Goal: Task Accomplishment & Management: Manage account settings

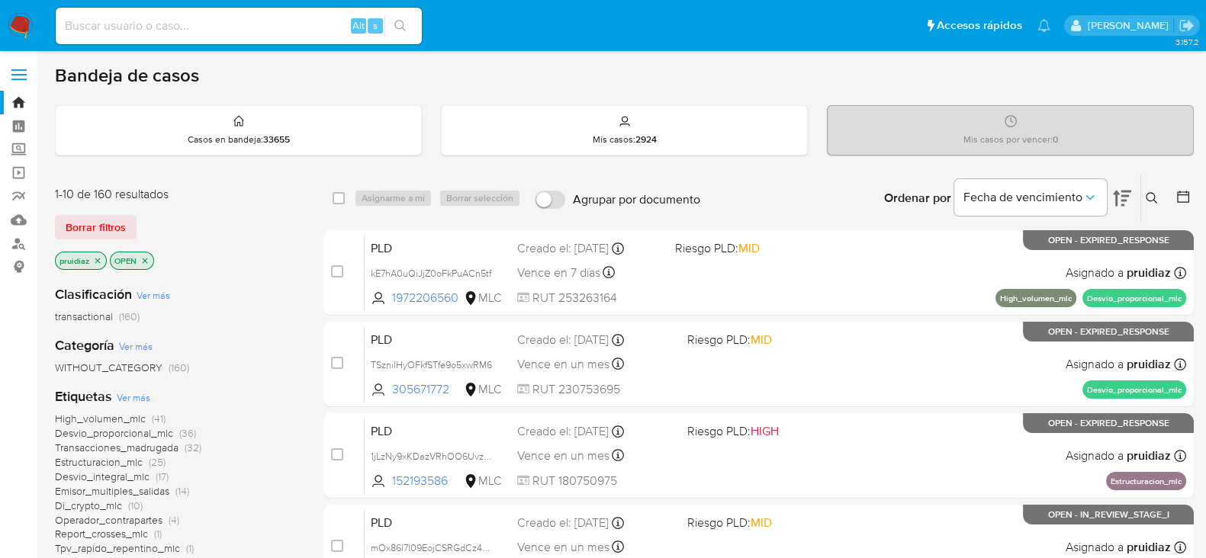
click at [25, 24] on img at bounding box center [21, 26] width 26 height 26
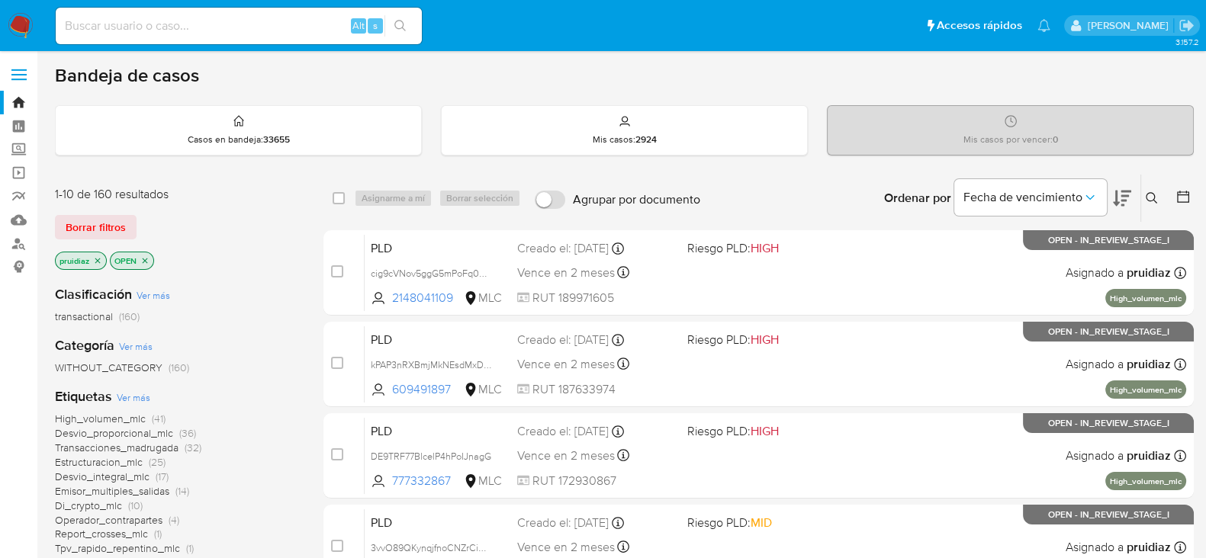
click at [1127, 203] on icon at bounding box center [1122, 198] width 18 height 18
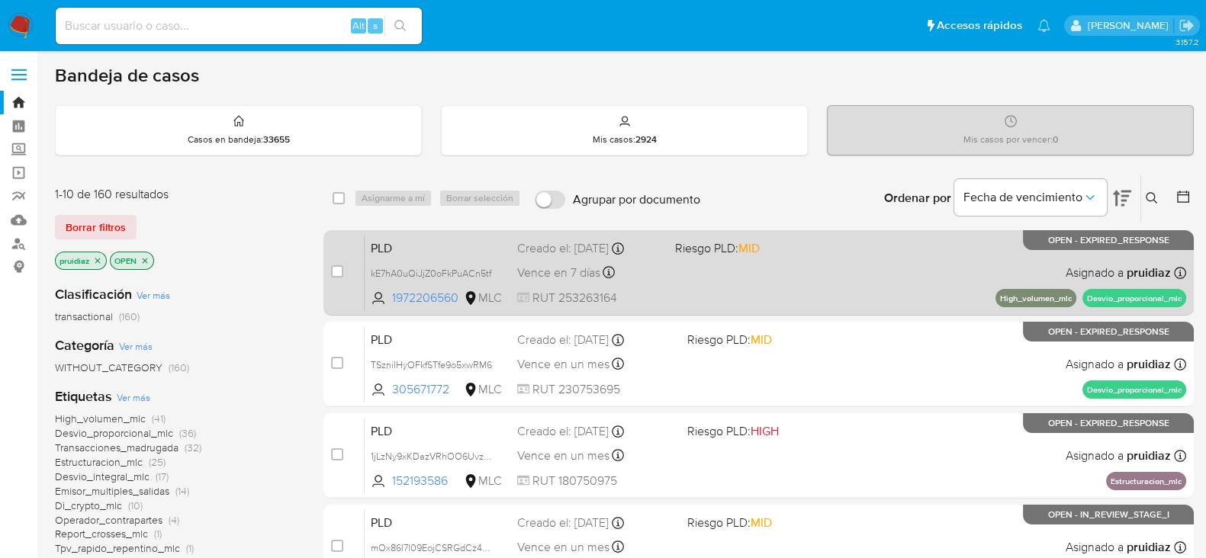
click at [755, 288] on div "PLD kE7hA0uQiJjZ0oFkPuACn5tf 1972206560 MLC Riesgo PLD: MID Creado el: 12/06/20…" at bounding box center [776, 272] width 822 height 77
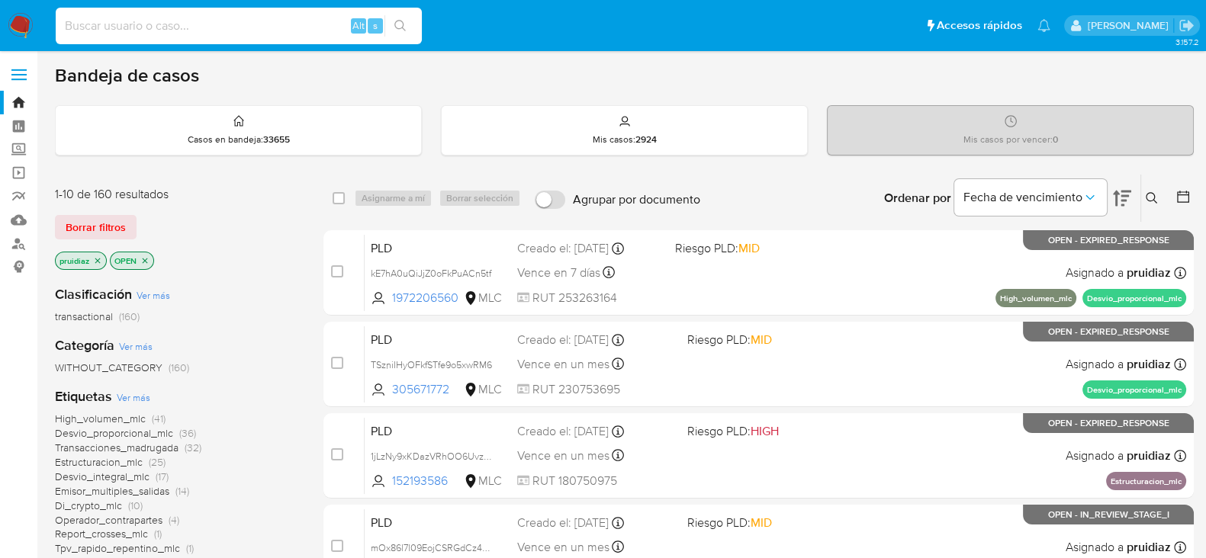
click at [162, 32] on input at bounding box center [239, 26] width 366 height 20
paste input "183675350"
type input "183675350"
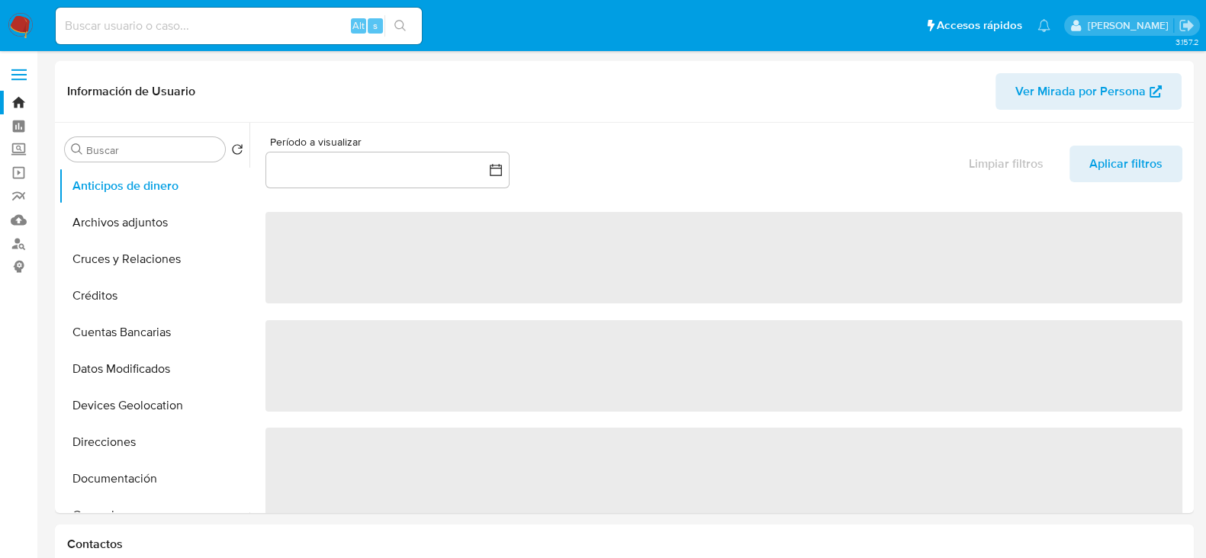
select select "10"
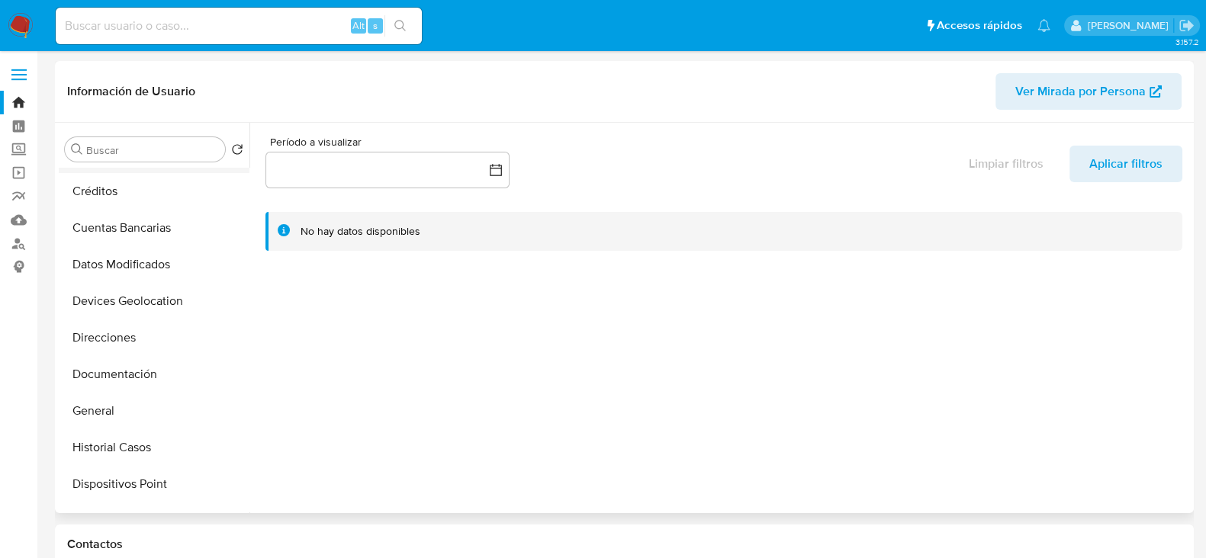
scroll to position [110, 0]
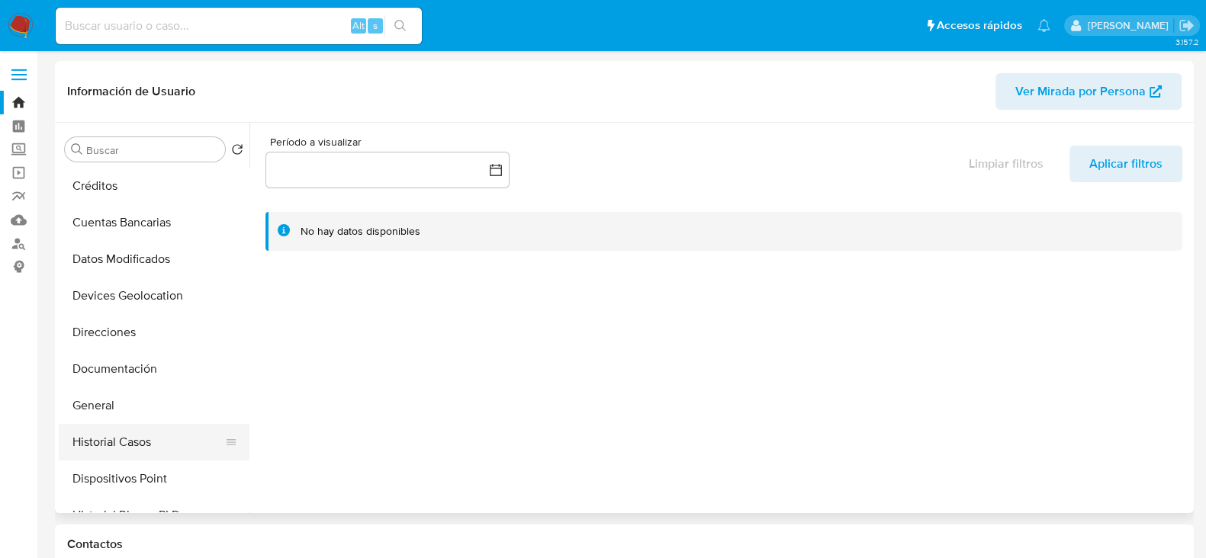
click at [136, 440] on button "Historial Casos" at bounding box center [148, 442] width 179 height 37
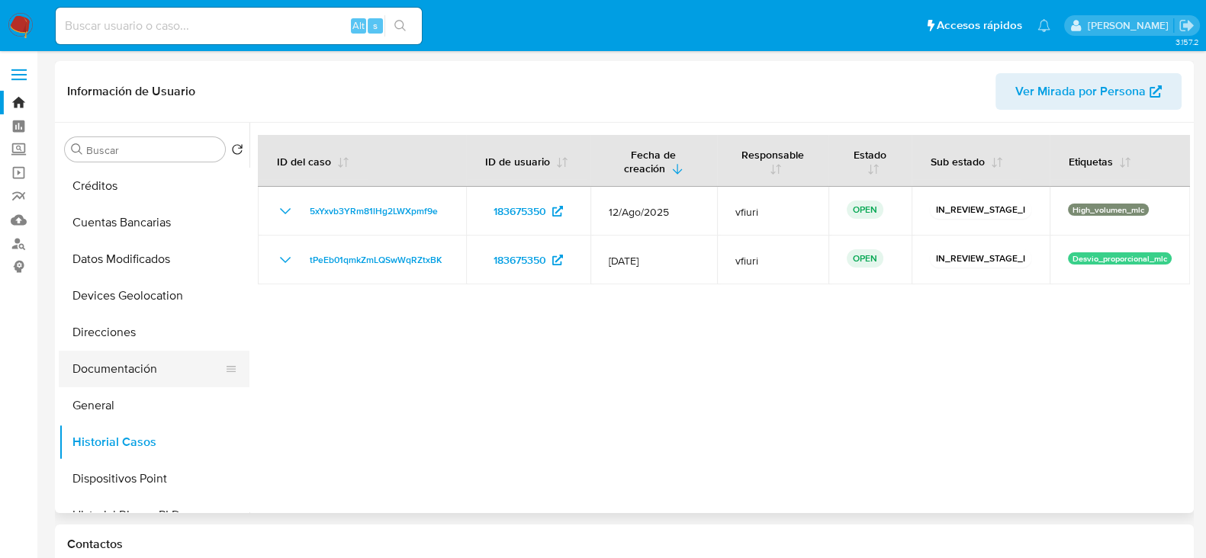
click at [119, 367] on button "Documentación" at bounding box center [148, 369] width 179 height 37
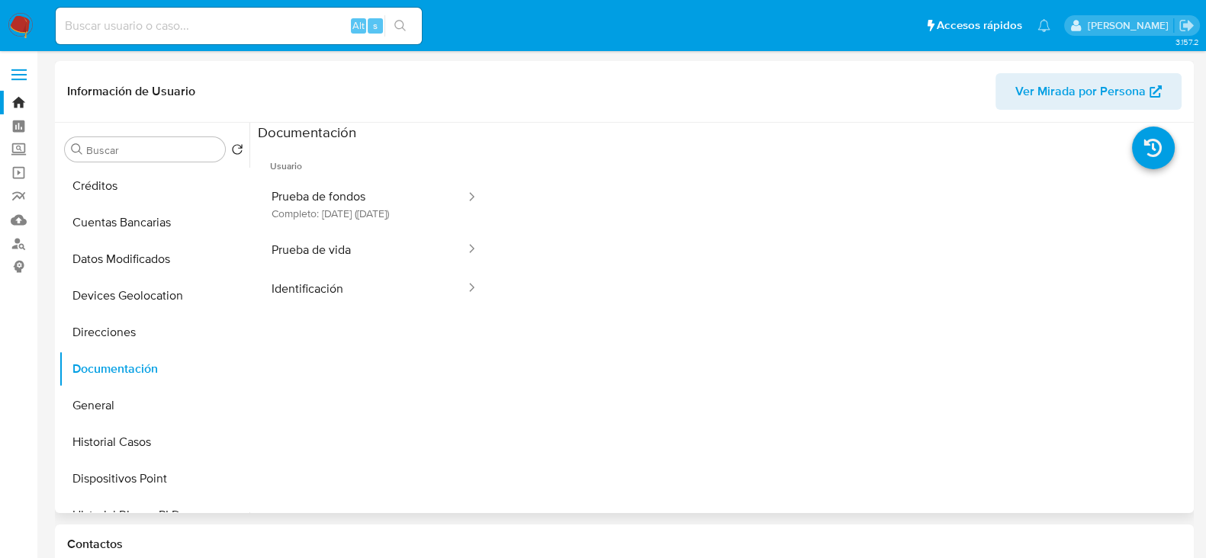
click at [355, 254] on button "Prueba de vida" at bounding box center [362, 249] width 209 height 39
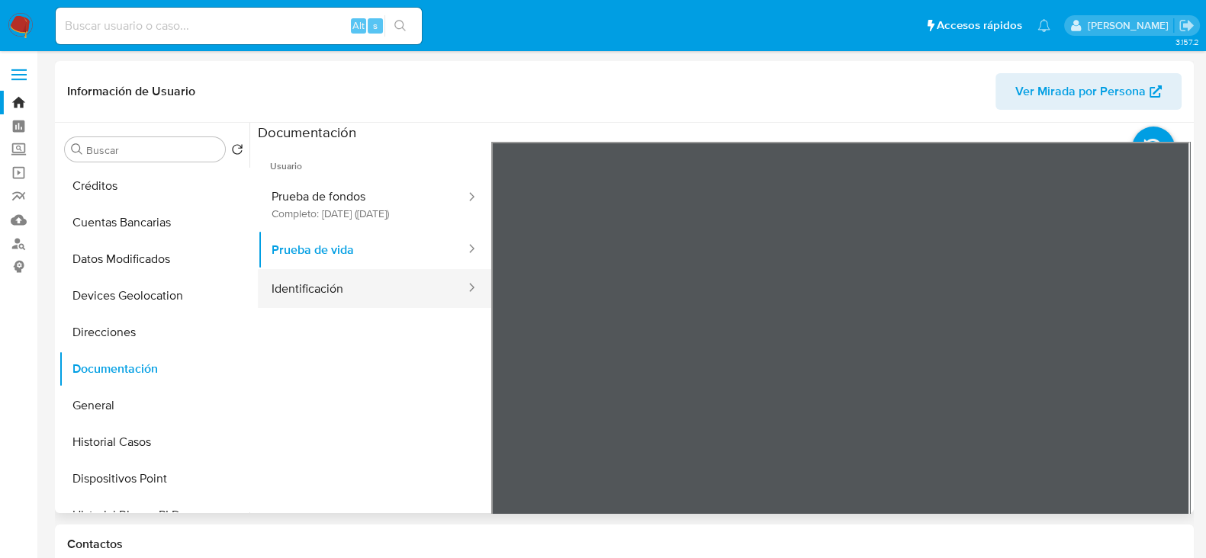
click at [347, 308] on button "Identificación" at bounding box center [362, 288] width 209 height 39
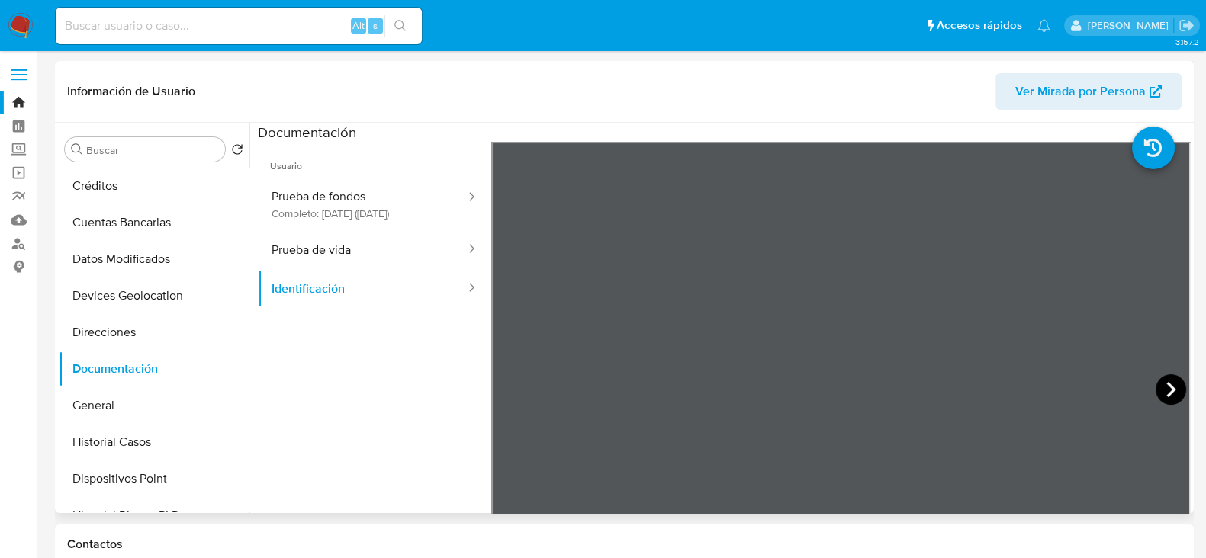
click at [1156, 390] on icon at bounding box center [1171, 390] width 31 height 31
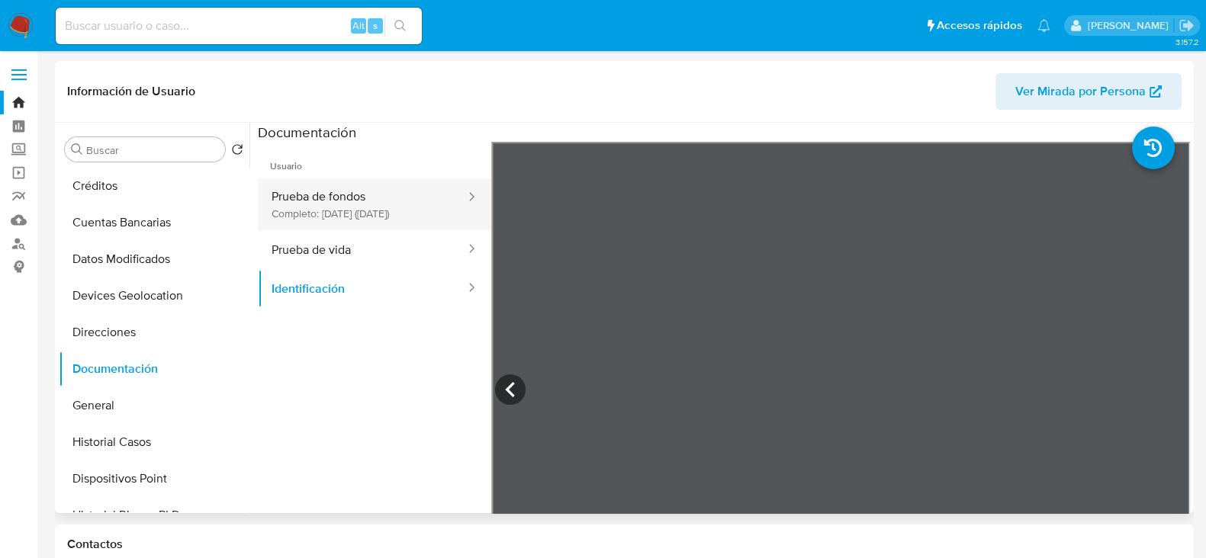
click at [404, 195] on button "Prueba de fondos Completo: 08/07/2025 (hace 2 meses)" at bounding box center [362, 205] width 209 height 52
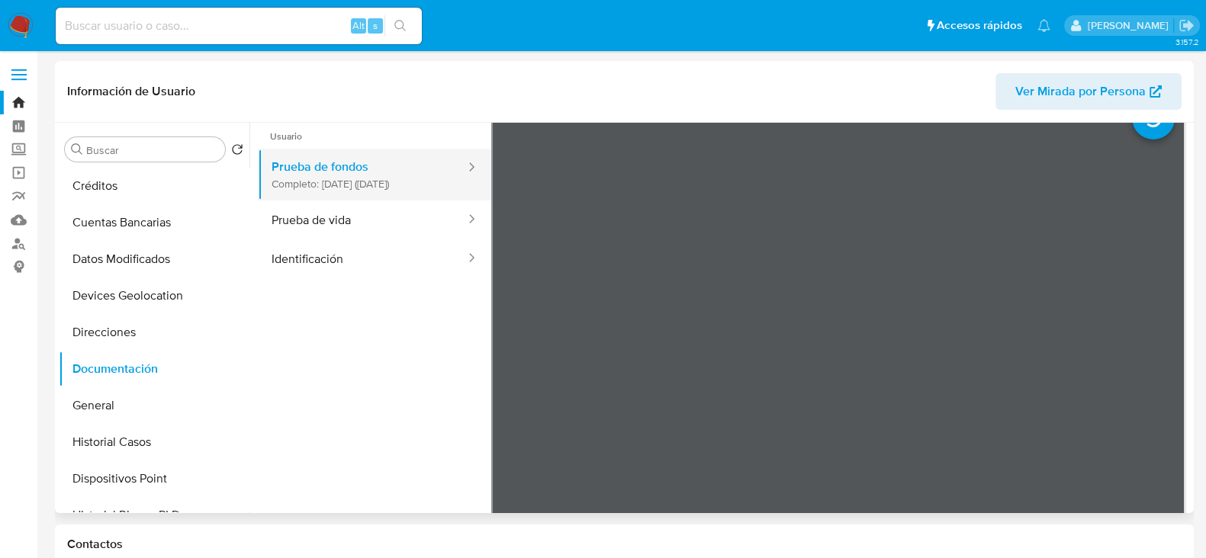
scroll to position [27, 0]
click at [13, 27] on img at bounding box center [21, 26] width 26 height 26
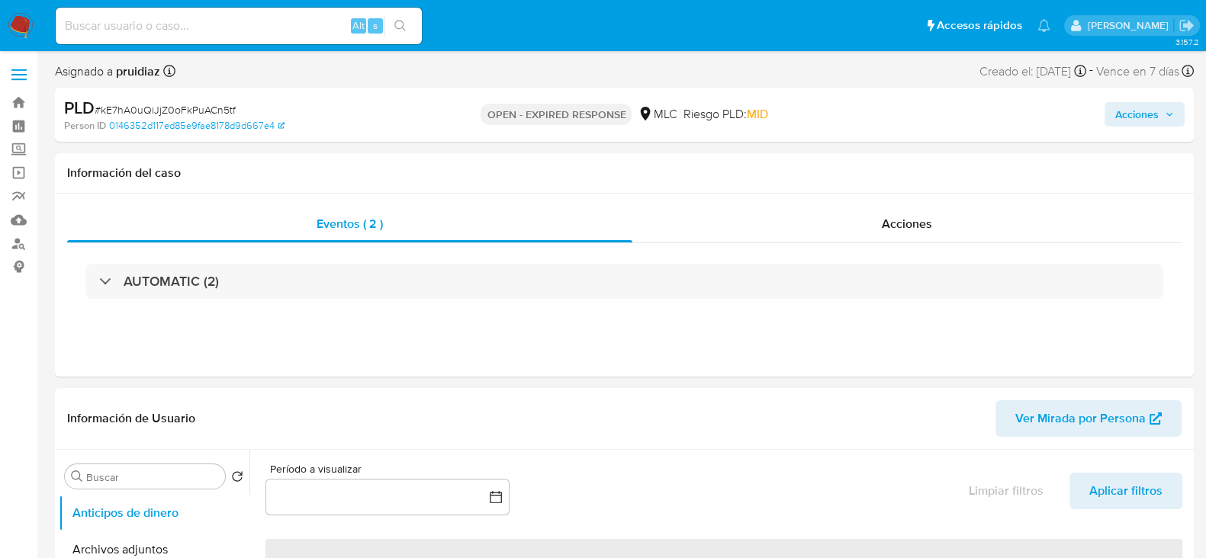
select select "10"
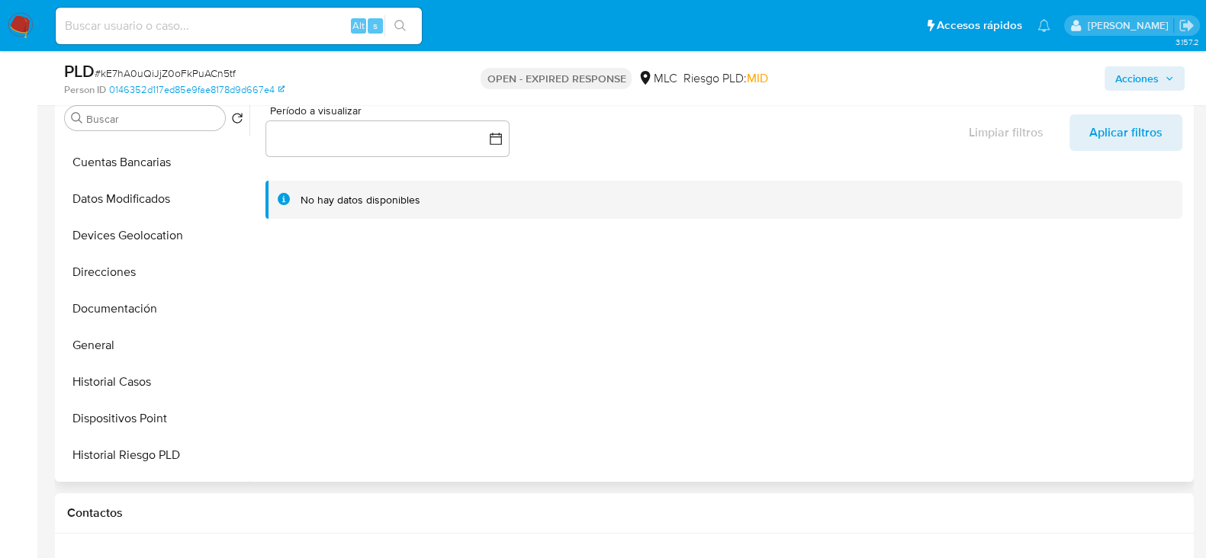
scroll to position [140, 0]
click at [88, 355] on button "General" at bounding box center [148, 344] width 179 height 37
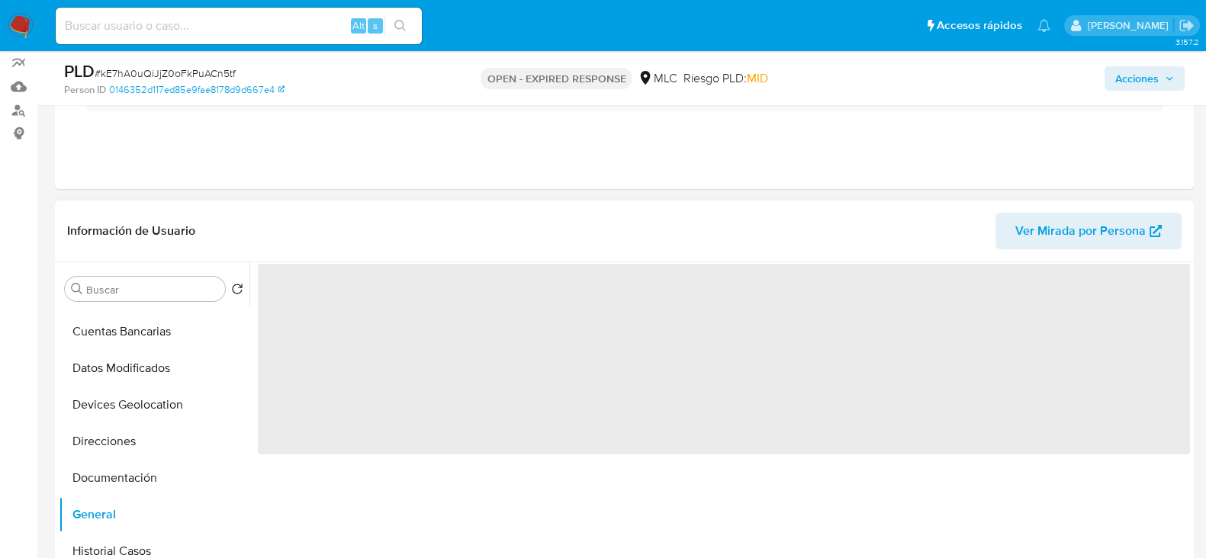
scroll to position [122, 0]
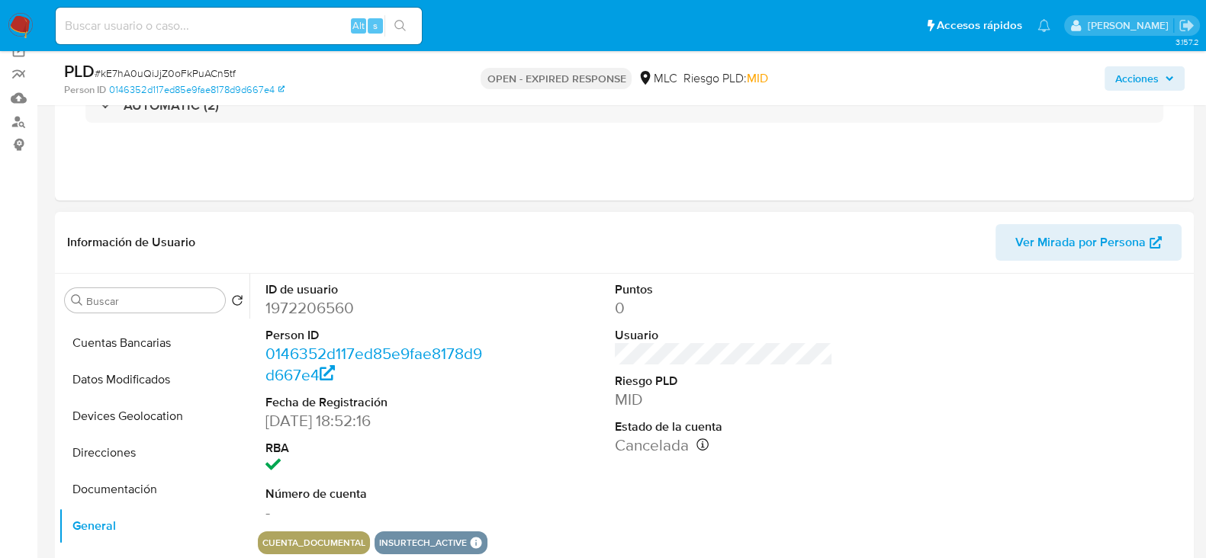
click at [324, 314] on dd "1972206560" at bounding box center [374, 308] width 218 height 21
copy dd "1972206560"
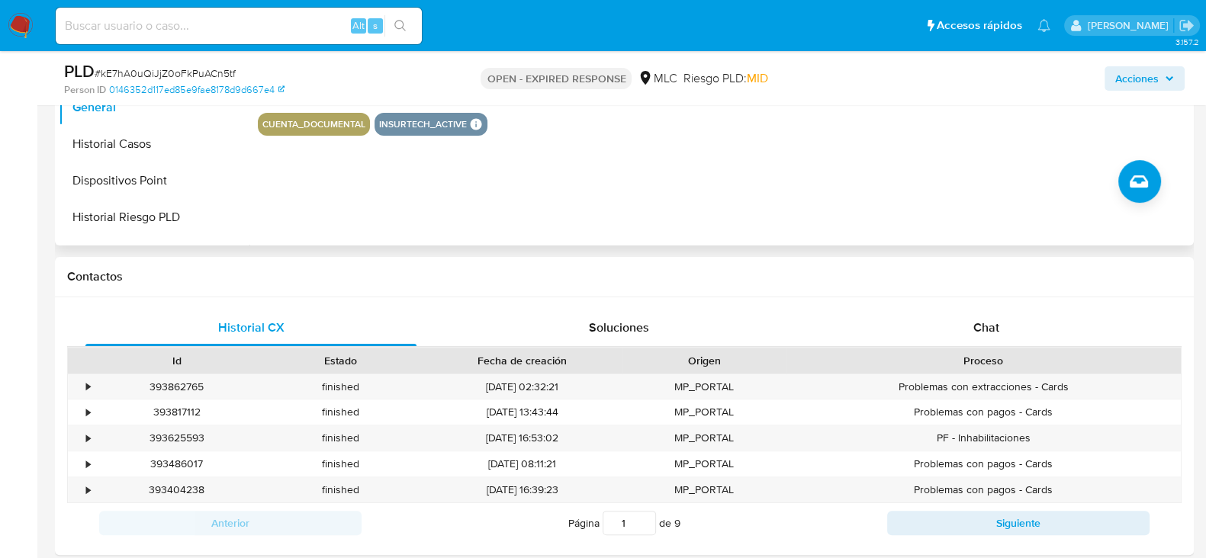
scroll to position [583, 0]
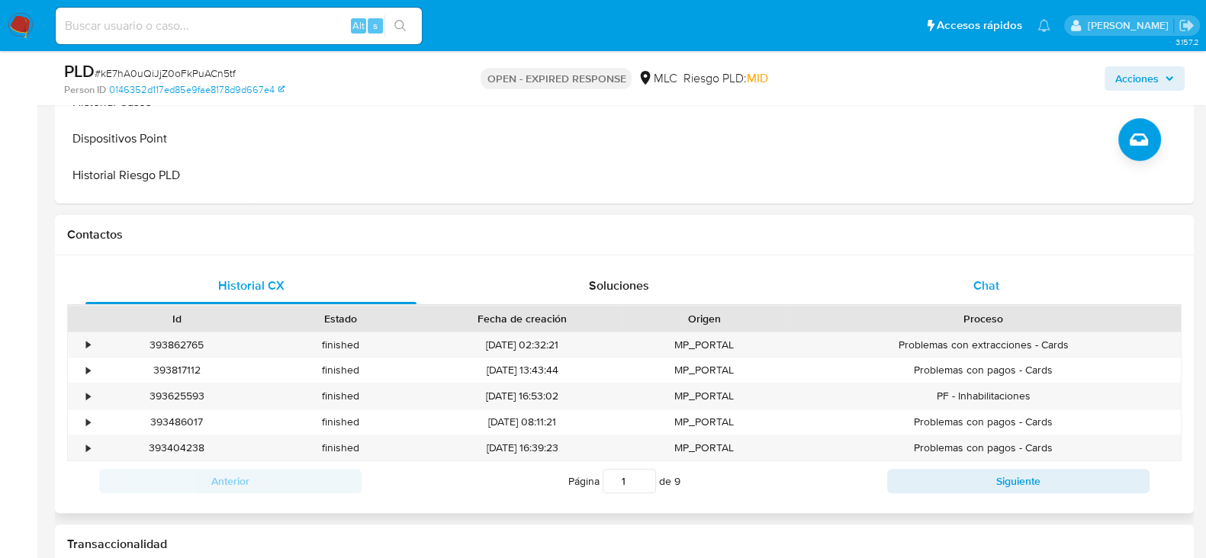
click at [1021, 269] on div "Chat" at bounding box center [986, 286] width 331 height 37
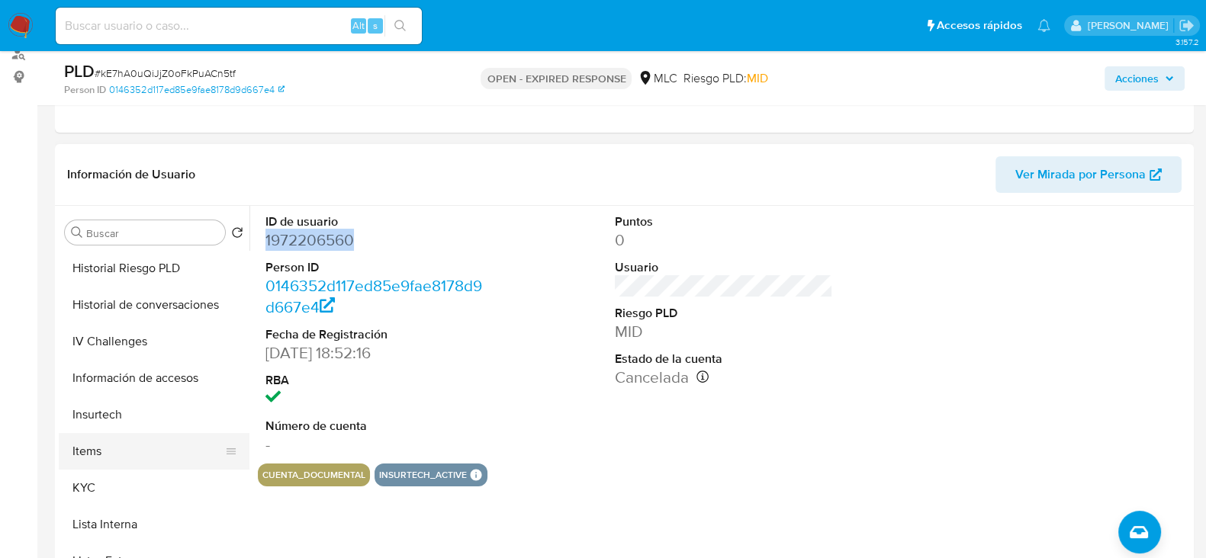
scroll to position [442, 0]
click at [89, 482] on button "KYC" at bounding box center [148, 486] width 179 height 37
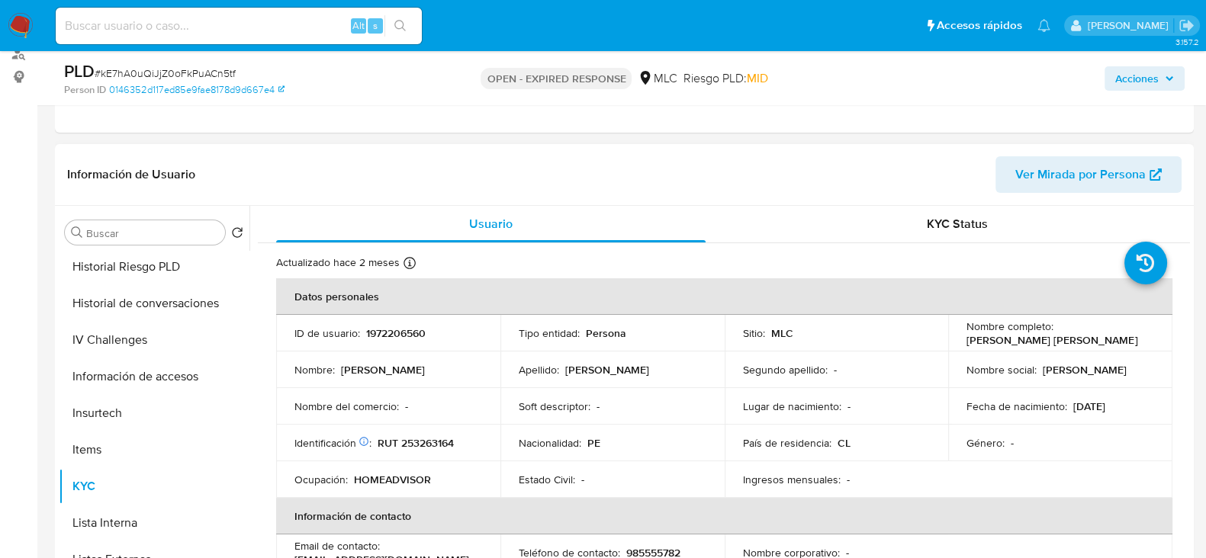
scroll to position [0, 0]
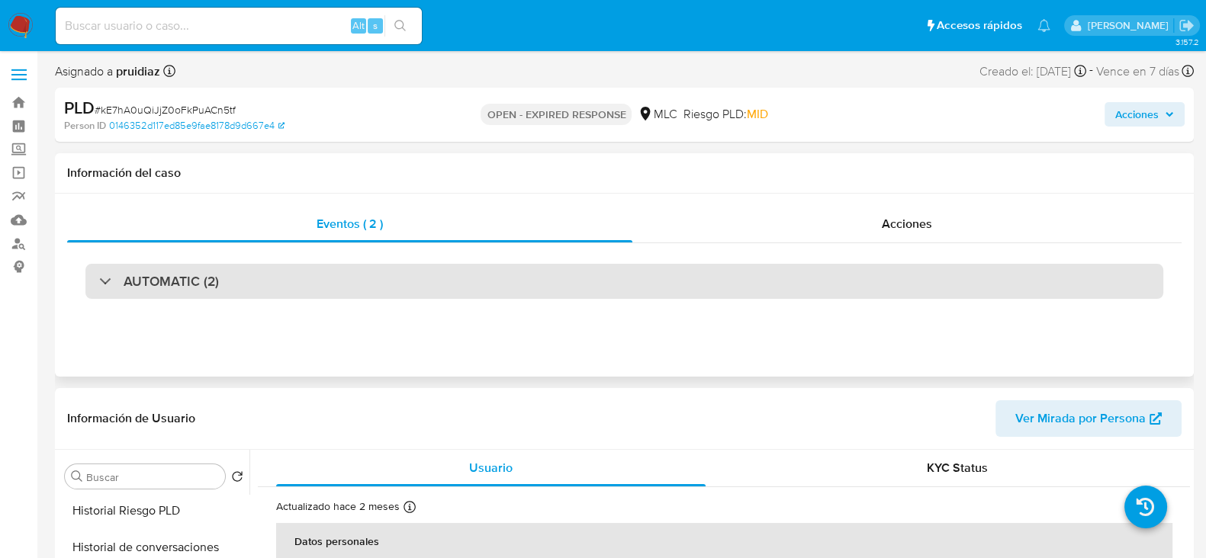
click at [309, 286] on div "AUTOMATIC (2)" at bounding box center [624, 281] width 1078 height 35
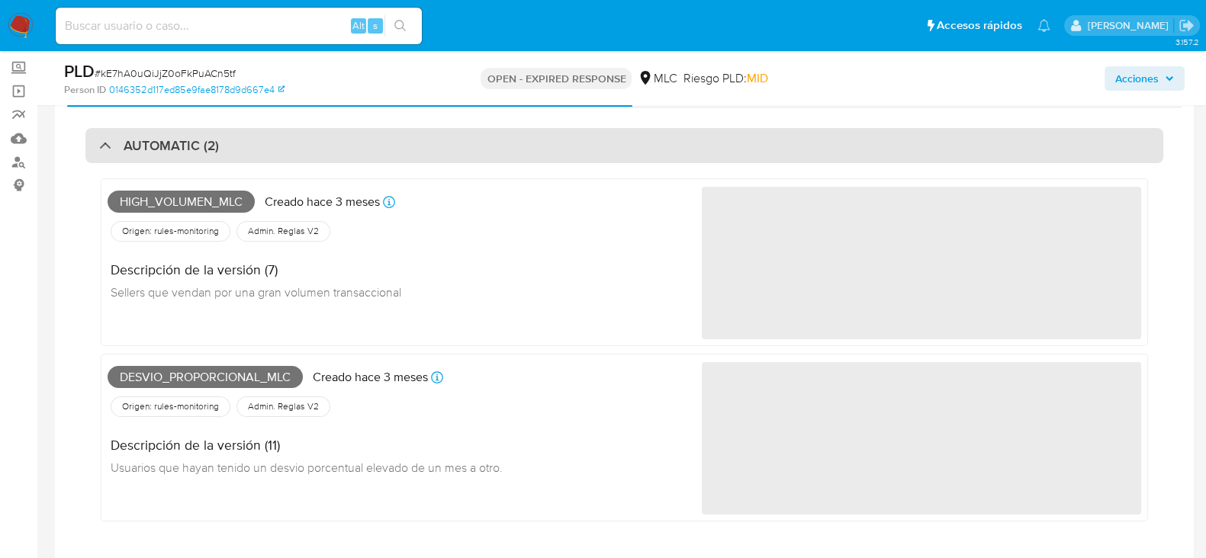
scroll to position [81, 0]
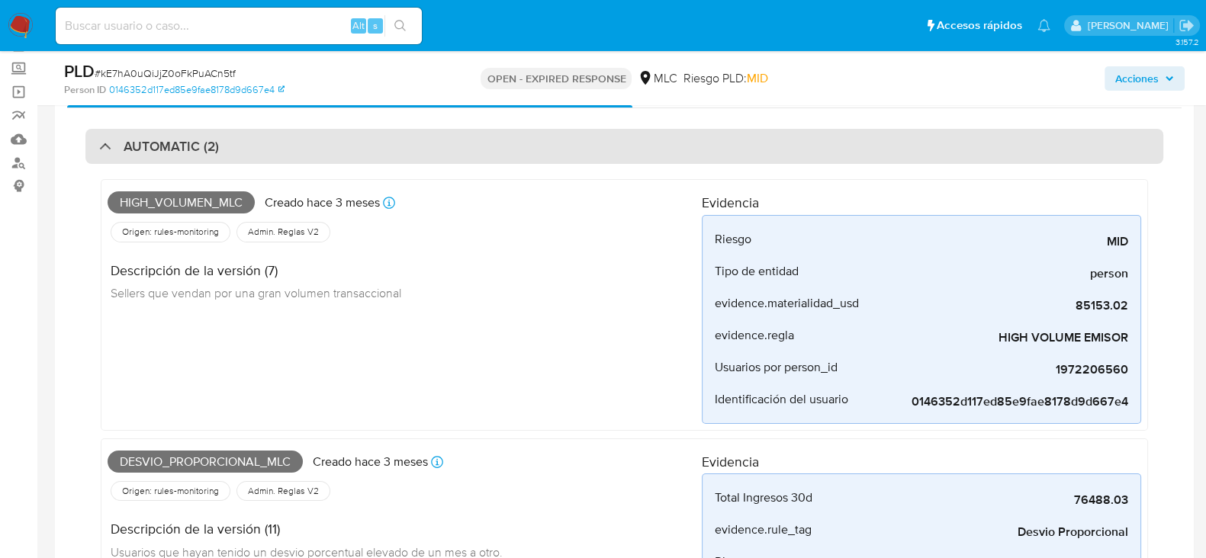
click at [303, 140] on div "AUTOMATIC (2)" at bounding box center [624, 146] width 1078 height 35
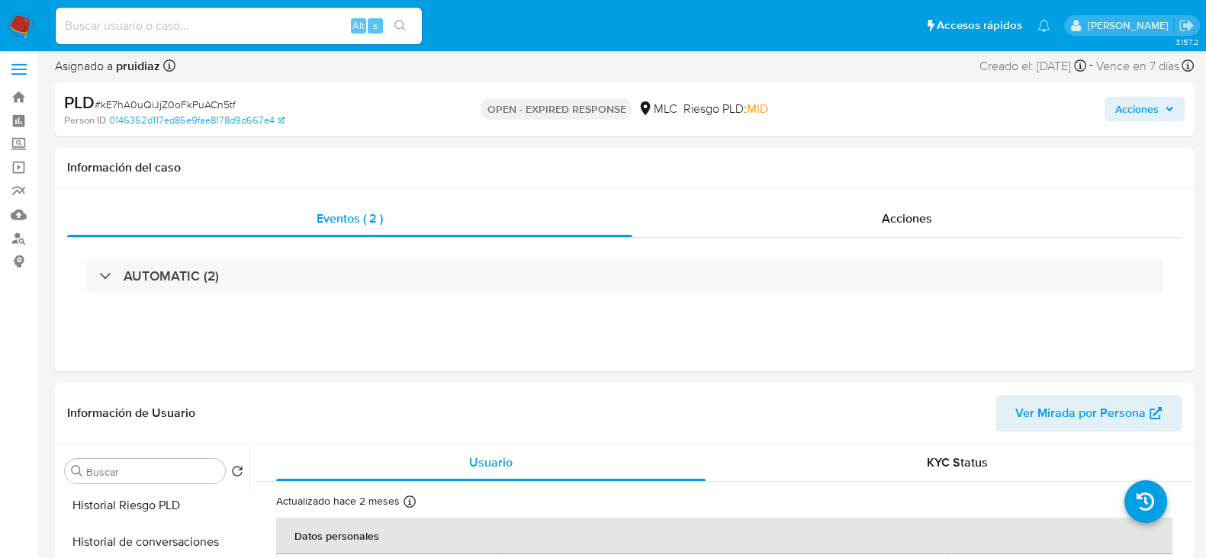
scroll to position [0, 0]
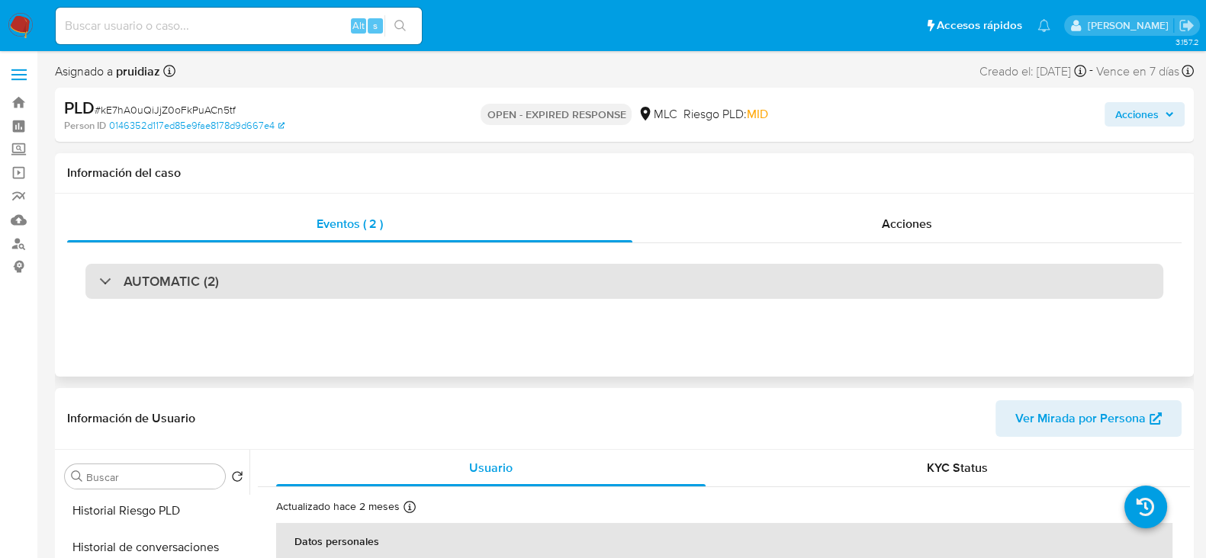
click at [279, 272] on div "AUTOMATIC (2)" at bounding box center [624, 281] width 1078 height 35
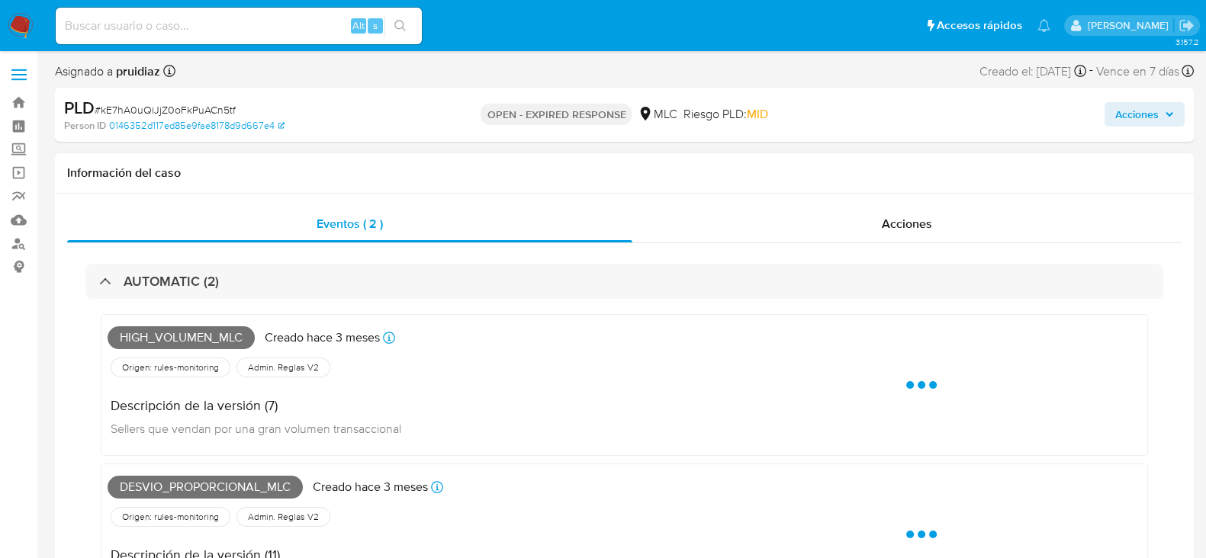
click at [210, 330] on span "High_volumen_mlc" at bounding box center [181, 338] width 147 height 23
copy span "High_volumen_mlc"
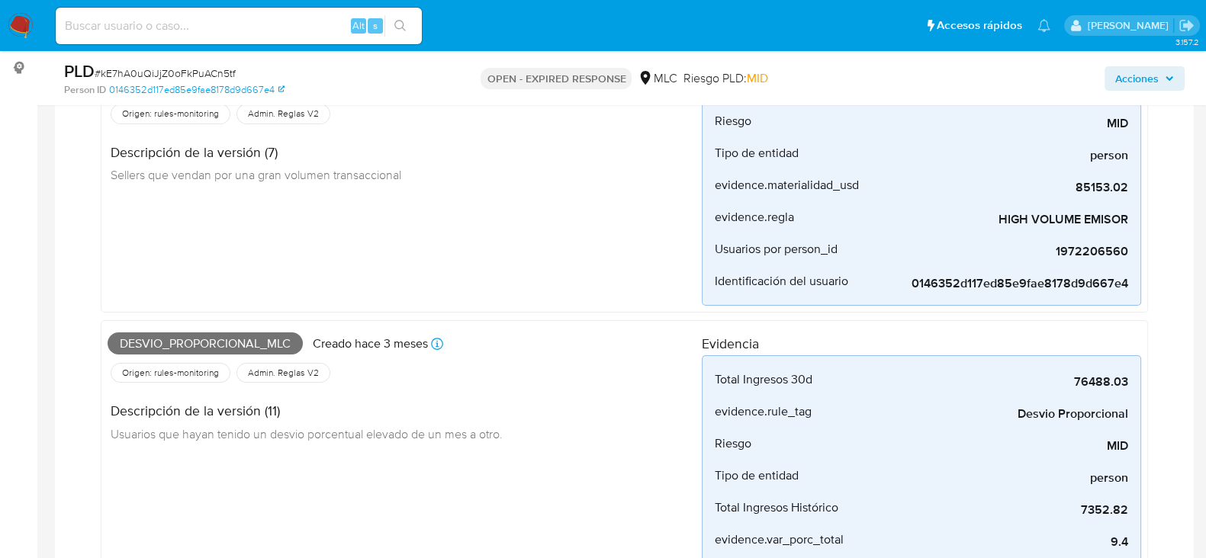
scroll to position [200, 0]
click at [240, 337] on span "Desvio_proporcional_mlc" at bounding box center [205, 343] width 195 height 23
copy span "Desvio_proporcional_mlc"
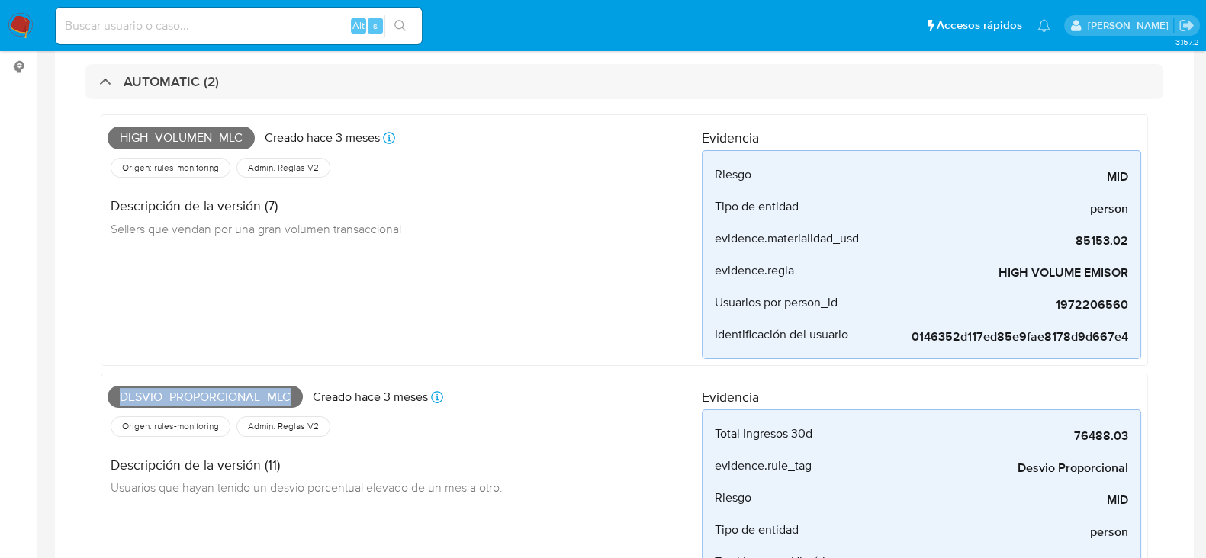
scroll to position [0, 0]
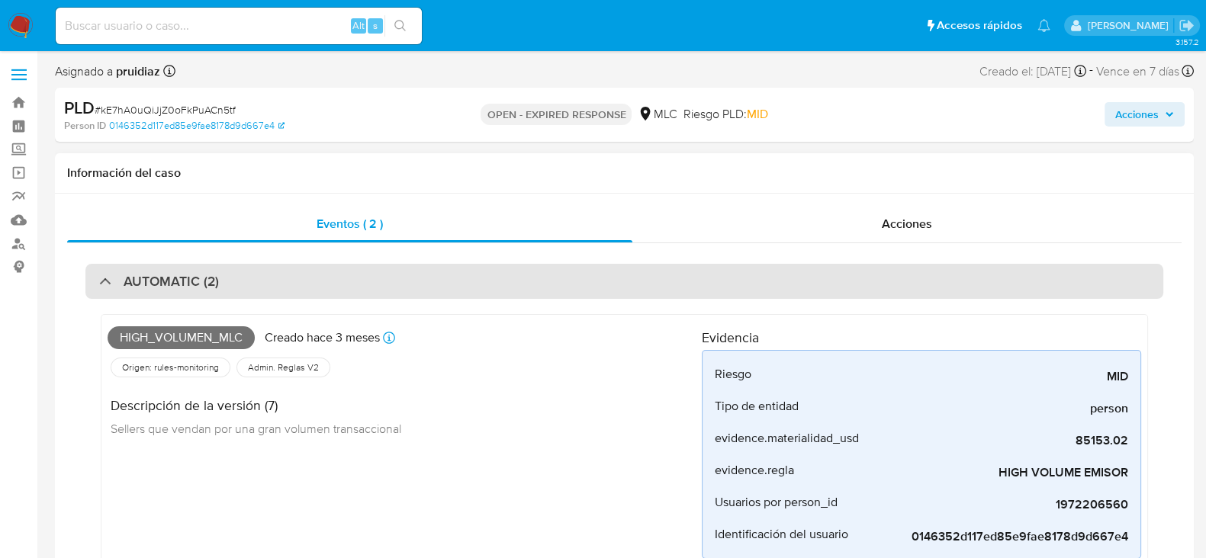
click at [214, 283] on h3 "AUTOMATIC (2)" at bounding box center [171, 281] width 95 height 17
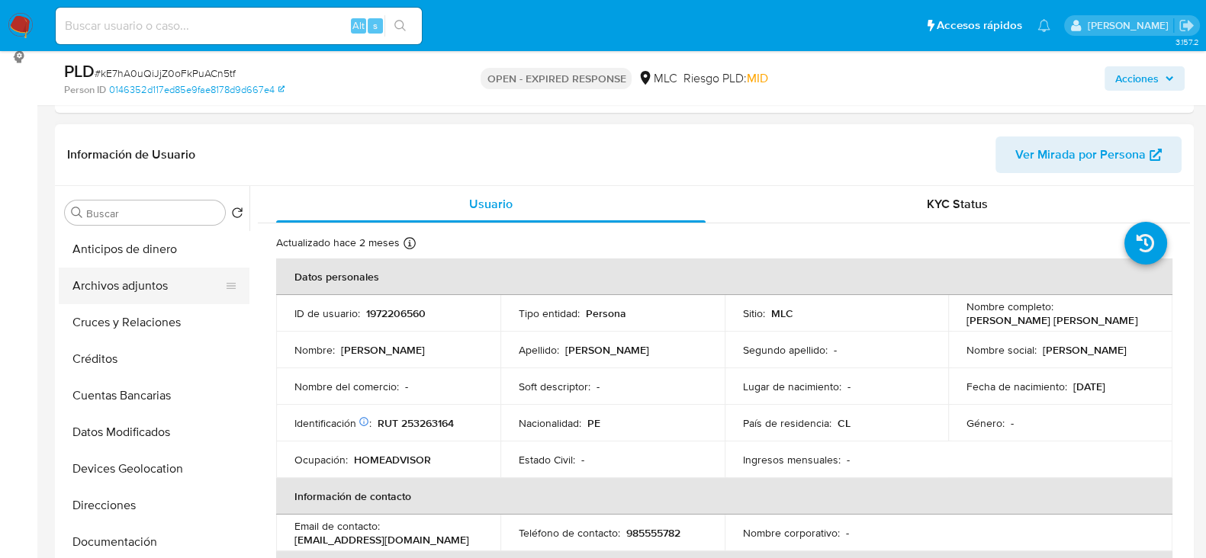
click at [130, 272] on button "Archivos adjuntos" at bounding box center [148, 286] width 179 height 37
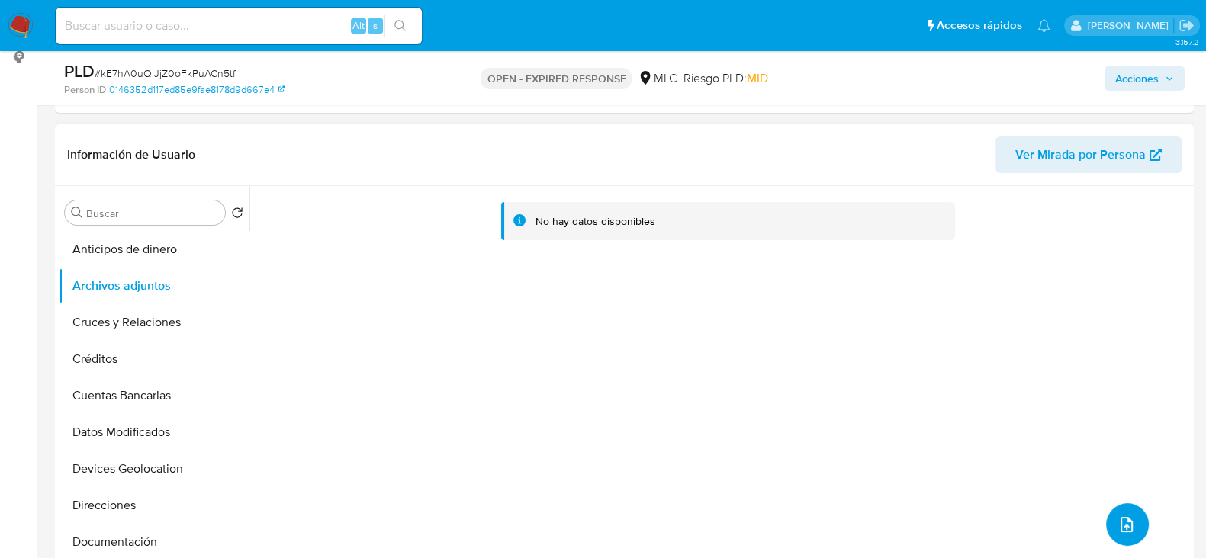
click at [1124, 529] on icon "upload-file" at bounding box center [1127, 525] width 18 height 18
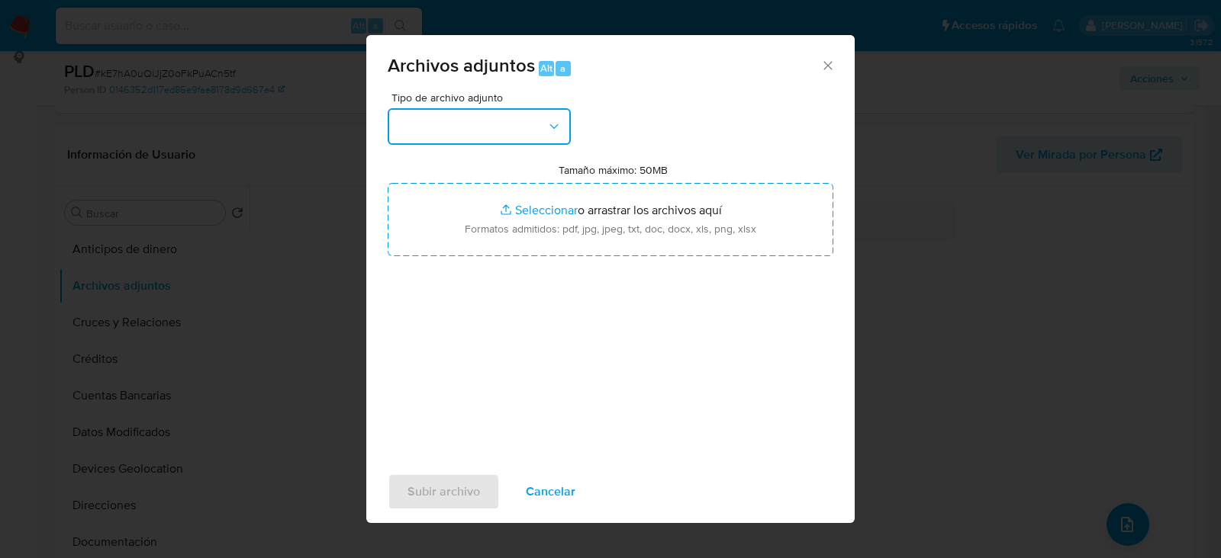
click at [541, 111] on button "button" at bounding box center [479, 126] width 183 height 37
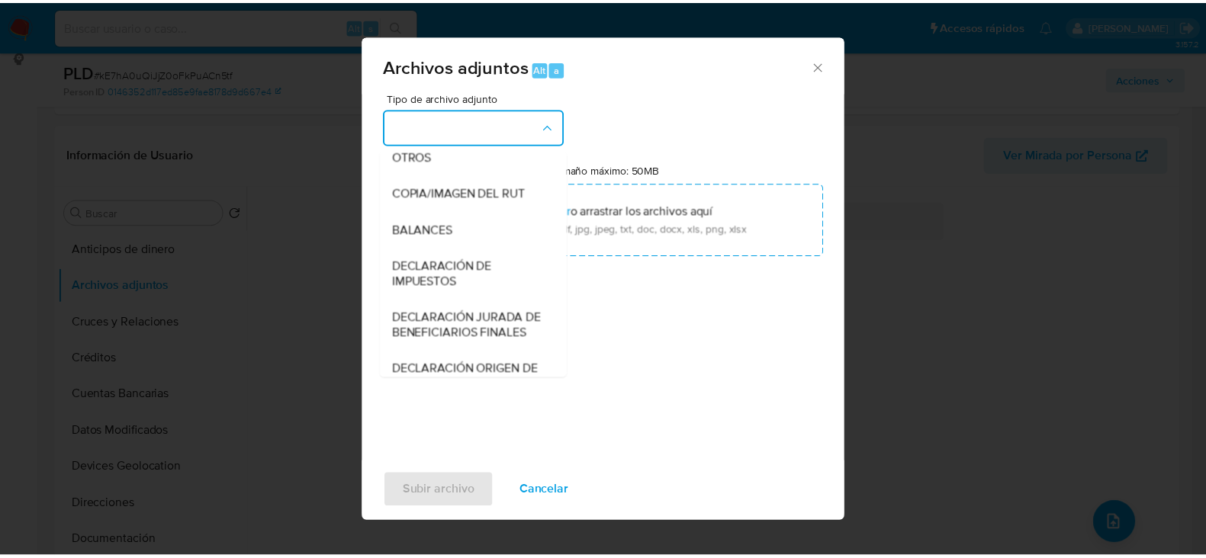
scroll to position [265, 0]
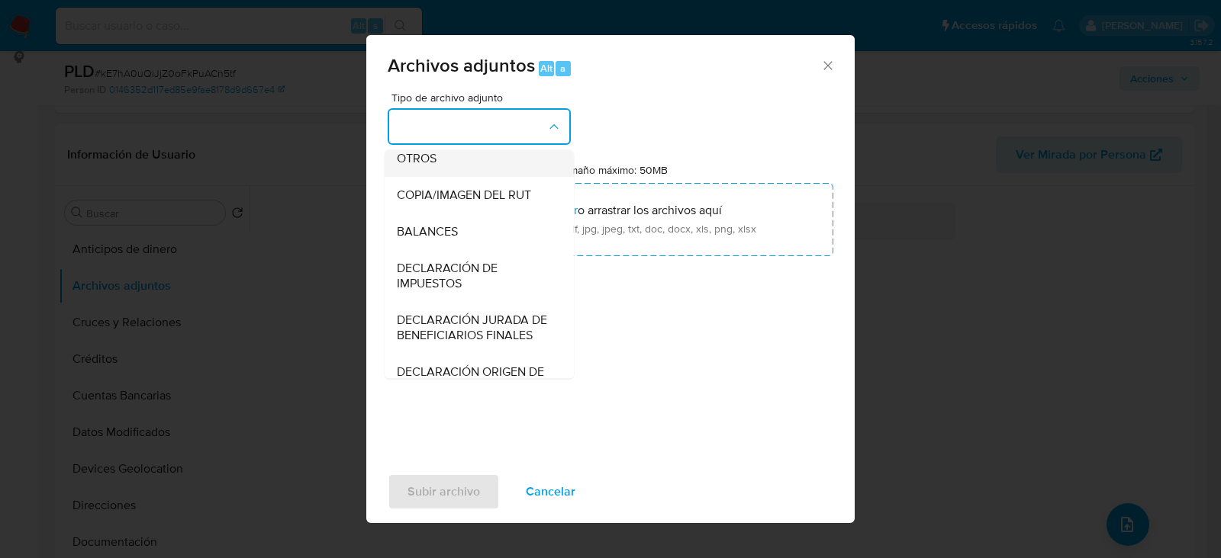
click at [433, 166] on span "OTROS" at bounding box center [417, 158] width 40 height 15
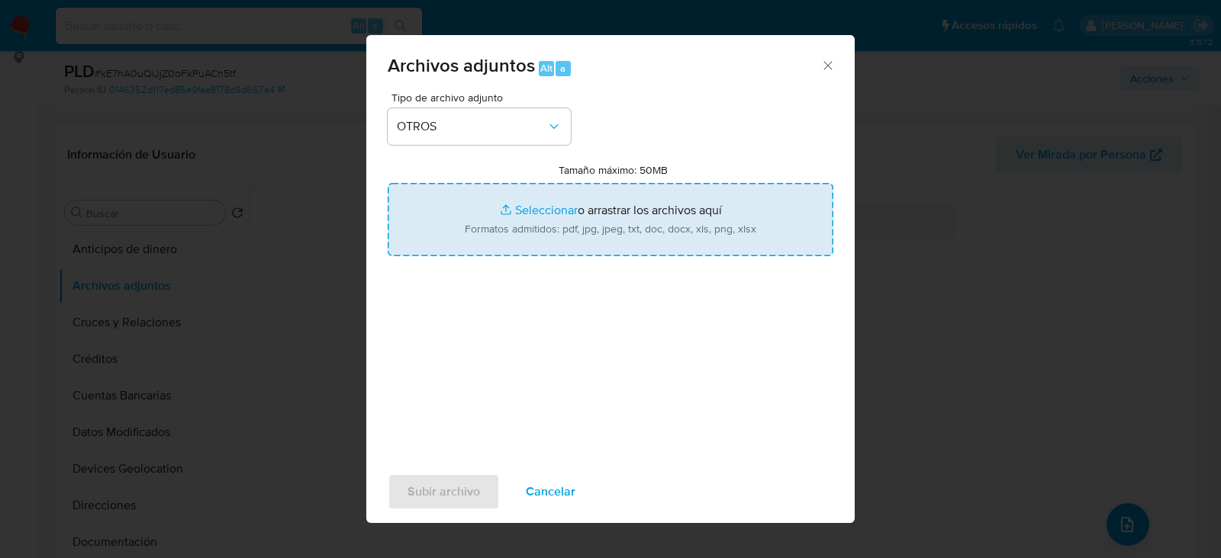
click at [606, 238] on input "Tamaño máximo: 50MB Seleccionar archivos" at bounding box center [611, 219] width 446 height 73
type input "C:\fakepath\1972206560 - 02_09_2025.xlsx"
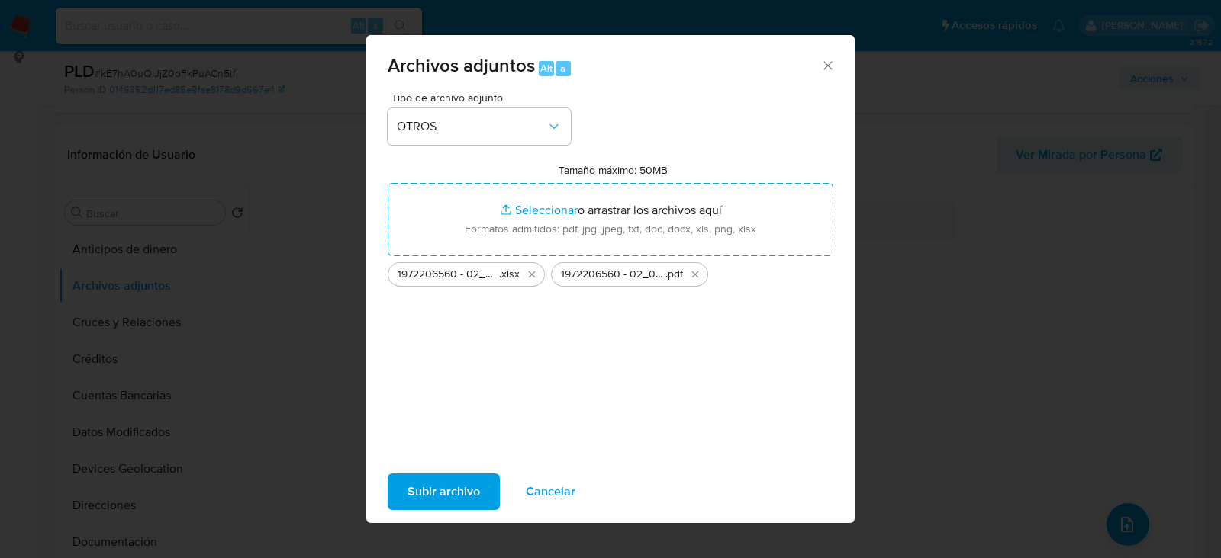
click at [453, 501] on span "Subir archivo" at bounding box center [443, 492] width 72 height 34
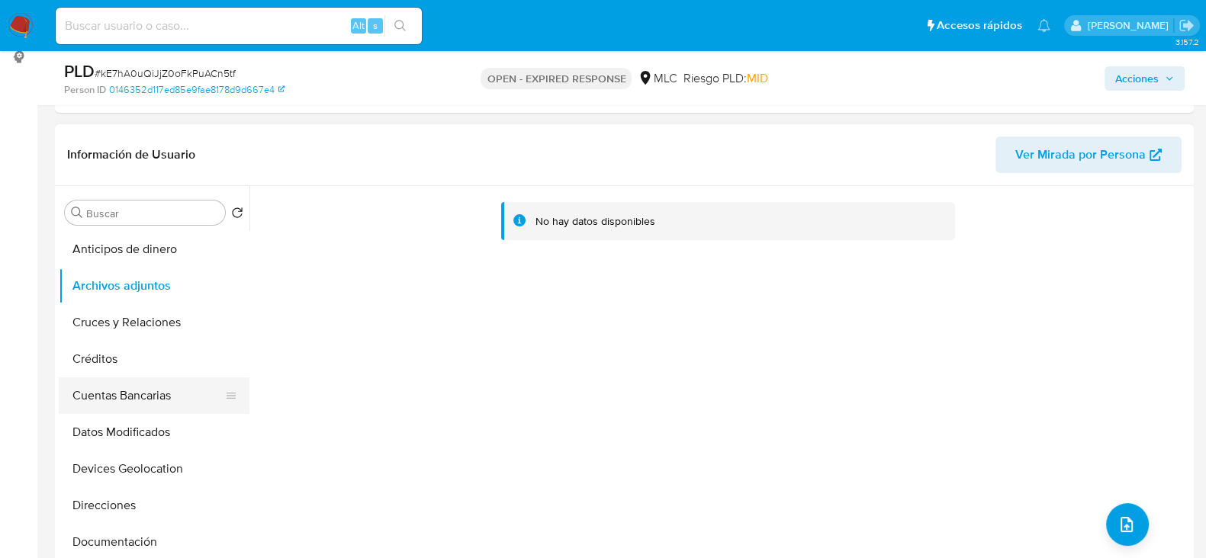
click at [132, 381] on button "Cuentas Bancarias" at bounding box center [148, 396] width 179 height 37
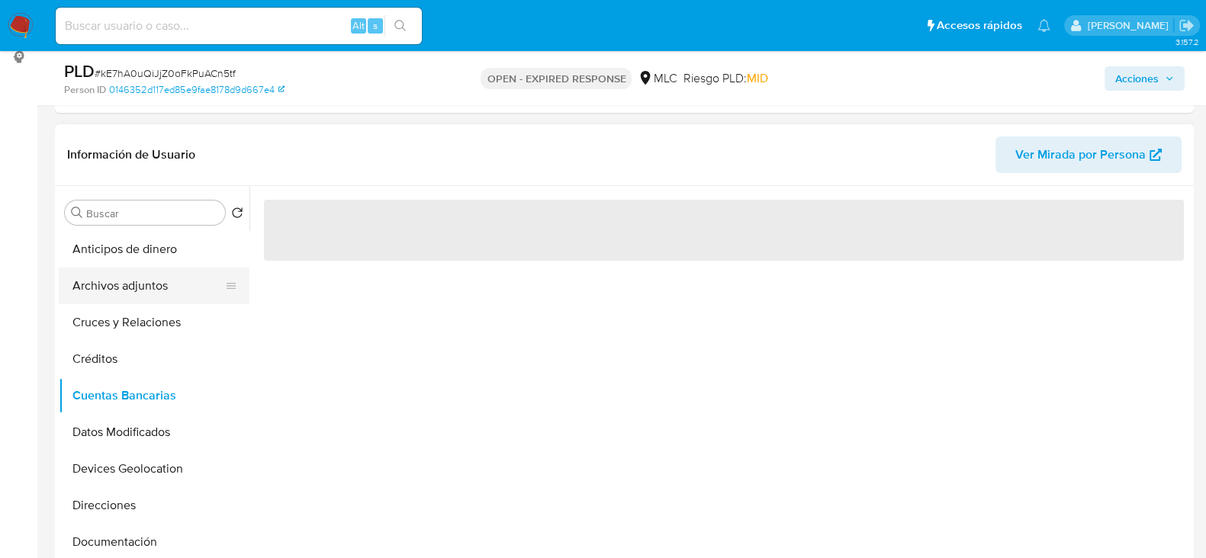
click at [137, 291] on button "Archivos adjuntos" at bounding box center [148, 286] width 179 height 37
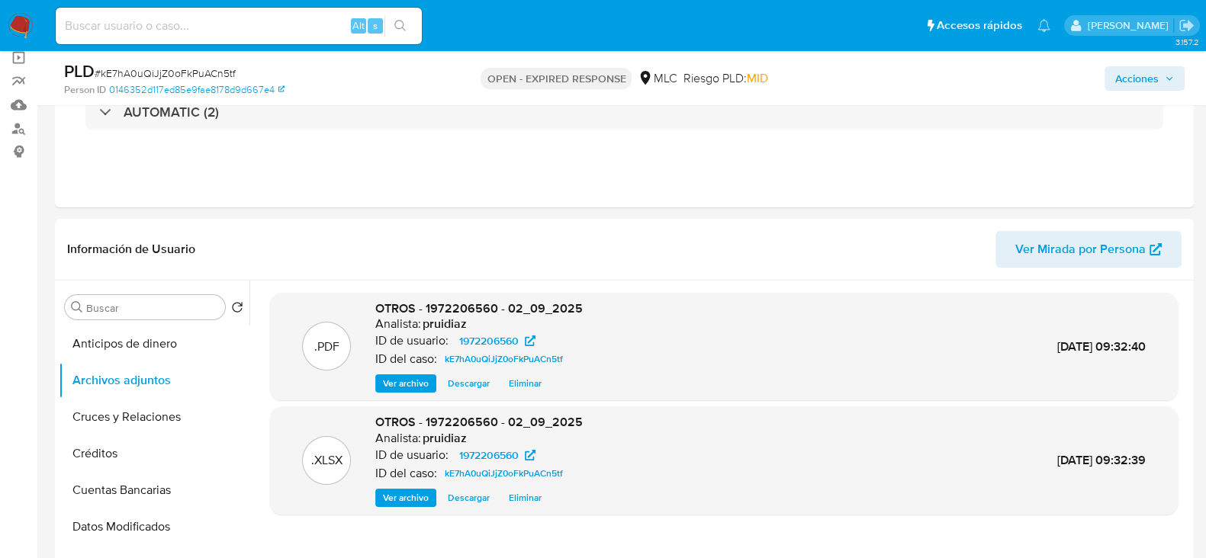
scroll to position [122, 0]
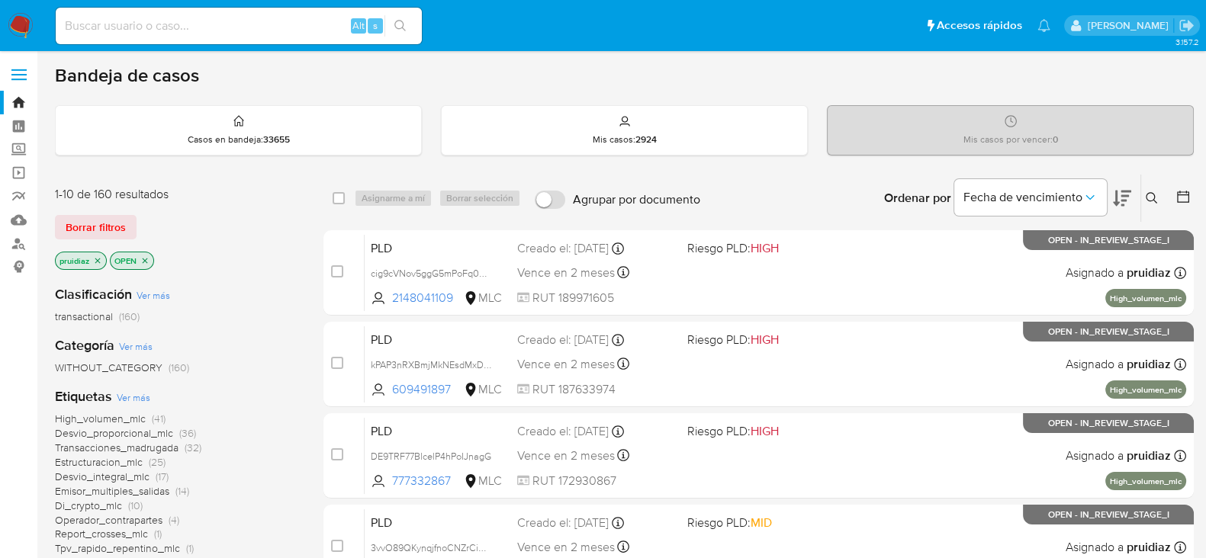
click at [1123, 200] on icon at bounding box center [1122, 199] width 18 height 16
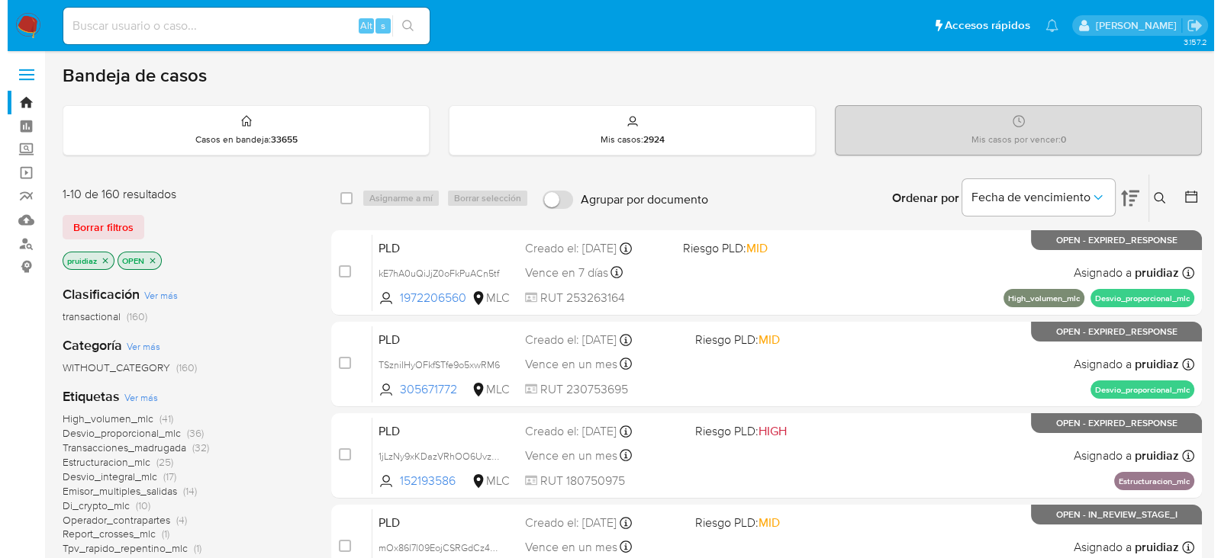
scroll to position [41, 0]
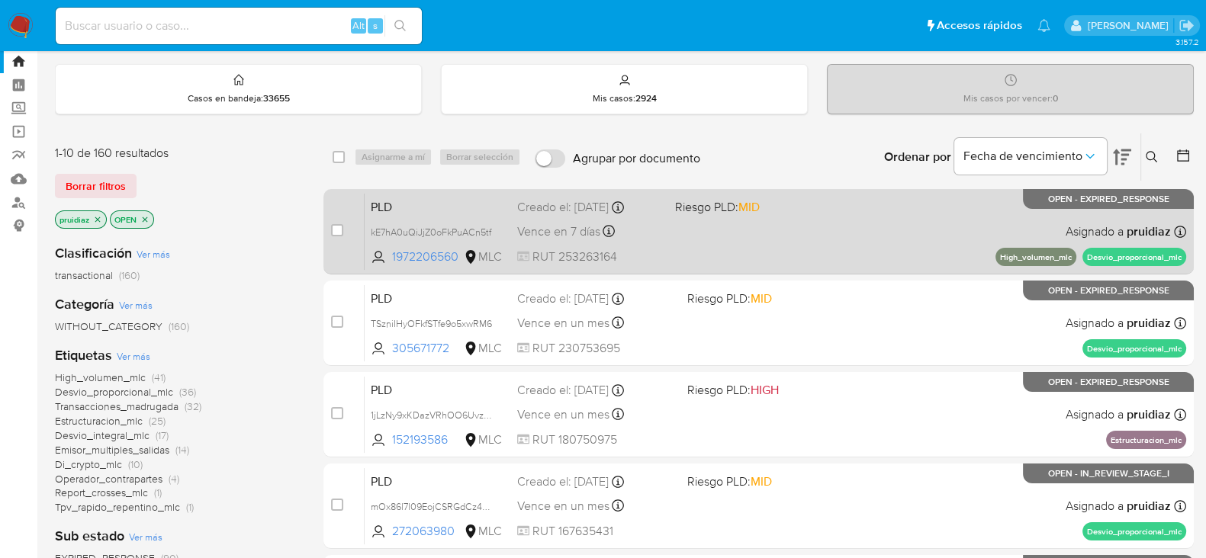
click at [334, 238] on div "case-item-checkbox" at bounding box center [337, 232] width 12 height 18
click at [336, 231] on input "checkbox" at bounding box center [337, 230] width 12 height 12
checkbox input "true"
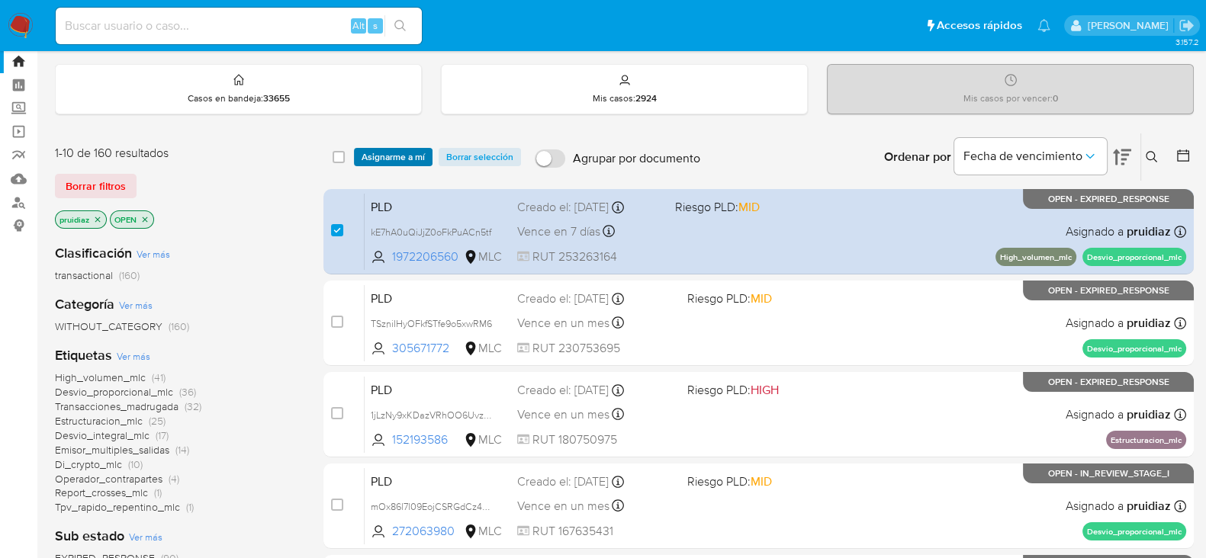
click at [390, 158] on span "Asignarme a mí" at bounding box center [393, 157] width 63 height 15
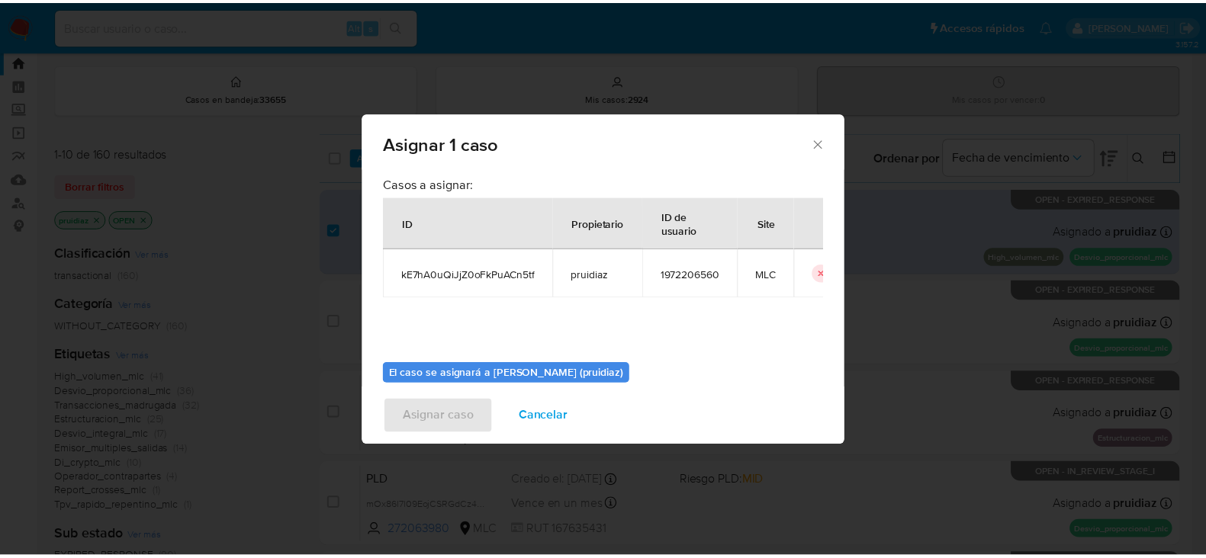
scroll to position [79, 0]
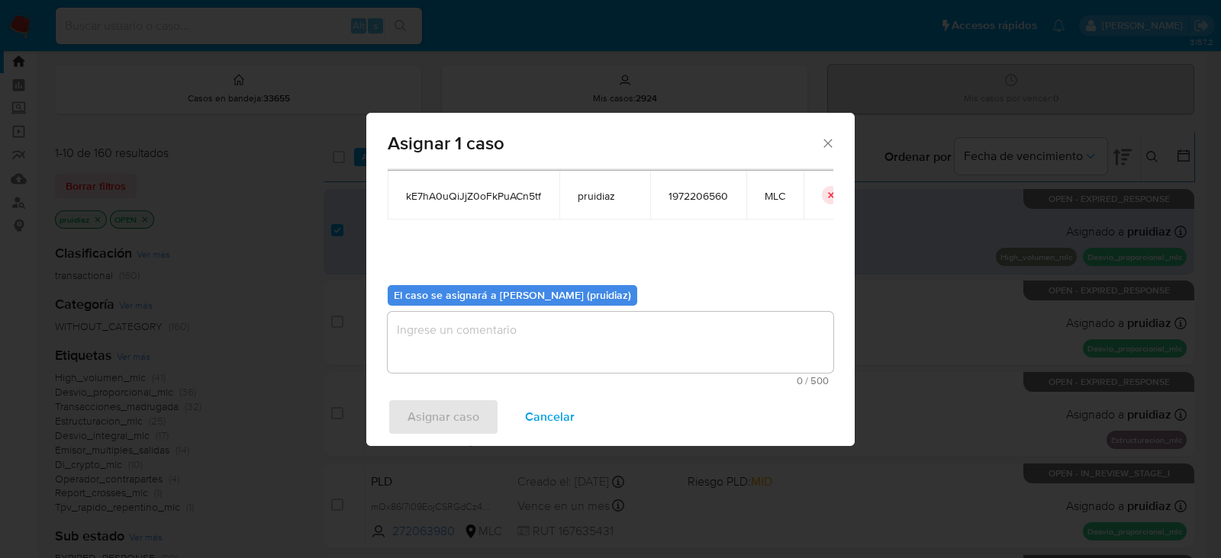
click at [586, 346] on textarea "assign-modal" at bounding box center [611, 342] width 446 height 61
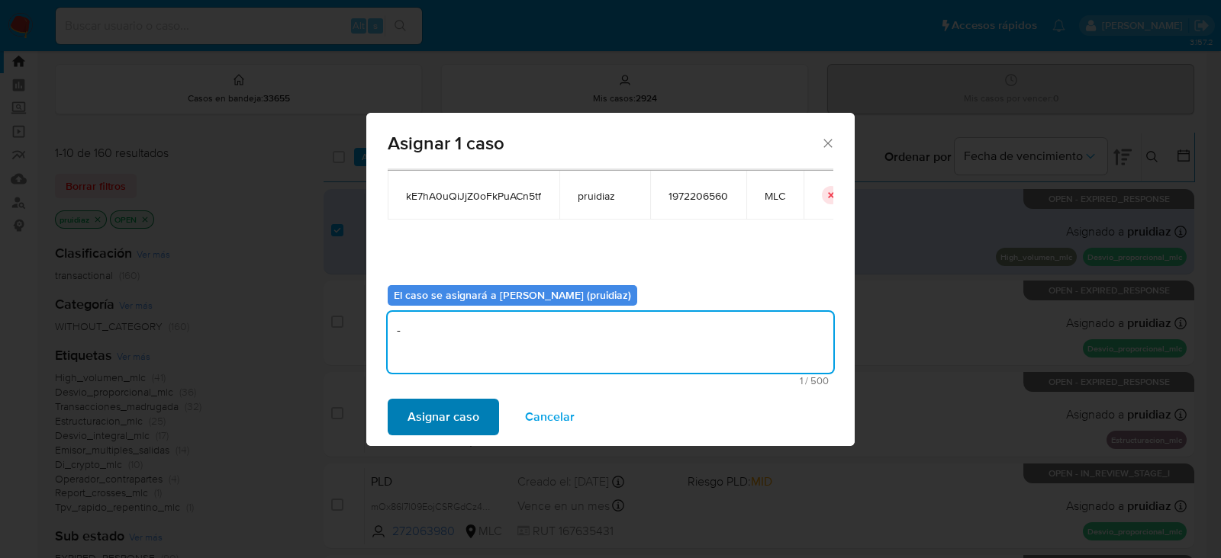
type textarea "-"
click at [452, 419] on span "Asignar caso" at bounding box center [443, 417] width 72 height 34
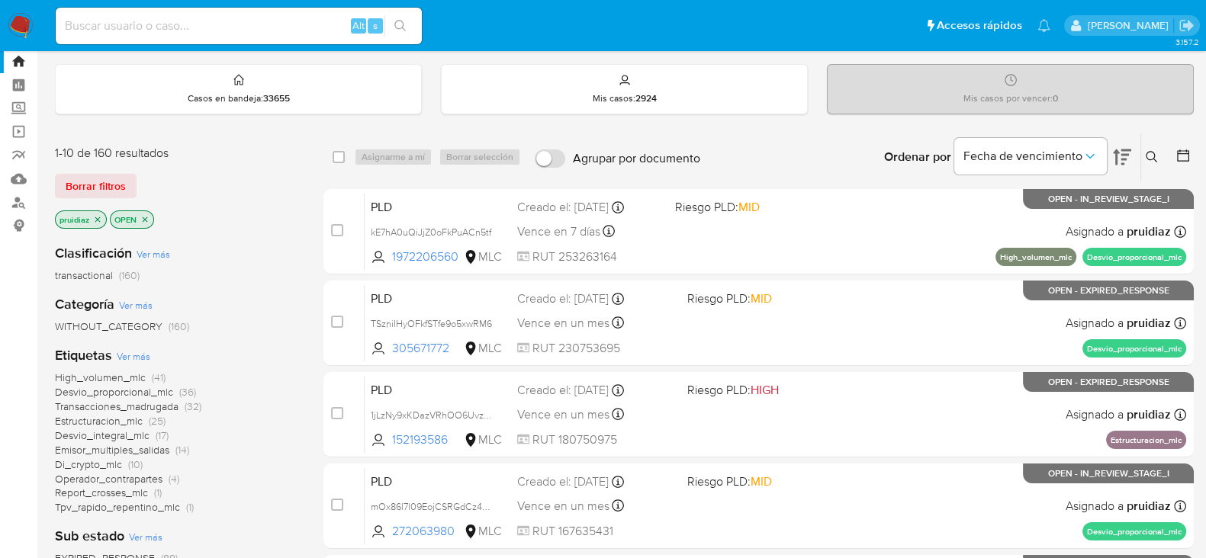
click at [11, 23] on img at bounding box center [21, 26] width 26 height 26
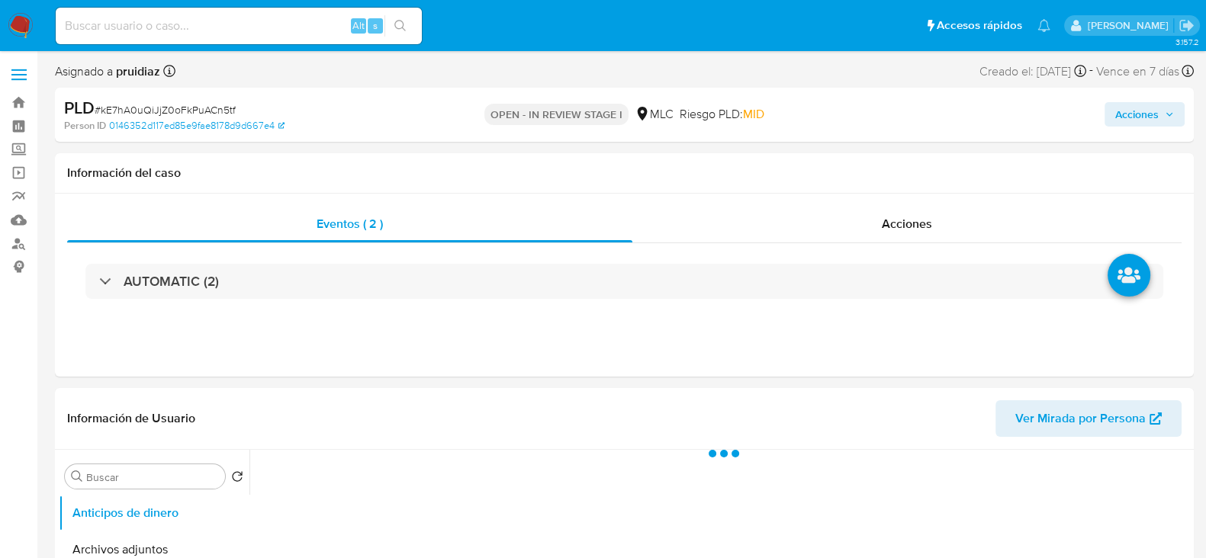
click at [1140, 105] on span "Acciones" at bounding box center [1136, 114] width 43 height 24
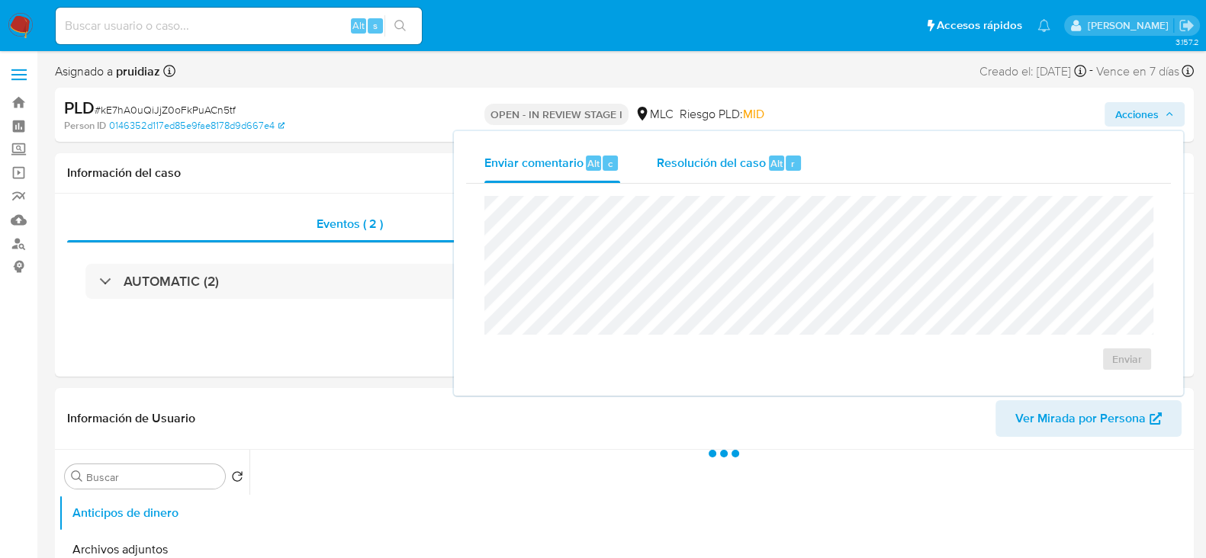
click at [723, 166] on span "Resolución del caso" at bounding box center [711, 163] width 109 height 18
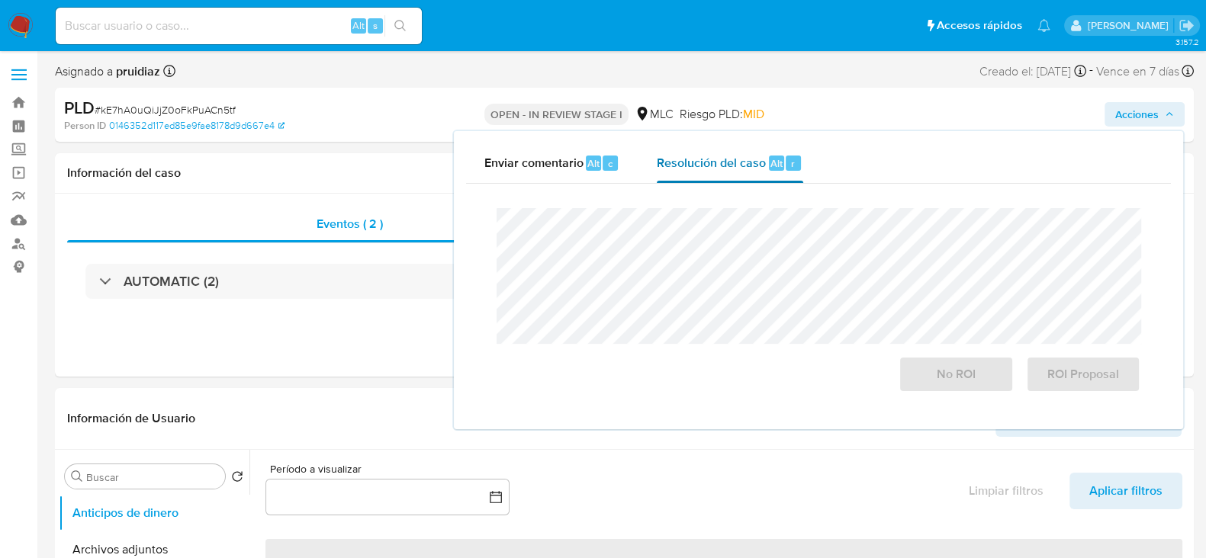
select select "10"
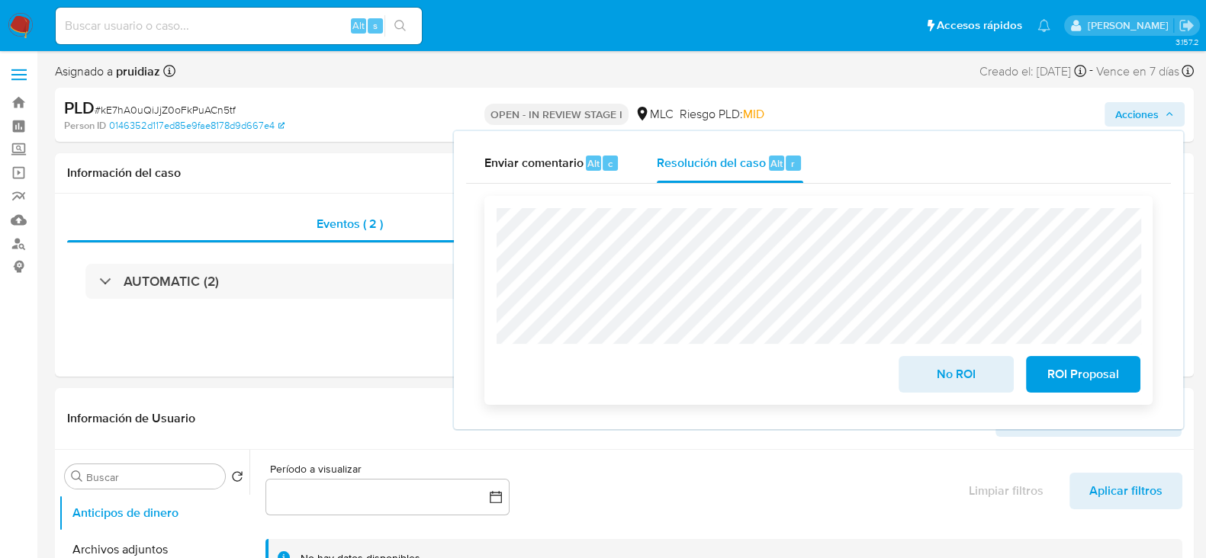
click at [1084, 388] on span "ROI Proposal" at bounding box center [1083, 375] width 75 height 34
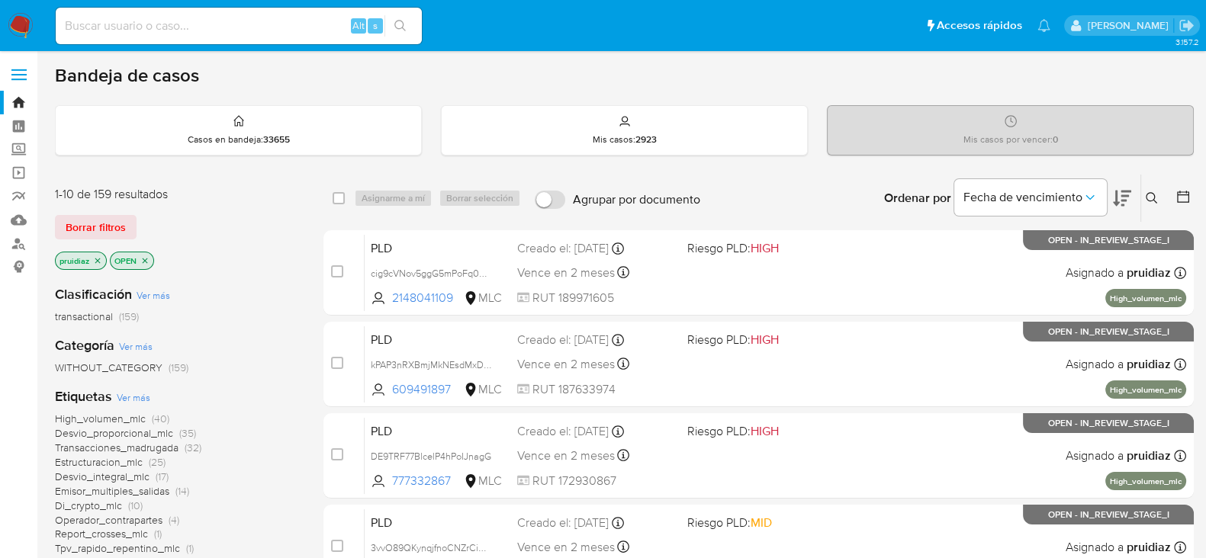
click at [1126, 199] on icon at bounding box center [1122, 199] width 18 height 16
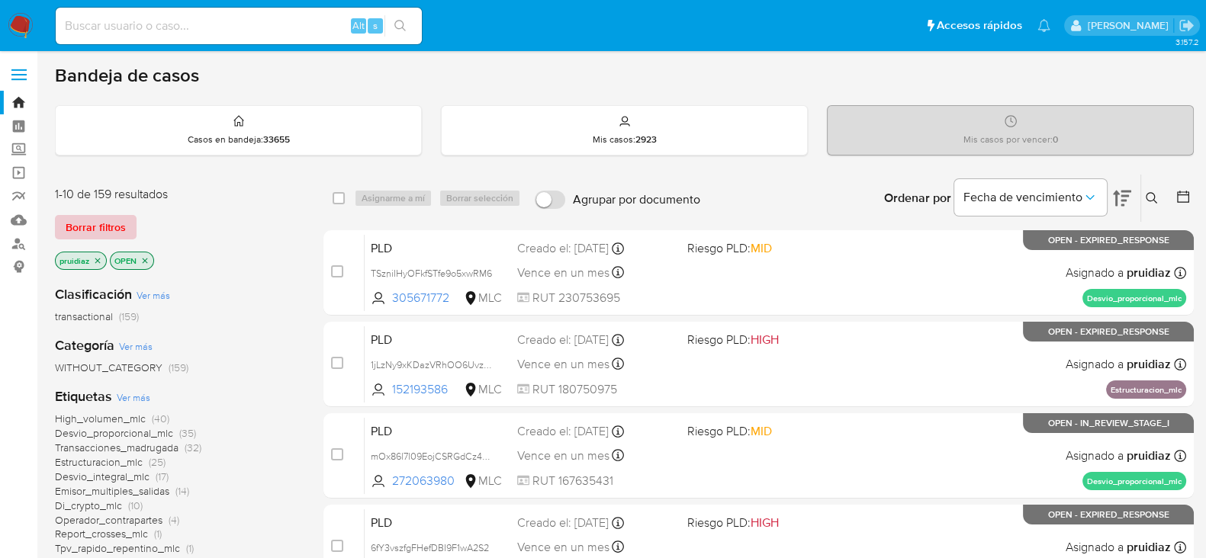
click at [111, 219] on span "Borrar filtros" at bounding box center [96, 227] width 60 height 21
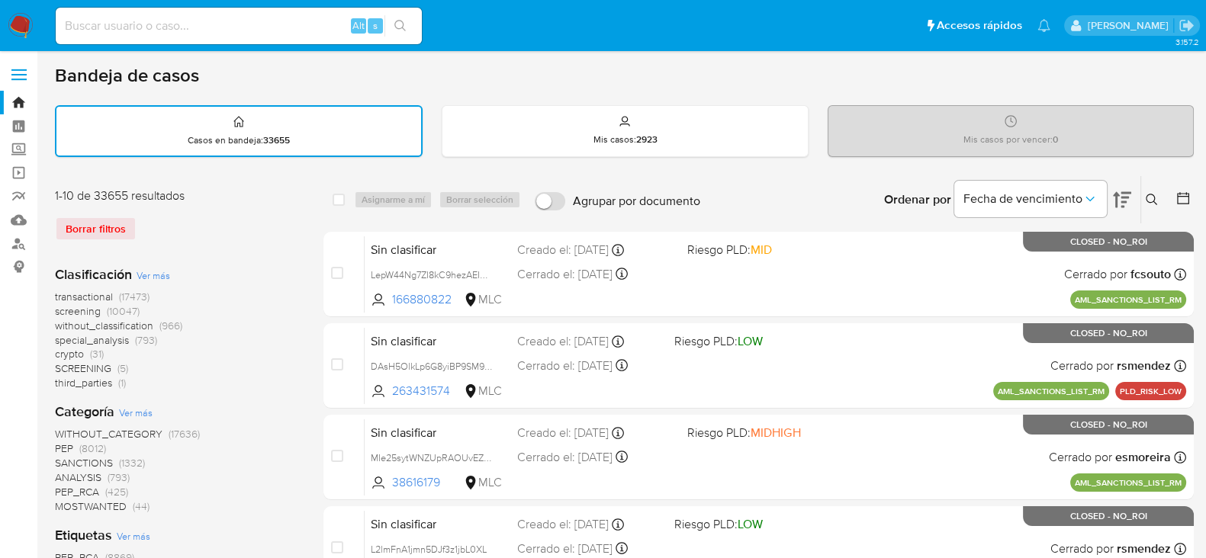
click at [1183, 193] on icon at bounding box center [1183, 198] width 15 height 15
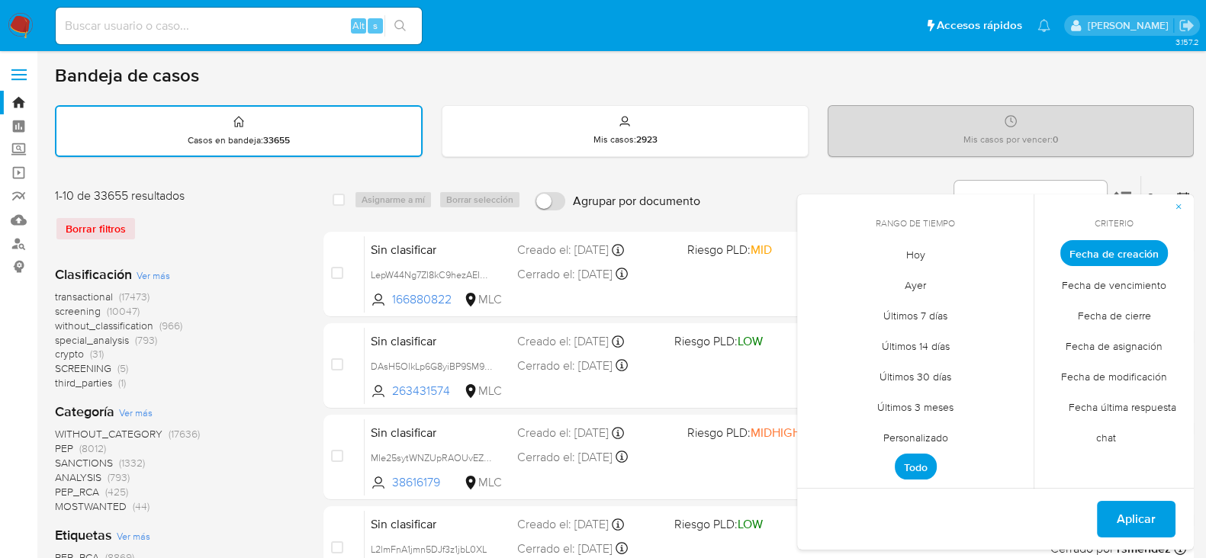
click at [928, 429] on span "Personalizado" at bounding box center [915, 437] width 97 height 31
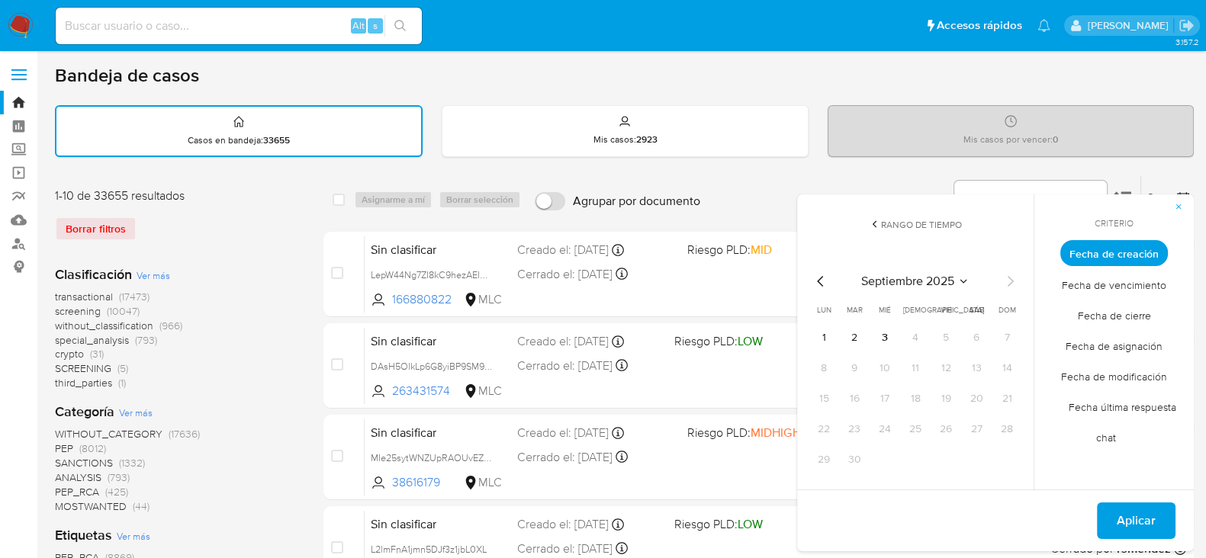
click at [824, 276] on icon "Mes anterior" at bounding box center [821, 281] width 18 height 18
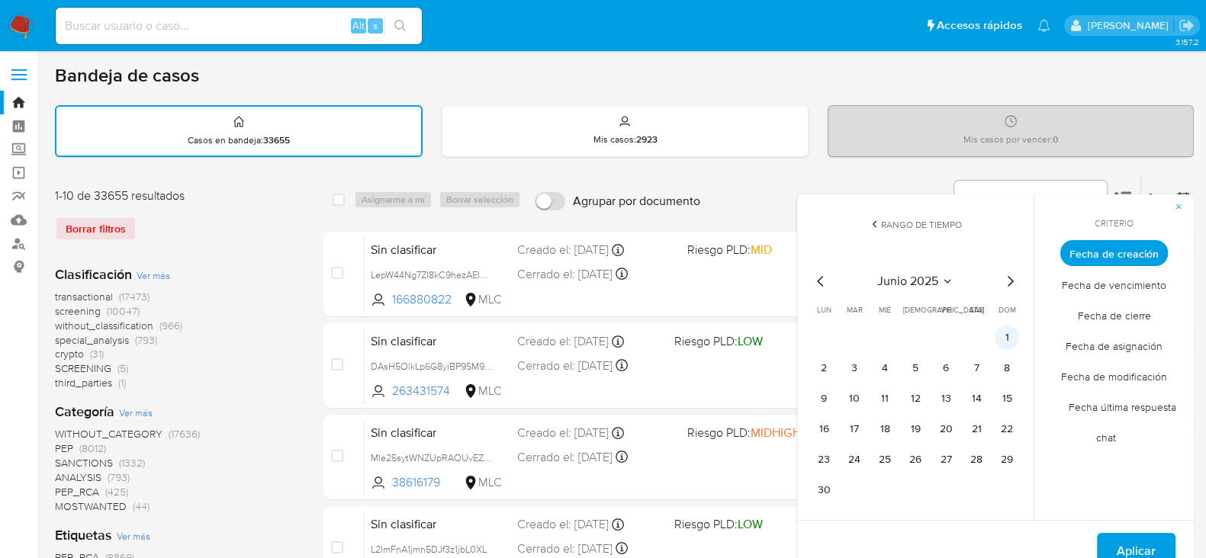
click at [1015, 333] on button "1" at bounding box center [1007, 338] width 24 height 24
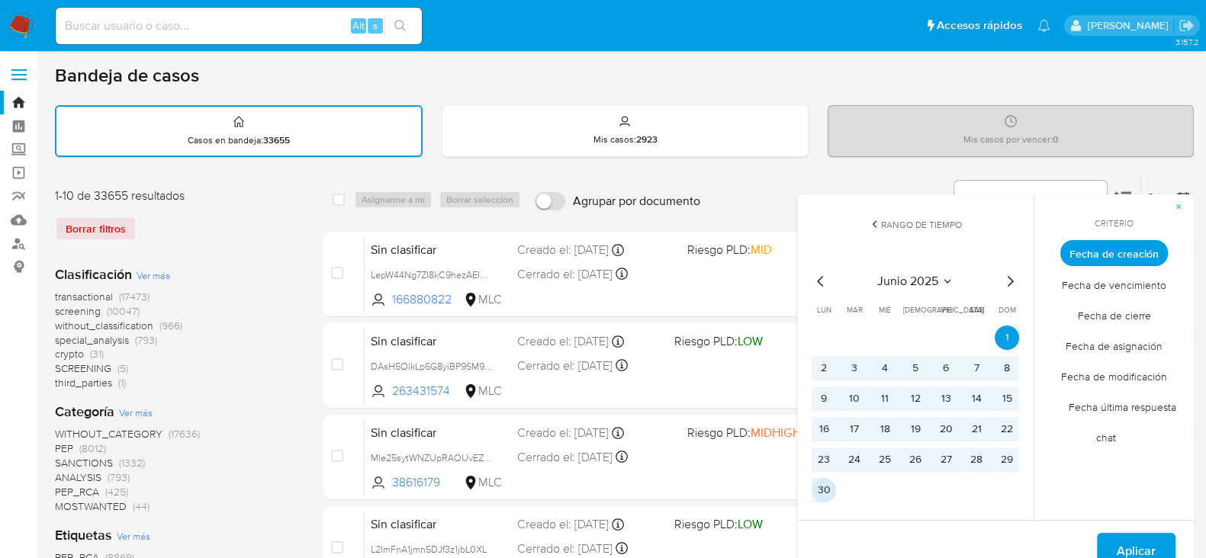
click at [830, 496] on button "30" at bounding box center [824, 490] width 24 height 24
click at [1118, 539] on span "Aplicar" at bounding box center [1136, 552] width 39 height 34
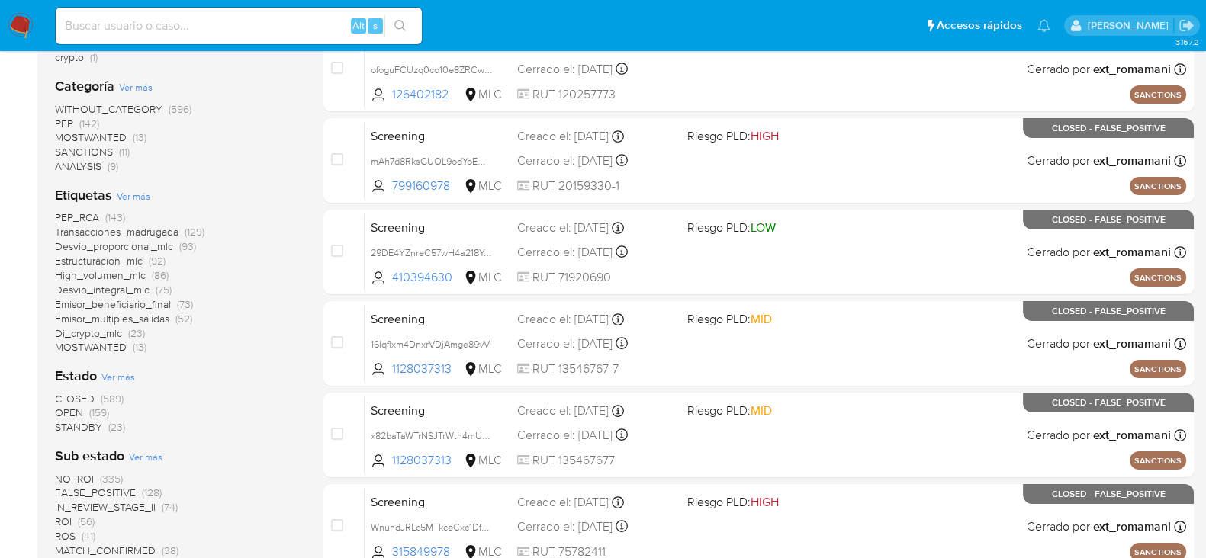
scroll to position [297, 0]
click at [71, 409] on span "OPEN" at bounding box center [69, 412] width 28 height 15
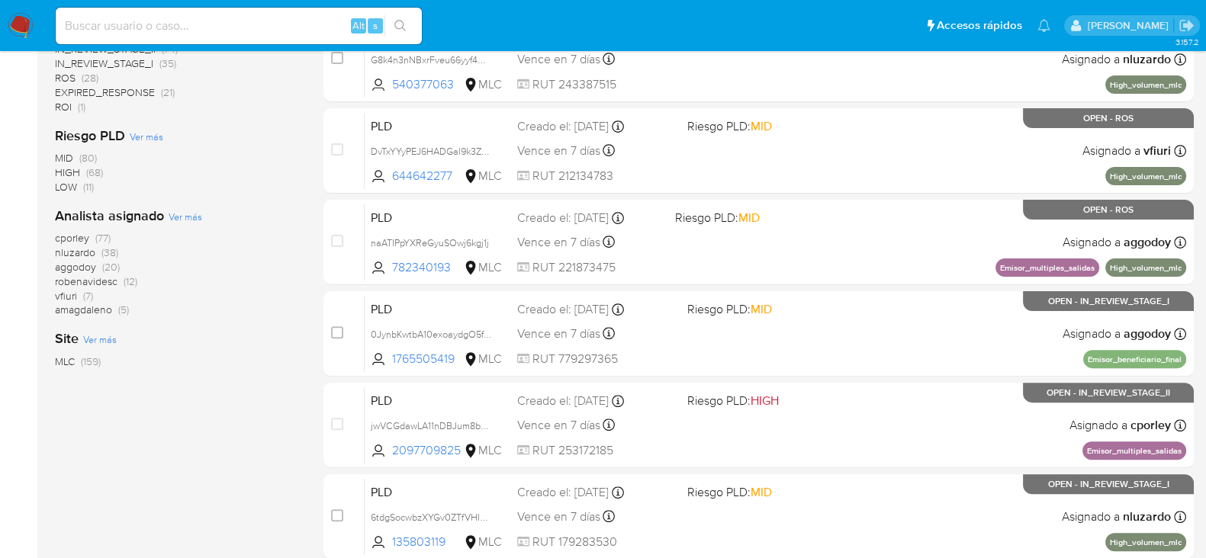
scroll to position [545, 0]
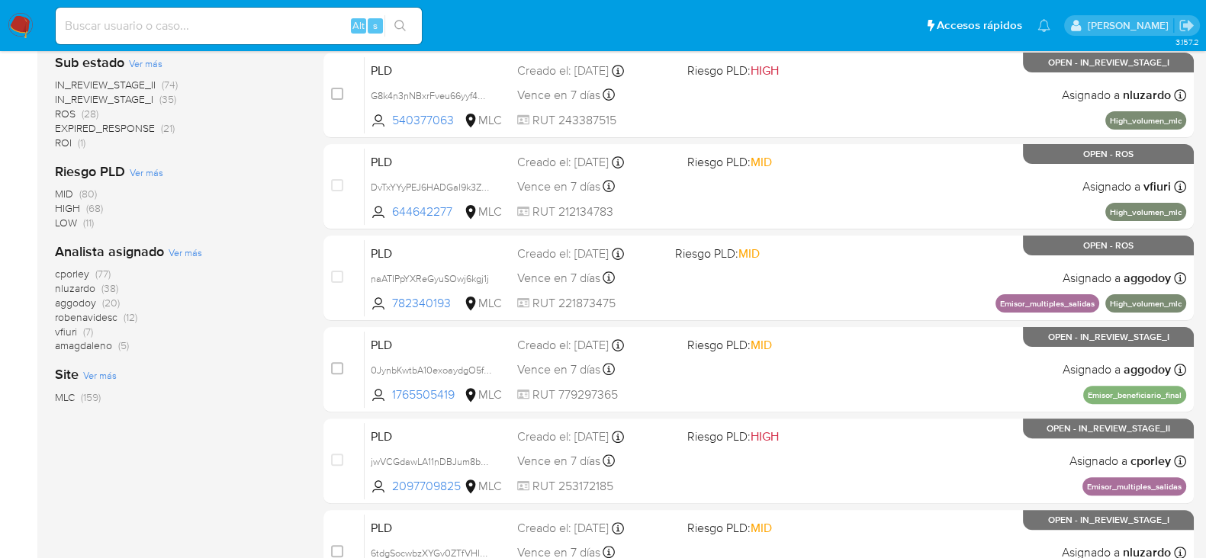
click at [76, 285] on span "nluzardo" at bounding box center [75, 288] width 40 height 15
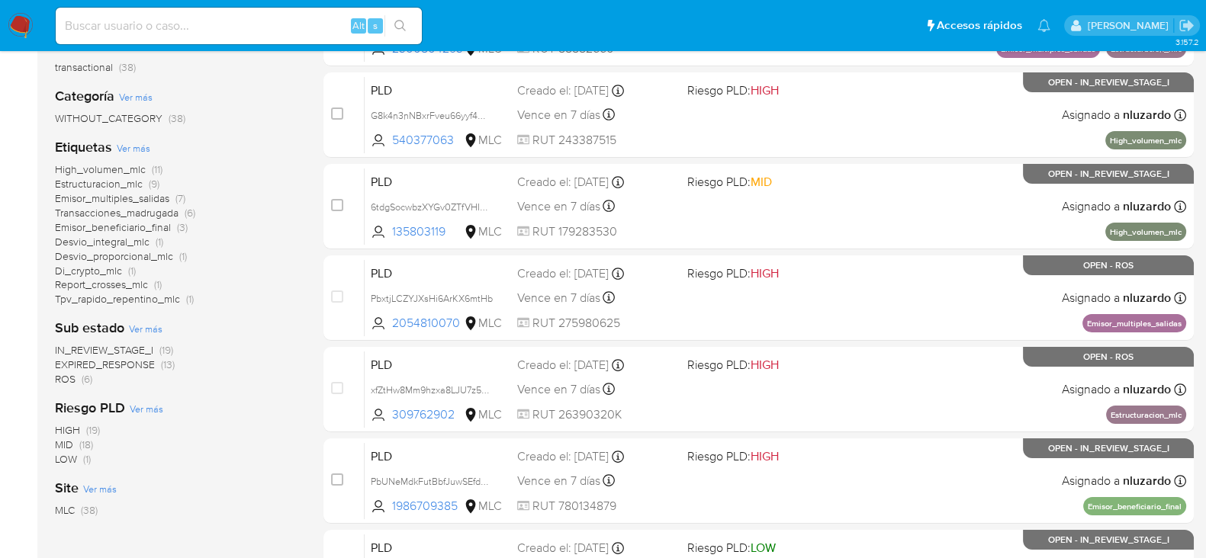
scroll to position [246, 0]
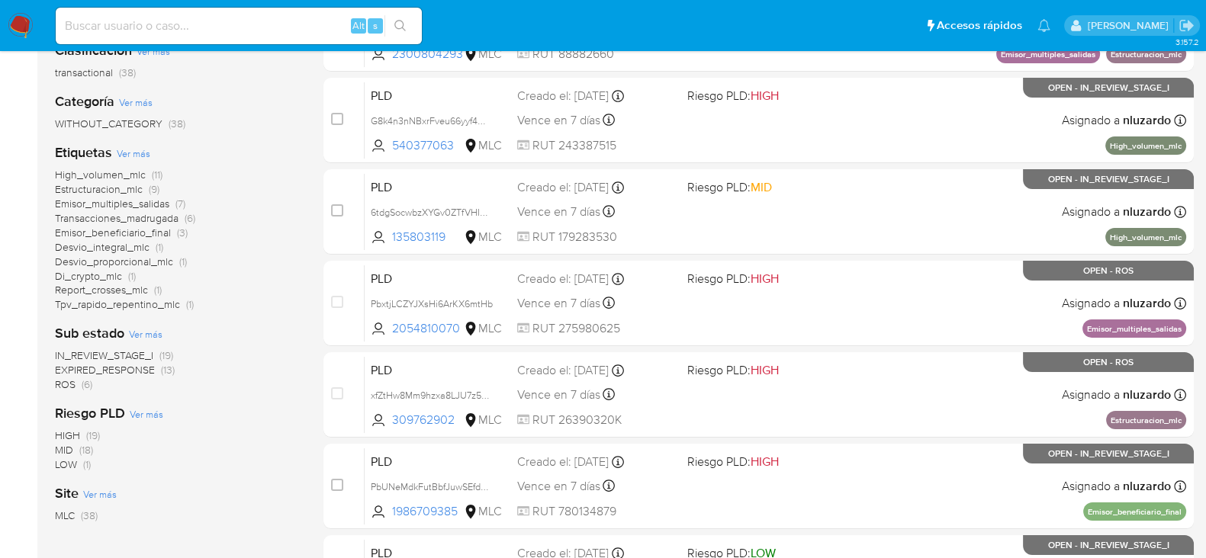
click at [117, 175] on span "High_volumen_mlc" at bounding box center [100, 174] width 91 height 15
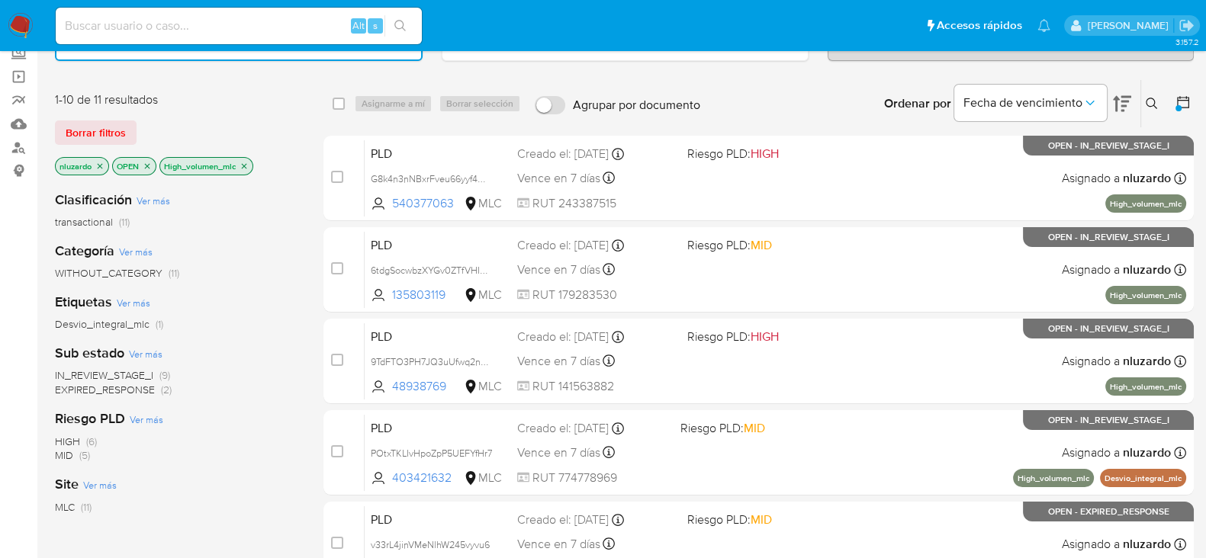
scroll to position [105, 0]
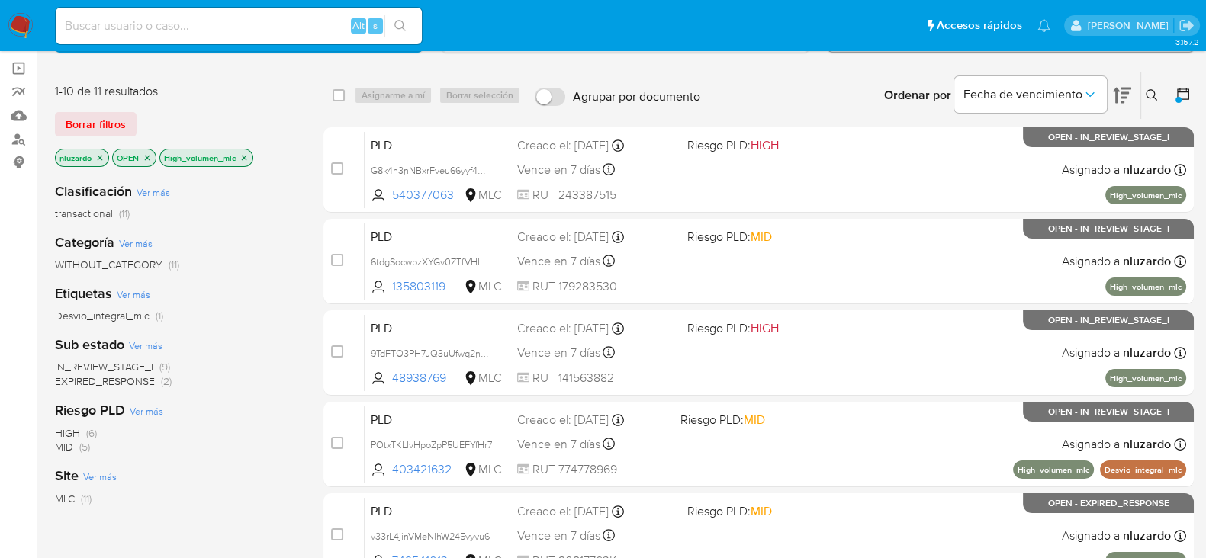
click at [61, 444] on span "MID" at bounding box center [64, 446] width 18 height 15
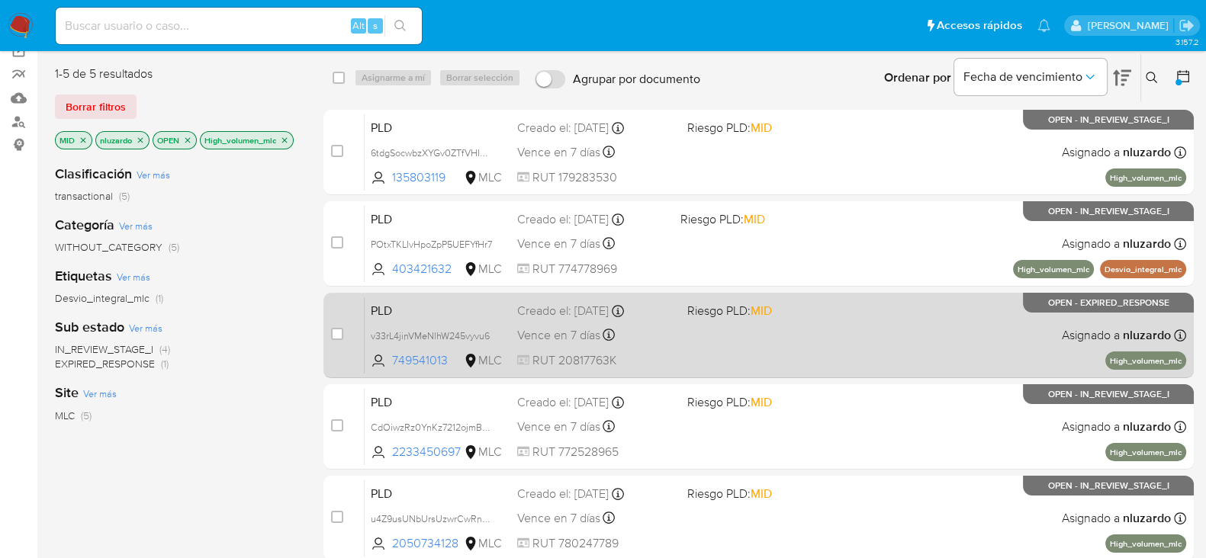
scroll to position [116, 0]
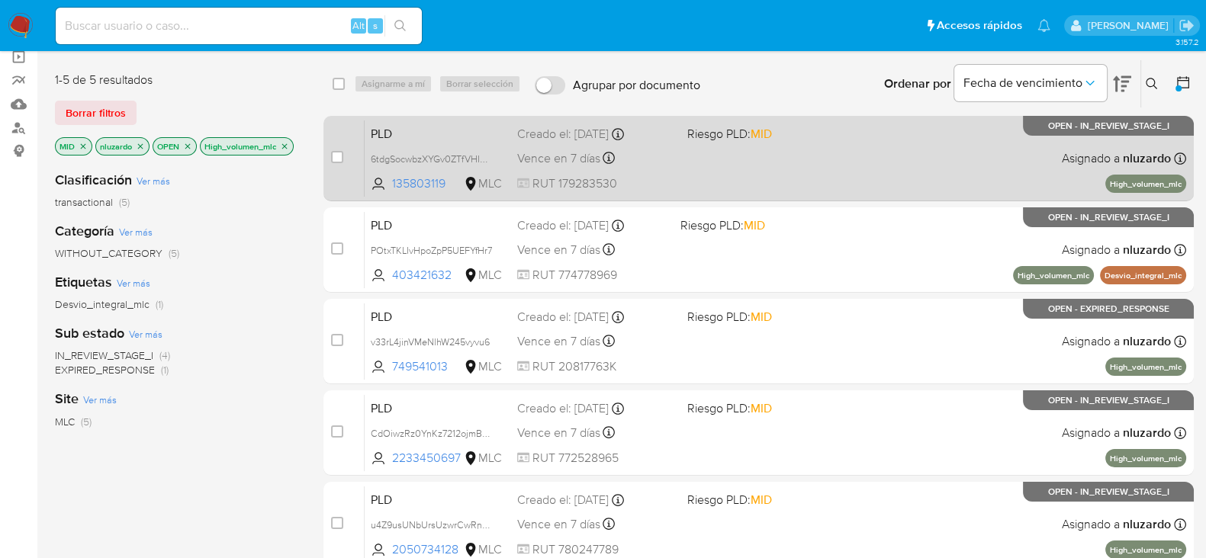
click at [852, 154] on div "PLD 6tdgSocwbzXYGv0ZTfVHI4gM 135803119 MLC Riesgo PLD: MID Creado el: 12/06/202…" at bounding box center [776, 158] width 822 height 77
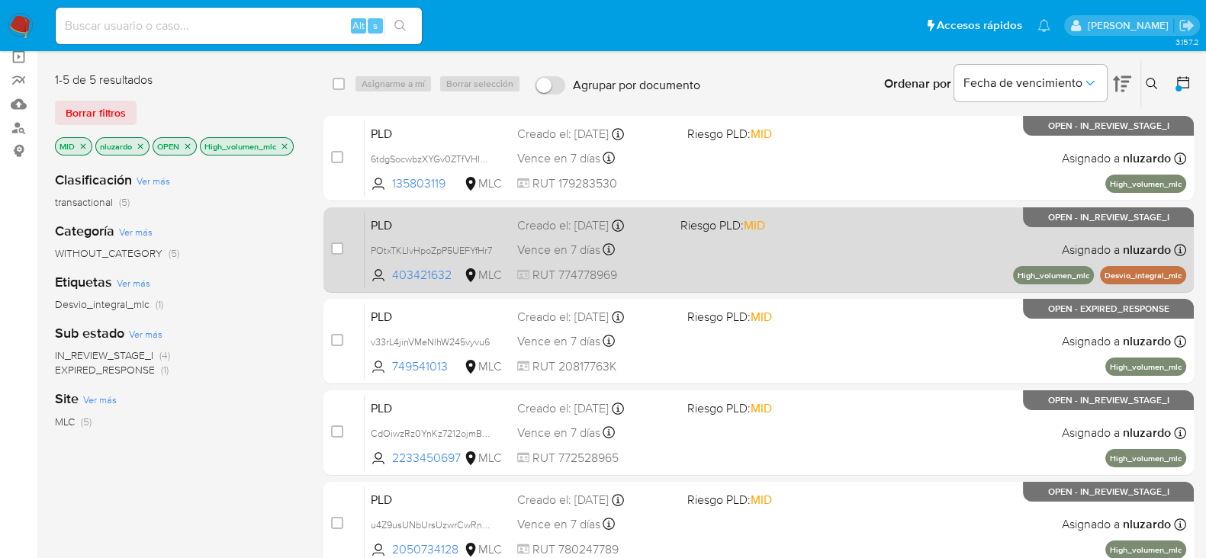
click at [837, 252] on div "PLD POtxTKLIvHpoZpP5UEFYfHr7 403421632 MLC Riesgo PLD: MID Creado el: 12/06/202…" at bounding box center [776, 249] width 822 height 77
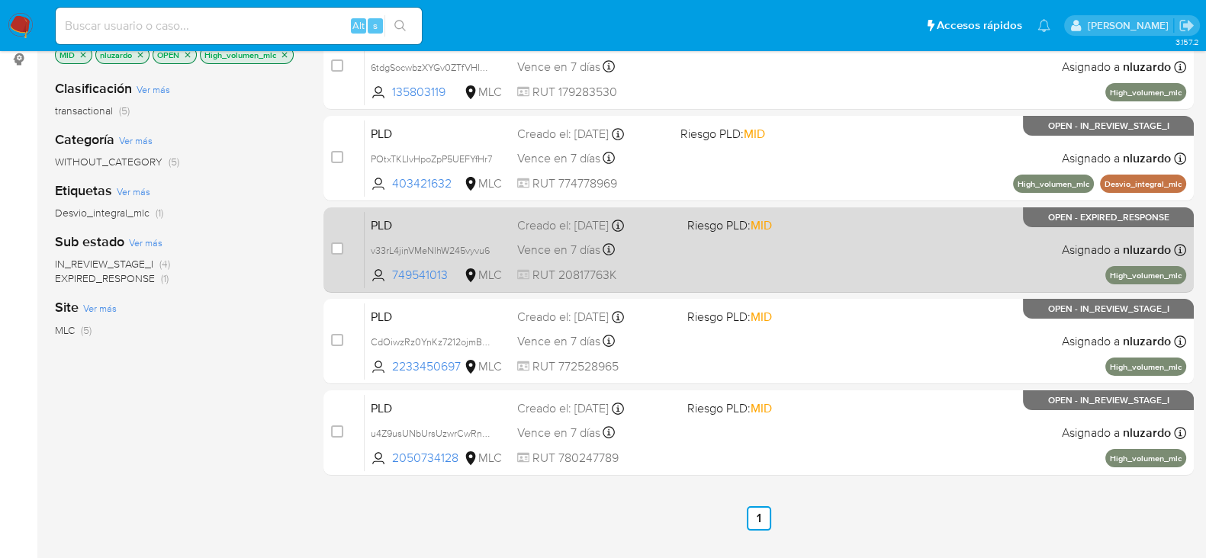
scroll to position [209, 0]
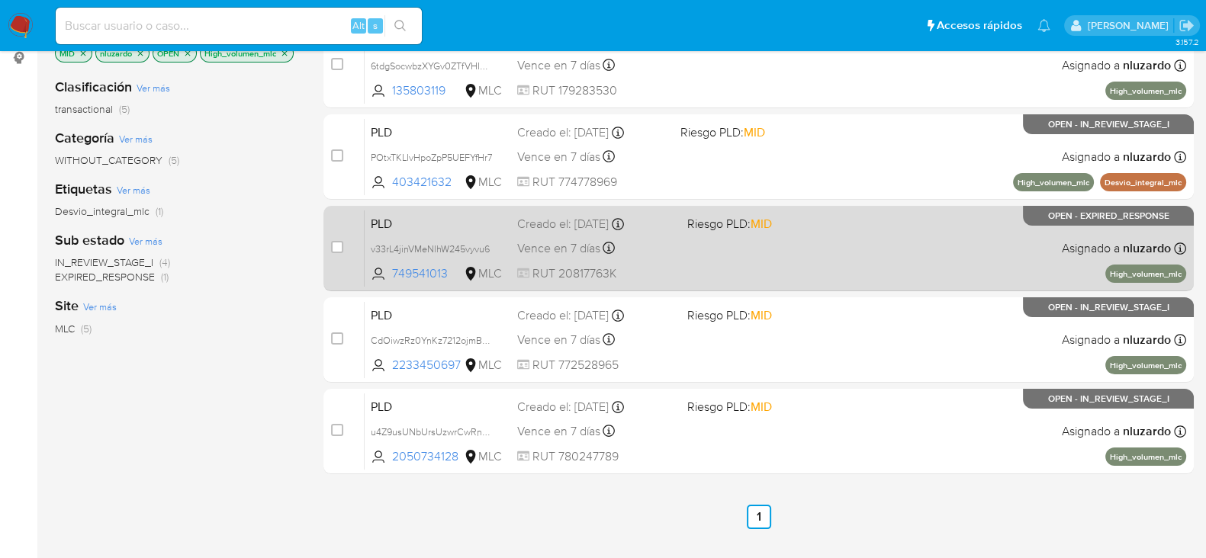
click at [829, 226] on span "Riesgo PLD: MID" at bounding box center [766, 223] width 158 height 20
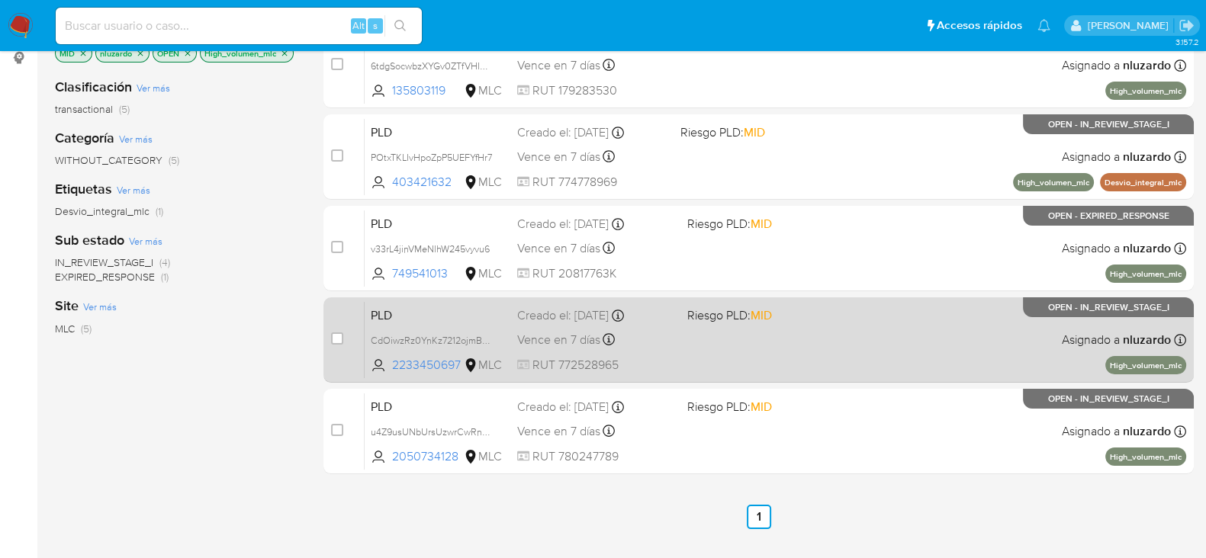
click at [803, 334] on div "PLD CdOiwzRz0YnKz7212ojmBFlk 2233450697 MLC Riesgo PLD: MID Creado el: 12/06/20…" at bounding box center [776, 339] width 822 height 77
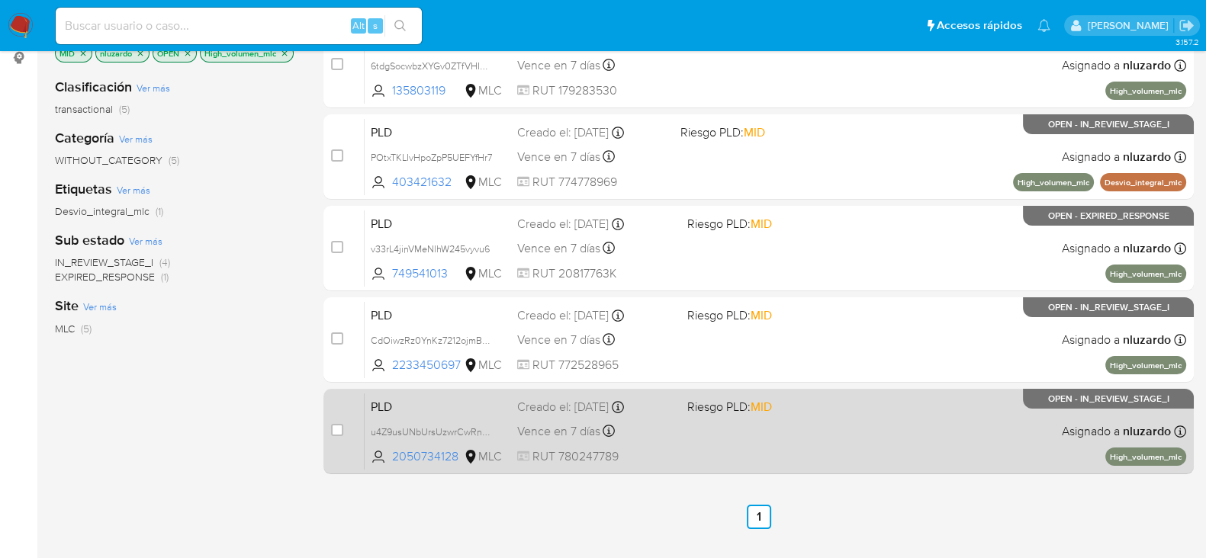
click at [795, 437] on div "PLD u4Z9usUNbUrsUzwrCwRnXvCb 2050734128 MLC Riesgo PLD: MID Creado el: 12/06/20…" at bounding box center [776, 431] width 822 height 77
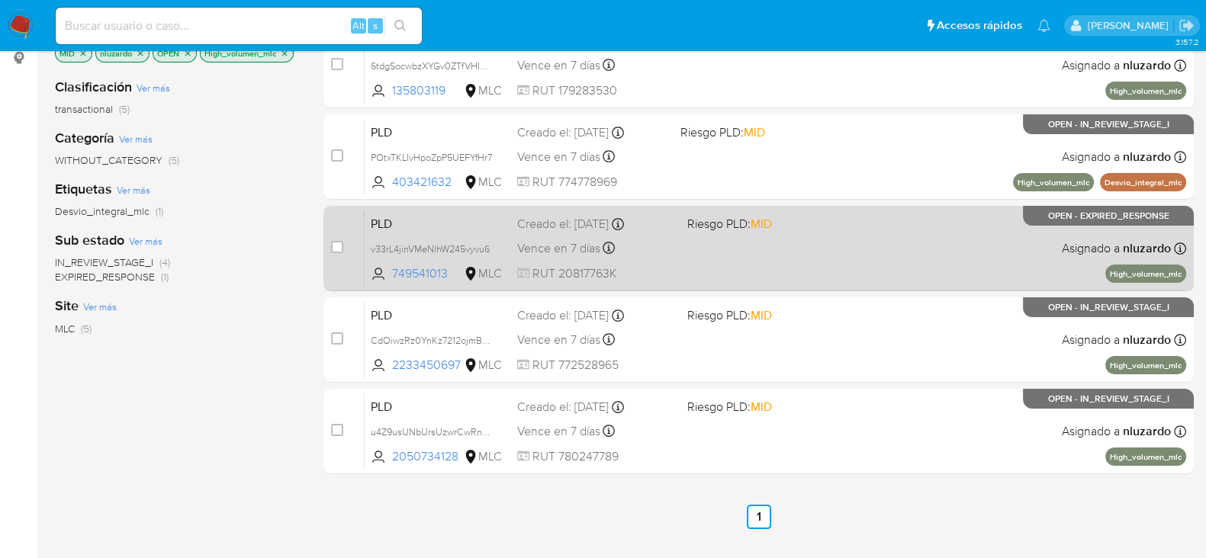
scroll to position [0, 0]
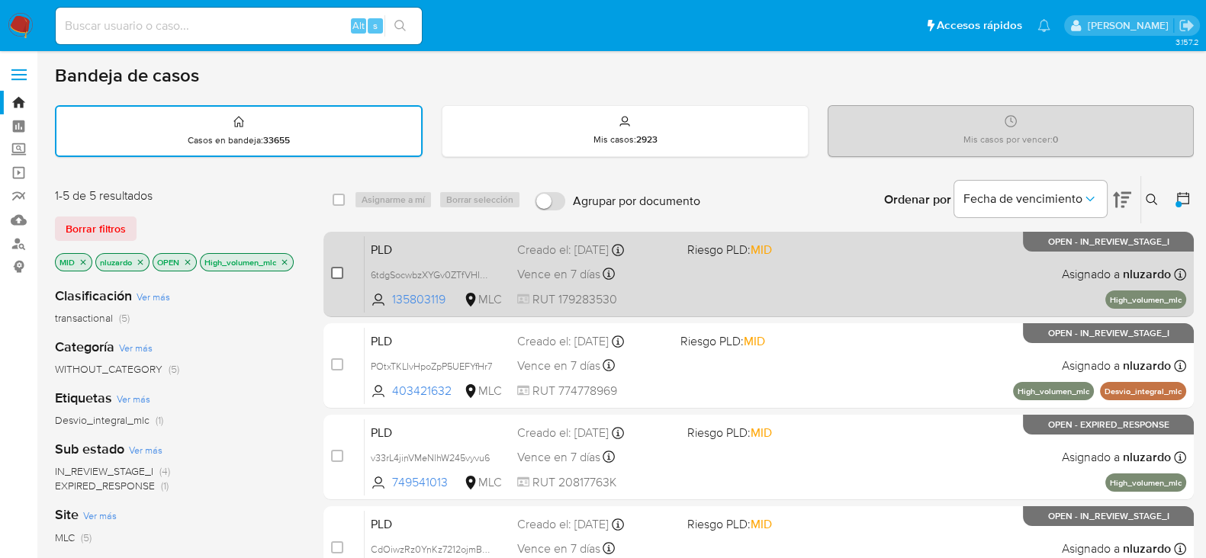
click at [336, 272] on input "checkbox" at bounding box center [337, 273] width 12 height 12
checkbox input "true"
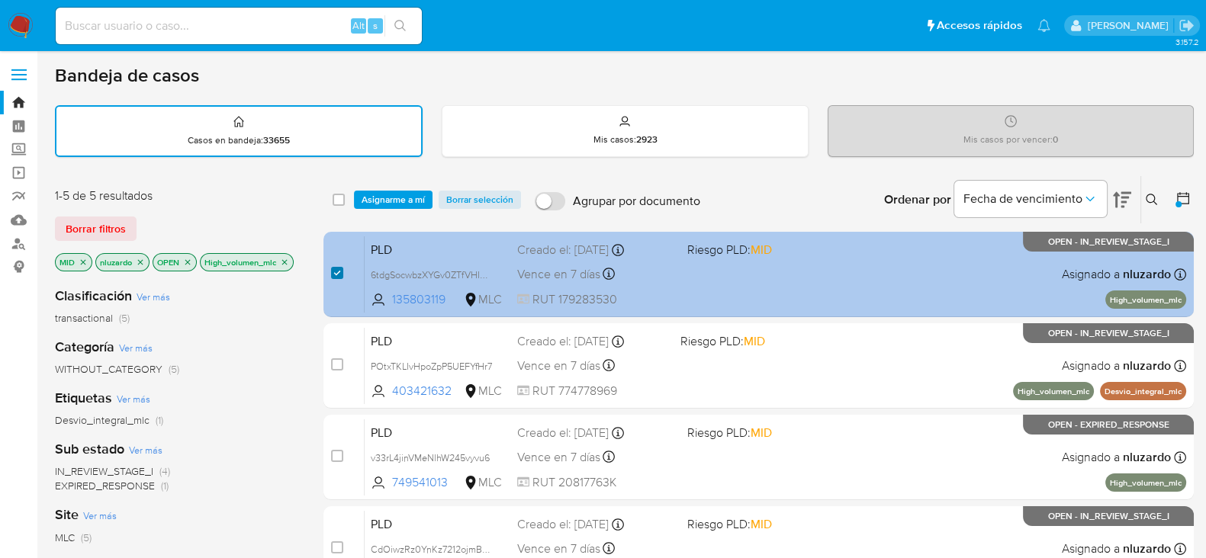
scroll to position [70, 0]
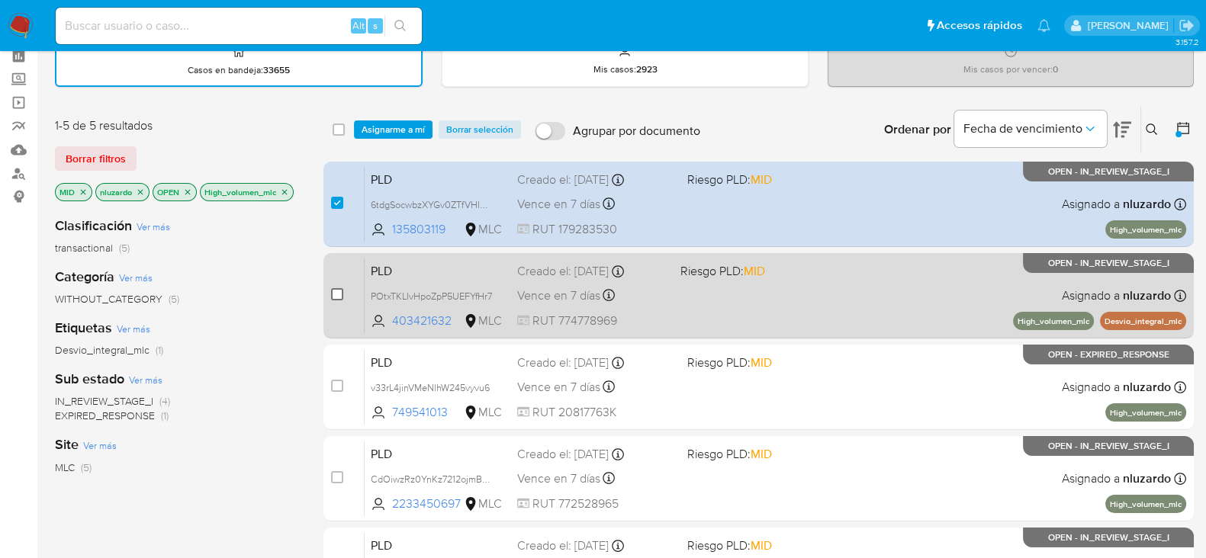
click at [333, 291] on input "checkbox" at bounding box center [337, 294] width 12 height 12
checkbox input "true"
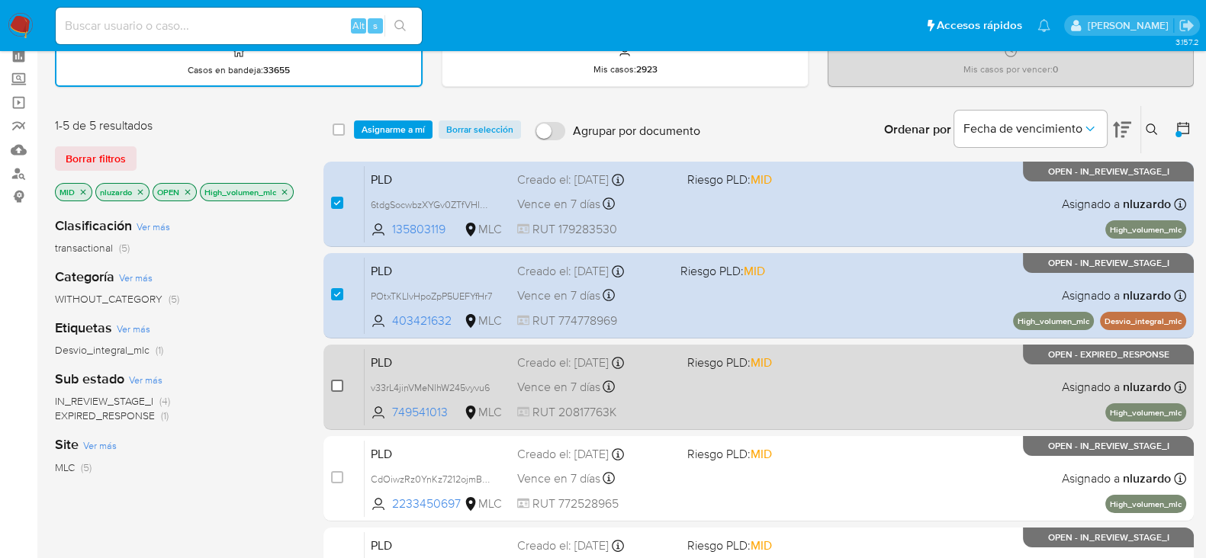
click at [336, 381] on input "checkbox" at bounding box center [337, 386] width 12 height 12
checkbox input "true"
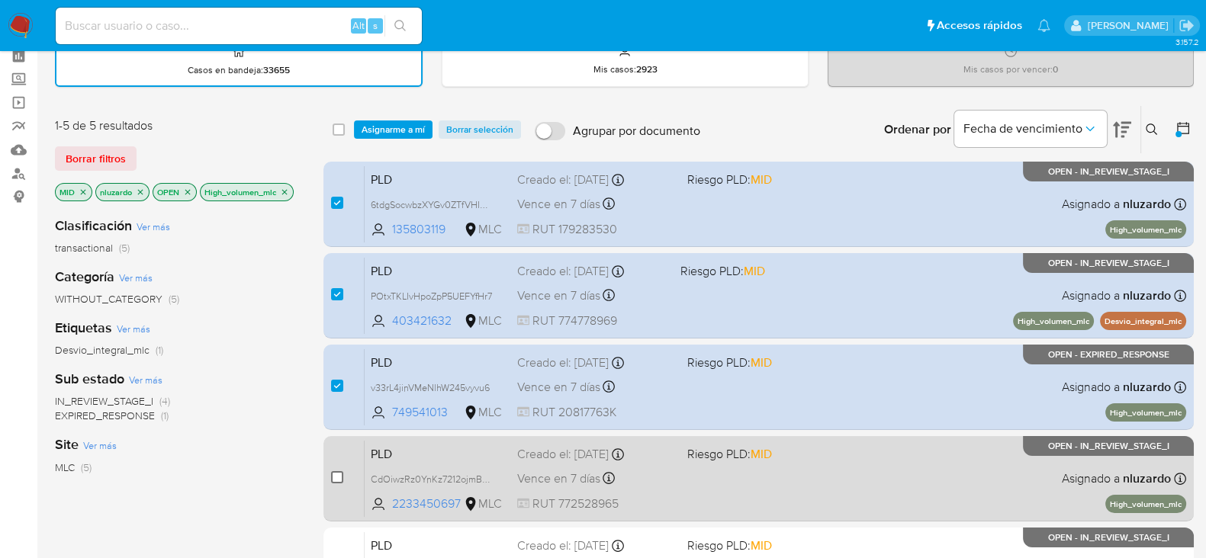
click at [335, 471] on input "checkbox" at bounding box center [337, 477] width 12 height 12
checkbox input "true"
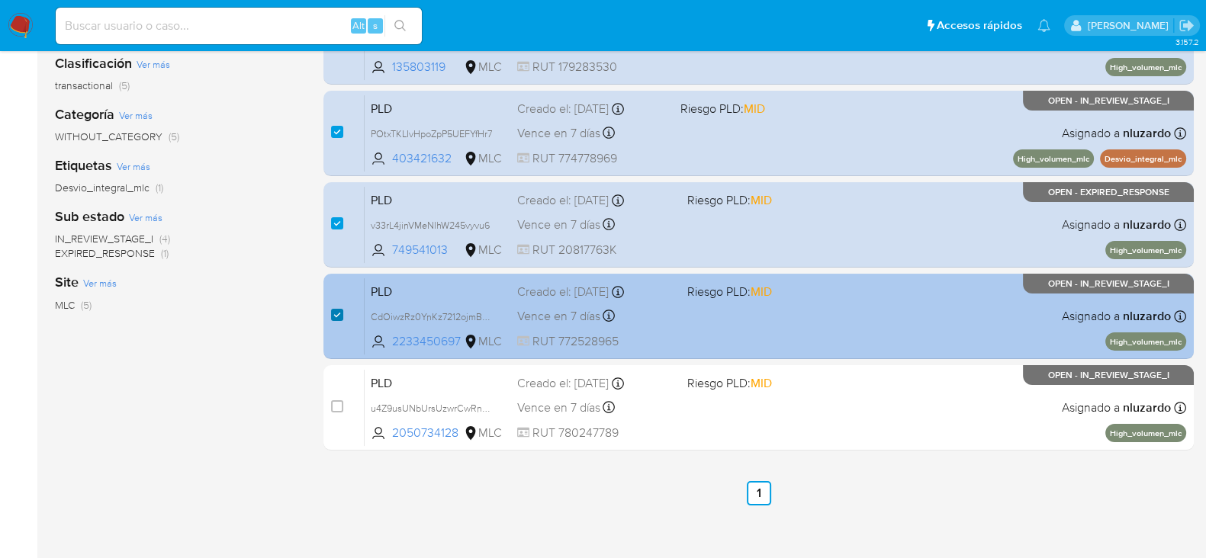
scroll to position [236, 0]
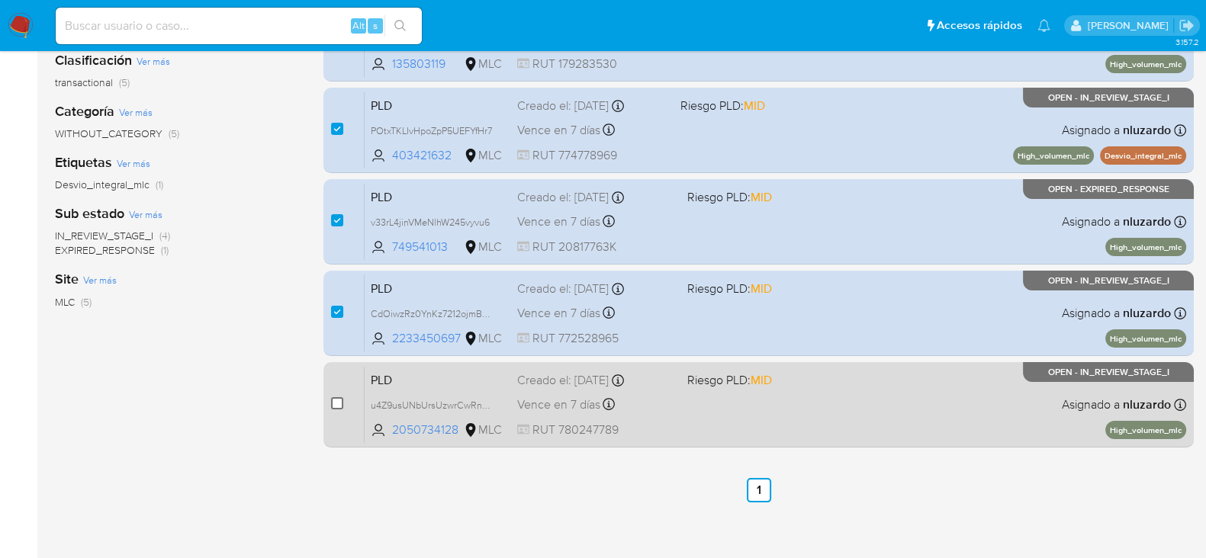
click at [338, 404] on input "checkbox" at bounding box center [337, 403] width 12 height 12
checkbox input "true"
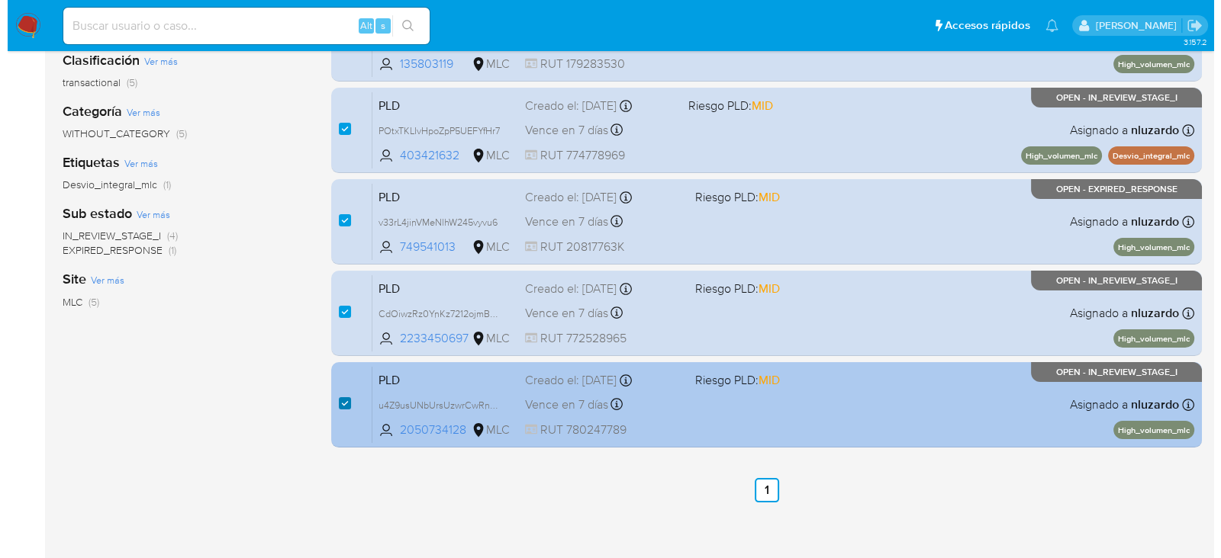
scroll to position [0, 0]
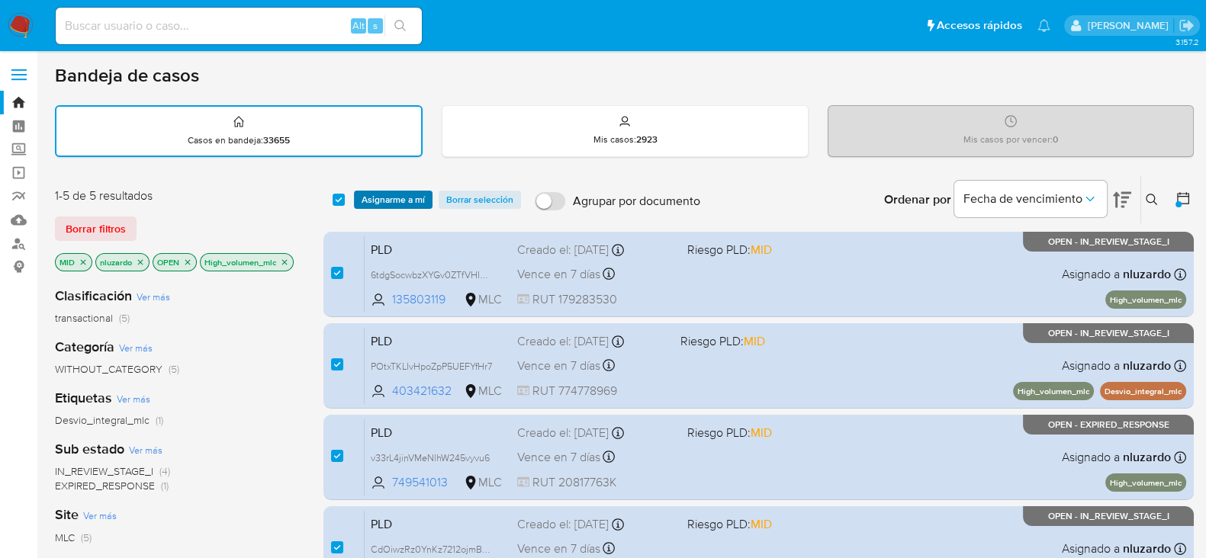
click at [391, 192] on span "Asignarme a mí" at bounding box center [393, 199] width 63 height 15
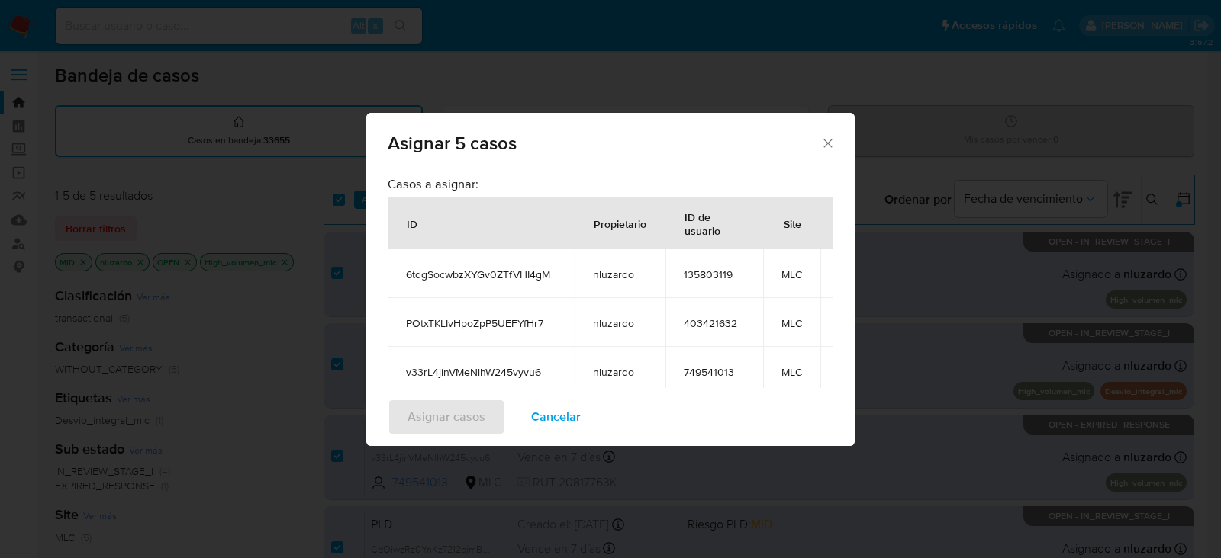
scroll to position [235, 0]
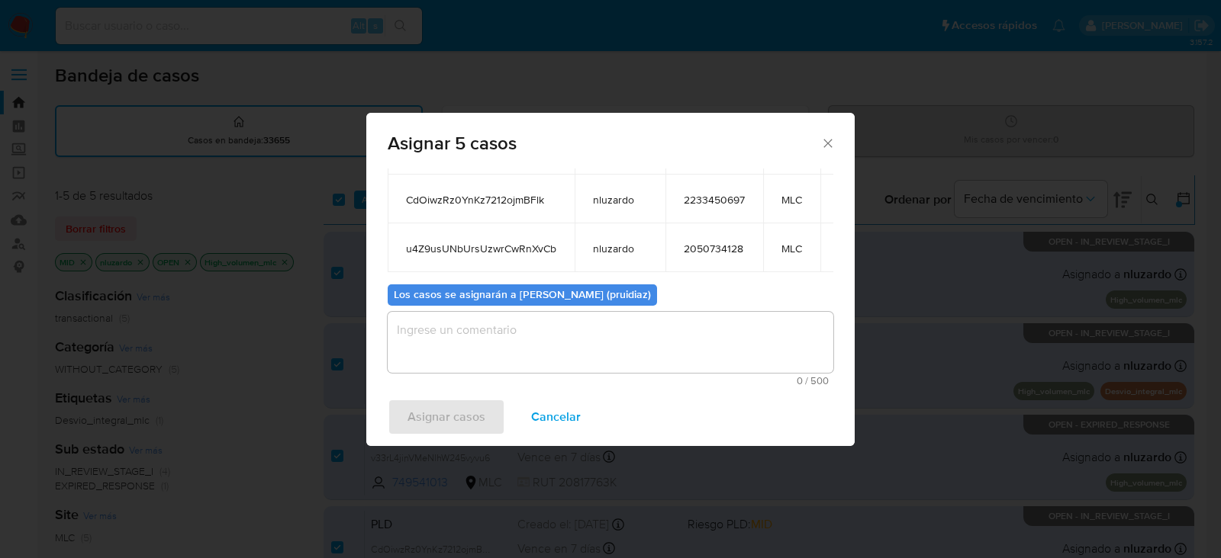
click at [521, 338] on textarea "assign-modal" at bounding box center [611, 342] width 446 height 61
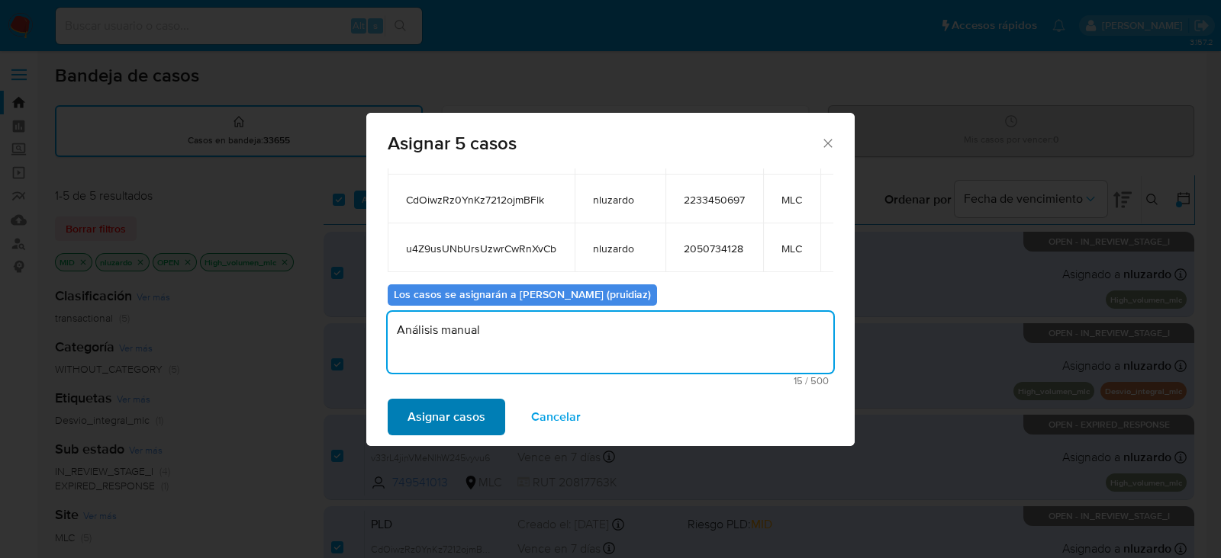
type textarea "Análisis manual"
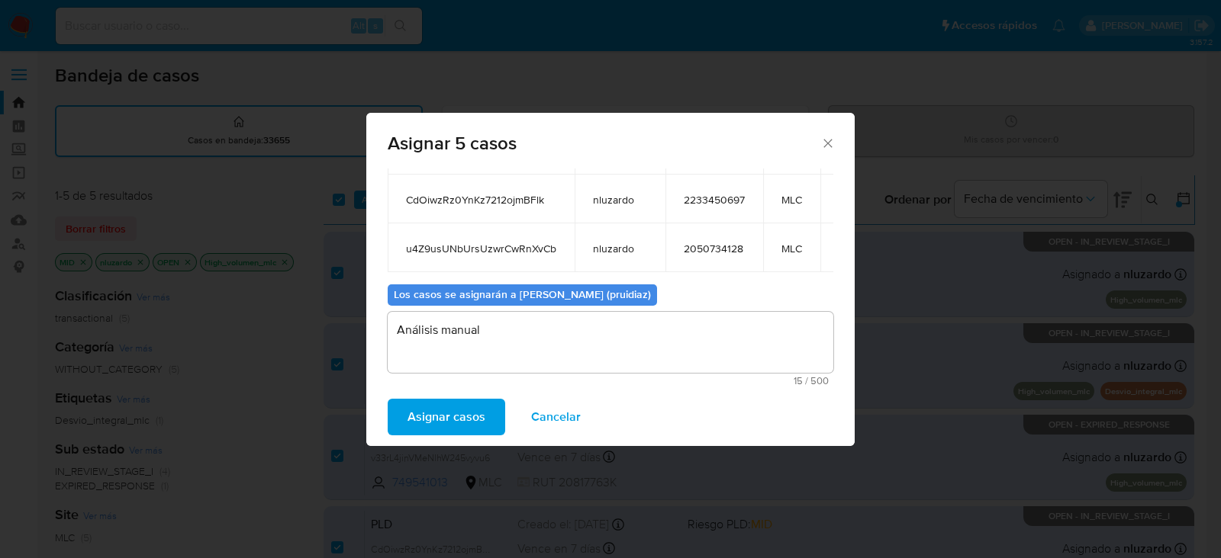
click at [431, 414] on span "Asignar casos" at bounding box center [446, 417] width 78 height 34
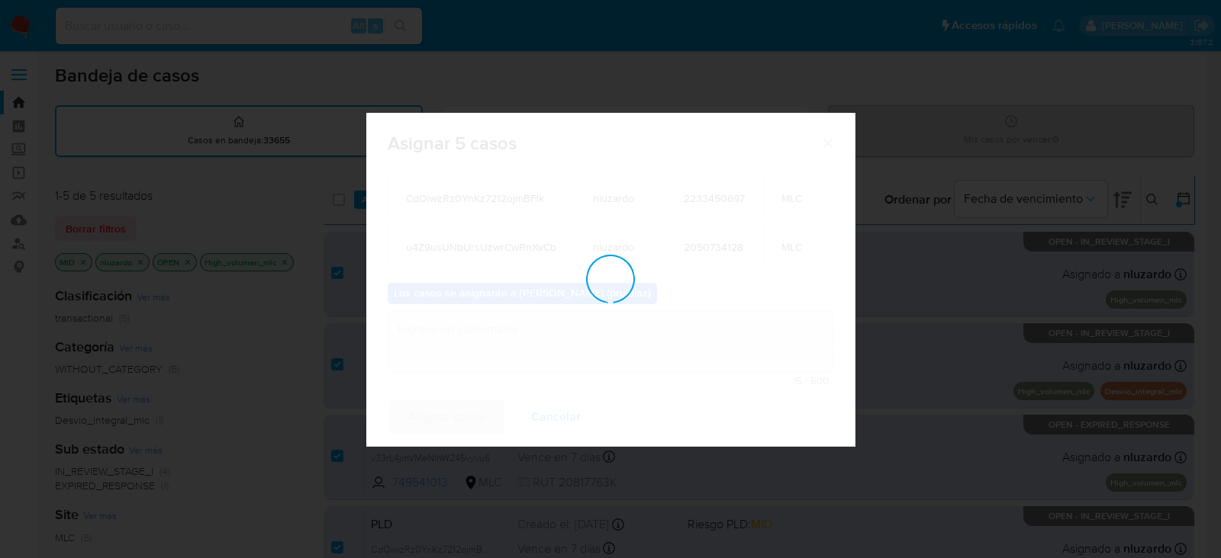
checkbox input "false"
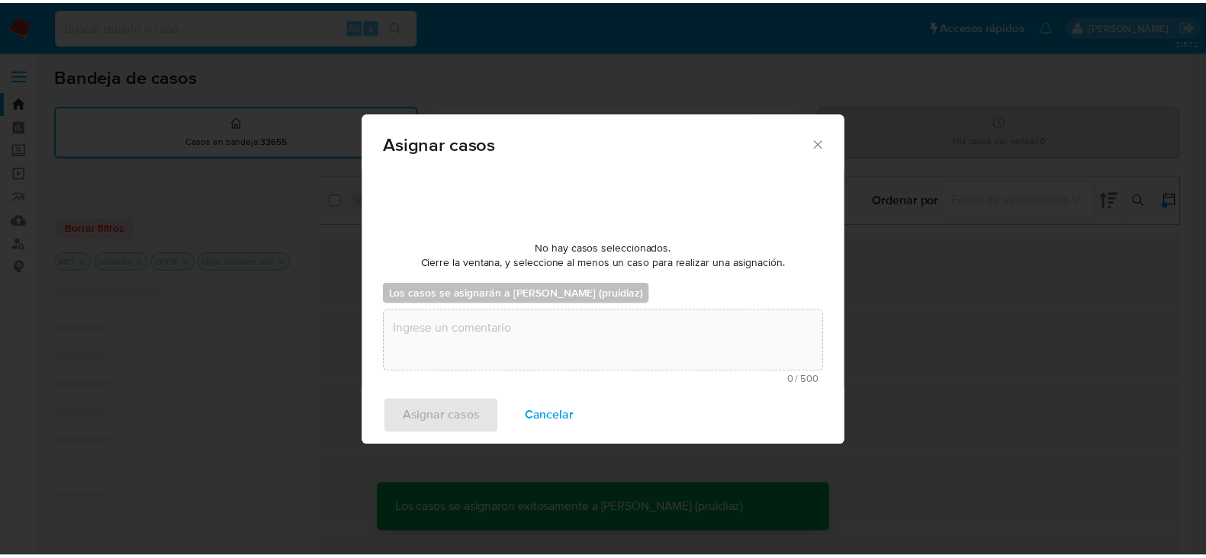
scroll to position [91, 0]
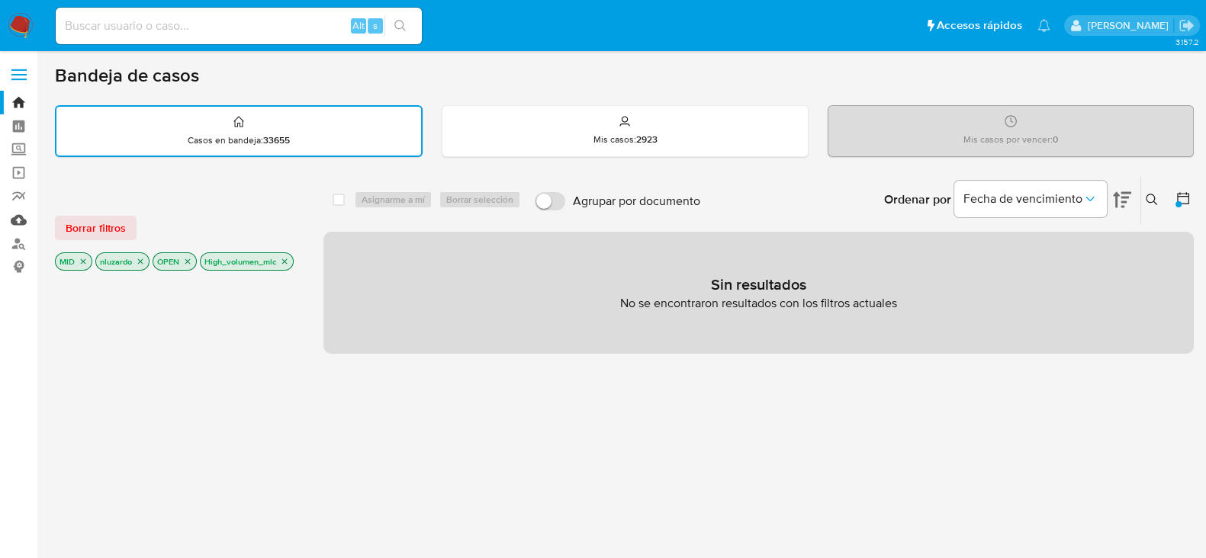
click at [19, 222] on link "Mulan" at bounding box center [91, 220] width 182 height 24
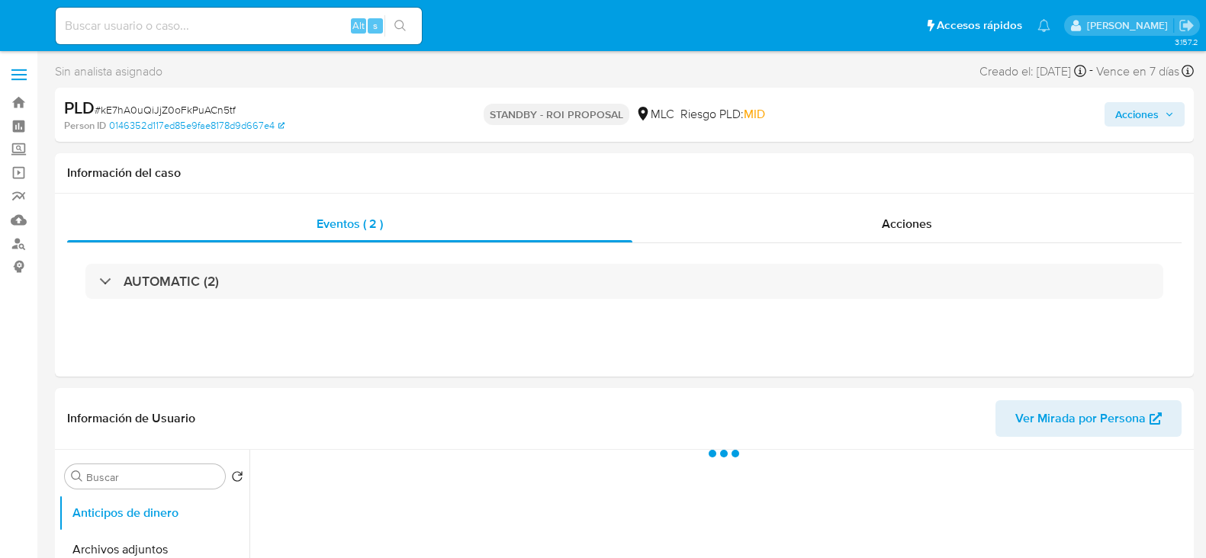
select select "10"
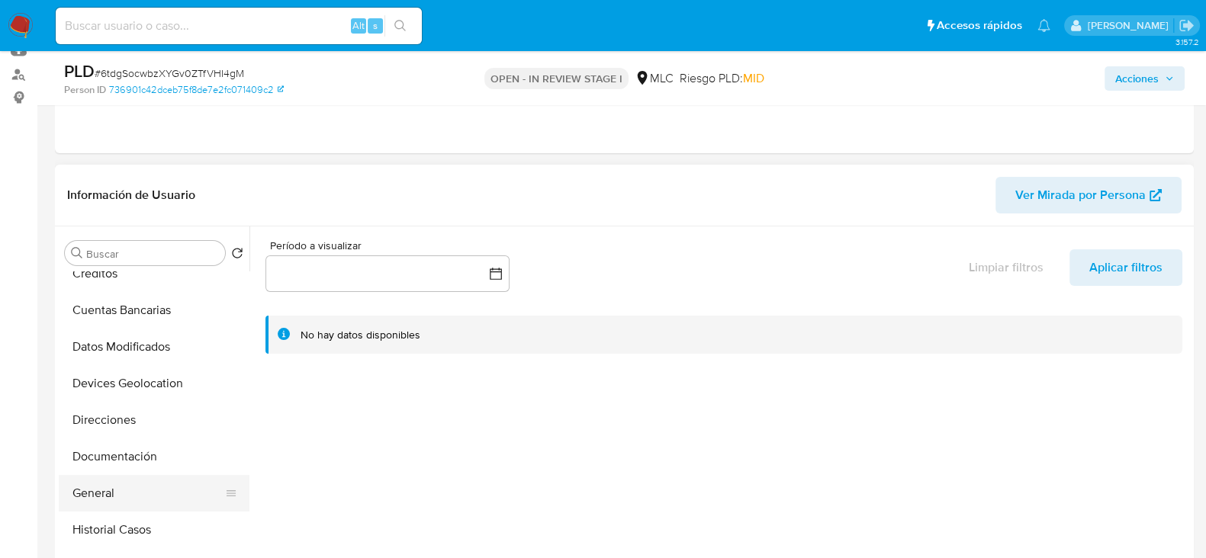
scroll to position [134, 0]
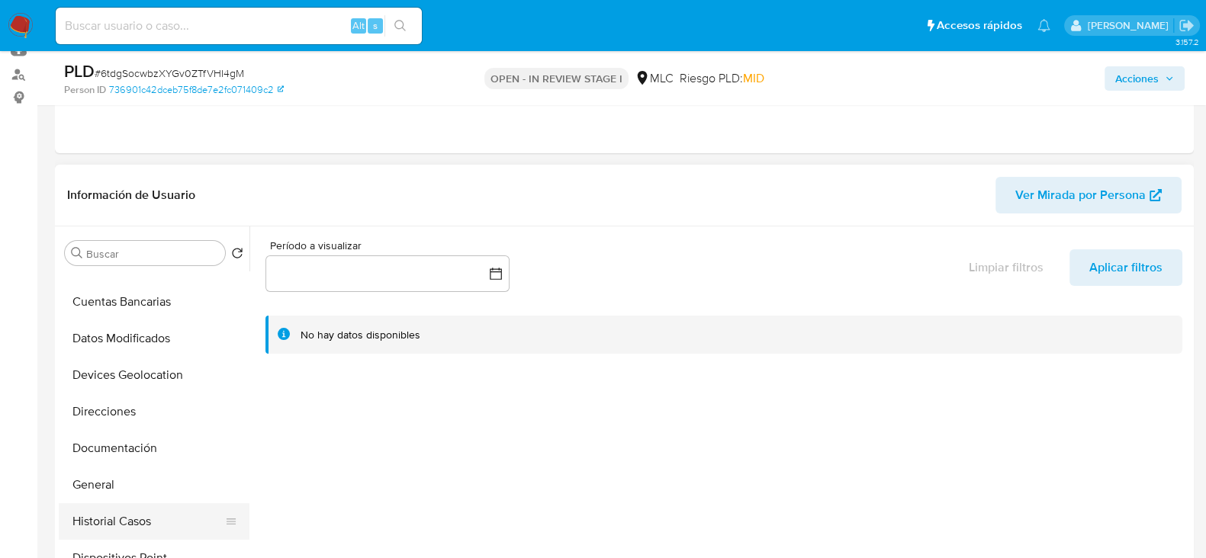
click at [117, 512] on button "Historial Casos" at bounding box center [148, 521] width 179 height 37
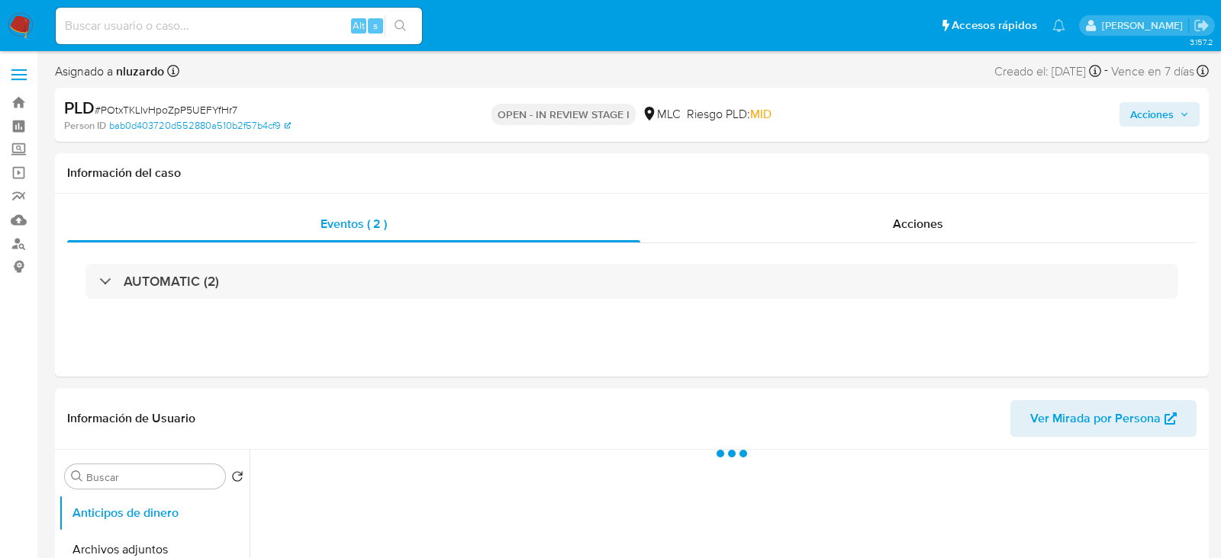
select select "10"
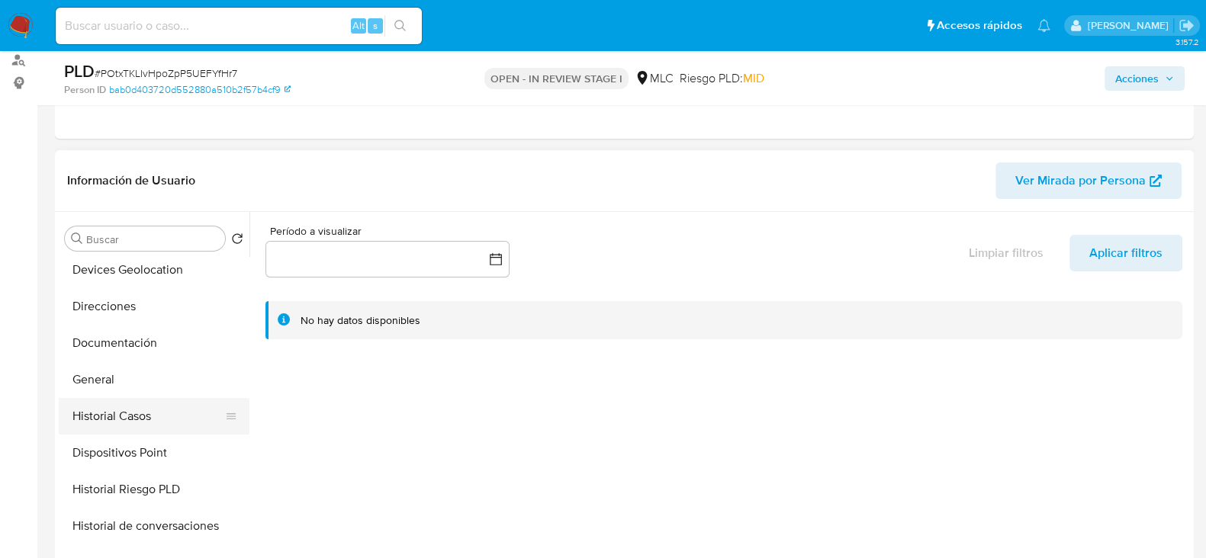
scroll to position [226, 0]
click at [122, 420] on button "Historial Casos" at bounding box center [148, 415] width 179 height 37
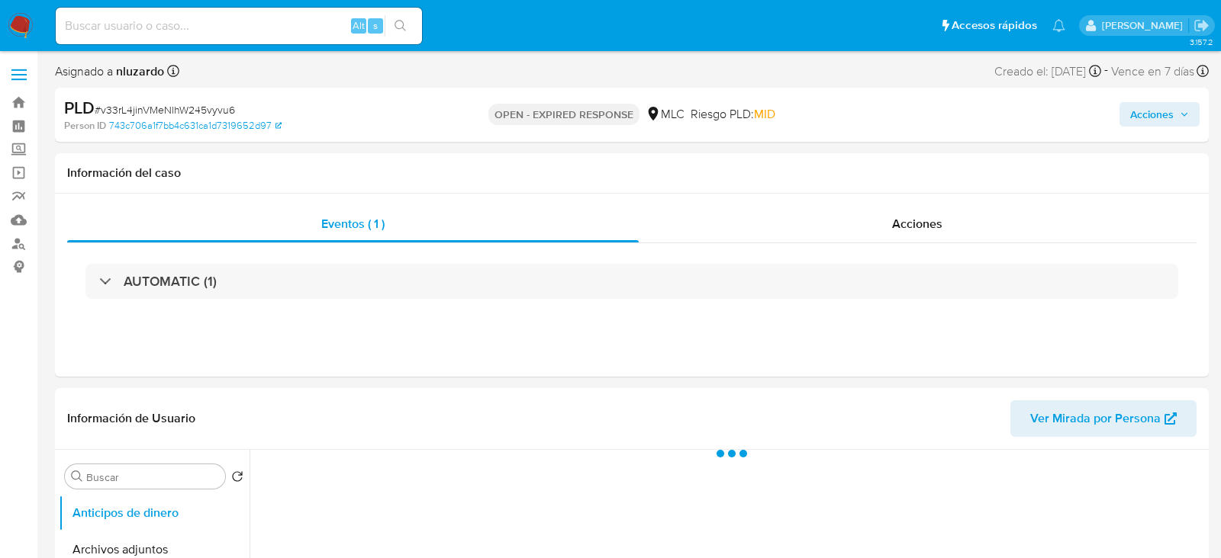
select select "10"
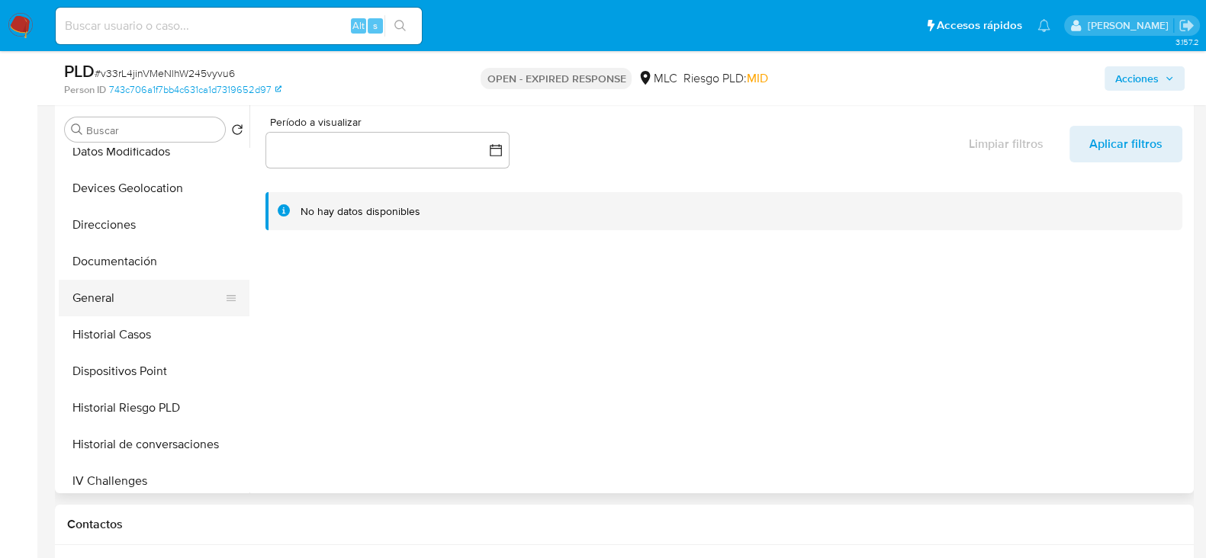
scroll to position [198, 0]
click at [111, 330] on button "Historial Casos" at bounding box center [148, 334] width 179 height 37
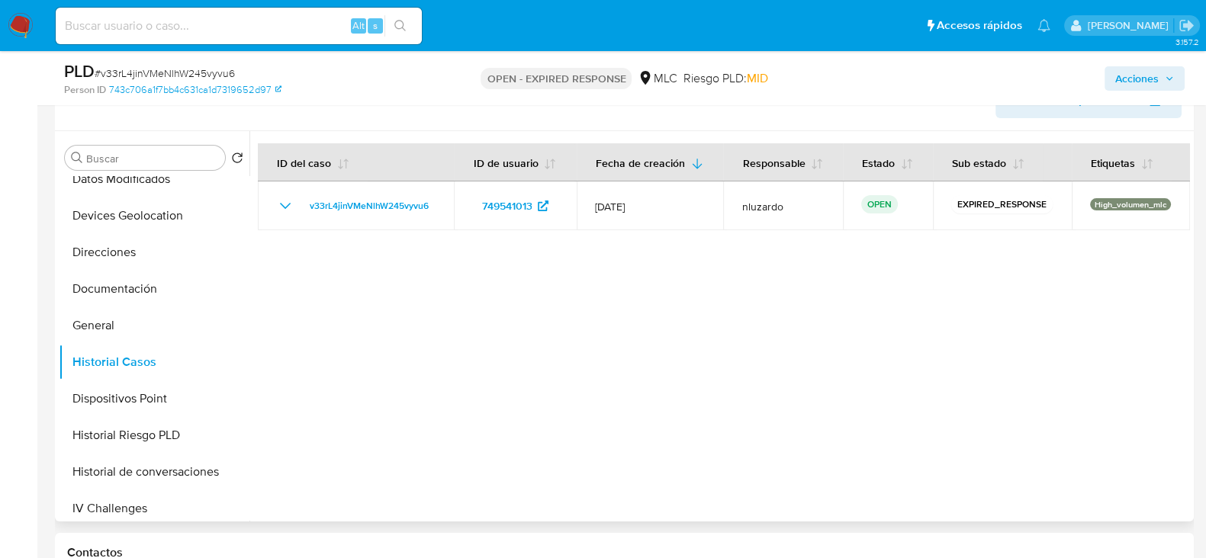
scroll to position [264, 0]
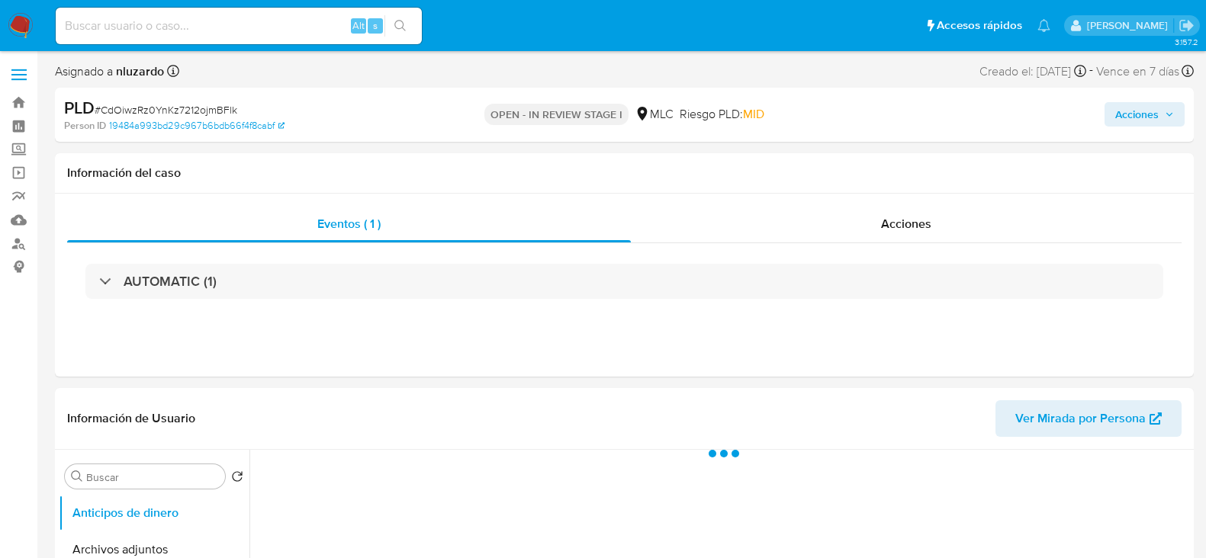
select select "10"
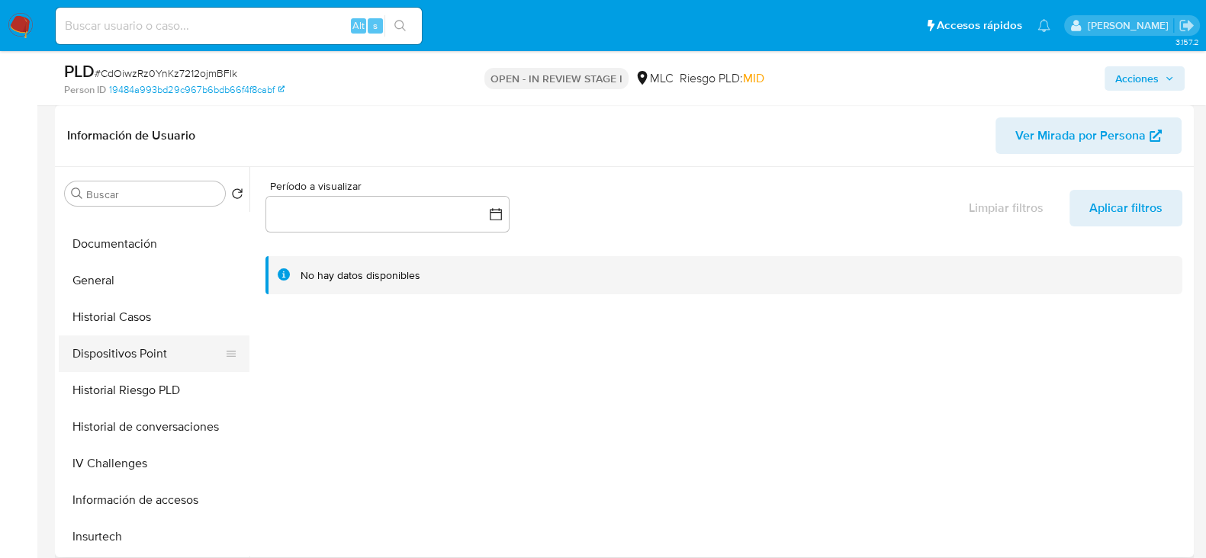
scroll to position [281, 0]
click at [120, 322] on button "Historial Casos" at bounding box center [148, 315] width 179 height 37
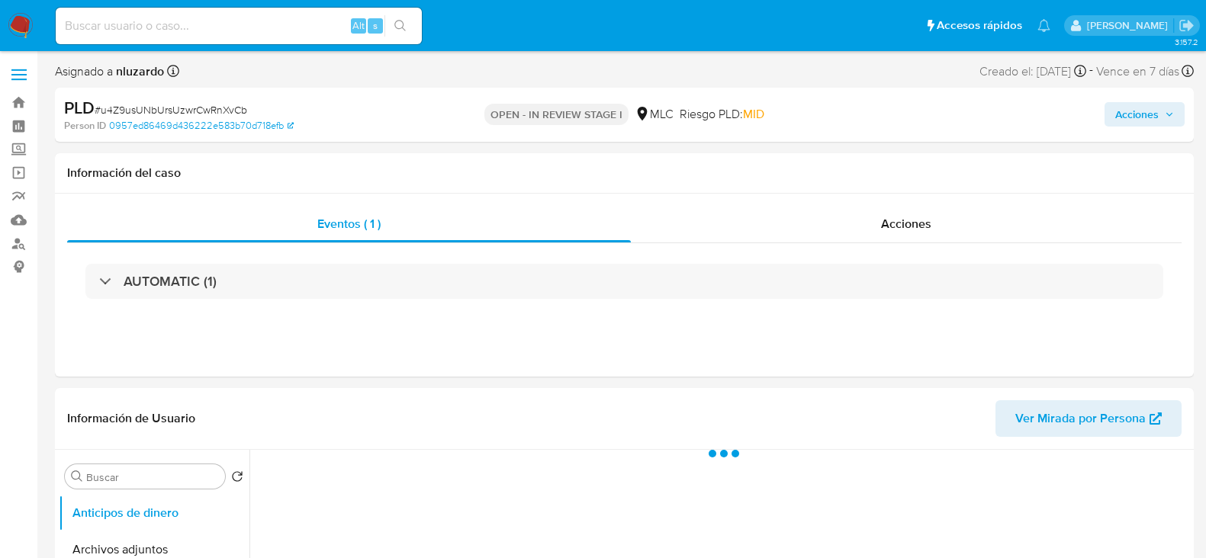
select select "10"
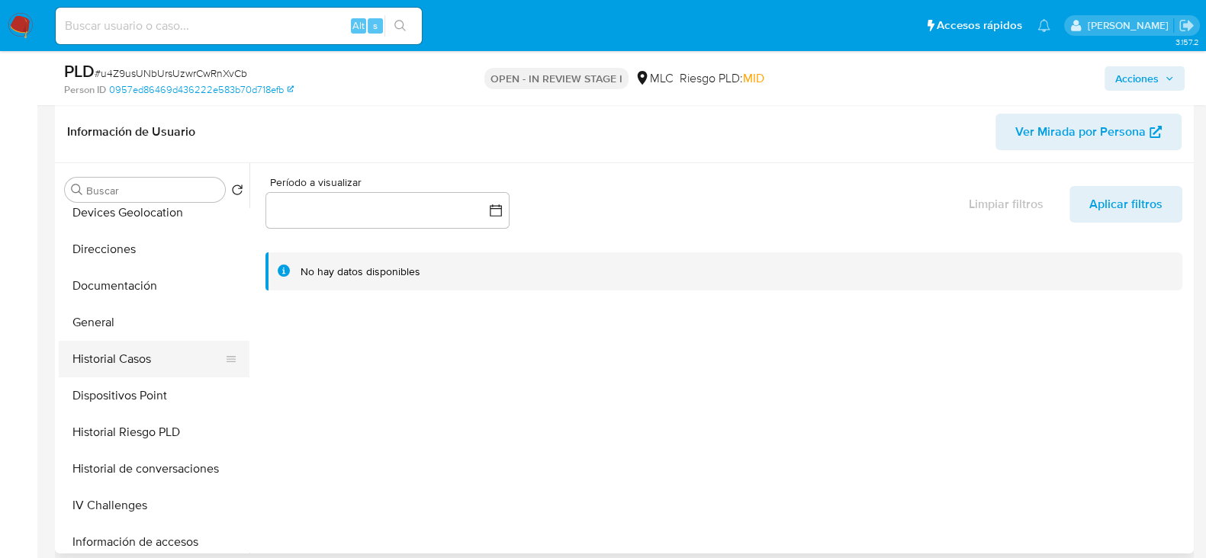
scroll to position [234, 0]
click at [124, 354] on button "Historial Casos" at bounding box center [148, 358] width 179 height 37
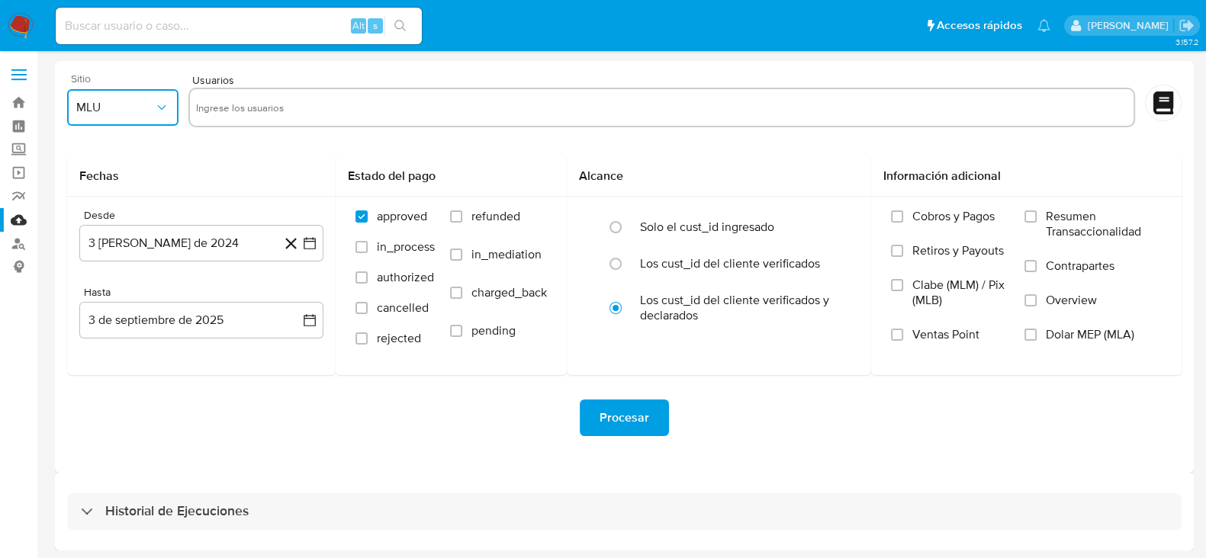
click at [143, 100] on span "MLU" at bounding box center [115, 107] width 78 height 15
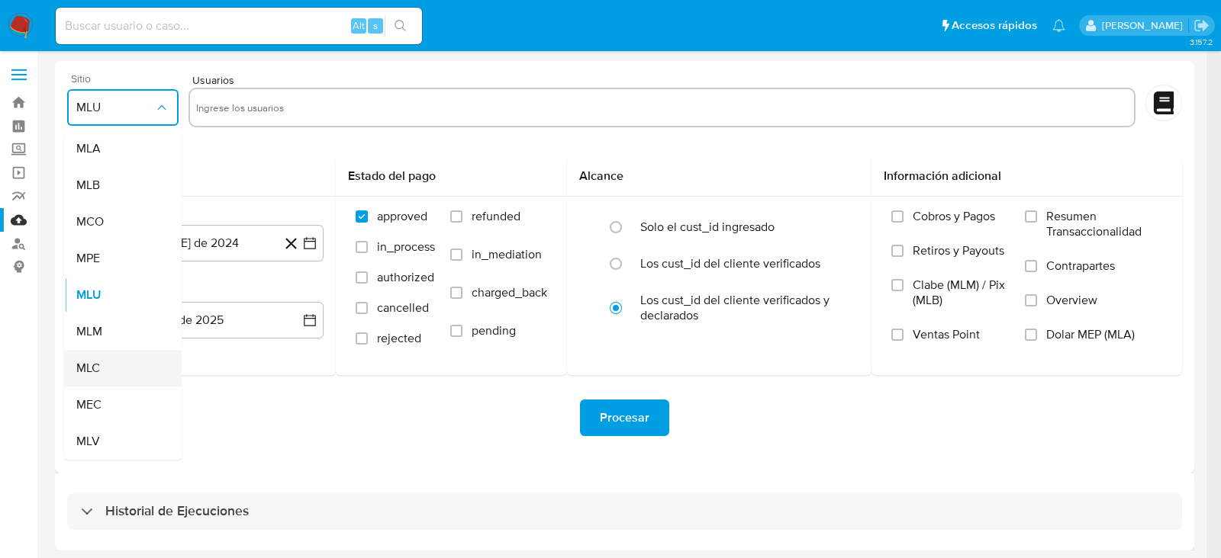
click at [104, 373] on div "MLC" at bounding box center [118, 368] width 84 height 37
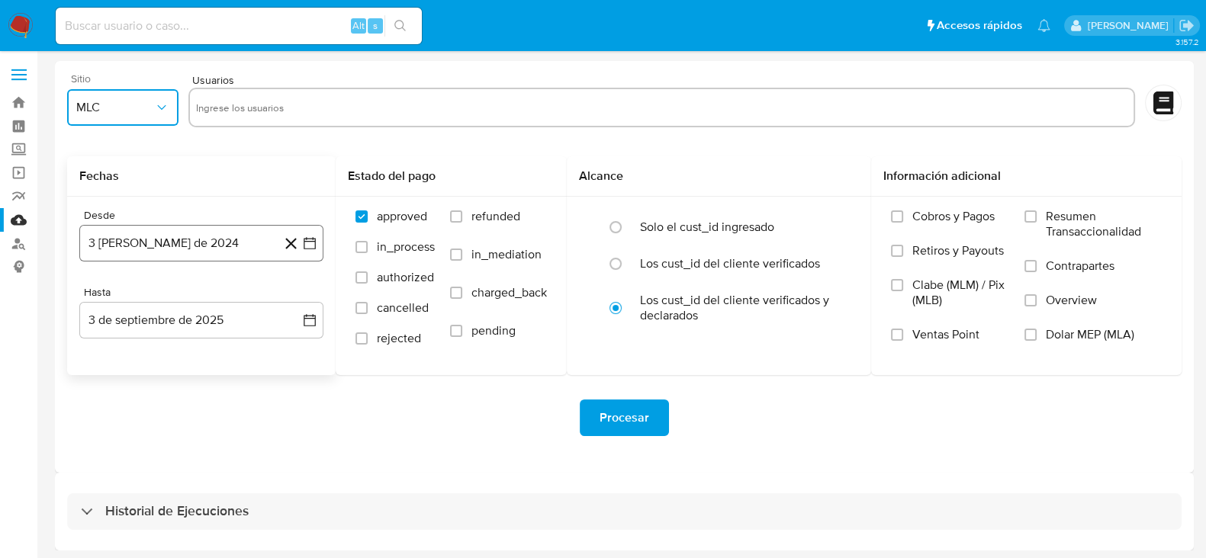
click at [313, 244] on icon "button" at bounding box center [309, 243] width 15 height 15
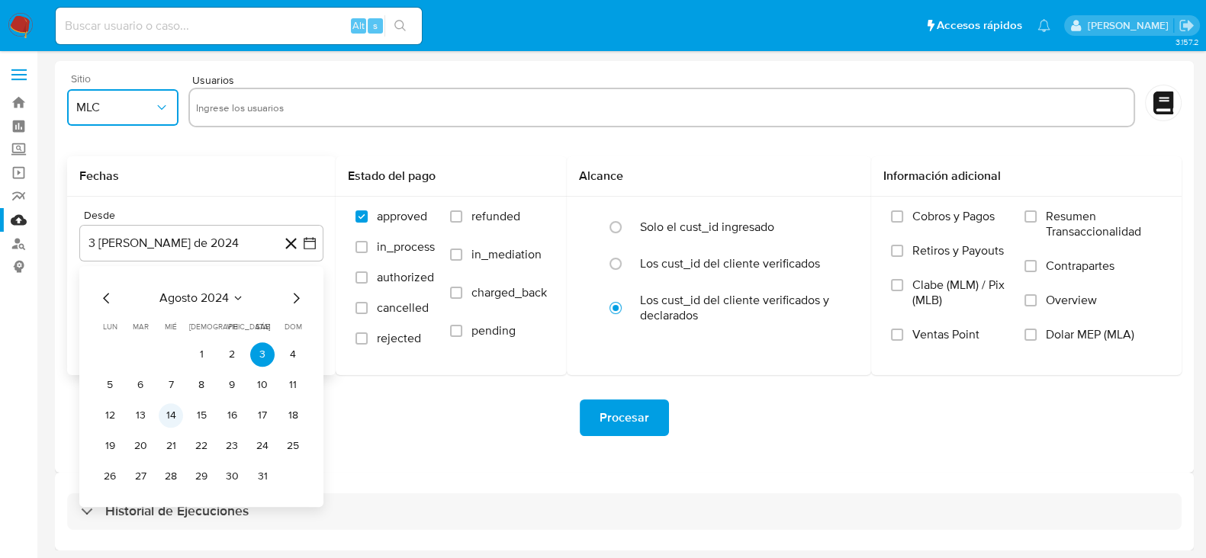
click at [171, 406] on button "14" at bounding box center [171, 416] width 24 height 24
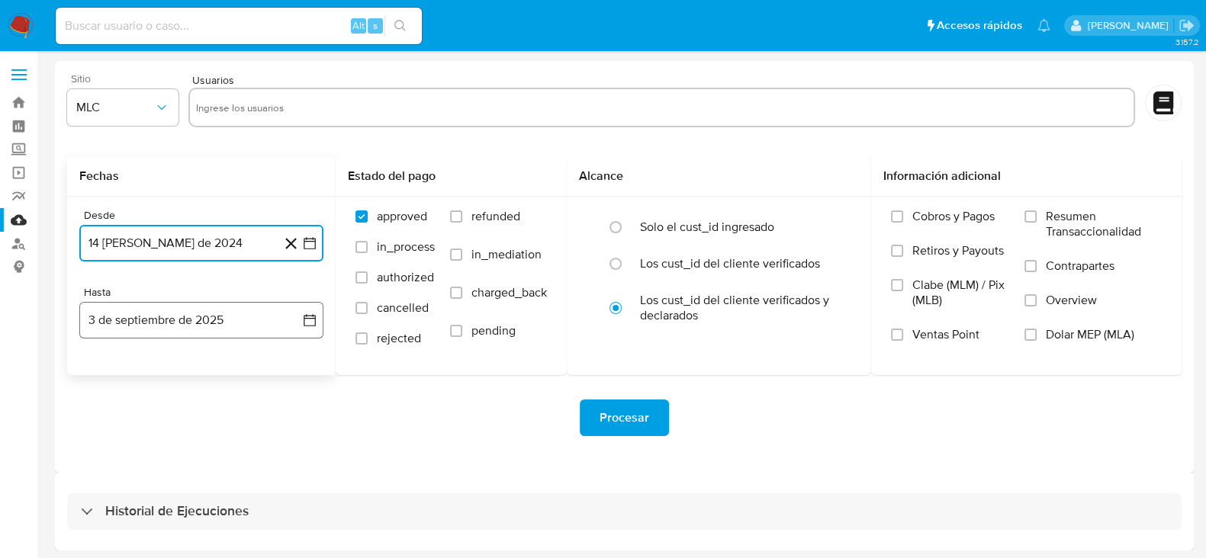
click at [307, 322] on icon "button" at bounding box center [309, 320] width 15 height 15
click at [114, 377] on icon "Mes anterior" at bounding box center [107, 375] width 18 height 18
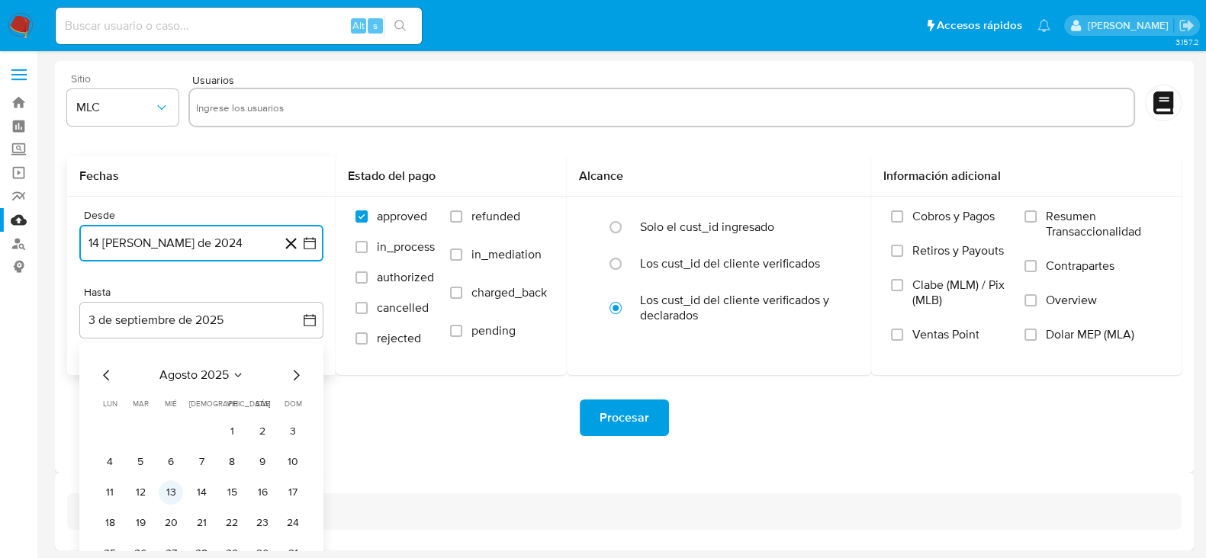
click at [170, 486] on button "13" at bounding box center [171, 493] width 24 height 24
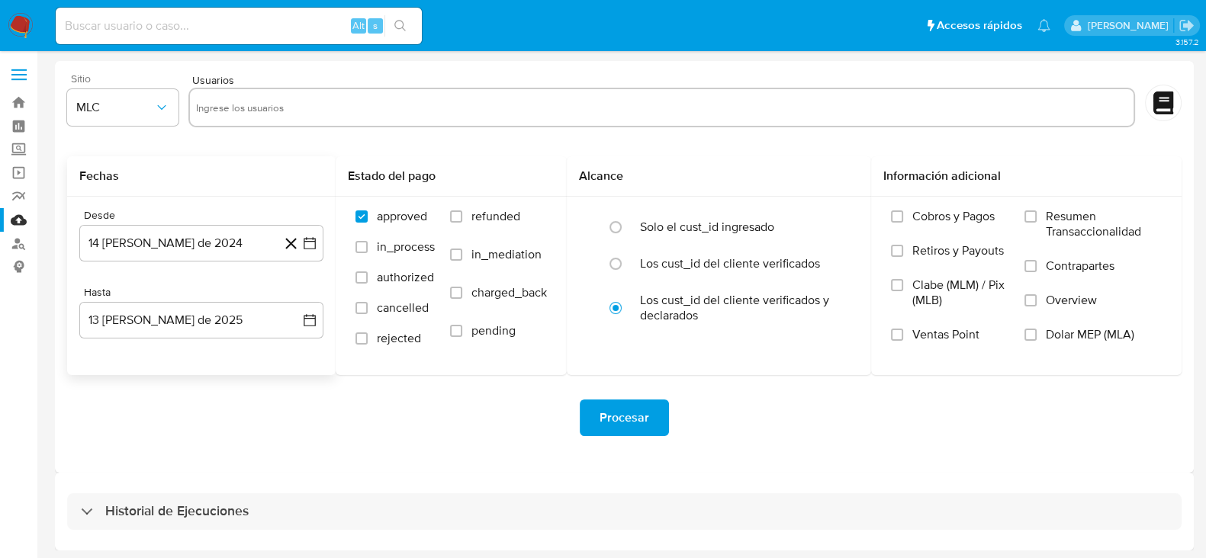
click at [352, 450] on div "Procesar" at bounding box center [624, 417] width 1115 height 85
click at [291, 107] on input "text" at bounding box center [662, 107] width 932 height 24
paste input "135803119"
type input "135803119"
paste input "403421632"
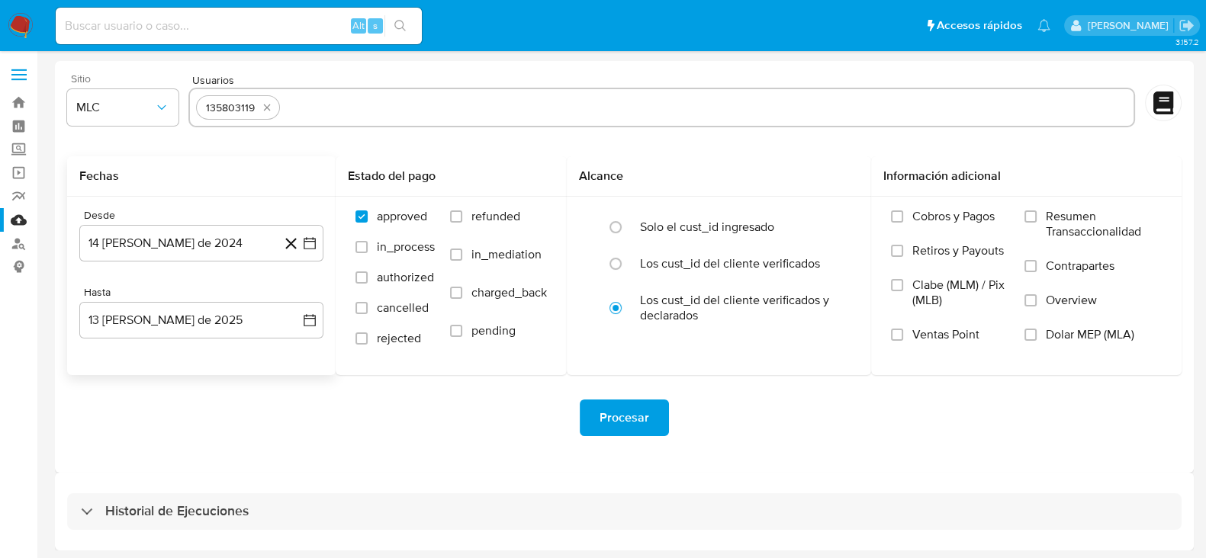
type input "403421632"
paste input "749541013"
type input "749541013"
paste input "2233450697"
type input "2233450697"
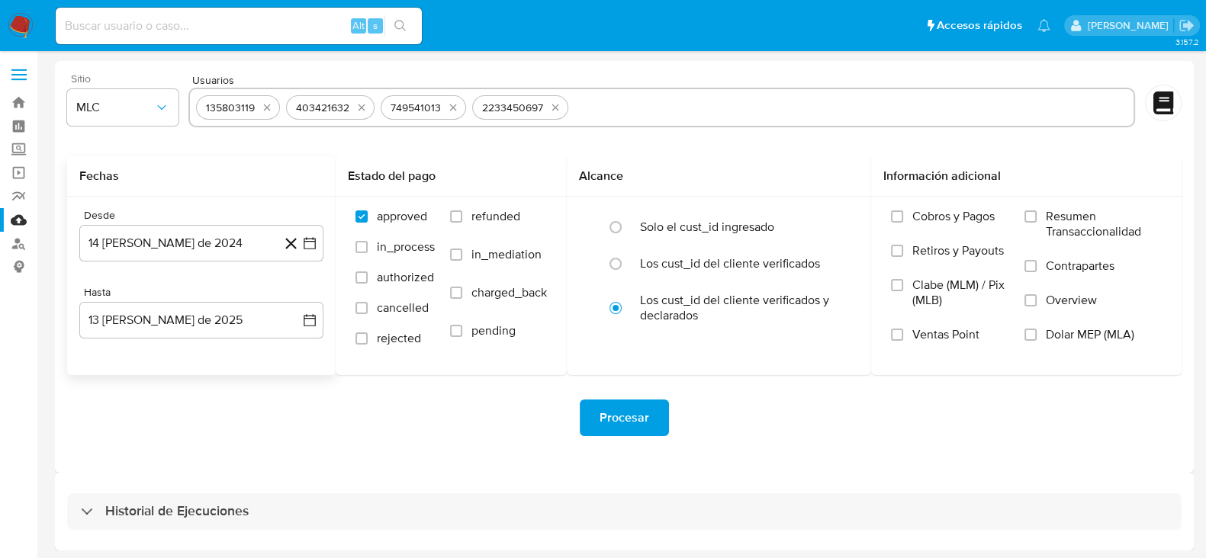
paste input "2050734128"
type input "2050734128"
click at [633, 421] on span "Procesar" at bounding box center [625, 418] width 50 height 34
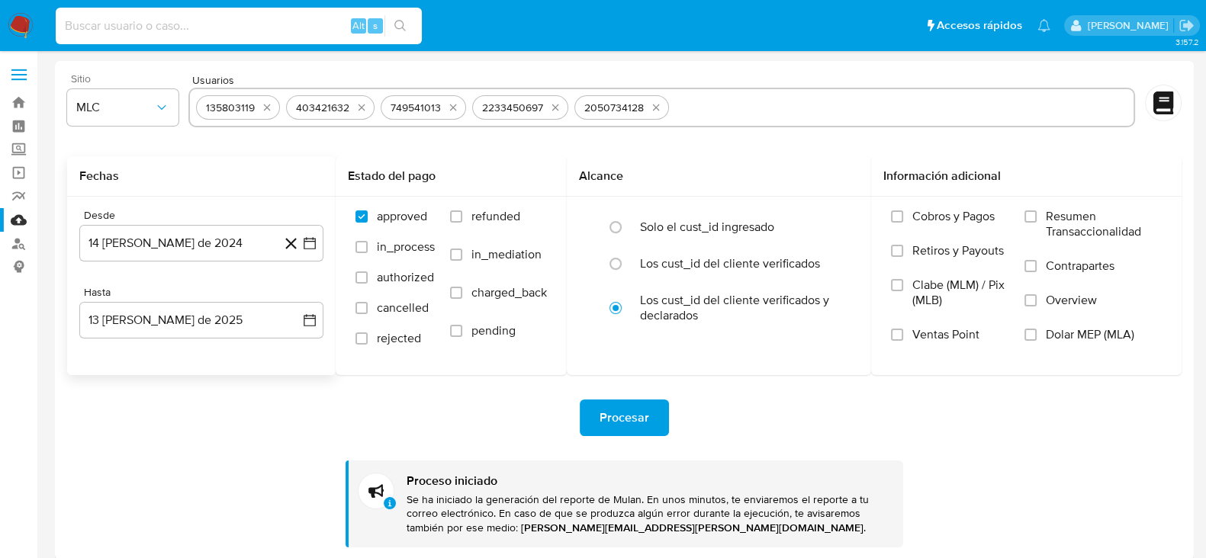
click at [188, 31] on input at bounding box center [239, 26] width 366 height 20
paste input "419075492"
type input "419075492"
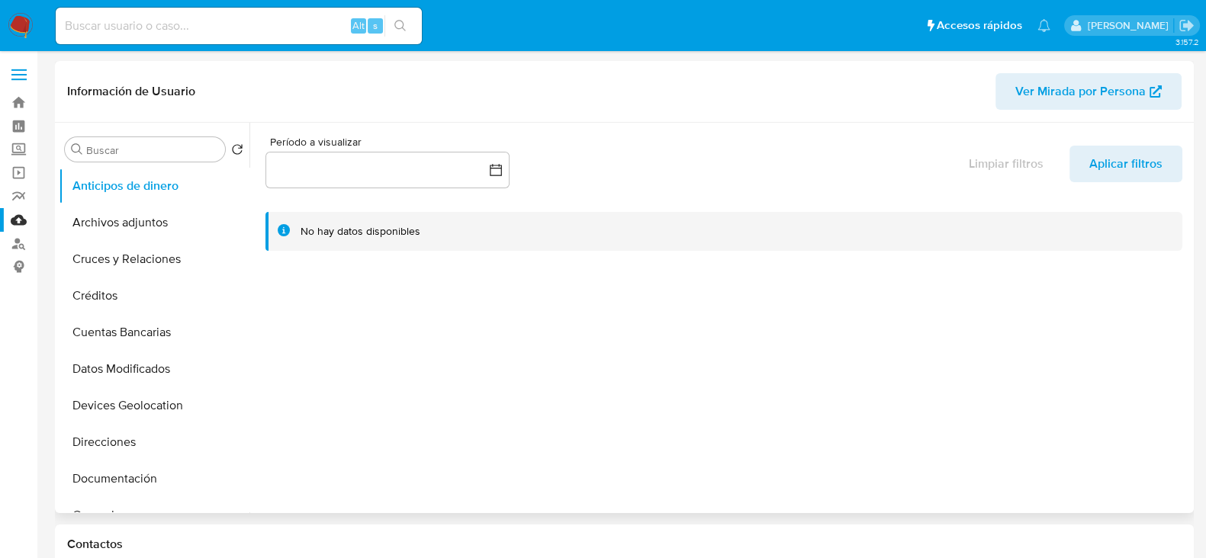
select select "10"
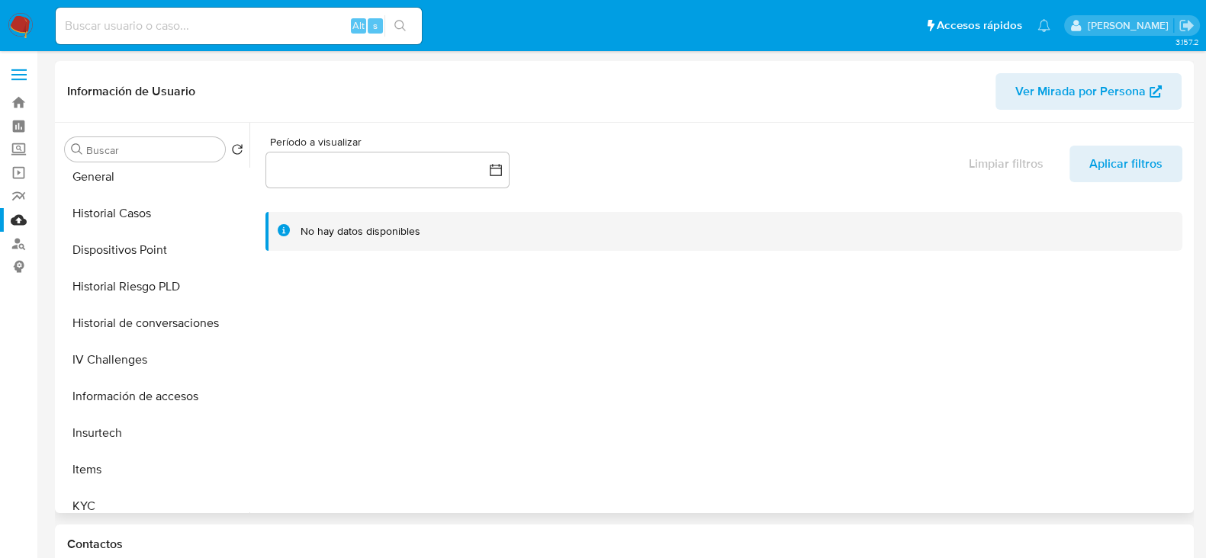
scroll to position [416, 0]
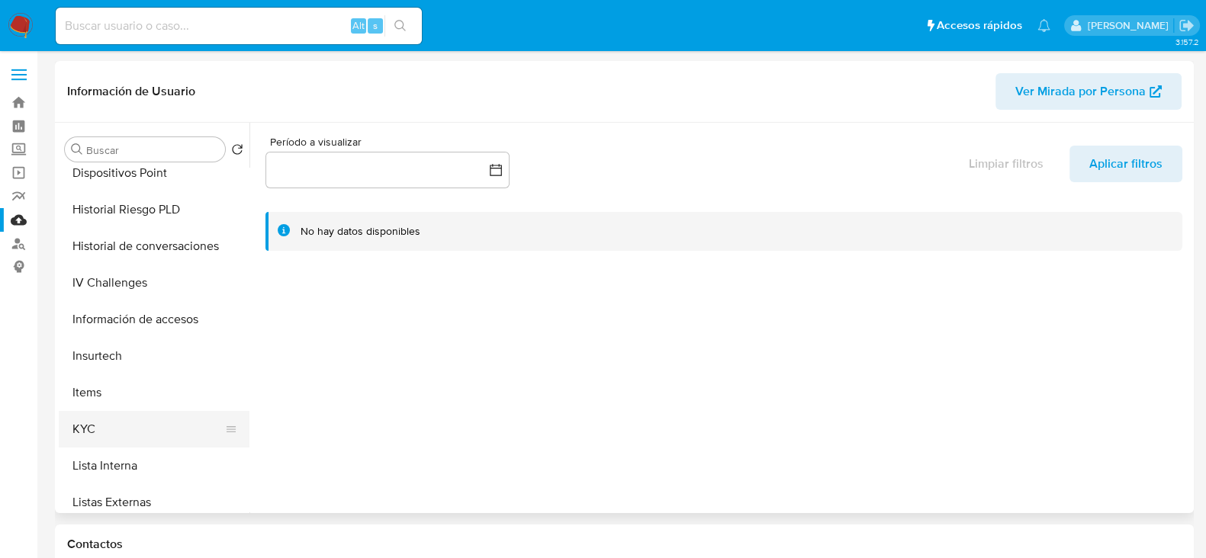
click at [76, 414] on button "KYC" at bounding box center [148, 429] width 179 height 37
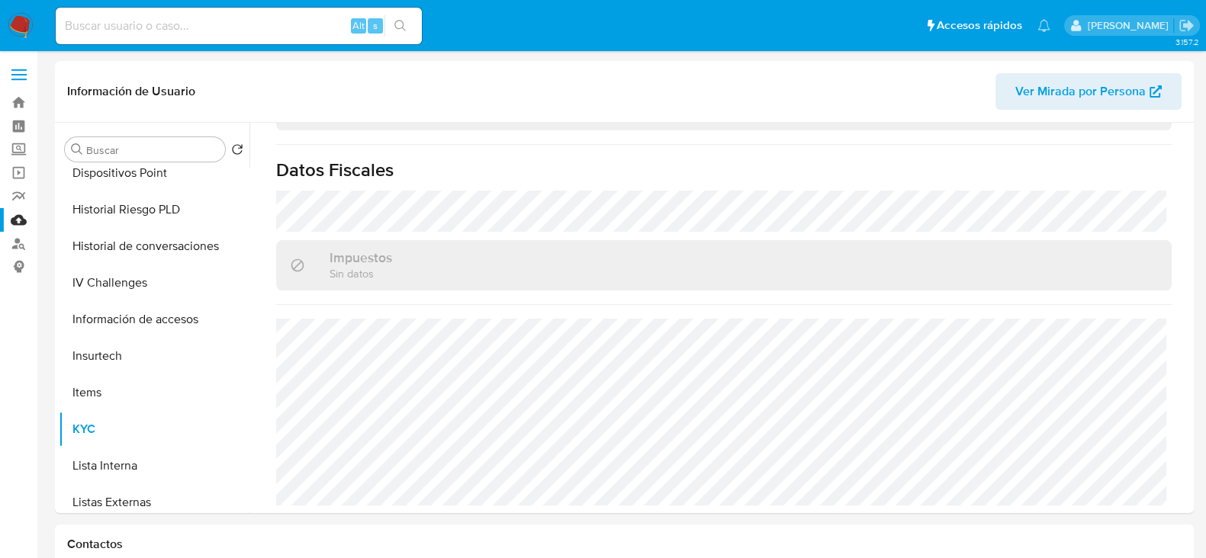
scroll to position [63, 0]
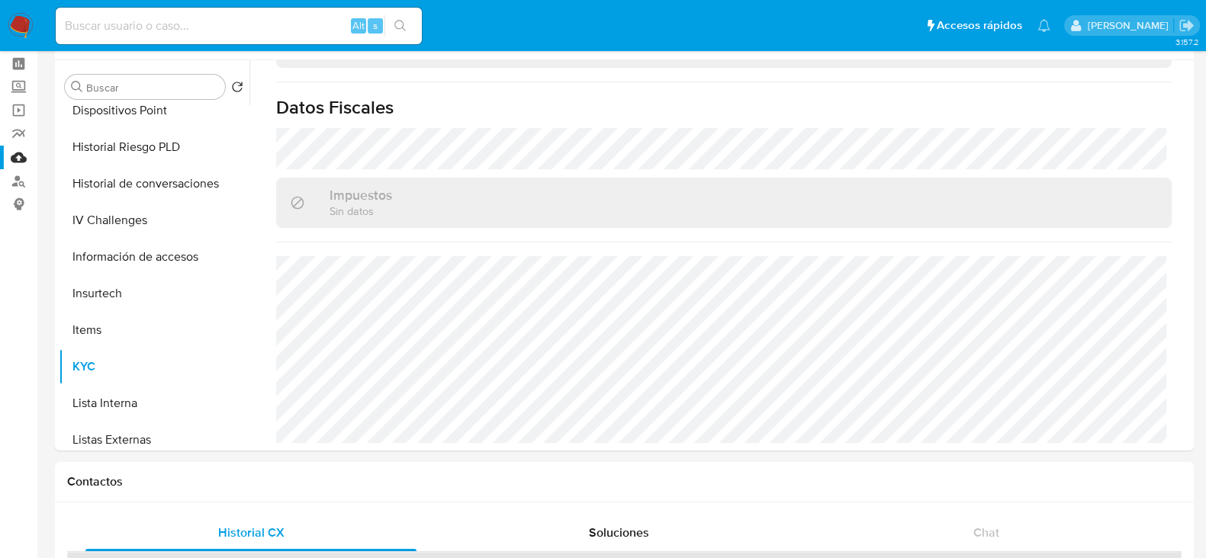
click at [31, 19] on img at bounding box center [21, 26] width 26 height 26
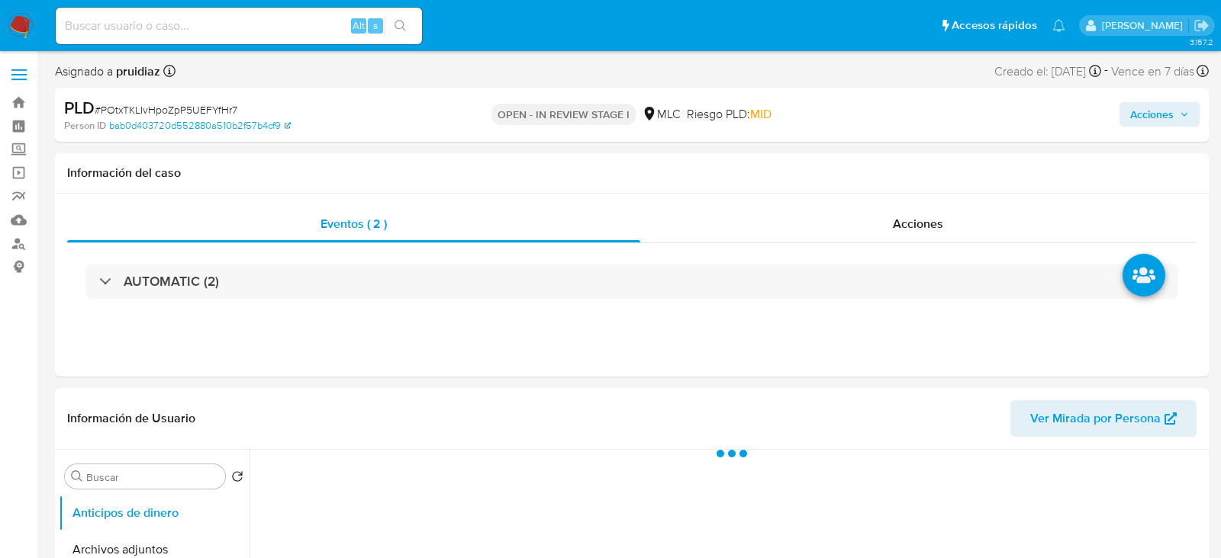
select select "10"
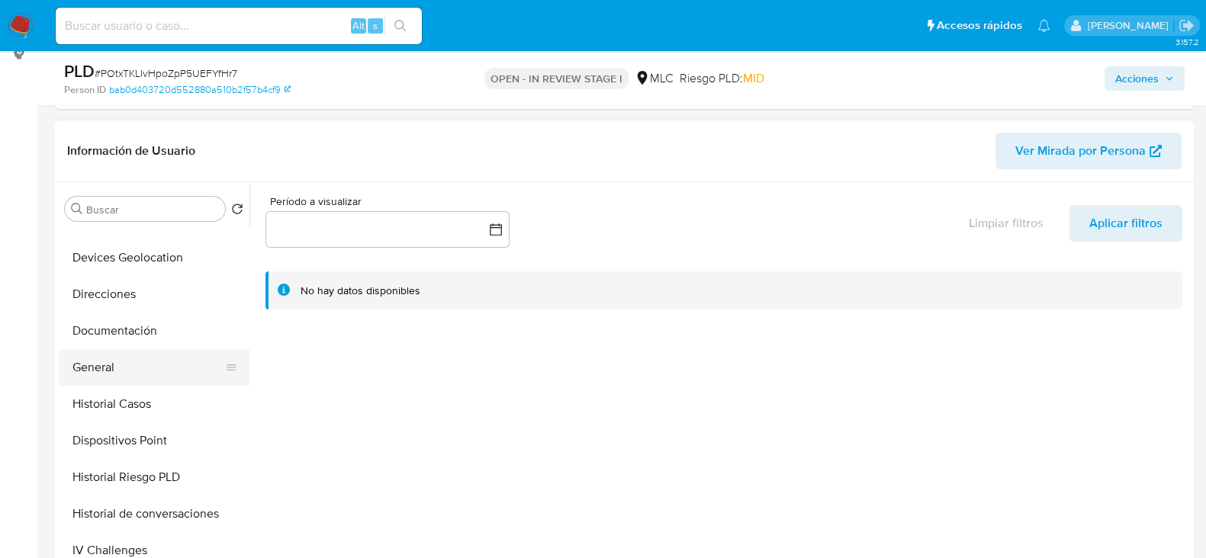
scroll to position [214, 0]
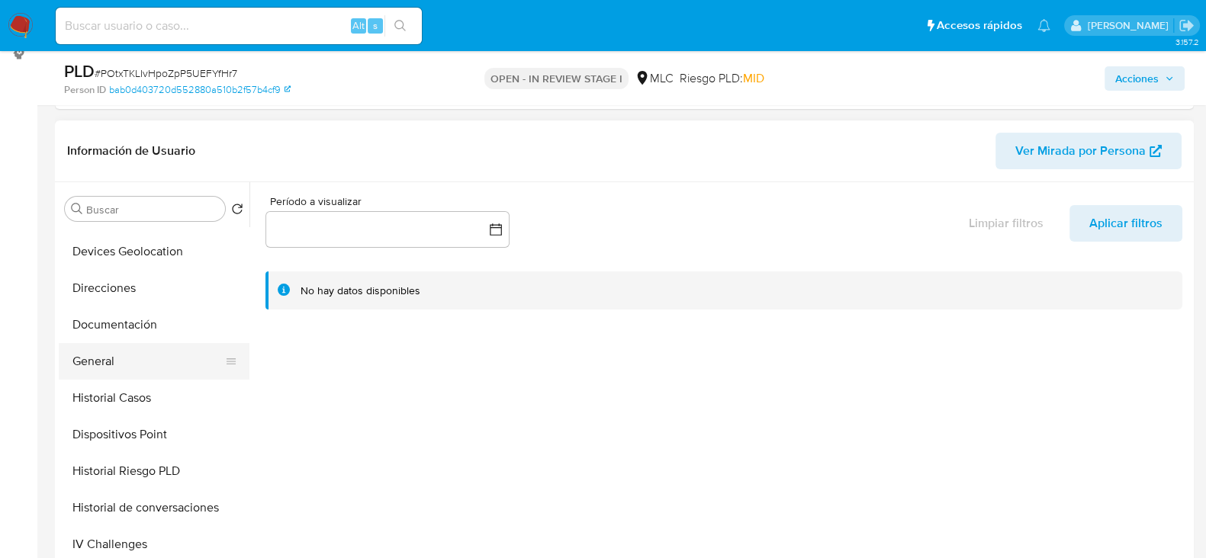
click at [114, 364] on button "General" at bounding box center [148, 361] width 179 height 37
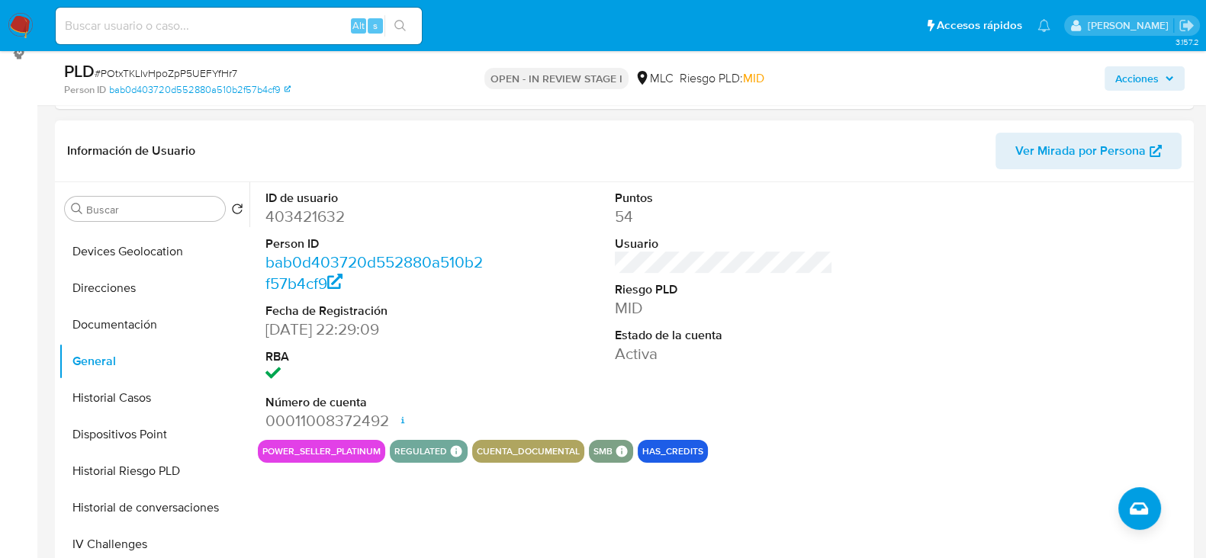
click at [296, 217] on dd "403421632" at bounding box center [374, 216] width 218 height 21
copy dd "403421632"
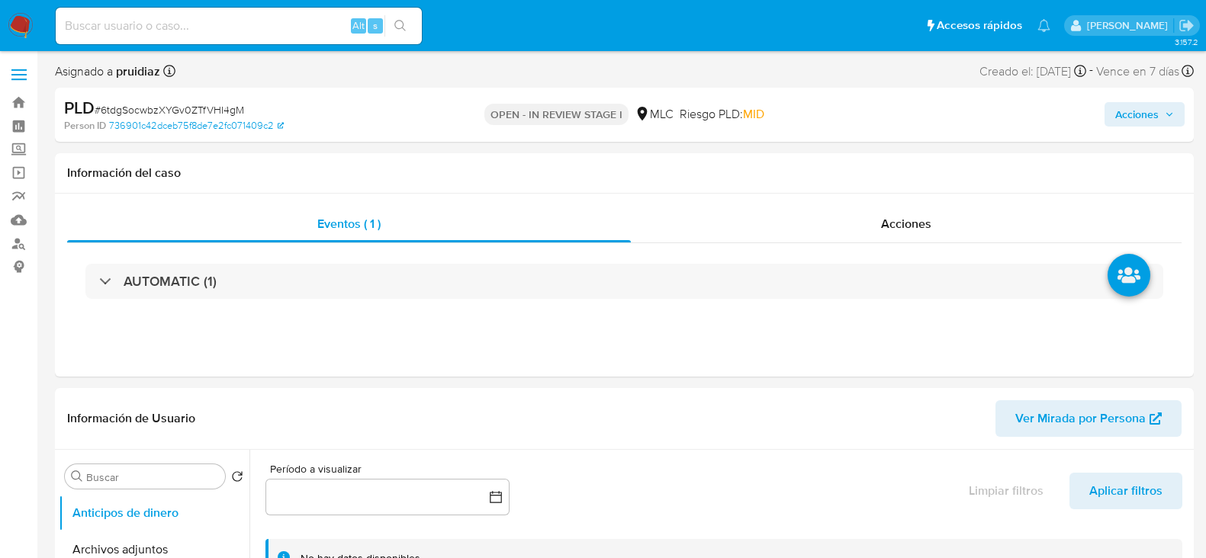
select select "10"
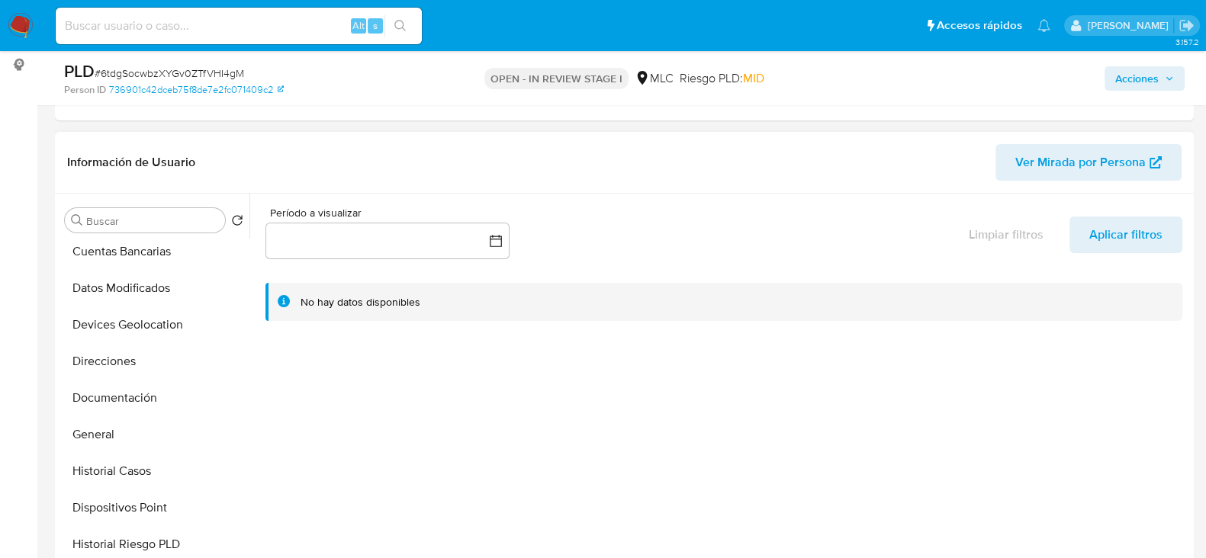
scroll to position [161, 0]
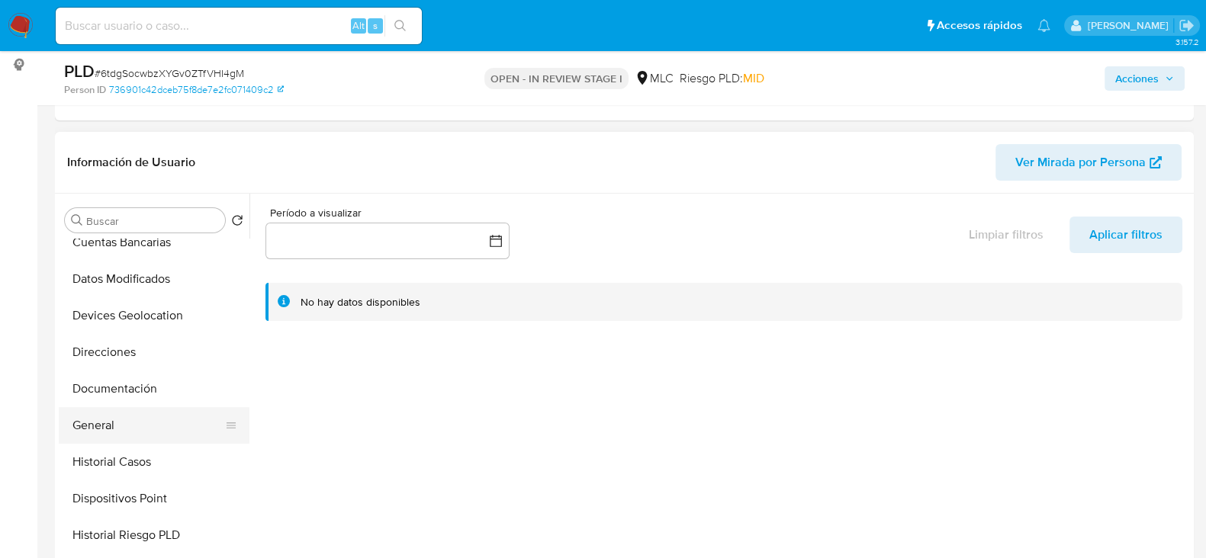
click at [86, 423] on button "General" at bounding box center [148, 425] width 179 height 37
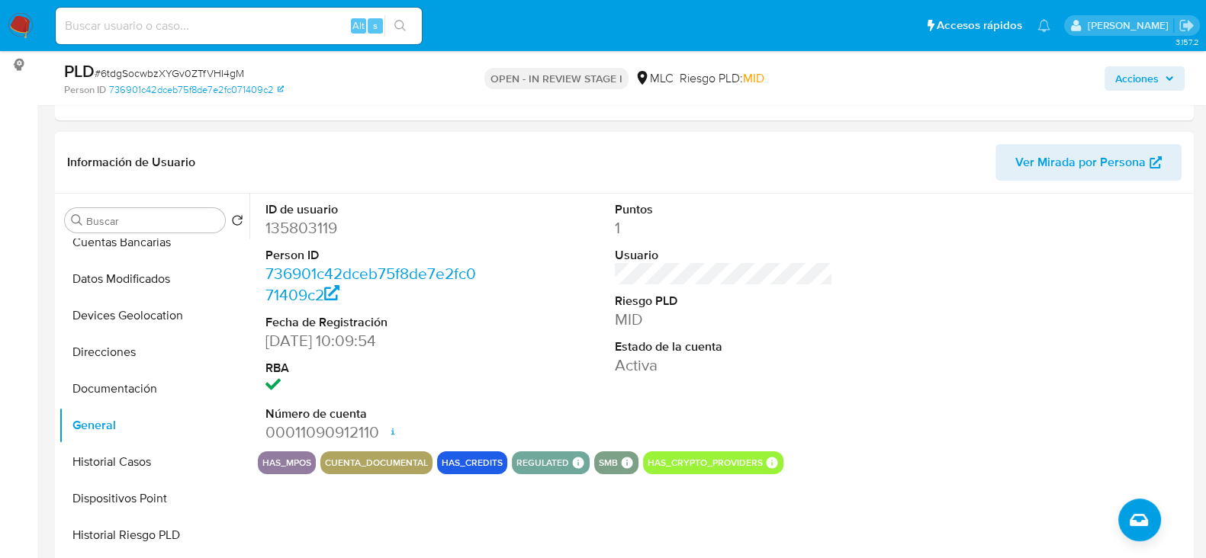
click at [303, 227] on dd "135803119" at bounding box center [374, 227] width 218 height 21
copy dd "135803119"
click at [310, 227] on dd "135803119" at bounding box center [374, 227] width 218 height 21
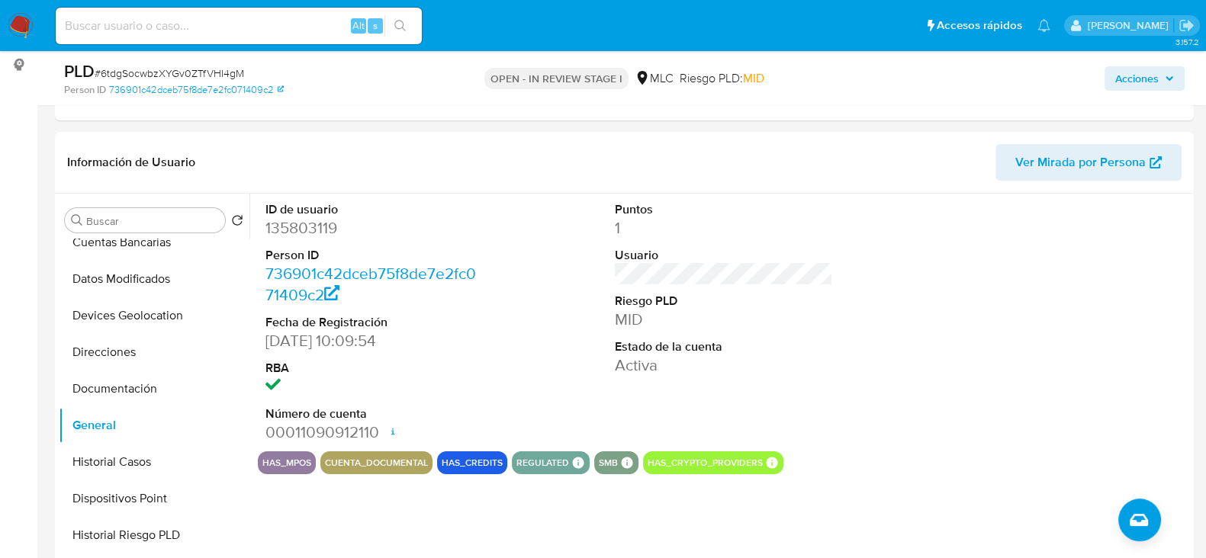
click at [150, 74] on span "# 6tdgSocwbzXYGv0ZTfVHI4gM" at bounding box center [170, 73] width 150 height 15
copy span "6tdgSocwbzXYGv0ZTfVHI4gM"
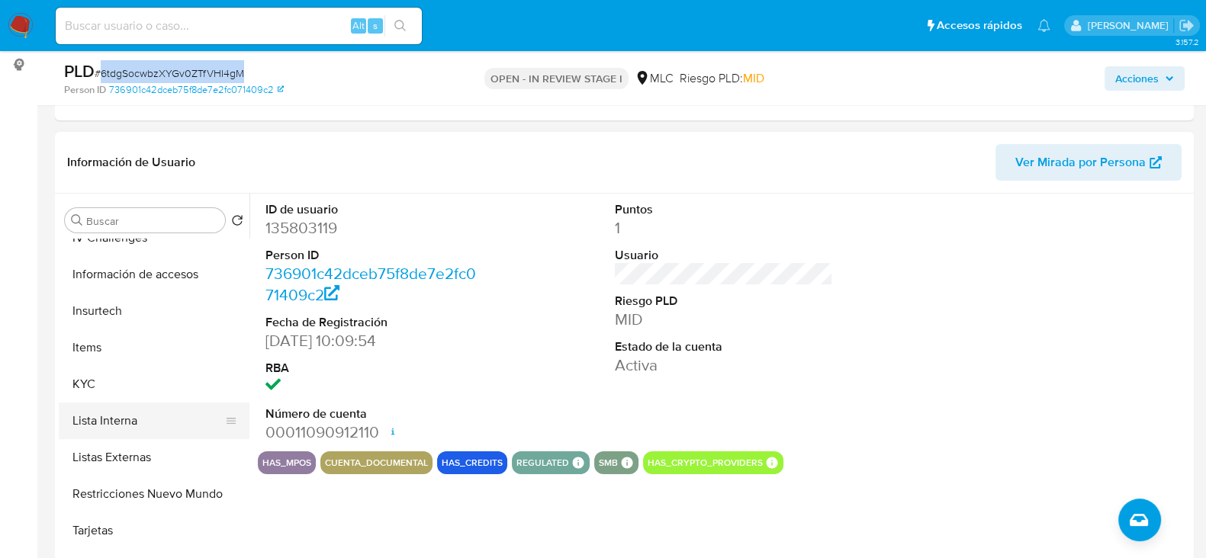
scroll to position [533, 0]
click at [99, 384] on button "KYC" at bounding box center [148, 383] width 179 height 37
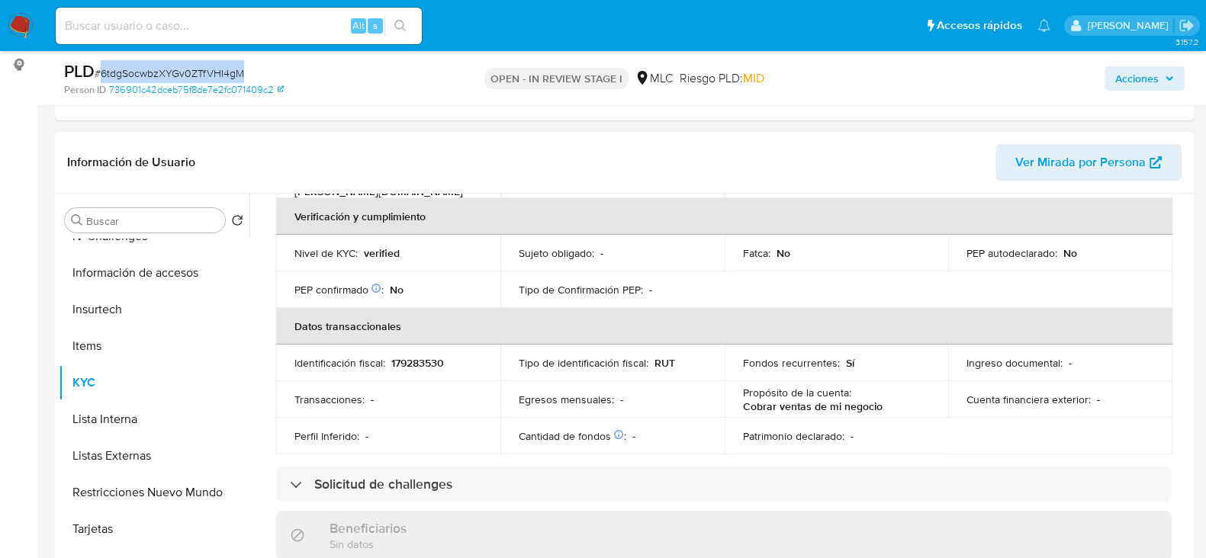
scroll to position [0, 0]
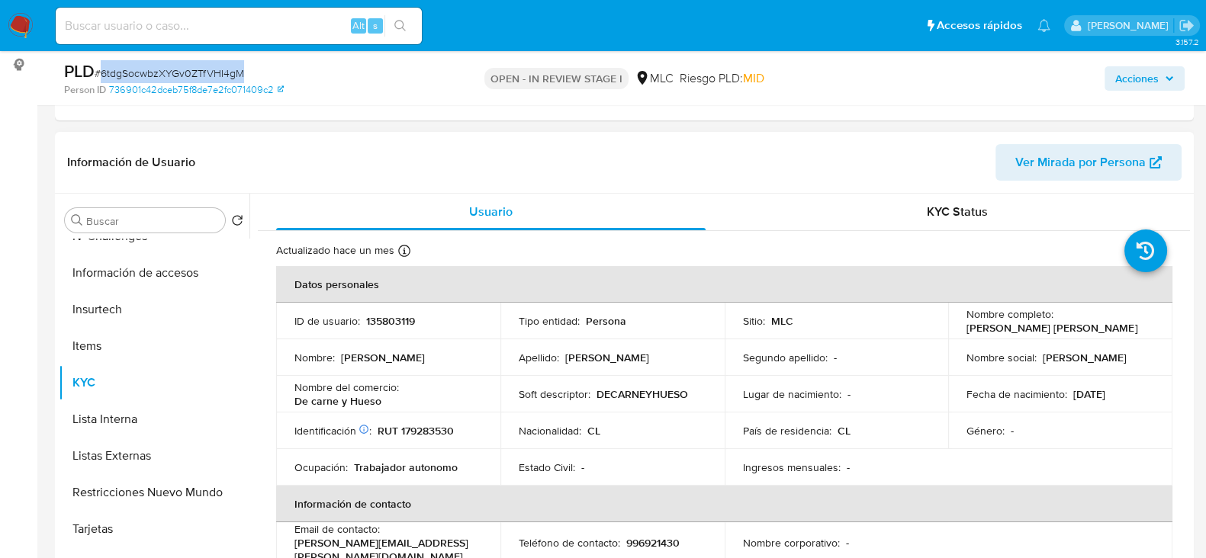
click at [426, 426] on p "RUT 179283530" at bounding box center [416, 431] width 76 height 14
copy p "179283530"
click at [425, 428] on p "RUT 179283530" at bounding box center [416, 431] width 76 height 14
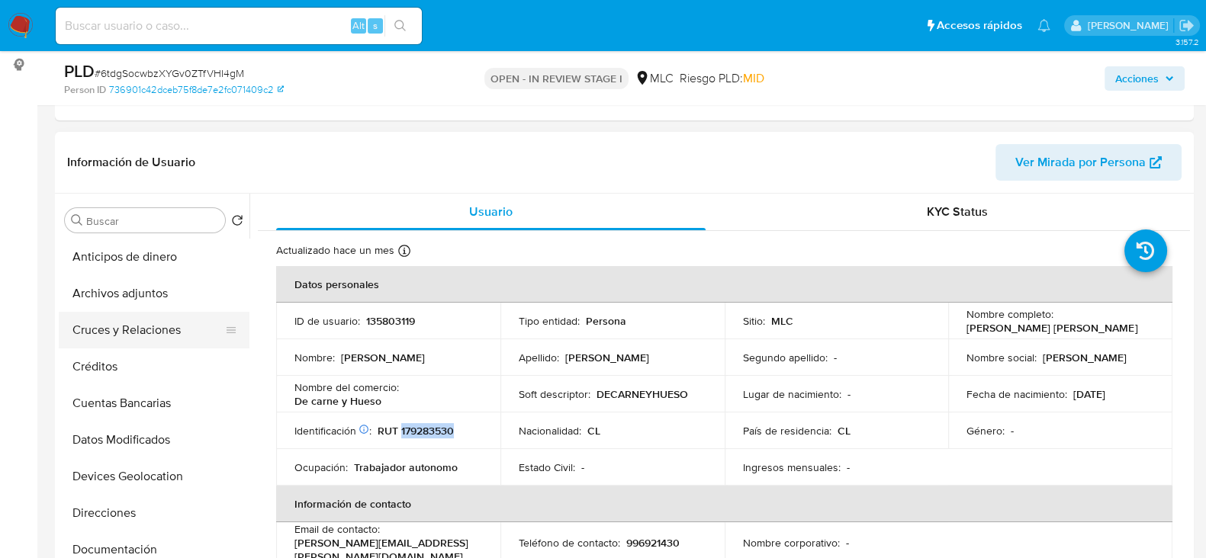
click at [108, 323] on button "Cruces y Relaciones" at bounding box center [148, 330] width 179 height 37
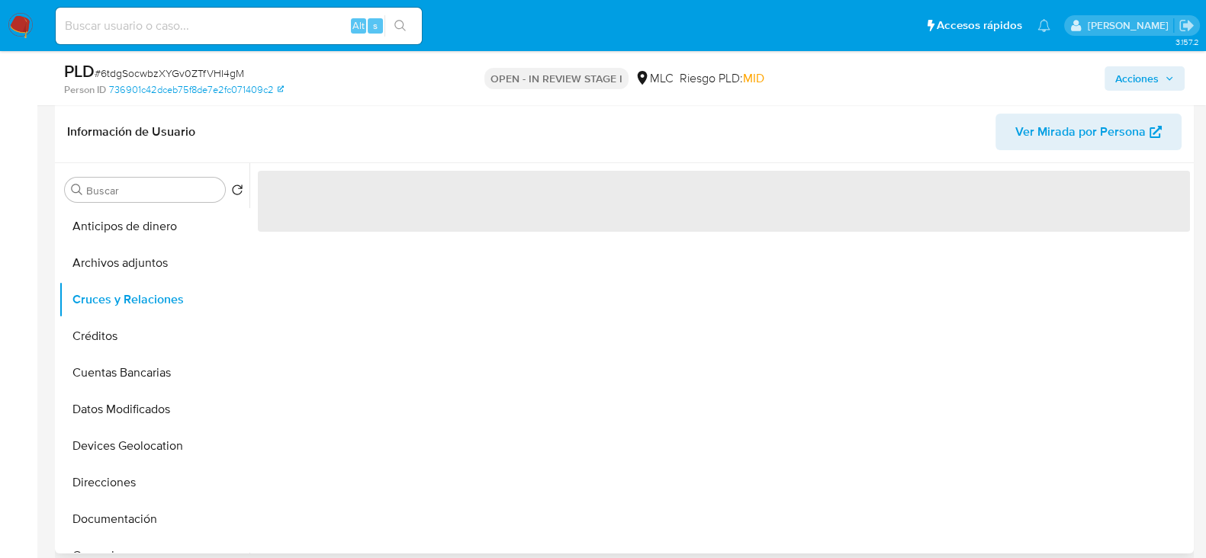
scroll to position [232, 0]
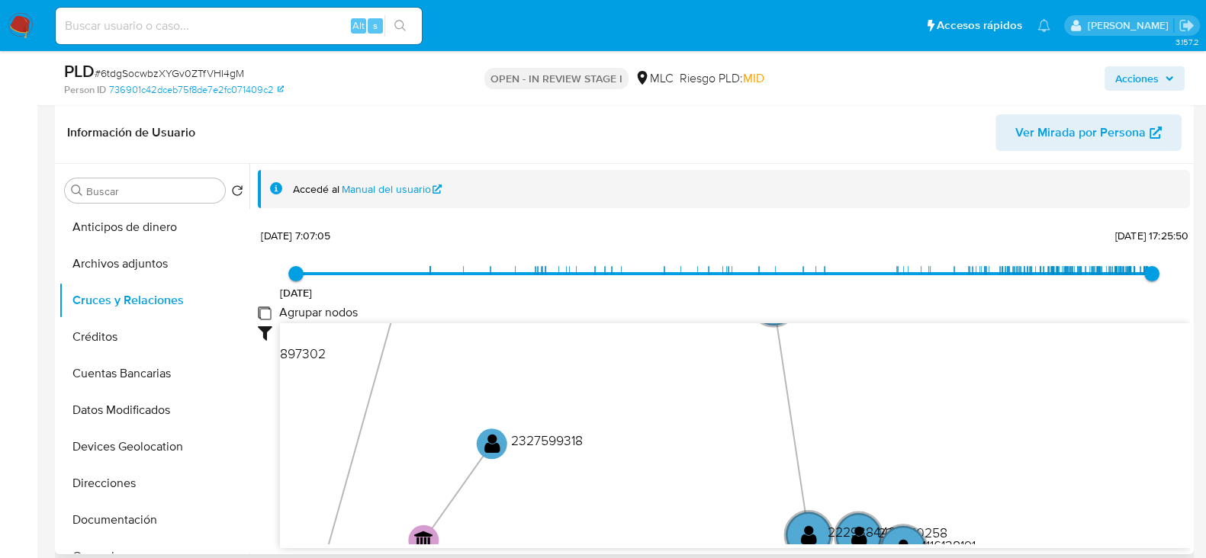
click at [265, 314] on group_nodes "Agrupar nodos" at bounding box center [264, 313] width 12 height 12
checkbox group_nodes "true"
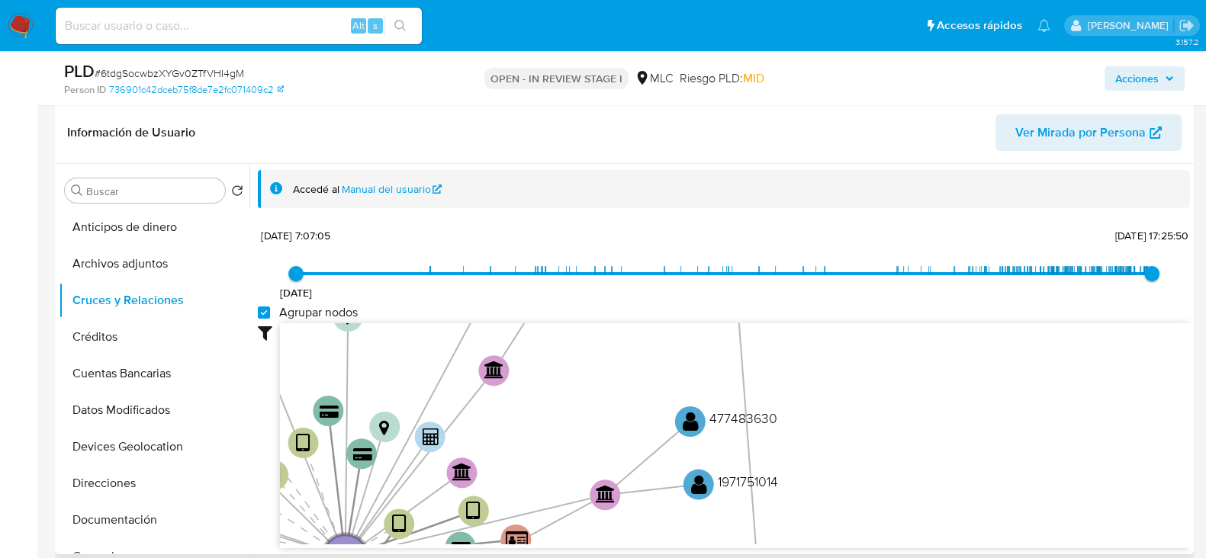
scroll to position [2, 0]
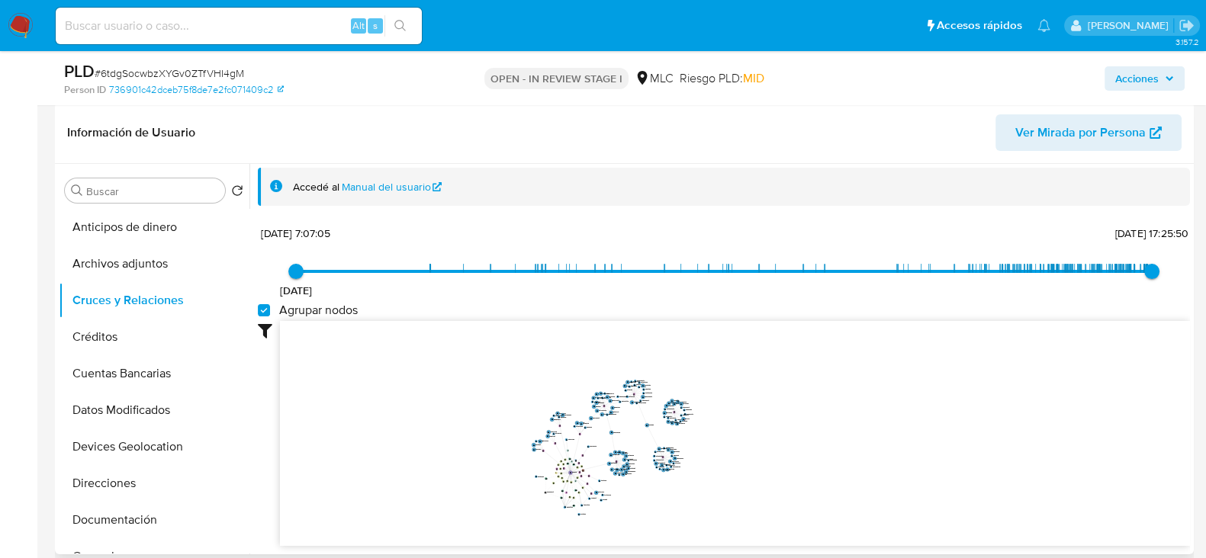
drag, startPoint x: 732, startPoint y: 364, endPoint x: 744, endPoint y: 440, distance: 77.1
click at [744, 440] on icon "device-62436e8e08813b0019a70eb8  user-135803119  135803119 user-419075492  4…" at bounding box center [735, 431] width 910 height 221
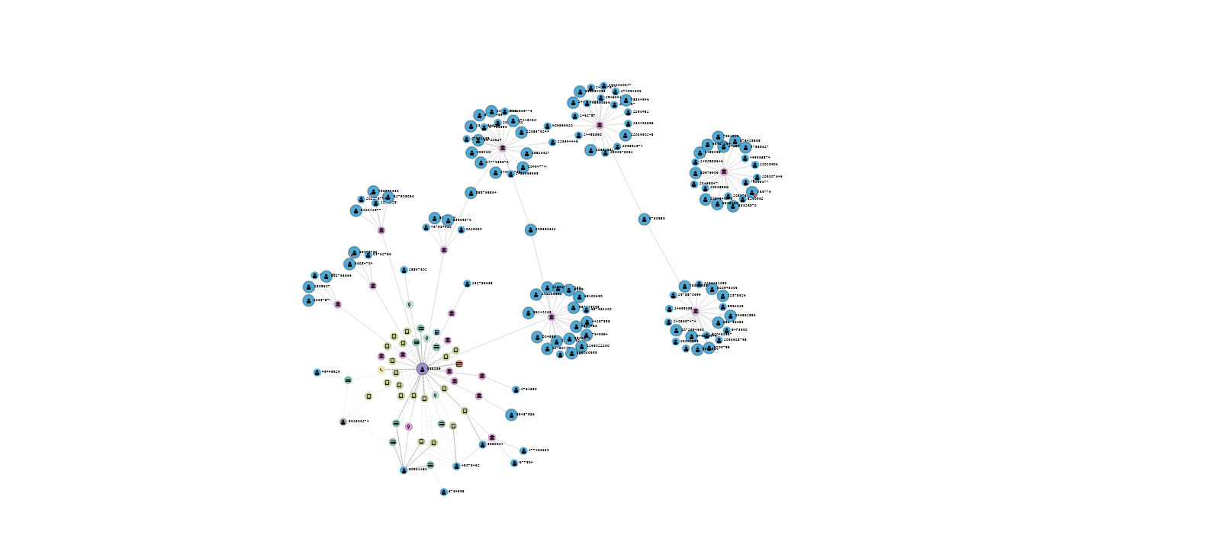
scroll to position [248, 0]
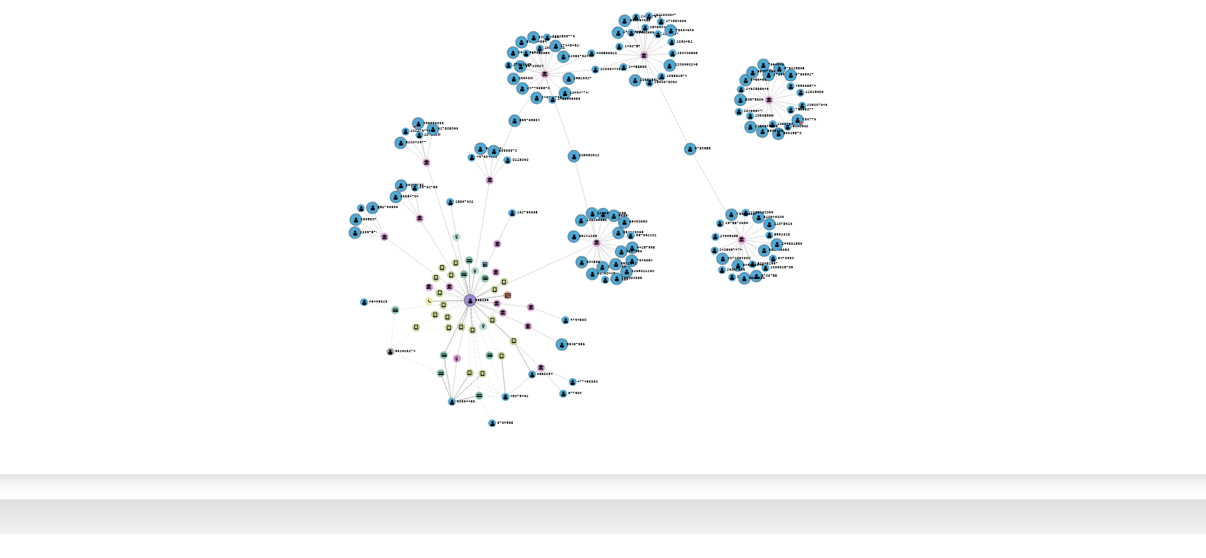
drag, startPoint x: 680, startPoint y: 454, endPoint x: 695, endPoint y: 465, distance: 19.1
click at [695, 465] on icon "device-62436e8e08813b0019a70eb8  user-135803119  135803119 user-419075492  4…" at bounding box center [735, 415] width 910 height 221
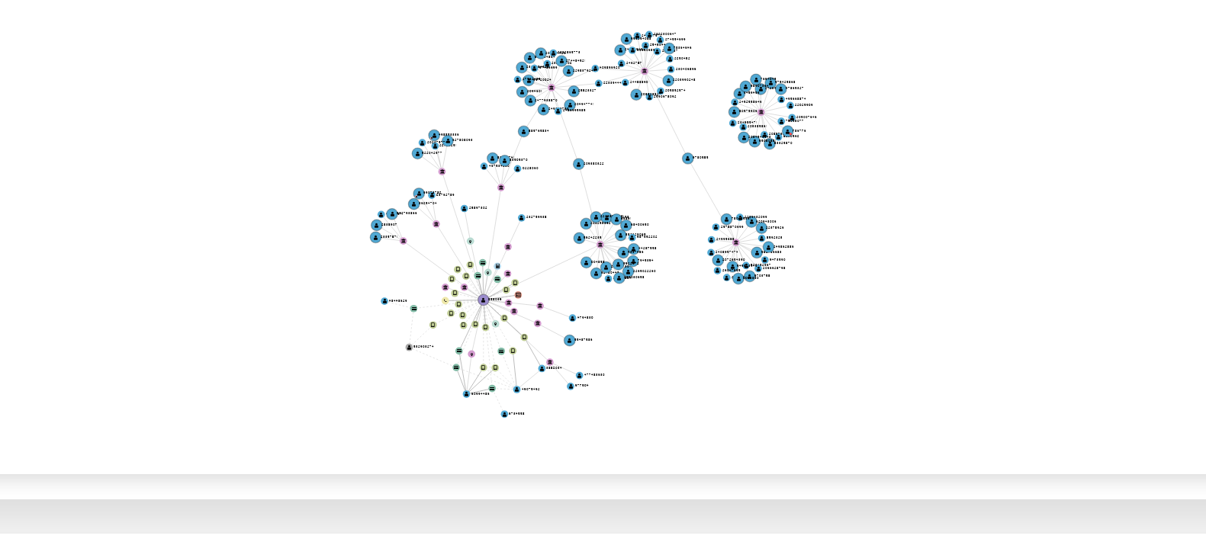
click at [700, 465] on icon "device-62436e8e08813b0019a70eb8  user-135803119  135803119 user-419075492  4…" at bounding box center [735, 415] width 910 height 221
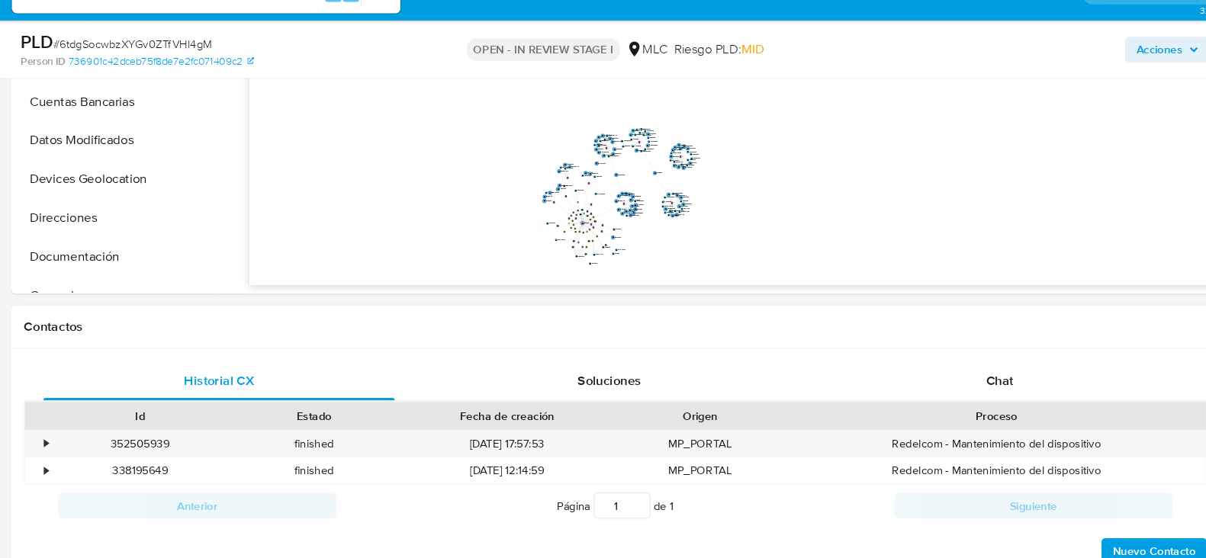
scroll to position [481, 0]
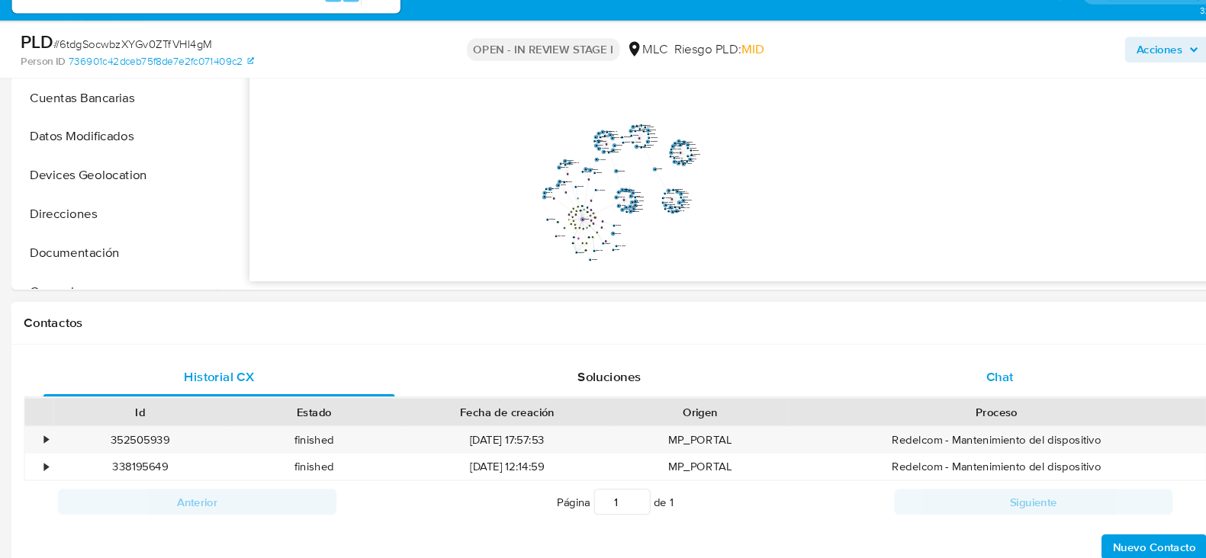
click at [991, 379] on span "Chat" at bounding box center [986, 387] width 26 height 18
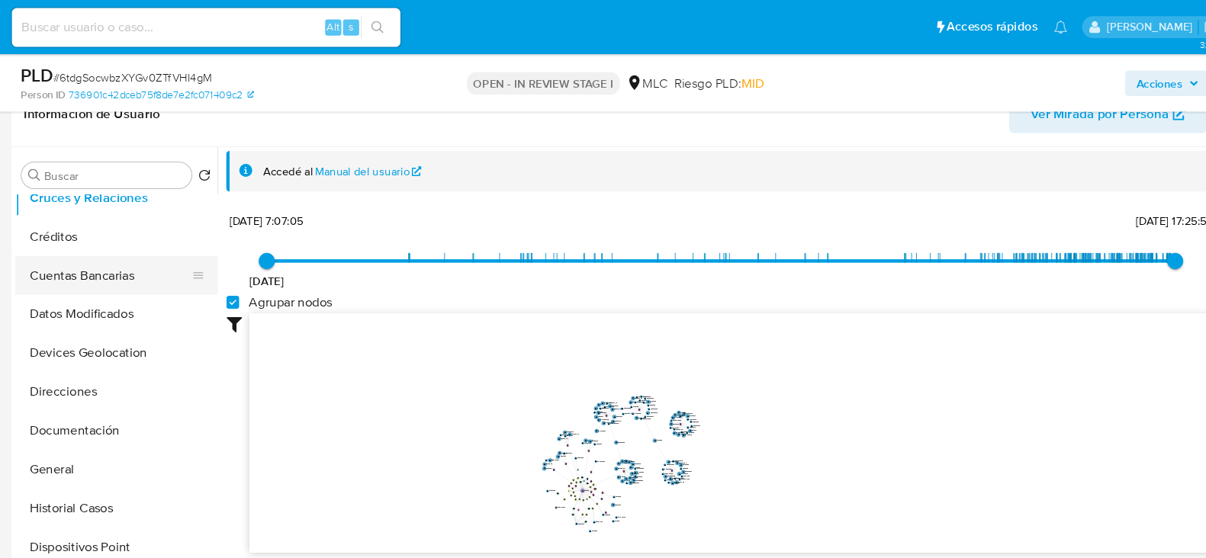
scroll to position [88, 0]
click at [94, 400] on button "Documentación" at bounding box center [148, 407] width 179 height 37
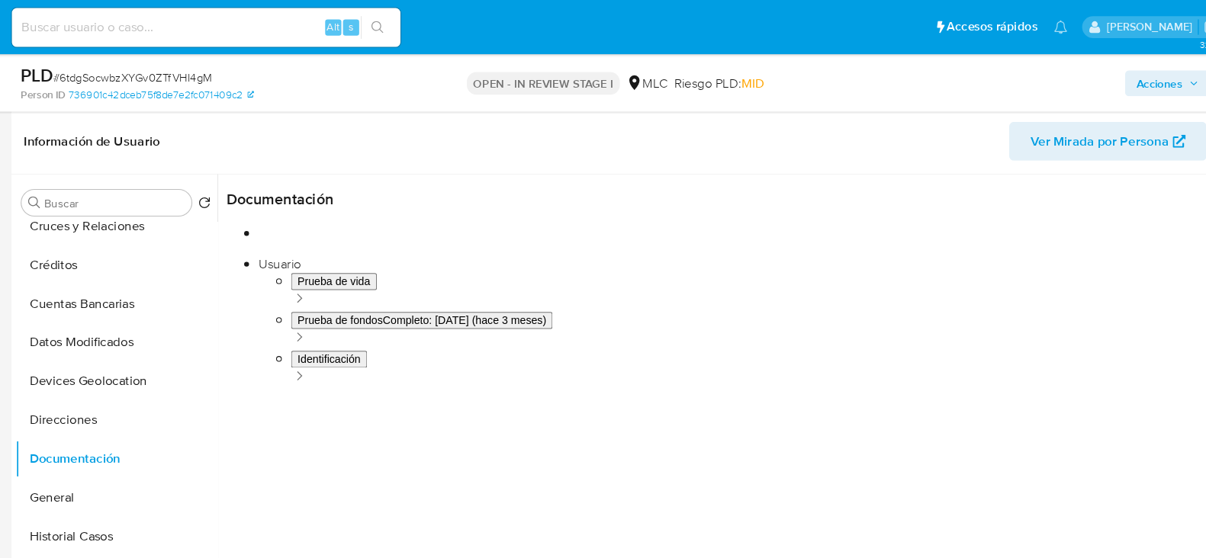
scroll to position [230, 0]
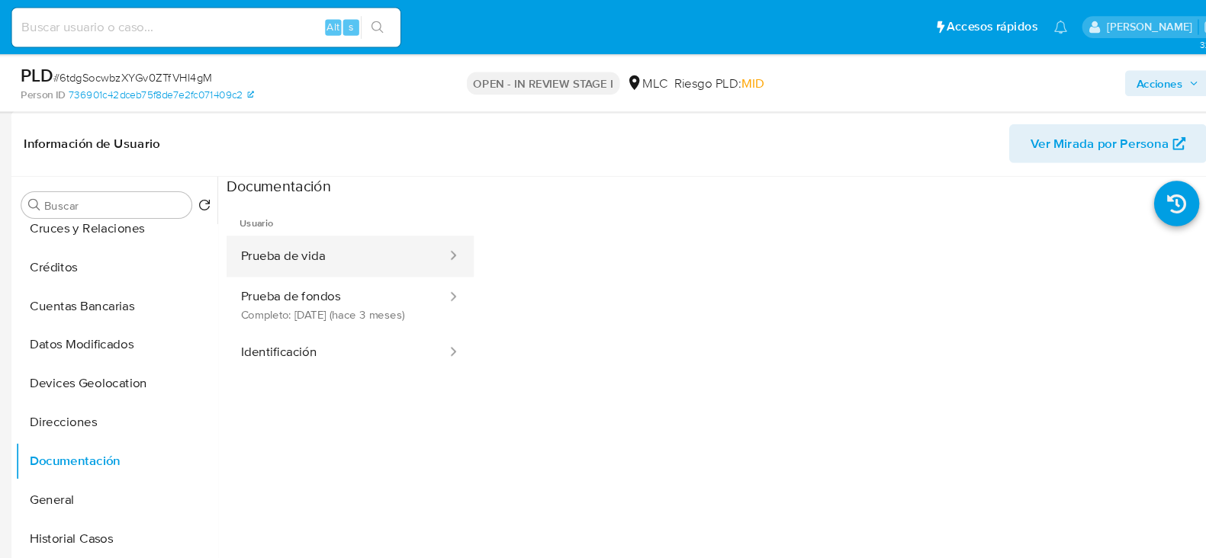
click at [366, 233] on button "Prueba de vida" at bounding box center [362, 241] width 209 height 39
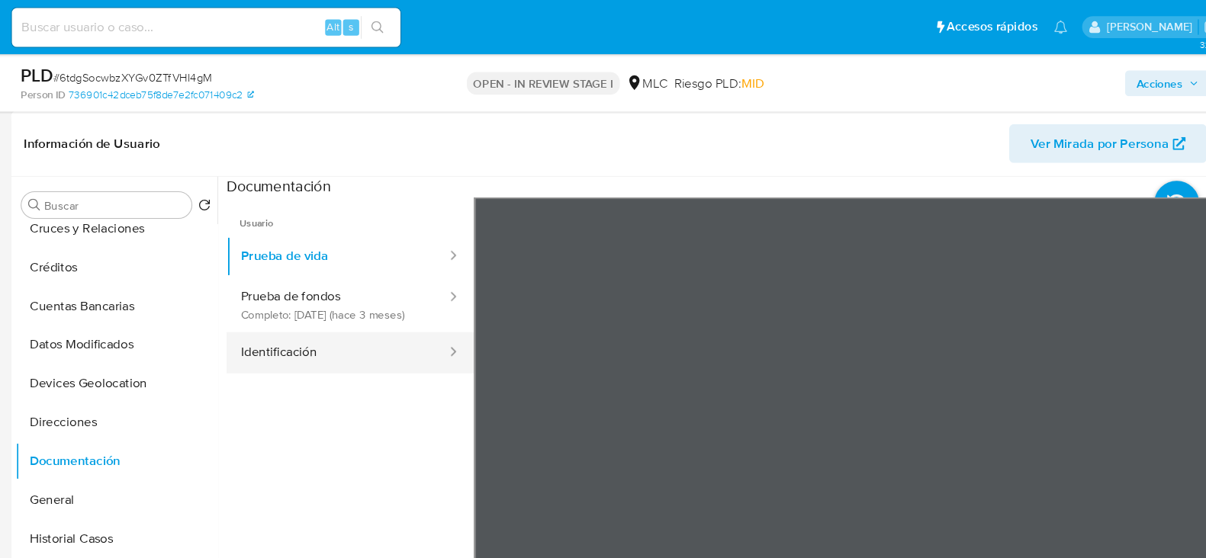
click at [359, 349] on button "Identificación" at bounding box center [362, 332] width 209 height 39
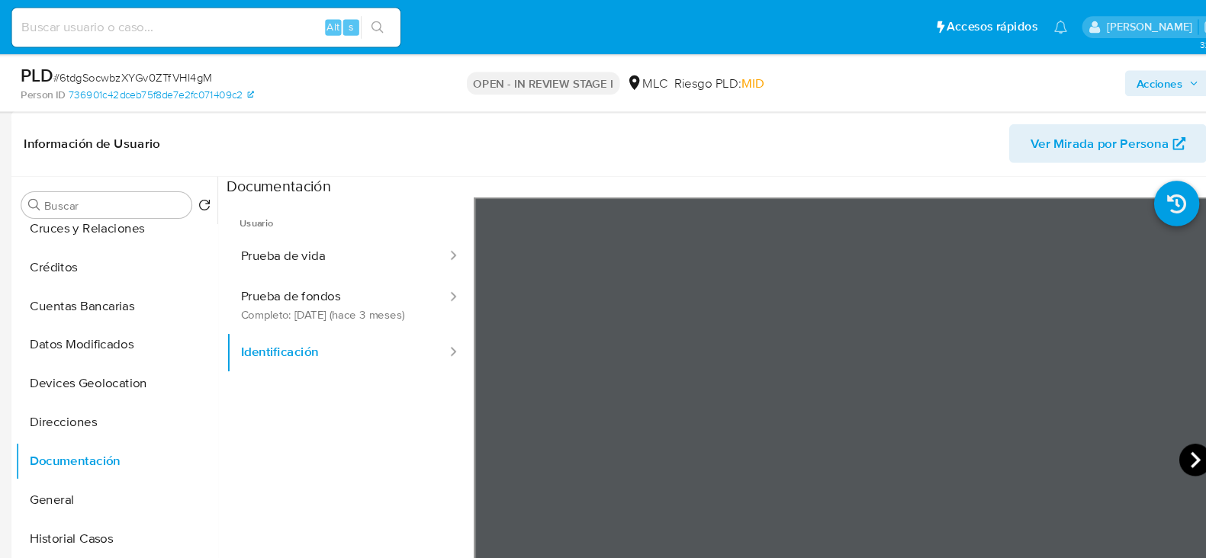
click at [1166, 433] on icon at bounding box center [1170, 433] width 9 height 15
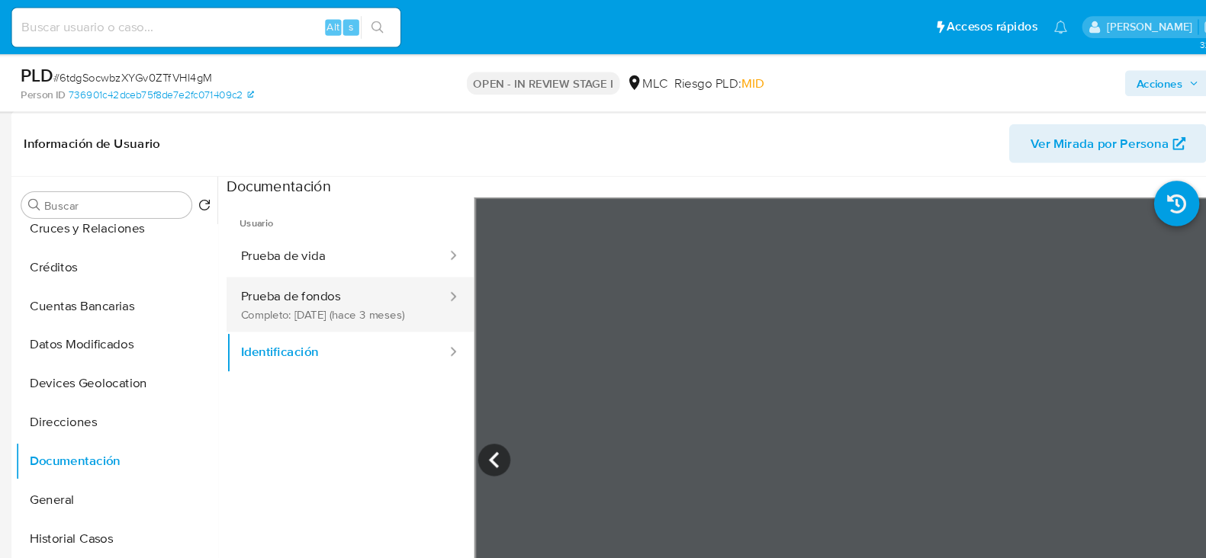
click at [334, 278] on button "Prueba de fondos Completo: 07/06/2025 (hace 3 meses)" at bounding box center [362, 287] width 209 height 52
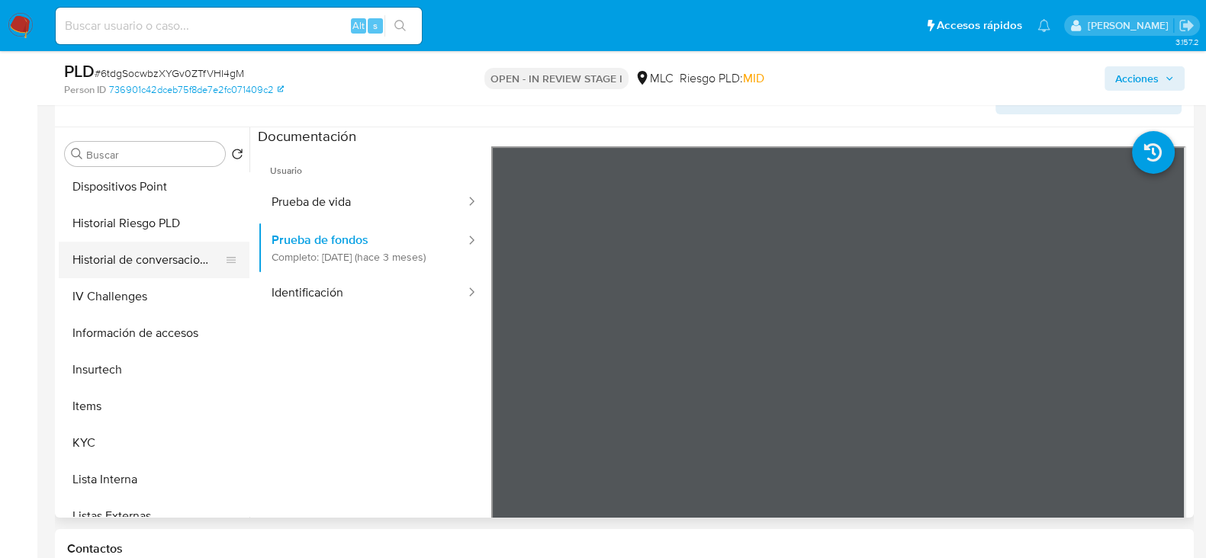
scroll to position [408, 0]
click at [77, 442] on button "KYC" at bounding box center [148, 441] width 179 height 37
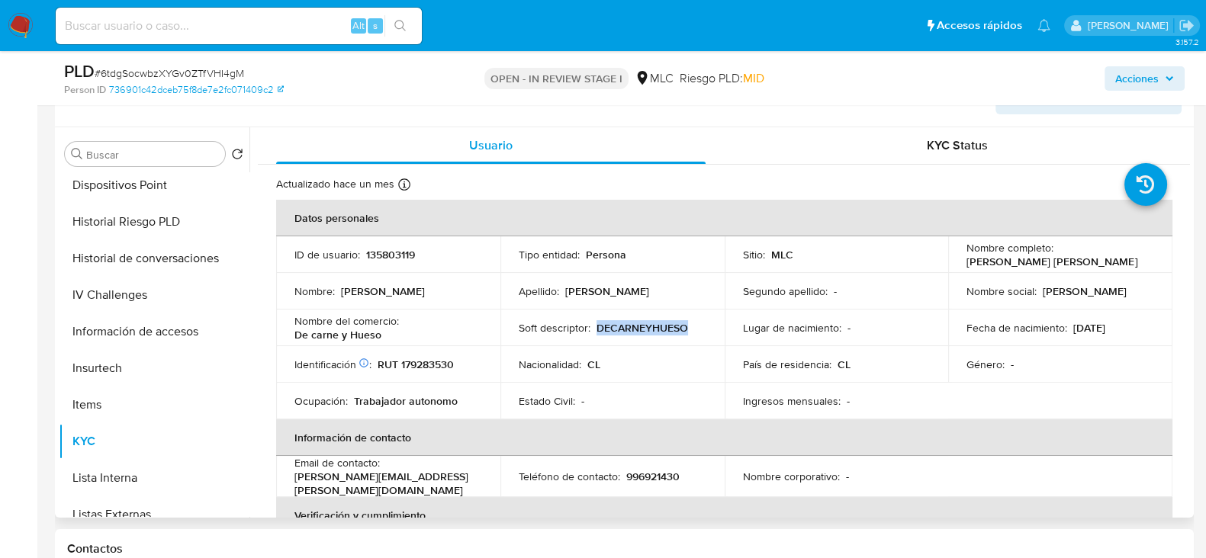
drag, startPoint x: 689, startPoint y: 327, endPoint x: 594, endPoint y: 330, distance: 94.6
click at [594, 330] on div "Soft descriptor : DECARNEYHUESO" at bounding box center [613, 328] width 188 height 14
copy p "DECARNEYHUESO"
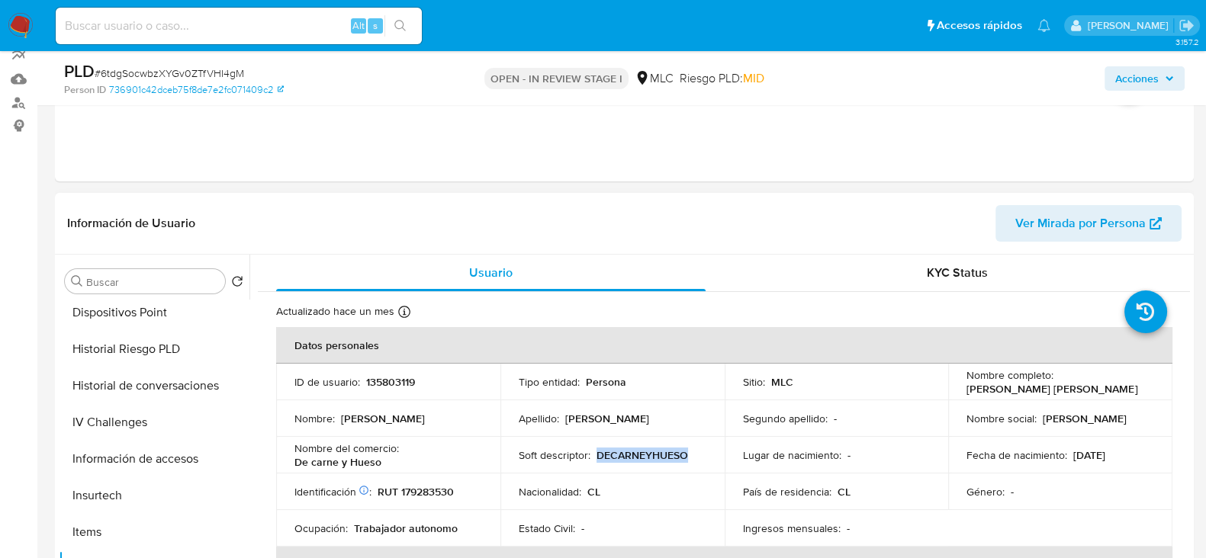
scroll to position [139, 0]
drag, startPoint x: 1141, startPoint y: 391, endPoint x: 954, endPoint y: 394, distance: 186.9
click at [954, 394] on td "Nombre completo : Manuel Eduardo Méndez Contreras" at bounding box center [1060, 384] width 224 height 37
copy p "Manuel Eduardo Méndez Contreras"
click at [397, 381] on p "135803119" at bounding box center [390, 385] width 49 height 14
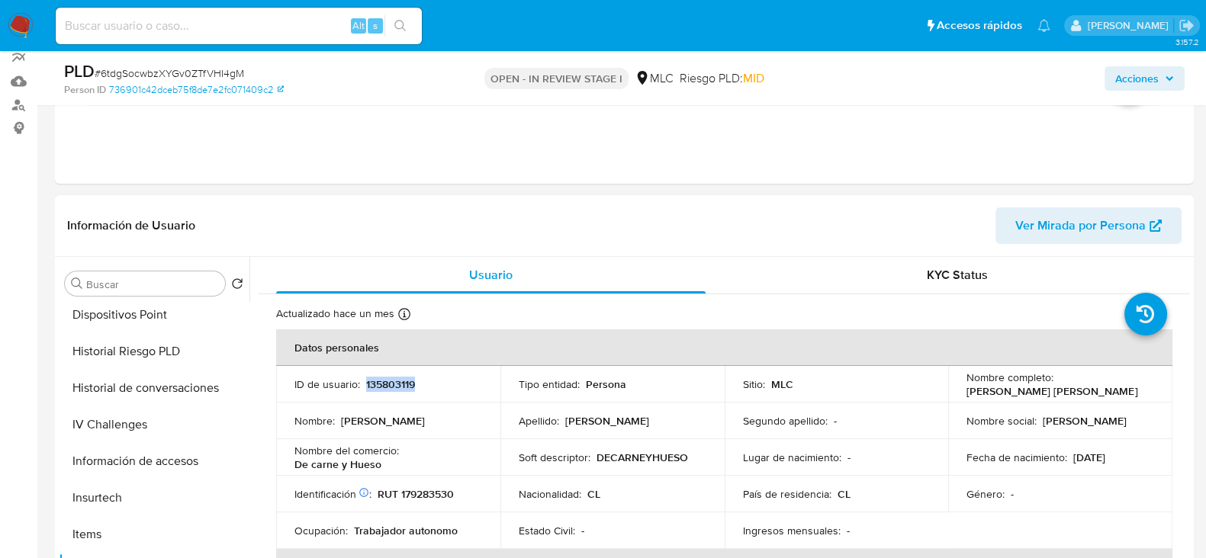
click at [397, 381] on p "135803119" at bounding box center [390, 385] width 49 height 14
copy p "135803119"
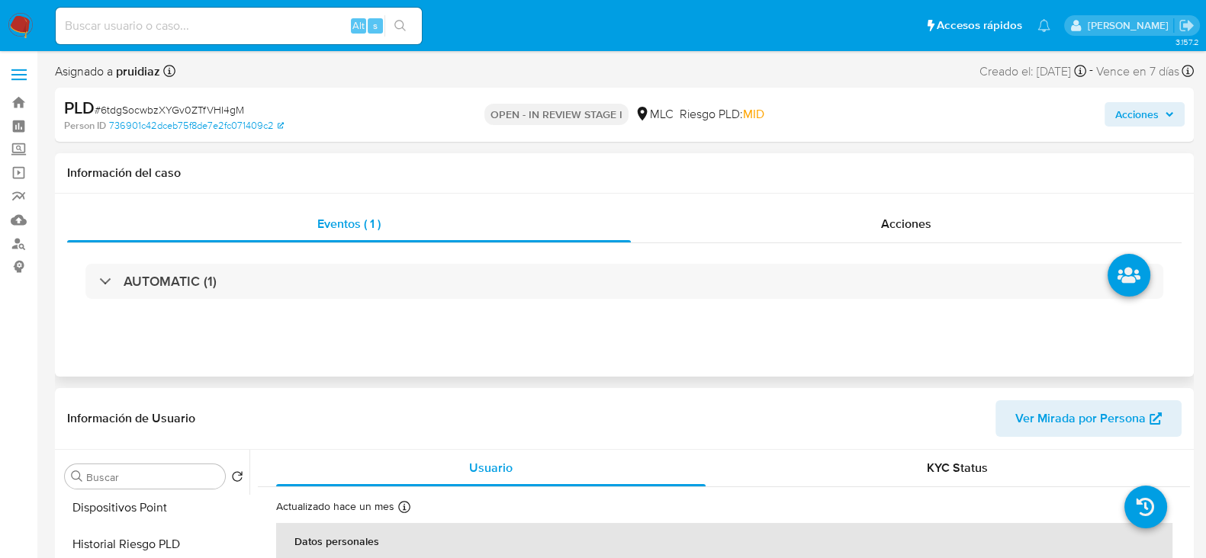
click at [204, 257] on div "AUTOMATIC (1)" at bounding box center [624, 281] width 1115 height 76
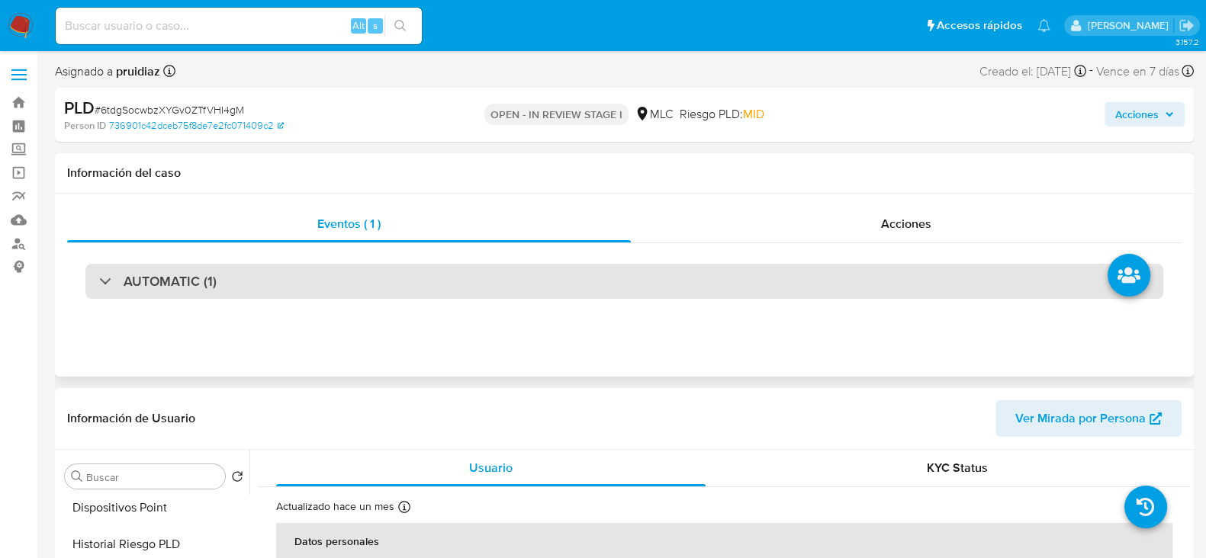
click at [181, 283] on h3 "AUTOMATIC (1)" at bounding box center [170, 281] width 93 height 17
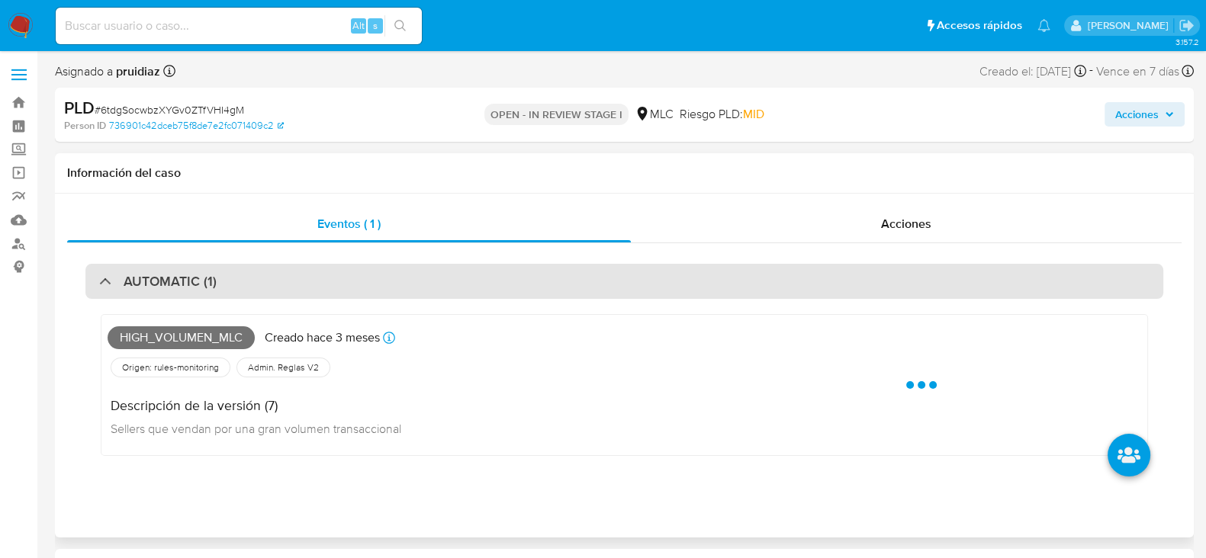
click at [181, 283] on h3 "AUTOMATIC (1)" at bounding box center [170, 281] width 93 height 17
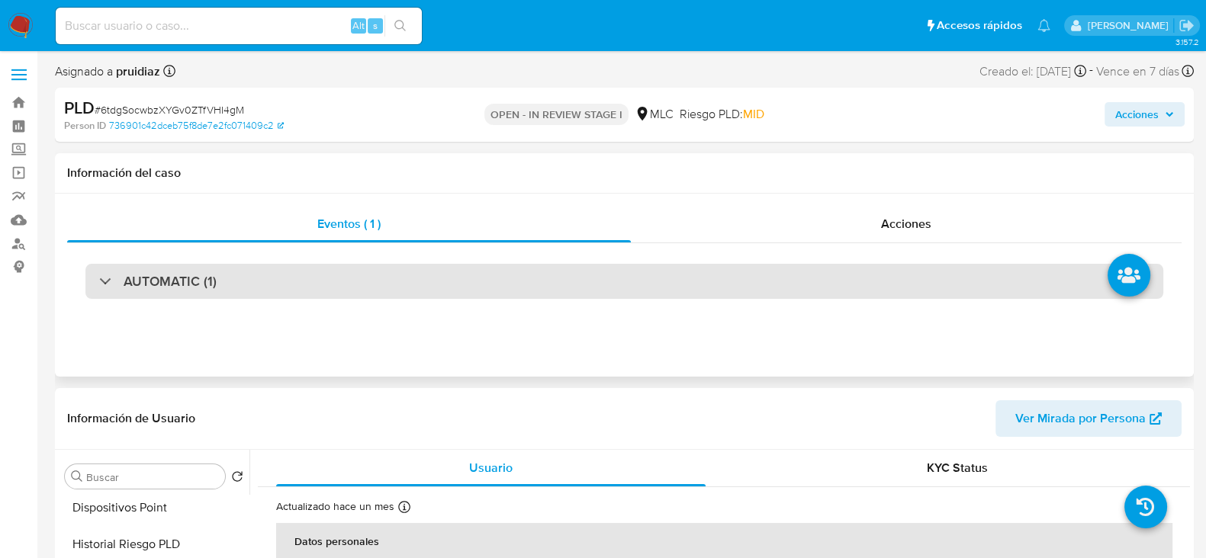
click at [165, 271] on div "AUTOMATIC (1)" at bounding box center [624, 281] width 1078 height 35
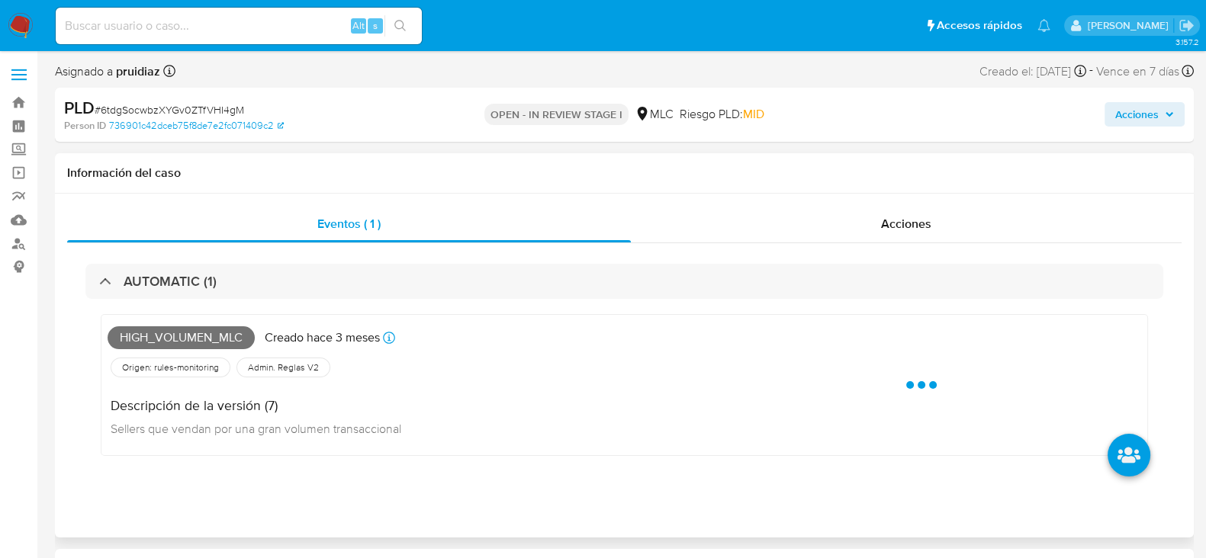
click at [126, 330] on span "High_volumen_mlc" at bounding box center [181, 338] width 147 height 23
copy span "High_volumen_mlc"
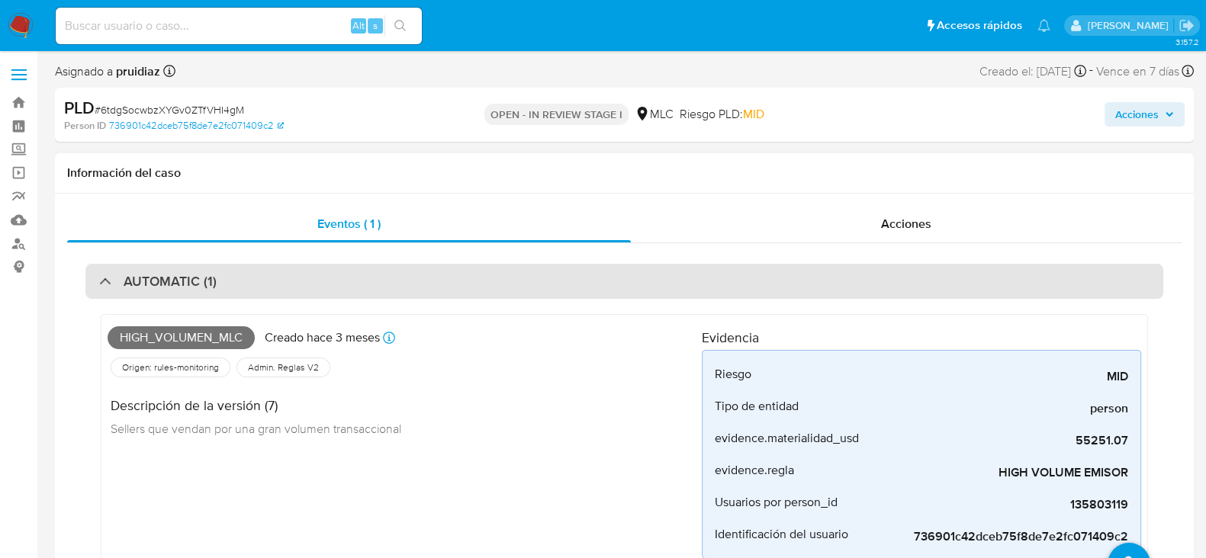
click at [328, 272] on div "AUTOMATIC (1)" at bounding box center [624, 281] width 1078 height 35
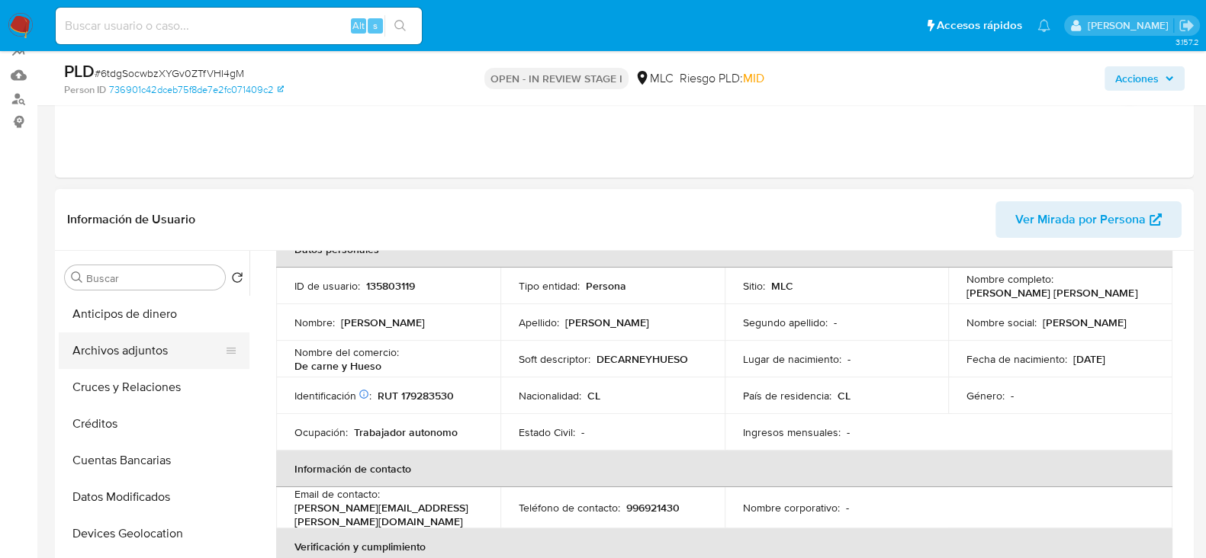
click at [115, 346] on button "Archivos adjuntos" at bounding box center [148, 351] width 179 height 37
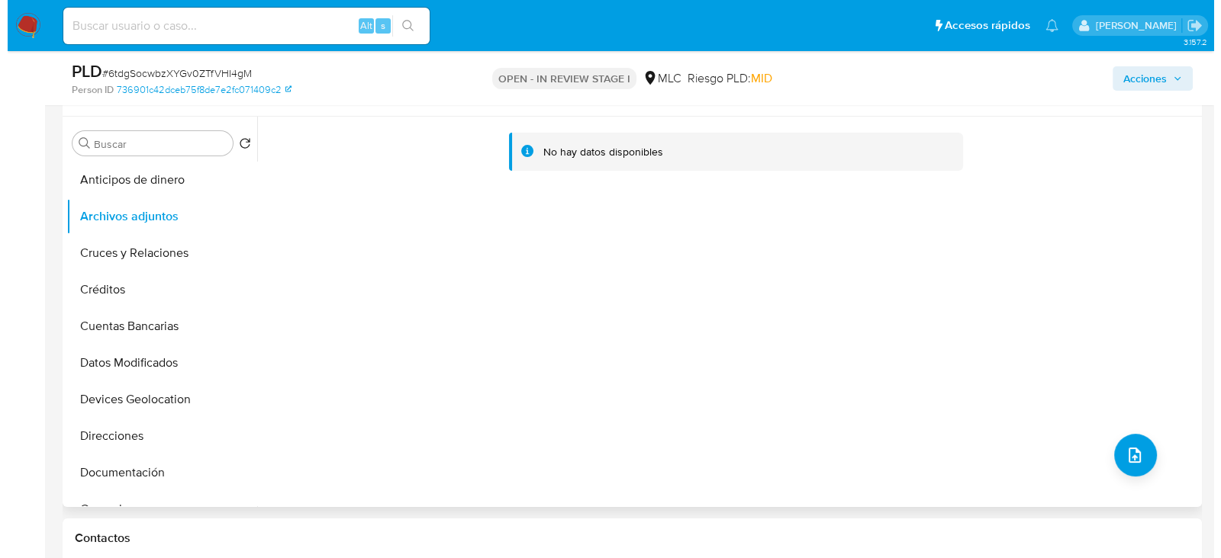
scroll to position [281, 0]
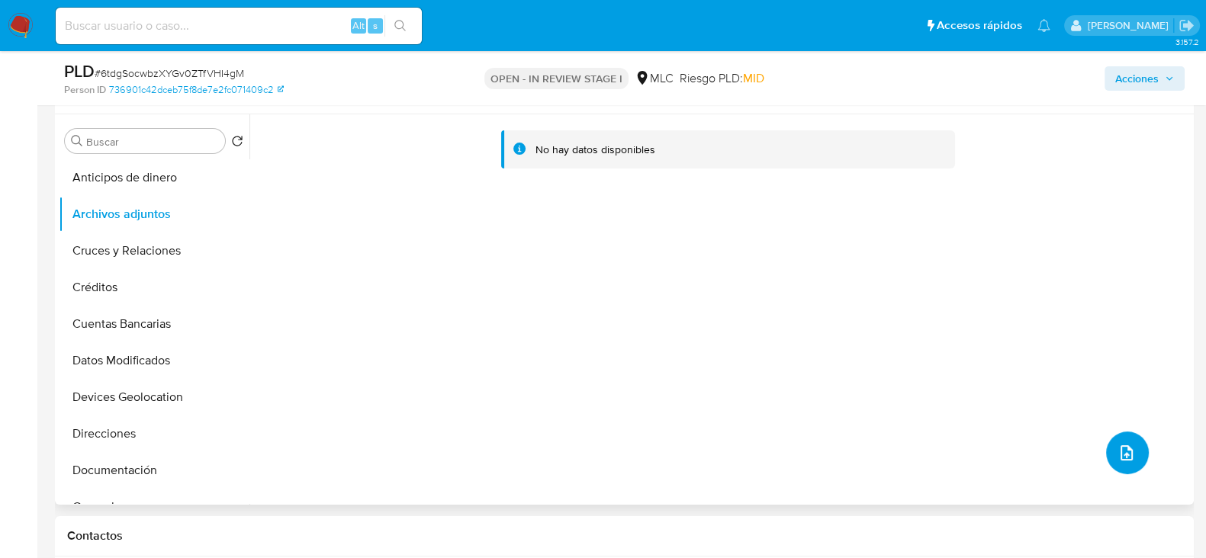
click at [1129, 463] on button "upload-file" at bounding box center [1127, 453] width 43 height 43
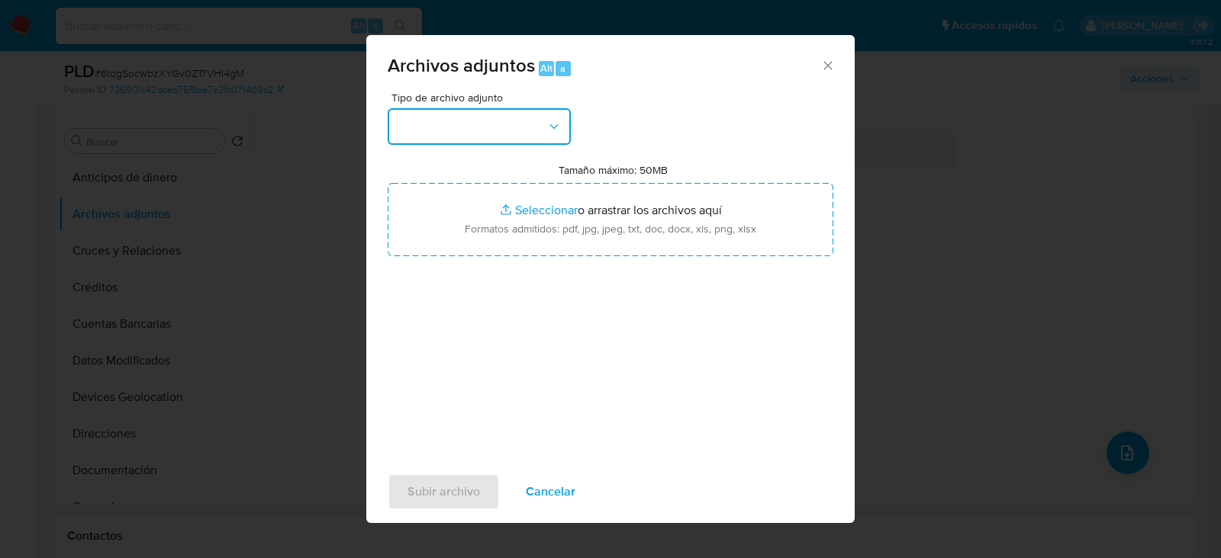
click at [486, 132] on button "button" at bounding box center [479, 126] width 183 height 37
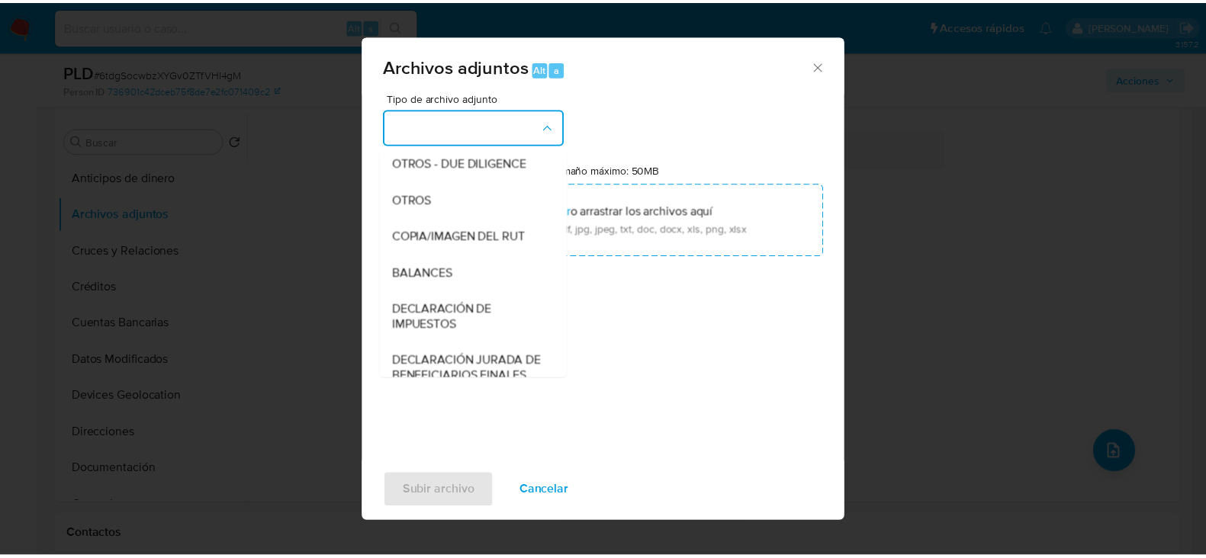
scroll to position [179, 0]
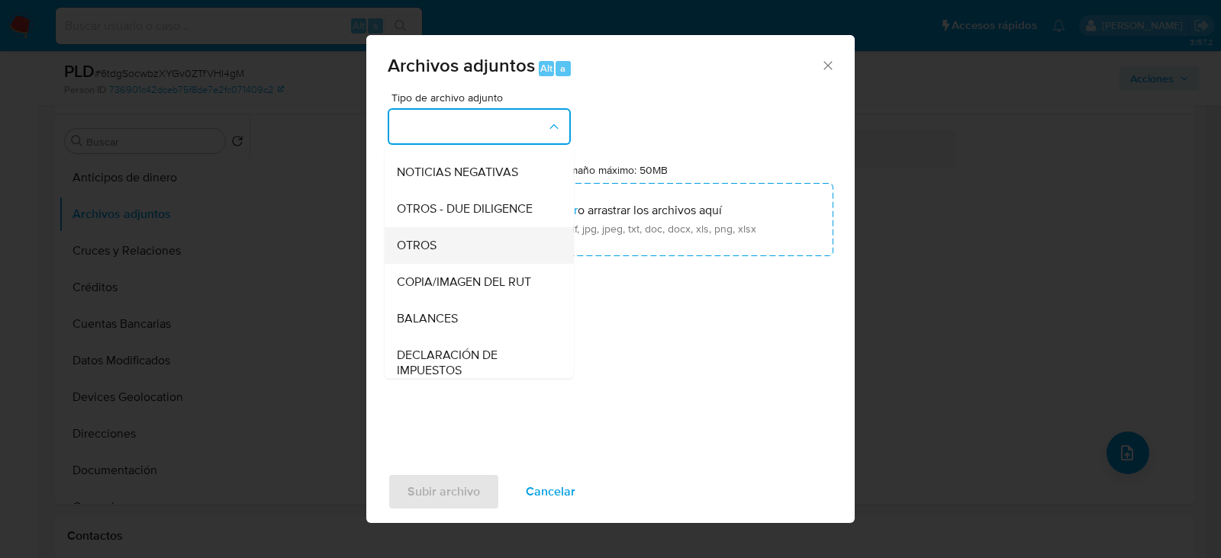
click at [439, 252] on div "OTROS" at bounding box center [475, 245] width 156 height 37
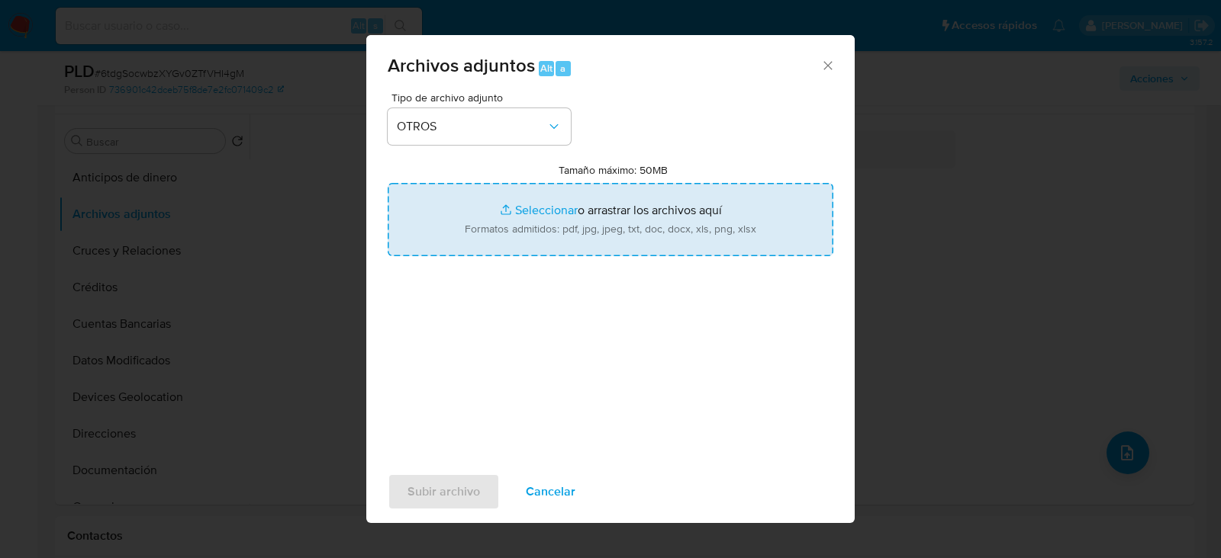
click at [613, 227] on input "Tamaño máximo: 50MB Seleccionar archivos" at bounding box center [611, 219] width 446 height 73
type input "C:\fakepath\135803119 - 03_09_2025.xlsx"
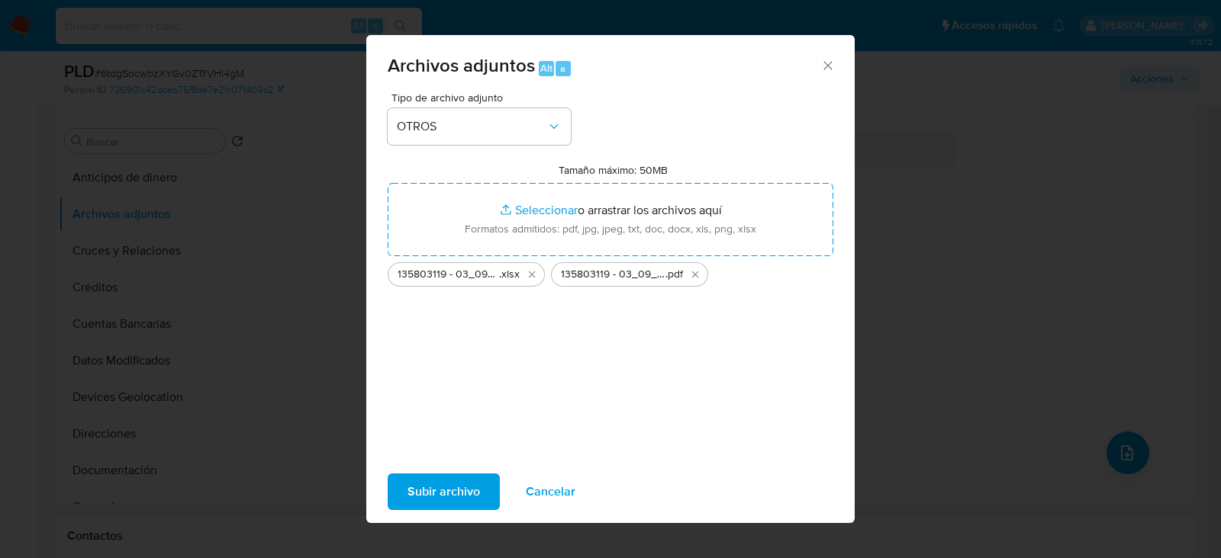
click at [458, 489] on span "Subir archivo" at bounding box center [443, 492] width 72 height 34
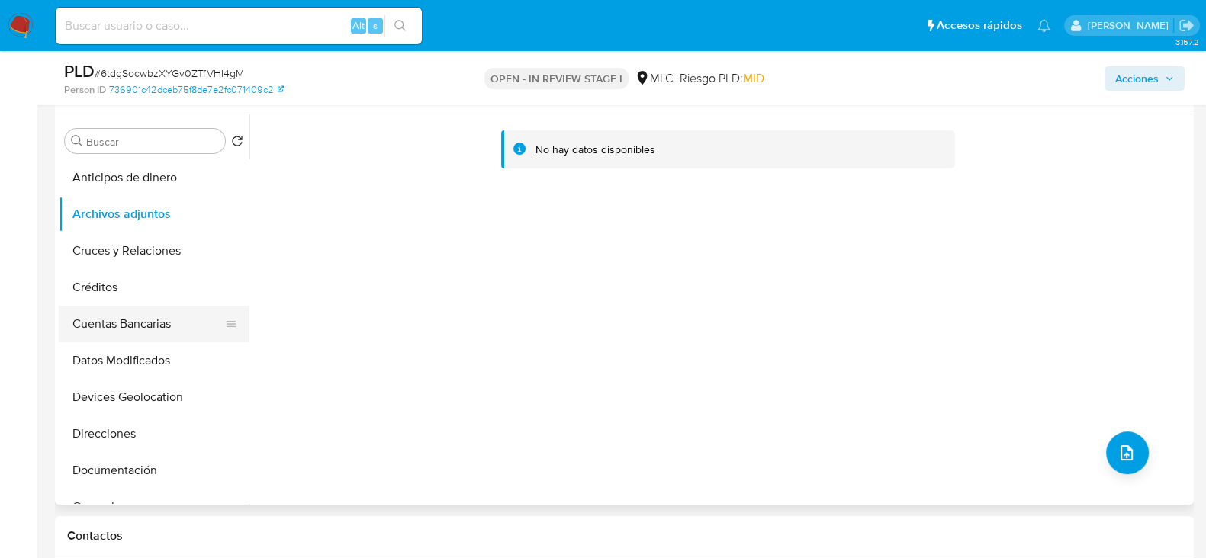
click at [123, 334] on button "Cuentas Bancarias" at bounding box center [148, 324] width 179 height 37
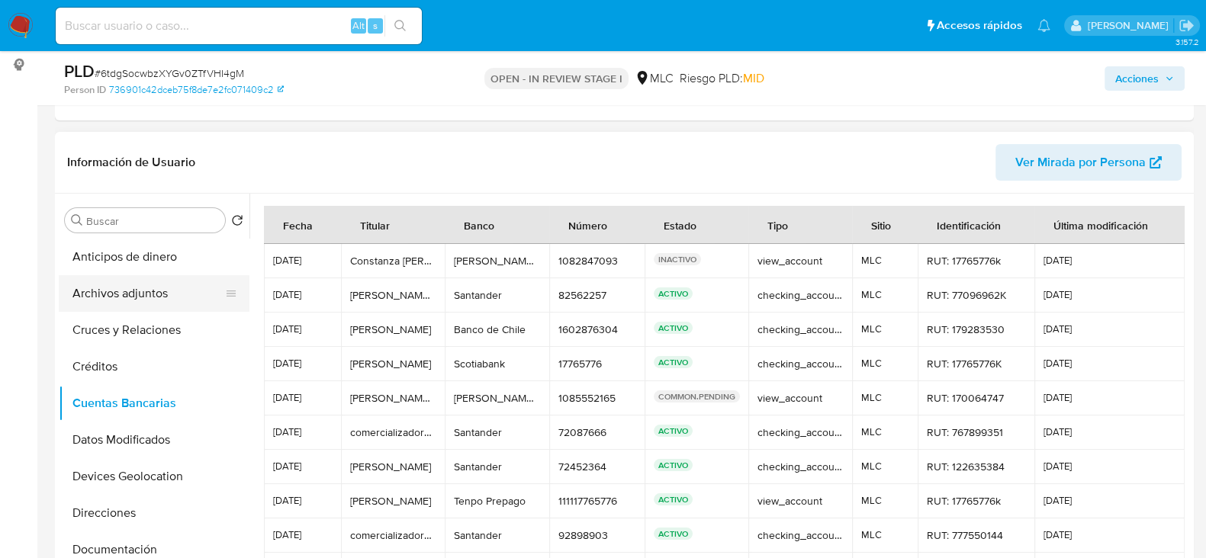
scroll to position [163, 0]
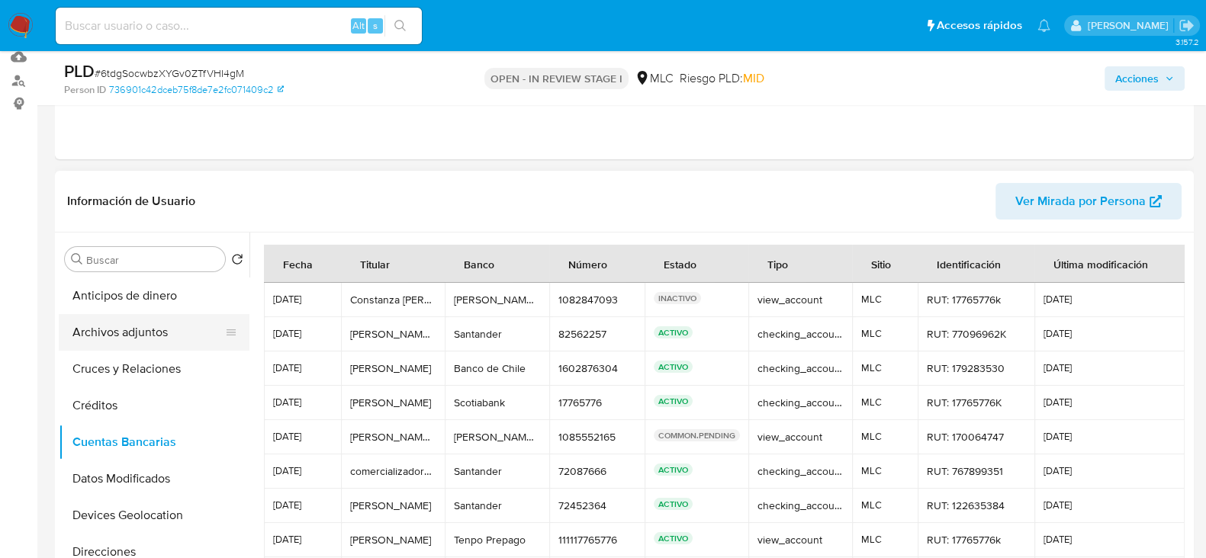
click at [125, 342] on button "Archivos adjuntos" at bounding box center [148, 332] width 179 height 37
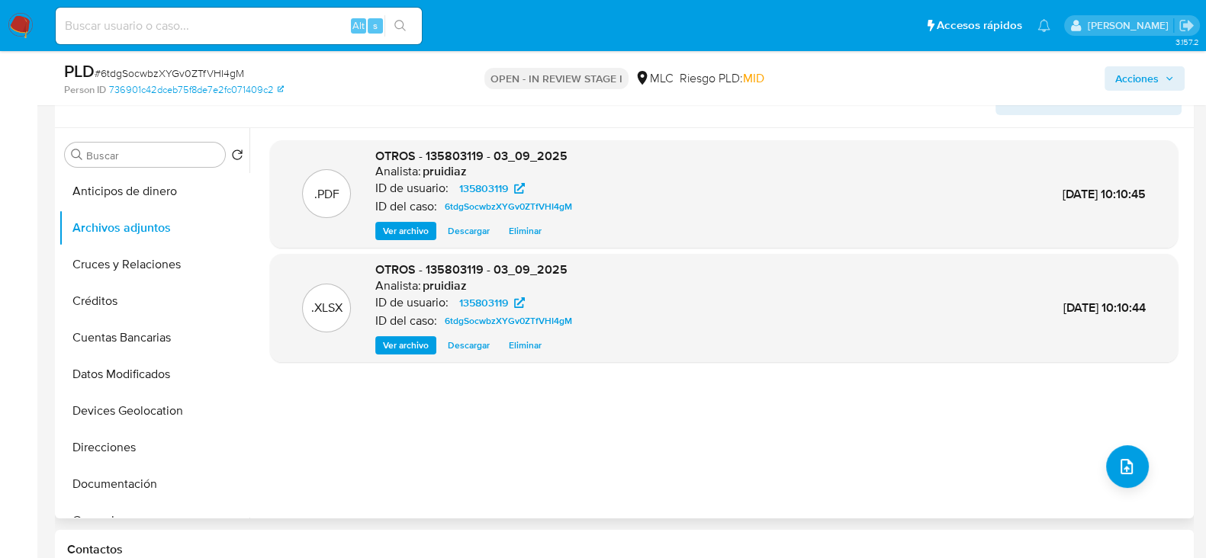
scroll to position [0, 0]
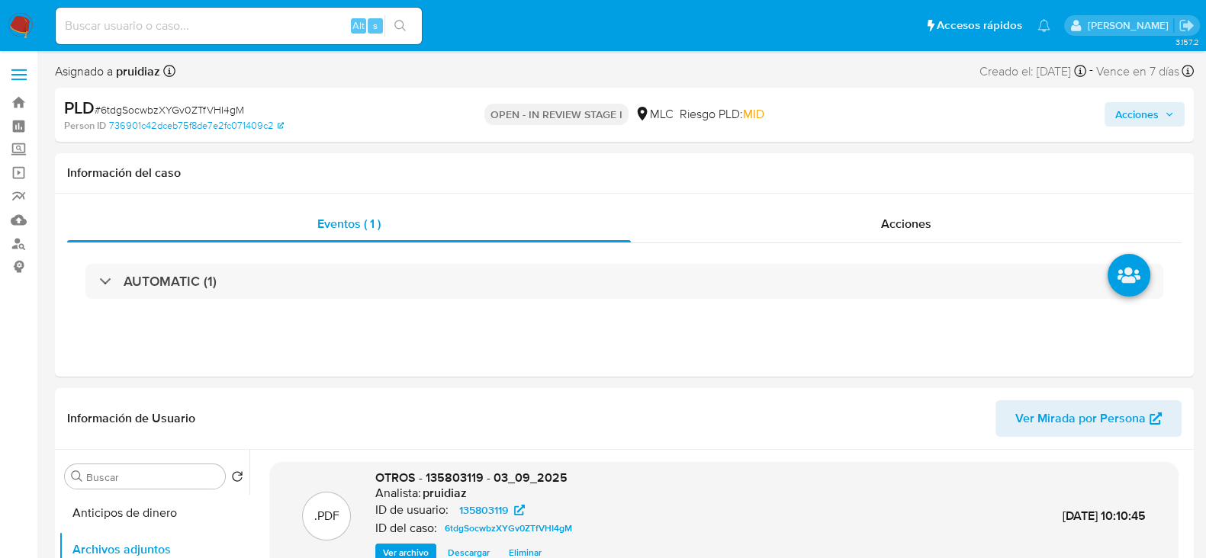
click at [1153, 114] on span "Acciones" at bounding box center [1136, 114] width 43 height 24
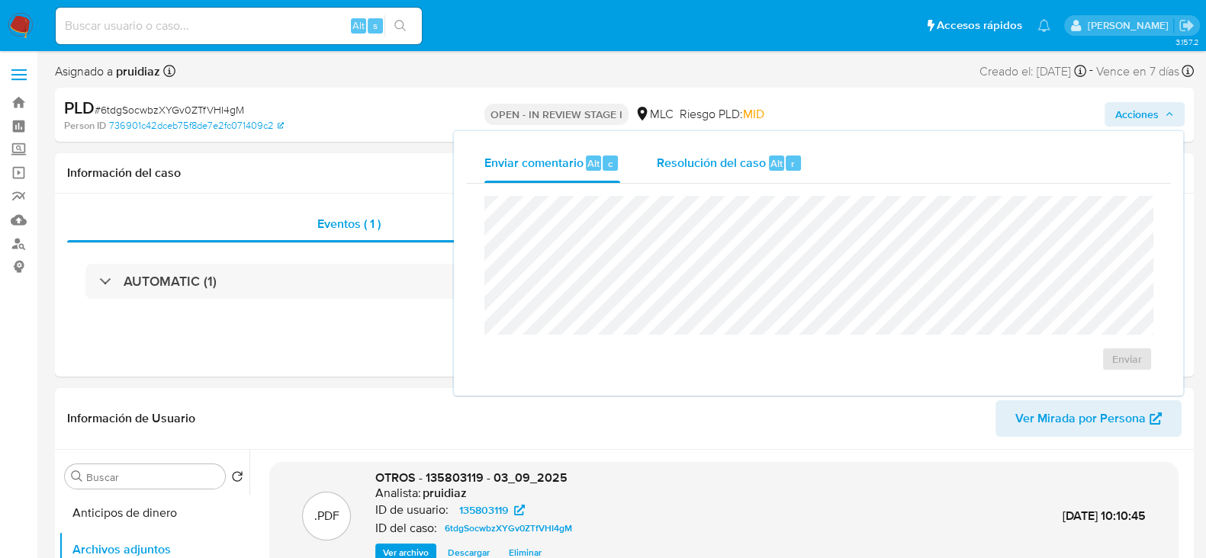
click at [739, 166] on span "Resolución del caso" at bounding box center [711, 163] width 109 height 18
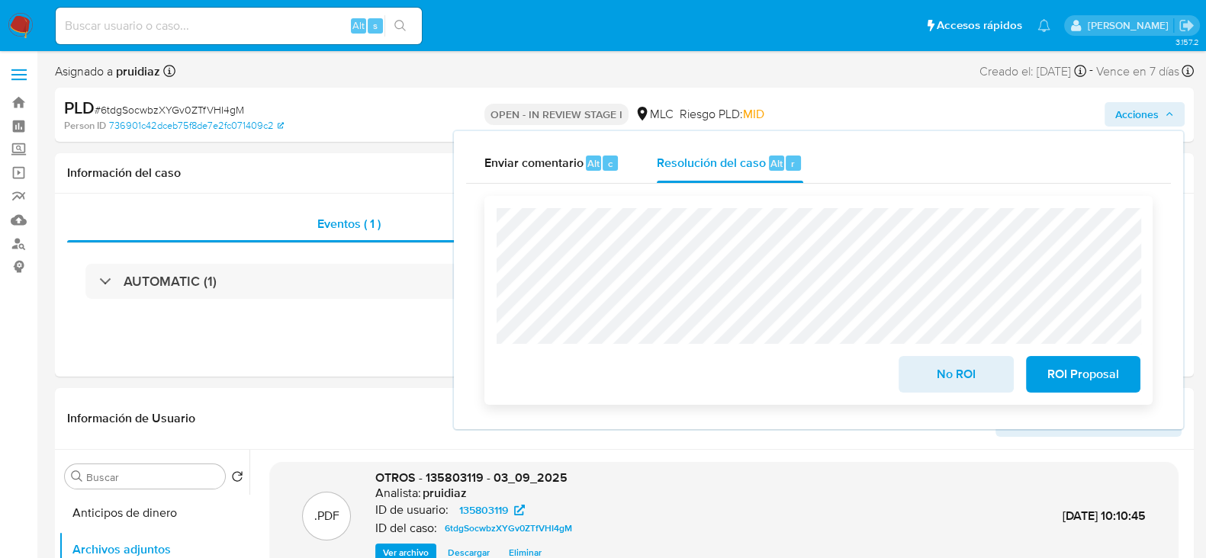
click at [969, 384] on span "No ROI" at bounding box center [955, 375] width 75 height 34
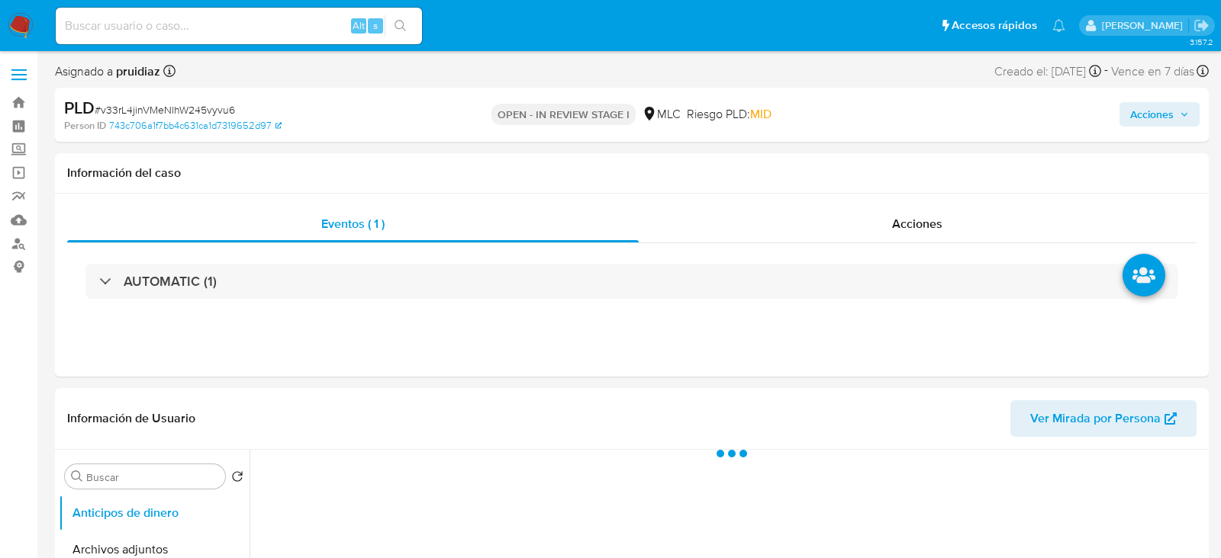
select select "10"
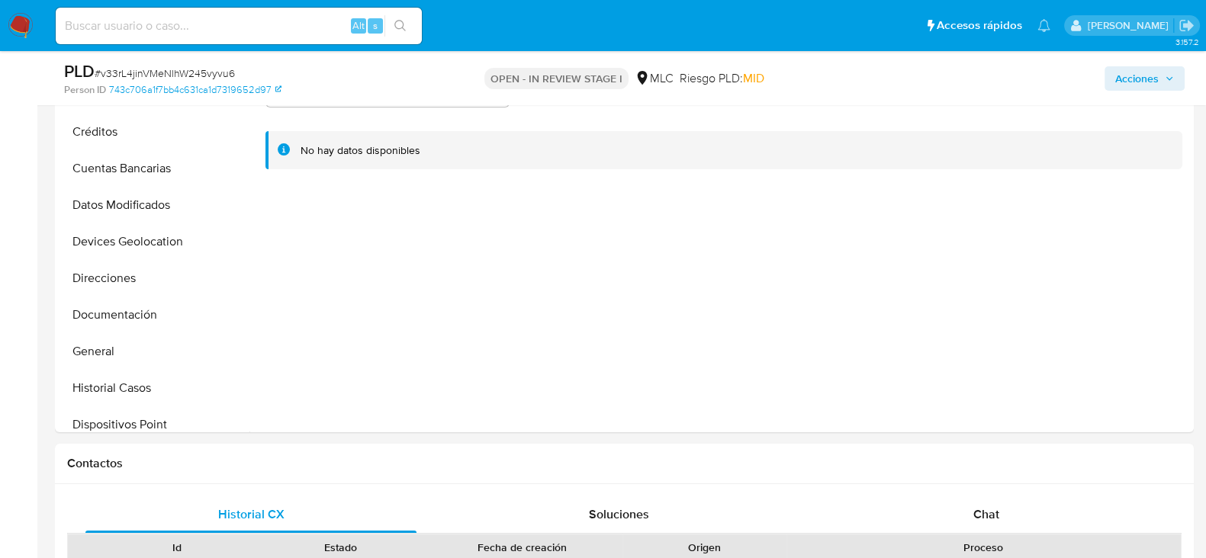
scroll to position [114, 0]
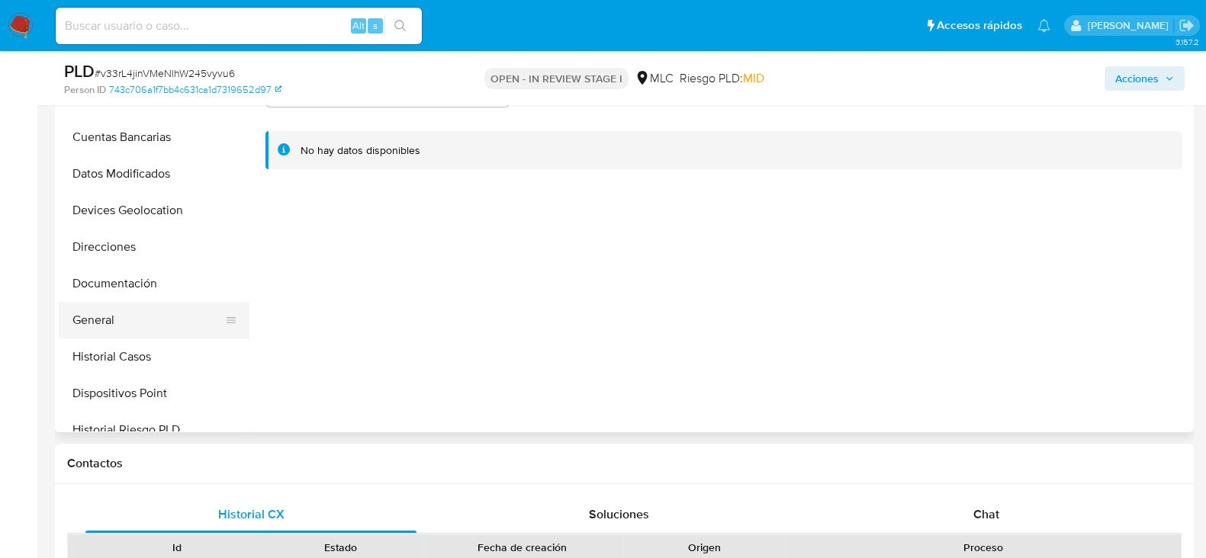
click at [103, 314] on button "General" at bounding box center [148, 320] width 179 height 37
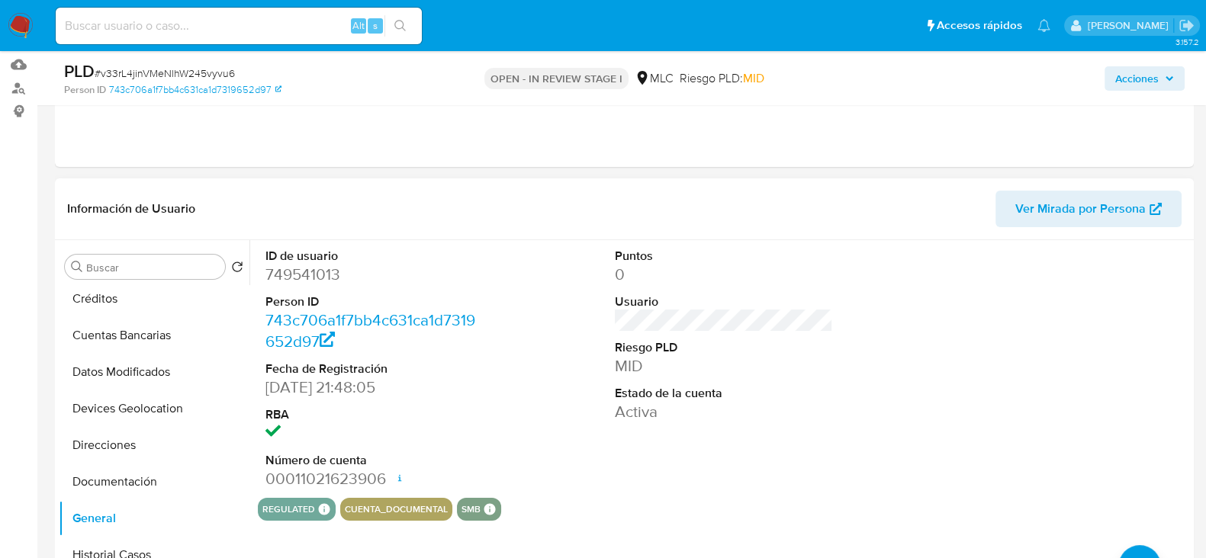
scroll to position [119, 0]
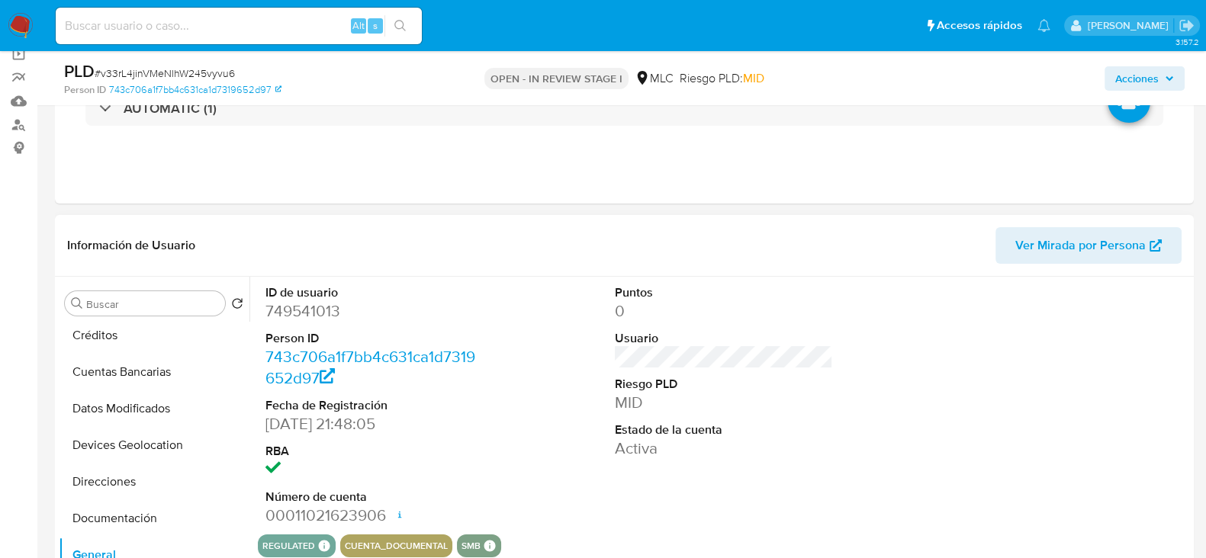
click at [301, 311] on dd "749541013" at bounding box center [374, 311] width 218 height 21
copy dd "749541013"
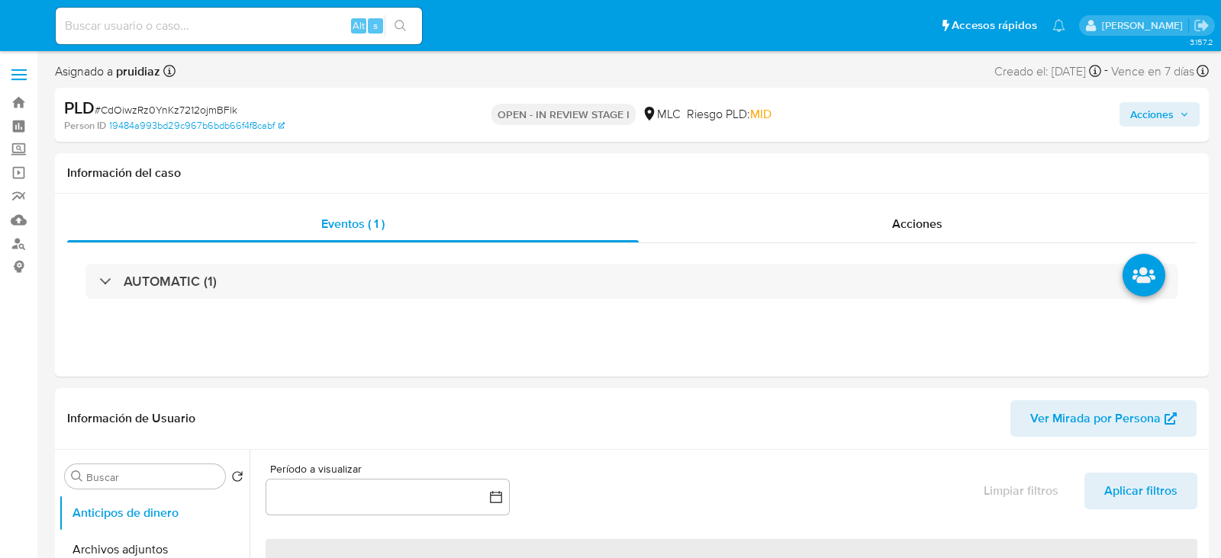
select select "10"
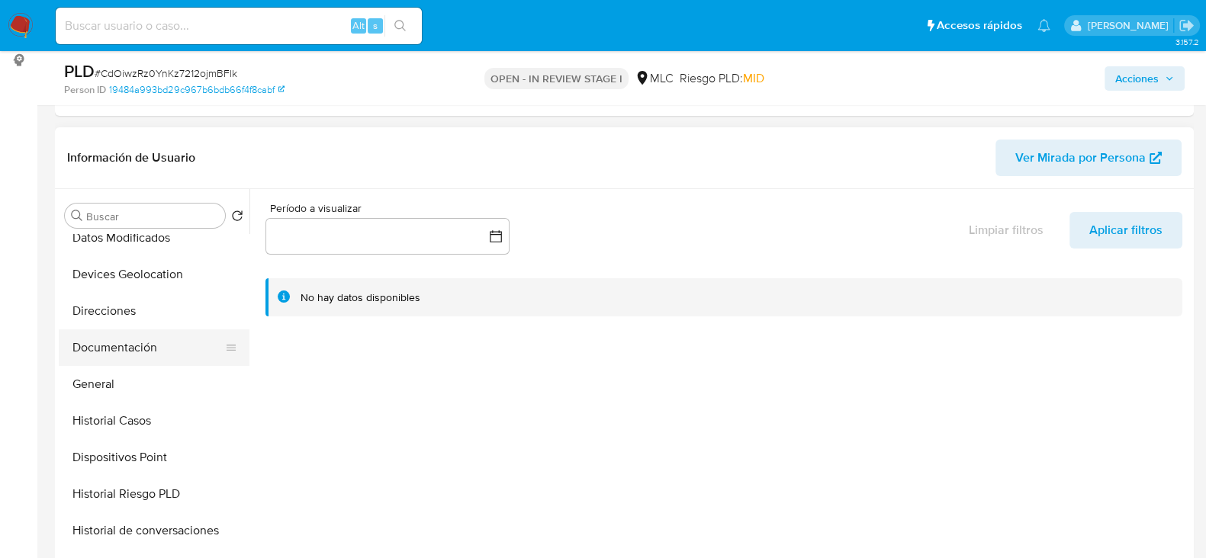
scroll to position [198, 0]
click at [98, 381] on button "General" at bounding box center [148, 383] width 179 height 37
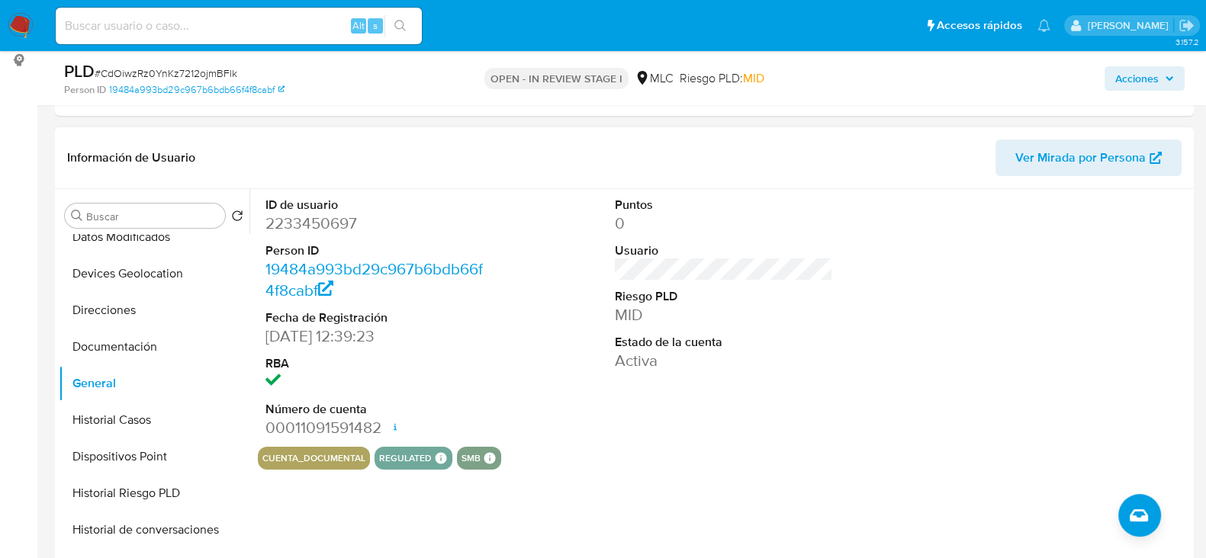
click at [315, 227] on dd "2233450697" at bounding box center [374, 223] width 218 height 21
copy dd "2233450697"
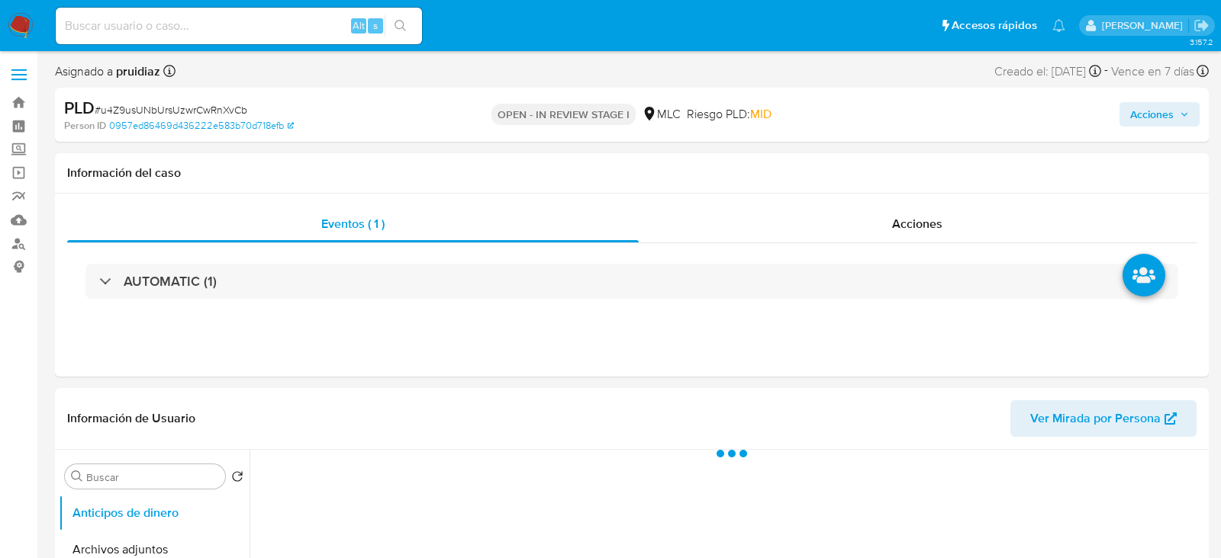
select select "10"
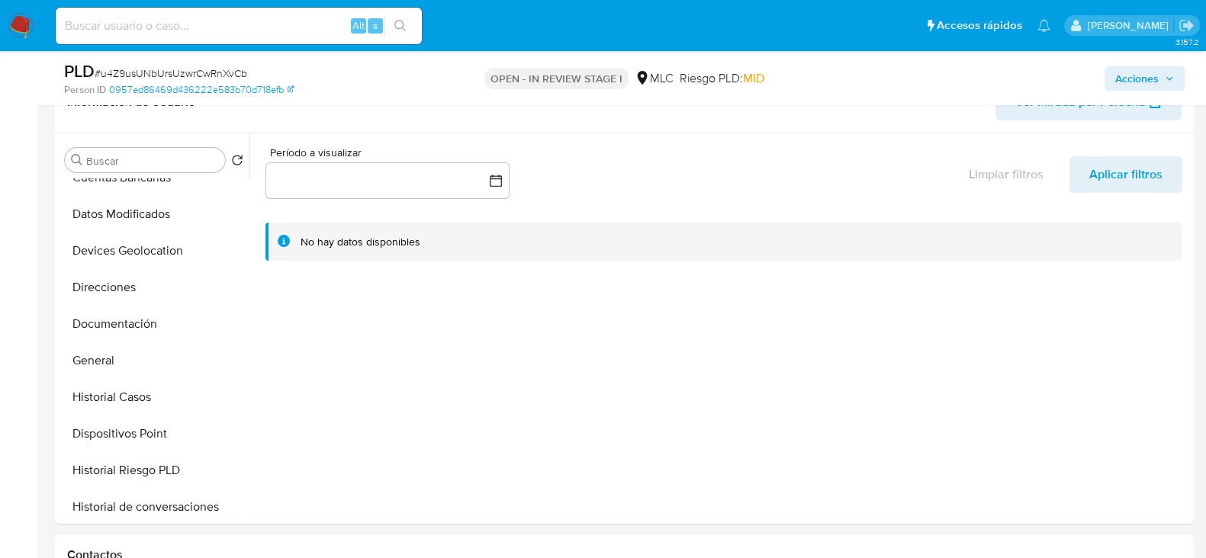
scroll to position [171, 0]
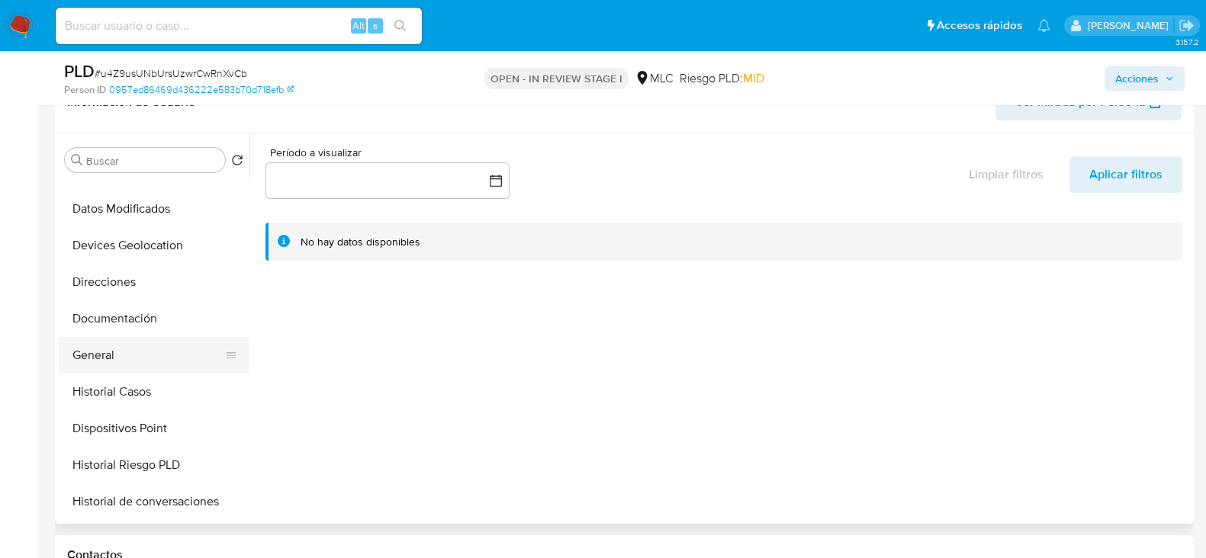
click at [108, 351] on button "General" at bounding box center [148, 355] width 179 height 37
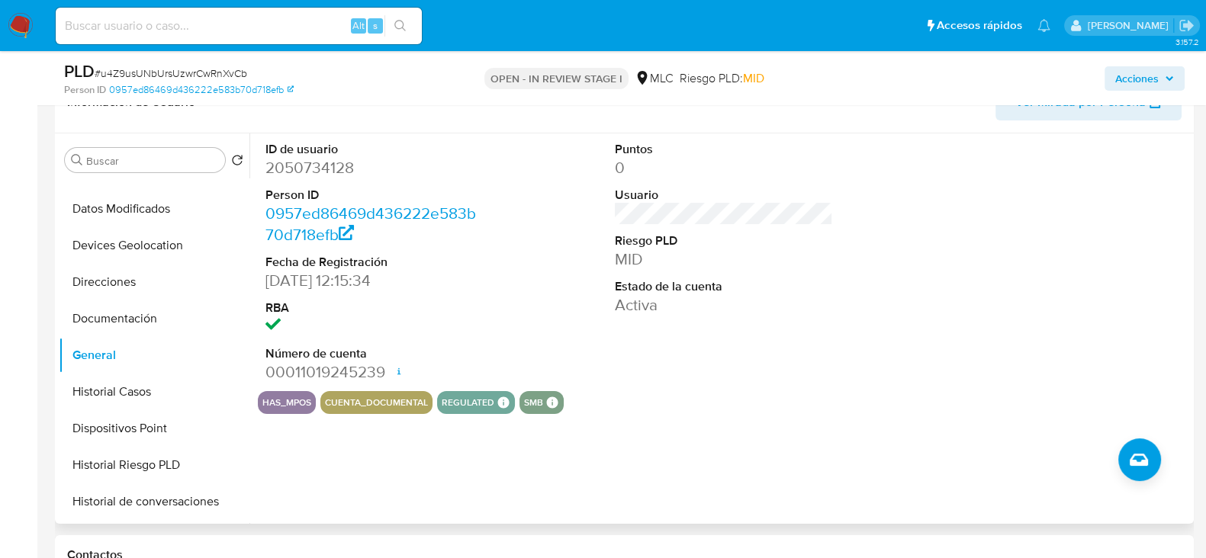
click at [309, 159] on dd "2050734128" at bounding box center [374, 167] width 218 height 21
copy dd "2050734128"
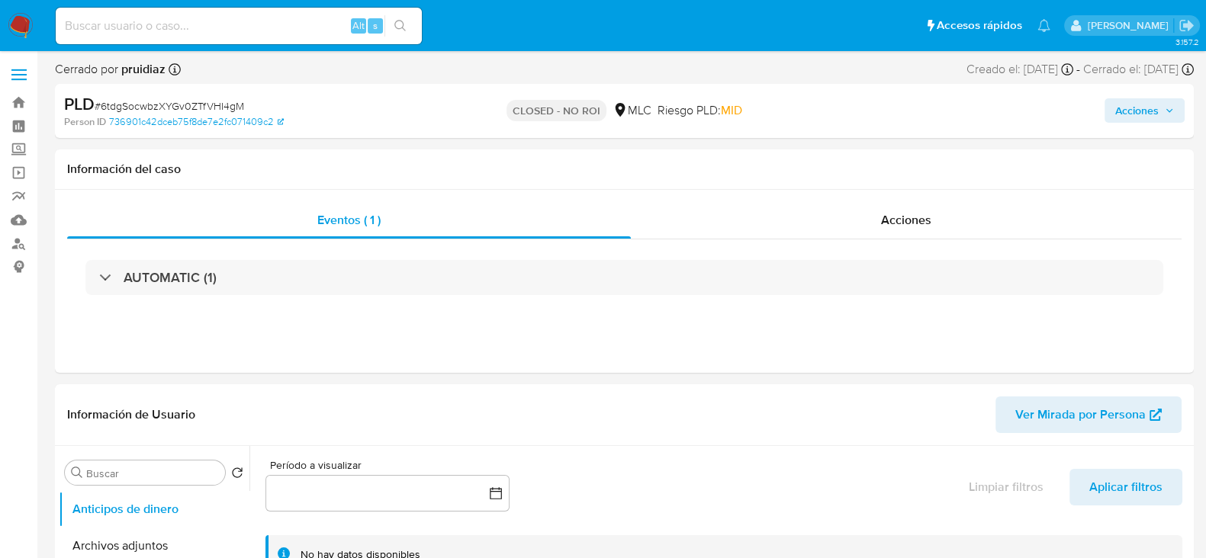
select select "10"
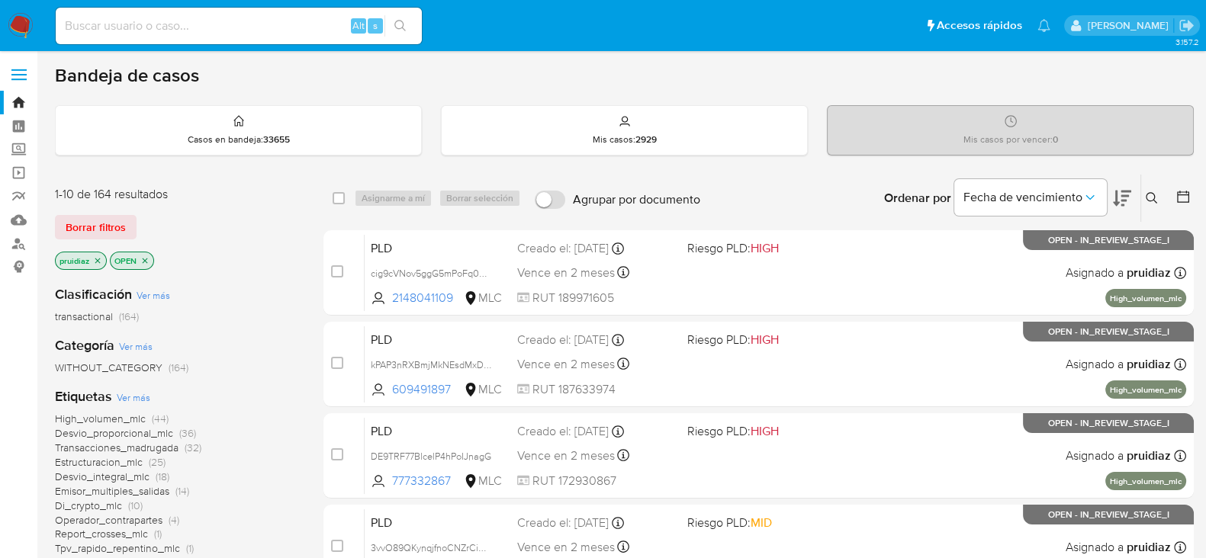
click at [1131, 191] on div "Ordenar por Fecha de vencimiento" at bounding box center [1006, 198] width 269 height 47
click at [1126, 195] on icon at bounding box center [1122, 199] width 18 height 16
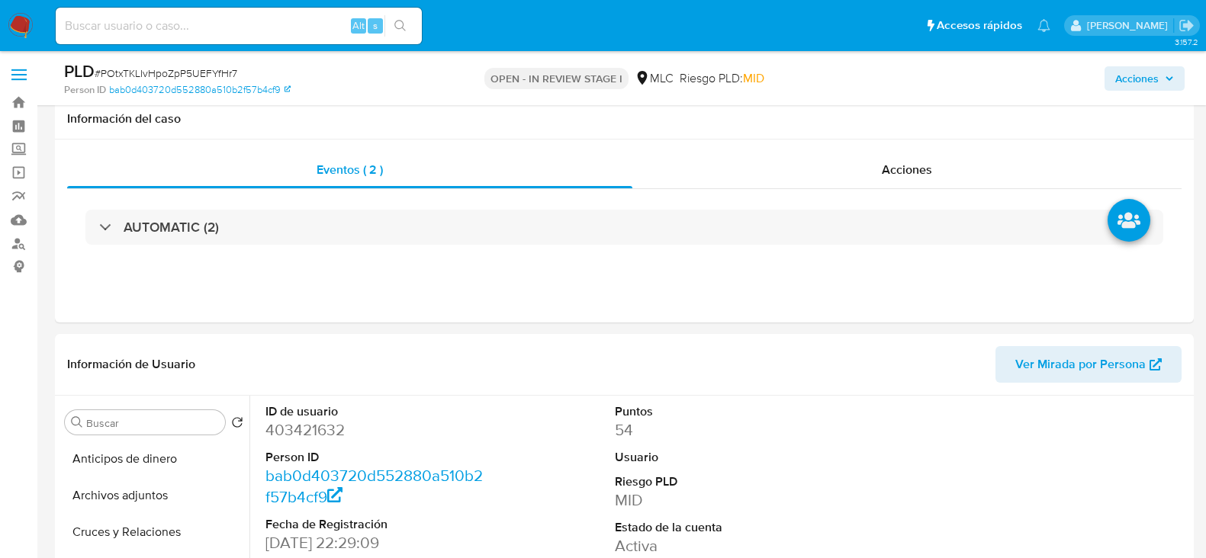
select select "10"
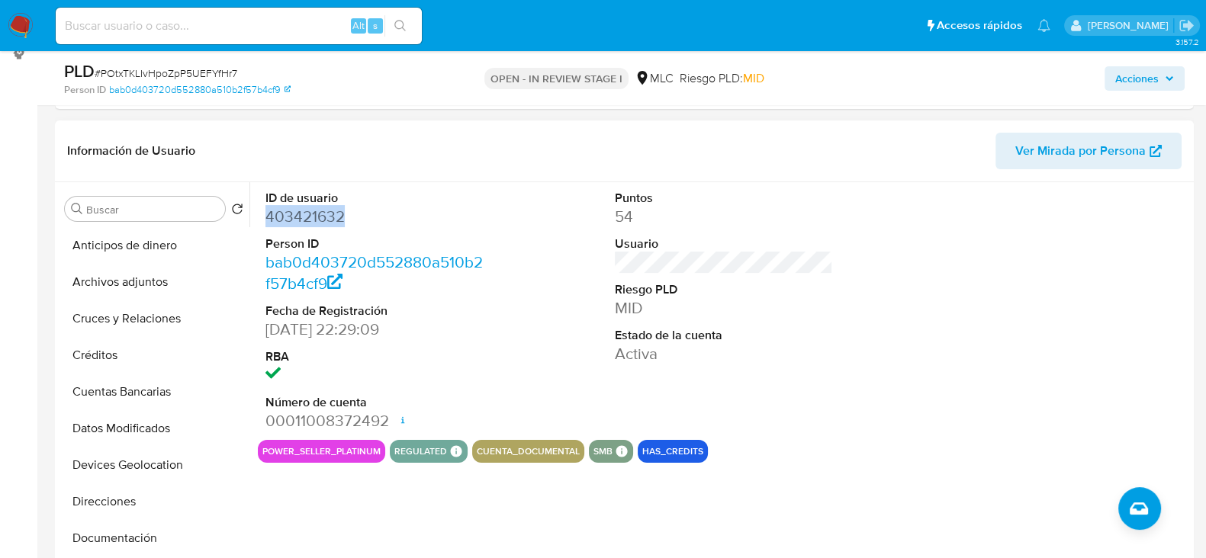
scroll to position [214, 0]
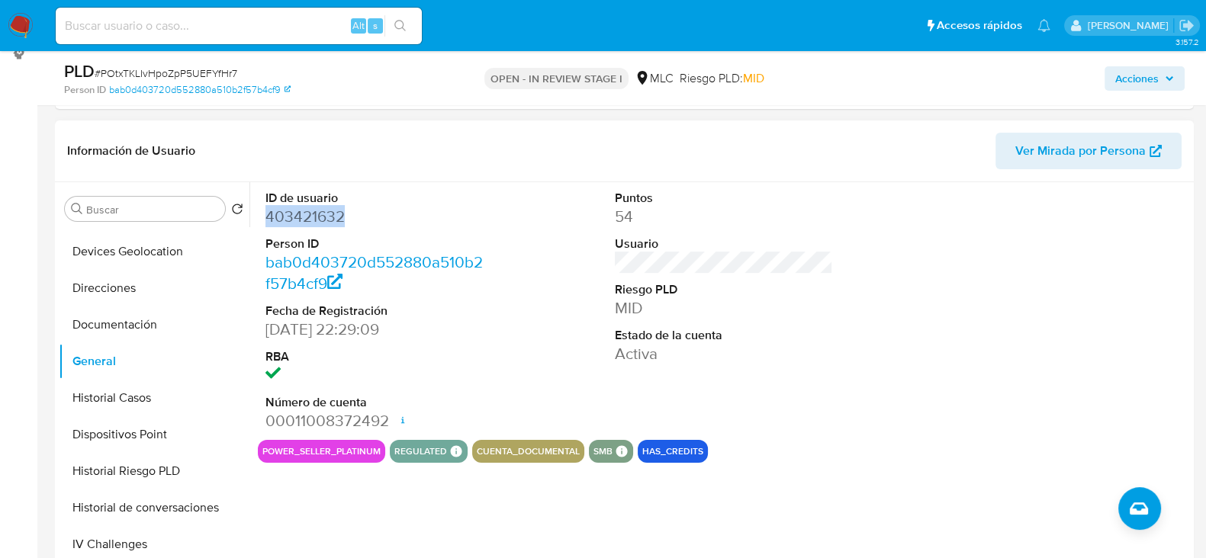
click at [309, 223] on dd "403421632" at bounding box center [374, 216] width 218 height 21
click at [332, 221] on dd "403421632" at bounding box center [374, 216] width 218 height 21
click at [198, 70] on span "# POtxTKLIvHpoZpP5UEFYfHr7" at bounding box center [166, 73] width 143 height 15
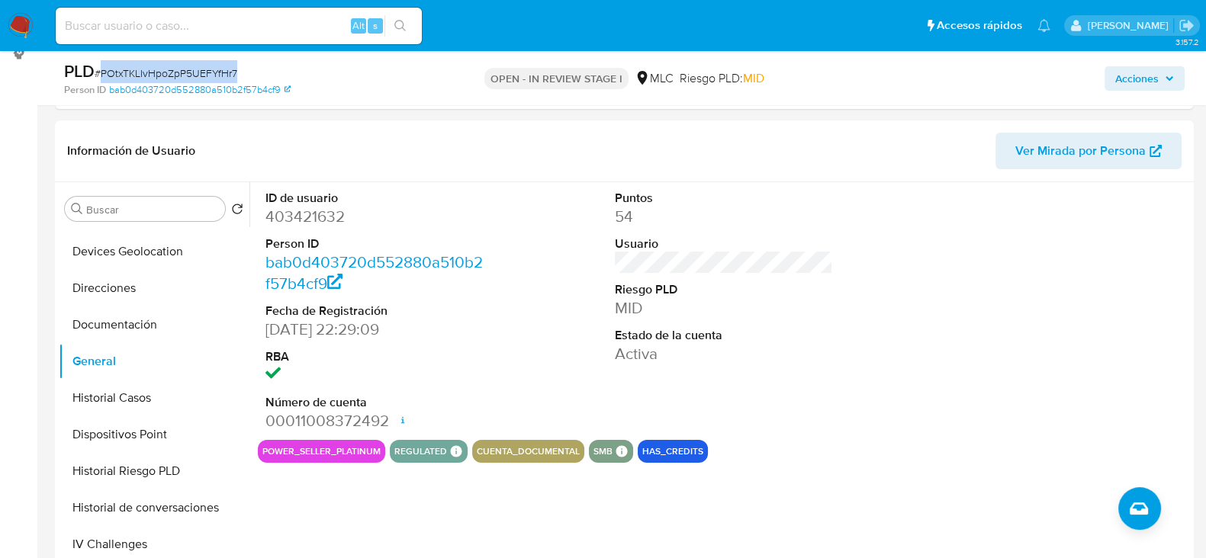
click at [198, 70] on span "# POtxTKLIvHpoZpP5UEFYfHr7" at bounding box center [166, 73] width 143 height 15
copy span "POtxTKLIvHpoZpP5UEFYfHr7"
click at [150, 69] on span "# POtxTKLIvHpoZpP5UEFYfHr7" at bounding box center [166, 73] width 143 height 15
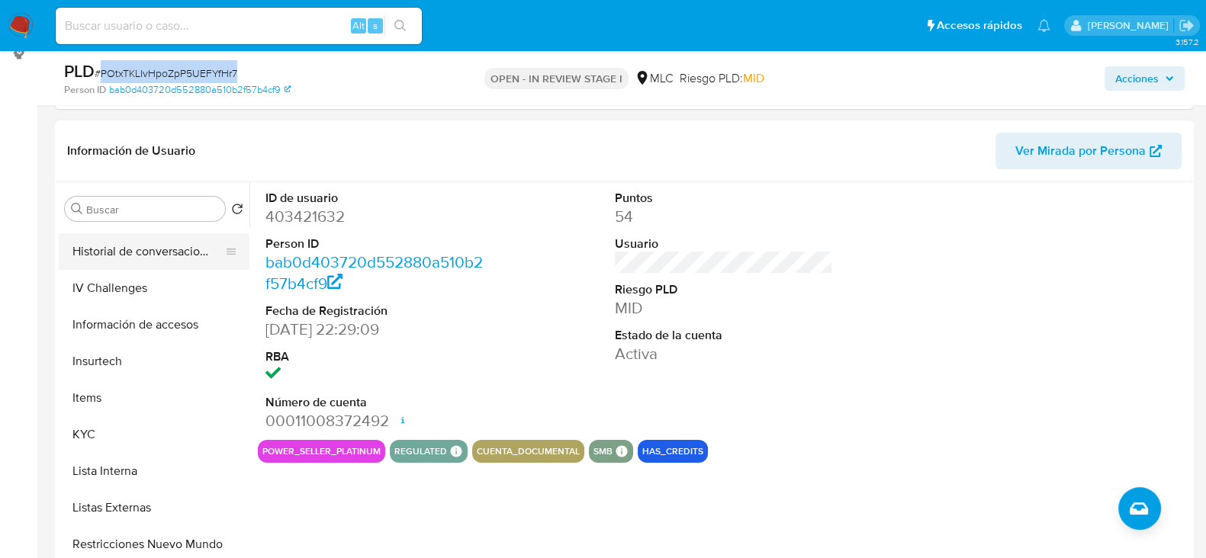
scroll to position [500, 0]
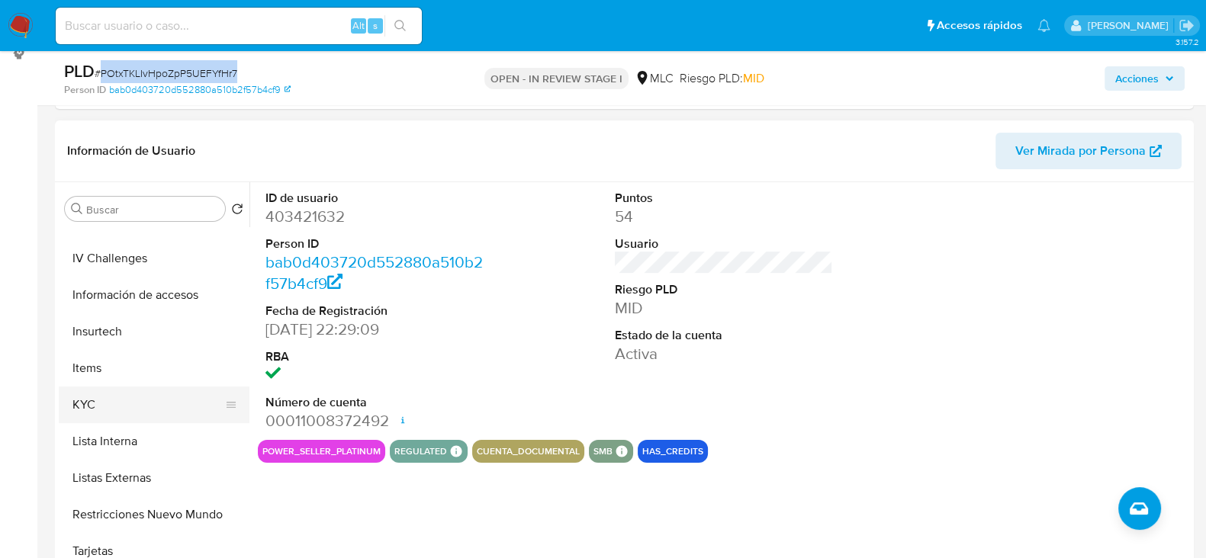
click at [92, 410] on button "KYC" at bounding box center [148, 405] width 179 height 37
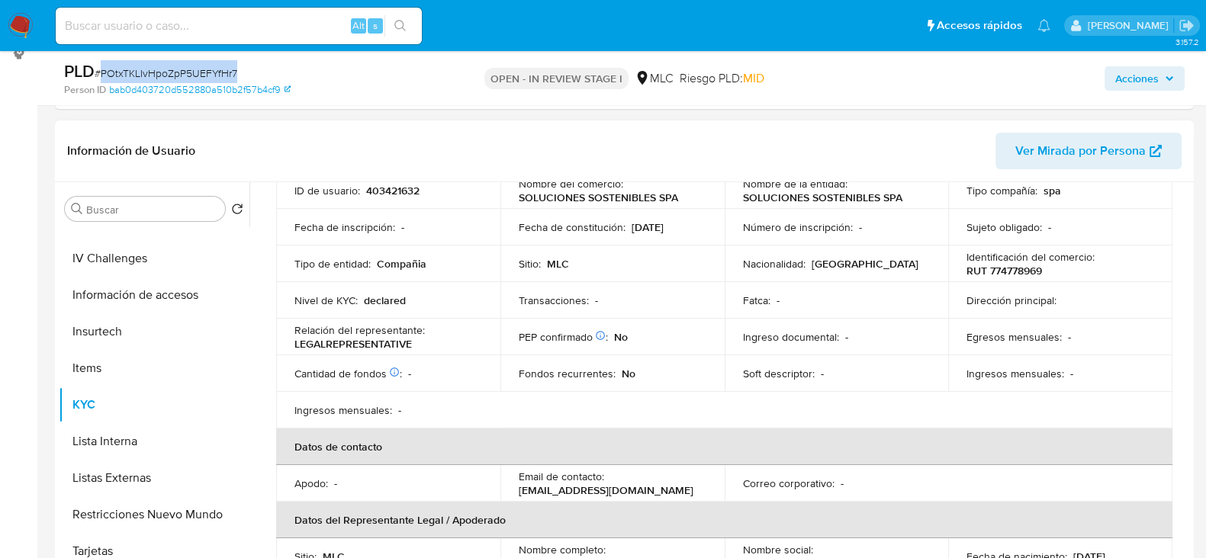
scroll to position [0, 0]
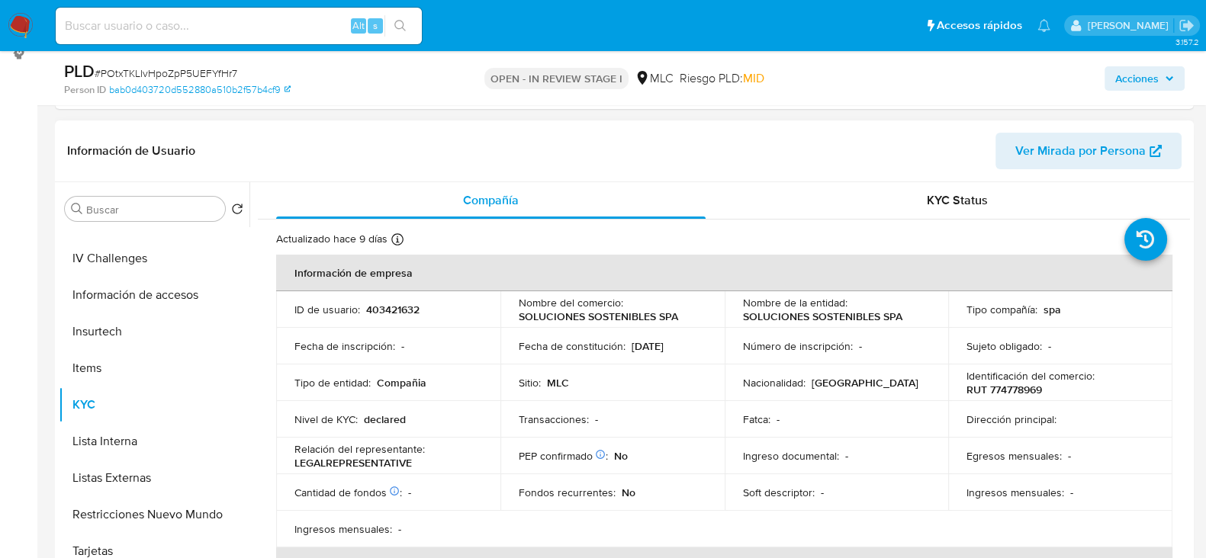
click at [1015, 384] on p "RUT 774778969" at bounding box center [1005, 390] width 76 height 14
copy p "774778969"
click at [1031, 385] on p "RUT 774778969" at bounding box center [1005, 390] width 76 height 14
click at [1031, 386] on p "RUT 774778969" at bounding box center [1005, 390] width 76 height 14
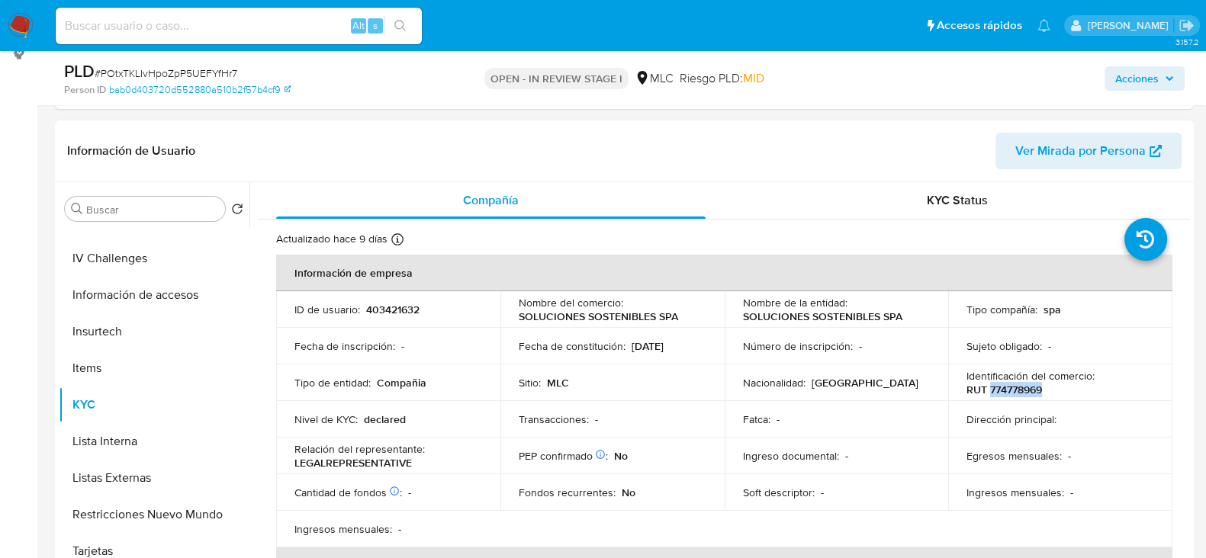
copy p "774778969"
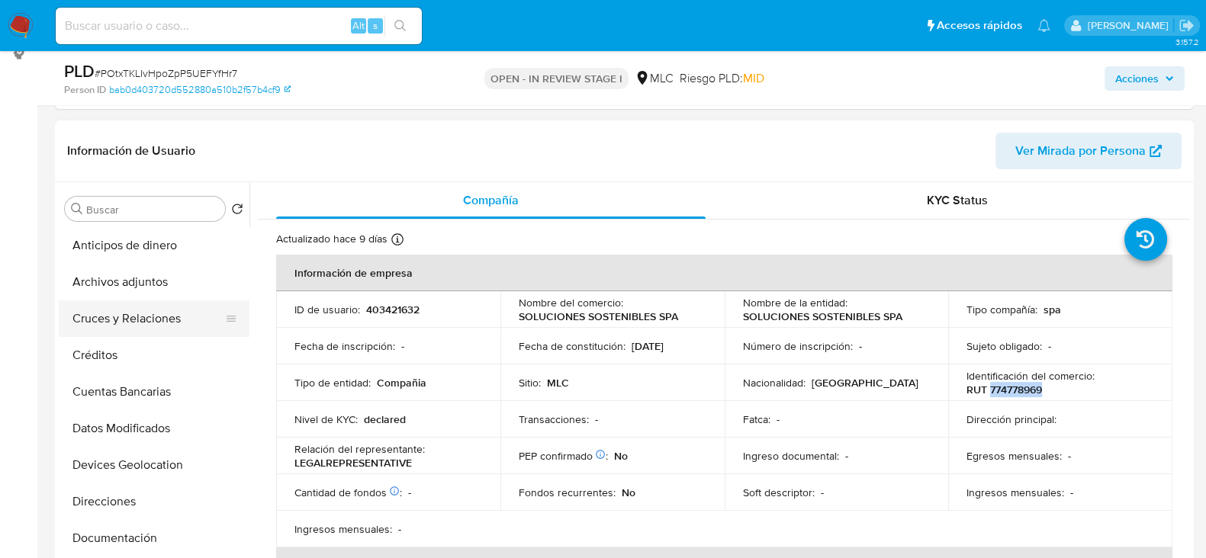
click at [125, 318] on button "Cruces y Relaciones" at bounding box center [148, 319] width 179 height 37
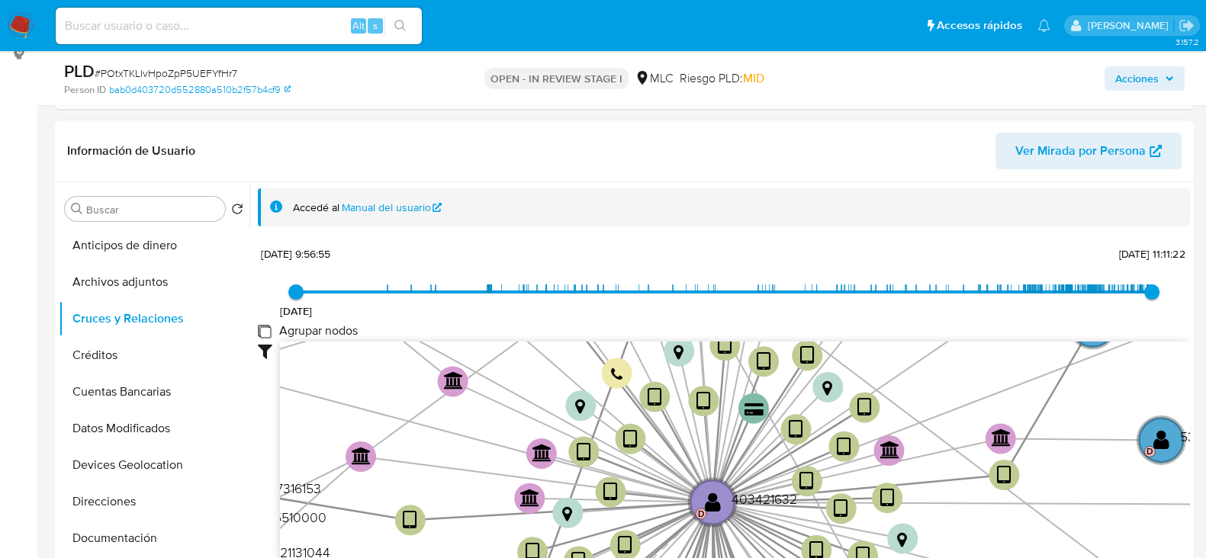
click at [262, 329] on group_nodes "Agrupar nodos" at bounding box center [264, 331] width 12 height 12
checkbox group_nodes "true"
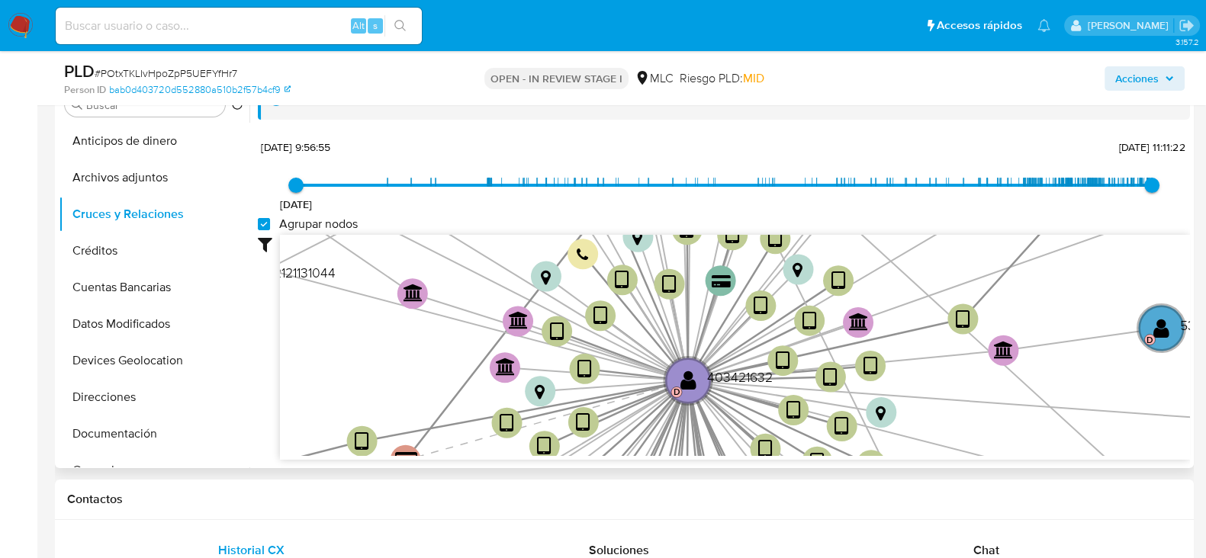
scroll to position [308, 0]
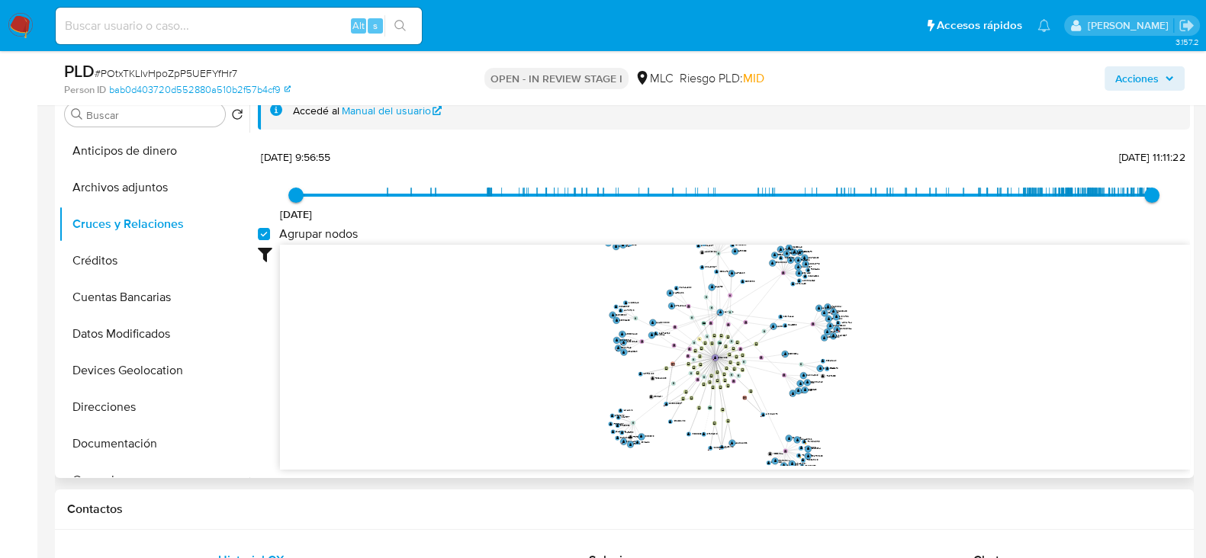
drag, startPoint x: 942, startPoint y: 289, endPoint x: 915, endPoint y: 320, distance: 41.6
click at [923, 327] on icon "device-6660c1b1c1097e8dc5c4dd09  user-403421632  403421632 D device-6881674d2…" at bounding box center [735, 355] width 910 height 221
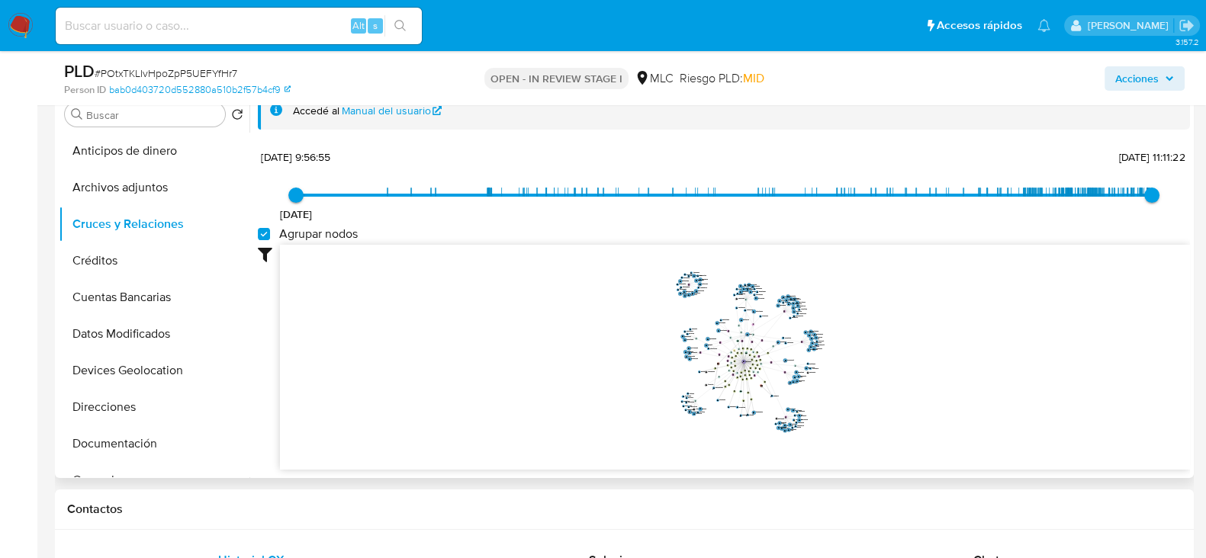
drag, startPoint x: 931, startPoint y: 312, endPoint x: 781, endPoint y: 221, distance: 174.9
click at [880, 330] on icon "device-6660c1b1c1097e8dc5c4dd09  user-403421632  403421632 D device-6881674d2…" at bounding box center [735, 355] width 910 height 221
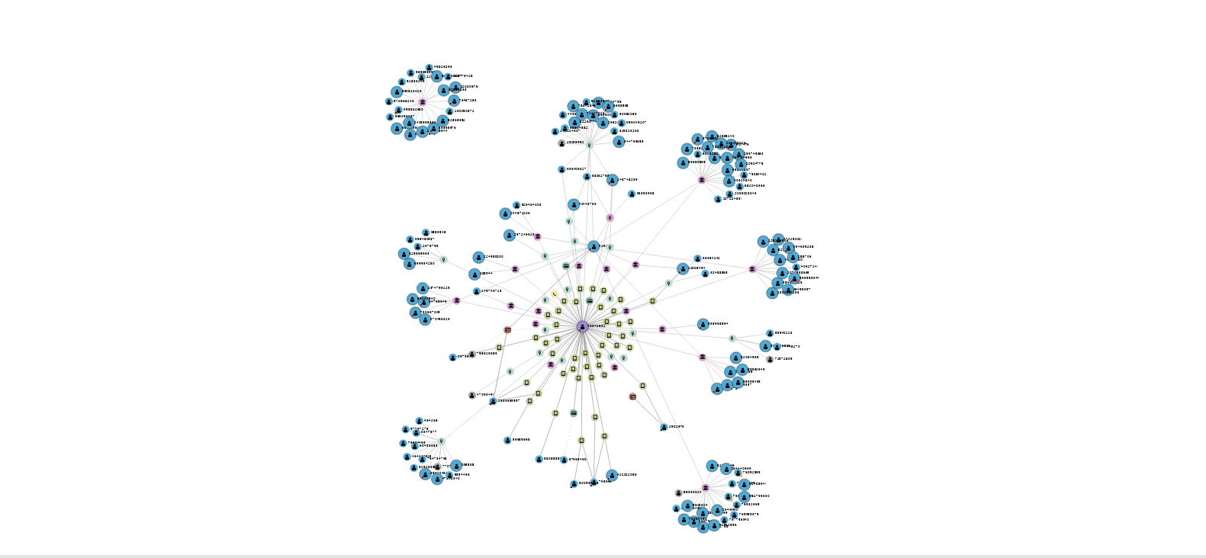
drag, startPoint x: 854, startPoint y: 357, endPoint x: 815, endPoint y: 387, distance: 48.4
click at [815, 387] on icon "device-6660c1b1c1097e8dc5c4dd09  user-403421632  403421632 D device-6881674d2…" at bounding box center [735, 355] width 910 height 221
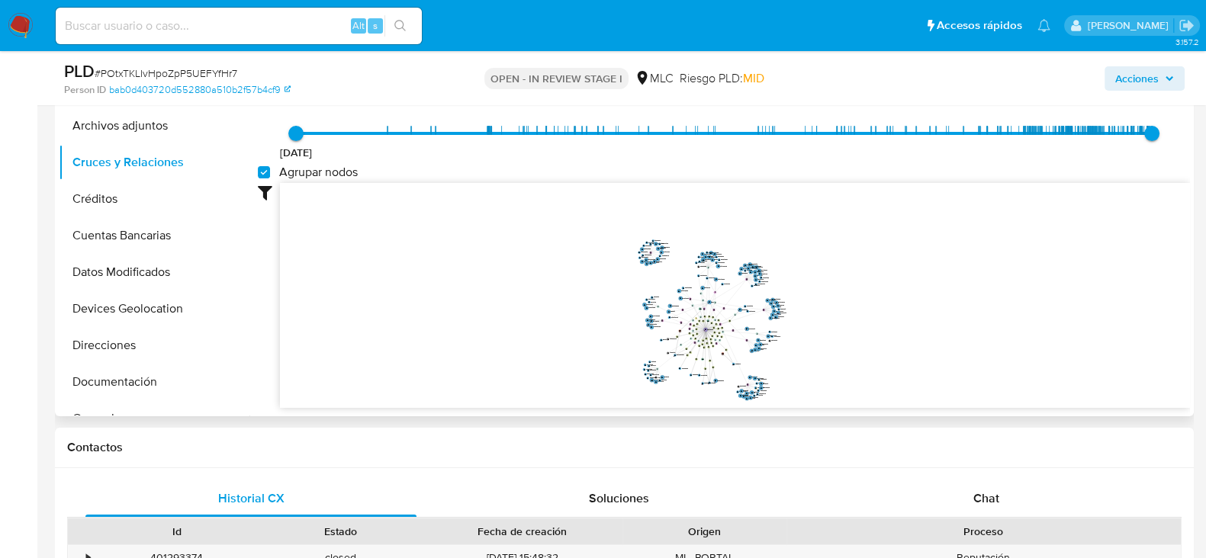
scroll to position [381, 0]
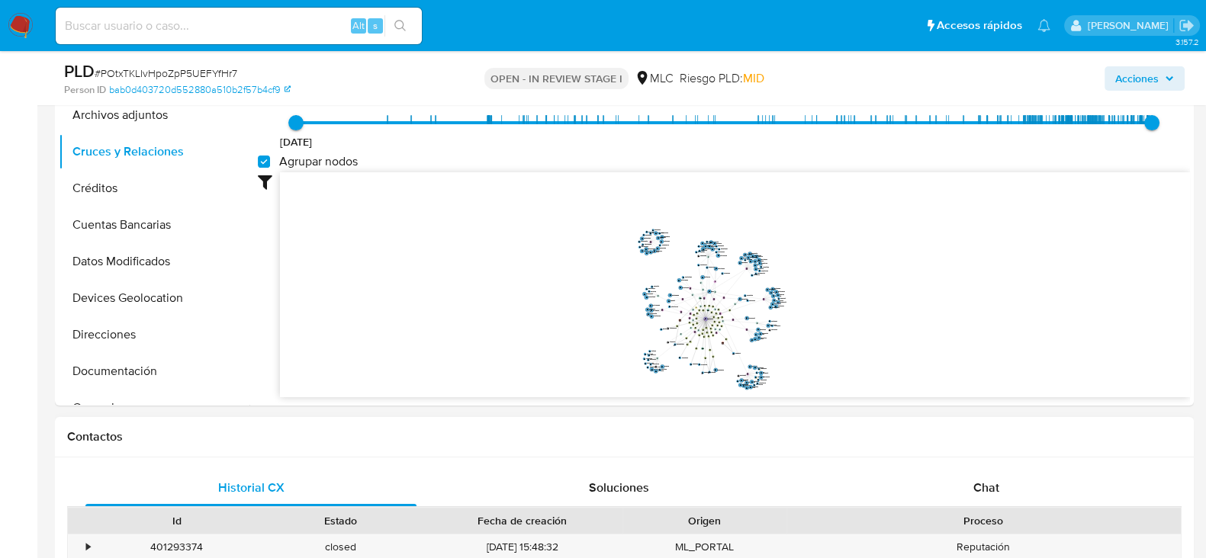
click at [990, 513] on div "Proceso" at bounding box center [983, 520] width 373 height 15
click at [990, 494] on span "Chat" at bounding box center [986, 488] width 26 height 18
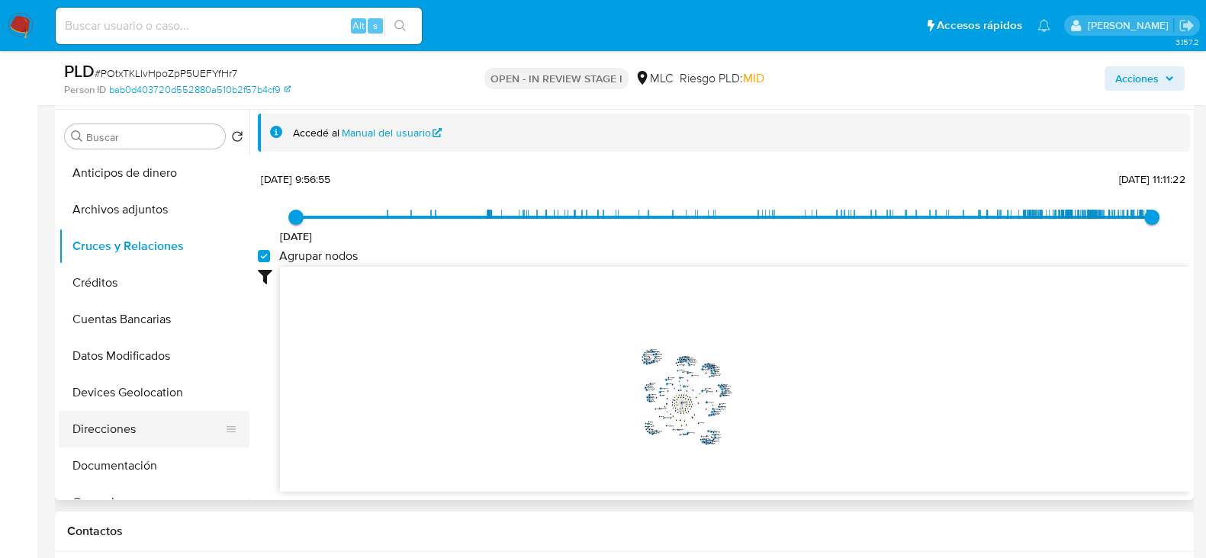
scroll to position [190, 0]
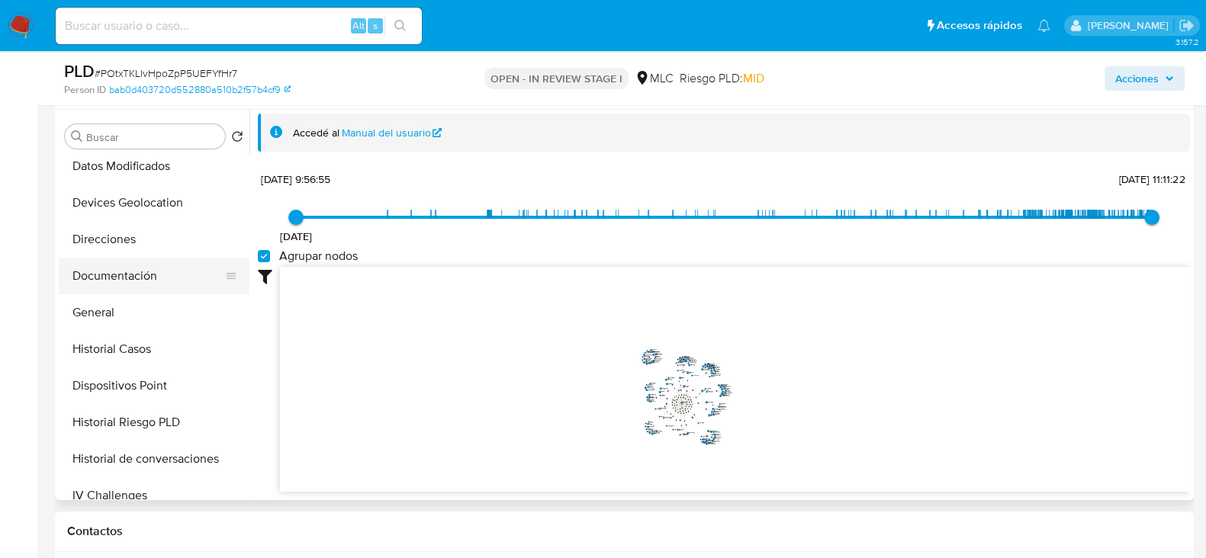
click at [132, 270] on button "Documentación" at bounding box center [148, 276] width 179 height 37
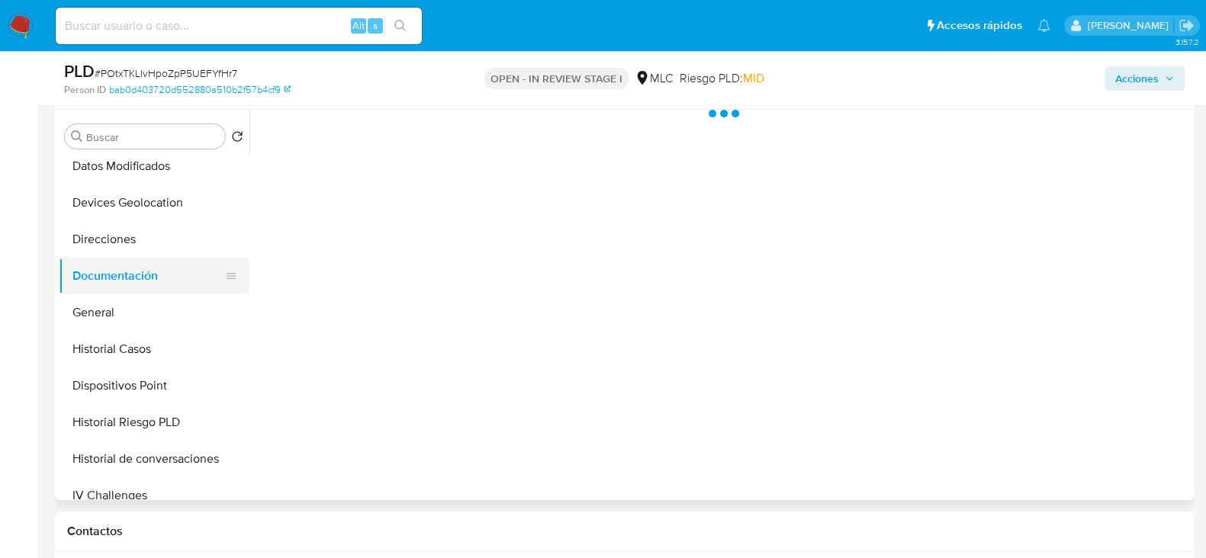
scroll to position [0, 0]
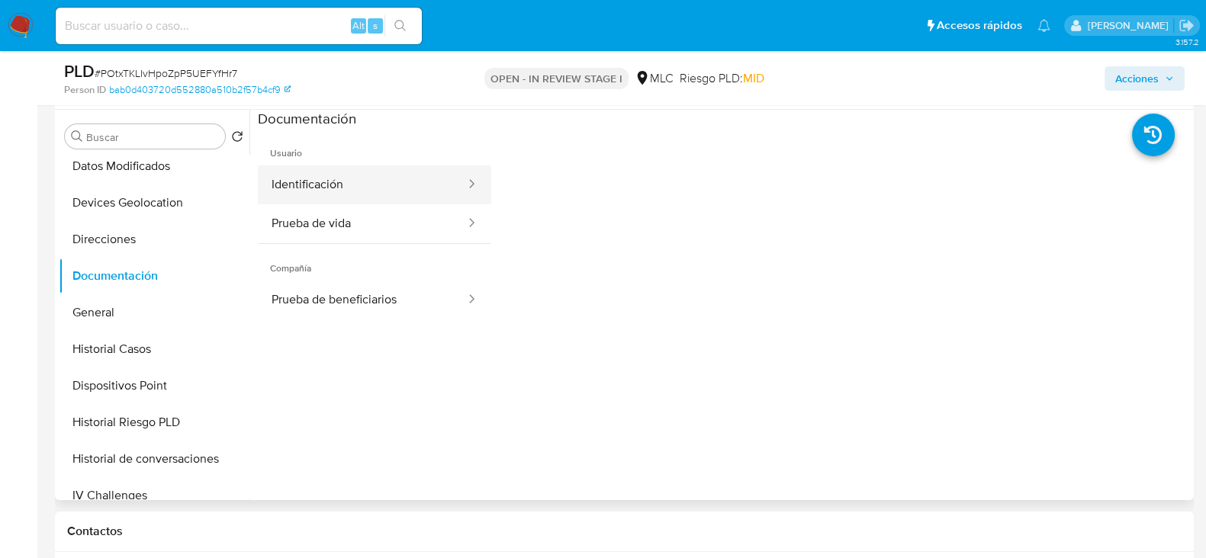
click at [382, 193] on button "Identificación" at bounding box center [362, 185] width 209 height 39
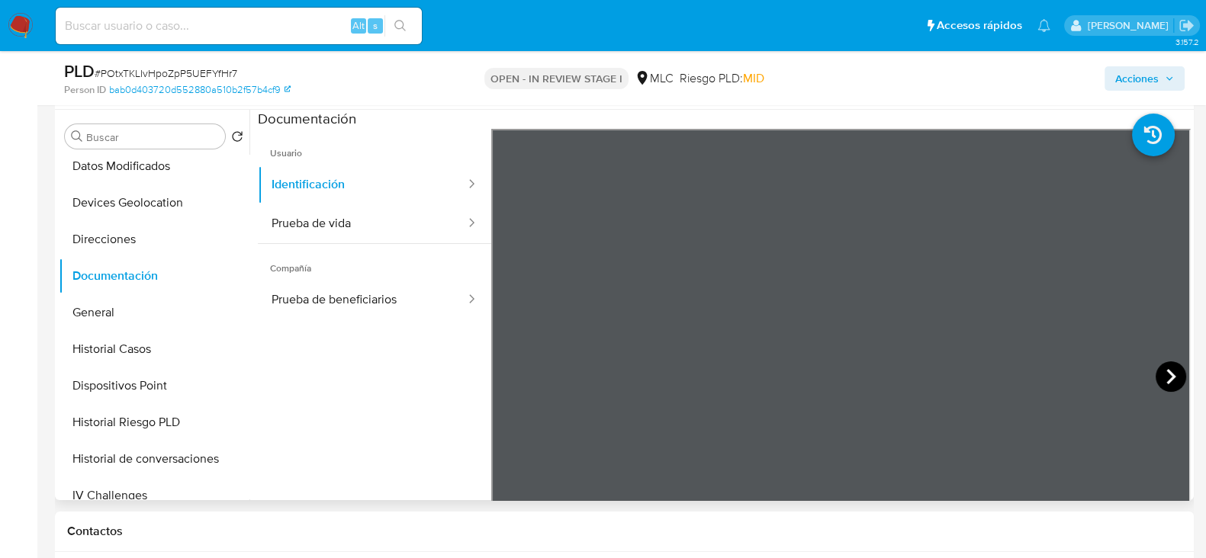
click at [1156, 368] on icon at bounding box center [1171, 377] width 31 height 31
click at [303, 223] on button "Prueba de vida" at bounding box center [362, 223] width 209 height 39
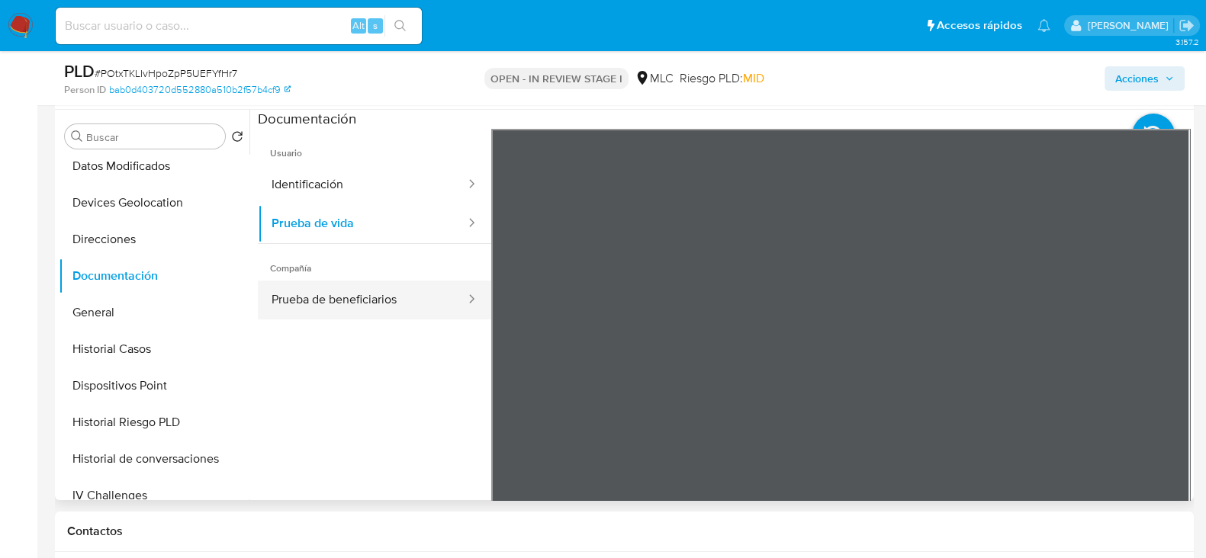
click at [290, 291] on button "Prueba de beneficiarios" at bounding box center [362, 300] width 209 height 39
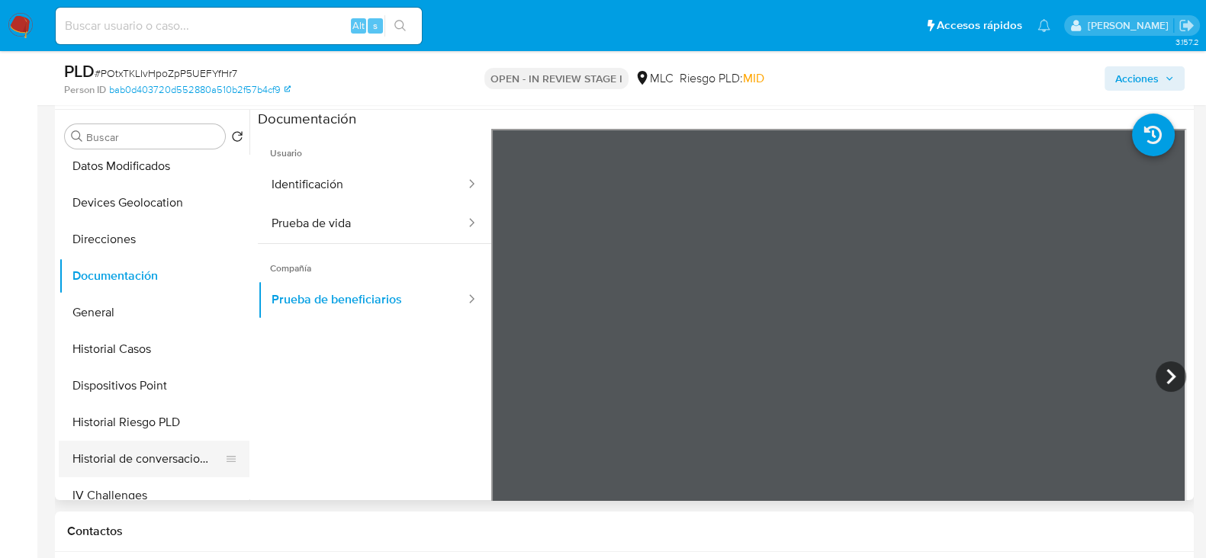
scroll to position [381, 0]
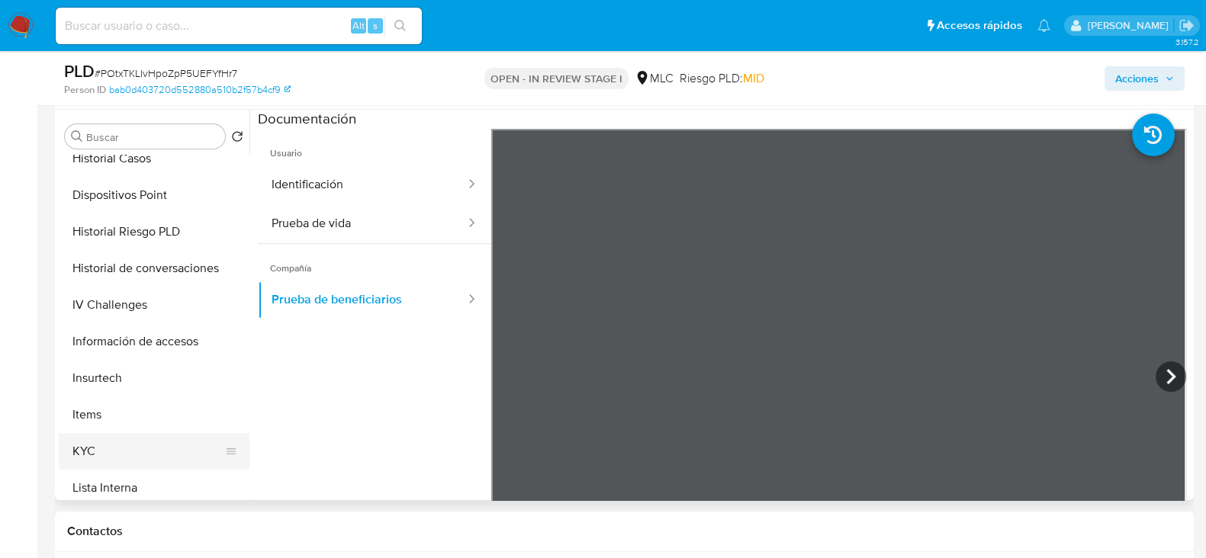
click at [78, 440] on button "KYC" at bounding box center [148, 451] width 179 height 37
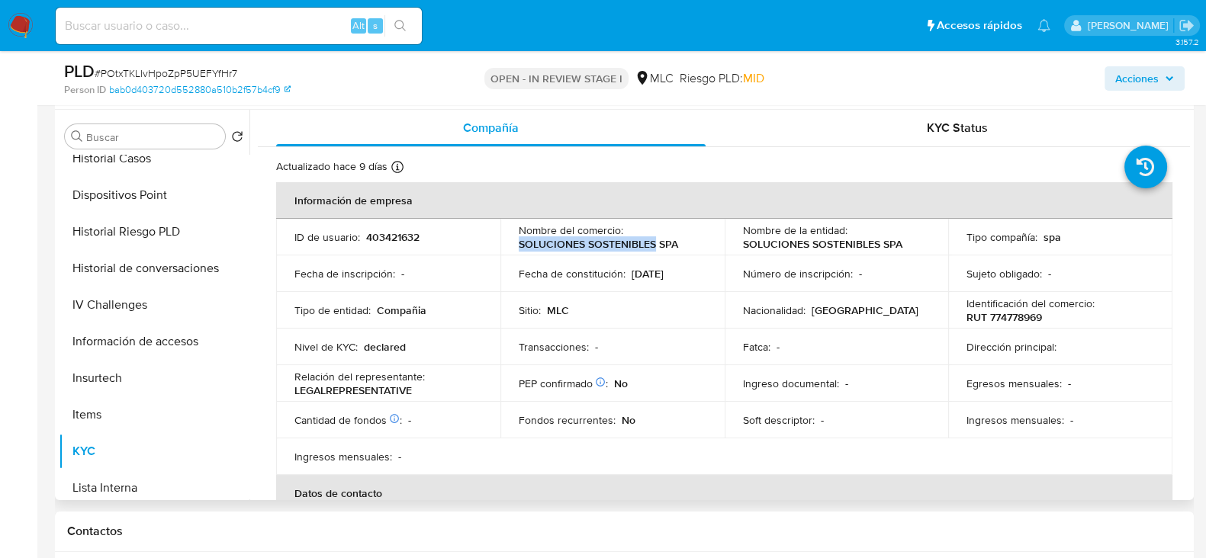
drag, startPoint x: 510, startPoint y: 243, endPoint x: 655, endPoint y: 242, distance: 144.9
click at [655, 242] on td "Nombre del comercio : SOLUCIONES SOSTENIBLES SPA" at bounding box center [612, 237] width 224 height 37
copy p "SOLUCIONES SOSTENIBLES"
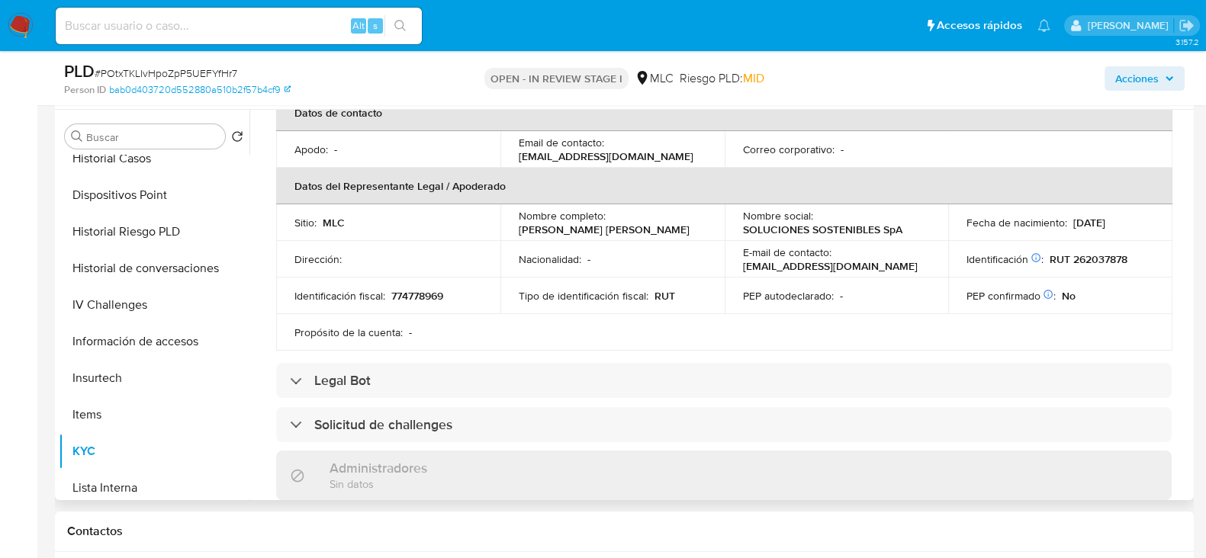
drag, startPoint x: 694, startPoint y: 232, endPoint x: 510, endPoint y: 227, distance: 184.7
click at [510, 227] on td "Nombre completo : Christian Eduardo Mora Gonzalez" at bounding box center [612, 222] width 224 height 37
copy p "Christian Eduardo Mora Gonzalez"
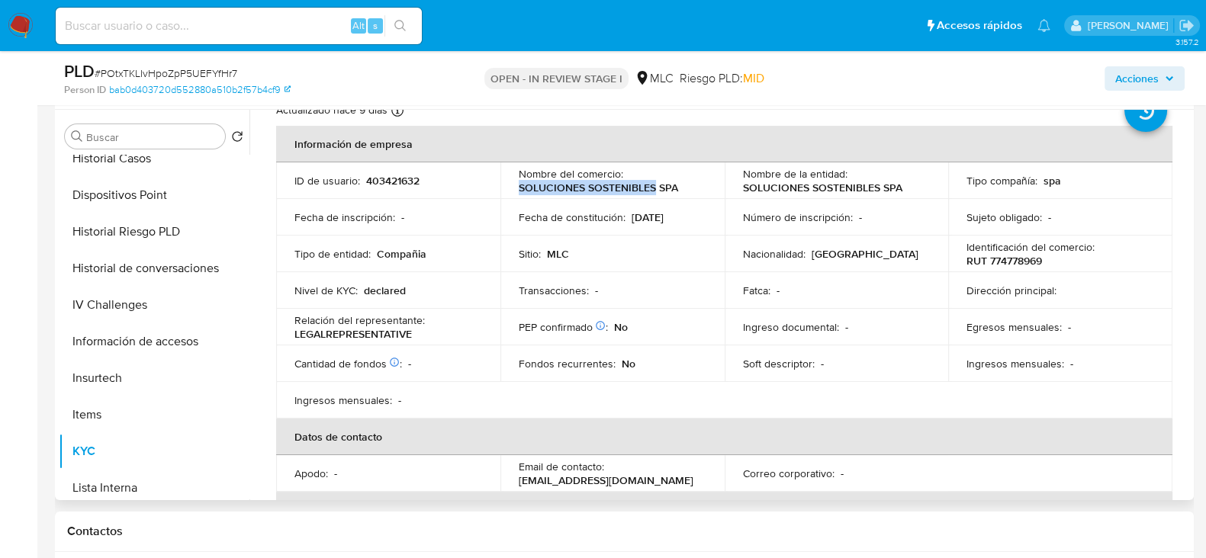
scroll to position [0, 0]
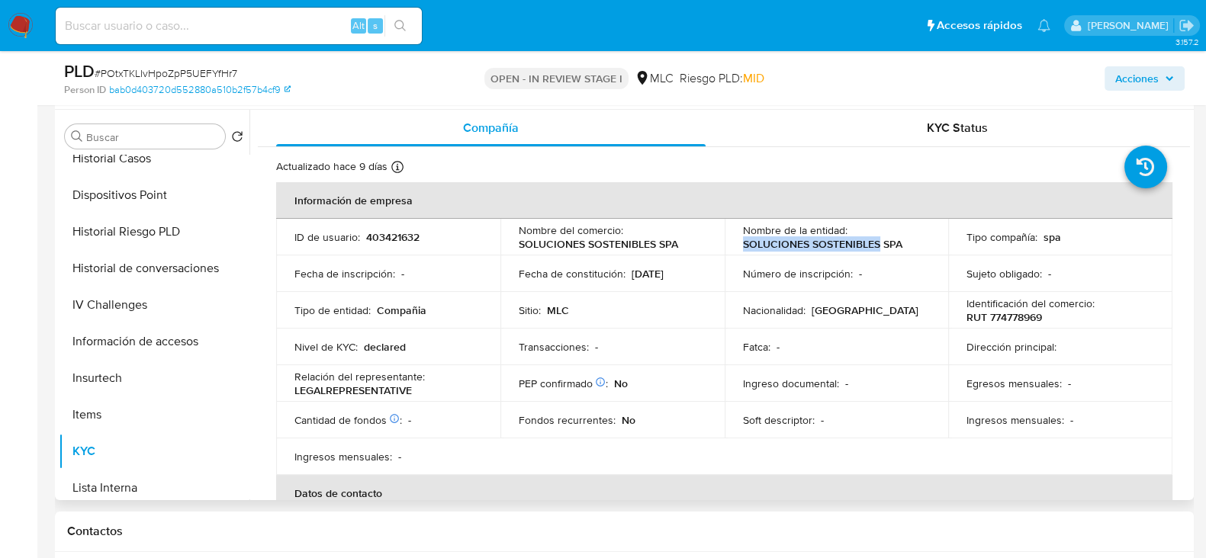
drag, startPoint x: 737, startPoint y: 245, endPoint x: 877, endPoint y: 244, distance: 139.6
click at [877, 244] on td "Nombre de la entidad : SOLUCIONES SOSTENIBLES SPA" at bounding box center [837, 237] width 224 height 37
copy p "SOLUCIONES SOSTENIBLES"
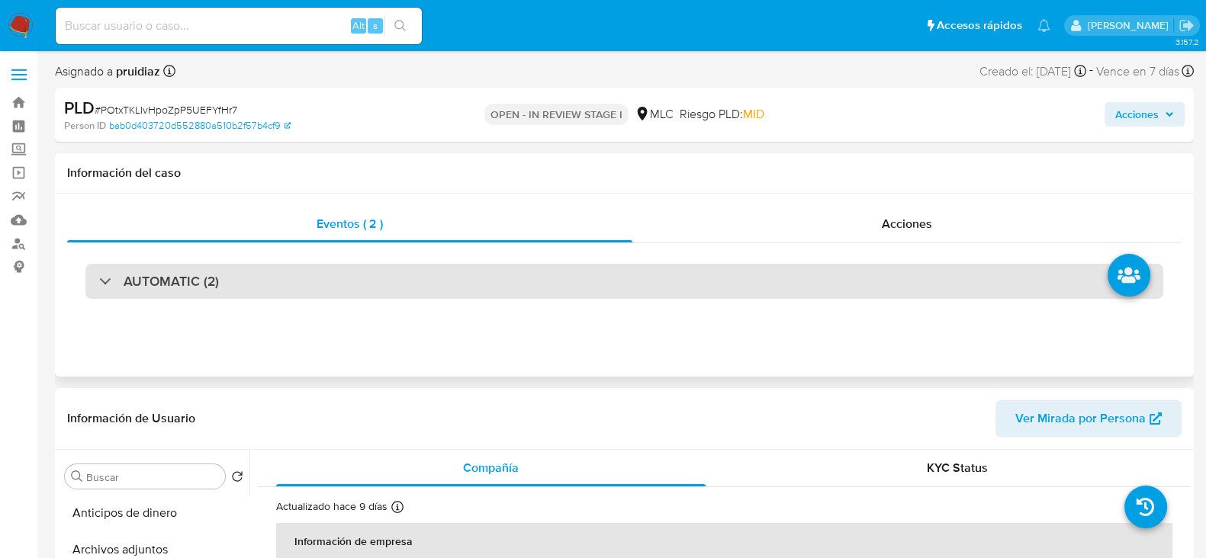
click at [162, 288] on h3 "AUTOMATIC (2)" at bounding box center [171, 281] width 95 height 17
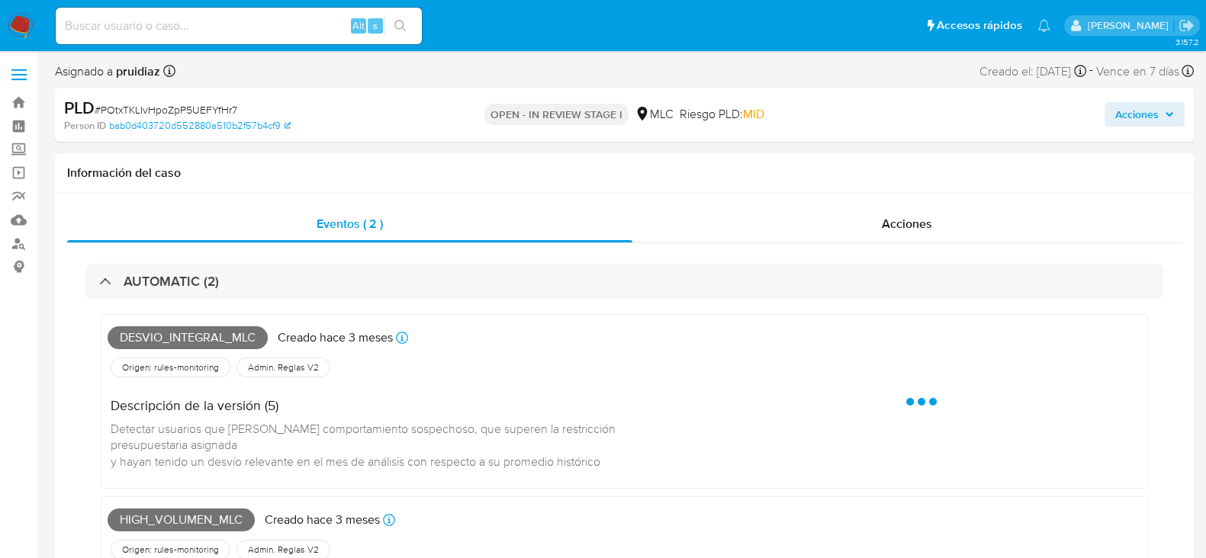
click at [156, 334] on span "Desvio_integral_mlc" at bounding box center [188, 338] width 160 height 23
click at [156, 333] on span "Desvio_integral_mlc" at bounding box center [188, 338] width 160 height 23
copy span "Desvio_integral_mlc"
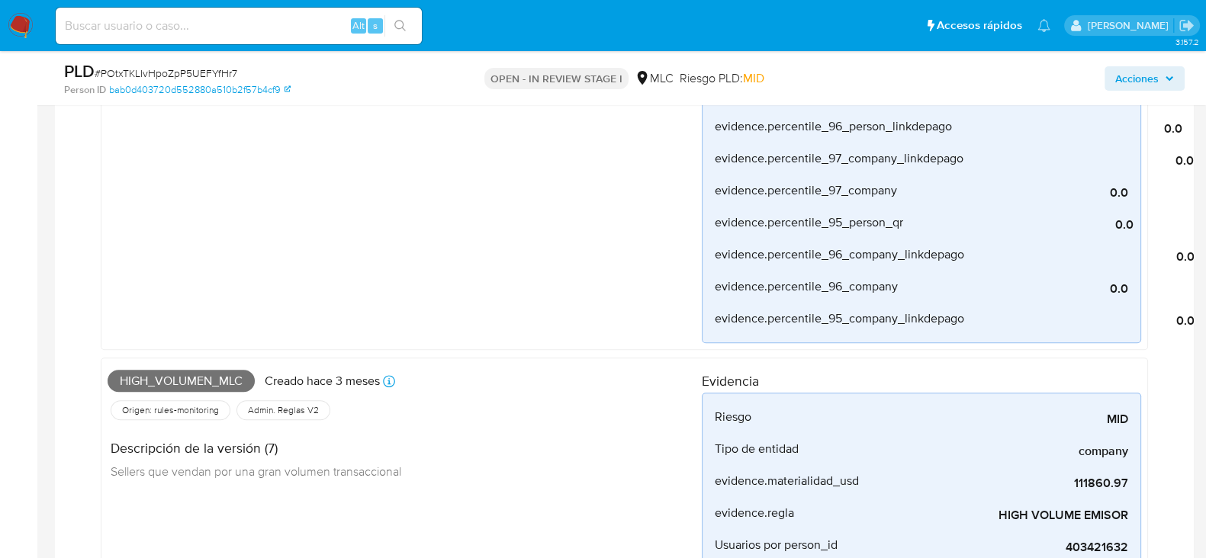
scroll to position [1239, 0]
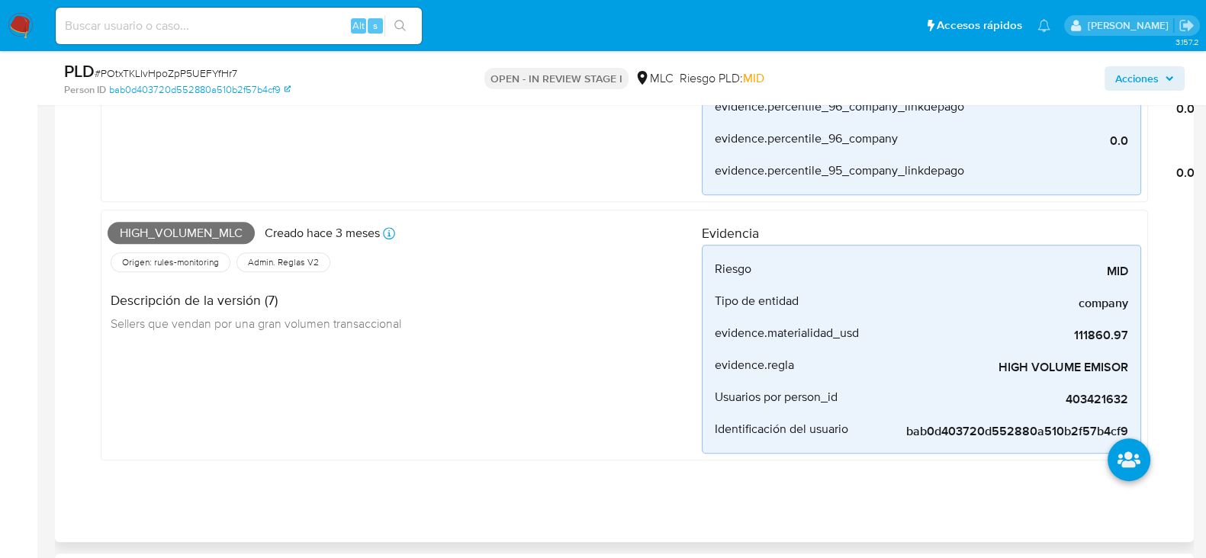
click at [191, 230] on span "High_volumen_mlc" at bounding box center [181, 233] width 147 height 23
copy span "High_volumen_mlc"
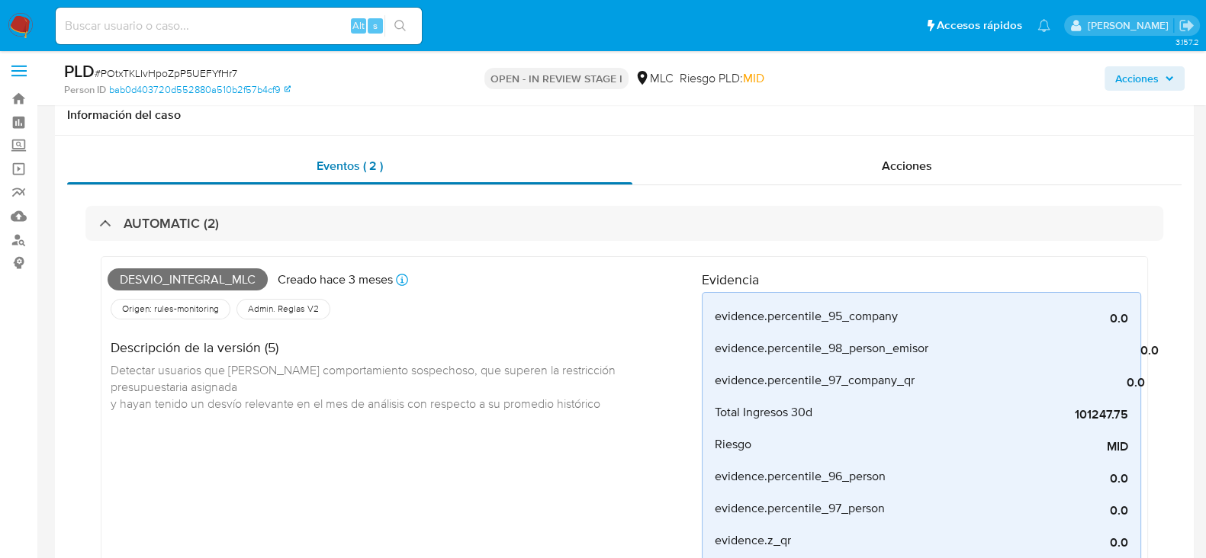
scroll to position [0, 0]
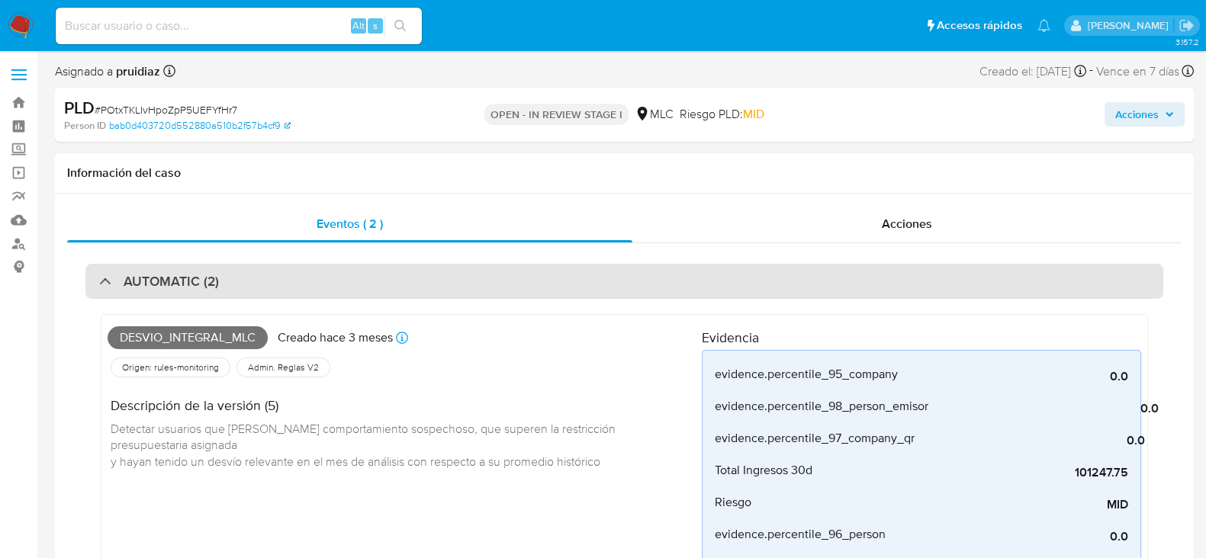
click at [190, 270] on div "AUTOMATIC (2)" at bounding box center [624, 281] width 1078 height 35
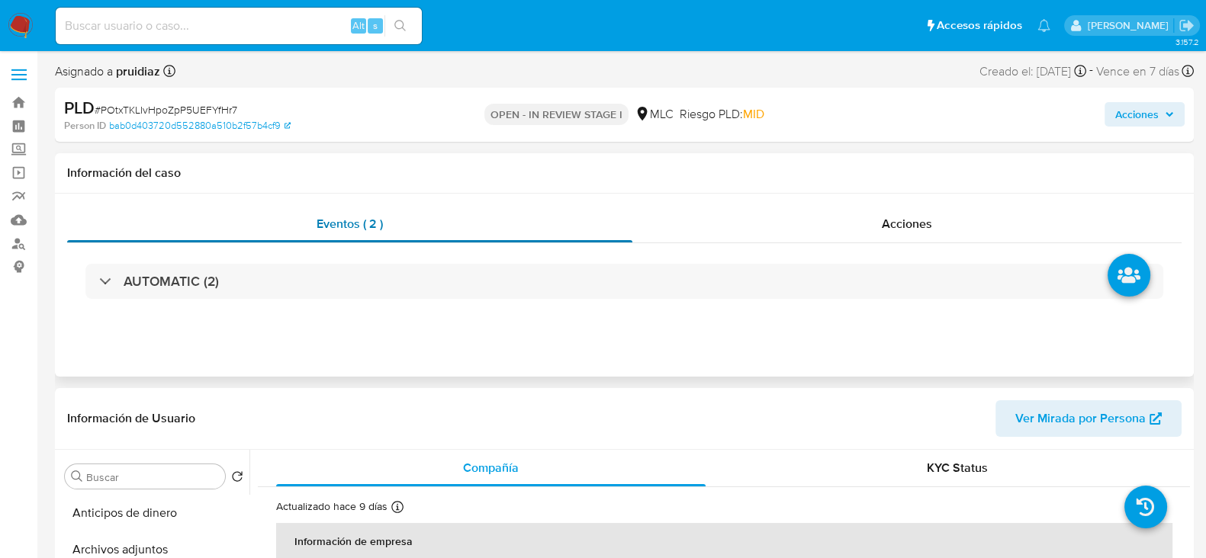
scroll to position [286, 0]
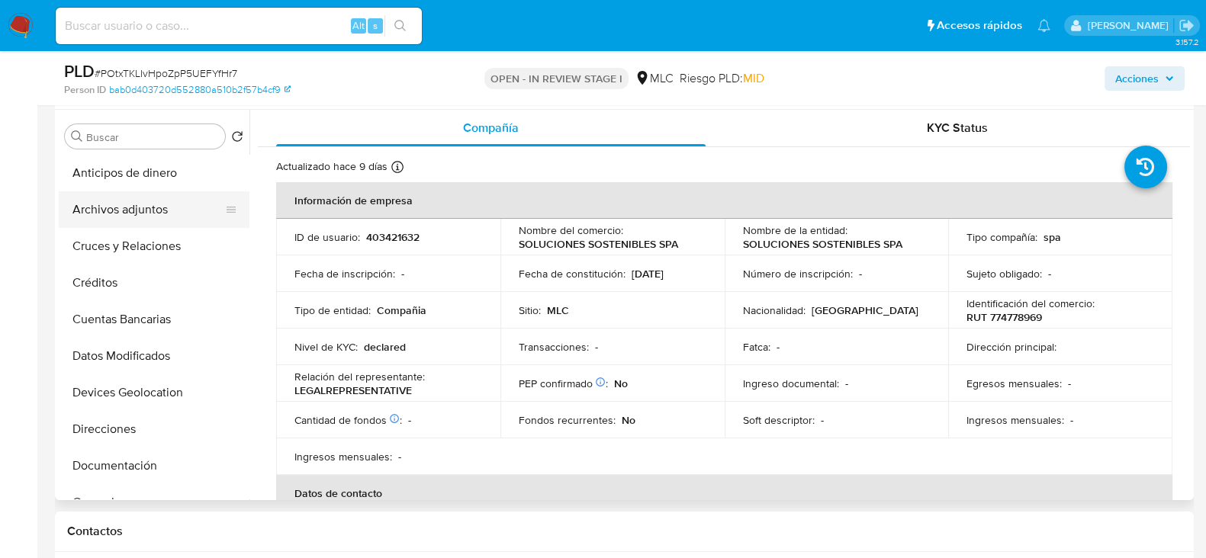
click at [126, 210] on button "Archivos adjuntos" at bounding box center [148, 209] width 179 height 37
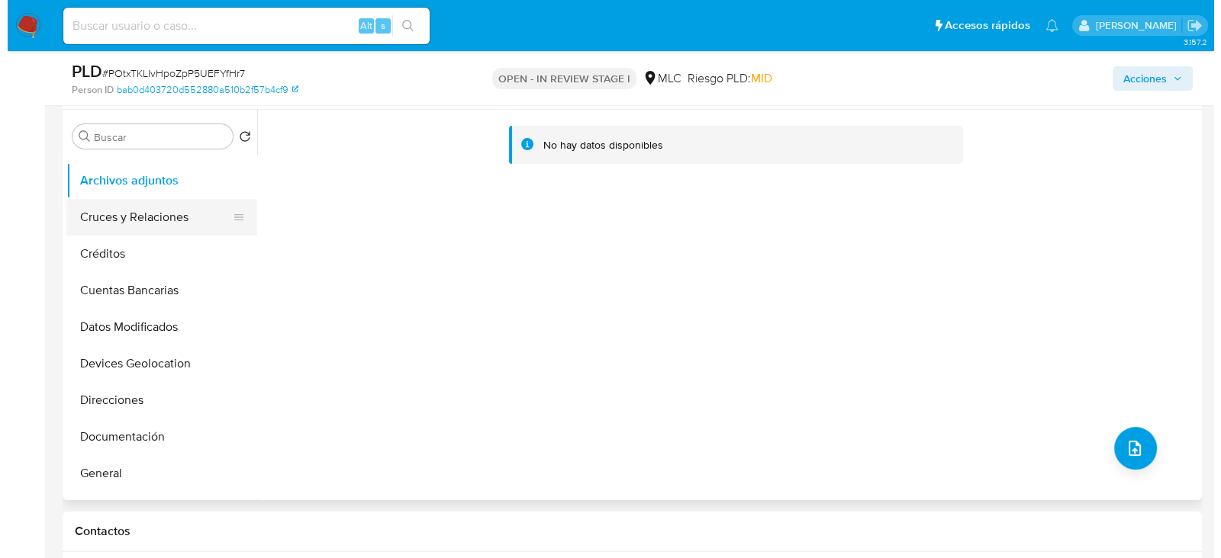
scroll to position [0, 0]
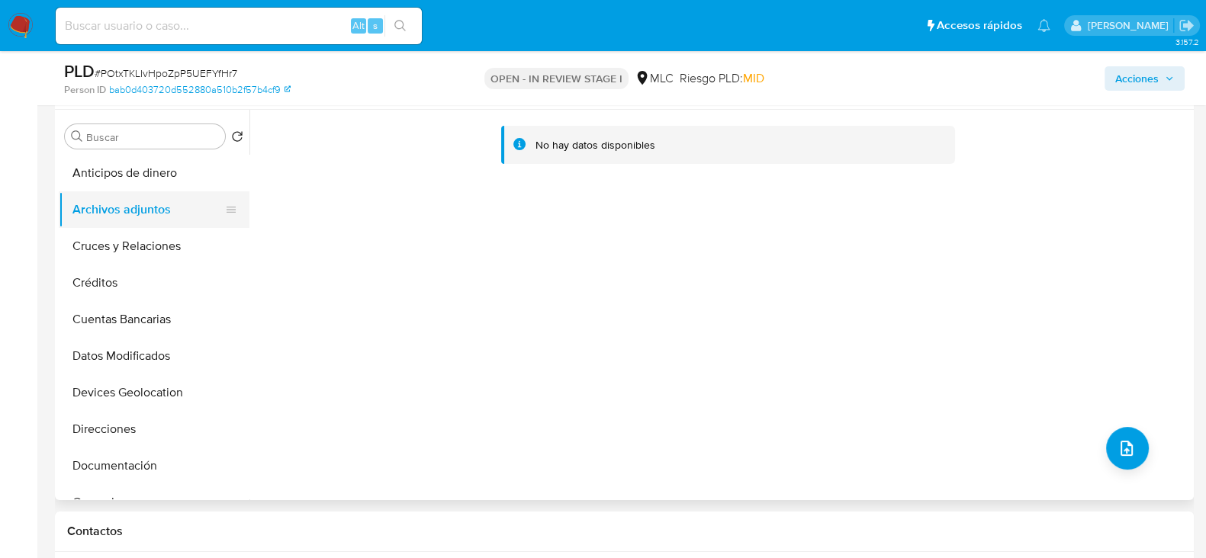
drag, startPoint x: 137, startPoint y: 198, endPoint x: 180, endPoint y: 209, distance: 44.8
click at [137, 199] on button "Archivos adjuntos" at bounding box center [148, 209] width 179 height 37
click at [1111, 458] on button "upload-file" at bounding box center [1127, 448] width 43 height 43
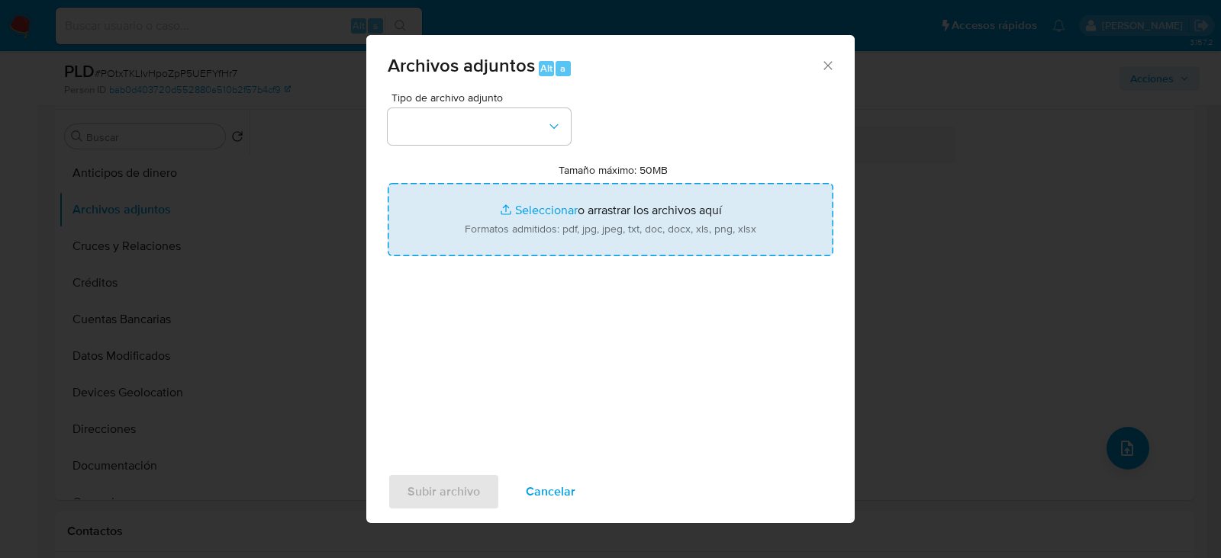
click at [652, 246] on input "Tamaño máximo: 50MB Seleccionar archivos" at bounding box center [611, 219] width 446 height 73
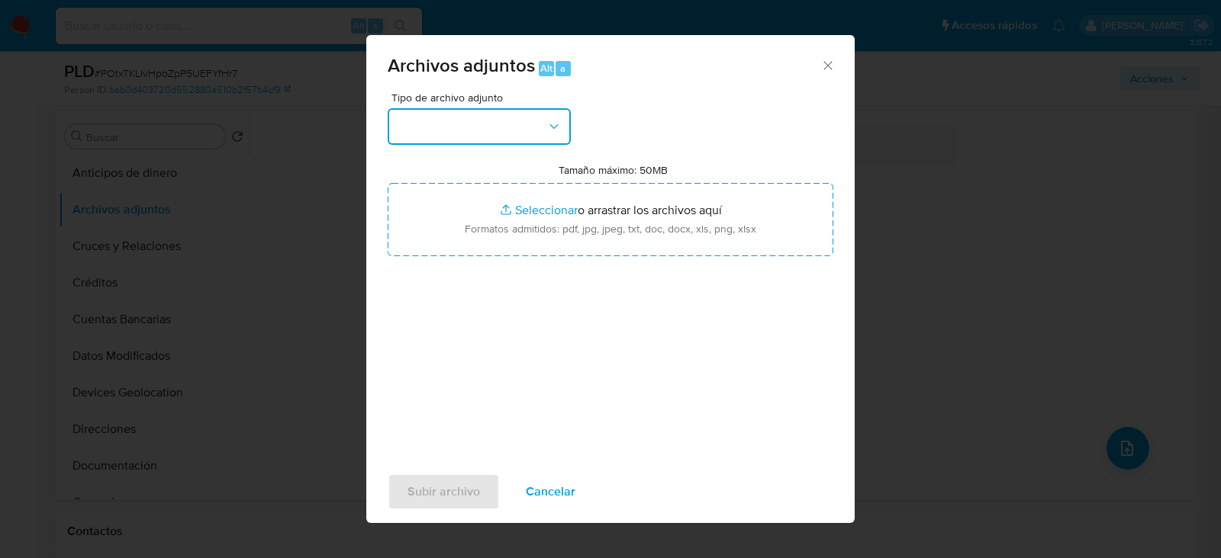
click at [499, 139] on button "button" at bounding box center [479, 126] width 183 height 37
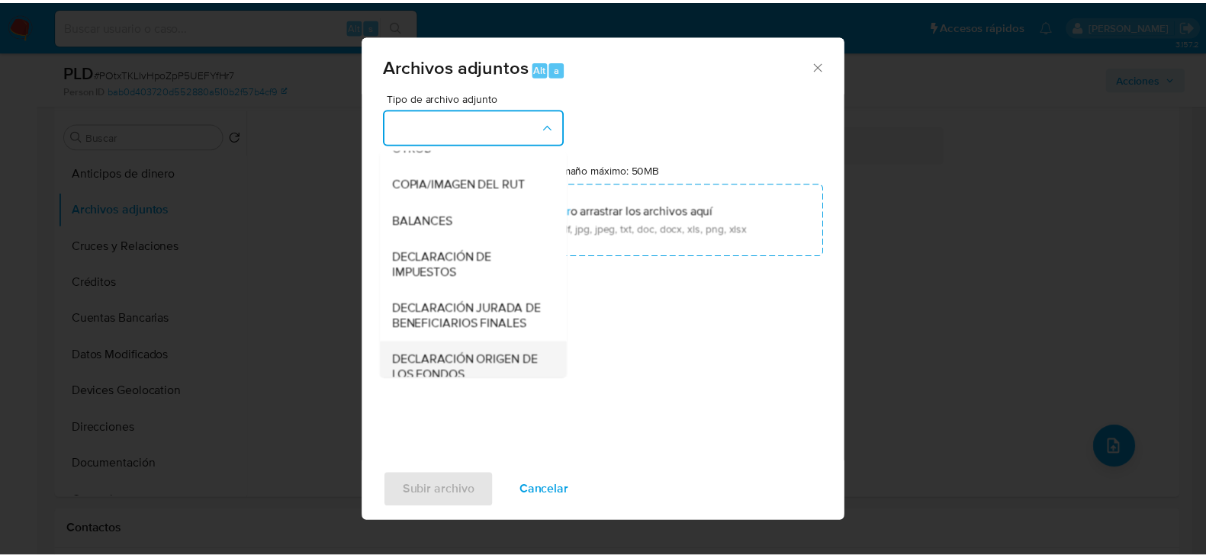
scroll to position [253, 0]
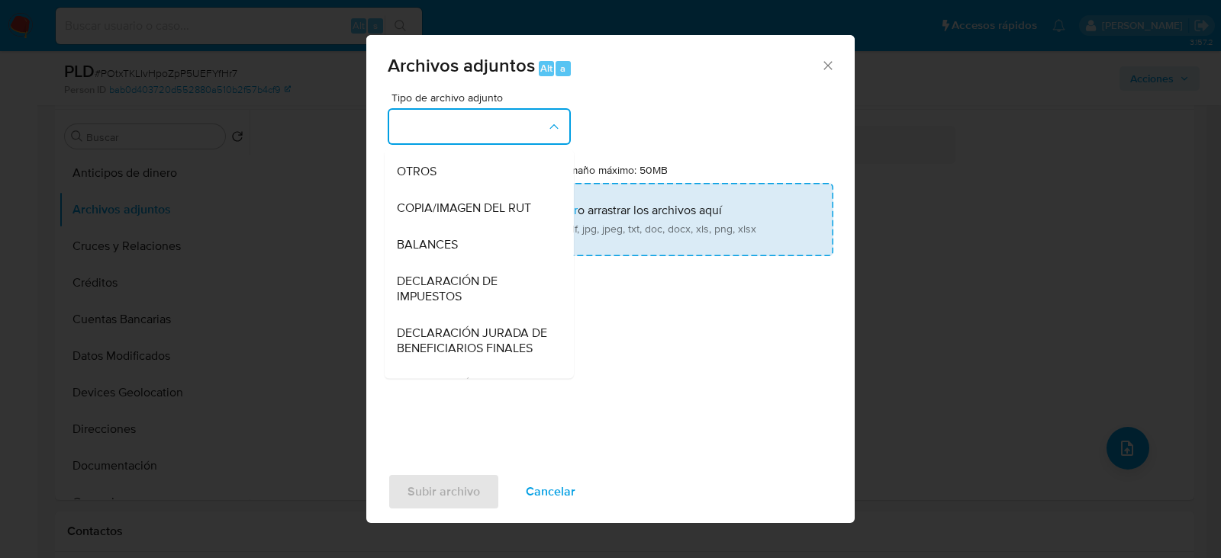
click at [426, 179] on span "OTROS" at bounding box center [417, 171] width 40 height 15
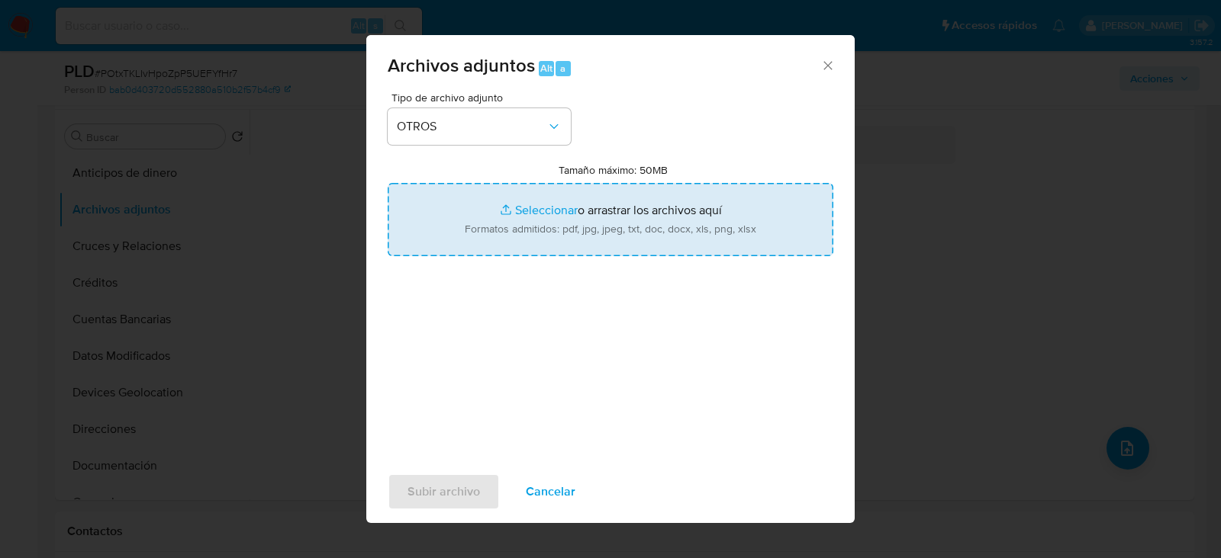
click at [593, 220] on input "Tamaño máximo: 50MB Seleccionar archivos" at bounding box center [611, 219] width 446 height 73
type input "C:\fakepath\403421632 - 03_09_2025.pdf"
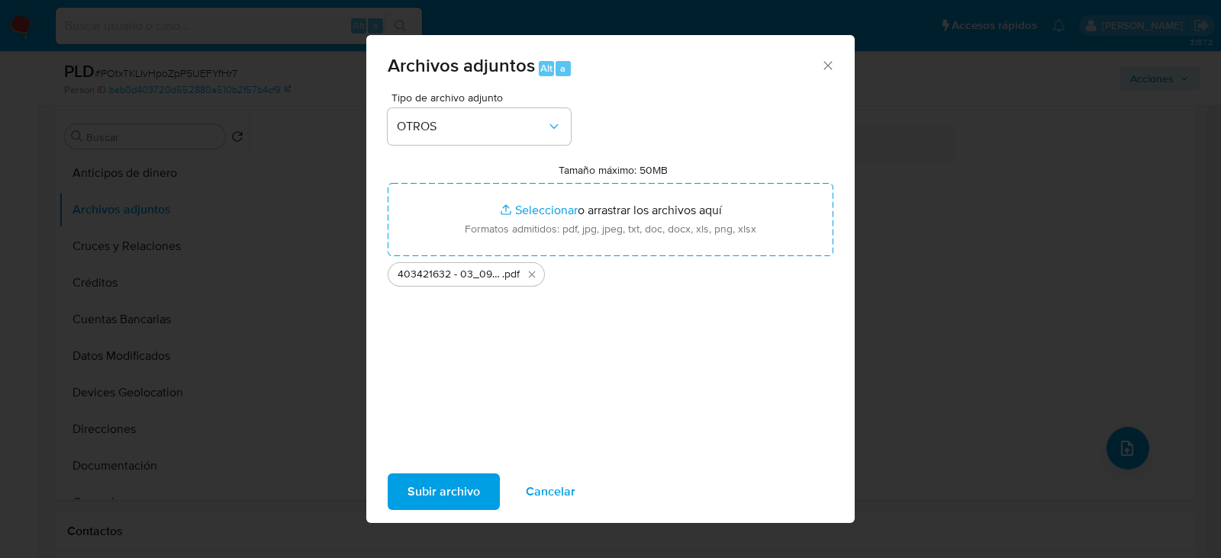
click at [453, 491] on span "Subir archivo" at bounding box center [443, 492] width 72 height 34
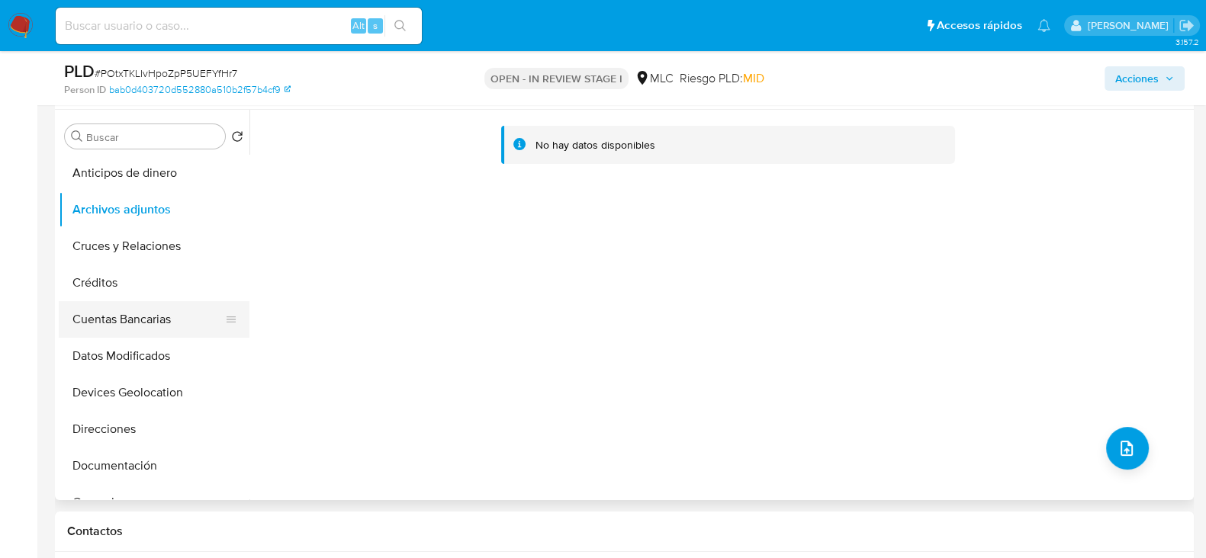
click at [121, 315] on button "Cuentas Bancarias" at bounding box center [148, 319] width 179 height 37
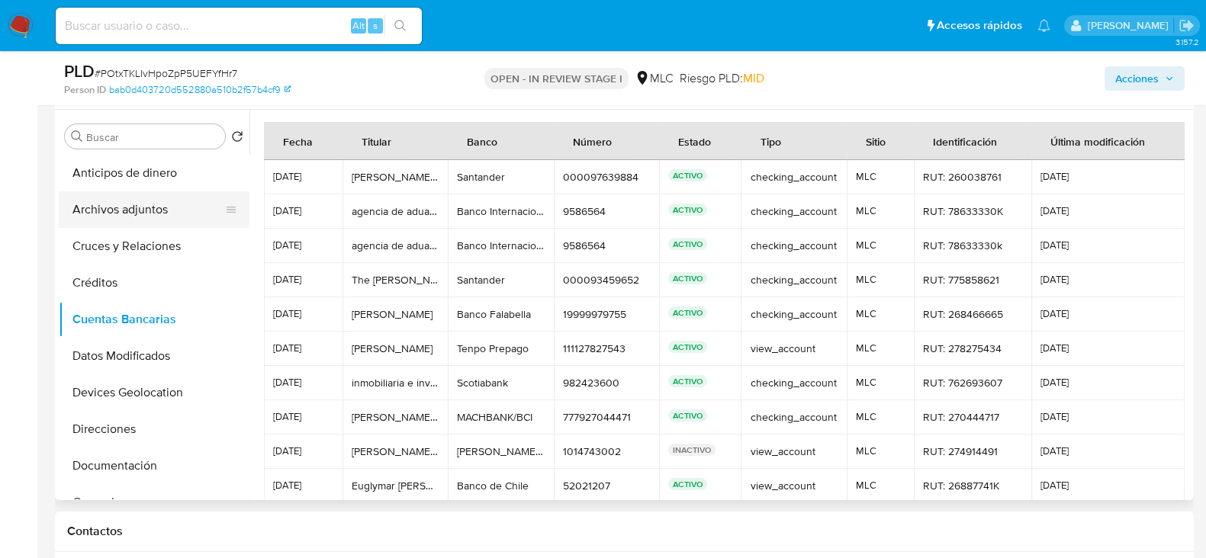
click at [133, 212] on button "Archivos adjuntos" at bounding box center [148, 209] width 179 height 37
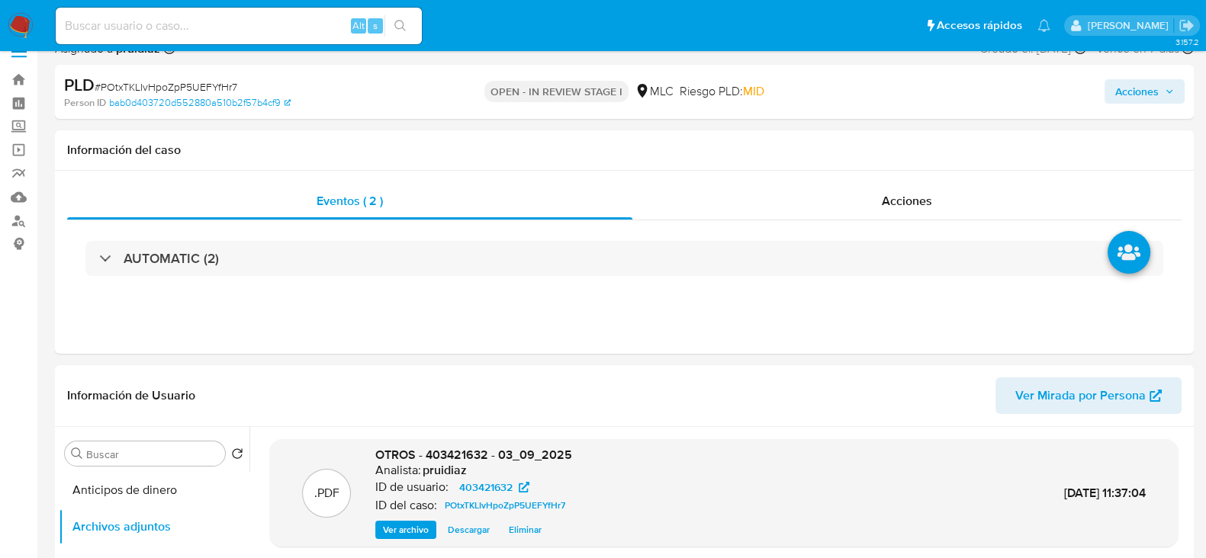
scroll to position [0, 0]
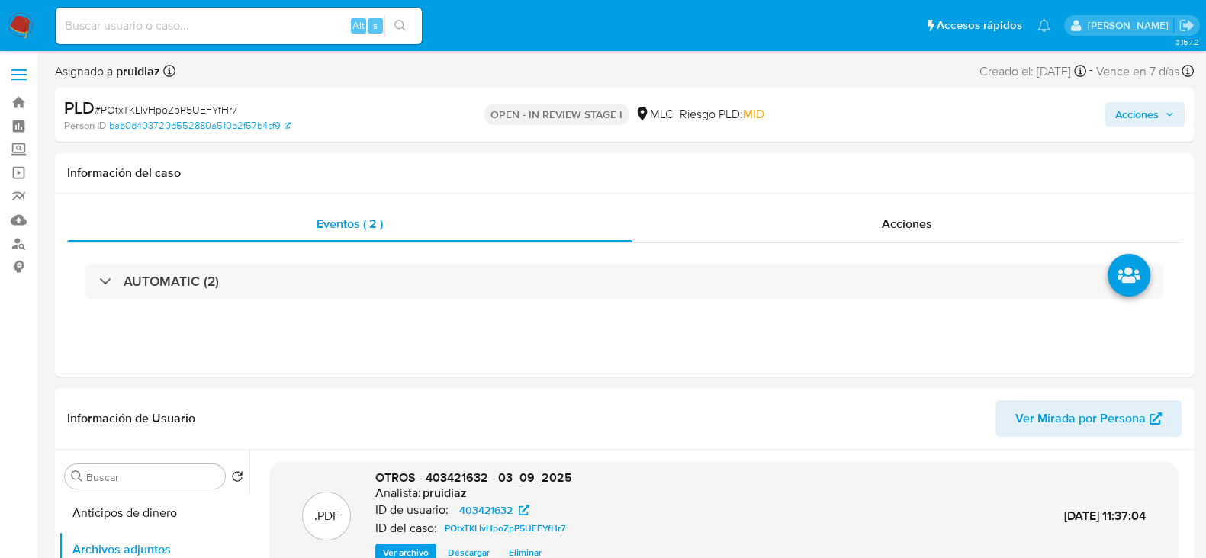
click at [1141, 108] on span "Acciones" at bounding box center [1136, 114] width 43 height 24
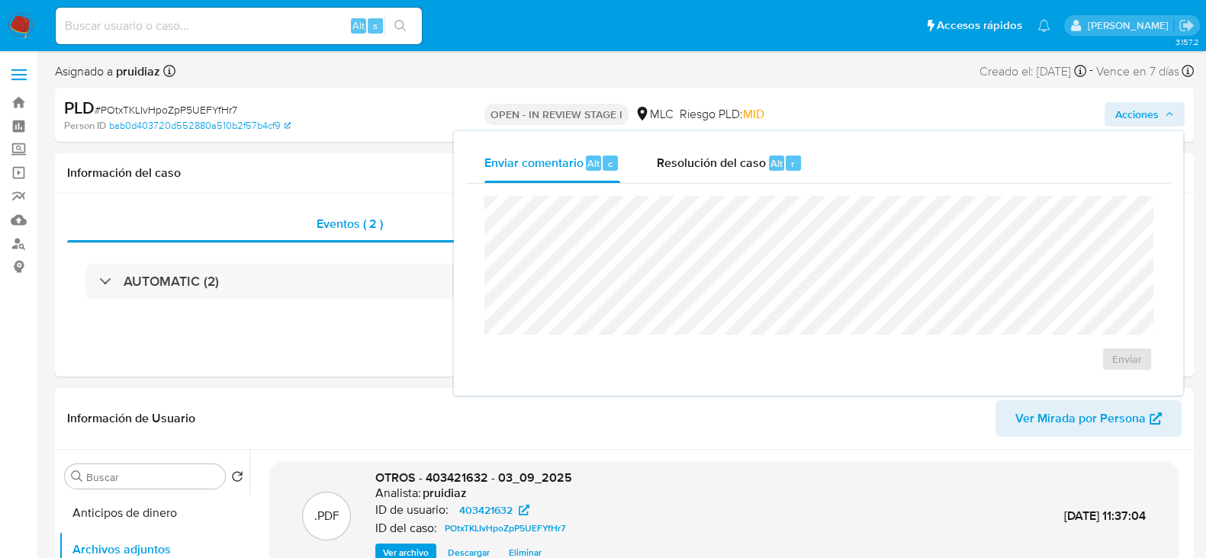
click at [700, 185] on div "Enviar" at bounding box center [818, 284] width 705 height 200
click at [713, 171] on span "Resolución del caso" at bounding box center [711, 163] width 109 height 18
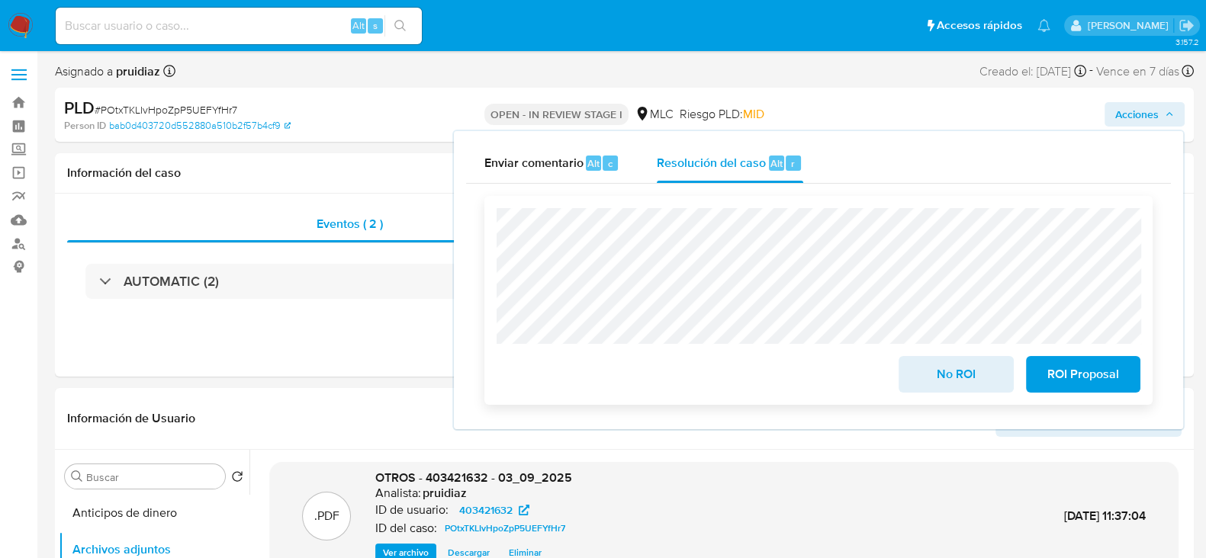
click at [941, 375] on span "No ROI" at bounding box center [955, 375] width 75 height 34
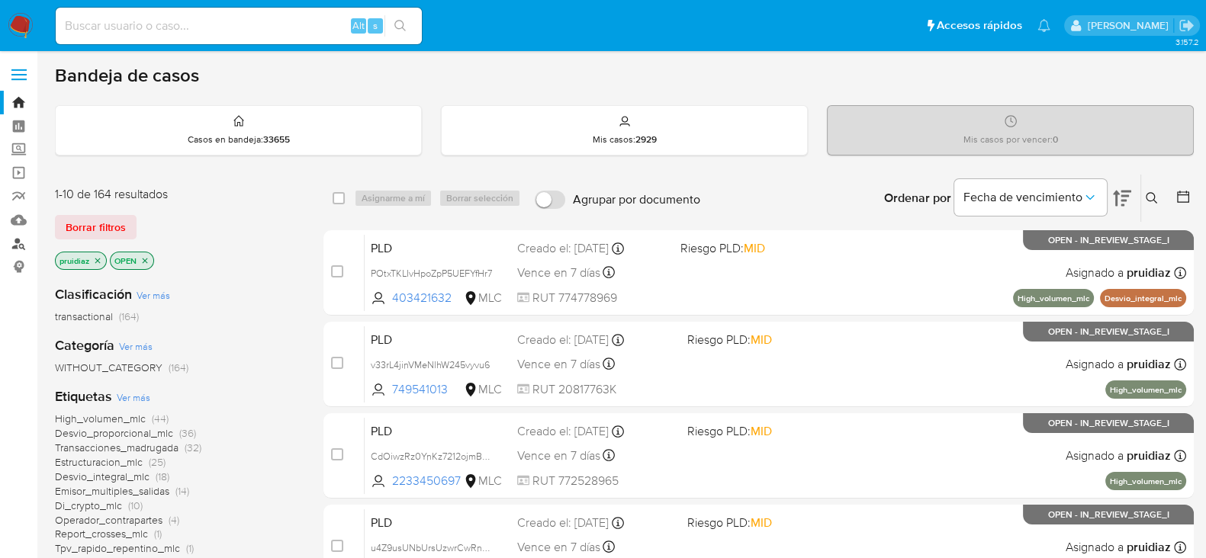
click at [28, 242] on link "Buscador de personas" at bounding box center [91, 244] width 182 height 24
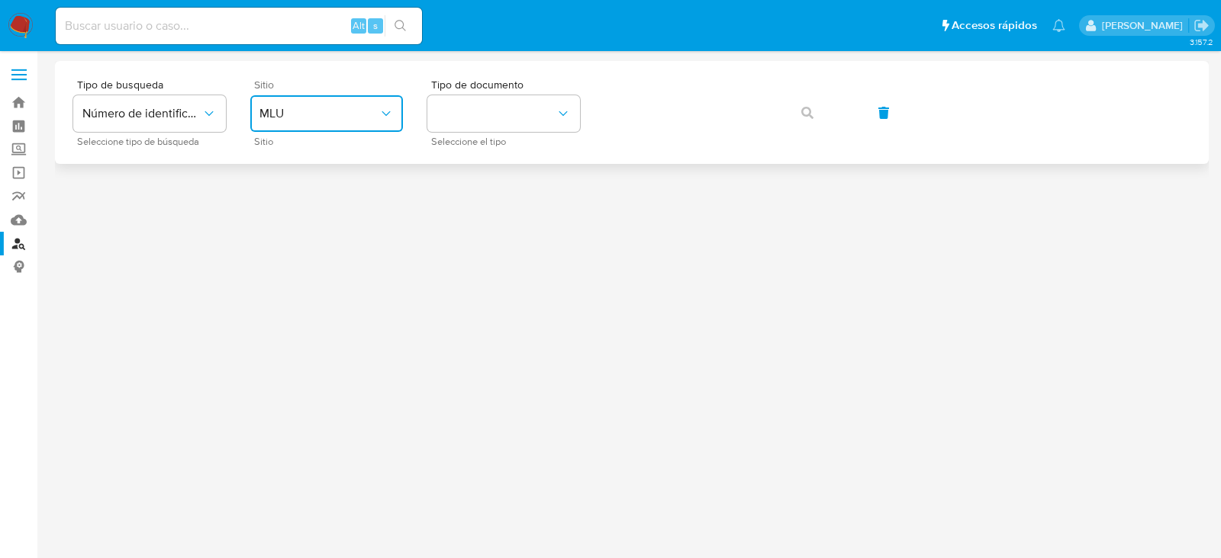
click at [355, 114] on span "MLU" at bounding box center [318, 113] width 119 height 15
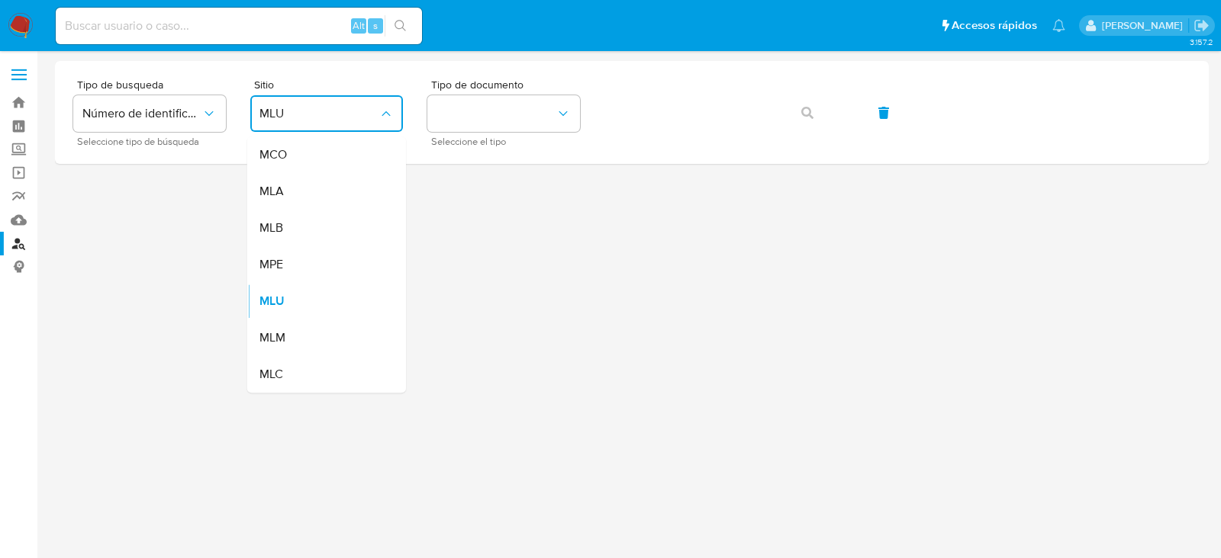
click at [279, 368] on span "MLC" at bounding box center [271, 374] width 24 height 15
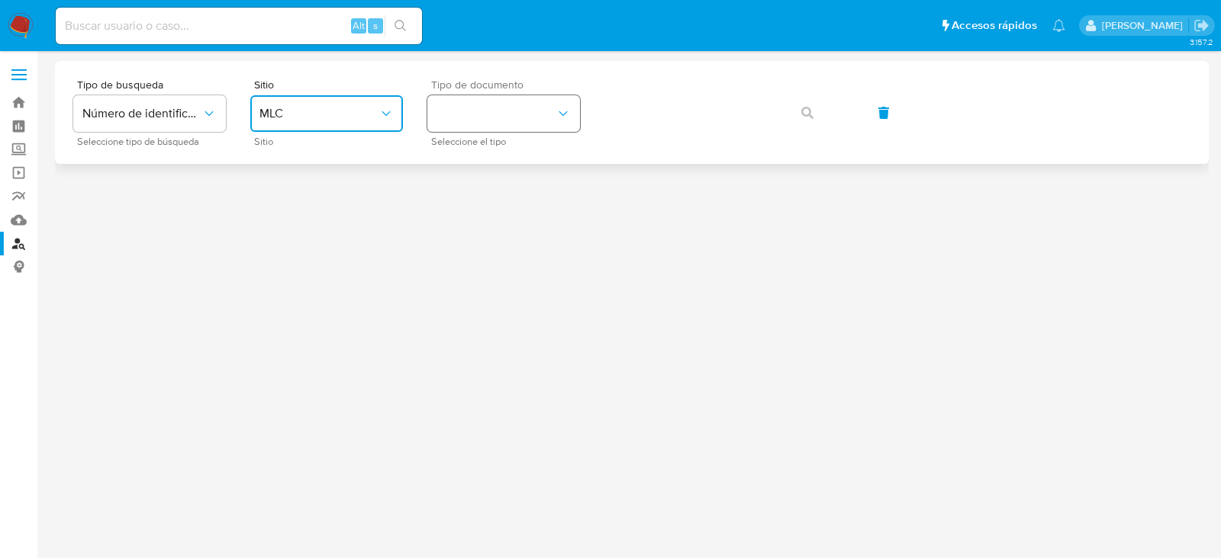
drag, startPoint x: 558, startPoint y: 102, endPoint x: 539, endPoint y: 124, distance: 28.6
click at [557, 104] on button "identificationType" at bounding box center [503, 113] width 153 height 37
click at [501, 162] on div "RUT RUT" at bounding box center [498, 163] width 125 height 52
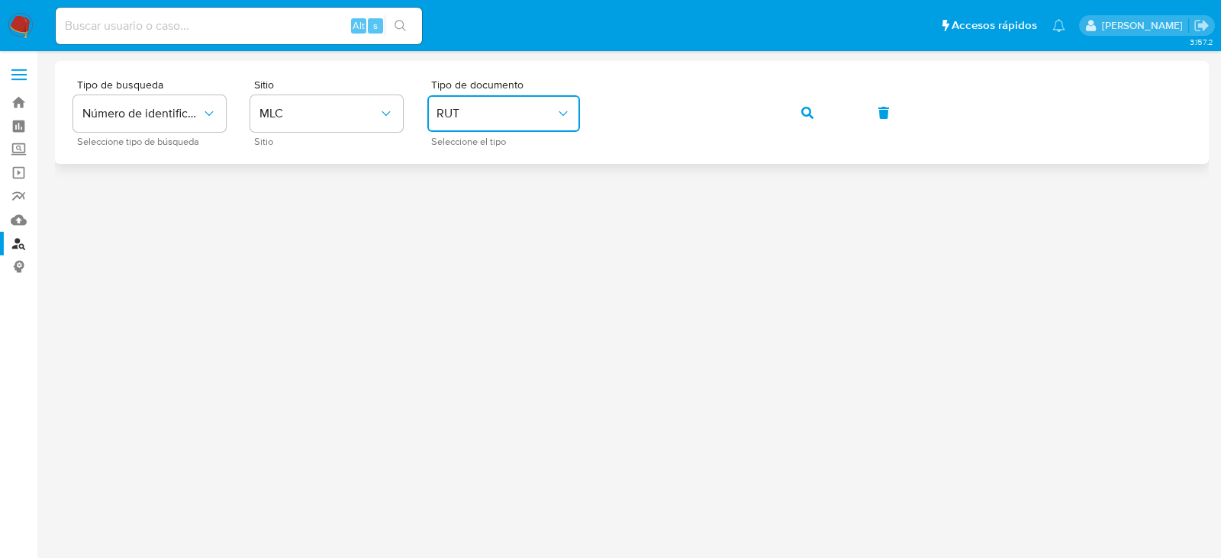
click at [801, 110] on icon "button" at bounding box center [807, 113] width 12 height 12
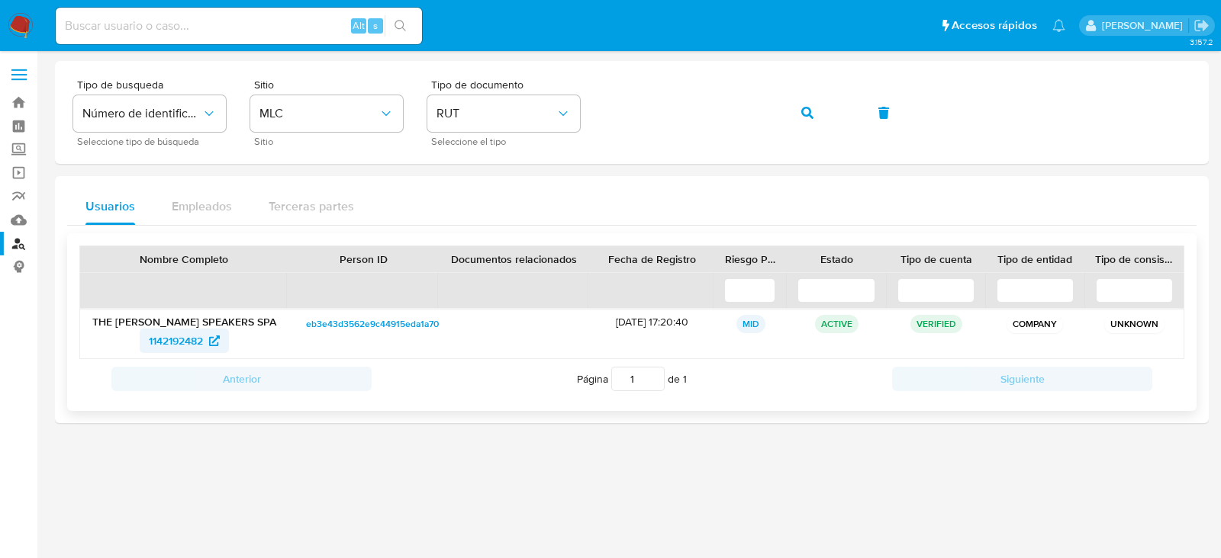
click at [174, 346] on span "1142192482" at bounding box center [176, 341] width 54 height 24
click at [797, 108] on button "button" at bounding box center [807, 113] width 52 height 37
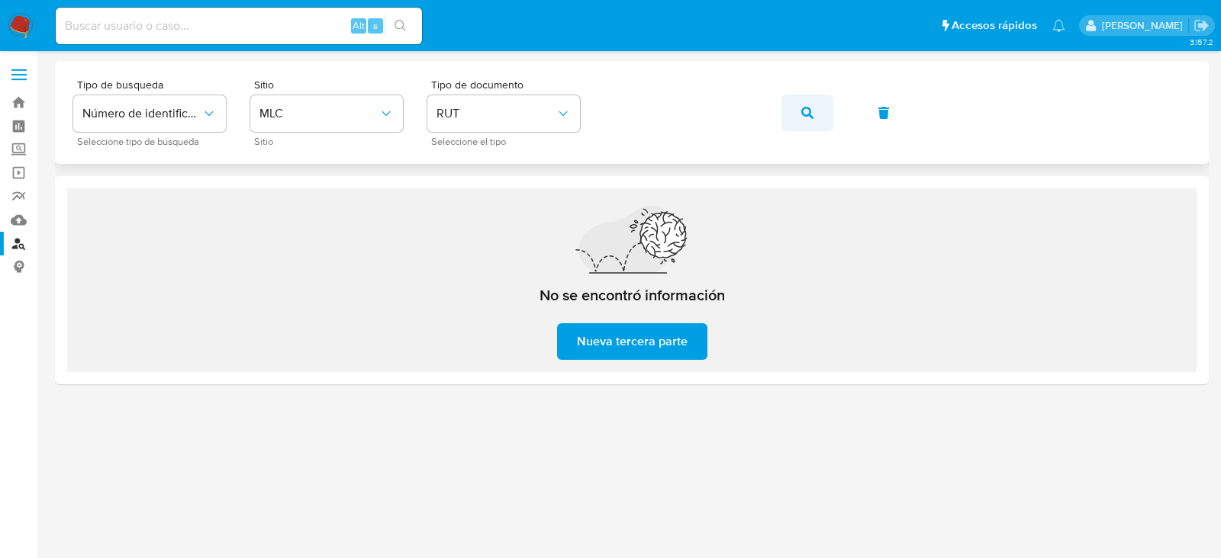
click at [797, 109] on button "button" at bounding box center [807, 113] width 52 height 37
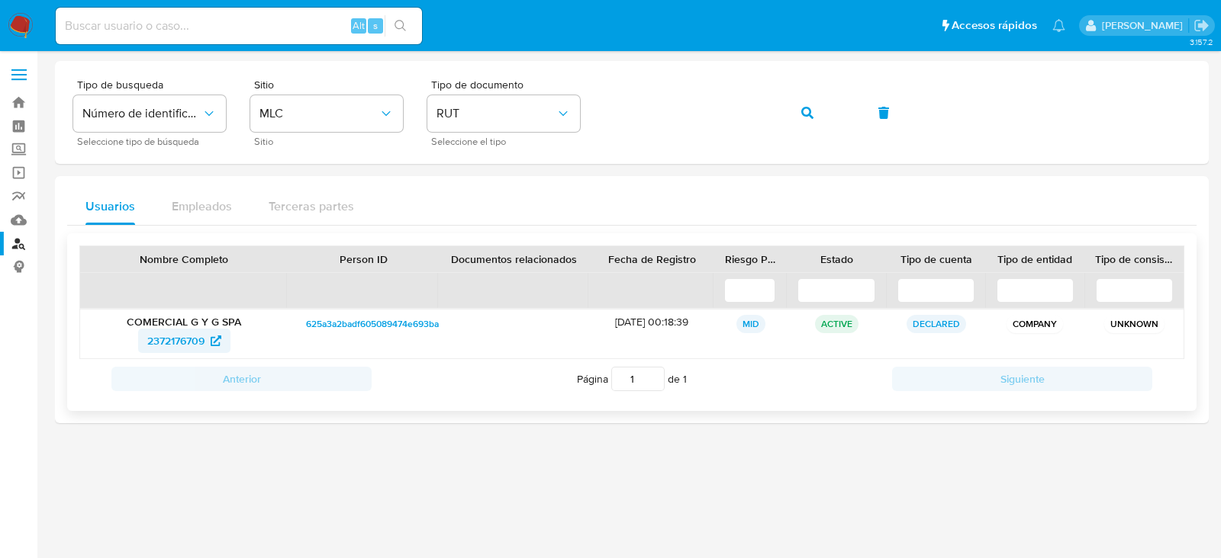
click at [172, 338] on span "2372176709" at bounding box center [175, 341] width 57 height 24
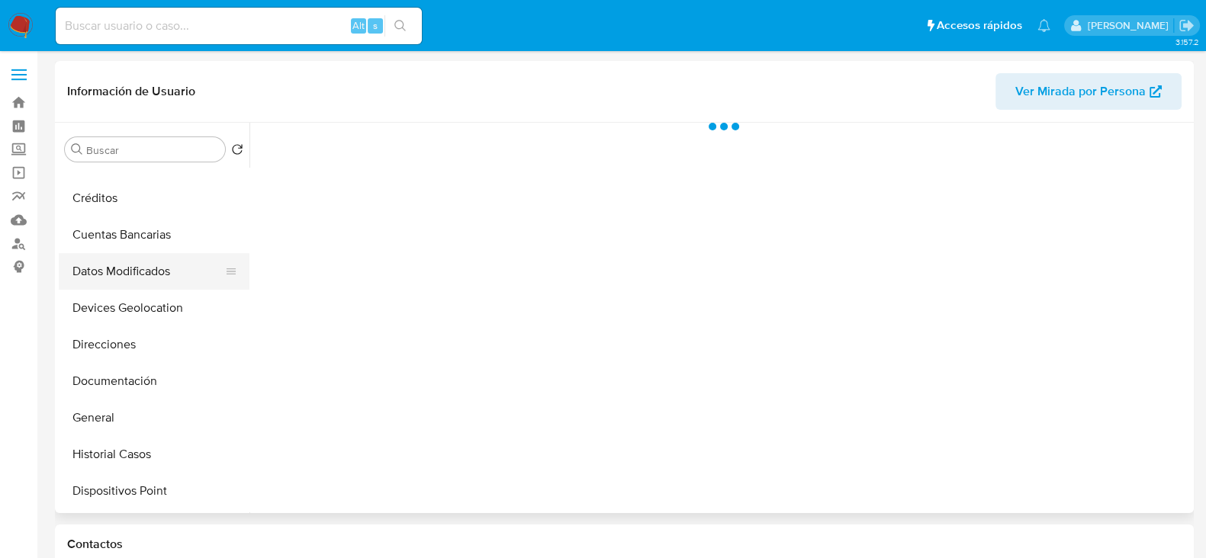
scroll to position [190, 0]
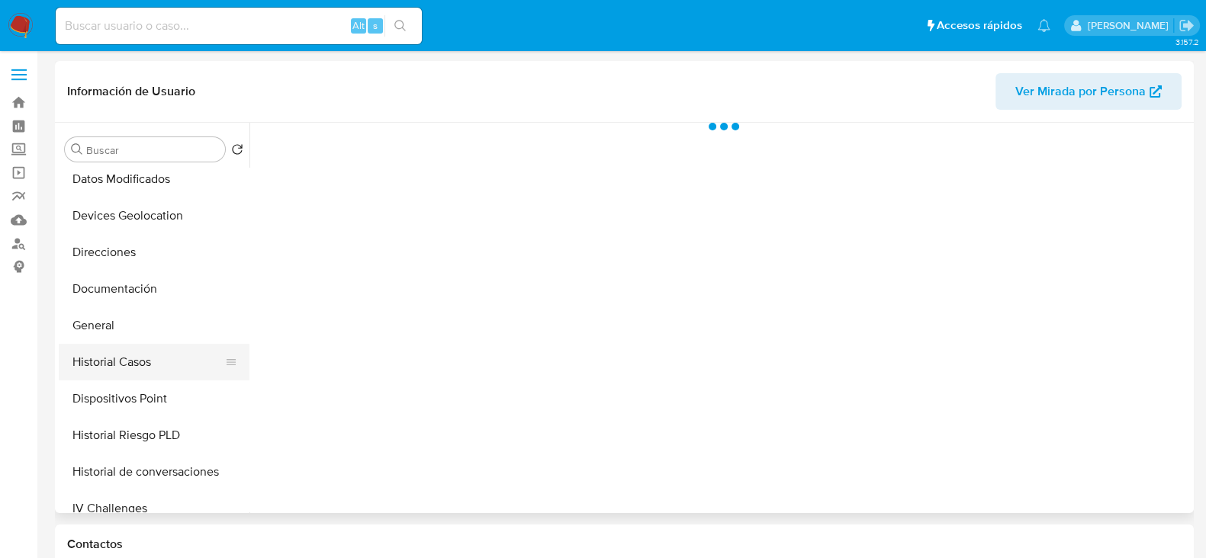
click at [95, 359] on button "Historial Casos" at bounding box center [148, 362] width 179 height 37
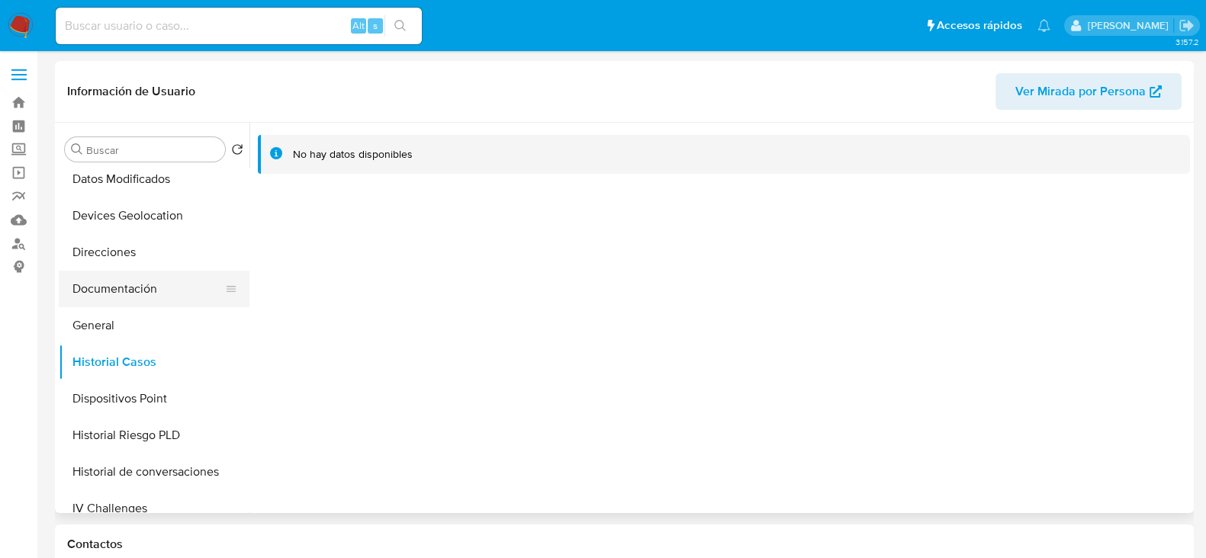
click at [138, 289] on button "Documentación" at bounding box center [148, 289] width 179 height 37
select select "10"
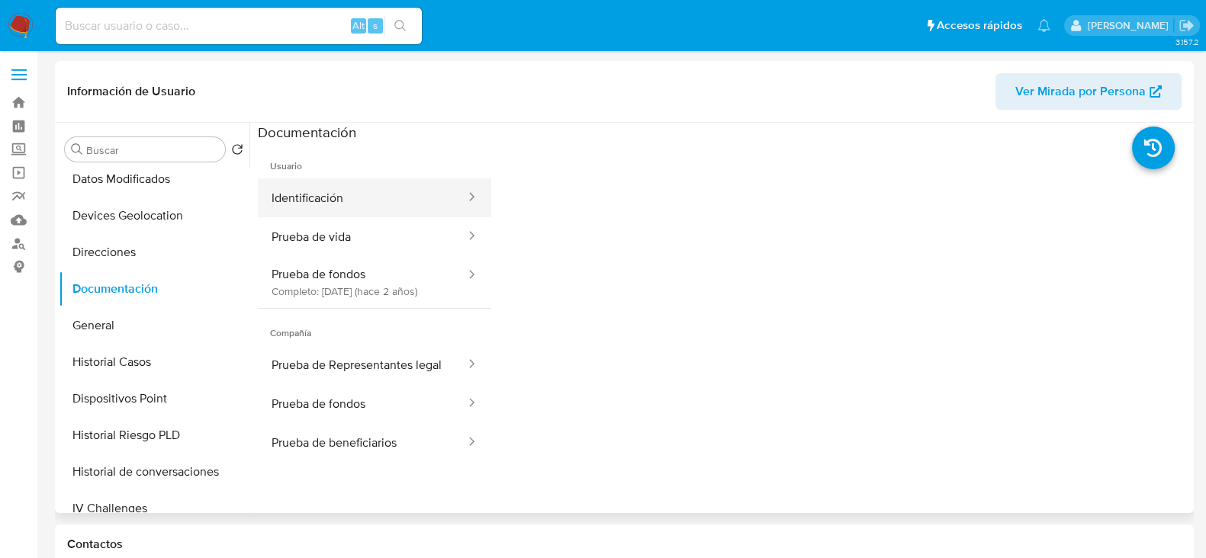
click at [400, 201] on button "Identificación" at bounding box center [362, 198] width 209 height 39
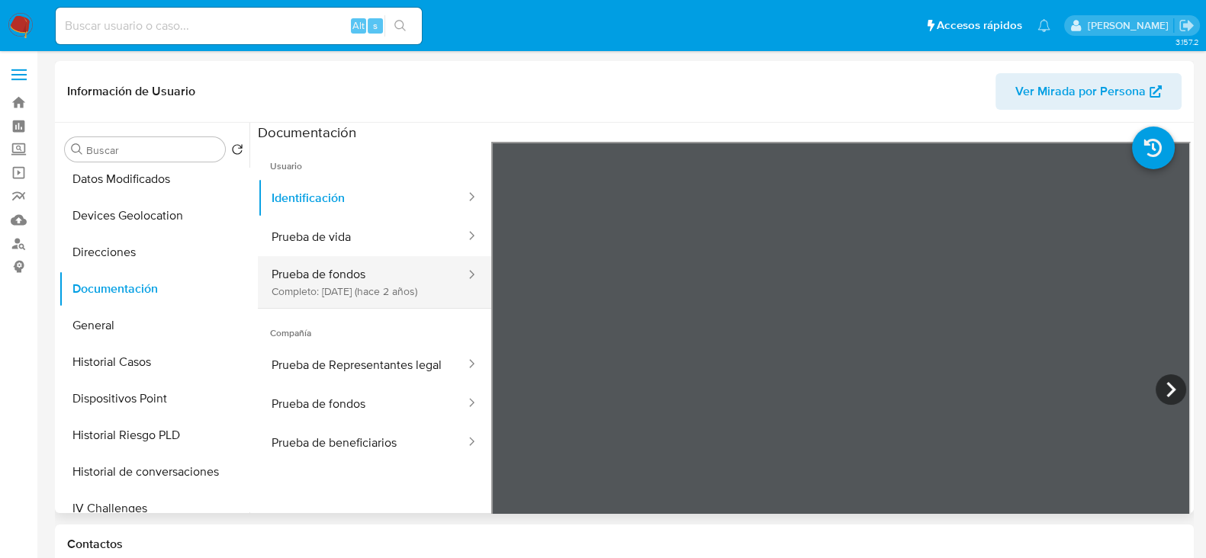
click at [352, 274] on button "Prueba de fondos Completo: 04/03/2023 (hace 2 años)" at bounding box center [362, 282] width 209 height 52
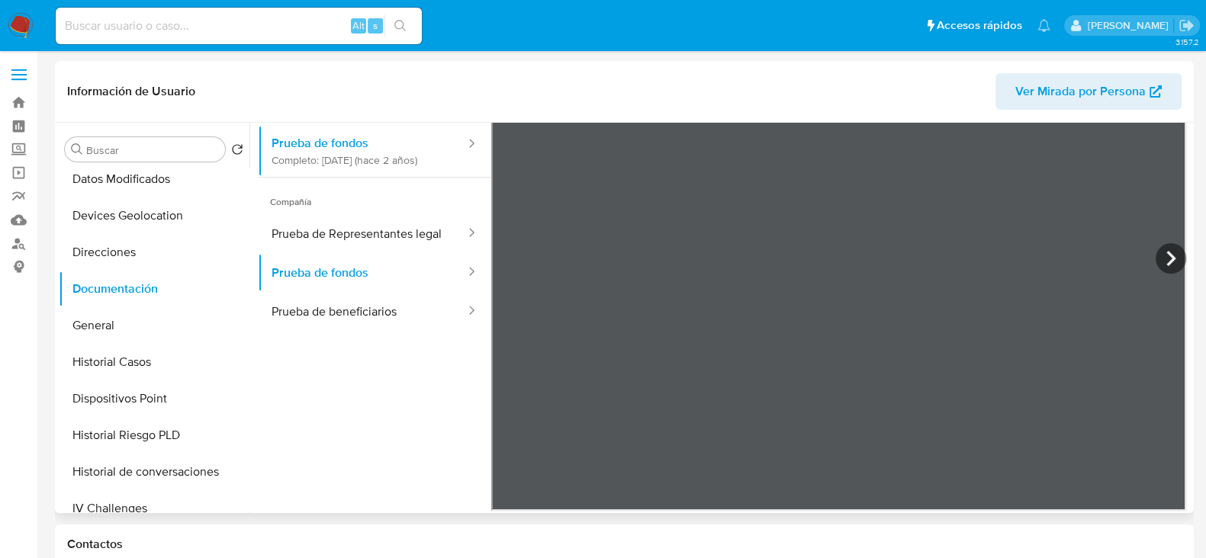
scroll to position [133, 0]
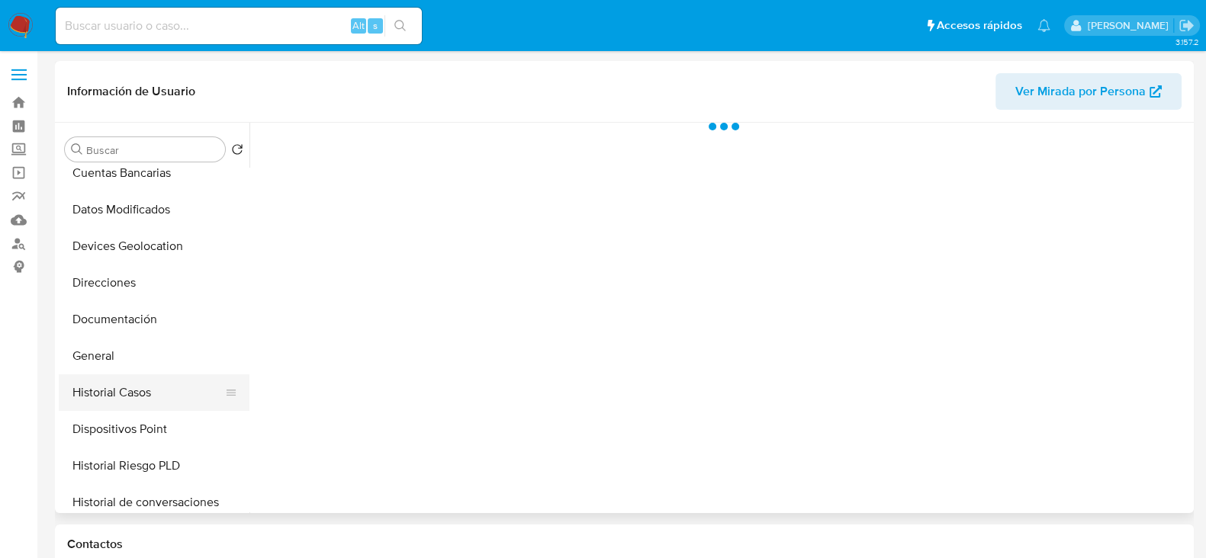
scroll to position [190, 0]
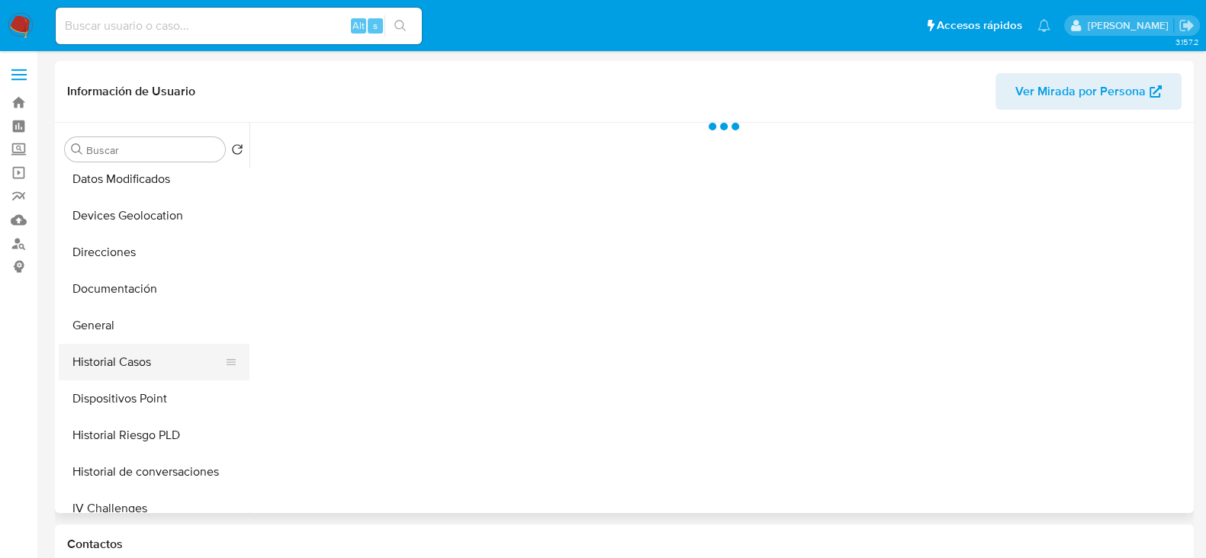
click at [111, 359] on button "Historial Casos" at bounding box center [148, 362] width 179 height 37
select select "10"
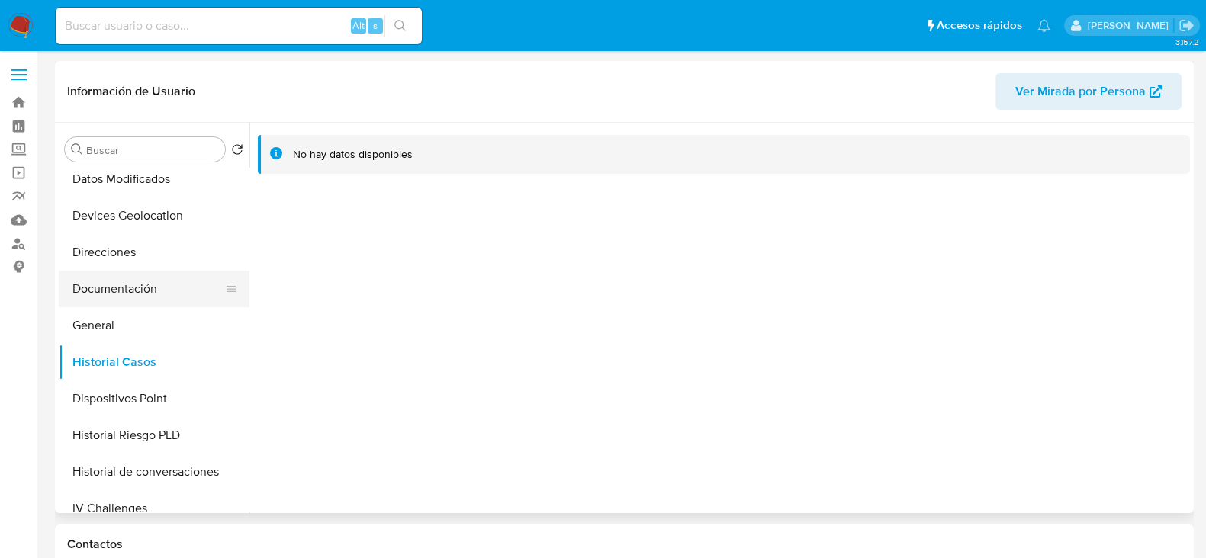
click at [131, 289] on button "Documentación" at bounding box center [148, 289] width 179 height 37
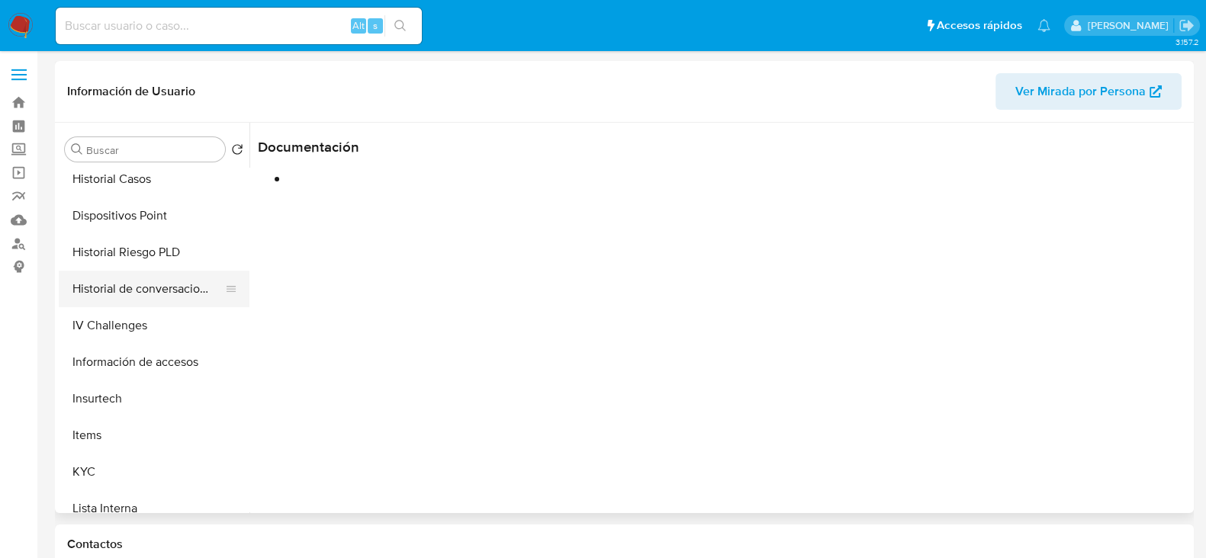
scroll to position [381, 0]
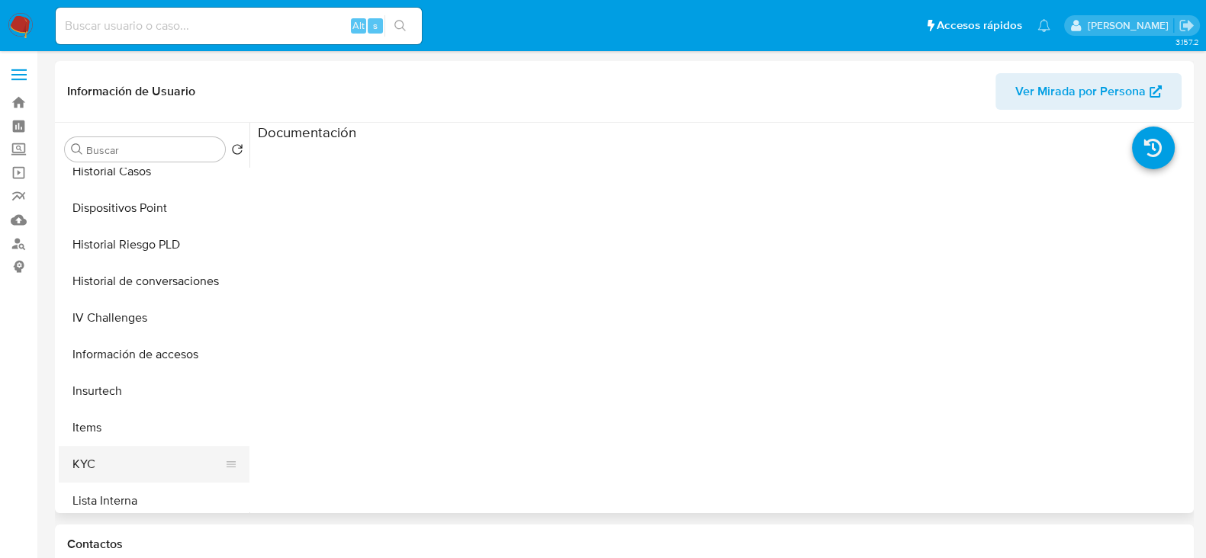
click at [91, 452] on button "KYC" at bounding box center [148, 464] width 179 height 37
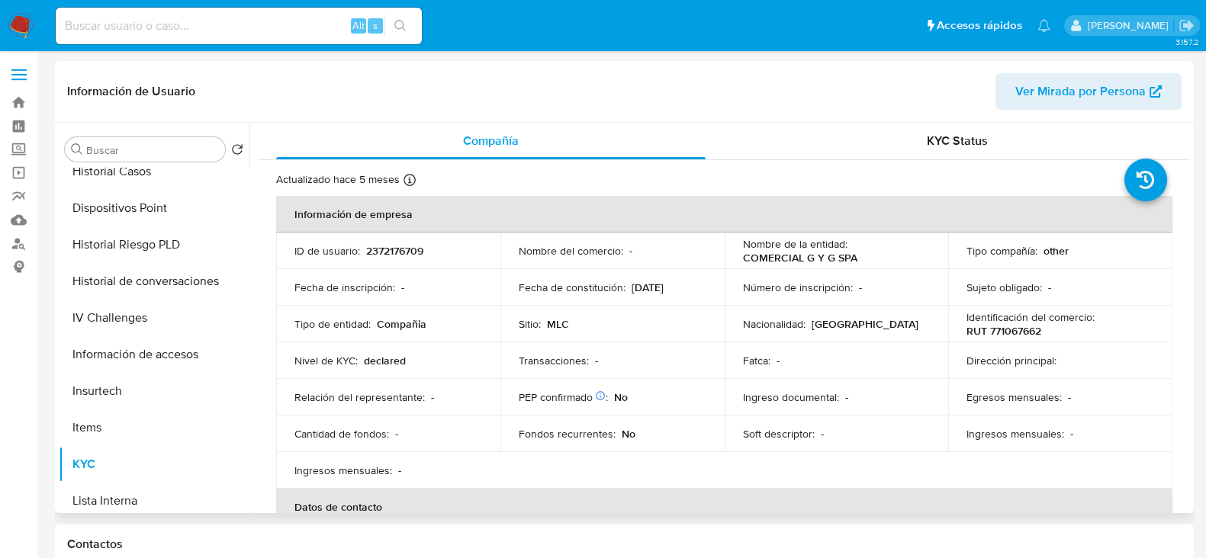
click at [1010, 326] on p "RUT 771067662" at bounding box center [1004, 331] width 75 height 14
copy p "771067662"
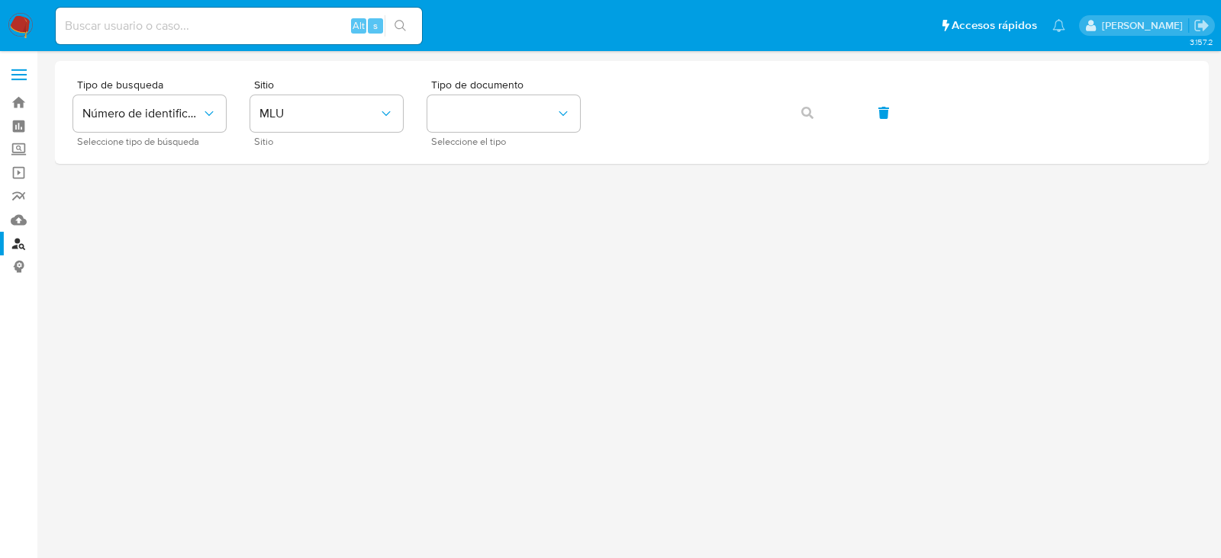
click at [18, 23] on img at bounding box center [21, 26] width 26 height 26
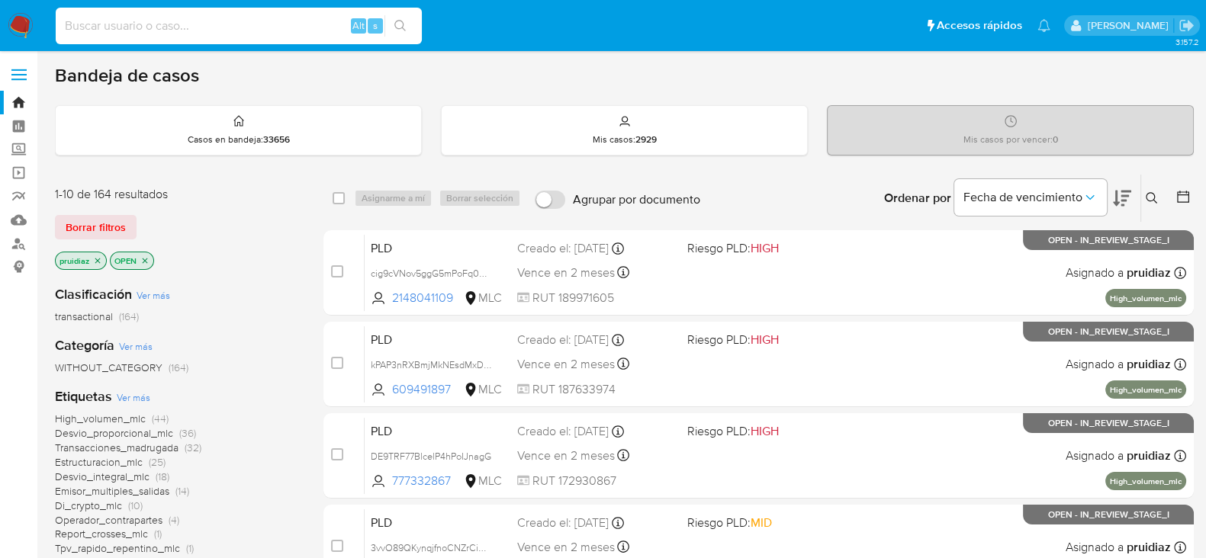
click at [142, 29] on input at bounding box center [239, 26] width 366 height 20
paste input "2337188706"
type input "2337188706"
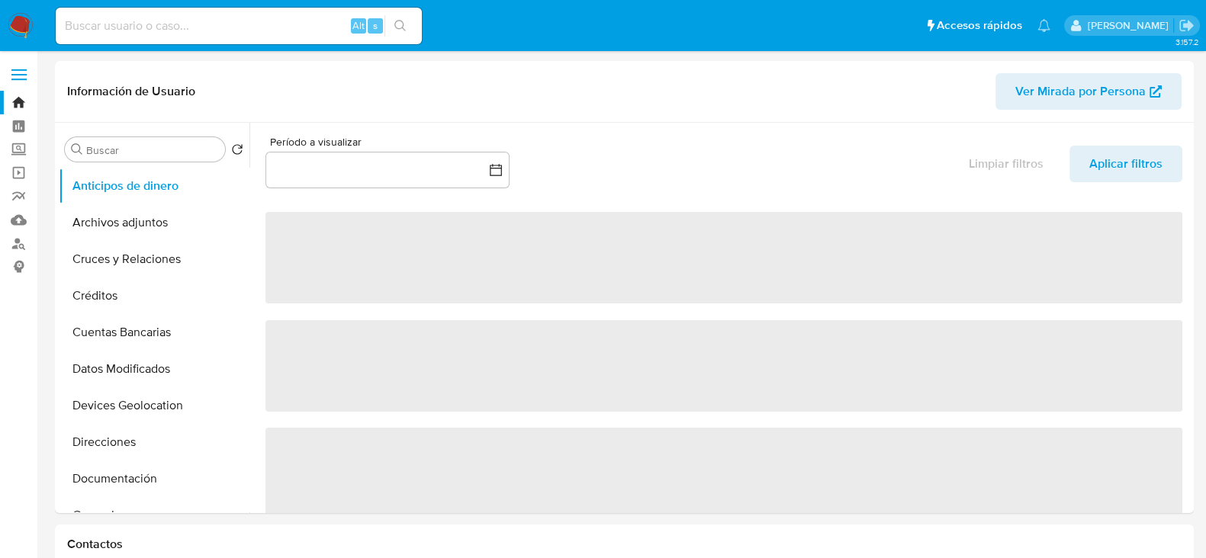
select select "10"
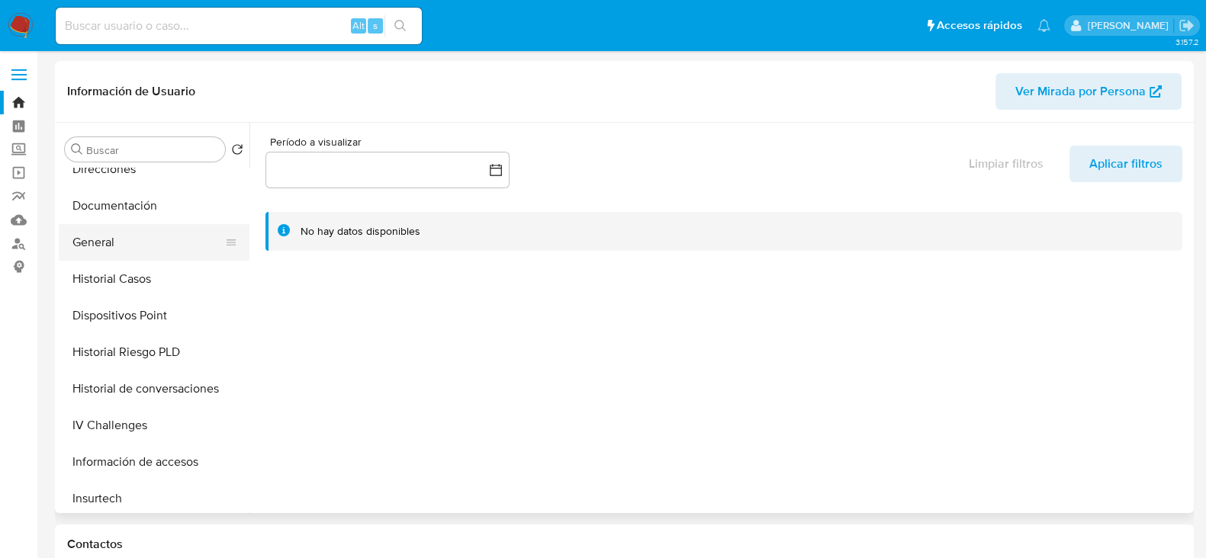
scroll to position [285, 0]
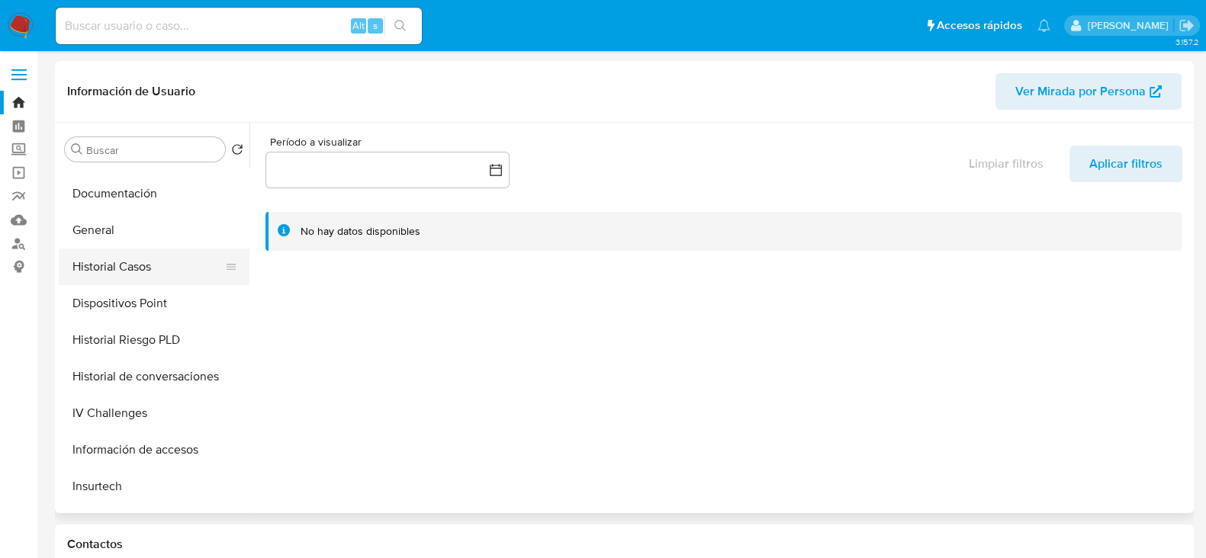
click at [128, 256] on button "Historial Casos" at bounding box center [148, 267] width 179 height 37
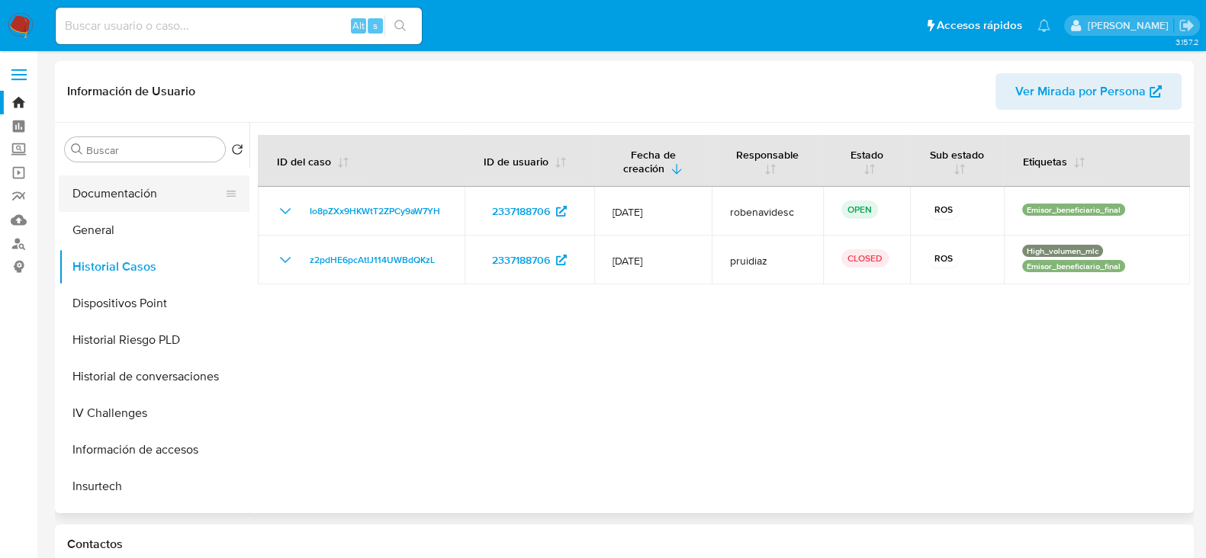
click at [105, 202] on button "Documentación" at bounding box center [148, 193] width 179 height 37
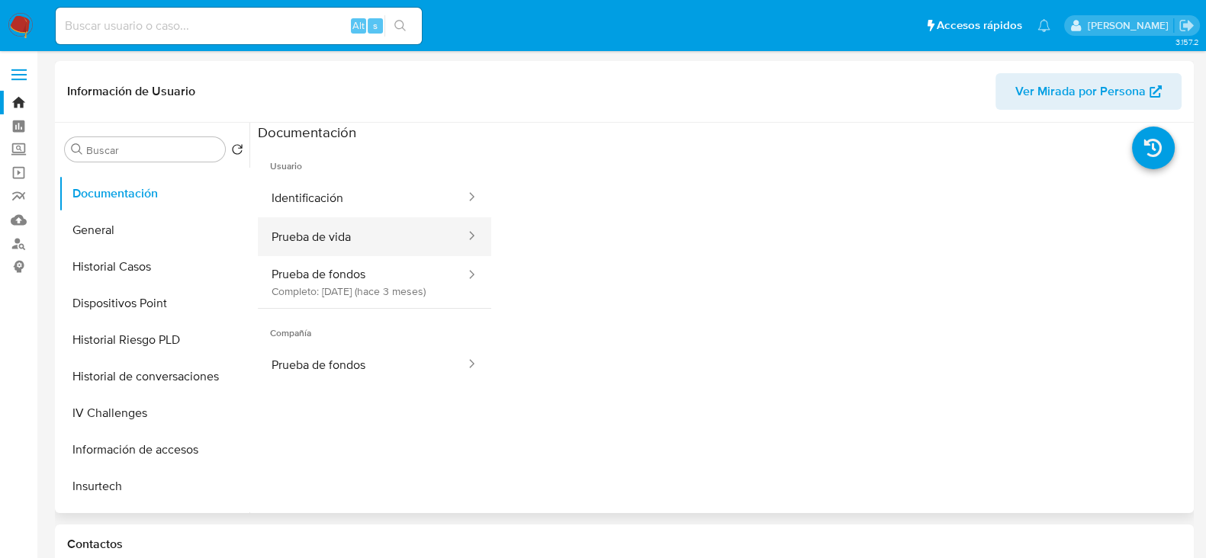
click at [359, 227] on button "Prueba de vida" at bounding box center [362, 236] width 209 height 39
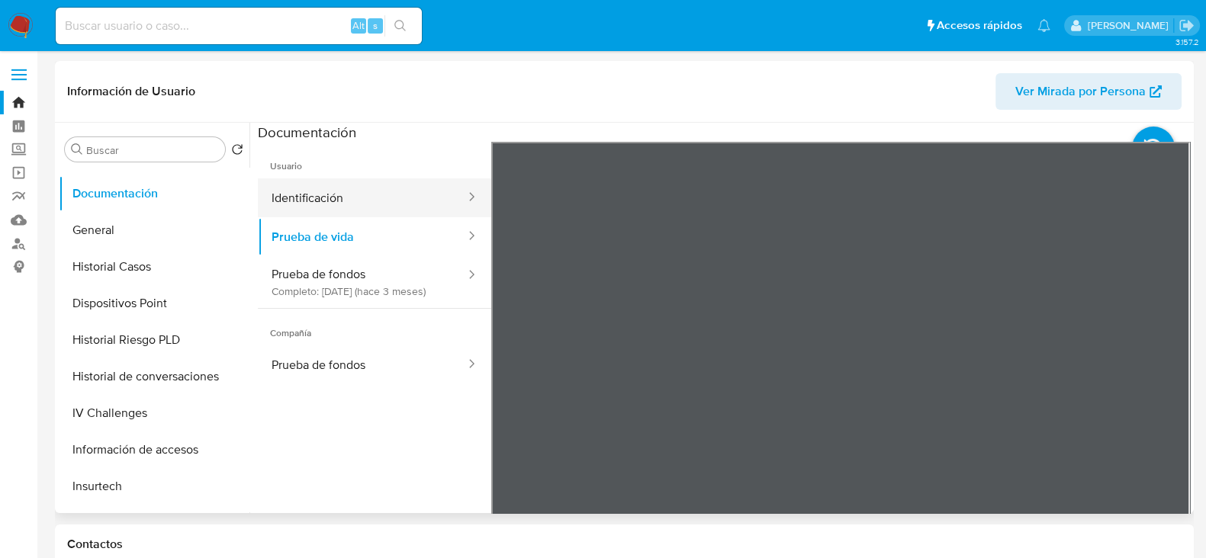
click at [333, 182] on button "Identificación" at bounding box center [362, 198] width 209 height 39
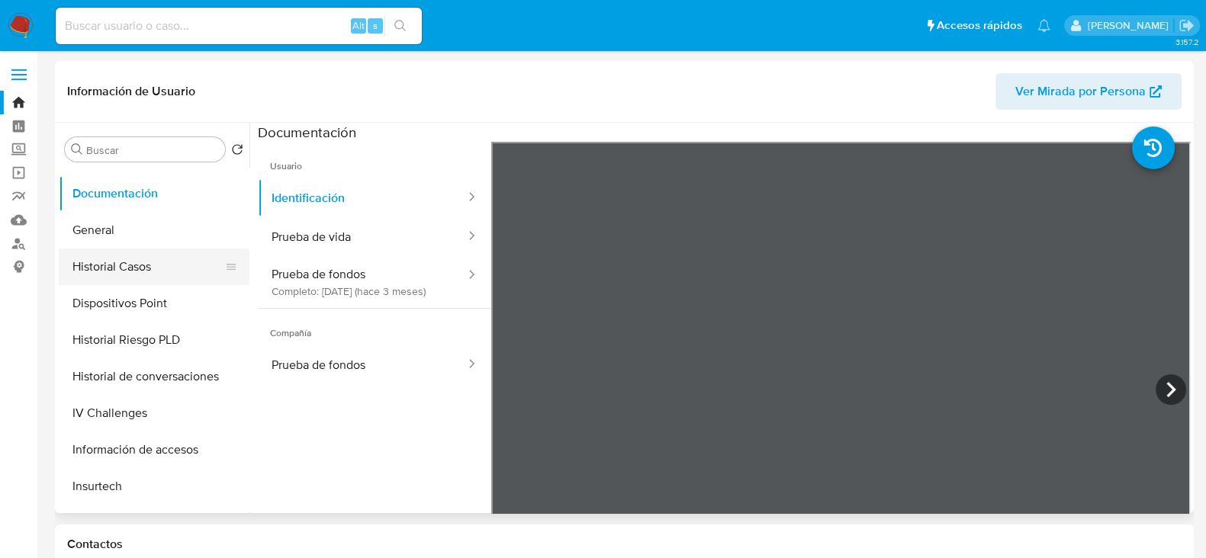
scroll to position [571, 0]
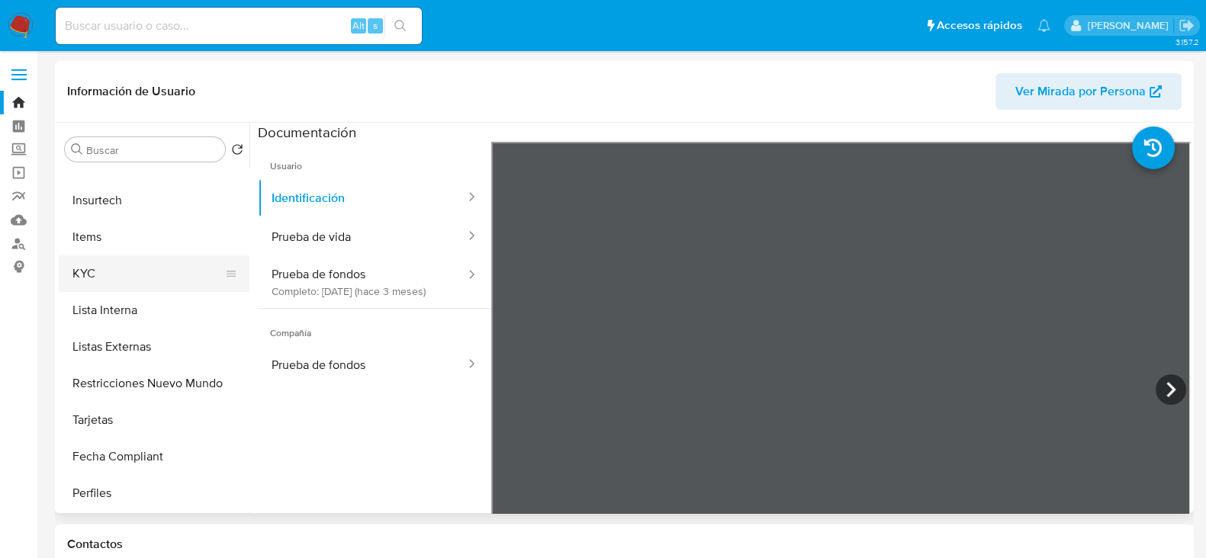
click at [111, 272] on button "KYC" at bounding box center [148, 274] width 179 height 37
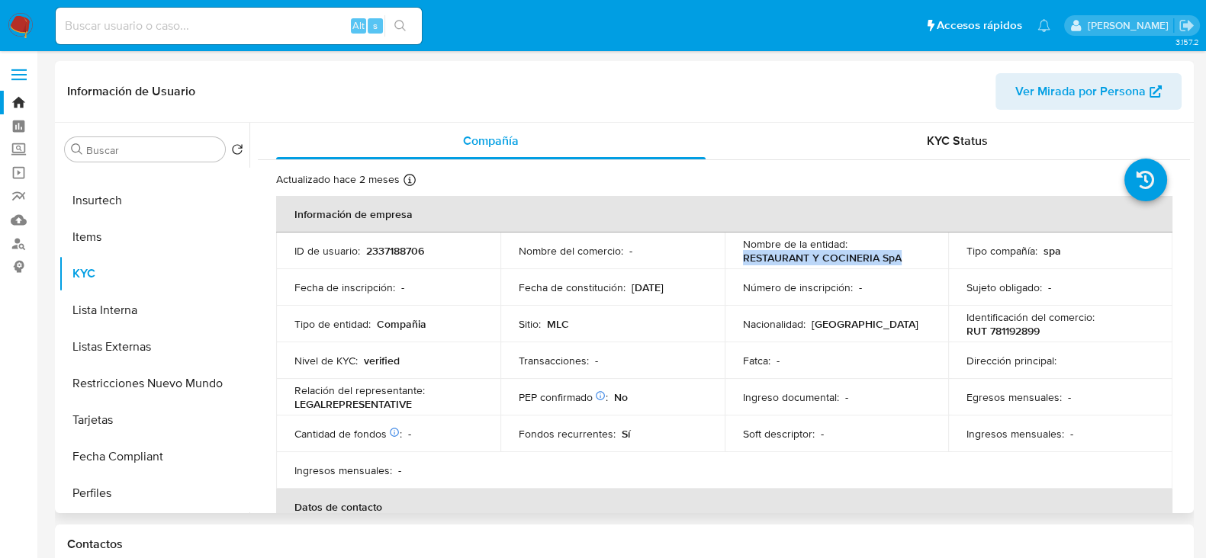
drag, startPoint x: 740, startPoint y: 256, endPoint x: 902, endPoint y: 256, distance: 161.7
click at [902, 256] on td "Nombre de la entidad : RESTAURANT Y COCINERIA SpA" at bounding box center [837, 251] width 224 height 37
copy p "RESTAURANT Y COCINERIA SpA"
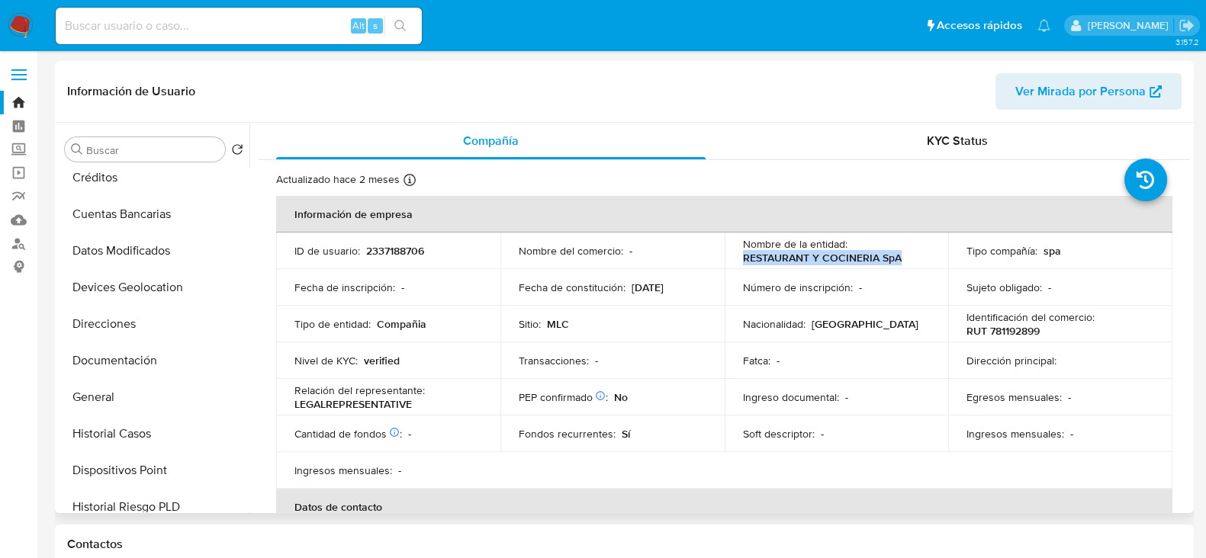
scroll to position [0, 0]
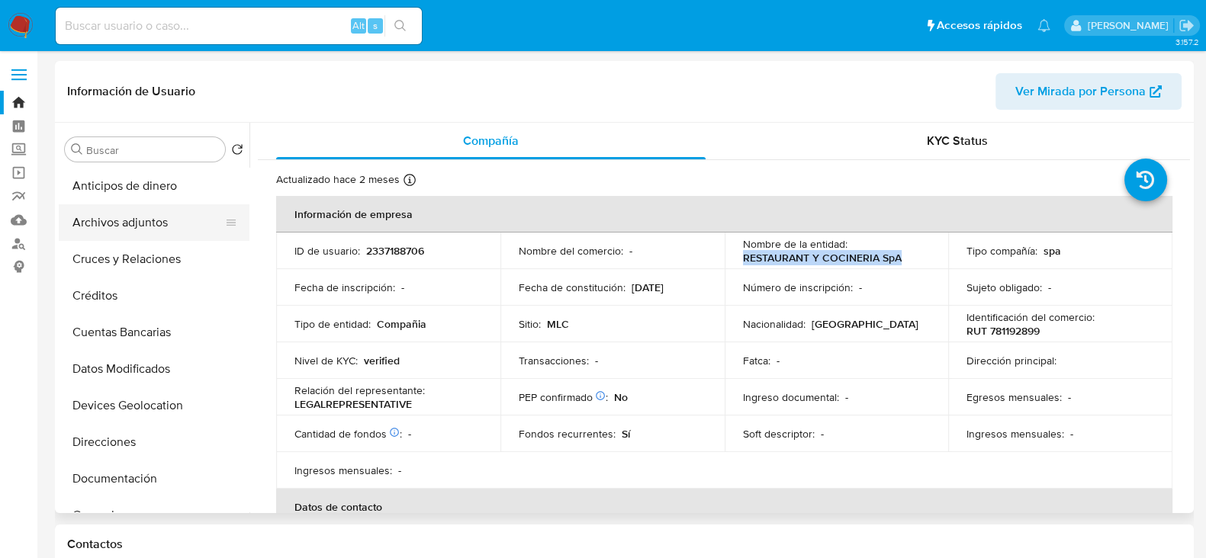
click at [133, 224] on button "Archivos adjuntos" at bounding box center [148, 222] width 179 height 37
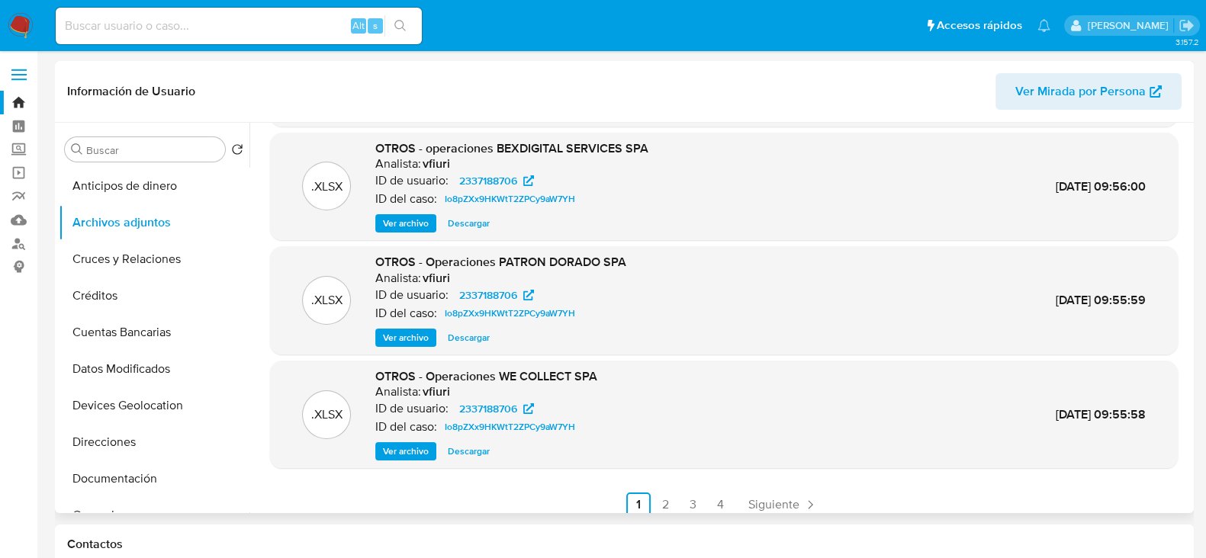
scroll to position [128, 0]
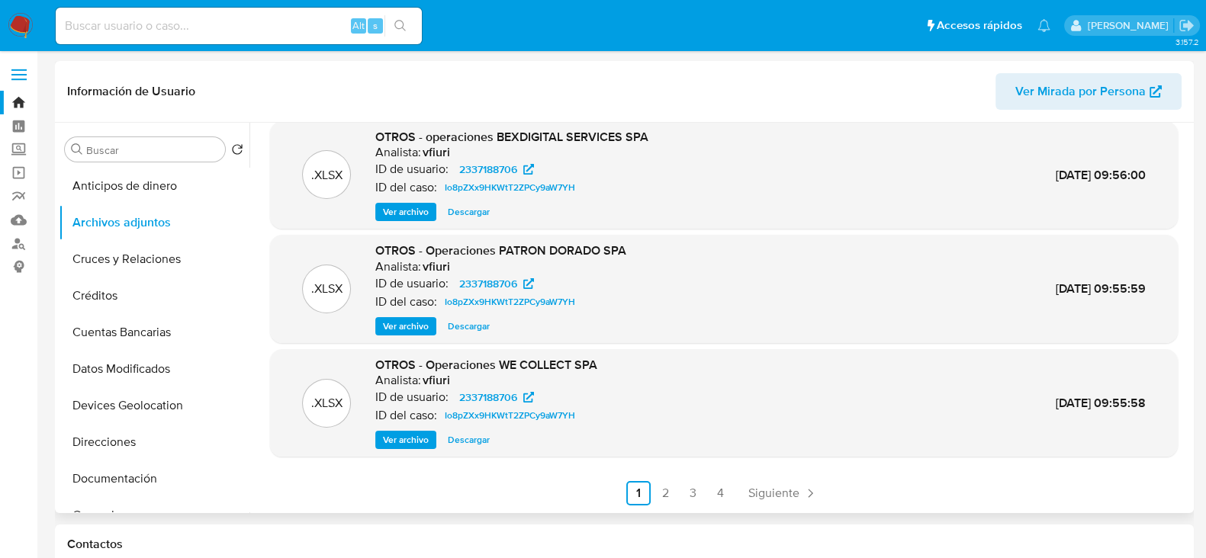
click at [667, 480] on div ".XLSX OTROS - Operaciones AFC INVESTMENTS SPA Analista: vfiuri ID de usuario: 2…" at bounding box center [724, 256] width 908 height 499
click at [667, 490] on link "2" at bounding box center [666, 493] width 24 height 24
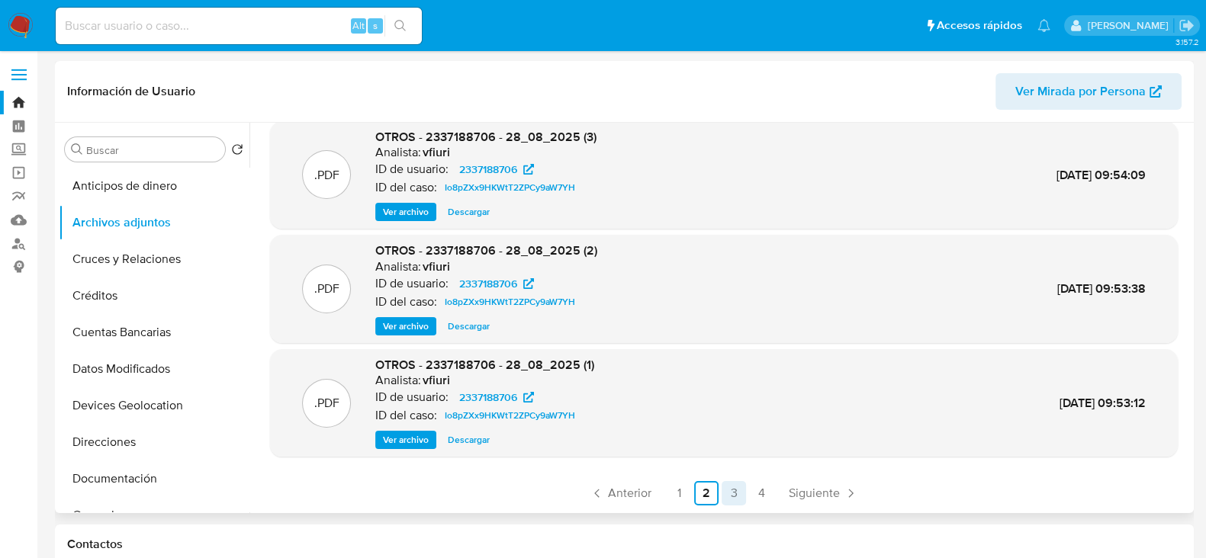
click at [727, 487] on link "3" at bounding box center [734, 493] width 24 height 24
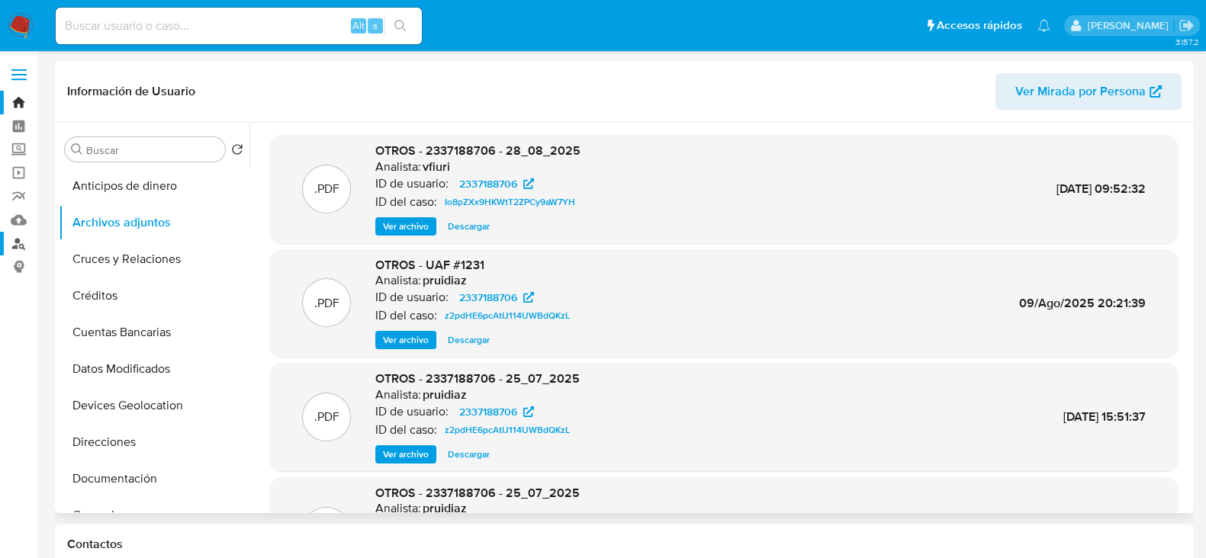
click at [17, 246] on link "Buscador de personas" at bounding box center [91, 244] width 182 height 24
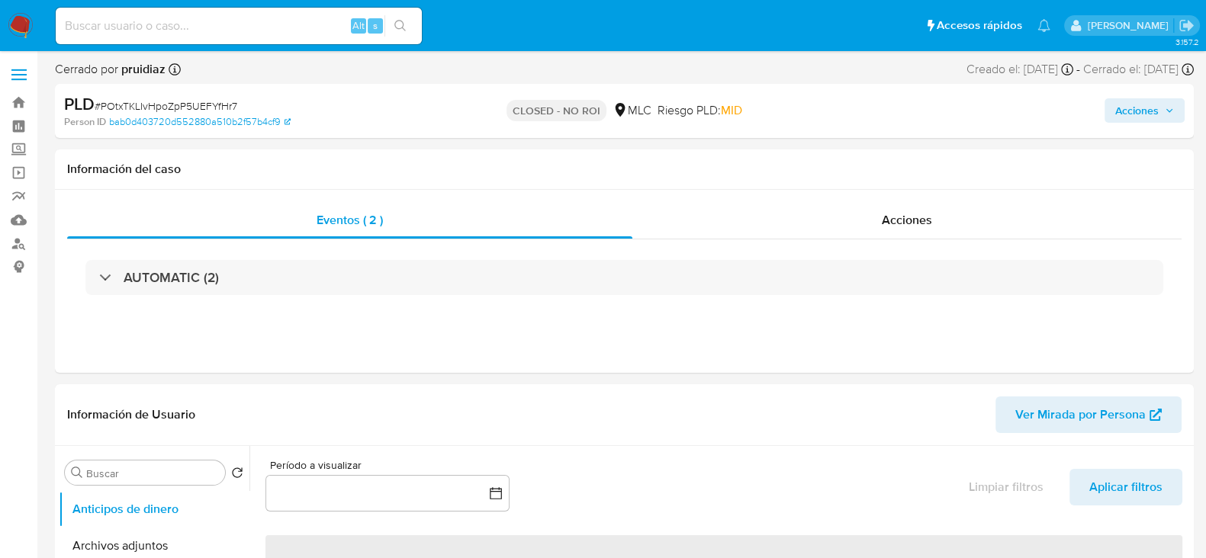
select select "10"
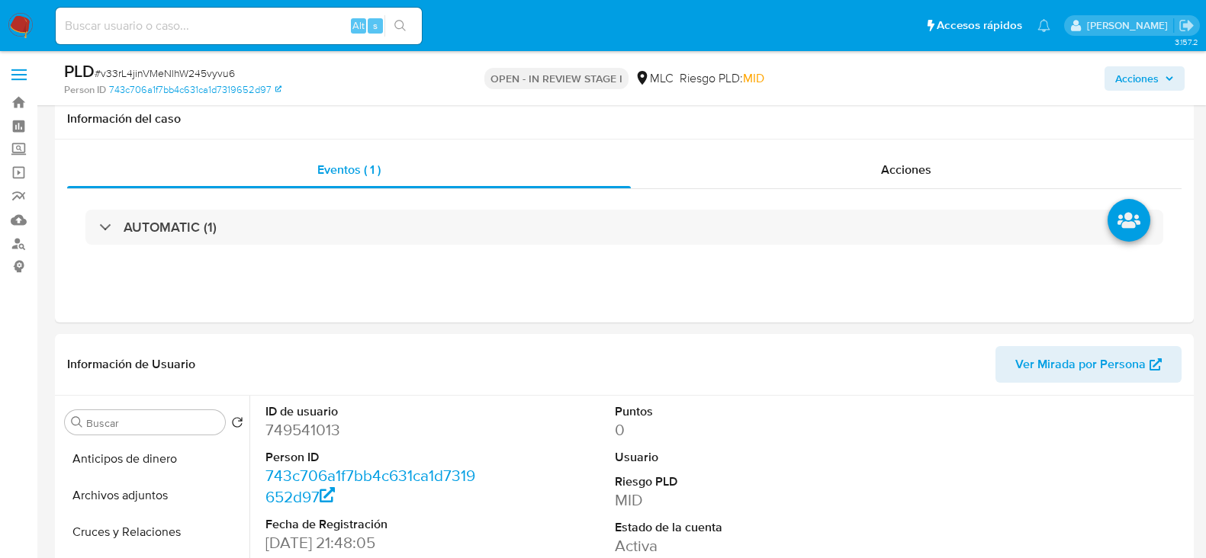
select select "10"
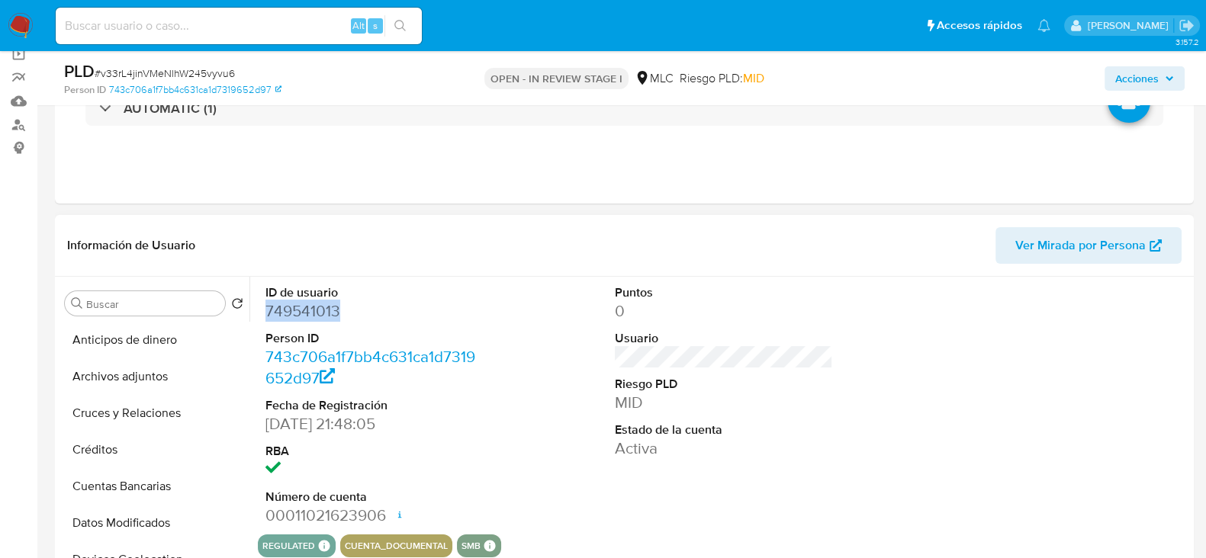
scroll to position [114, 0]
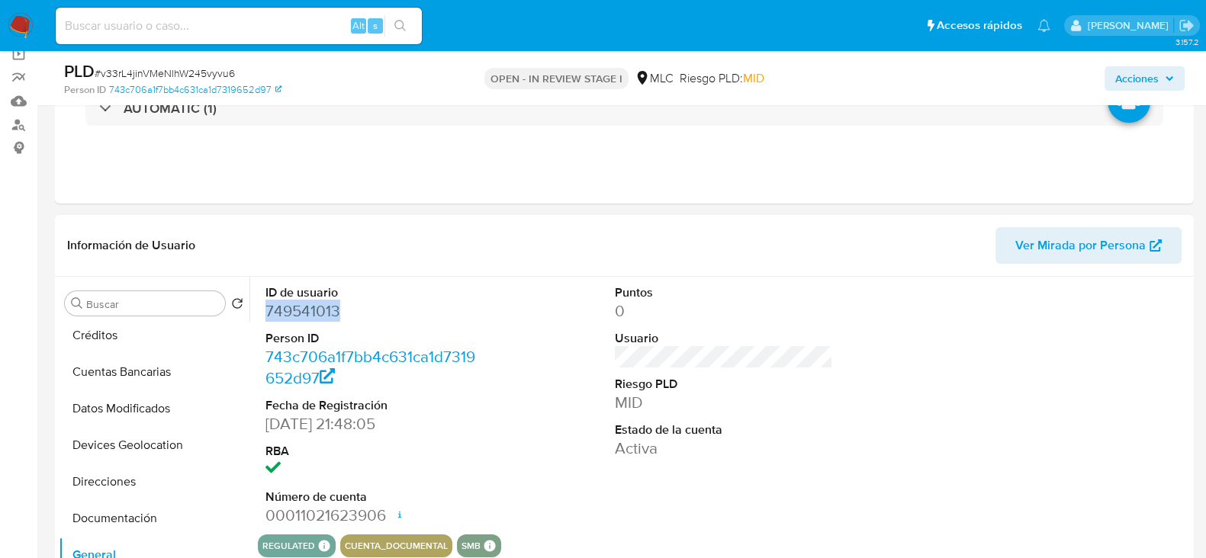
click at [320, 306] on dd "749541013" at bounding box center [374, 311] width 218 height 21
click at [150, 68] on span "# v33rL4jinVMeNlhW245vyvu6" at bounding box center [165, 73] width 140 height 15
copy span "v33rL4jinVMeNlhW245vyvu6"
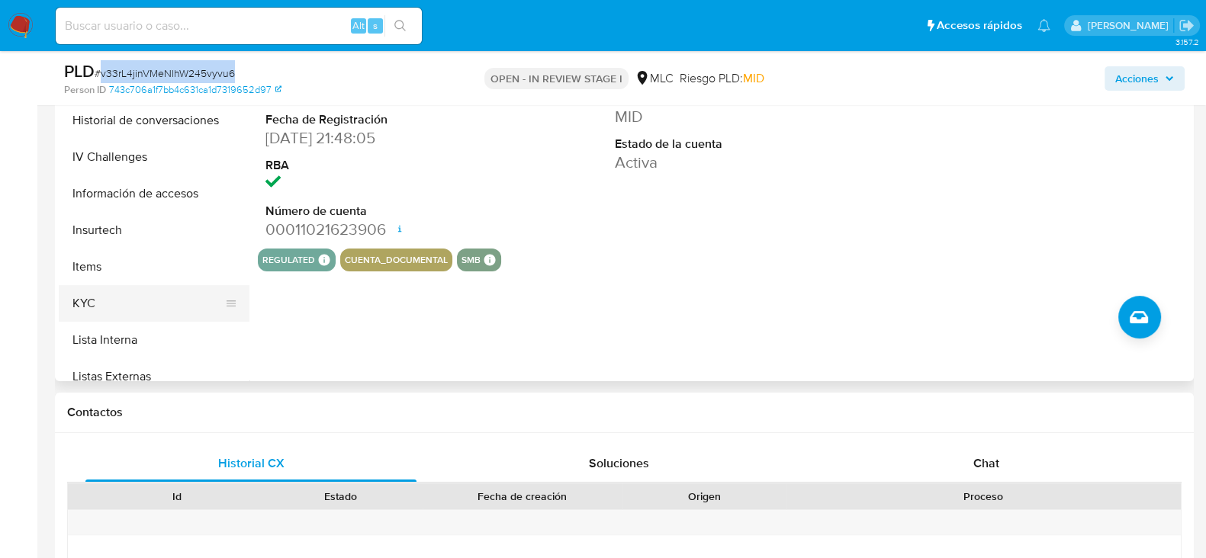
scroll to position [496, 0]
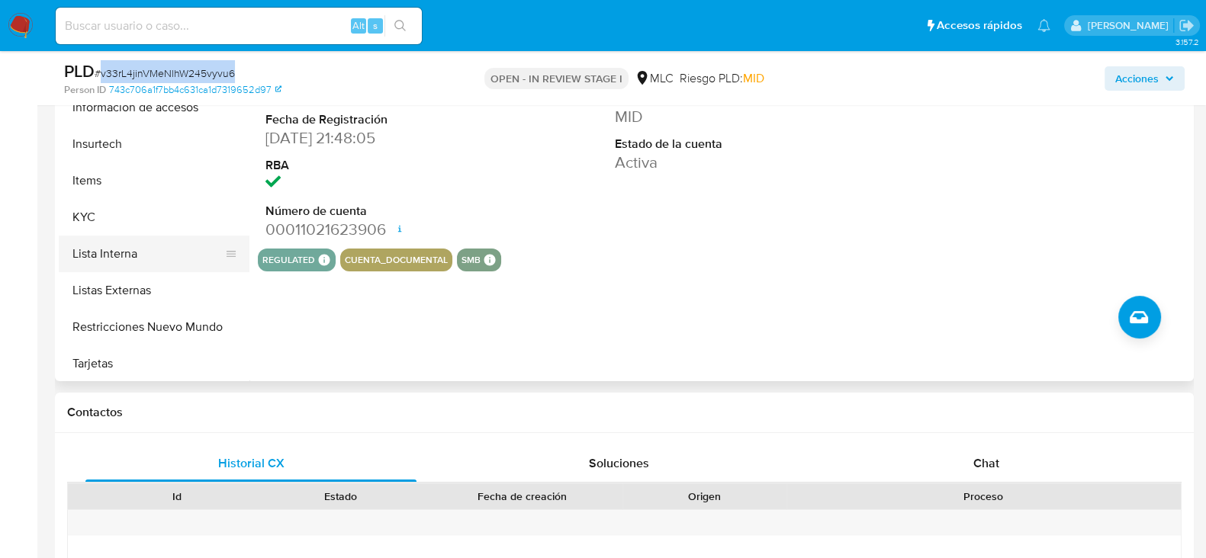
click at [103, 220] on button "KYC" at bounding box center [154, 217] width 191 height 37
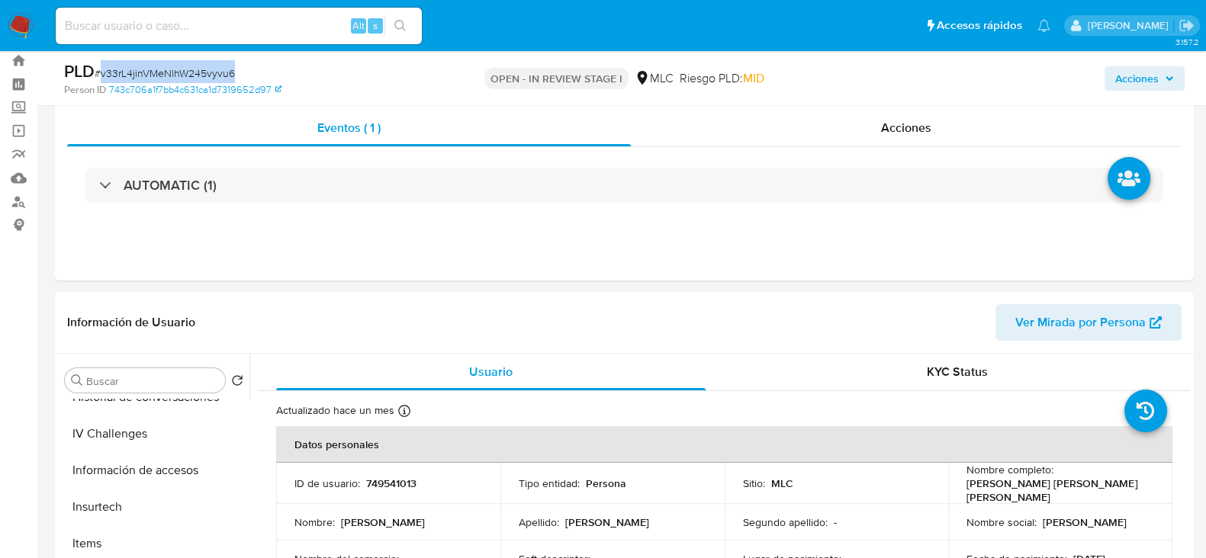
scroll to position [232, 0]
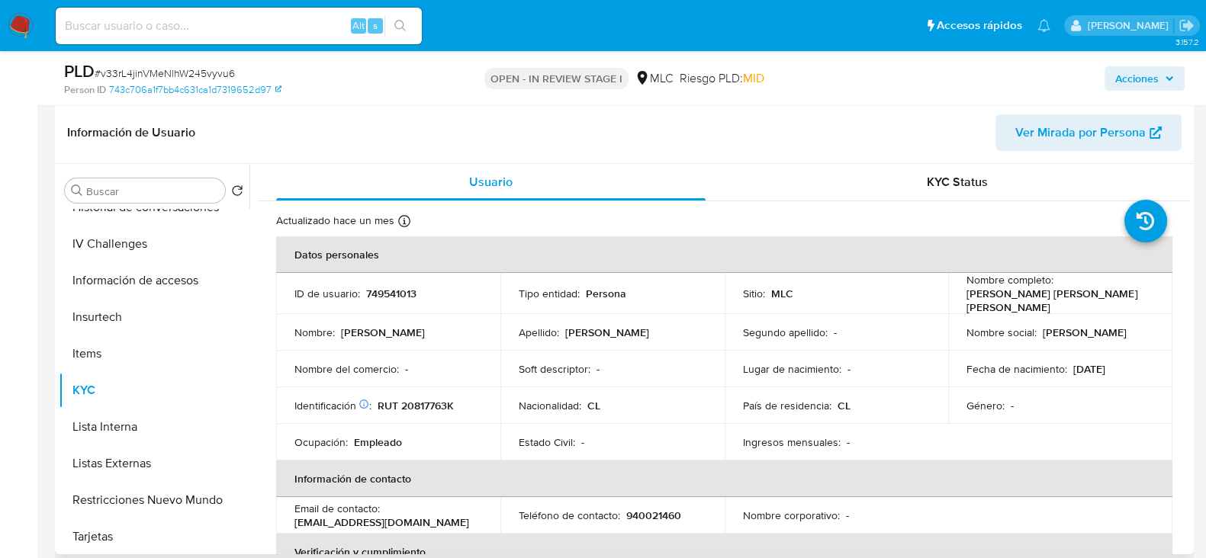
click at [435, 400] on p "RUT 20817763K" at bounding box center [416, 406] width 76 height 14
click at [435, 399] on p "RUT 20817763K" at bounding box center [416, 406] width 76 height 14
copy p "20817763K"
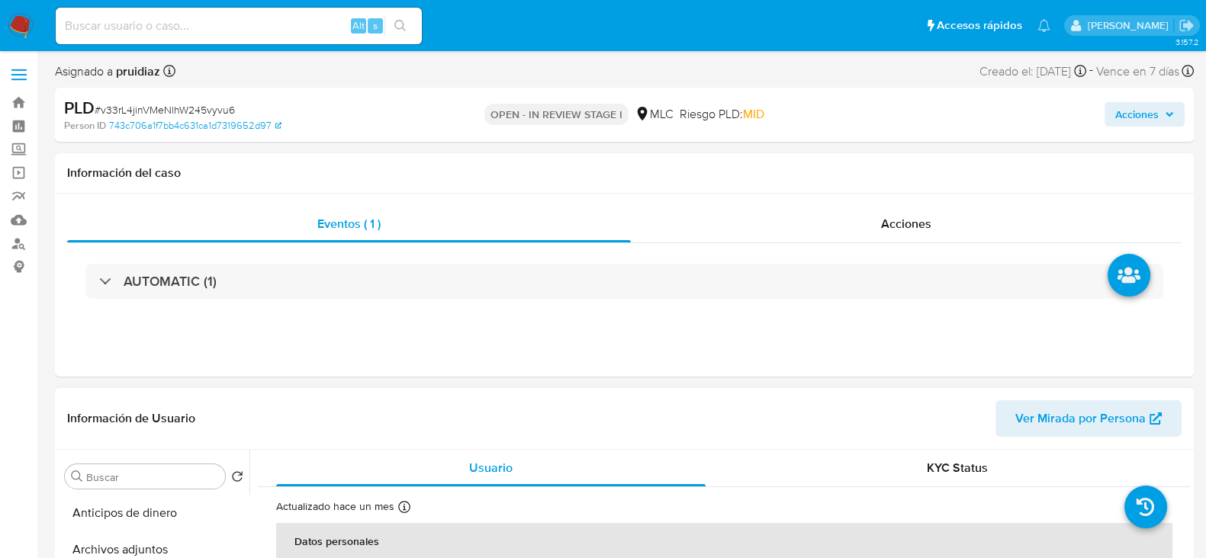
scroll to position [286, 0]
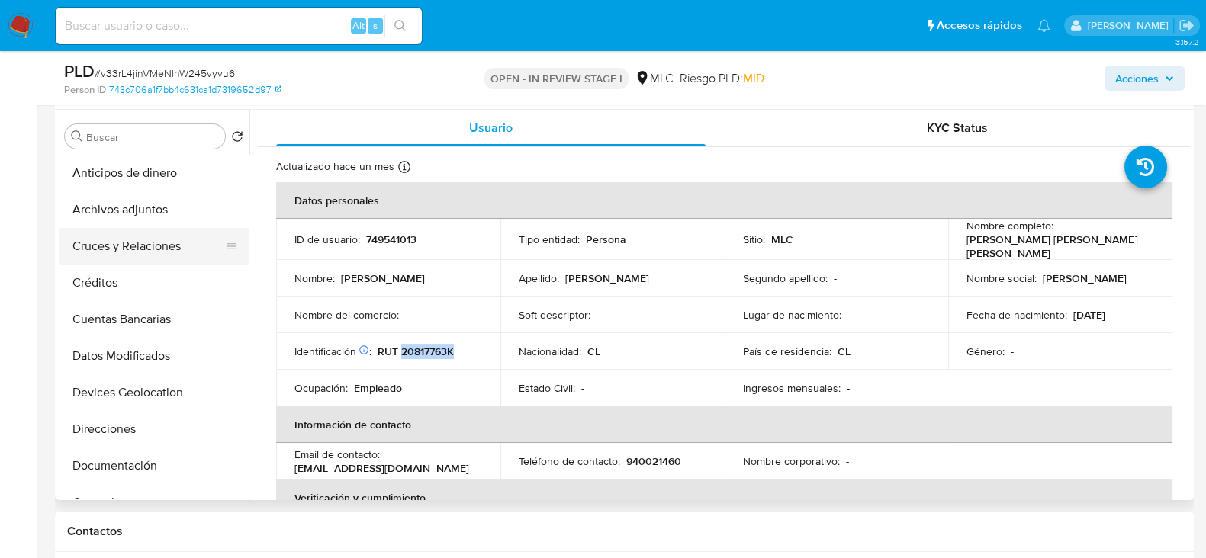
click at [136, 240] on button "Cruces y Relaciones" at bounding box center [148, 246] width 179 height 37
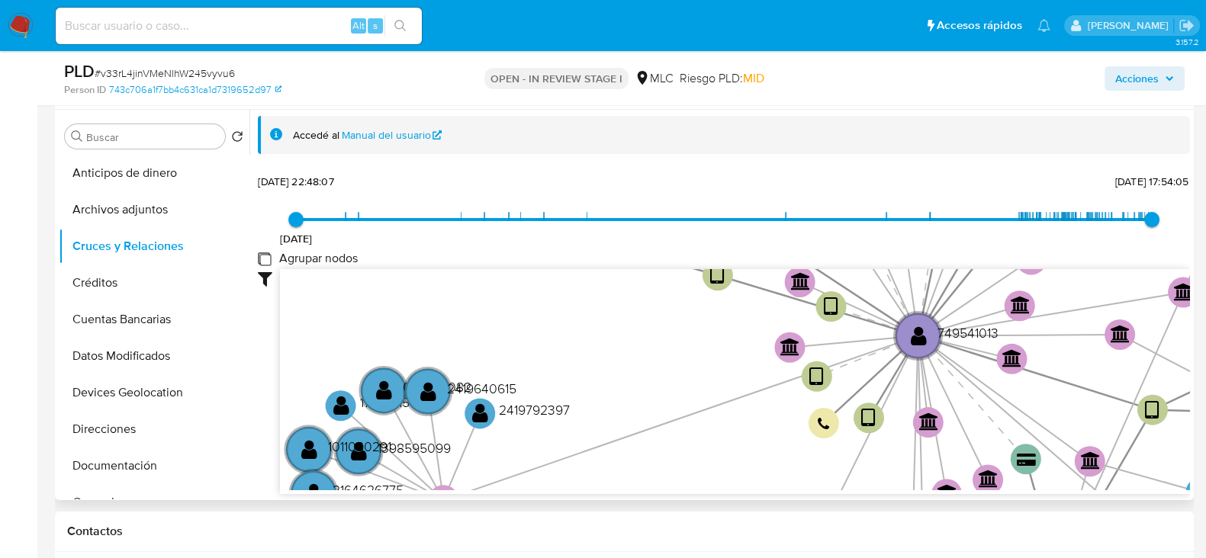
click at [264, 261] on group_nodes "Agrupar nodos" at bounding box center [264, 259] width 12 height 12
checkbox group_nodes "true"
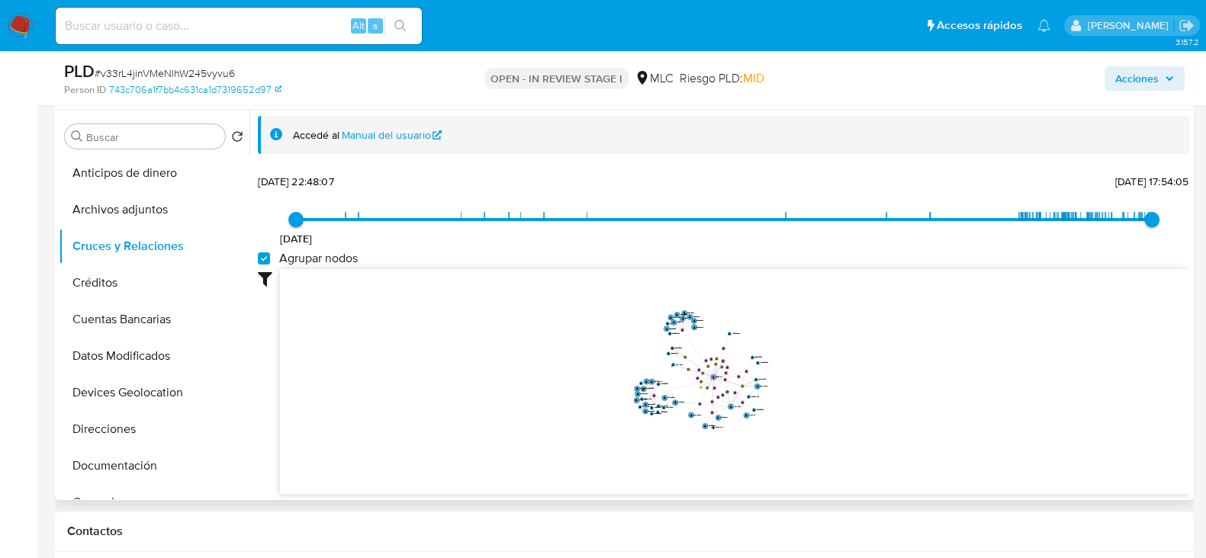
drag, startPoint x: 873, startPoint y: 326, endPoint x: 873, endPoint y: 356, distance: 30.5
click at [873, 356] on icon "device-677341d5588ab8a6627b936a  user-749541013  749541013 device-677890dfec7…" at bounding box center [735, 379] width 910 height 221
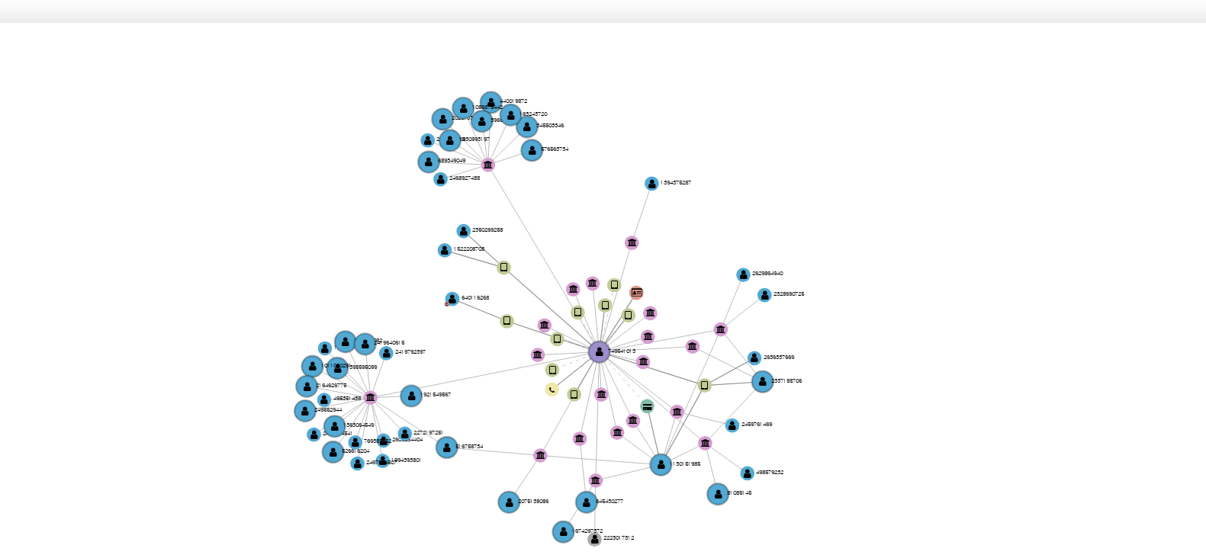
drag, startPoint x: 768, startPoint y: 334, endPoint x: 769, endPoint y: 305, distance: 29.0
click at [769, 305] on icon "device-677341d5588ab8a6627b936a  user-749541013  749541013 device-677890dfec7…" at bounding box center [735, 377] width 910 height 221
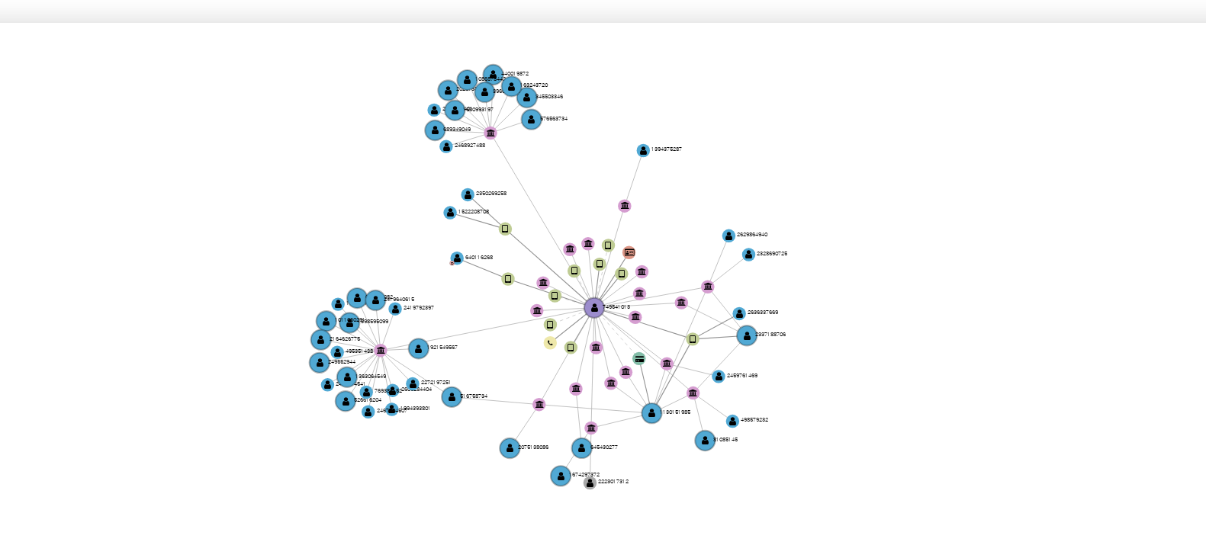
drag, startPoint x: 769, startPoint y: 305, endPoint x: 764, endPoint y: 299, distance: 8.1
click at [764, 299] on icon "device-677341d5588ab8a6627b936a  user-749541013  749541013 device-677890dfec7…" at bounding box center [735, 377] width 910 height 221
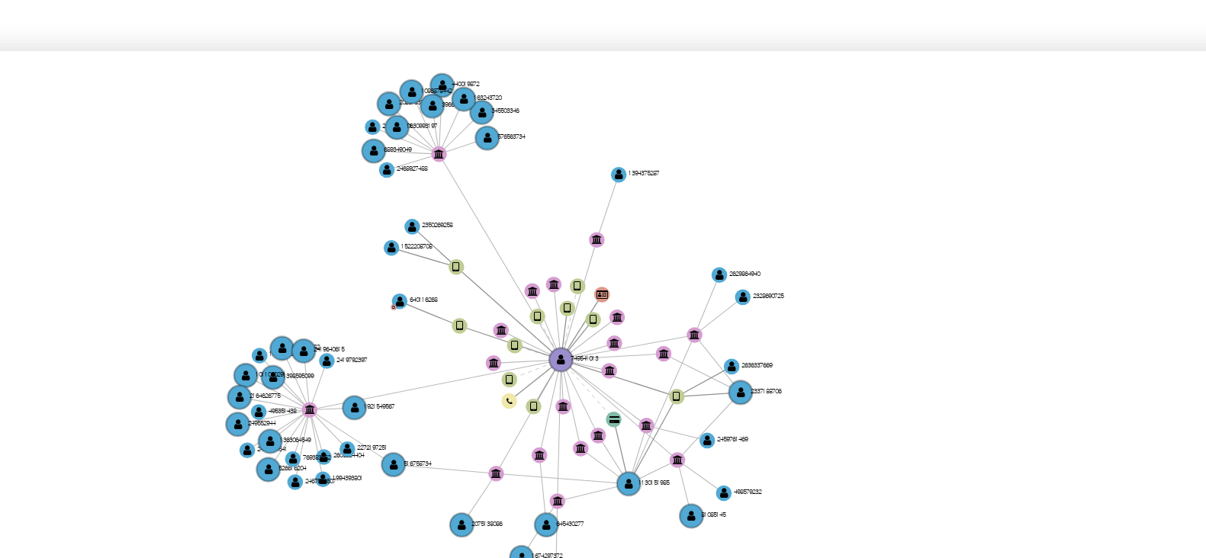
scroll to position [0, 0]
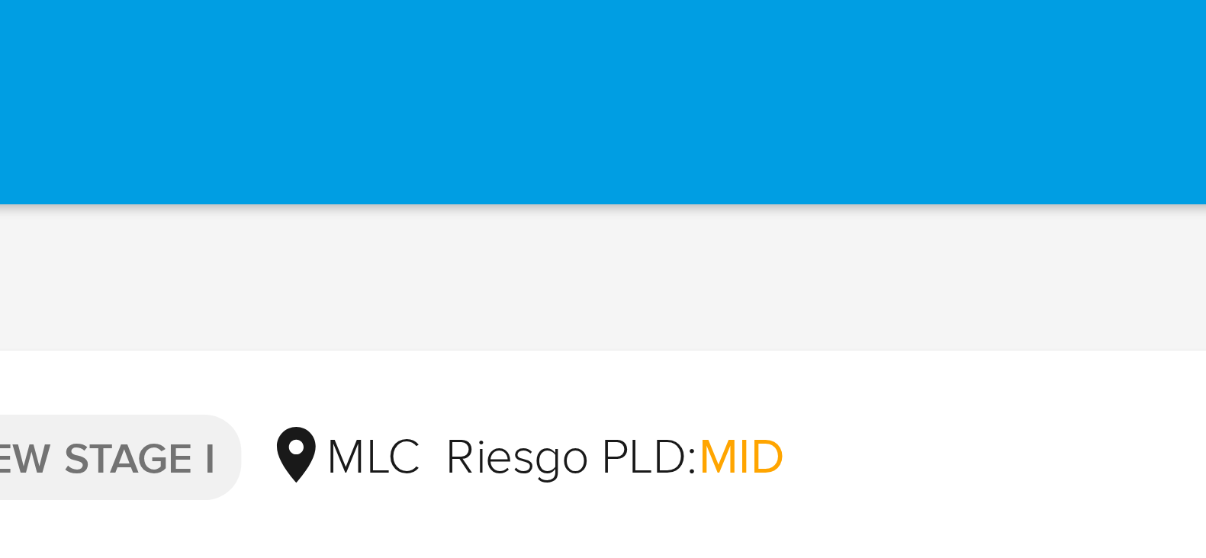
drag, startPoint x: 873, startPoint y: 281, endPoint x: 825, endPoint y: 16, distance: 269.0
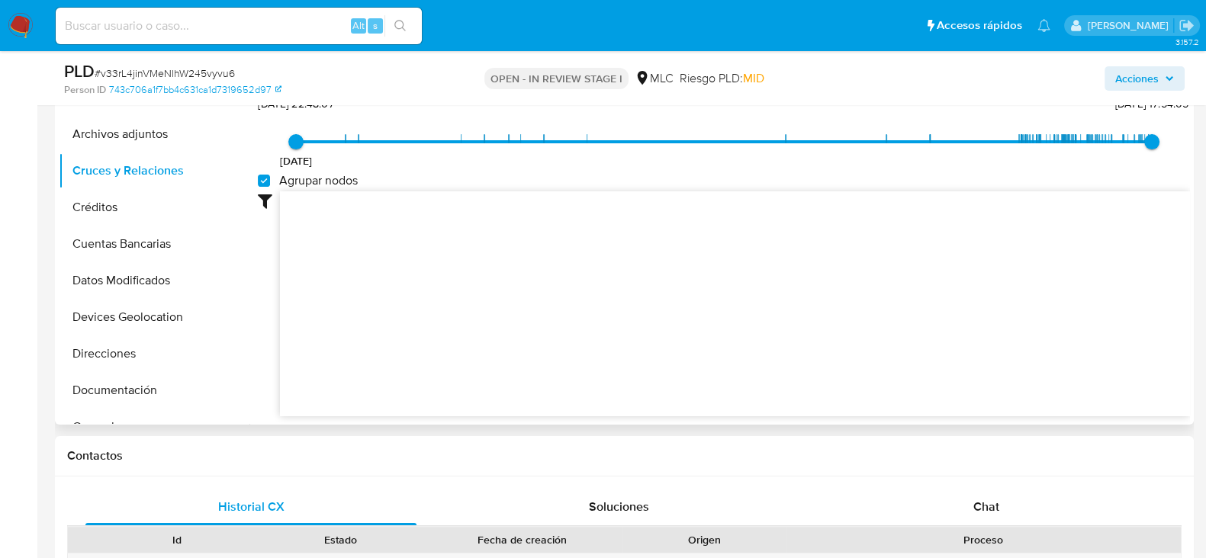
scroll to position [381, 0]
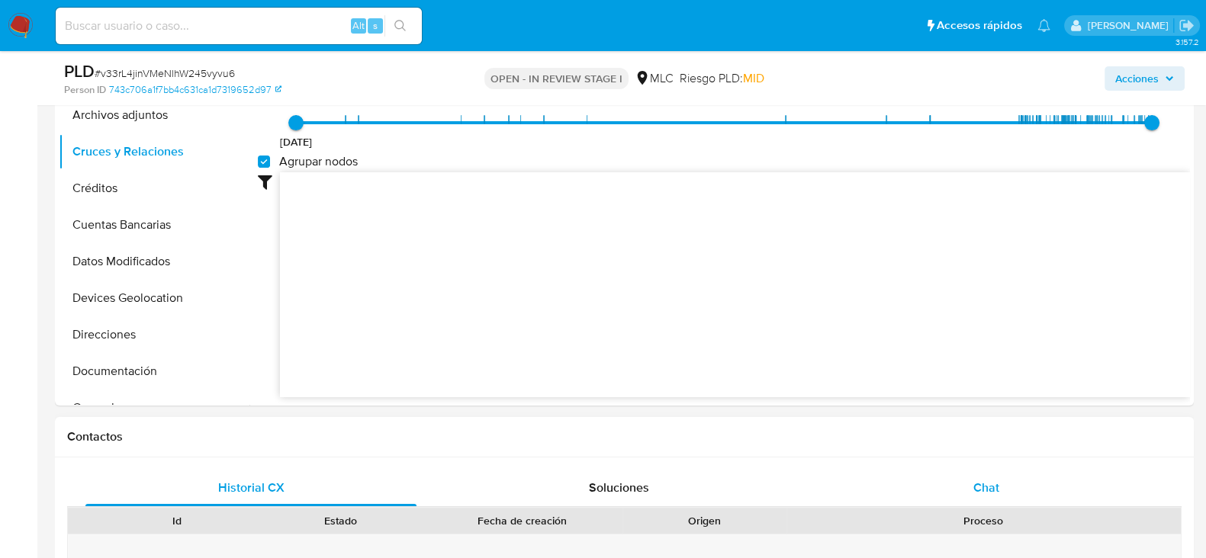
click at [1005, 484] on div "Chat" at bounding box center [986, 488] width 331 height 37
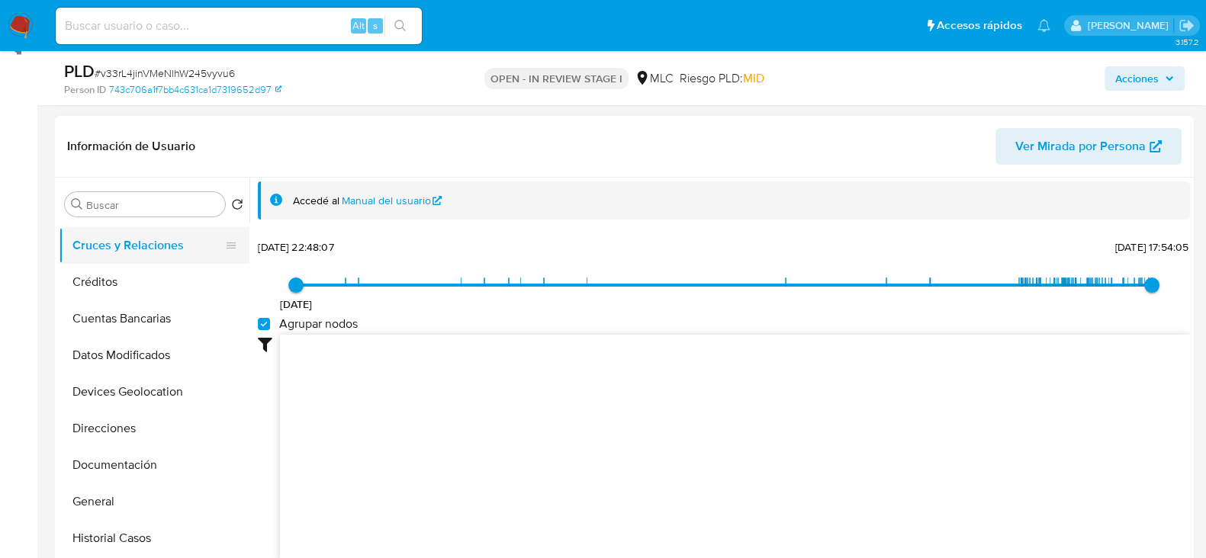
scroll to position [95, 0]
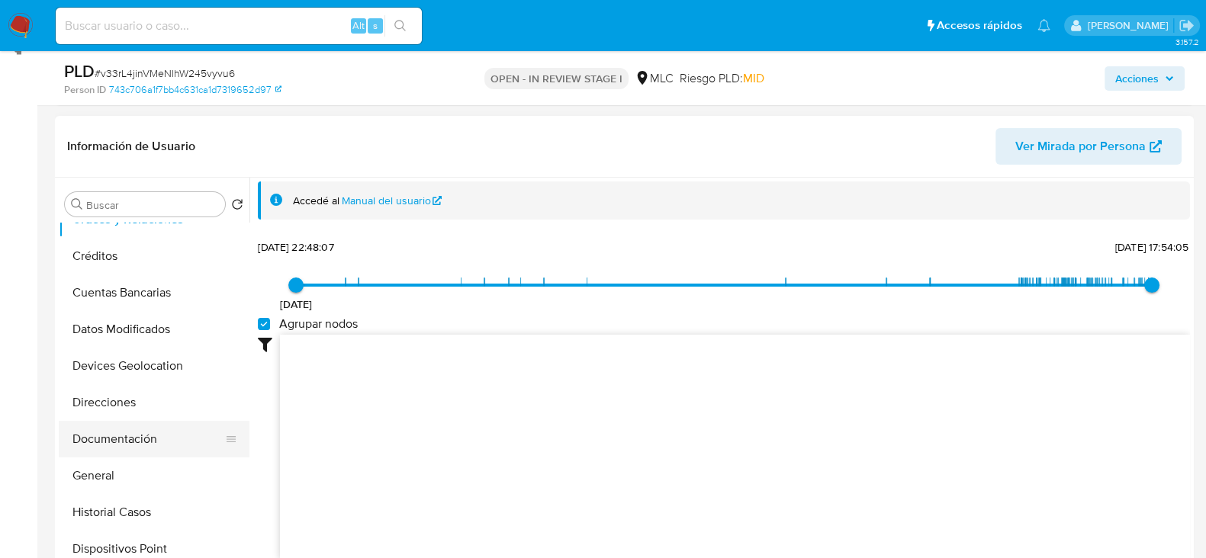
click at [116, 426] on button "Documentación" at bounding box center [148, 439] width 179 height 37
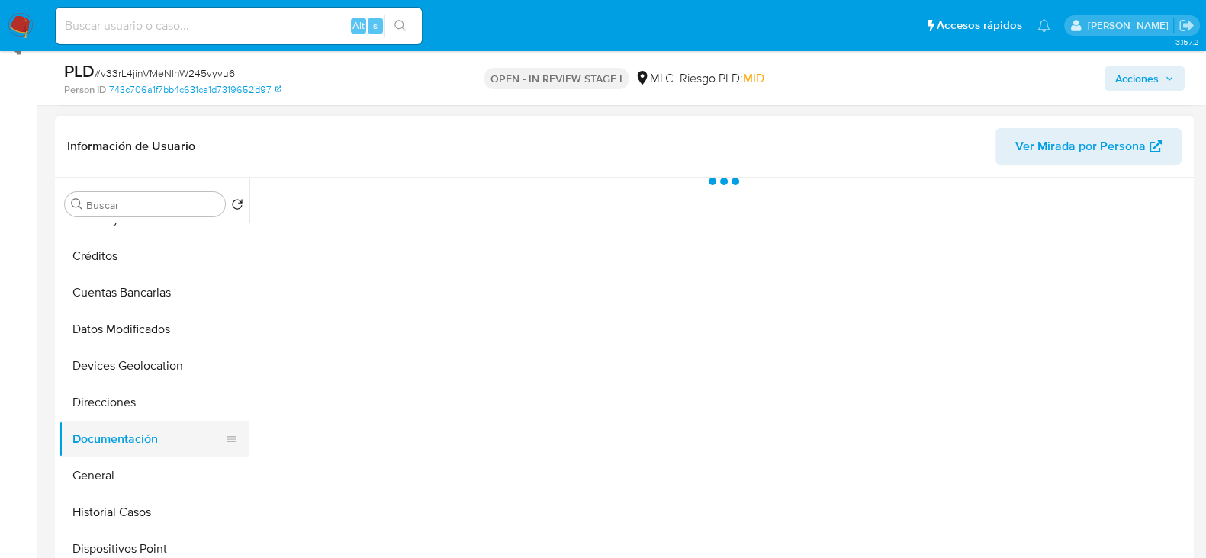
scroll to position [0, 0]
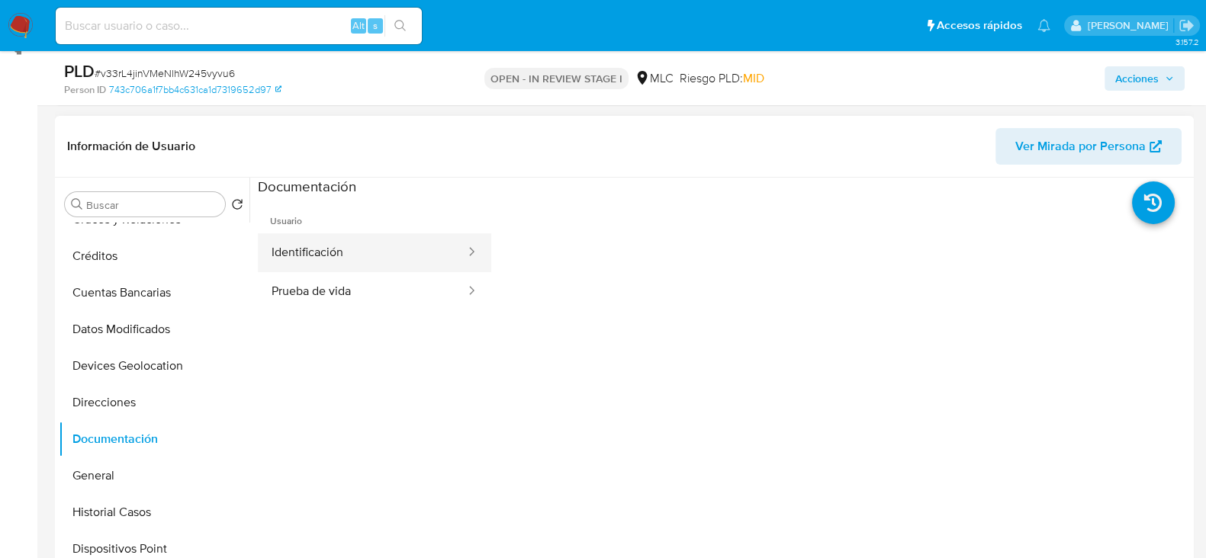
click at [339, 255] on button "Identificación" at bounding box center [362, 252] width 209 height 39
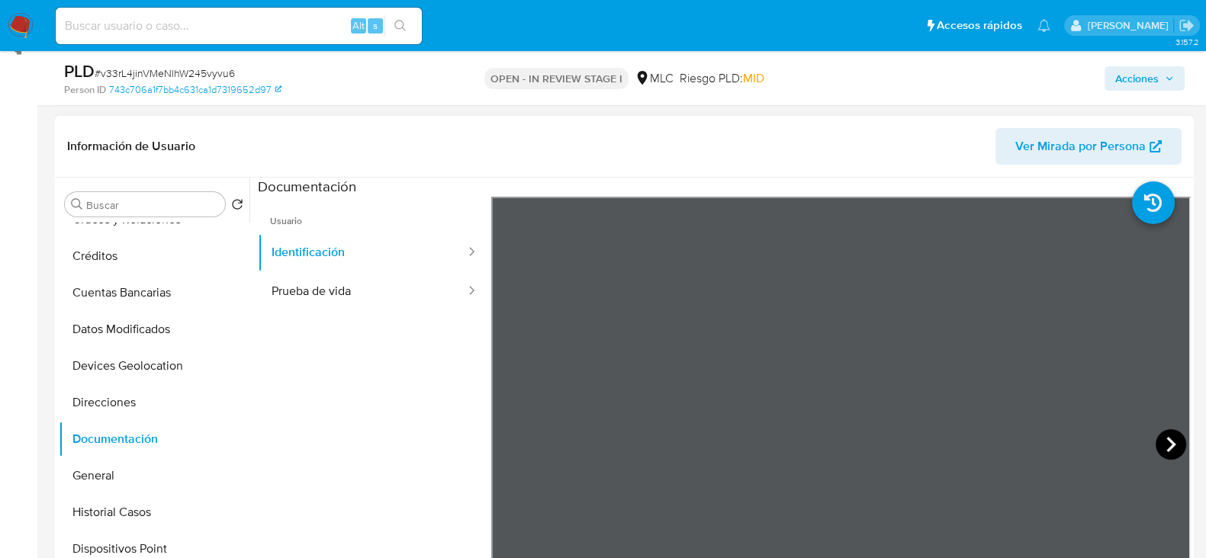
click at [1156, 442] on icon at bounding box center [1171, 444] width 31 height 31
click at [302, 301] on button "Prueba de vida" at bounding box center [362, 291] width 209 height 39
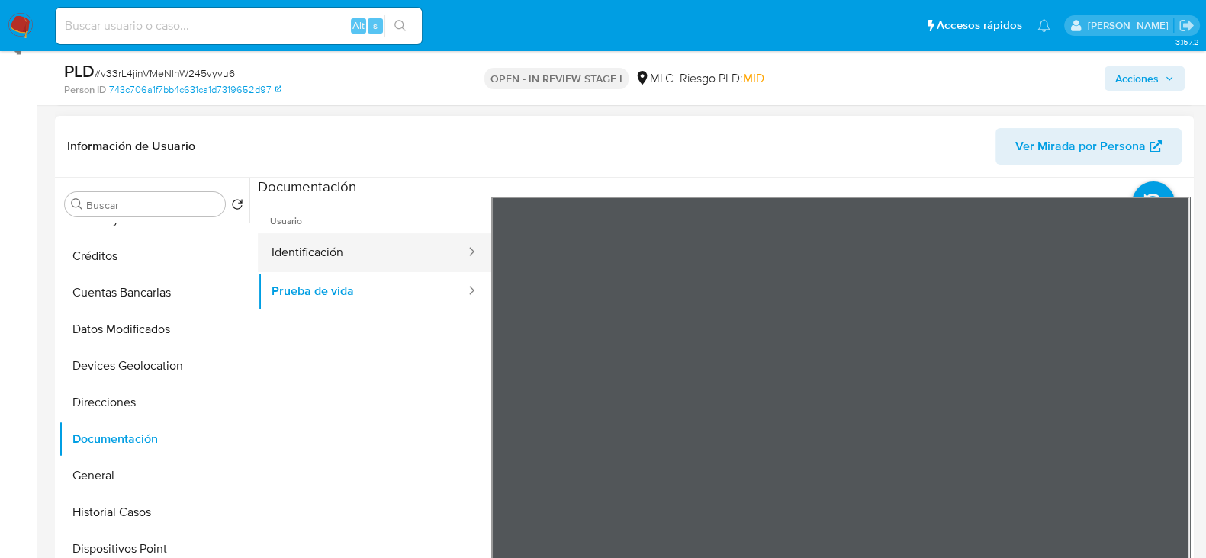
drag, startPoint x: 314, startPoint y: 248, endPoint x: 325, endPoint y: 249, distance: 11.5
click at [314, 249] on button "Identificación" at bounding box center [362, 252] width 209 height 39
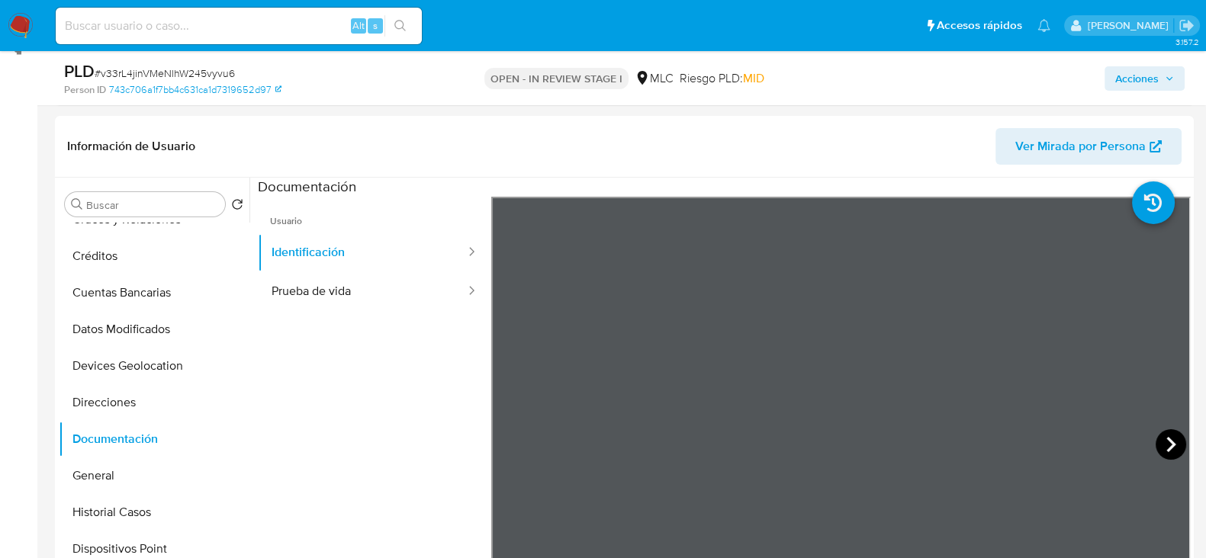
click at [1163, 444] on icon at bounding box center [1171, 444] width 31 height 31
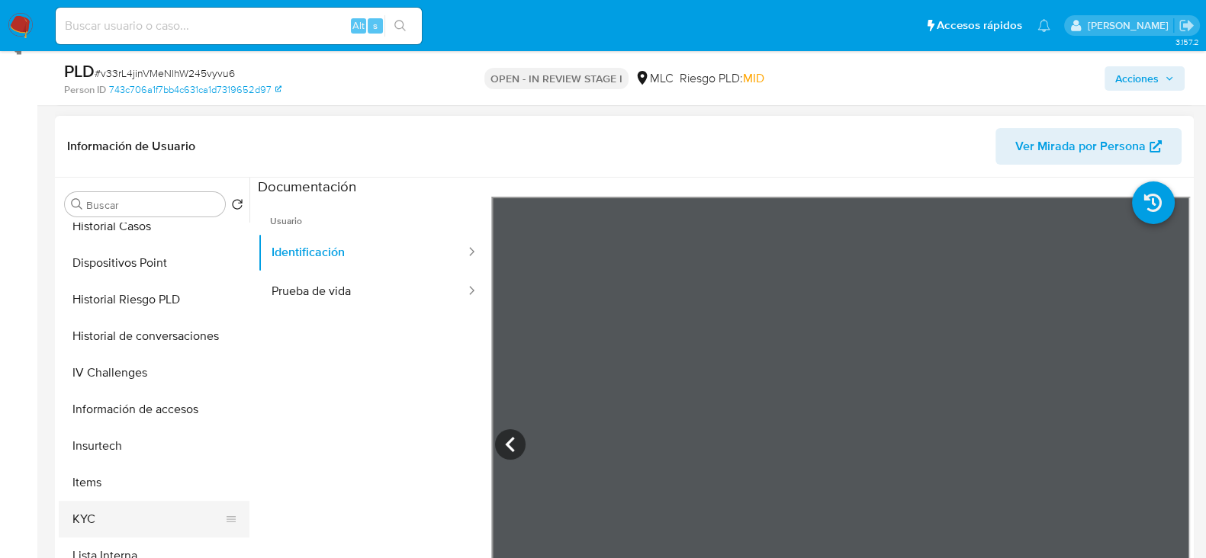
click at [108, 508] on button "KYC" at bounding box center [148, 519] width 179 height 37
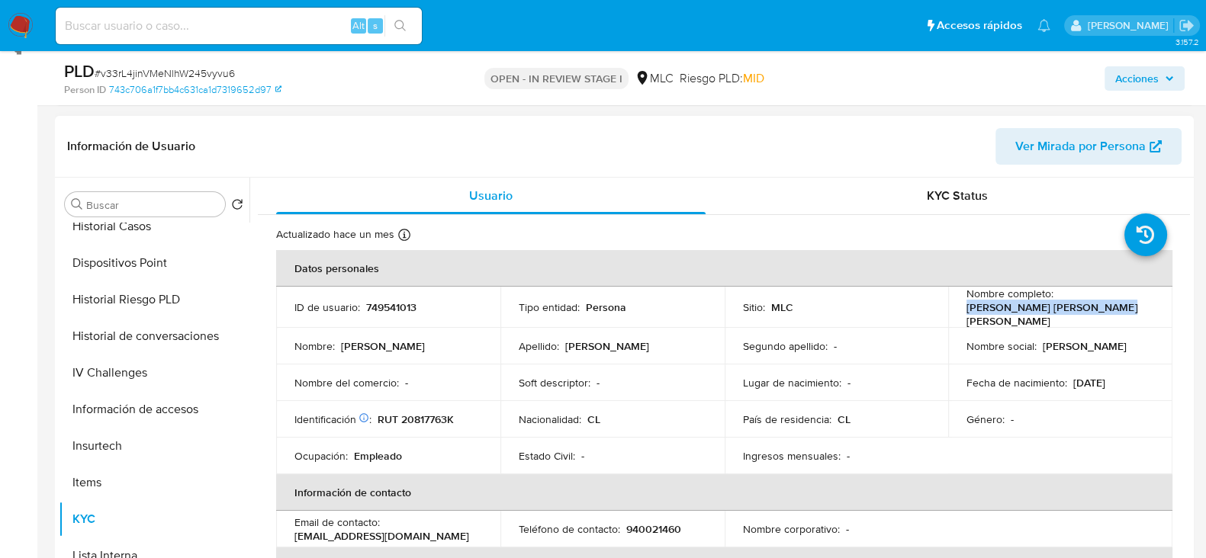
drag, startPoint x: 1105, startPoint y: 309, endPoint x: 957, endPoint y: 314, distance: 147.3
click at [957, 314] on td "Nombre completo : Giovanni Josue Ibáñez Sossa" at bounding box center [1060, 307] width 224 height 41
copy p "Giovanni Josue Ibáñez Sossa"
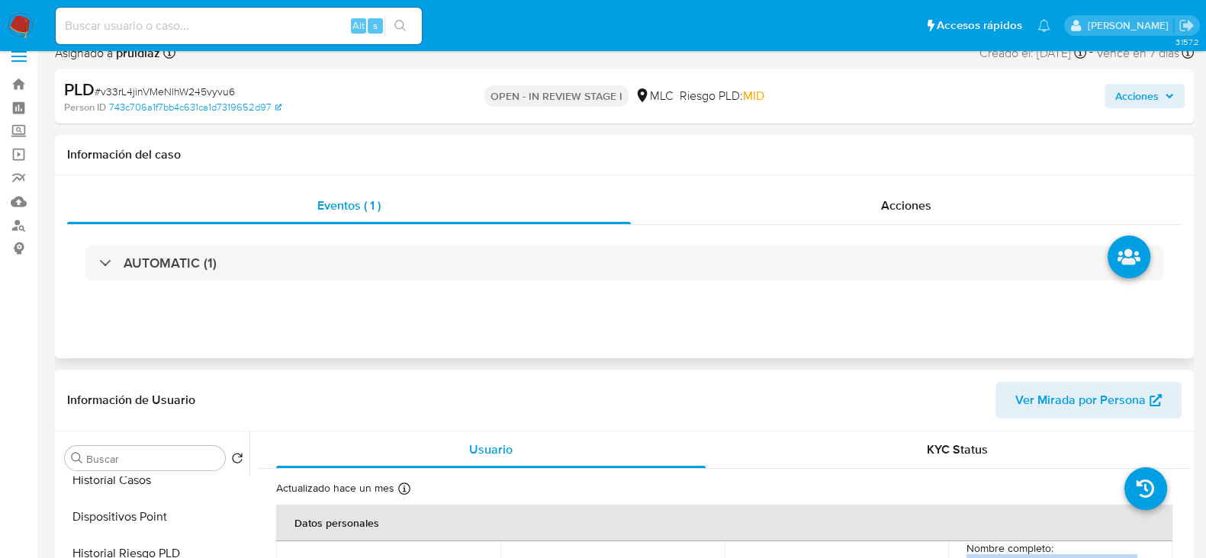
scroll to position [0, 0]
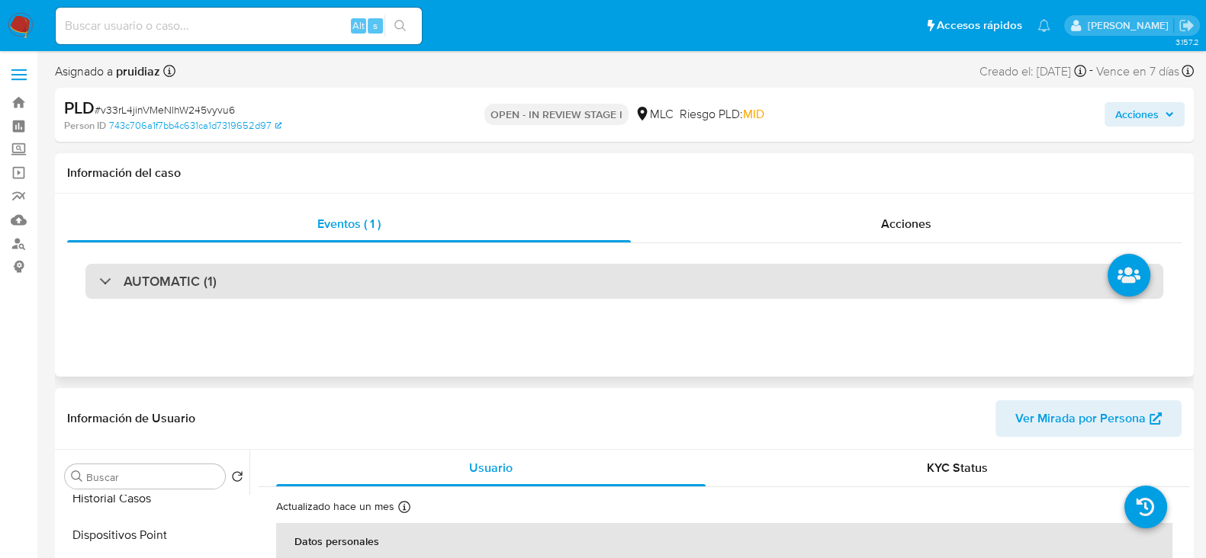
click at [163, 288] on h3 "AUTOMATIC (1)" at bounding box center [170, 281] width 93 height 17
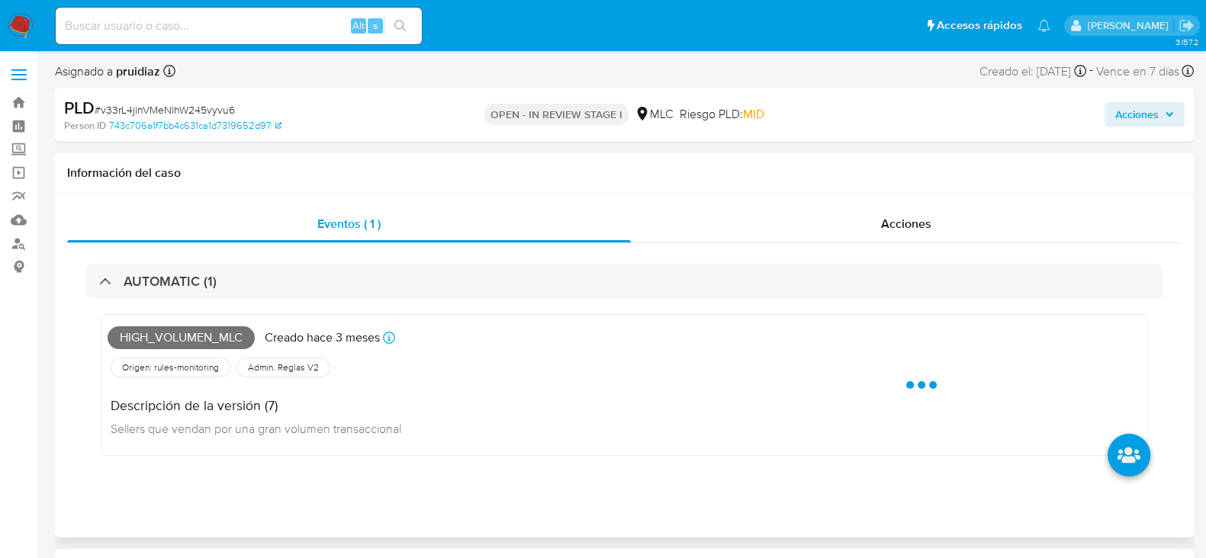
click at [162, 333] on span "High_volumen_mlc" at bounding box center [181, 338] width 147 height 23
click at [162, 331] on span "High_volumen_mlc" at bounding box center [181, 338] width 147 height 23
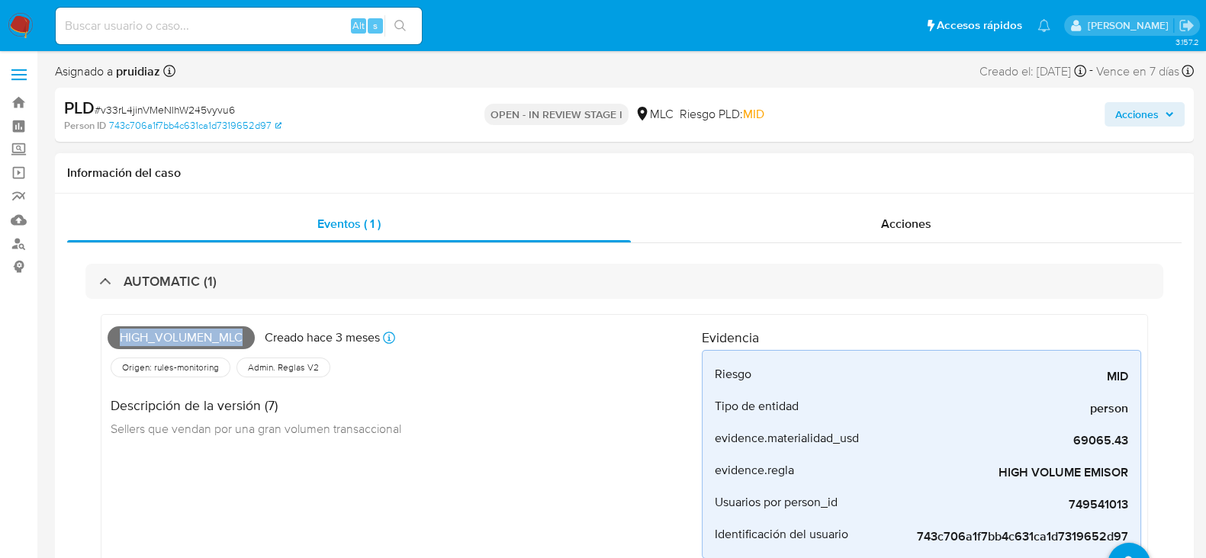
copy span "High_volumen_mlc"
click at [159, 263] on div "AUTOMATIC (1) High_volumen_mlc Creado hace 3 meses Creado: 12/06/2025 06:06:10 …" at bounding box center [624, 426] width 1115 height 366
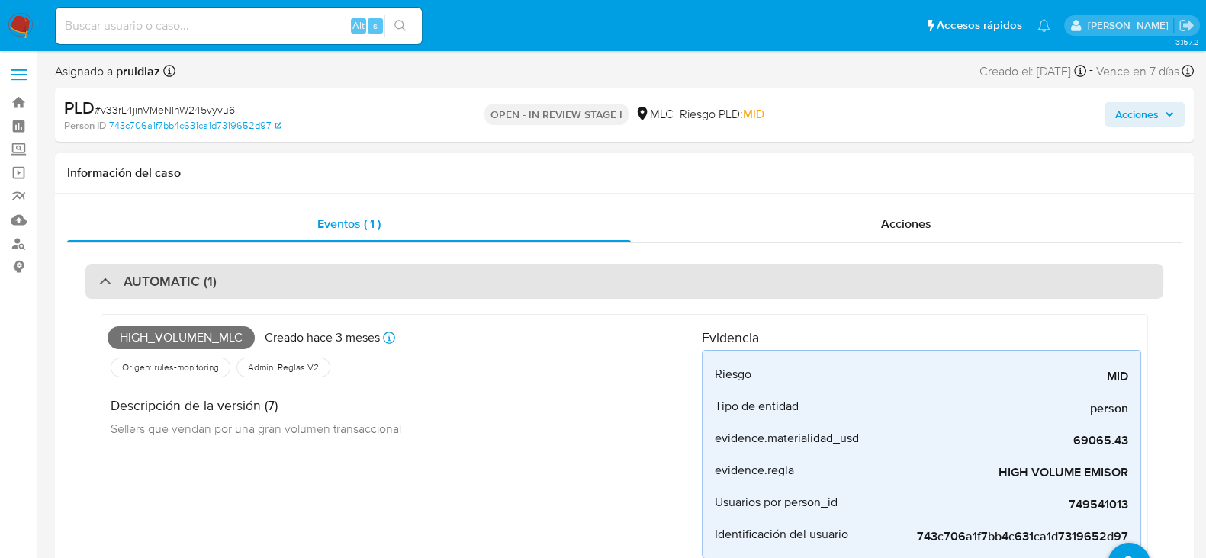
click at [159, 271] on div "AUTOMATIC (1)" at bounding box center [624, 281] width 1078 height 35
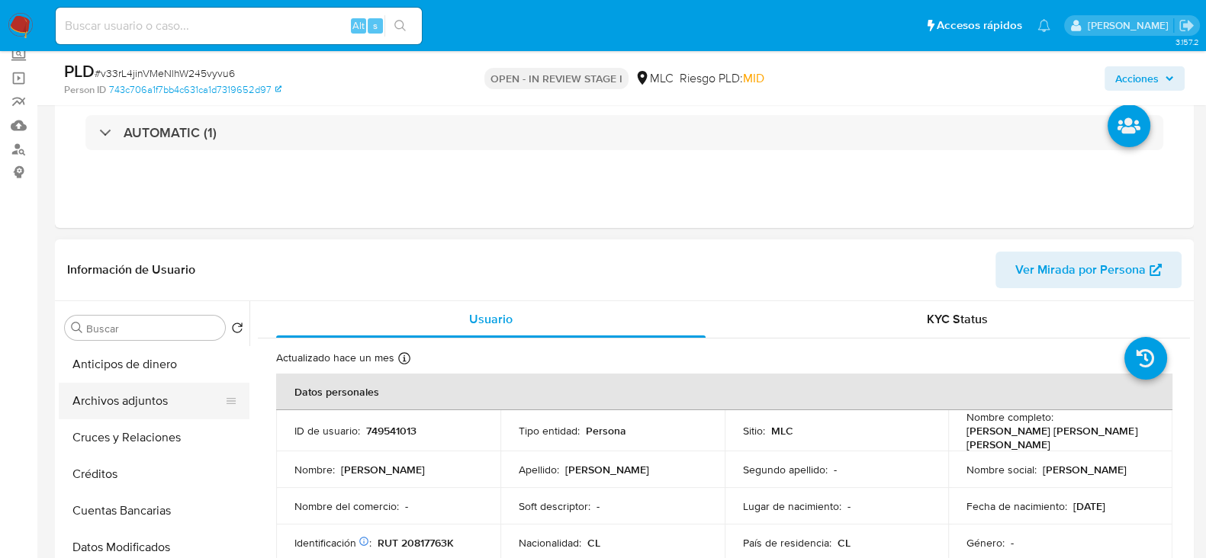
click at [121, 393] on button "Archivos adjuntos" at bounding box center [148, 401] width 179 height 37
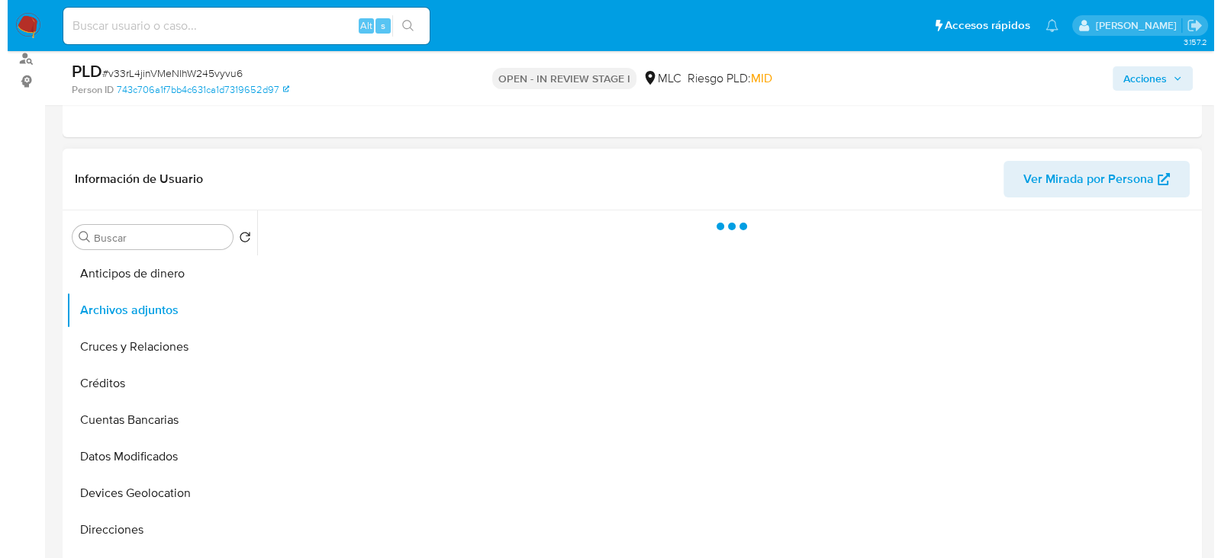
scroll to position [286, 0]
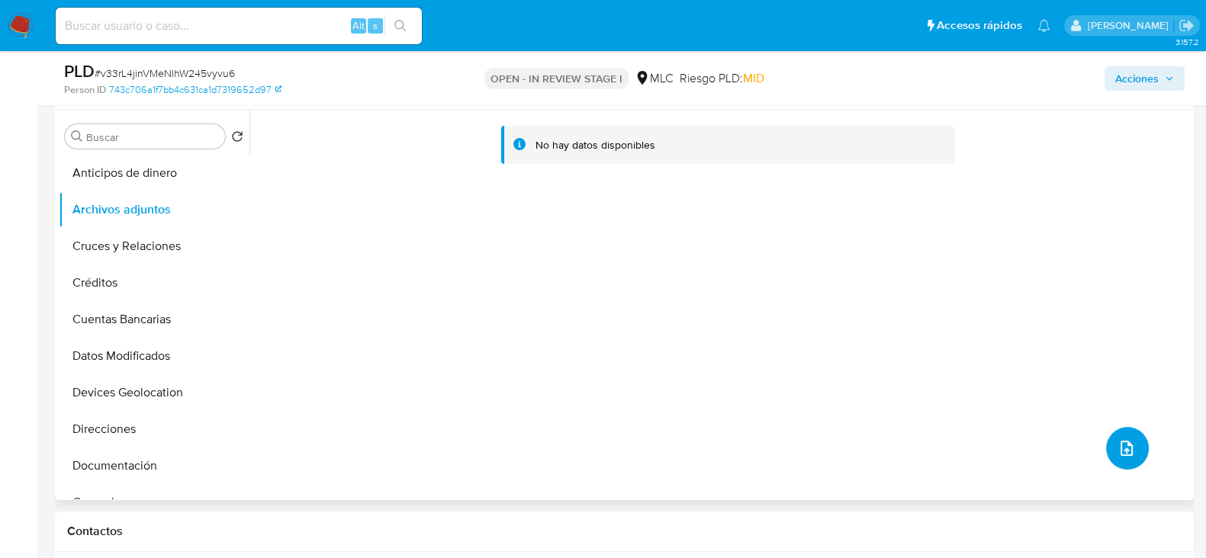
click at [1118, 448] on icon "upload-file" at bounding box center [1127, 448] width 18 height 18
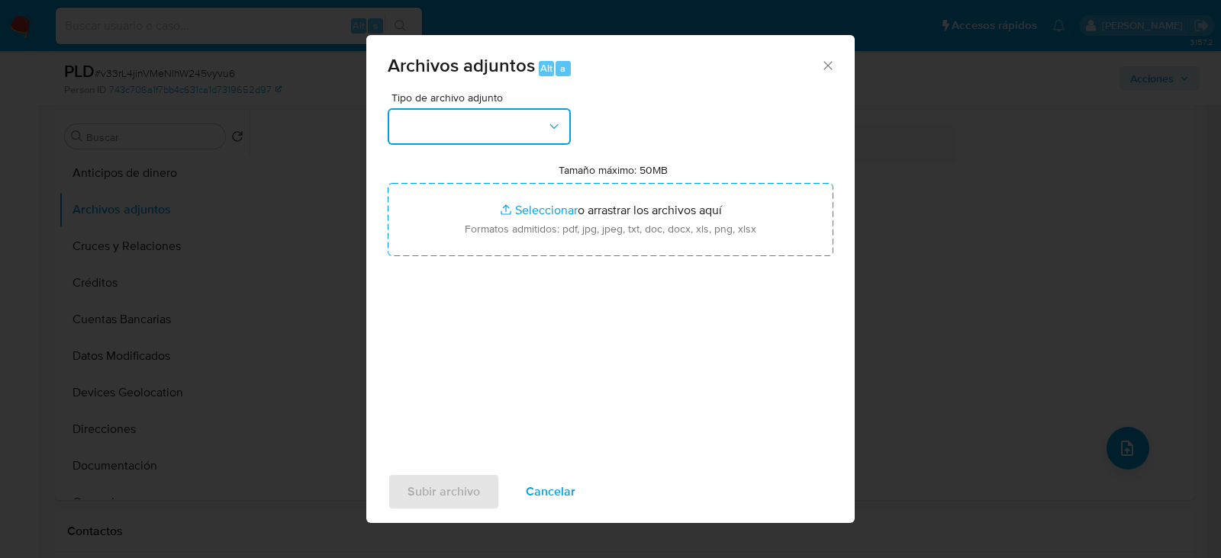
click at [498, 133] on button "button" at bounding box center [479, 126] width 183 height 37
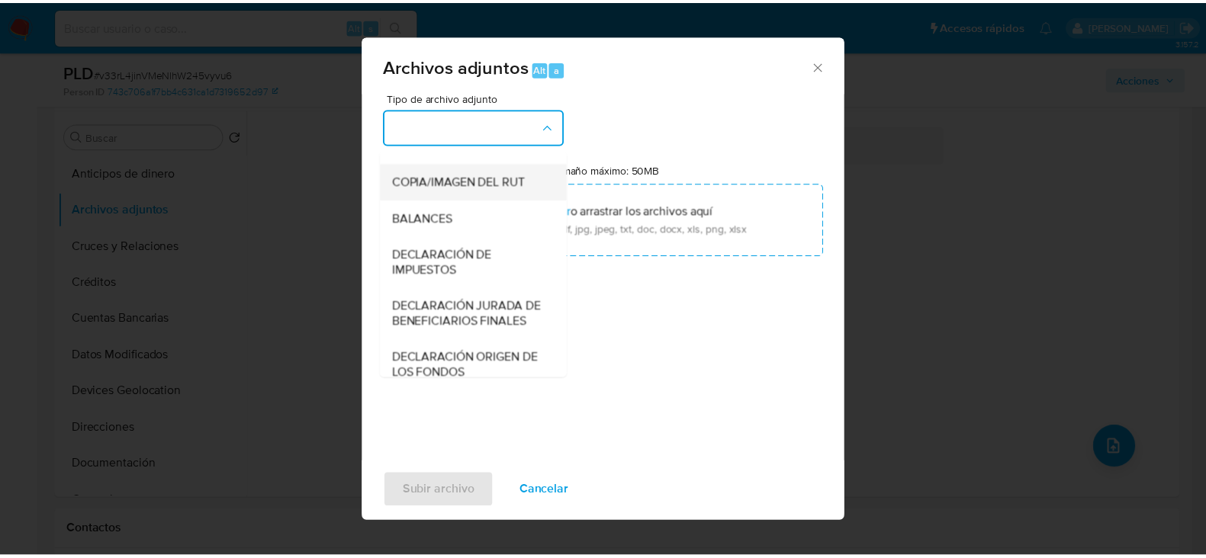
scroll to position [253, 0]
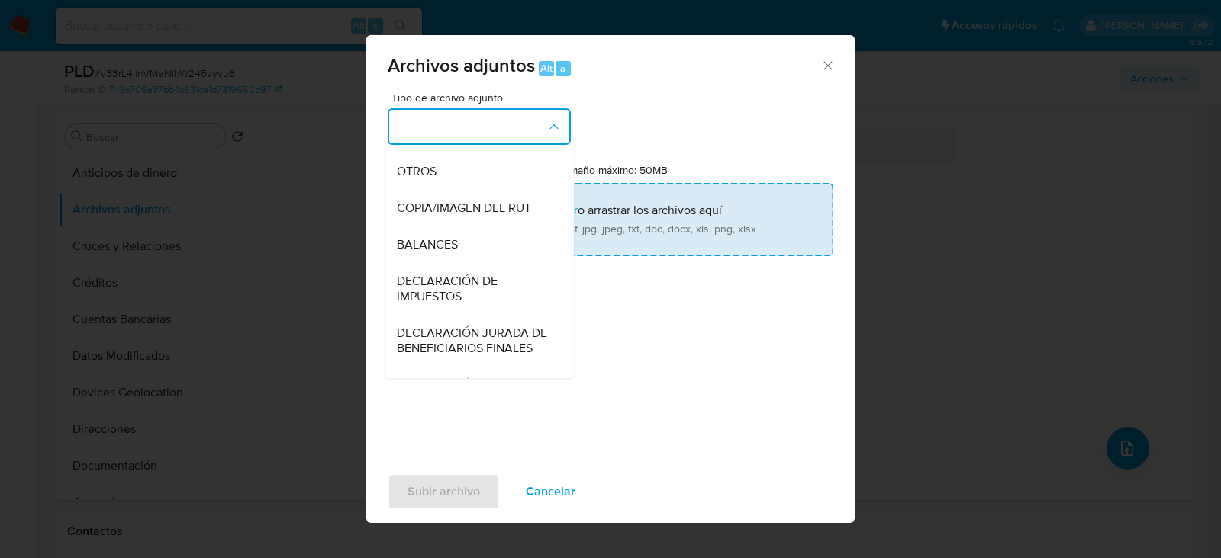
click at [433, 179] on span "OTROS" at bounding box center [417, 171] width 40 height 15
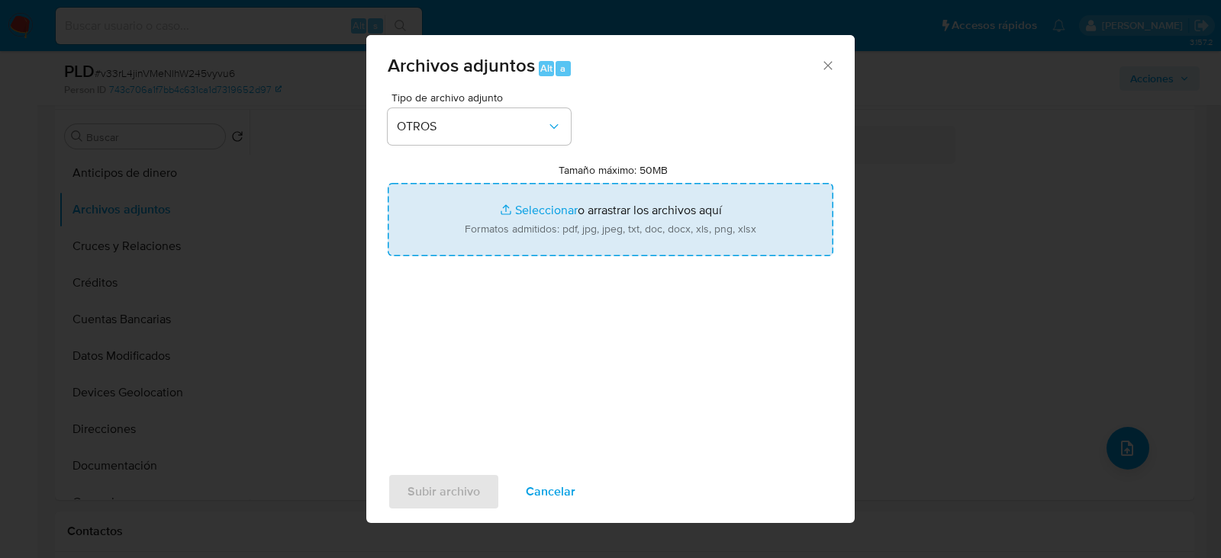
click at [533, 205] on input "Tamaño máximo: 50MB Seleccionar archivos" at bounding box center [611, 219] width 446 height 73
type input "C:\fakepath\749541013 - 03_09_2025.xlsx"
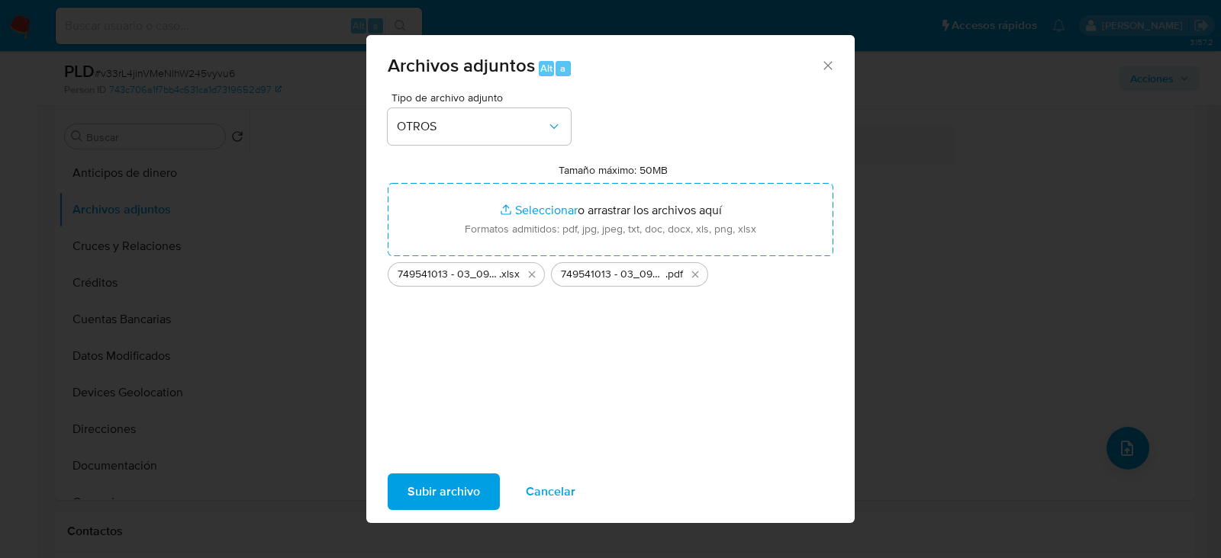
click at [436, 497] on span "Subir archivo" at bounding box center [443, 492] width 72 height 34
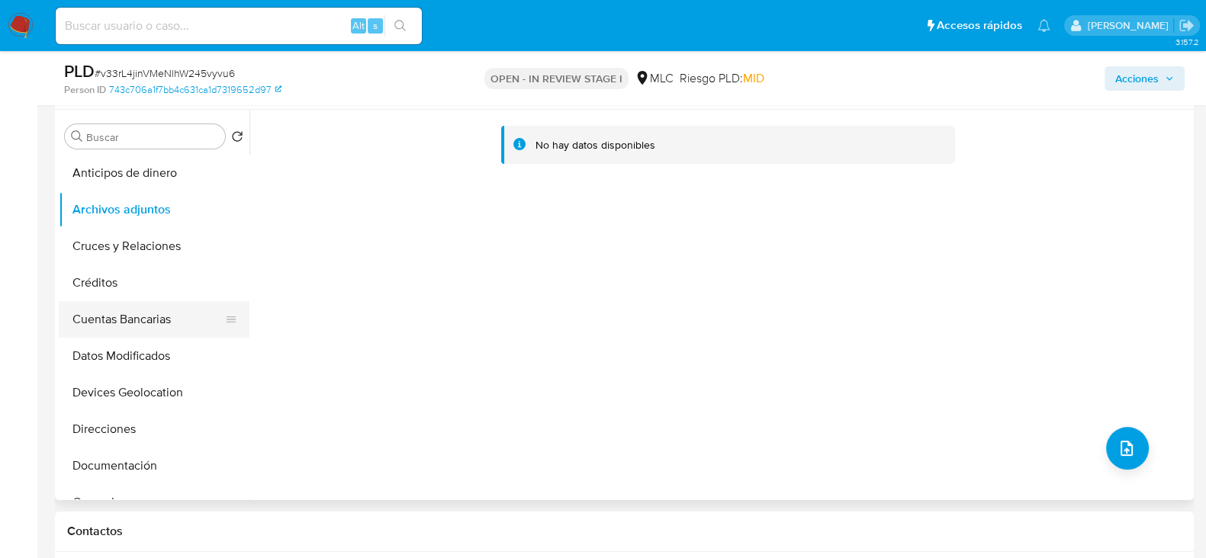
click at [132, 317] on button "Cuentas Bancarias" at bounding box center [148, 319] width 179 height 37
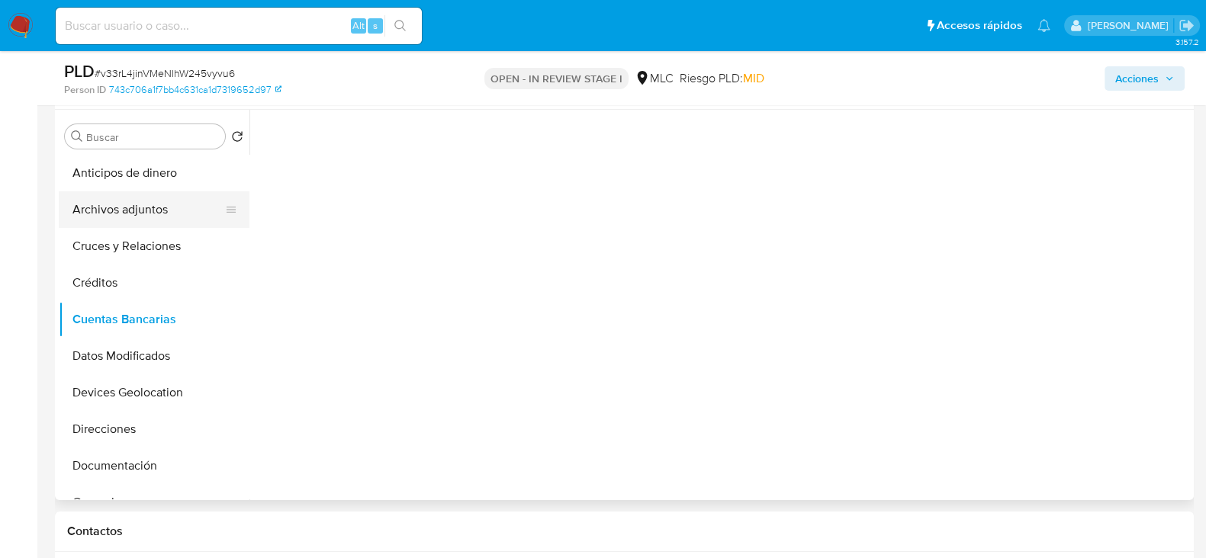
click at [149, 200] on button "Archivos adjuntos" at bounding box center [148, 209] width 179 height 37
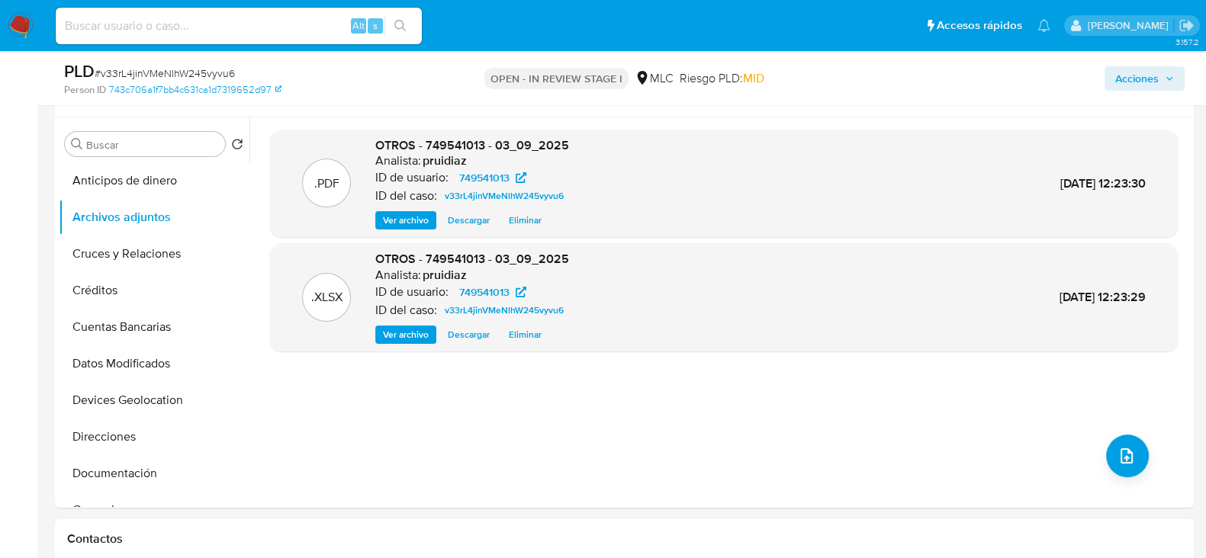
scroll to position [0, 0]
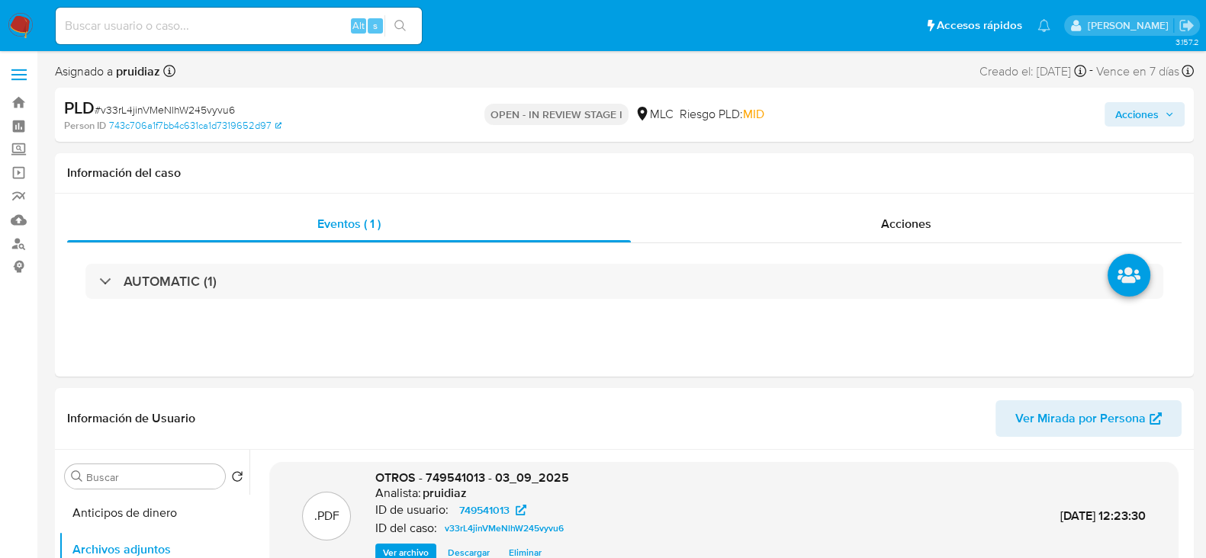
click at [1148, 111] on span "Acciones" at bounding box center [1136, 114] width 43 height 24
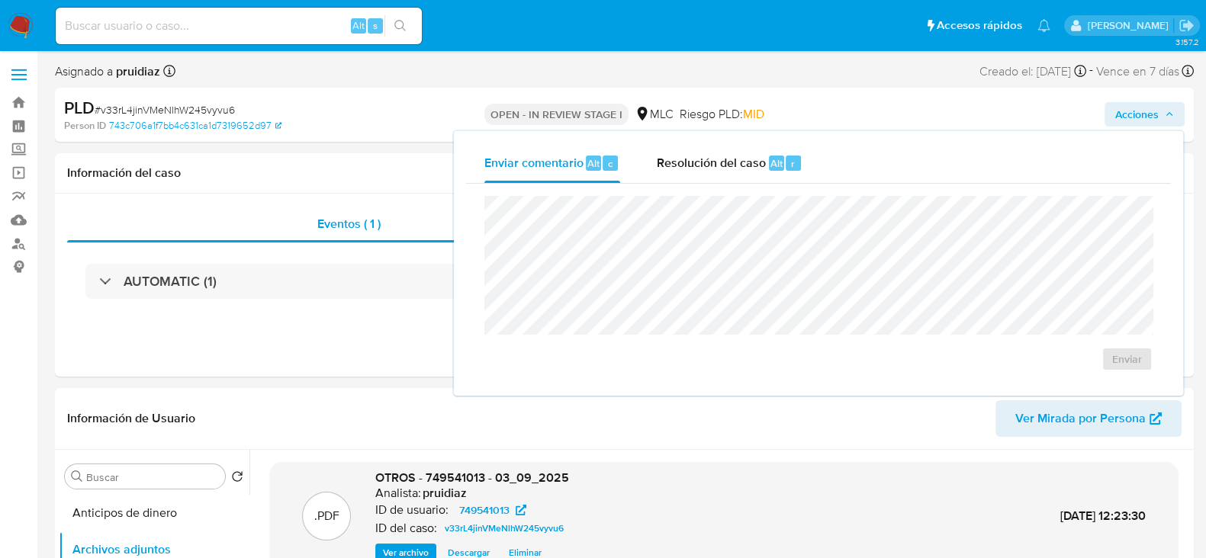
drag, startPoint x: 723, startPoint y: 171, endPoint x: 727, endPoint y: 188, distance: 18.0
click at [723, 172] on div "Resolución del caso Alt r" at bounding box center [730, 163] width 146 height 40
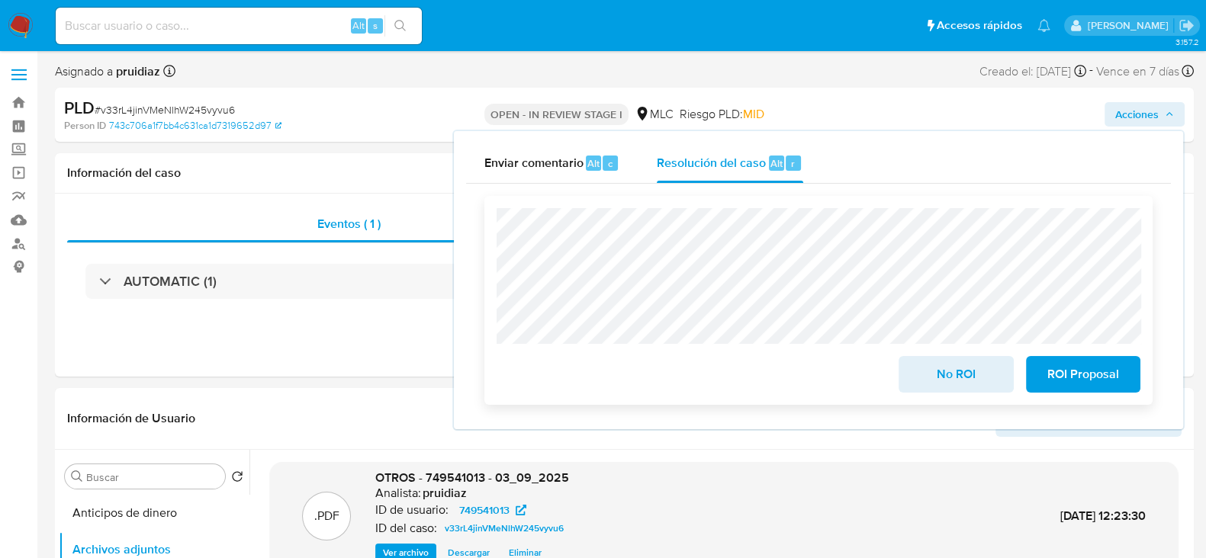
click at [1092, 368] on span "ROI Proposal" at bounding box center [1083, 375] width 75 height 34
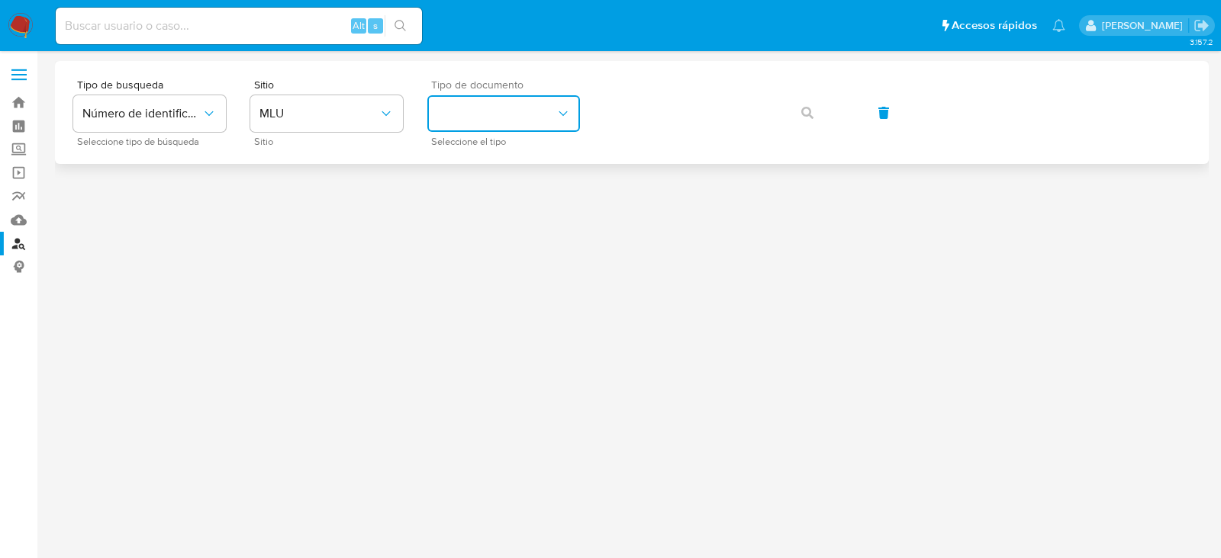
click at [500, 126] on button "identificationType" at bounding box center [503, 113] width 153 height 37
drag, startPoint x: 485, startPoint y: 210, endPoint x: 603, endPoint y: 143, distance: 135.3
click at [485, 211] on div "RUT RUT" at bounding box center [498, 214] width 125 height 52
click at [328, 109] on span "MLU" at bounding box center [318, 113] width 119 height 15
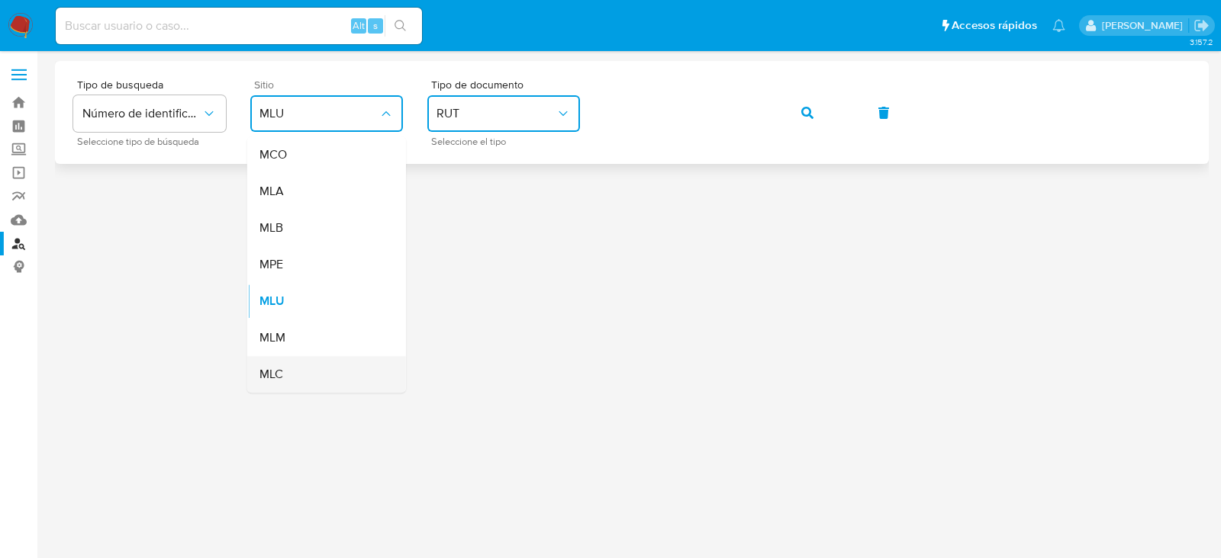
click at [276, 361] on div "MLC" at bounding box center [321, 374] width 125 height 37
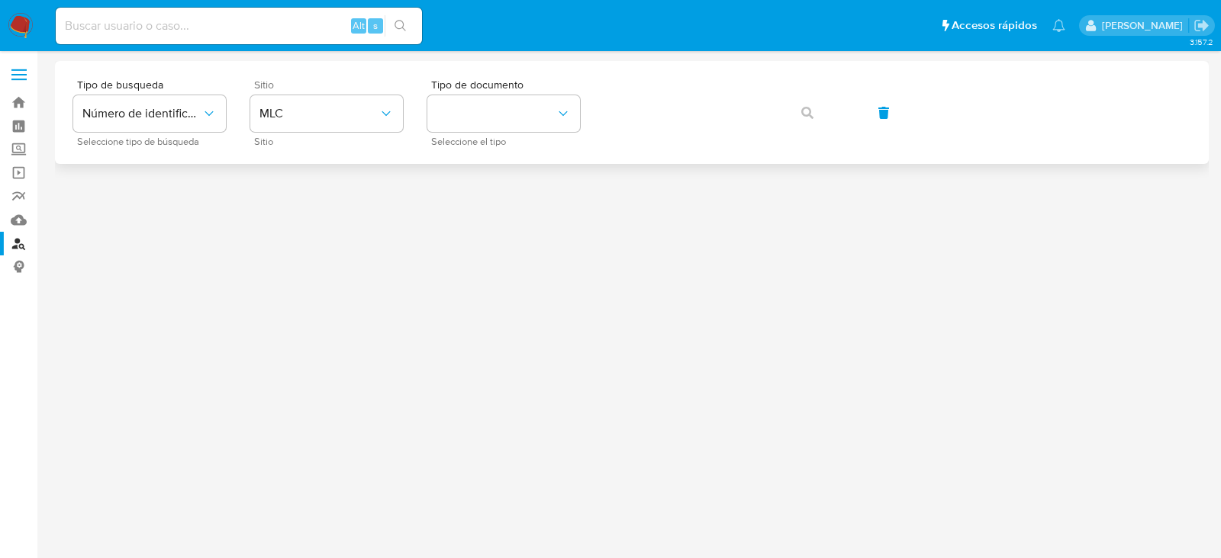
drag, startPoint x: 805, startPoint y: 95, endPoint x: 805, endPoint y: 105, distance: 10.7
click at [805, 95] on div "Tipo de busqueda Número de identificación Seleccione tipo de búsqueda Sitio MLC…" at bounding box center [631, 112] width 1117 height 66
click at [805, 110] on div "Tipo de busqueda Número de identificación Seleccione tipo de búsqueda Sitio MLC…" at bounding box center [631, 112] width 1117 height 66
click at [126, 116] on span "Número de identificación" at bounding box center [141, 113] width 119 height 15
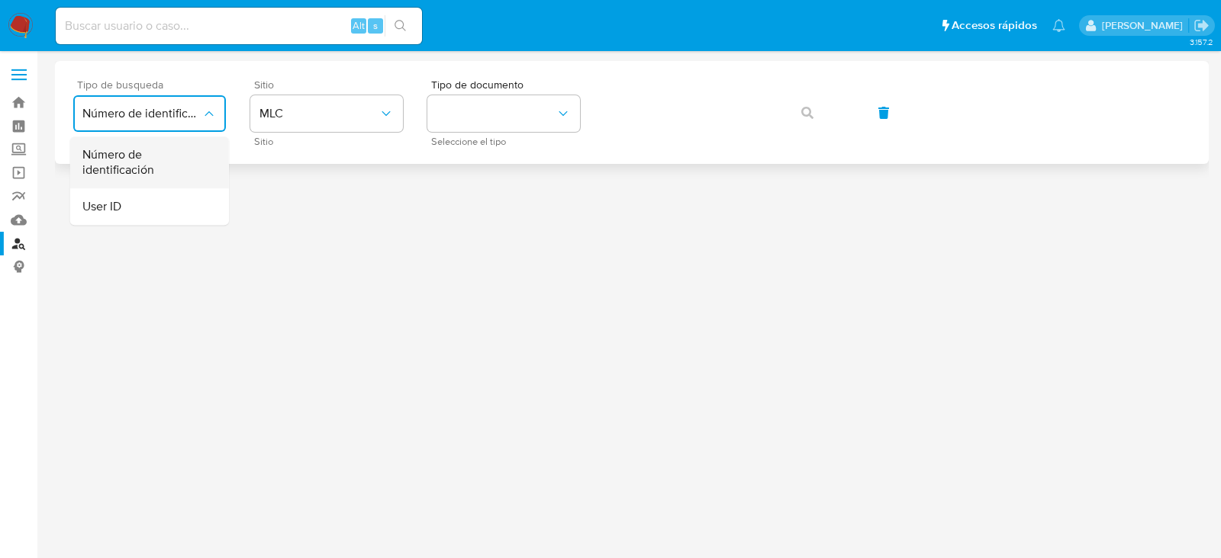
click at [114, 163] on span "Número de identificación" at bounding box center [144, 162] width 125 height 31
drag, startPoint x: 320, startPoint y: 112, endPoint x: 320, endPoint y: 126, distance: 13.7
click at [320, 112] on button "site_id" at bounding box center [326, 113] width 153 height 37
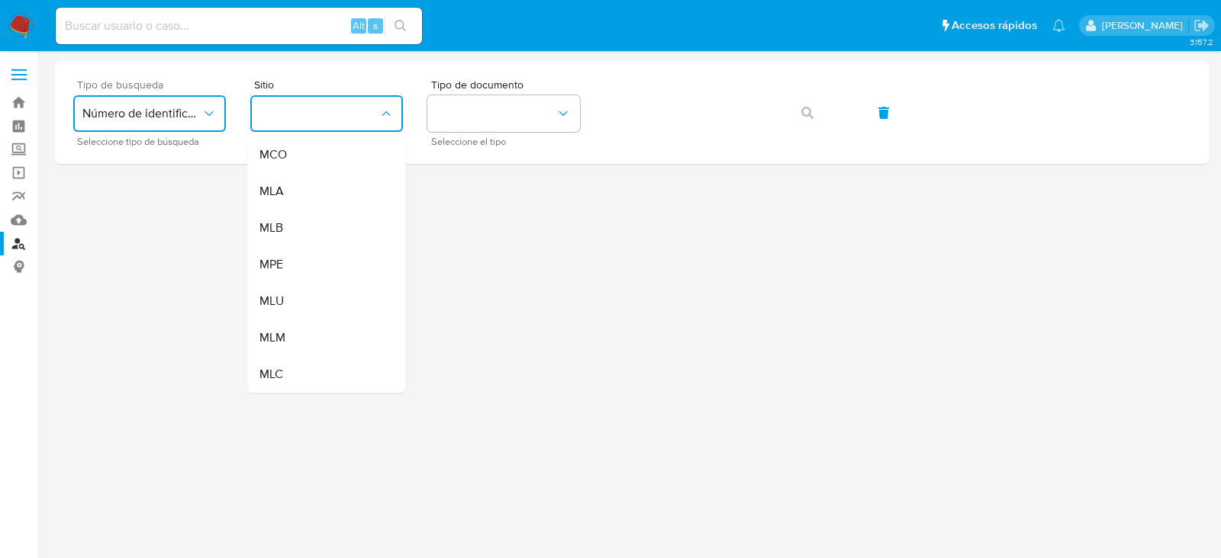
click at [269, 372] on span "MLC" at bounding box center [271, 374] width 24 height 15
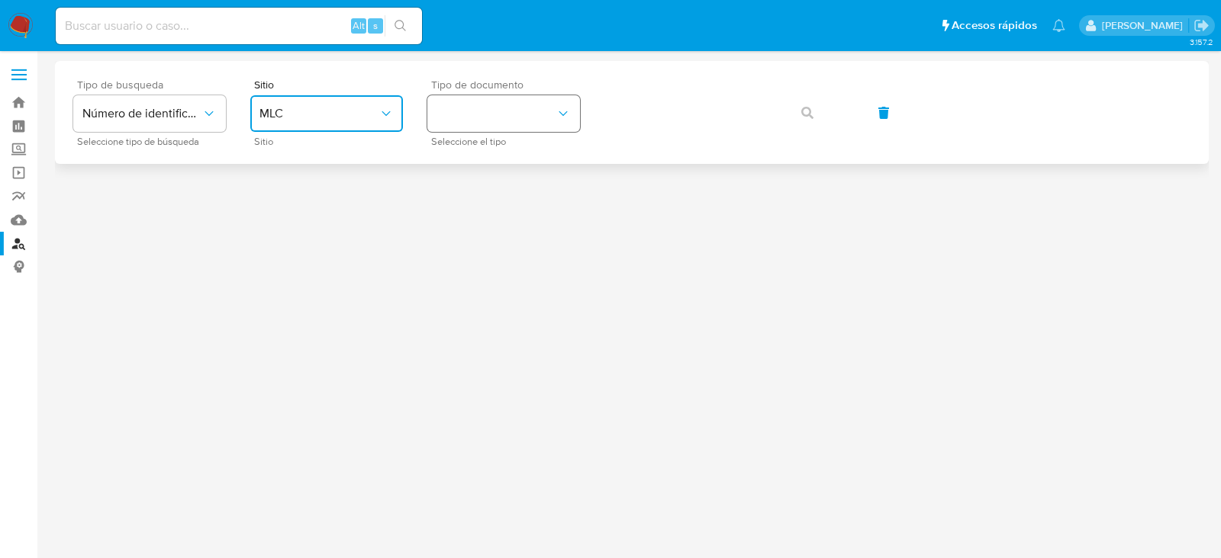
click at [539, 105] on button "identificationType" at bounding box center [503, 113] width 153 height 37
click at [490, 154] on div "RUT RUT" at bounding box center [498, 163] width 125 height 52
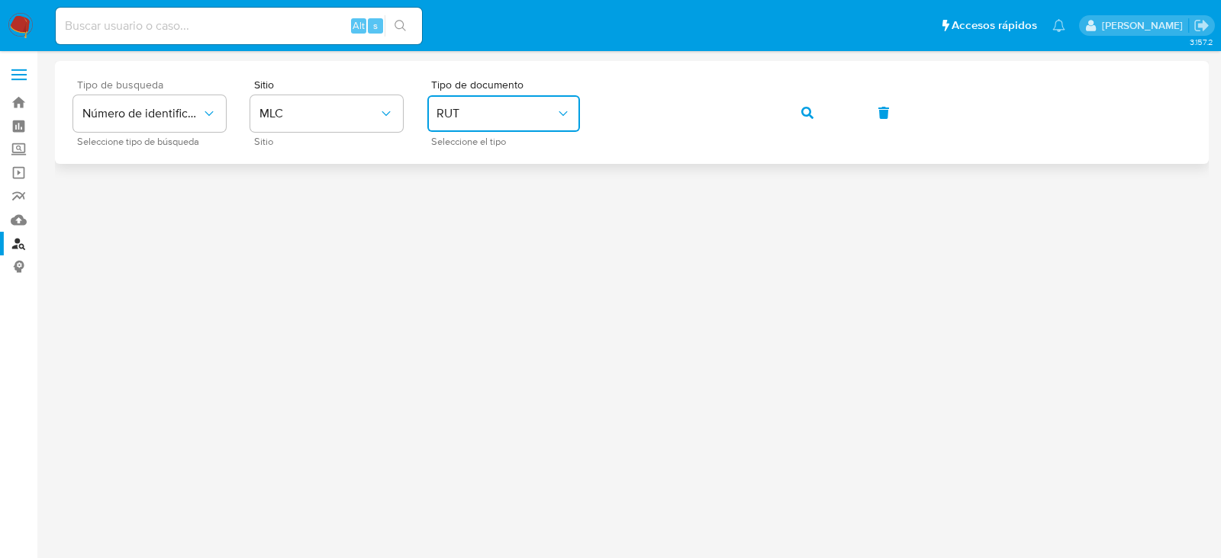
click at [812, 107] on icon "button" at bounding box center [807, 113] width 12 height 12
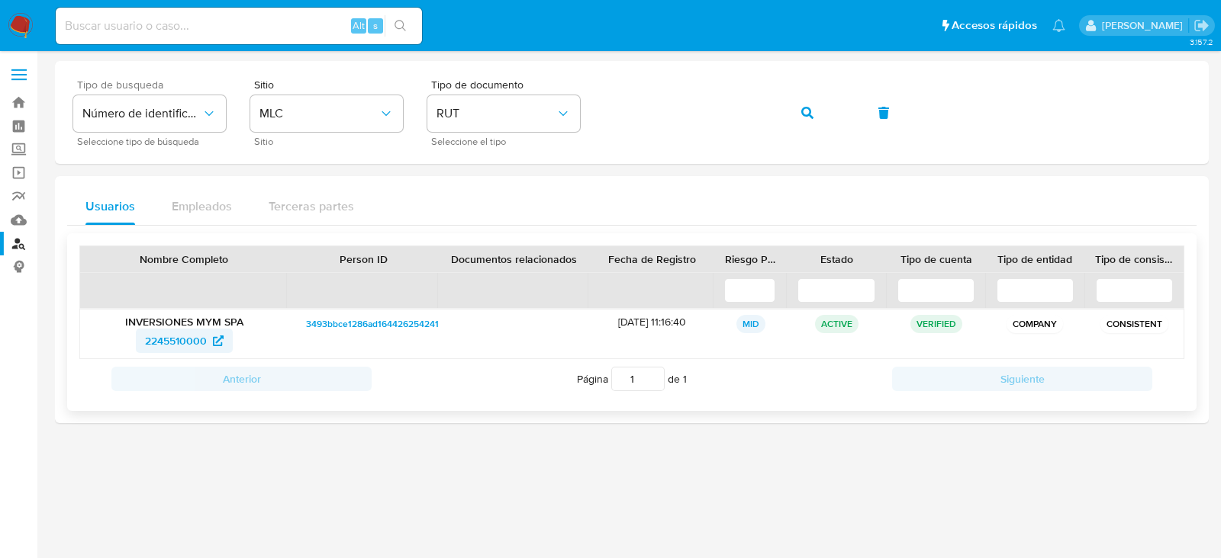
click at [189, 341] on span "2245510000" at bounding box center [176, 341] width 62 height 24
click at [805, 117] on icon "button" at bounding box center [807, 113] width 12 height 12
click at [156, 337] on span "260658438" at bounding box center [176, 341] width 56 height 24
click at [27, 24] on img at bounding box center [21, 26] width 26 height 26
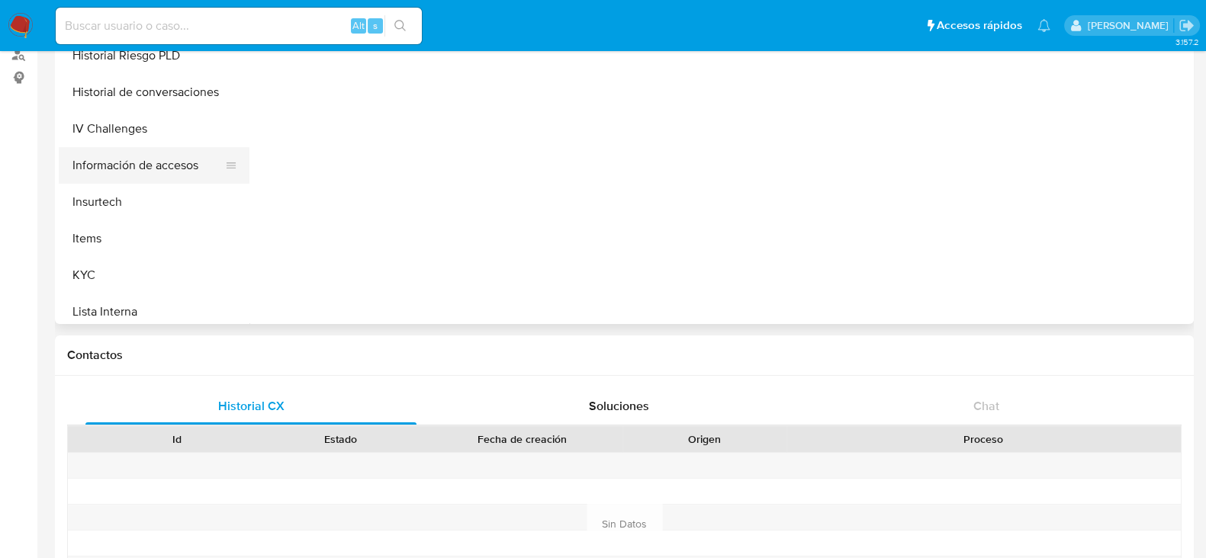
scroll to position [190, 0]
click at [85, 280] on button "KYC" at bounding box center [148, 274] width 179 height 37
select select "10"
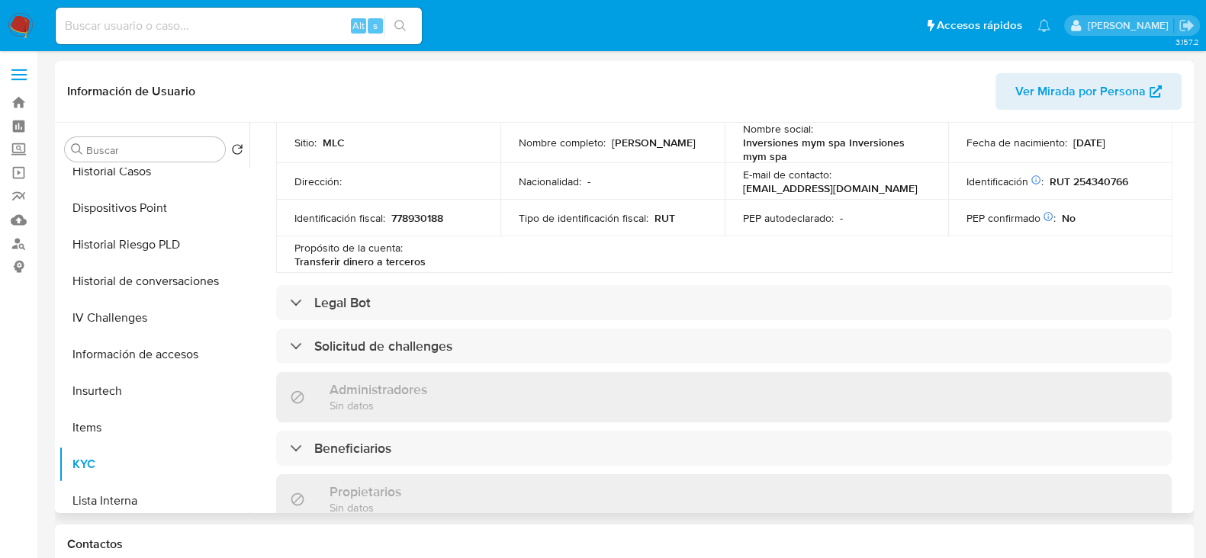
scroll to position [381, 0]
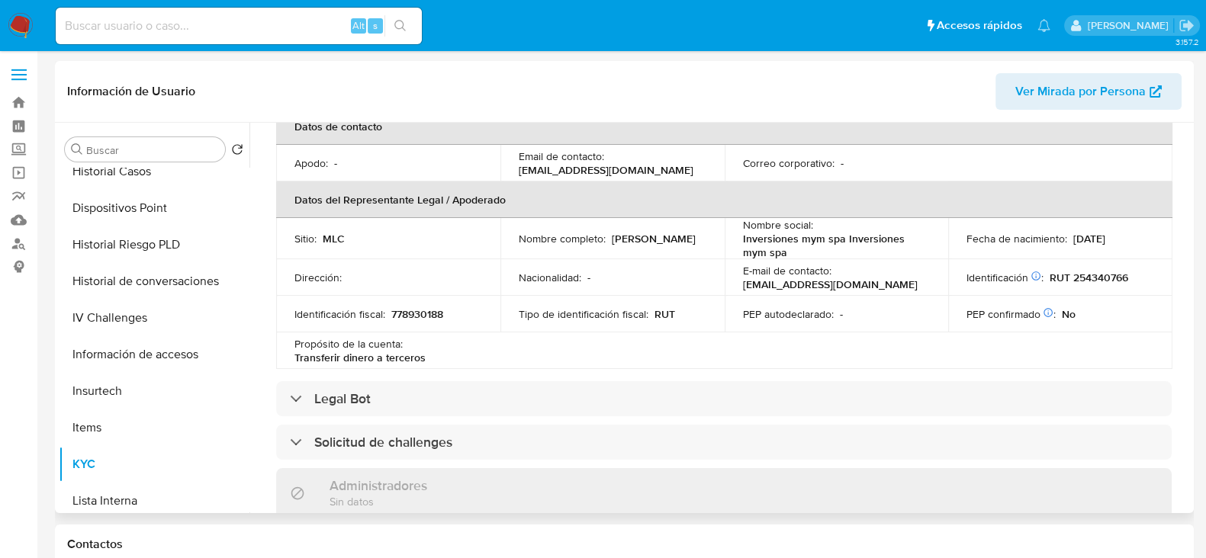
click at [1091, 276] on p "RUT 254340766" at bounding box center [1089, 278] width 79 height 14
click at [1091, 275] on p "RUT 254340766" at bounding box center [1089, 278] width 79 height 14
copy p "254340766"
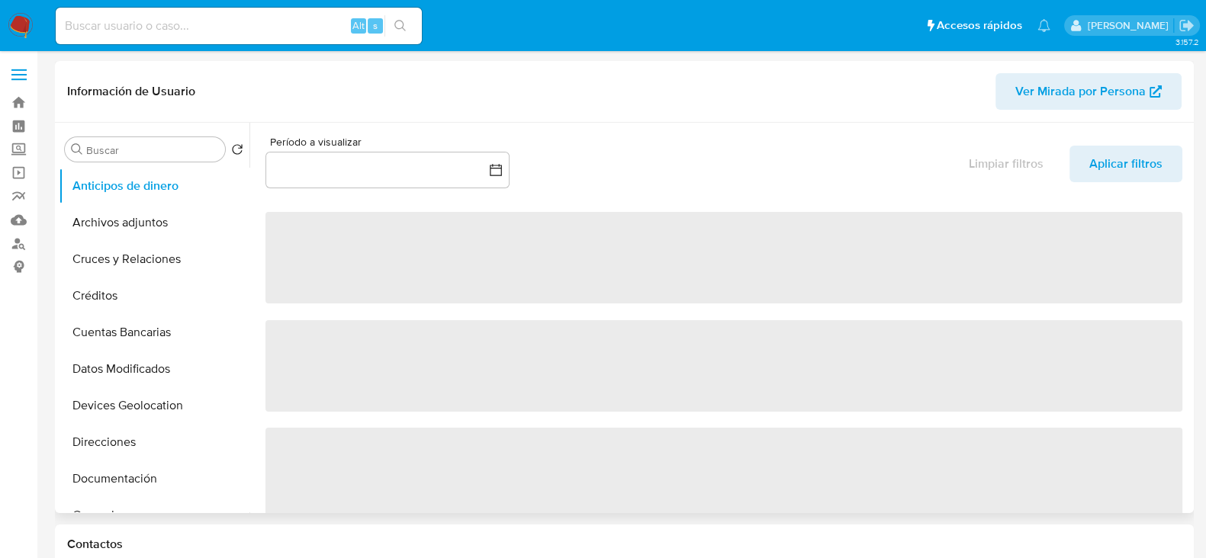
select select "10"
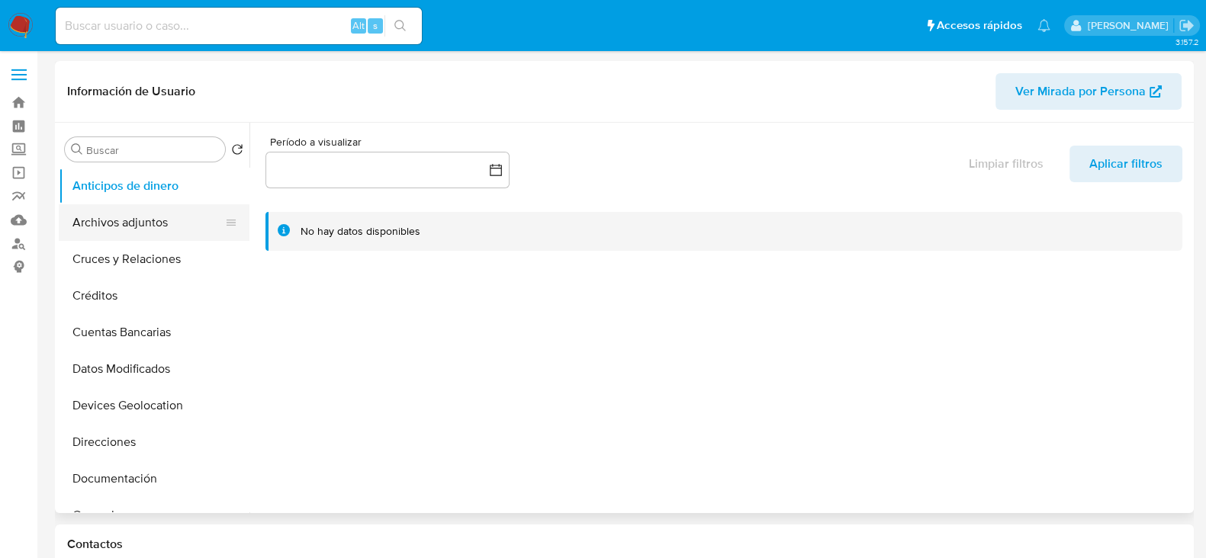
scroll to position [190, 0]
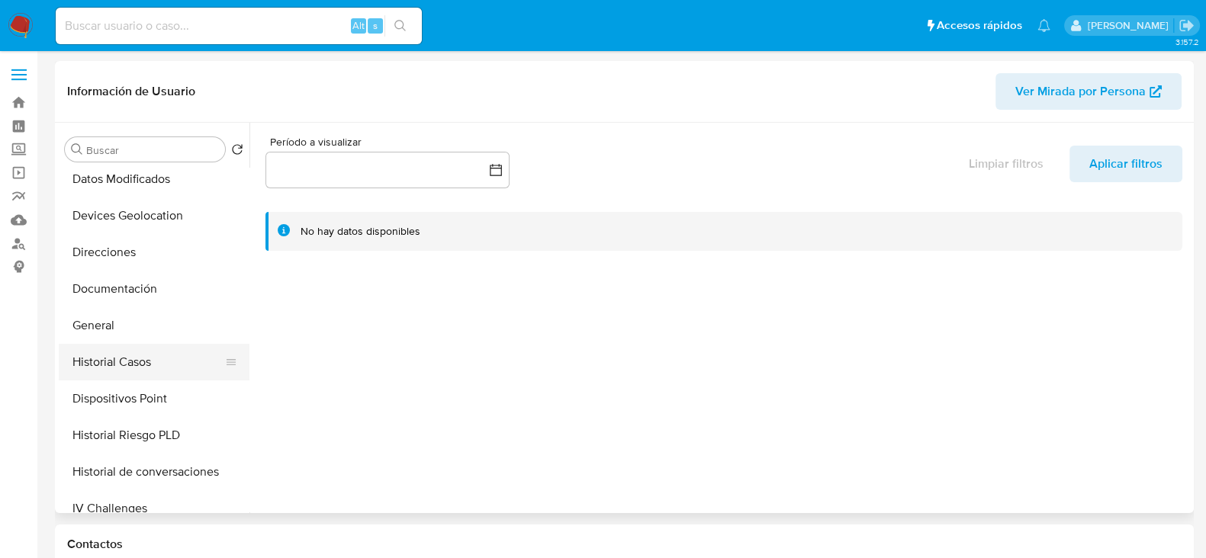
click at [133, 362] on button "Historial Casos" at bounding box center [148, 362] width 179 height 37
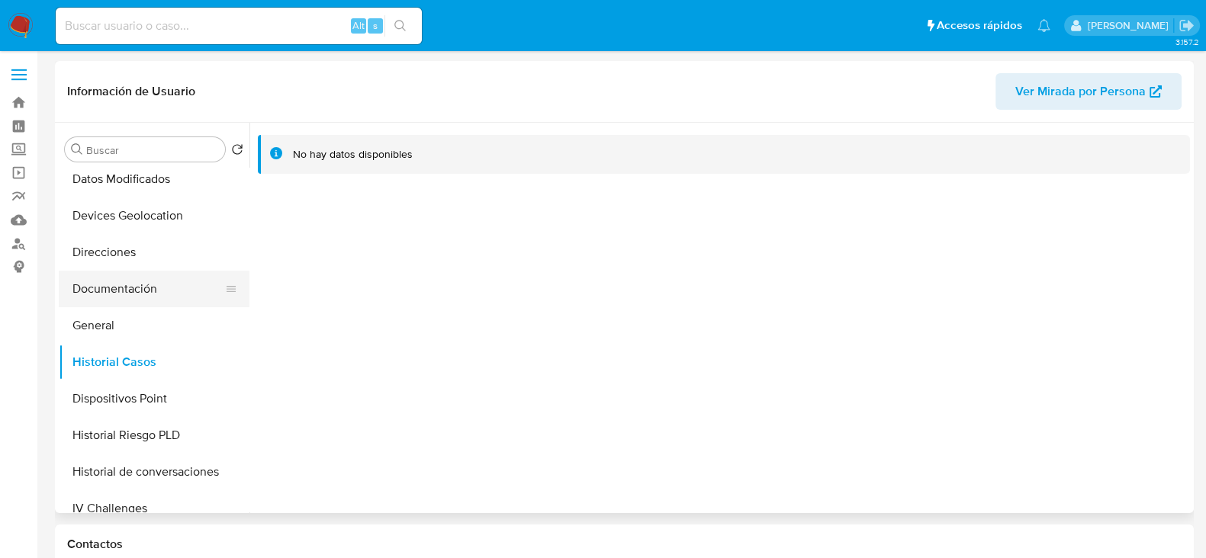
click at [137, 290] on button "Documentación" at bounding box center [148, 289] width 179 height 37
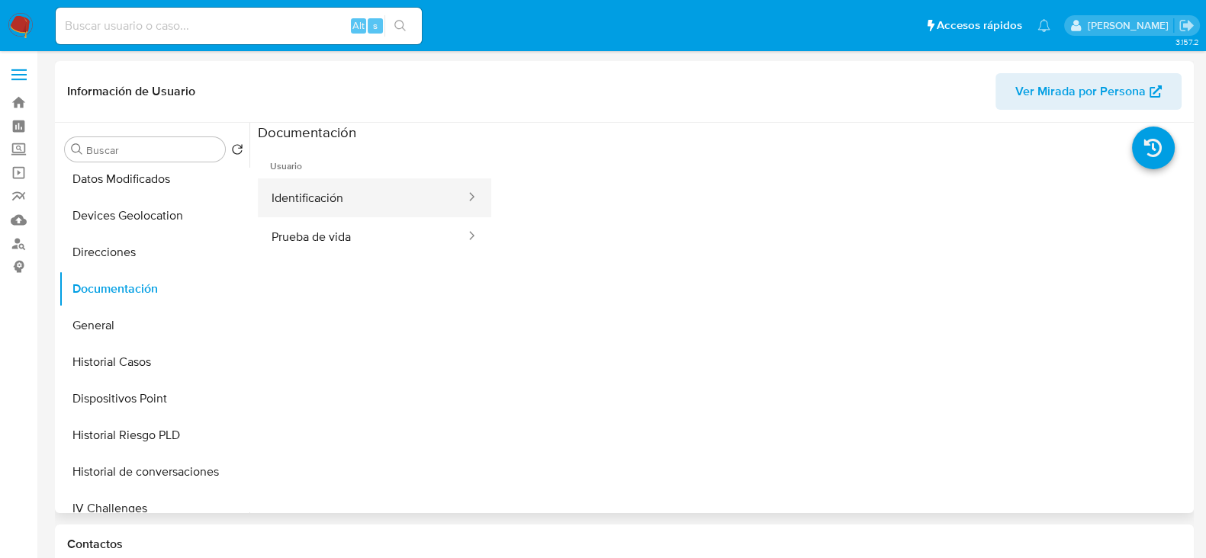
click at [359, 200] on button "Identificación" at bounding box center [362, 198] width 209 height 39
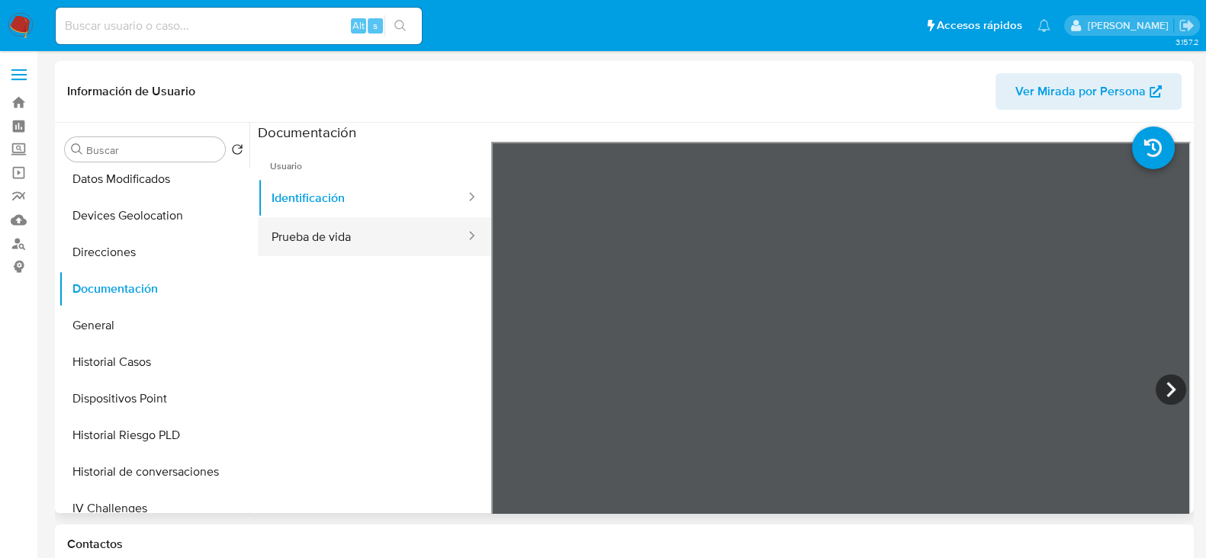
click at [325, 240] on button "Prueba de vida" at bounding box center [362, 236] width 209 height 39
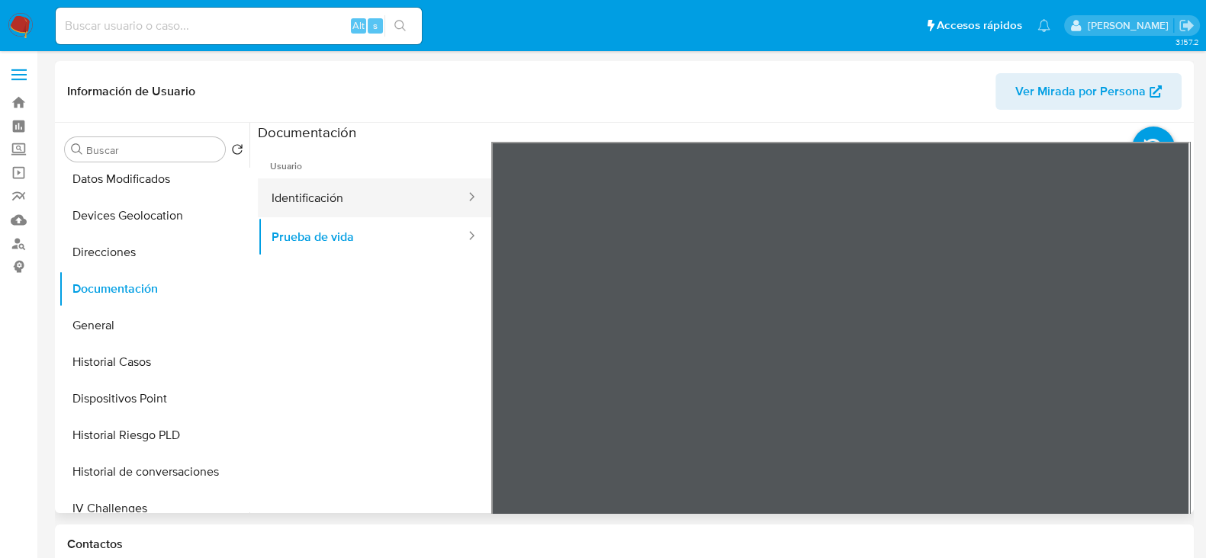
click at [391, 204] on button "Identificación" at bounding box center [362, 198] width 209 height 39
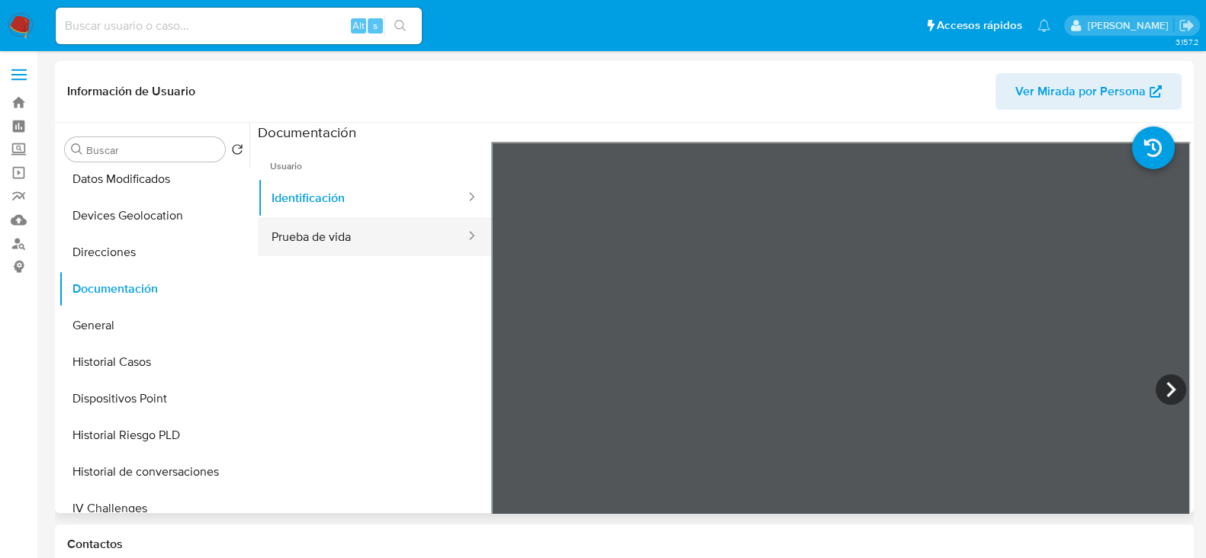
click at [359, 252] on button "Prueba de vida" at bounding box center [362, 236] width 209 height 39
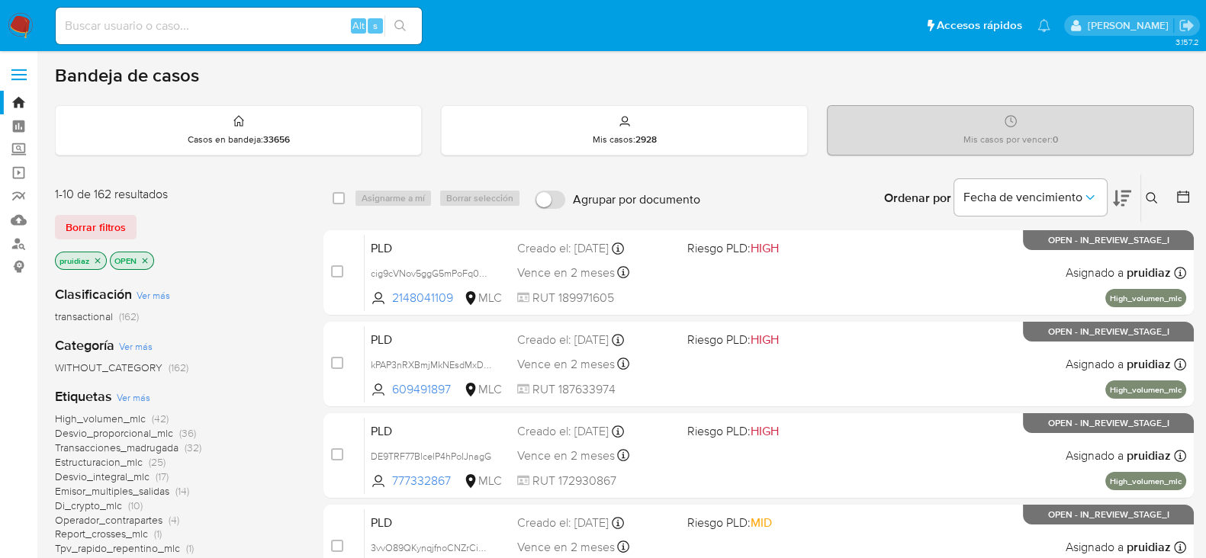
click at [1131, 179] on button at bounding box center [1122, 198] width 18 height 47
click at [16, 19] on img at bounding box center [21, 26] width 26 height 26
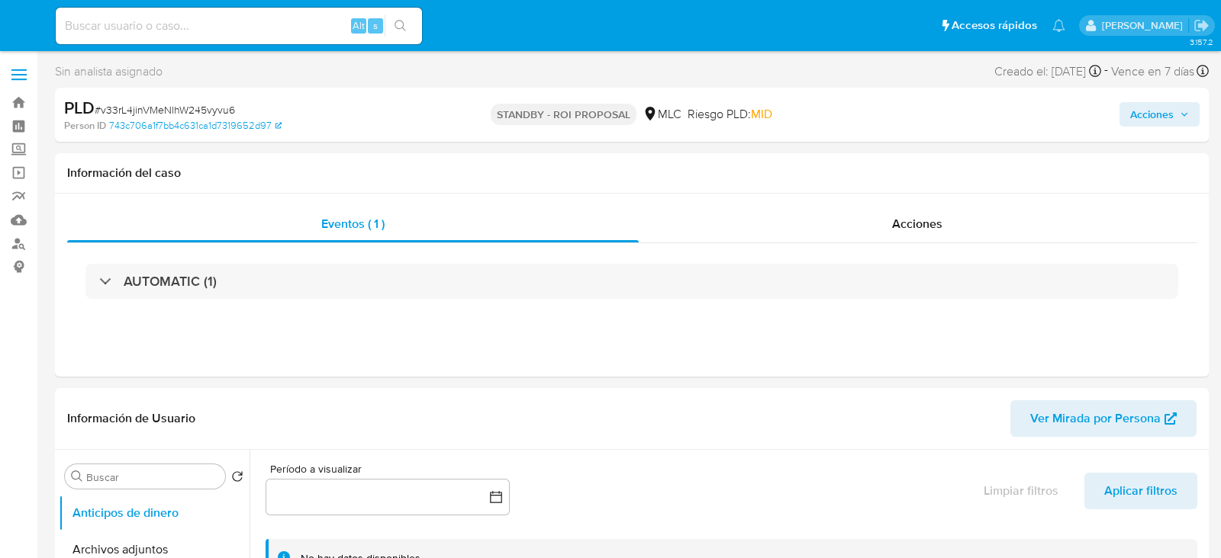
select select "10"
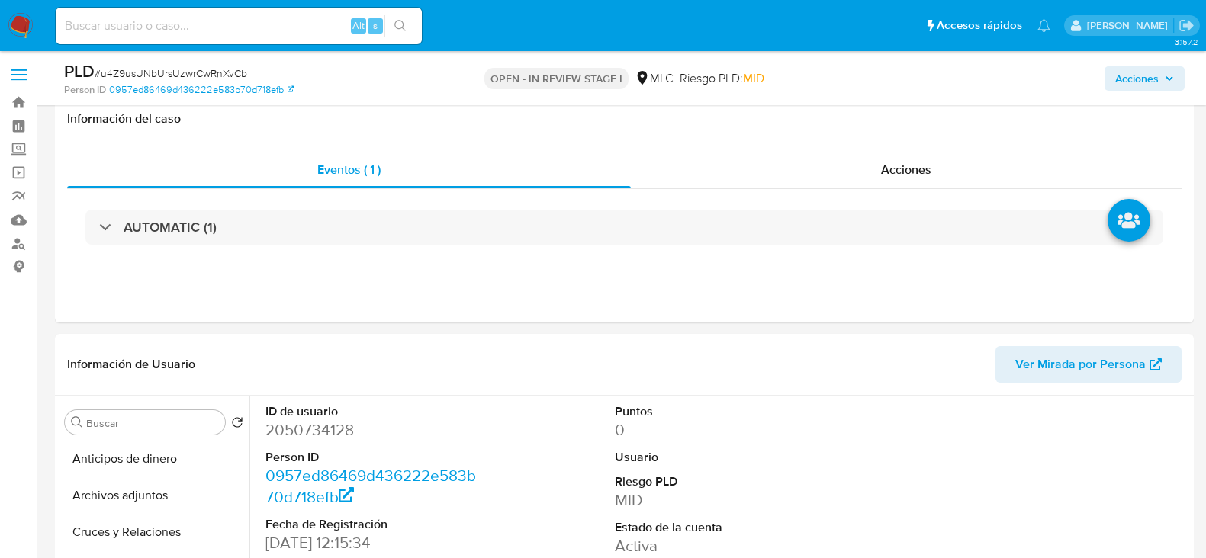
select select "10"
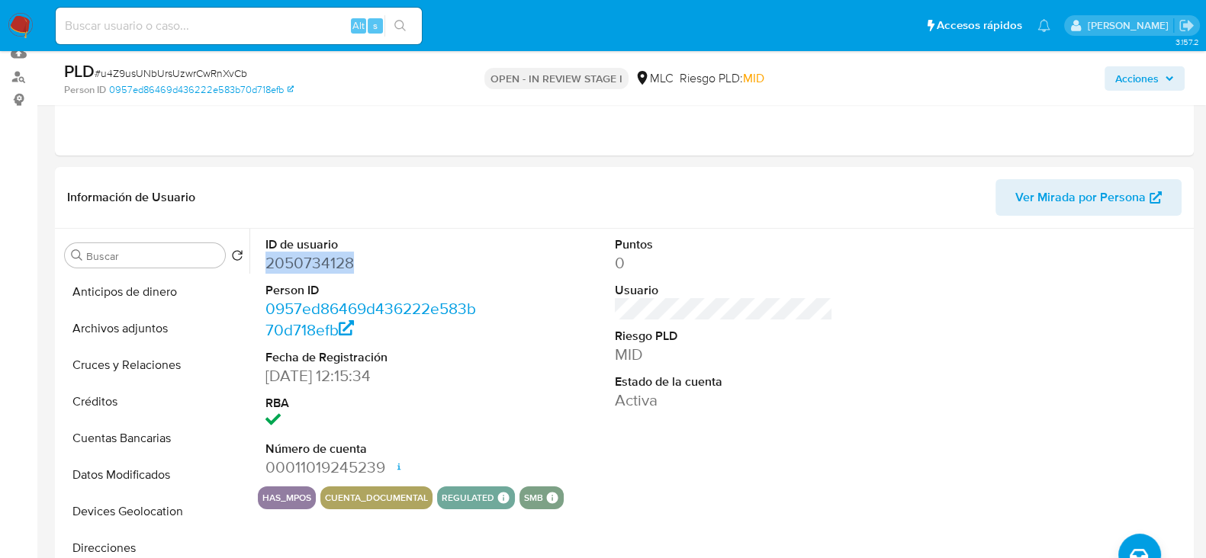
scroll to position [171, 0]
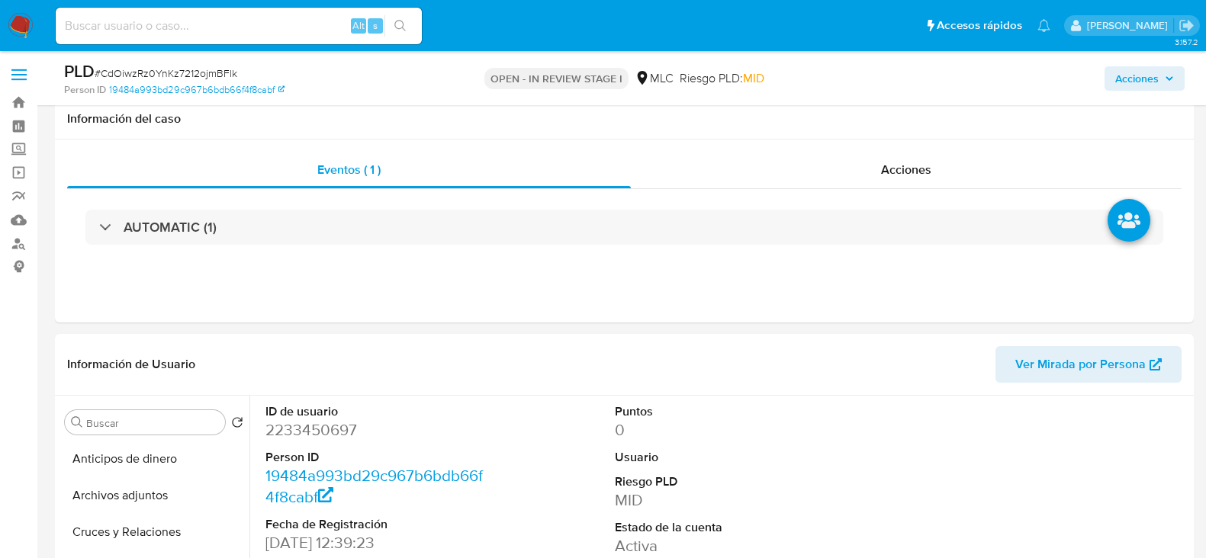
select select "10"
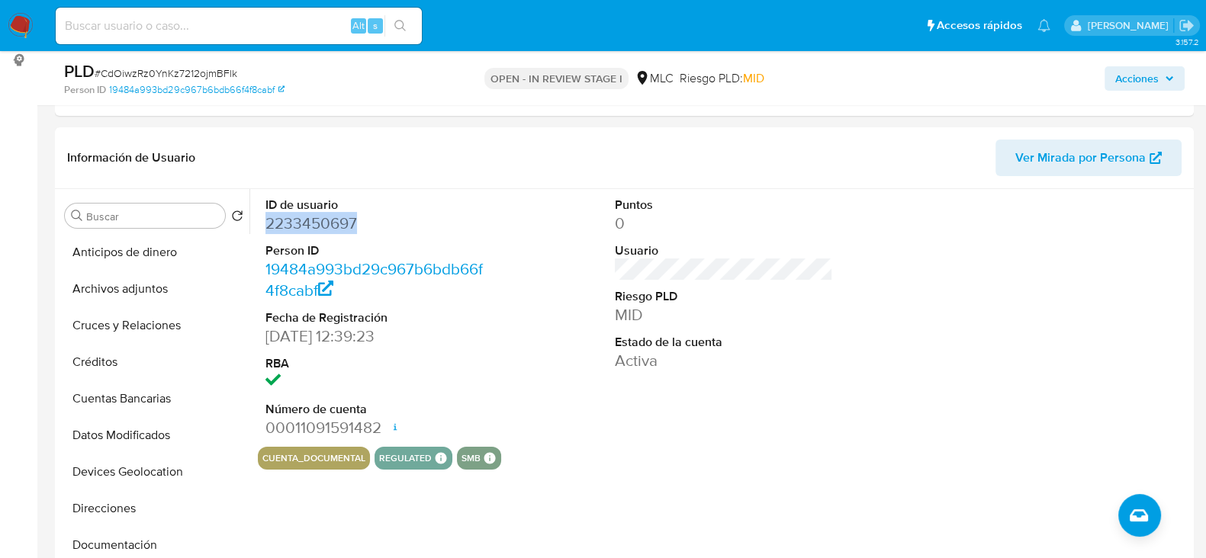
scroll to position [198, 0]
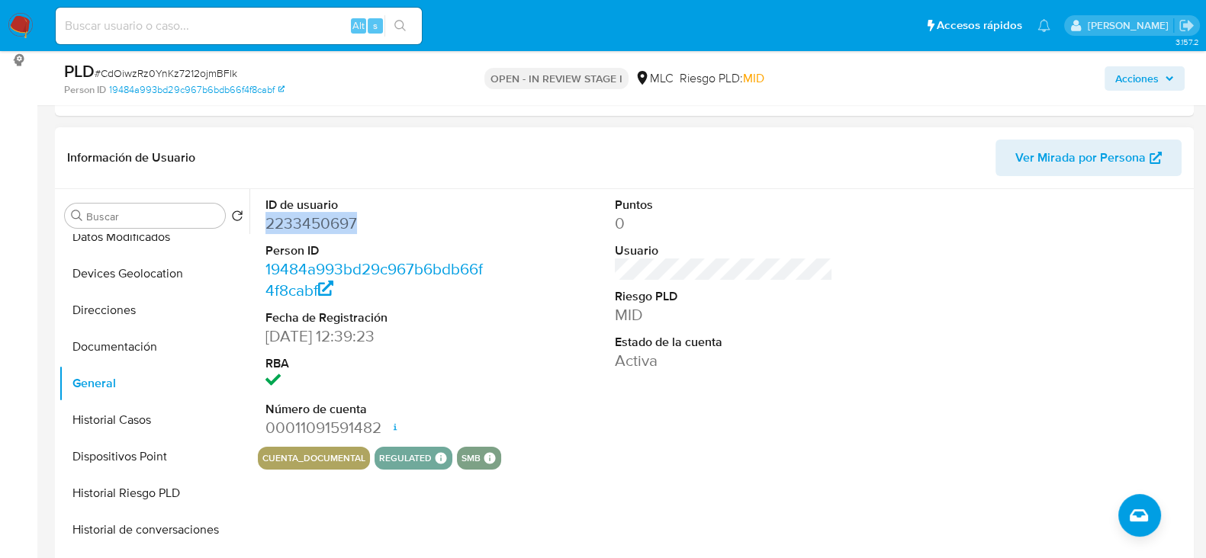
click at [301, 217] on dd "2233450697" at bounding box center [374, 223] width 218 height 21
click at [191, 69] on span "# CdOiwzRz0YnKz7212ojmBFlk" at bounding box center [166, 73] width 143 height 15
copy span "CdOiwzRz0YnKz7212ojmBFlk"
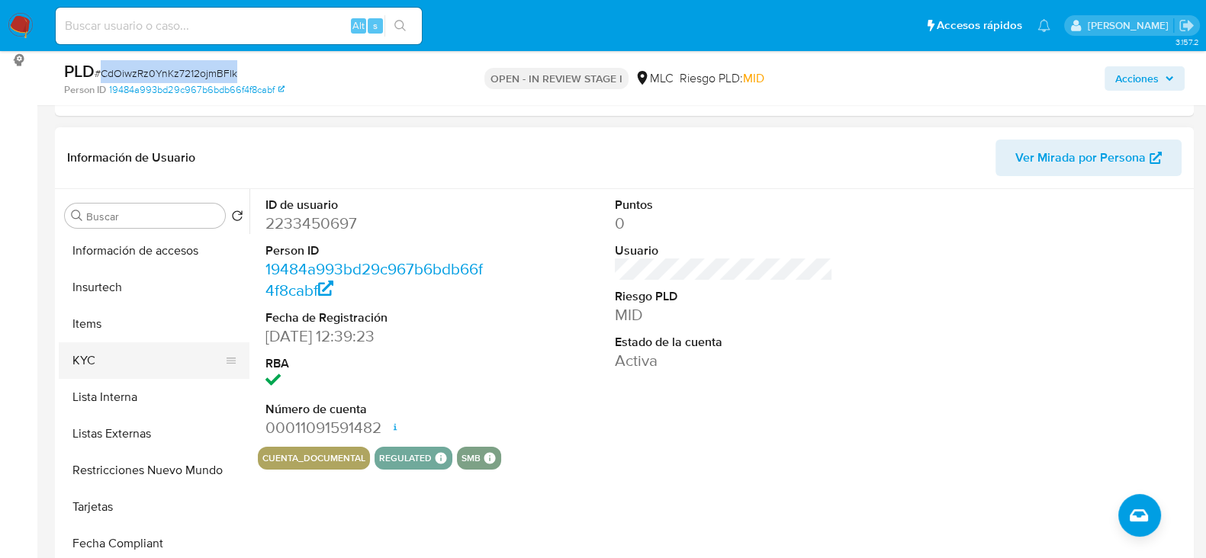
scroll to position [580, 0]
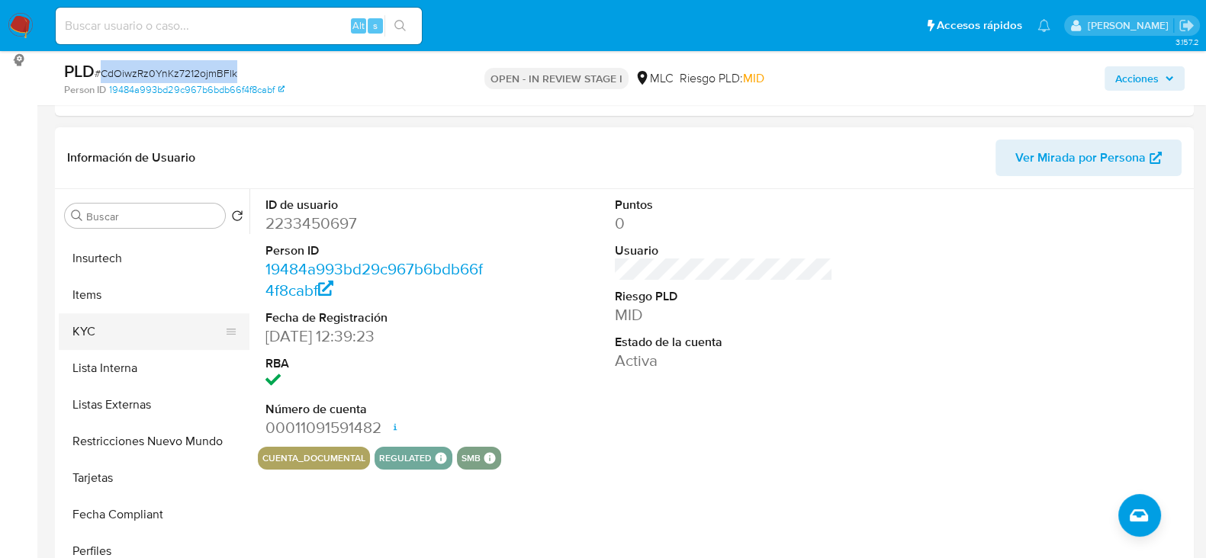
click at [115, 314] on button "KYC" at bounding box center [148, 332] width 179 height 37
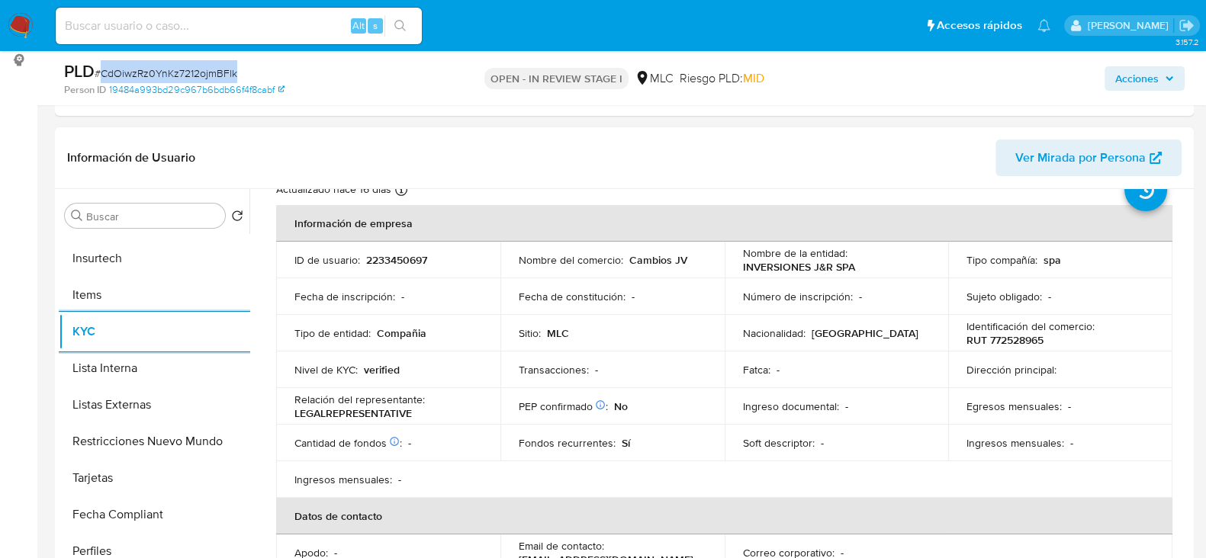
scroll to position [0, 0]
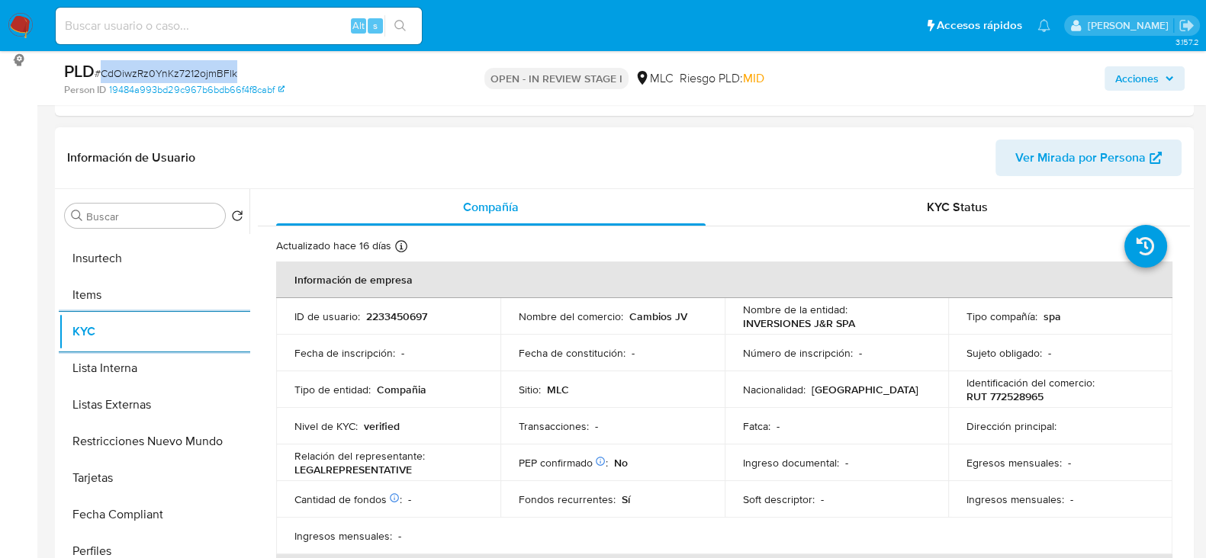
click at [1012, 391] on p "RUT 772528965" at bounding box center [1005, 397] width 77 height 14
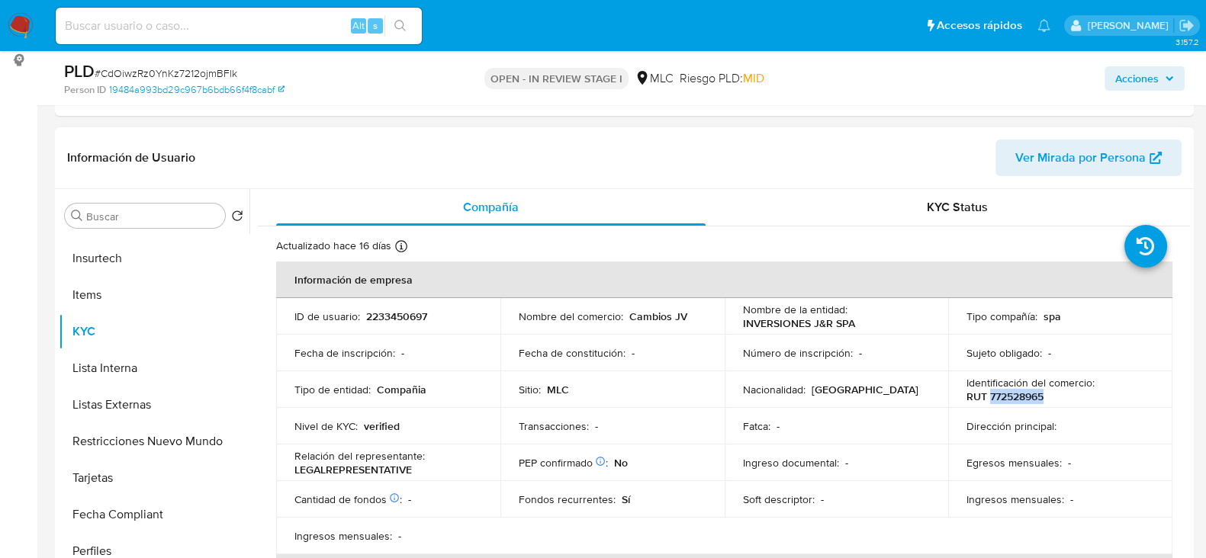
click at [1012, 390] on p "RUT 772528965" at bounding box center [1005, 397] width 77 height 14
copy p "772528965"
click at [1034, 394] on p "RUT 772528965" at bounding box center [1005, 397] width 77 height 14
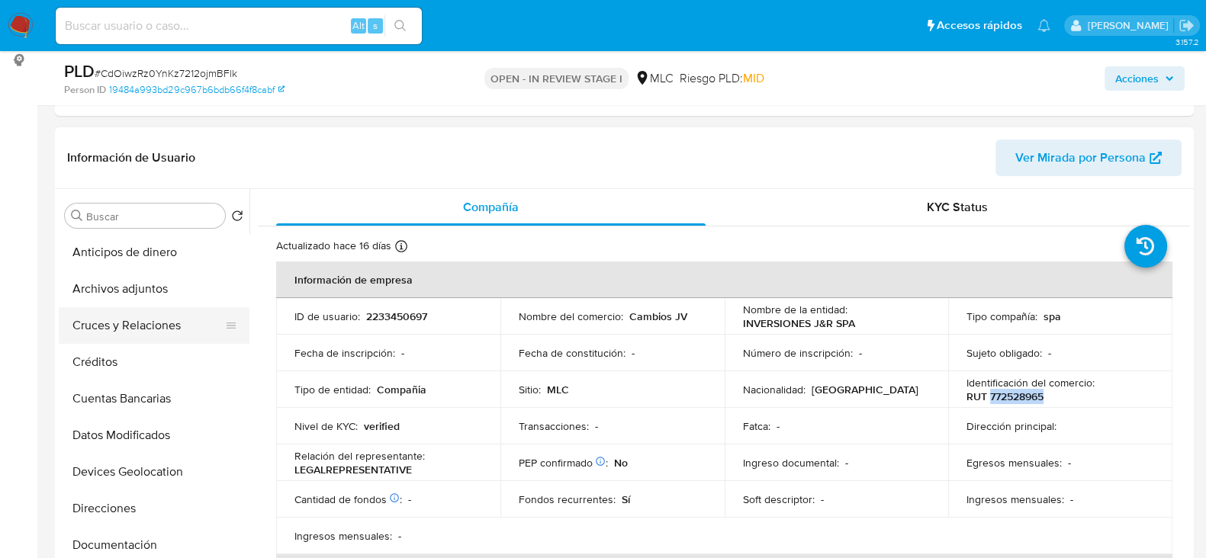
click at [119, 319] on button "Cruces y Relaciones" at bounding box center [148, 325] width 179 height 37
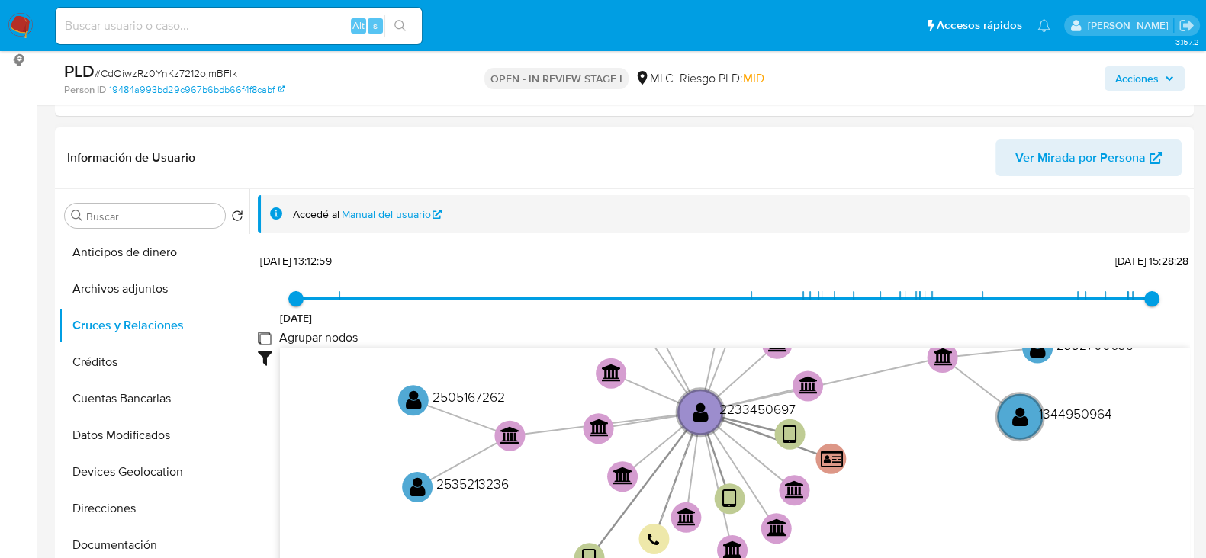
click at [264, 339] on group_nodes "Agrupar nodos" at bounding box center [264, 338] width 12 height 12
checkbox group_nodes "true"
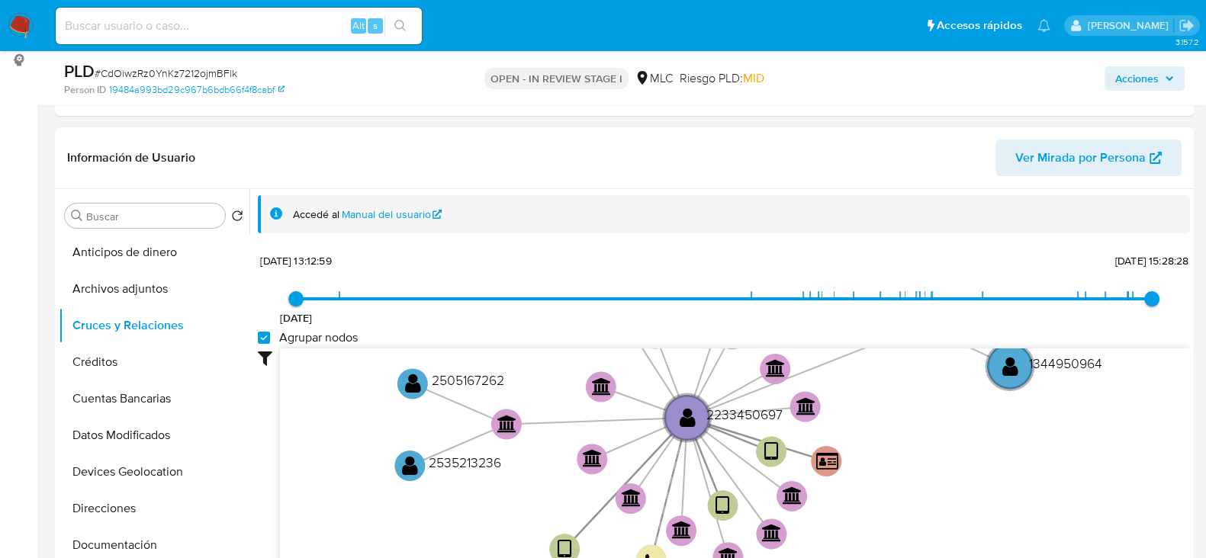
scroll to position [397, 0]
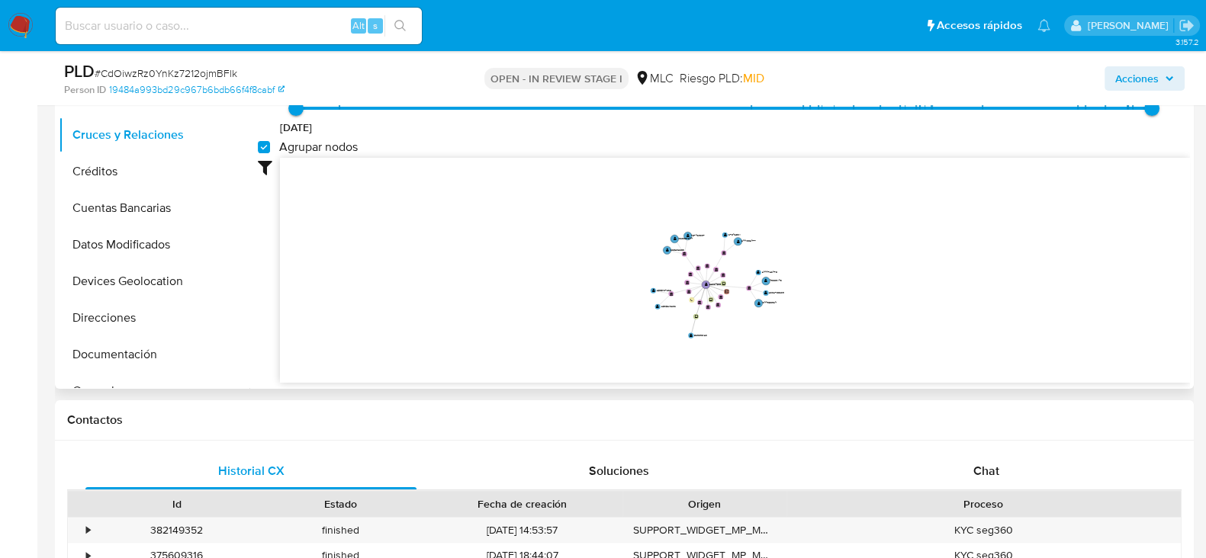
drag, startPoint x: 878, startPoint y: 259, endPoint x: 854, endPoint y: 264, distance: 24.1
click at [854, 264] on icon "device-6797bca4916a8338490374ce  user-2233450697  2233450697 device-67a64ec60…" at bounding box center [735, 268] width 910 height 221
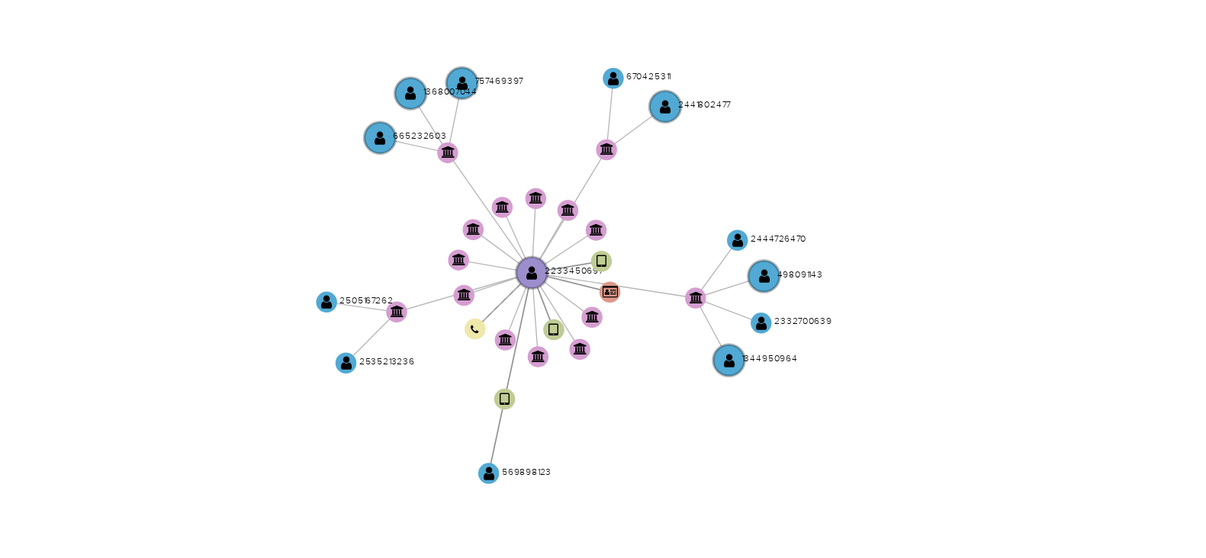
drag, startPoint x: 774, startPoint y: 260, endPoint x: 753, endPoint y: 240, distance: 29.1
click at [753, 240] on icon "device-6797bca4916a8338490374ce  user-2233450697  2233450697 device-67a64ec60…" at bounding box center [735, 266] width 910 height 221
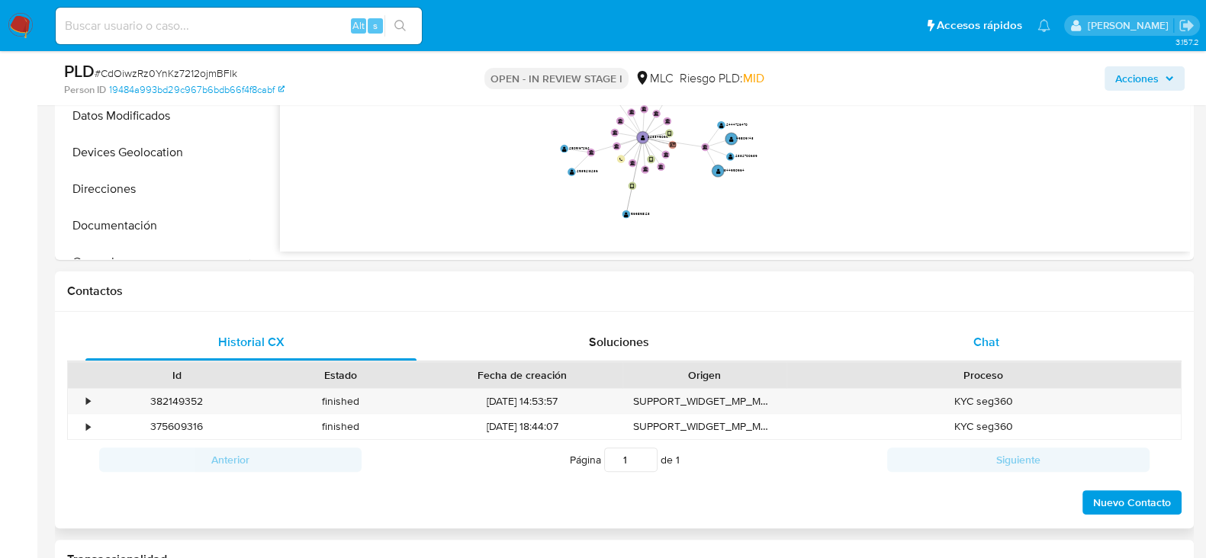
scroll to position [572, 0]
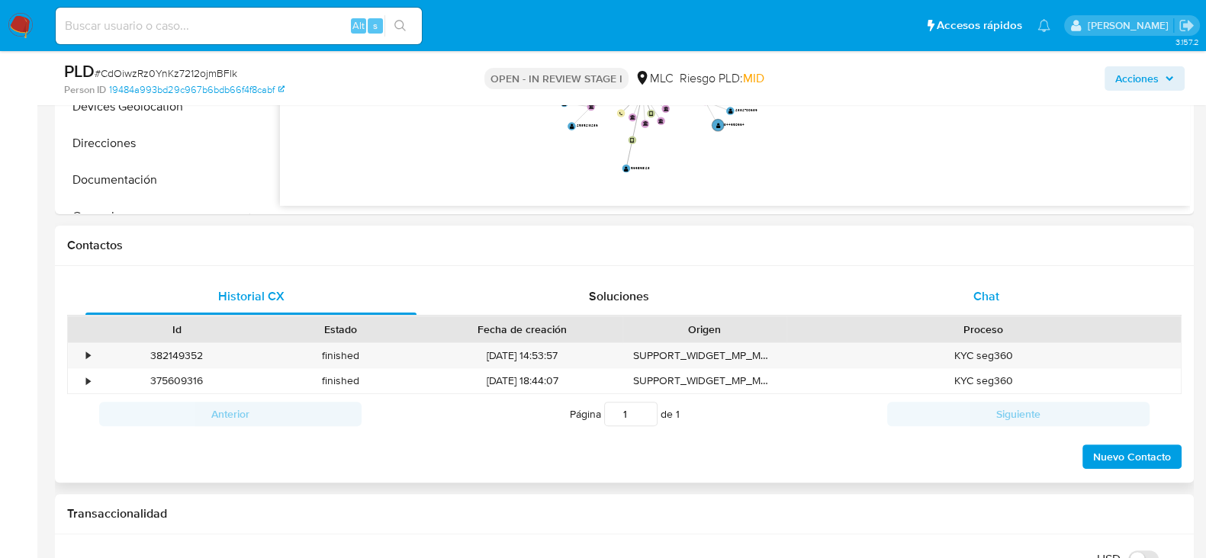
click at [996, 297] on span "Chat" at bounding box center [986, 297] width 26 height 18
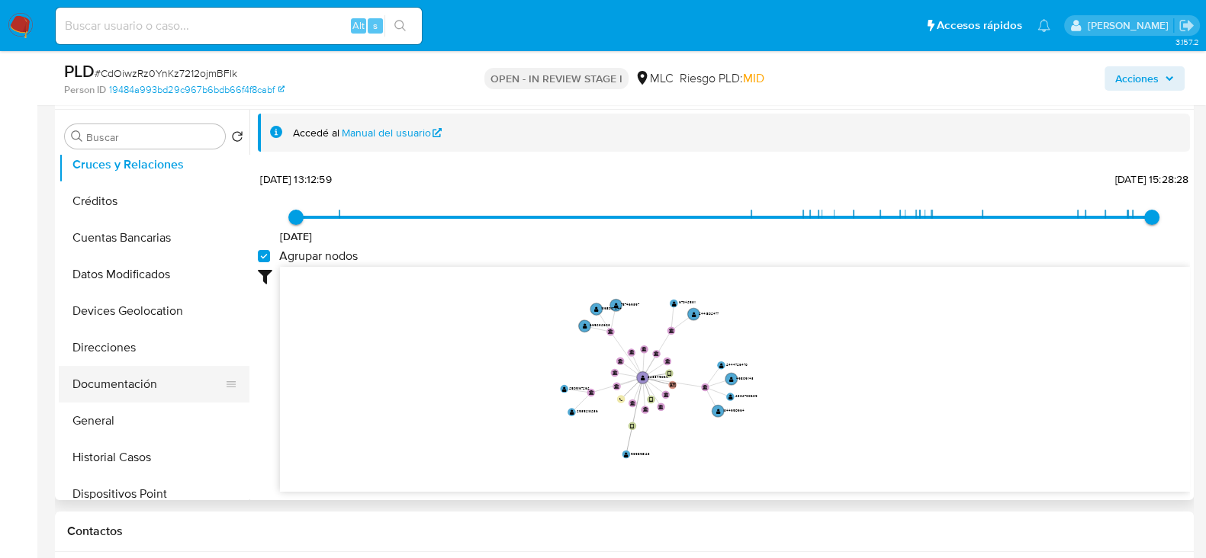
scroll to position [190, 0]
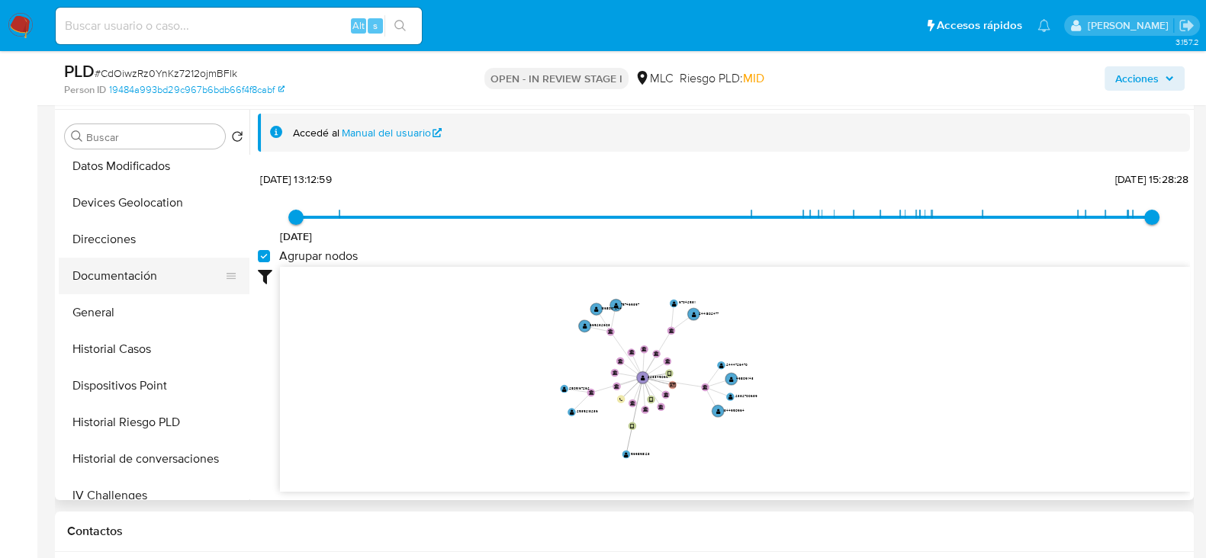
click at [126, 281] on button "Documentación" at bounding box center [148, 276] width 179 height 37
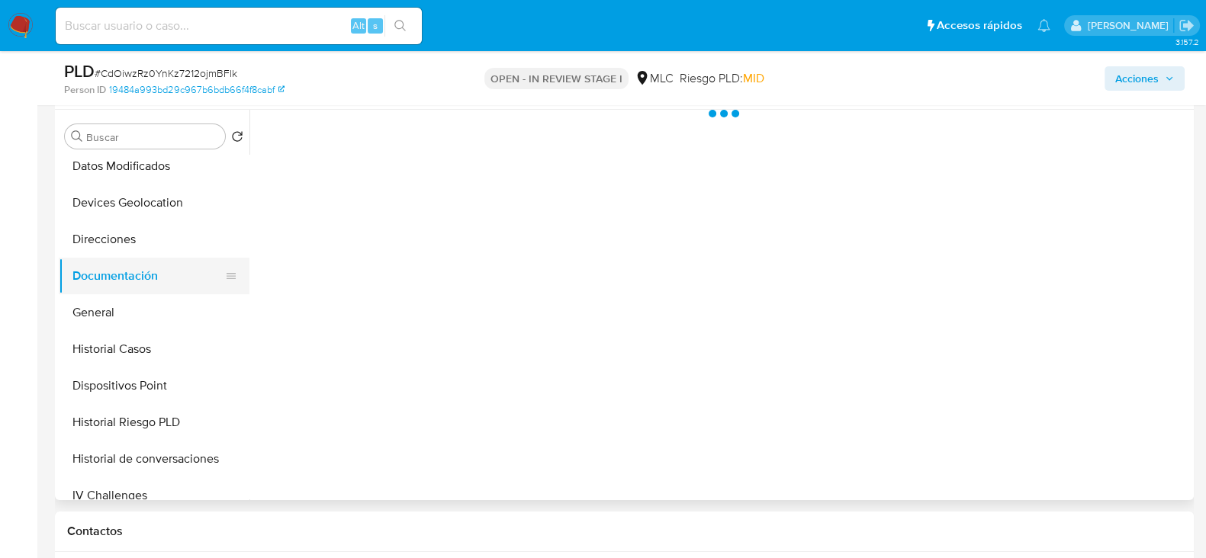
scroll to position [0, 0]
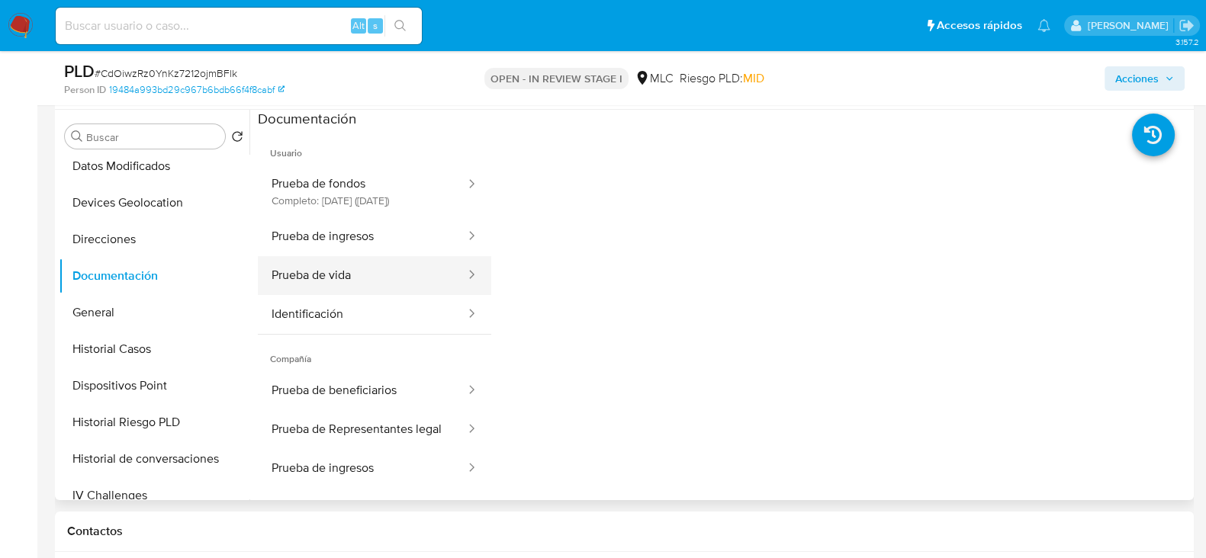
click at [381, 286] on button "Prueba de vida" at bounding box center [362, 275] width 209 height 39
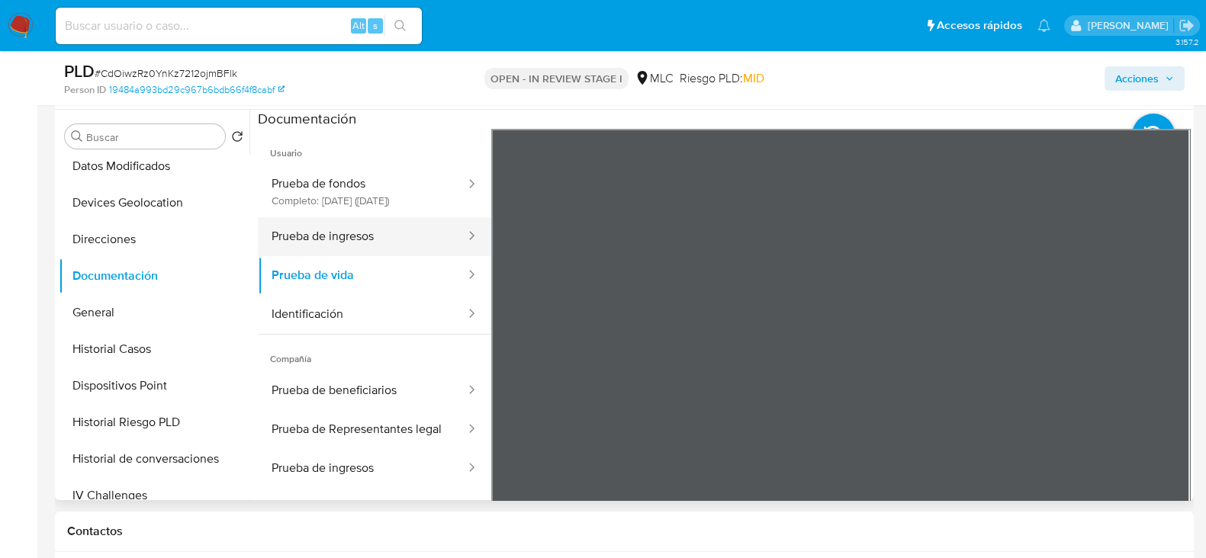
click at [369, 251] on button "Prueba de ingresos" at bounding box center [362, 236] width 209 height 39
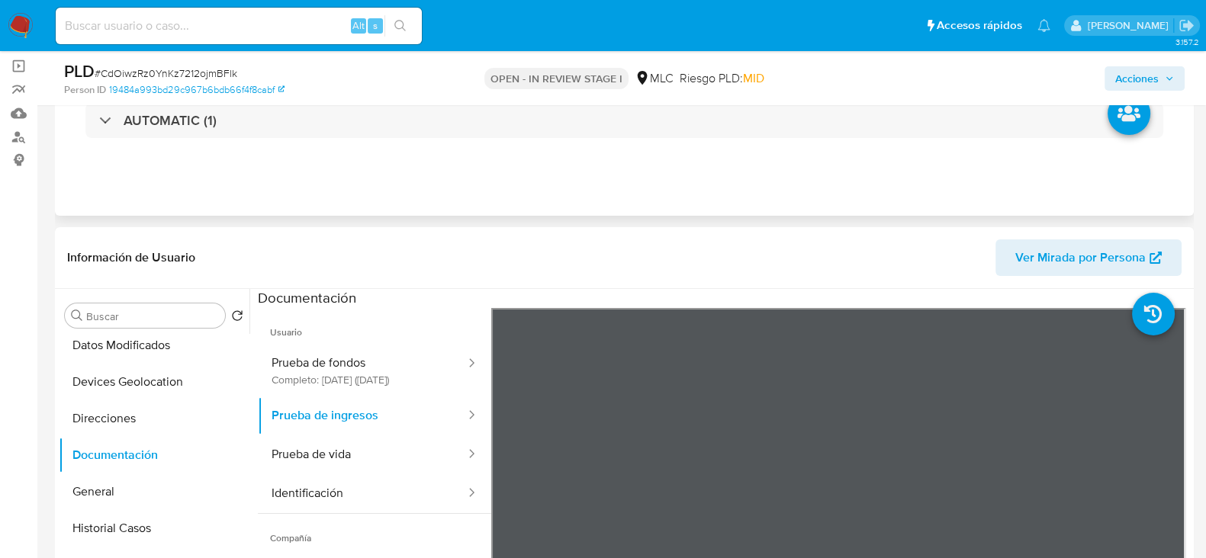
scroll to position [286, 0]
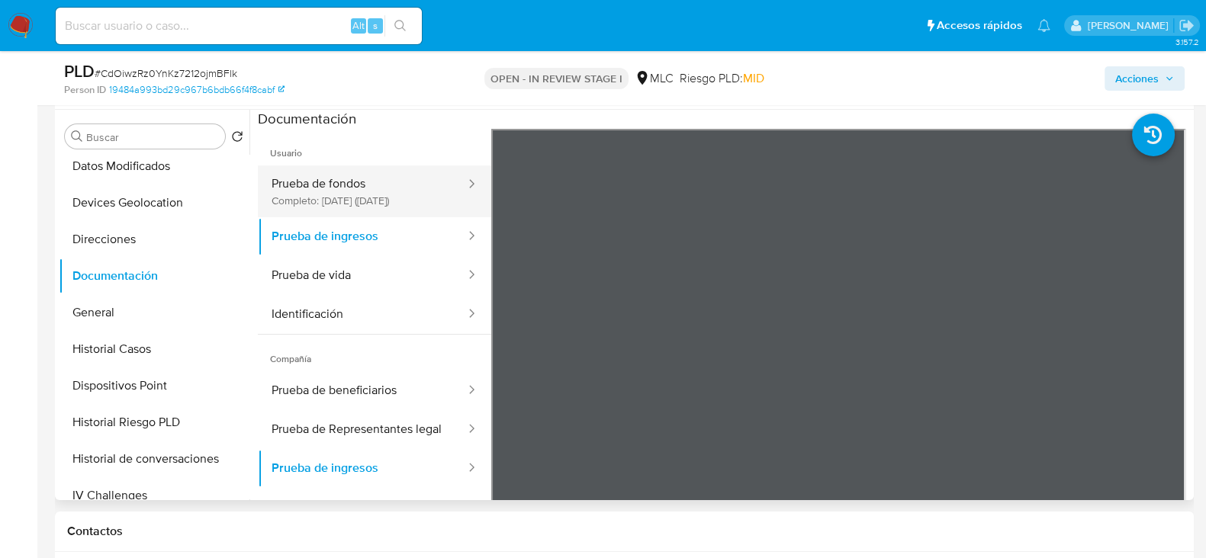
click at [378, 181] on button "Prueba de fondos Completo: 18/08/2025 (hace 16 días)" at bounding box center [362, 192] width 209 height 52
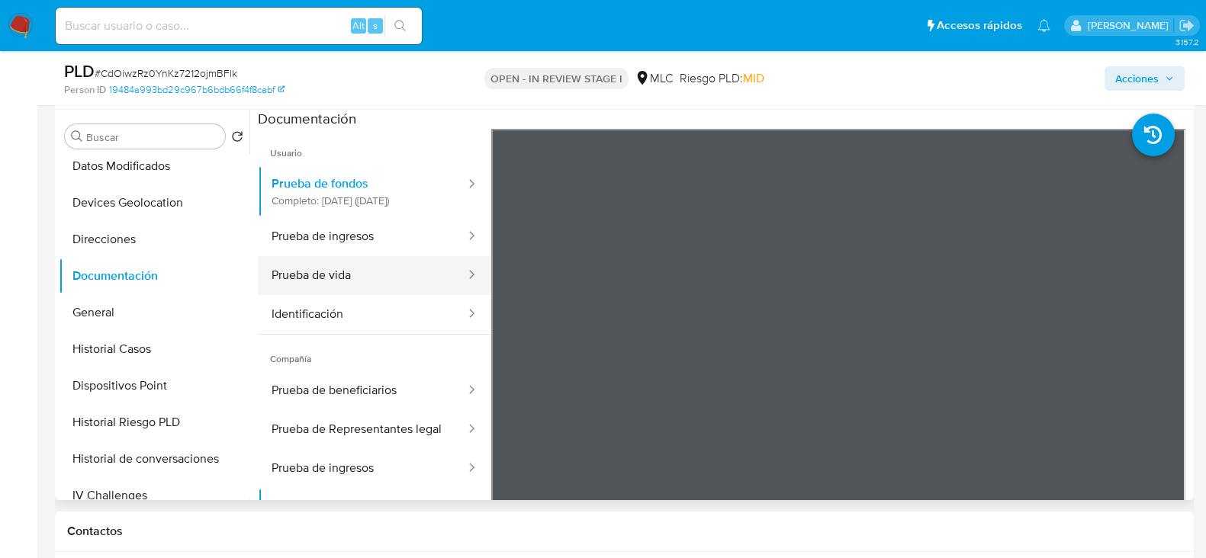
click at [346, 288] on button "Prueba de vida" at bounding box center [362, 275] width 209 height 39
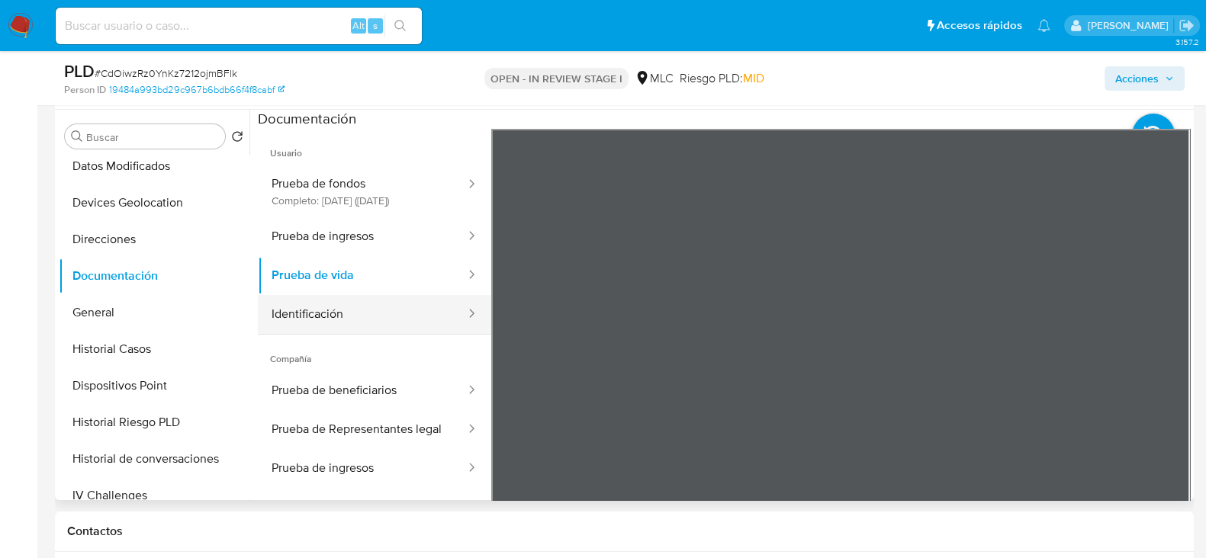
click at [400, 323] on button "Identificación" at bounding box center [362, 314] width 209 height 39
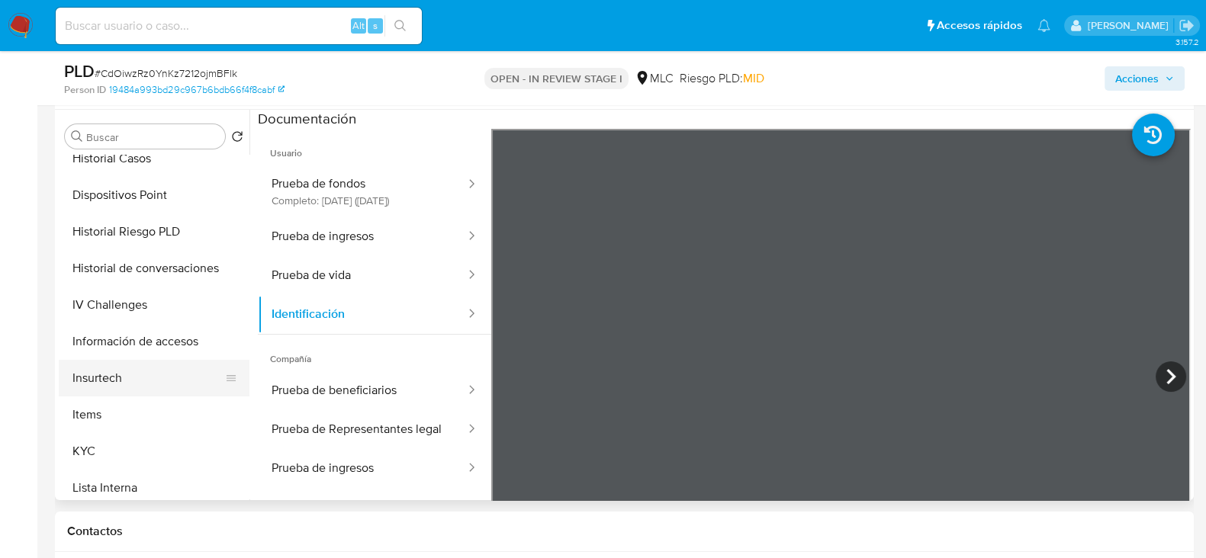
scroll to position [477, 0]
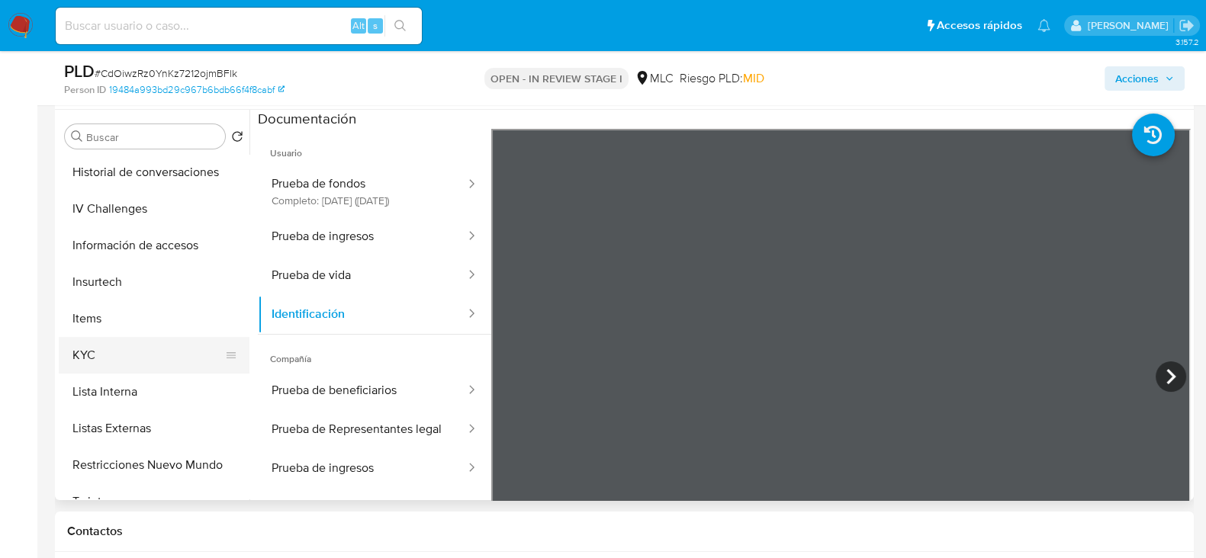
click at [85, 356] on button "KYC" at bounding box center [148, 355] width 179 height 37
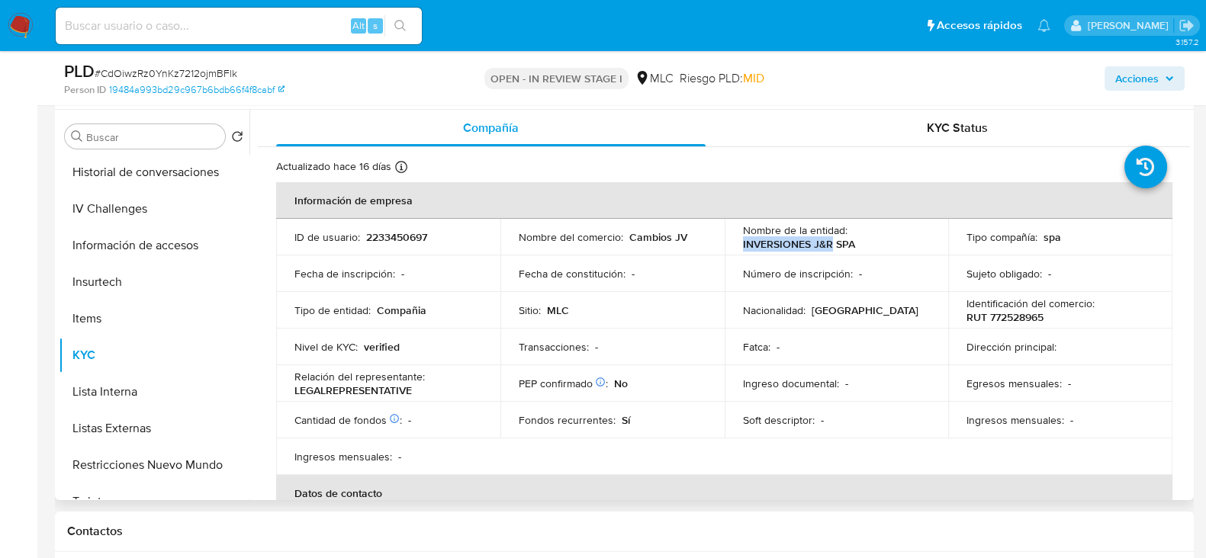
drag, startPoint x: 740, startPoint y: 241, endPoint x: 828, endPoint y: 243, distance: 87.7
click at [828, 243] on p "INVERSIONES J&R SPA" at bounding box center [799, 244] width 112 height 14
copy p "INVERSIONES J&R"
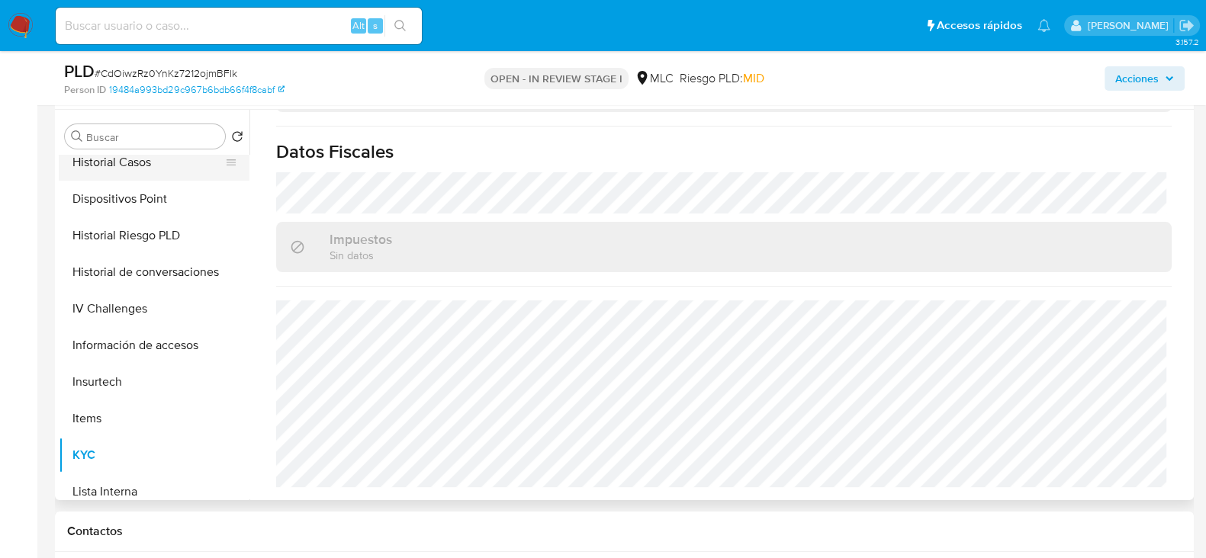
scroll to position [190, 0]
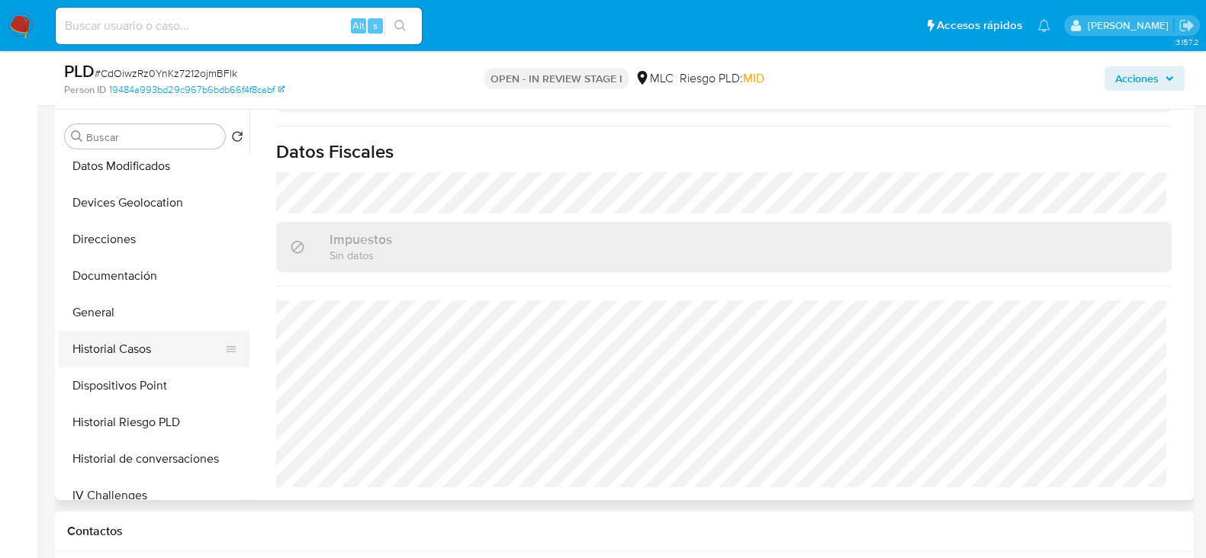
click at [133, 344] on button "Historial Casos" at bounding box center [148, 349] width 179 height 37
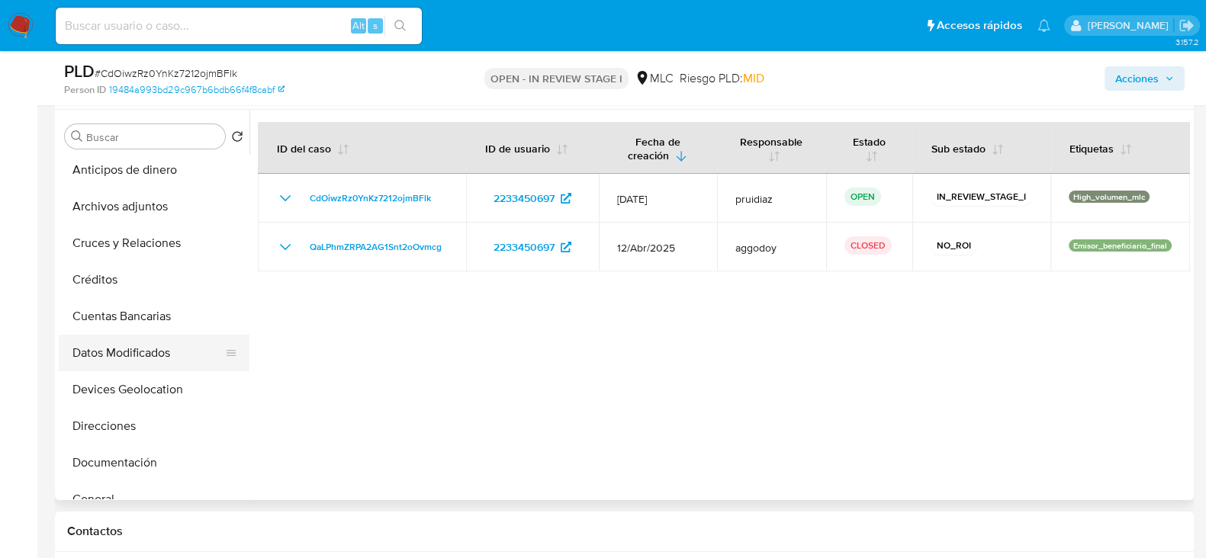
scroll to position [0, 0]
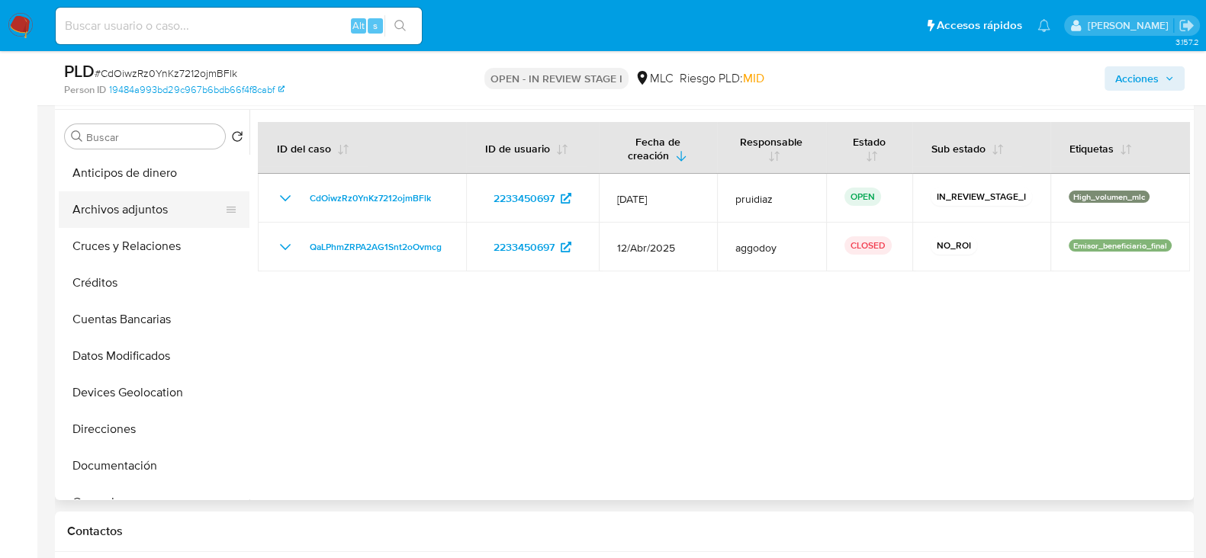
click at [116, 207] on button "Archivos adjuntos" at bounding box center [148, 209] width 179 height 37
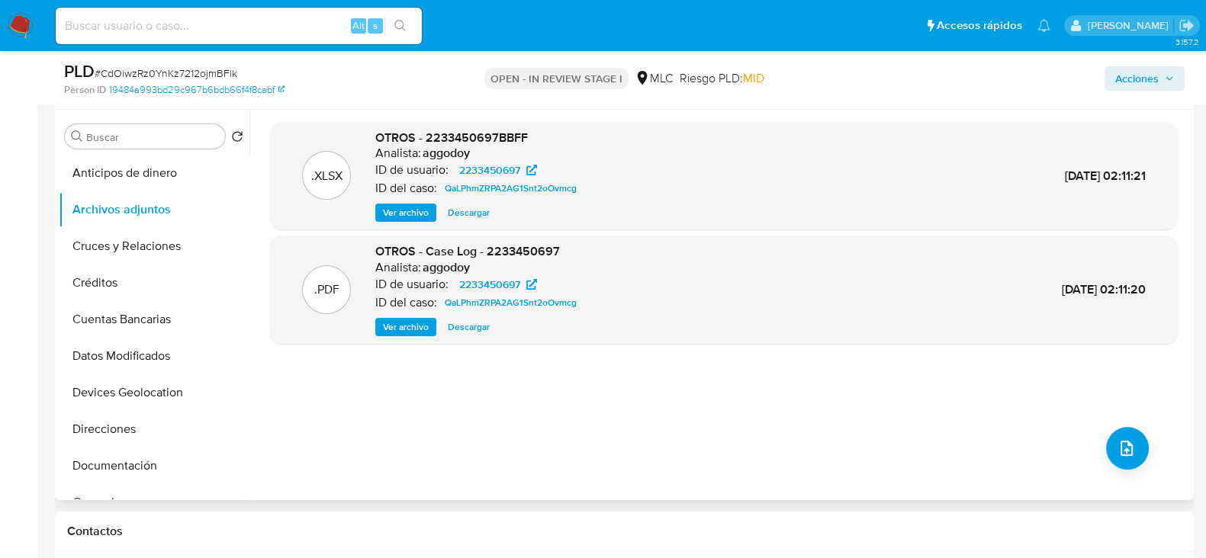
click at [420, 325] on span "Ver archivo" at bounding box center [406, 327] width 46 height 15
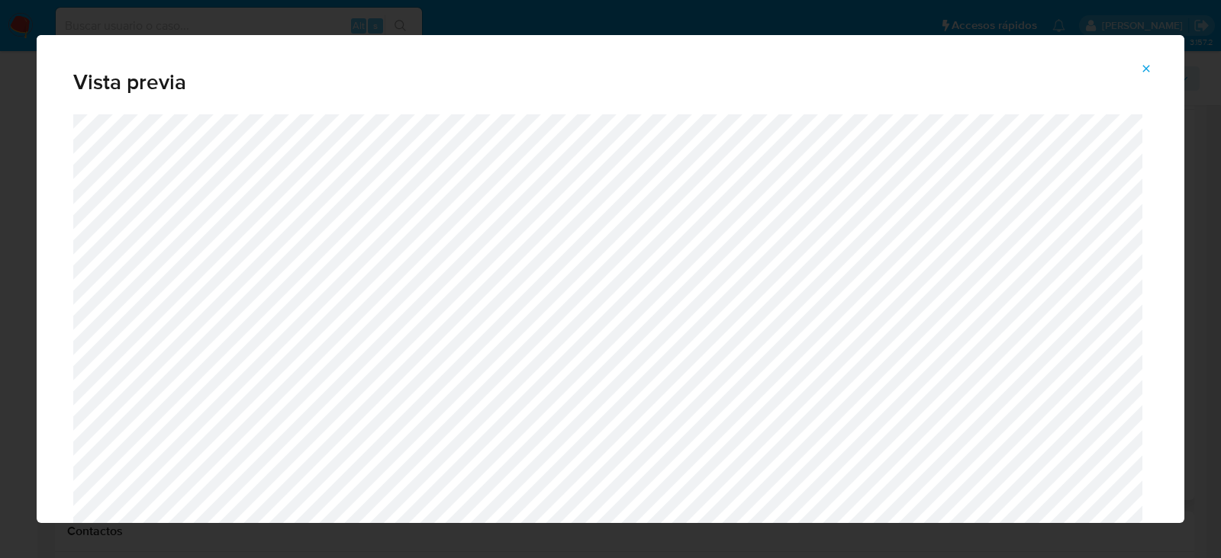
click at [1144, 66] on icon "Attachment preview" at bounding box center [1146, 69] width 12 height 12
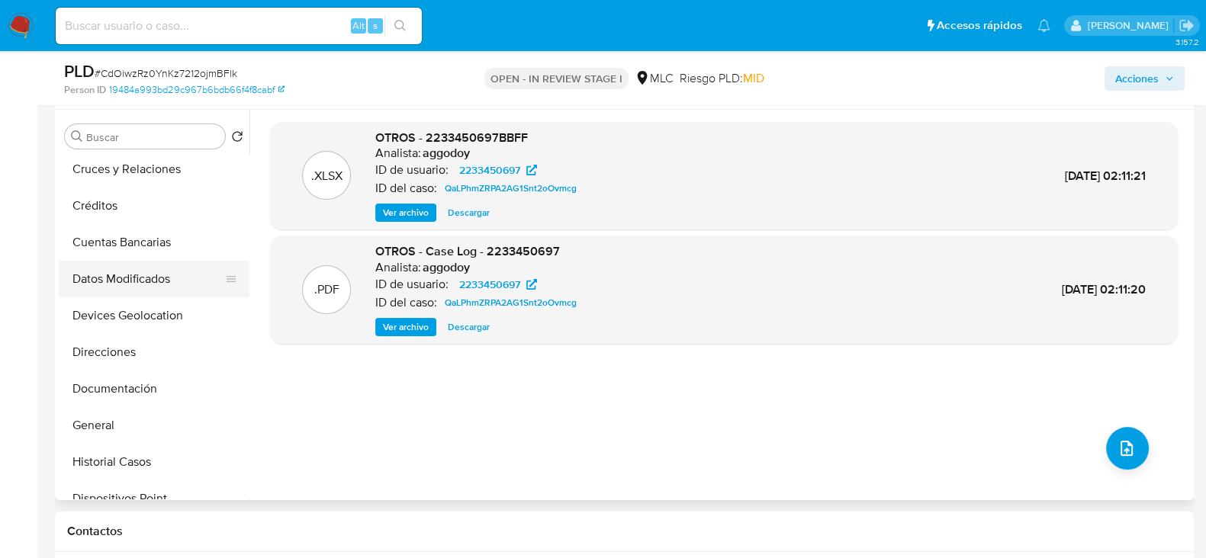
scroll to position [95, 0]
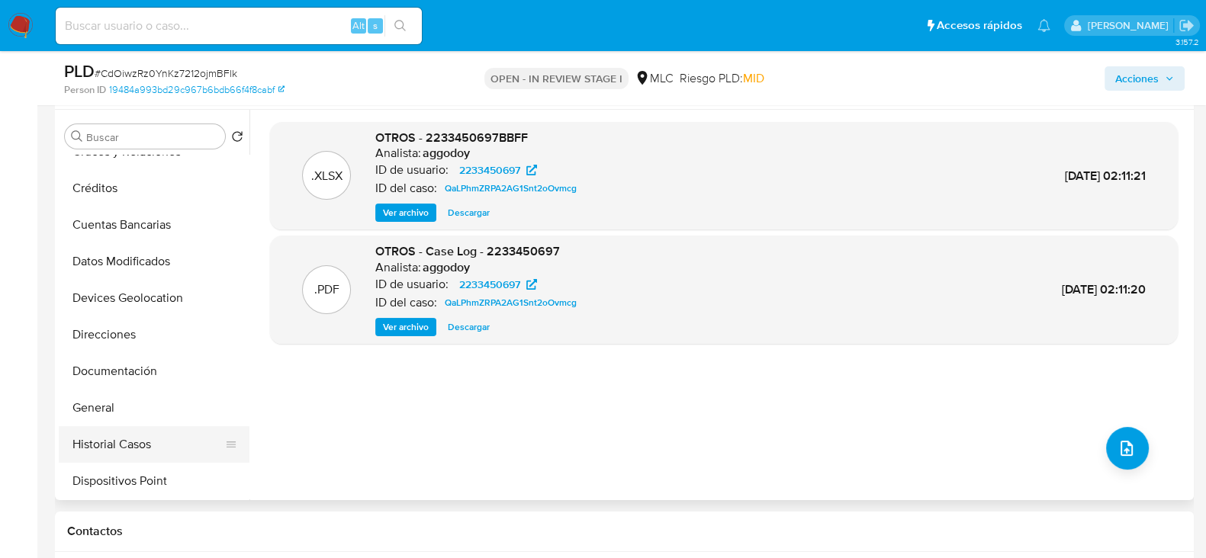
click at [126, 429] on button "Historial Casos" at bounding box center [148, 444] width 179 height 37
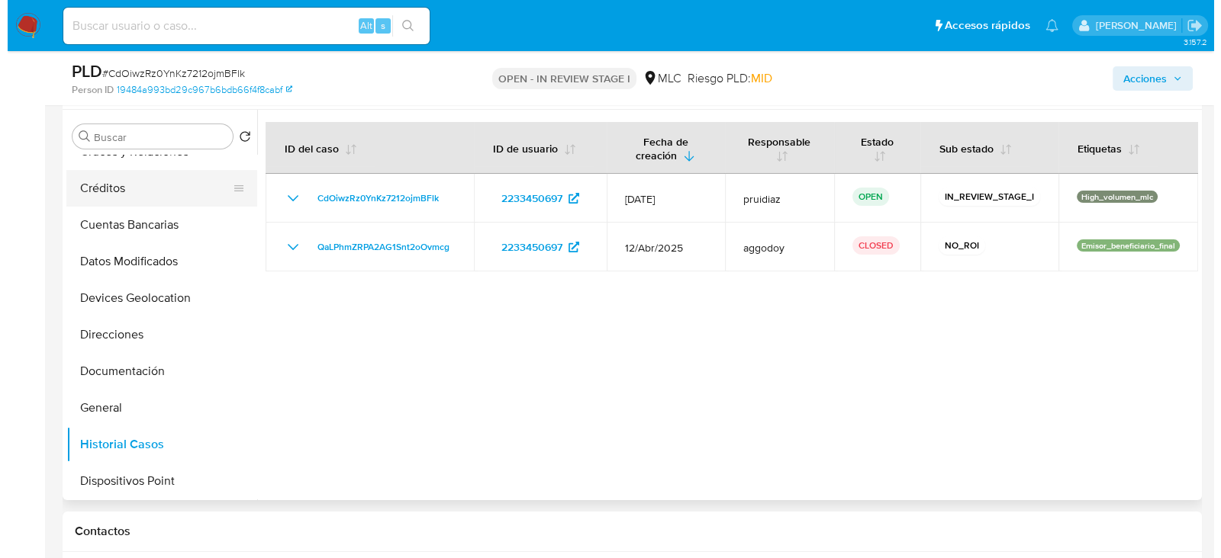
scroll to position [0, 0]
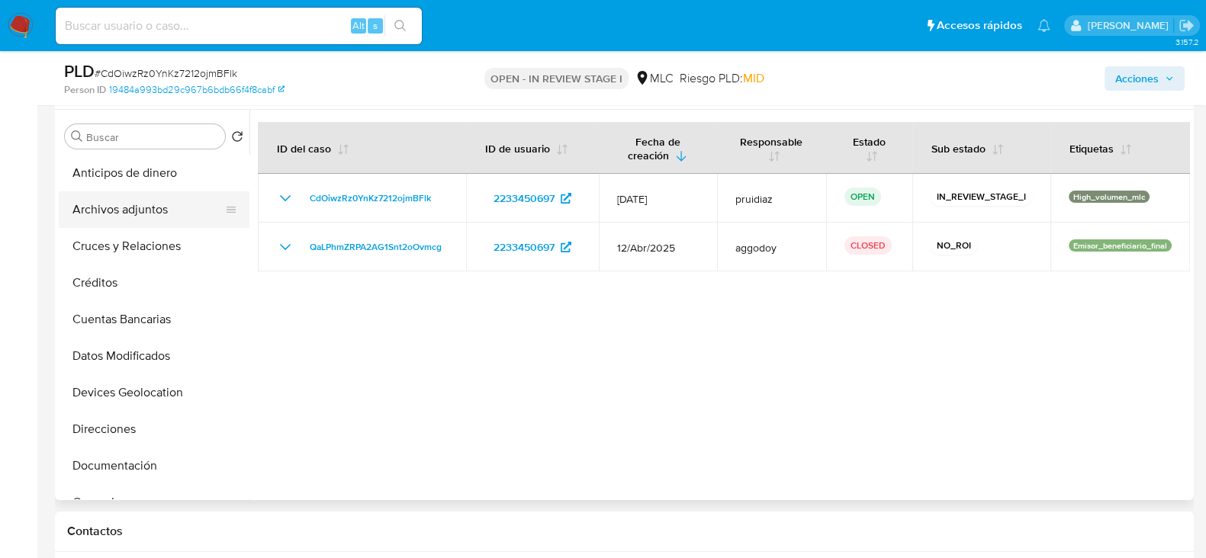
click at [133, 217] on button "Archivos adjuntos" at bounding box center [148, 209] width 179 height 37
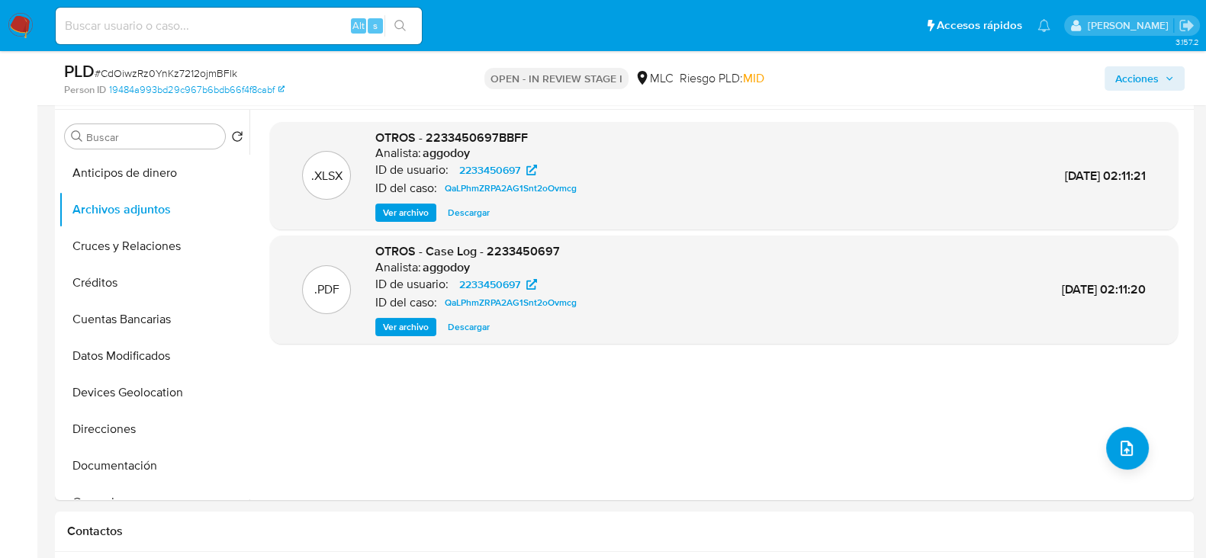
click at [393, 320] on span "Ver archivo" at bounding box center [406, 327] width 46 height 15
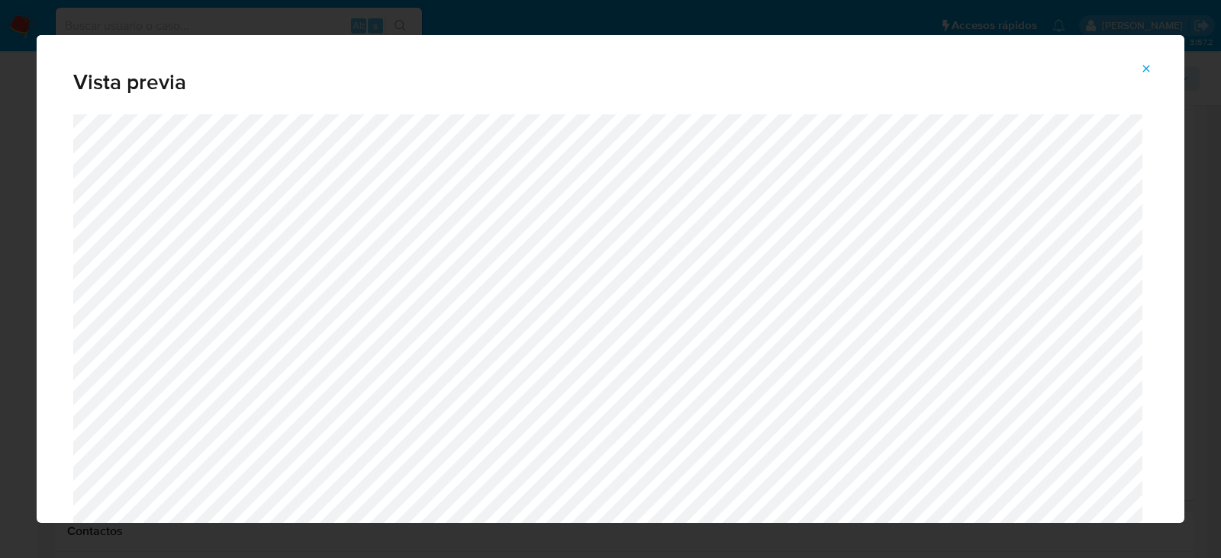
click at [1151, 66] on icon "Attachment preview" at bounding box center [1146, 69] width 12 height 12
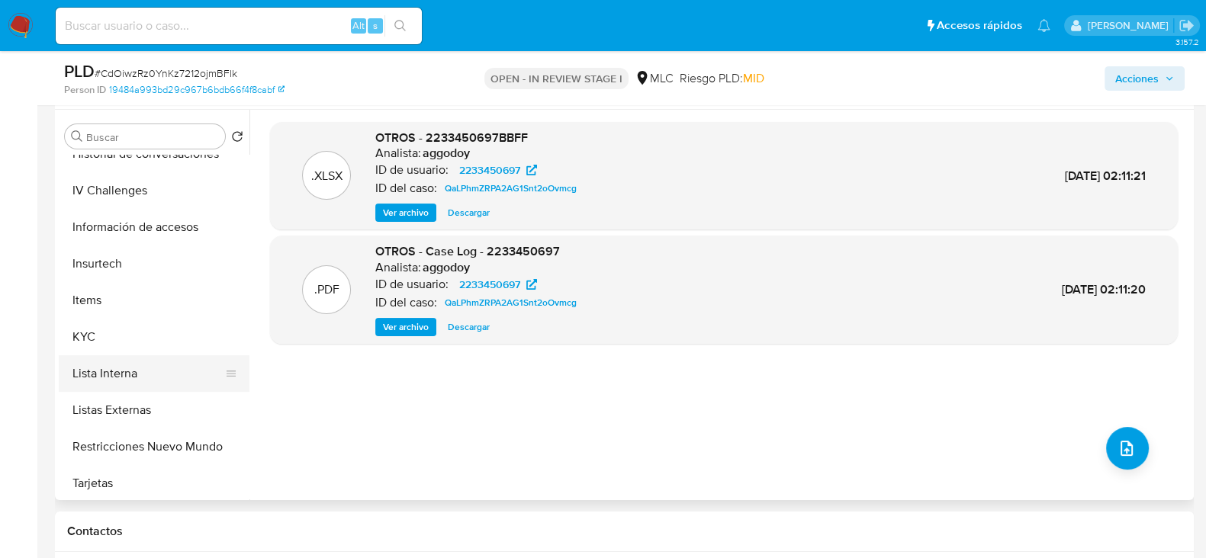
scroll to position [497, 0]
click at [98, 337] on button "KYC" at bounding box center [148, 335] width 179 height 37
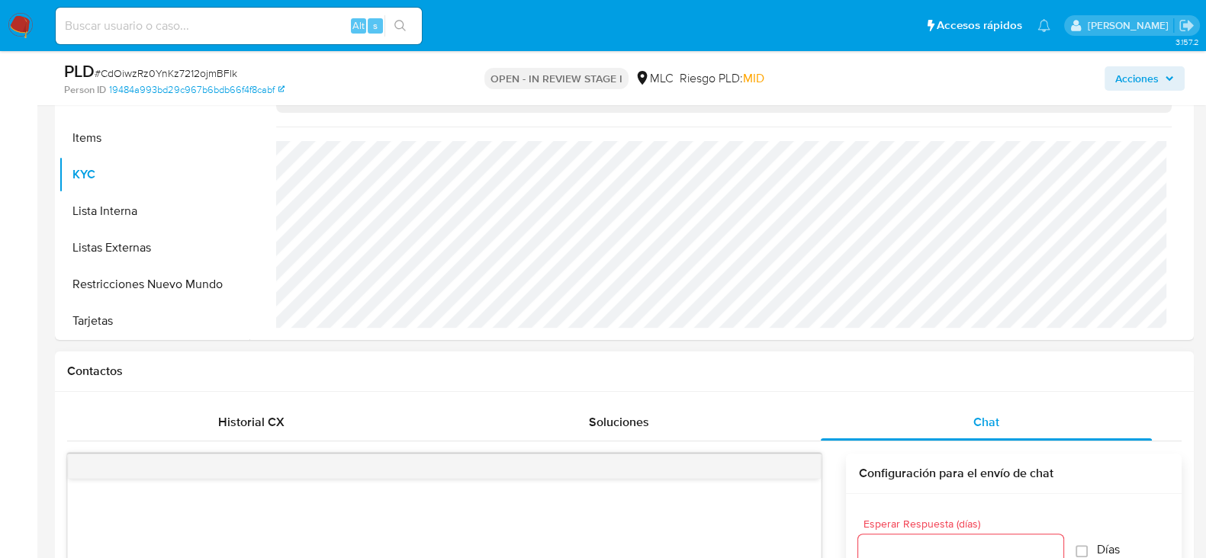
scroll to position [490, 0]
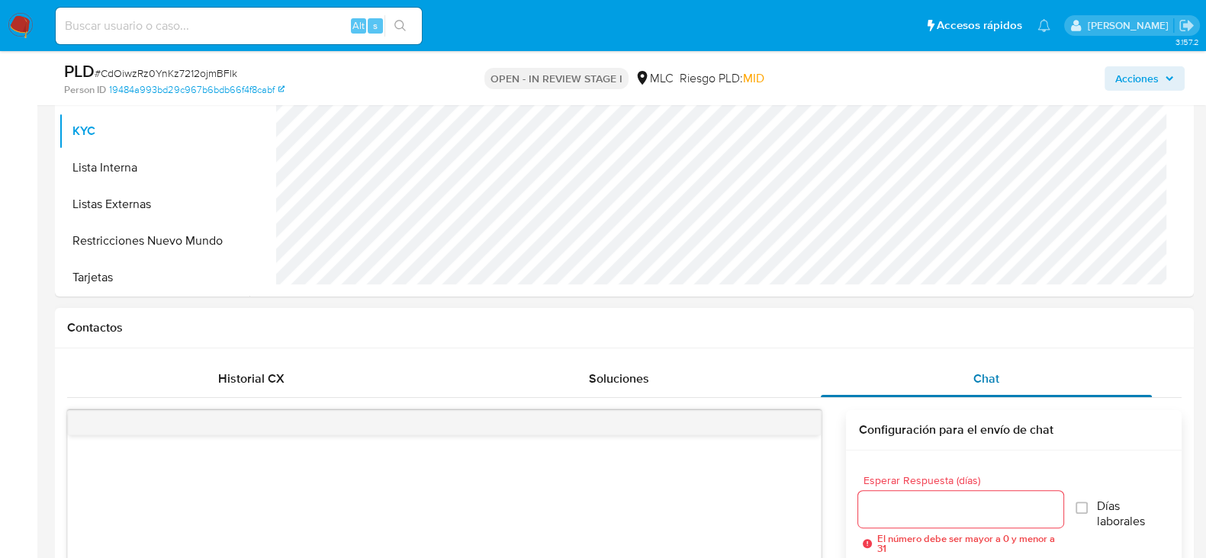
click at [962, 375] on div "Chat" at bounding box center [986, 379] width 331 height 37
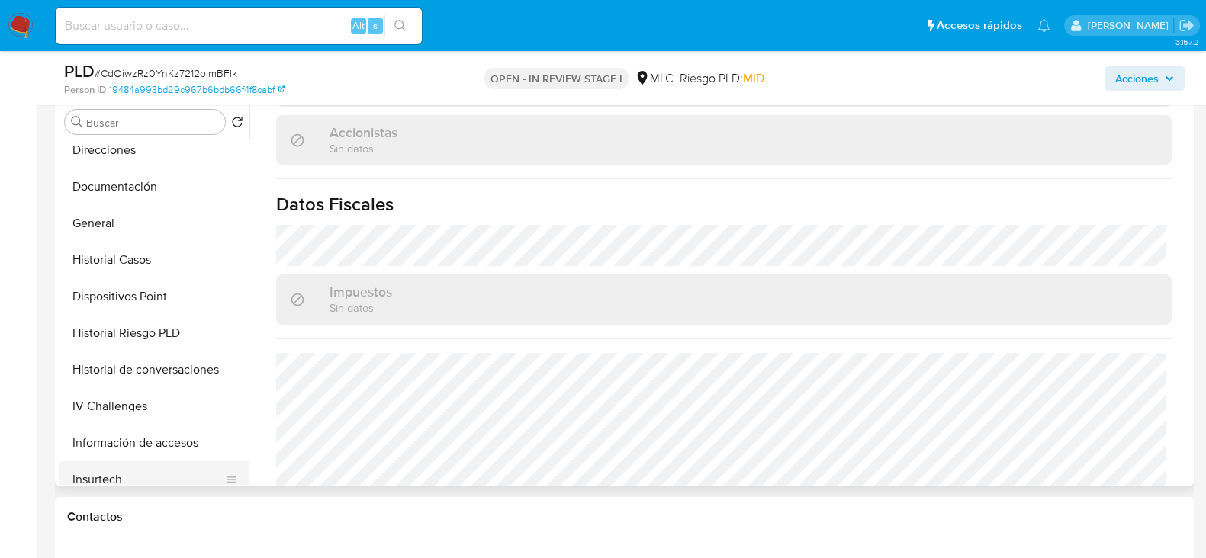
scroll to position [207, 0]
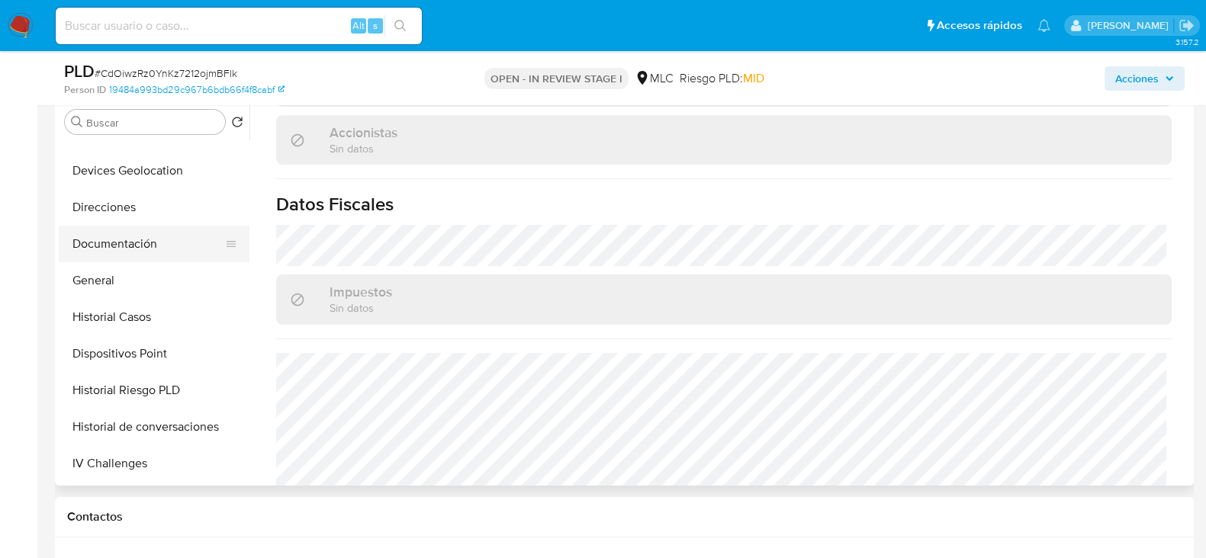
click at [110, 242] on button "Documentación" at bounding box center [148, 244] width 179 height 37
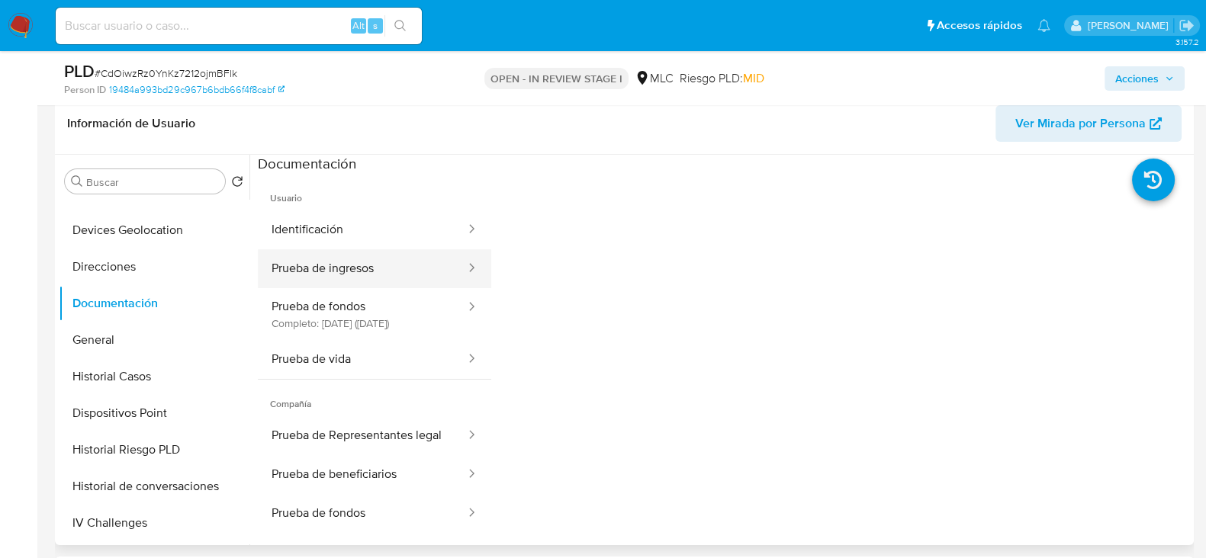
scroll to position [240, 0]
click at [352, 223] on button "Identificación" at bounding box center [362, 230] width 209 height 39
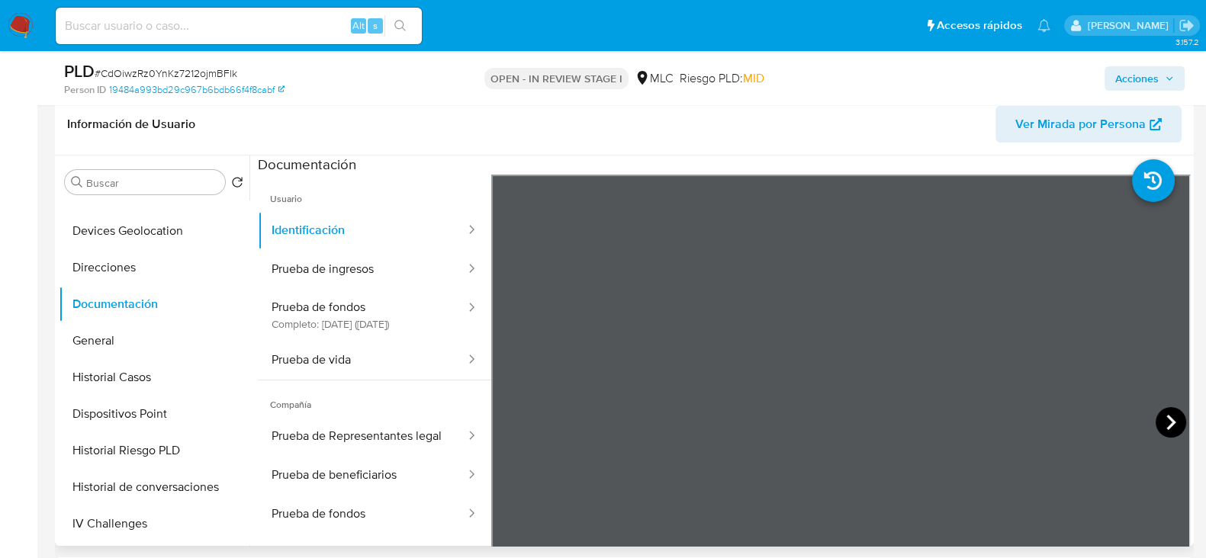
click at [1163, 421] on icon at bounding box center [1171, 422] width 31 height 31
click at [339, 269] on button "Prueba de ingresos" at bounding box center [362, 269] width 209 height 39
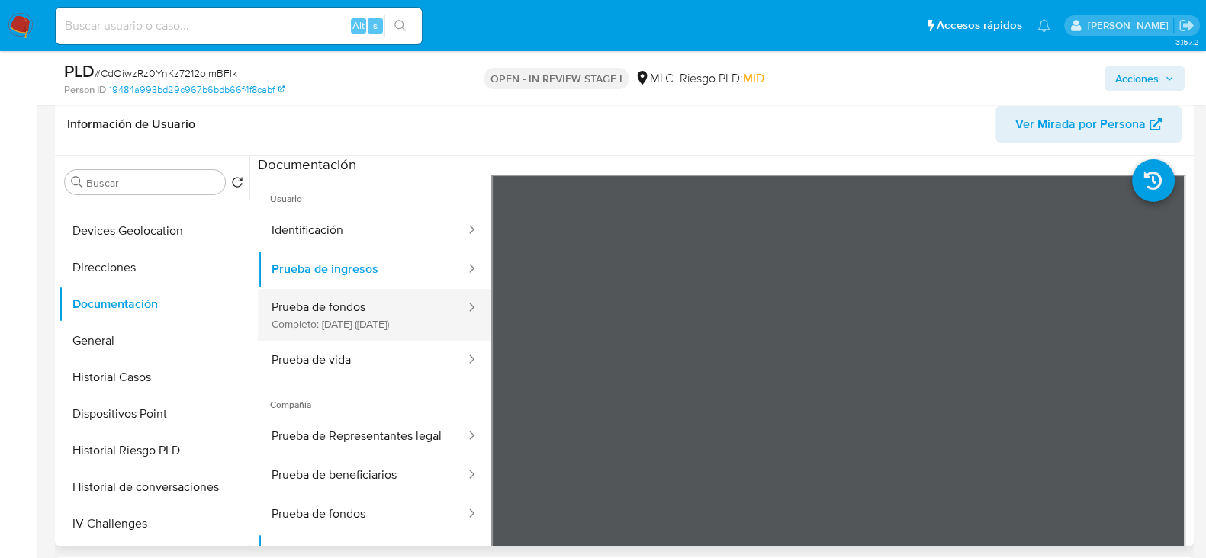
click at [336, 300] on button "Prueba de fondos Completo: 18/08/2025 (hace 16 días)" at bounding box center [362, 315] width 209 height 52
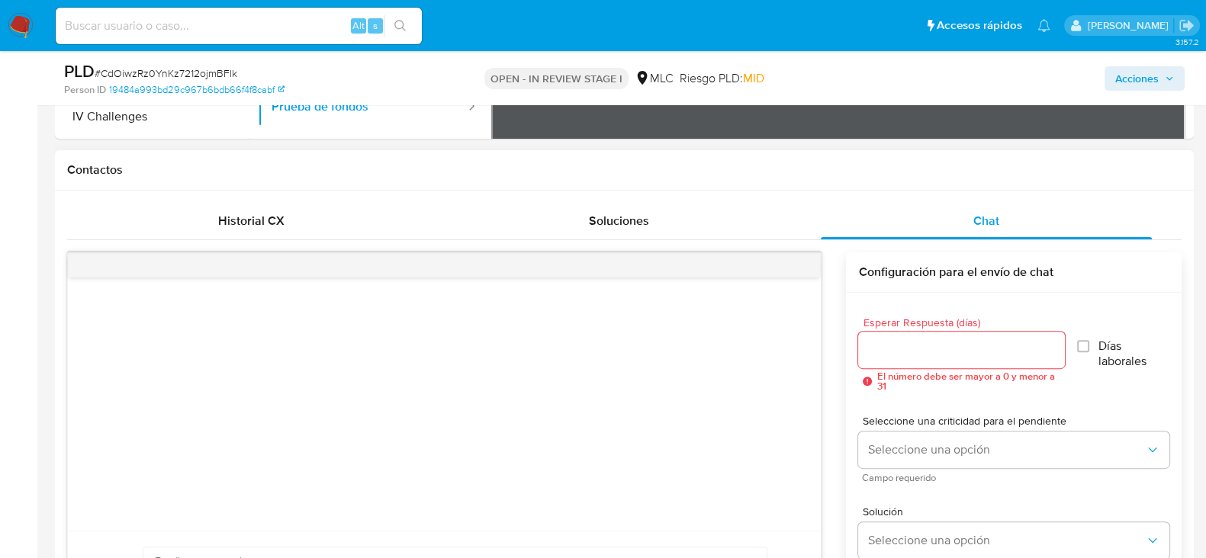
scroll to position [651, 0]
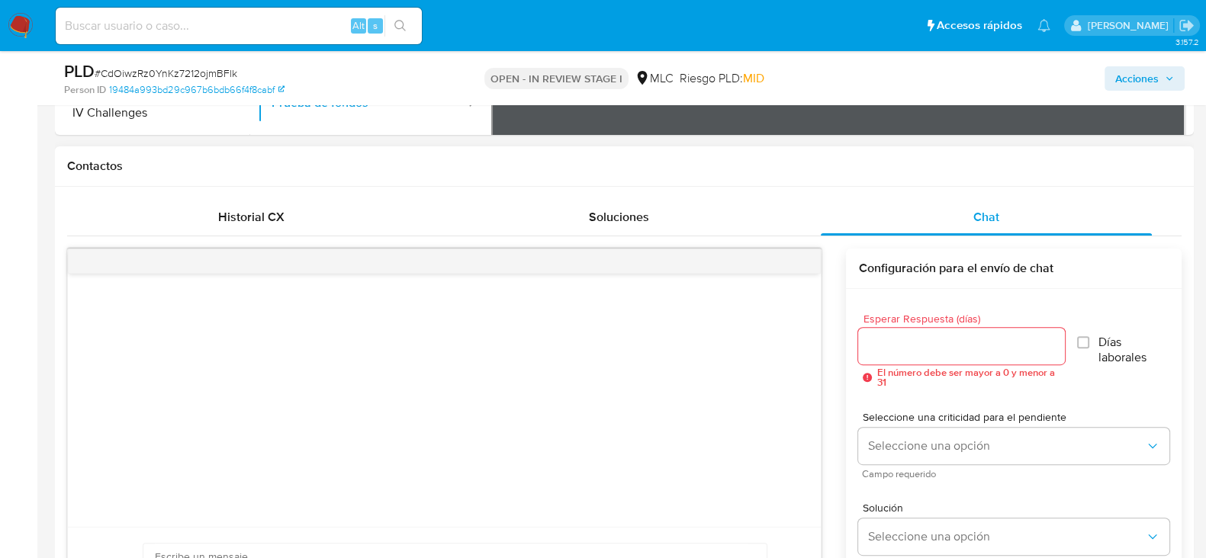
click at [909, 354] on input "Esperar Respuesta (días)" at bounding box center [961, 346] width 206 height 20
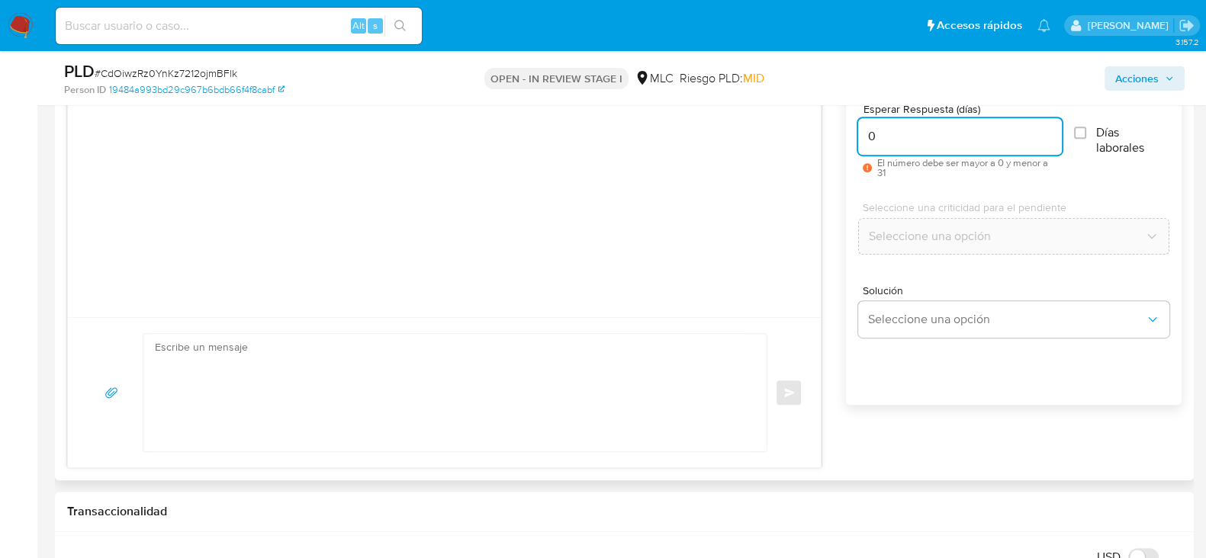
scroll to position [862, 0]
type input "0"
click at [543, 397] on textarea at bounding box center [451, 391] width 593 height 117
click at [373, 379] on textarea at bounding box center [451, 391] width 593 height 117
paste textarea "Hola XXX, Te estamos contactando ya que necesitamos verificar algunos datos par…"
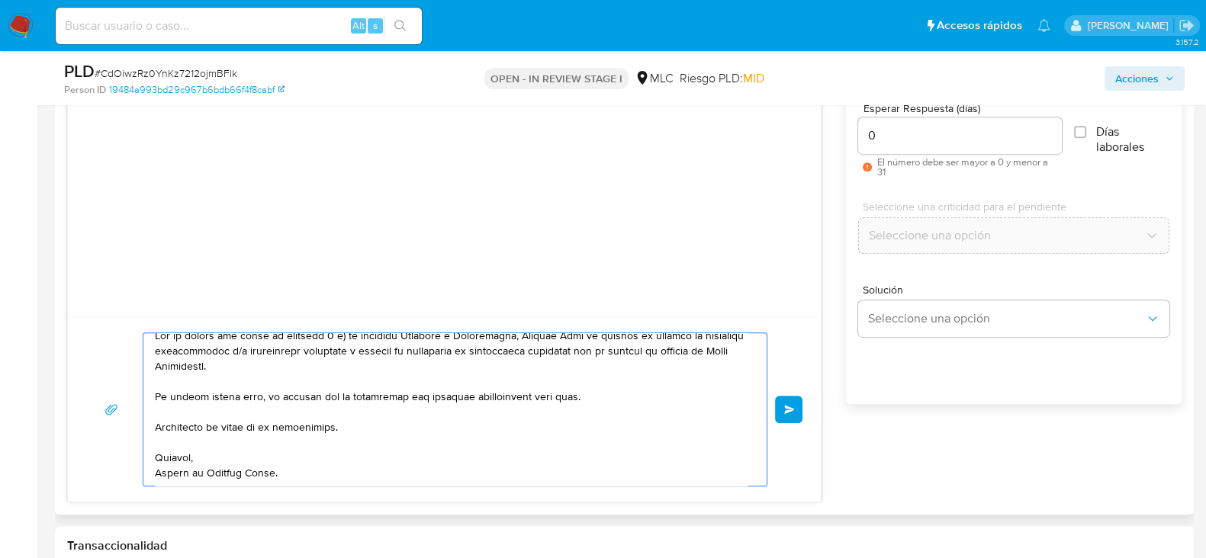
scroll to position [0, 0]
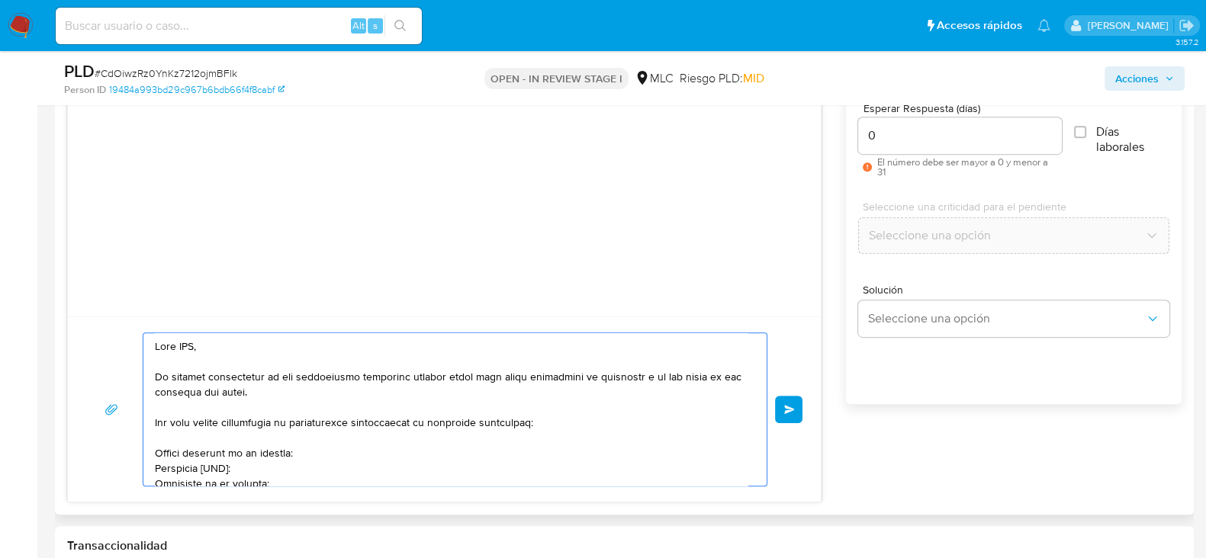
drag, startPoint x: 267, startPoint y: 361, endPoint x: 88, endPoint y: 333, distance: 181.4
click at [88, 333] on div "Enviar" at bounding box center [444, 410] width 716 height 154
click at [282, 381] on textarea at bounding box center [451, 409] width 593 height 153
click at [269, 375] on textarea at bounding box center [451, 409] width 593 height 153
click at [0, 0] on lt-span ", ya que" at bounding box center [0, 0] width 0 height 0
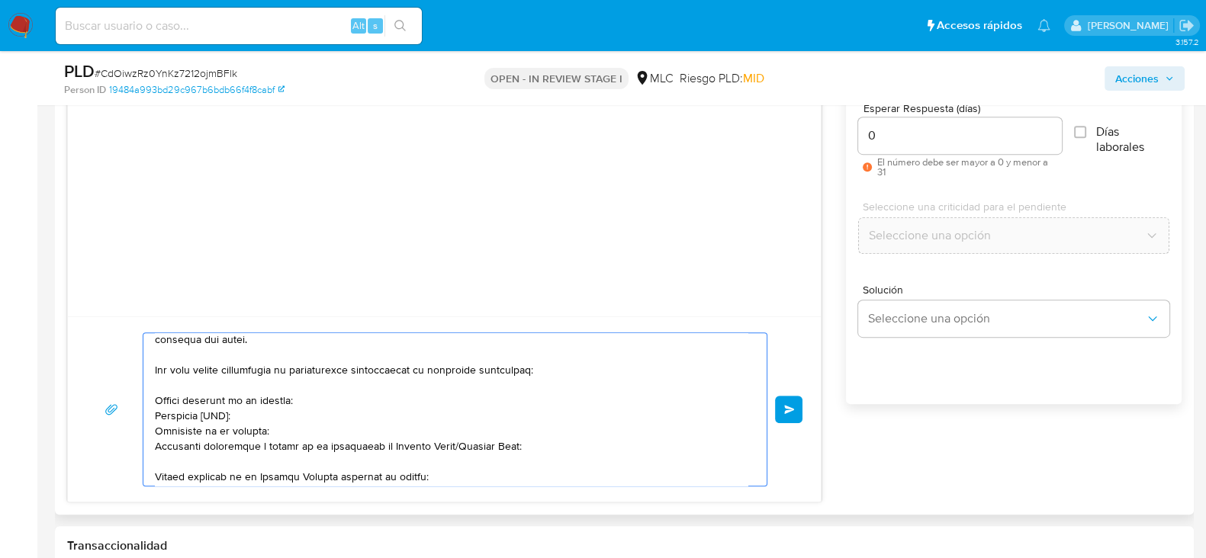
scroll to position [57, 0]
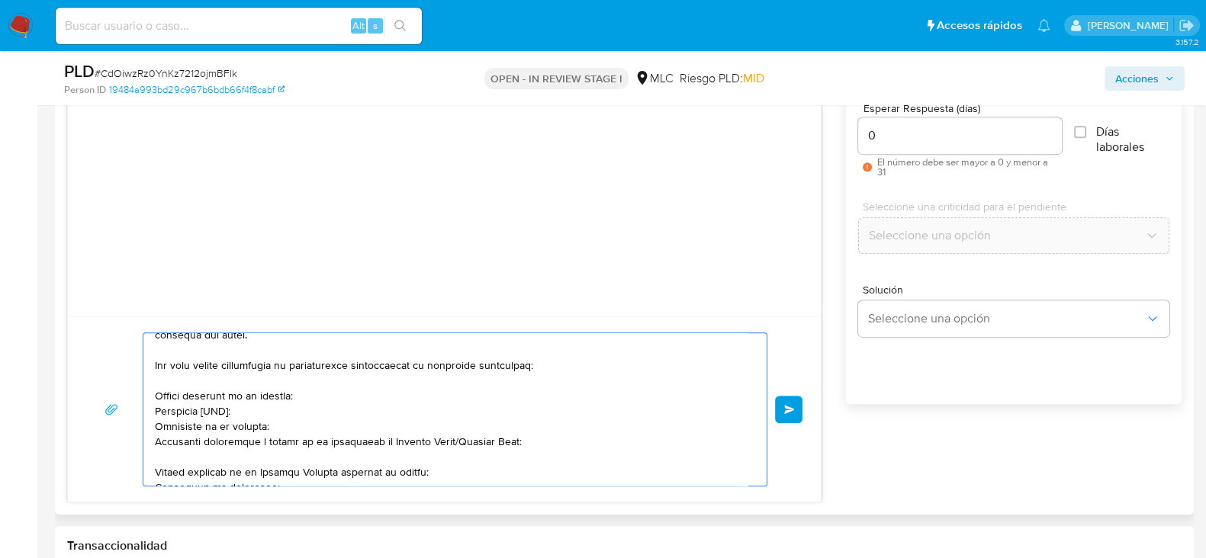
drag, startPoint x: 156, startPoint y: 364, endPoint x: 539, endPoint y: 447, distance: 391.1
click at [539, 447] on textarea at bounding box center [451, 409] width 593 height 153
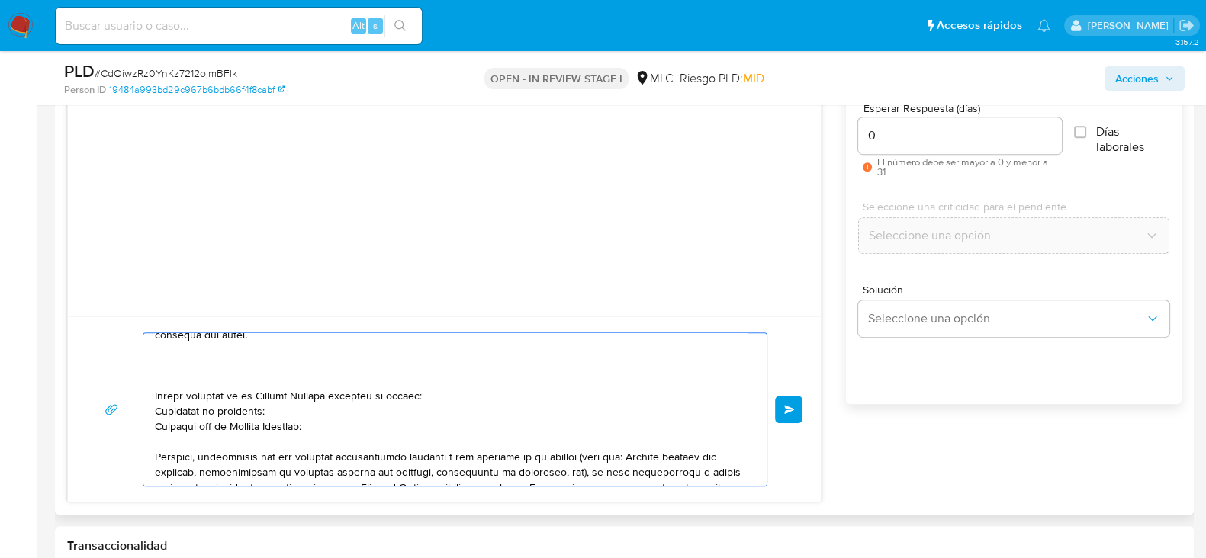
drag, startPoint x: 321, startPoint y: 433, endPoint x: 127, endPoint y: 385, distance: 199.6
click at [127, 385] on div "Enviar" at bounding box center [444, 410] width 716 height 154
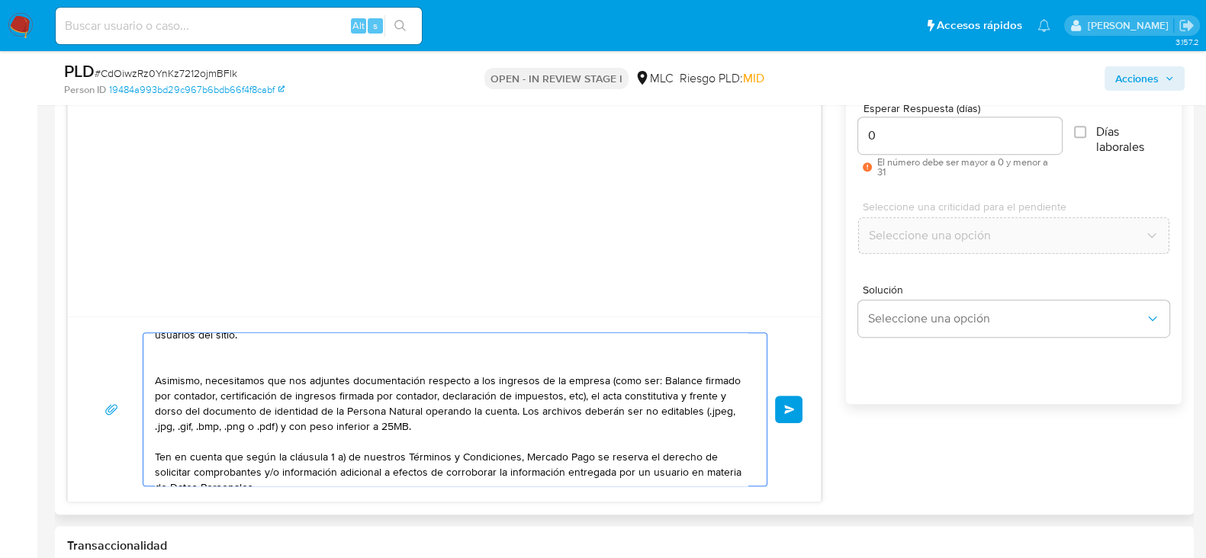
drag, startPoint x: 206, startPoint y: 380, endPoint x: 149, endPoint y: 386, distance: 57.5
click at [149, 386] on div "Hola. Te estamos contactando, ya que necesitamos verificar algunos datos para p…" at bounding box center [451, 409] width 616 height 153
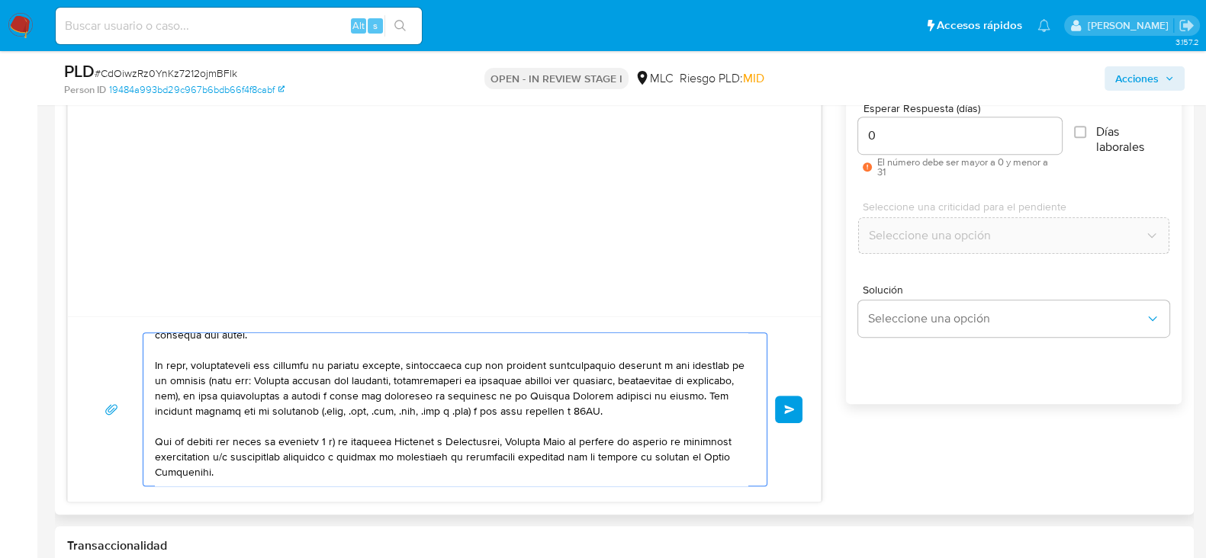
drag, startPoint x: 251, startPoint y: 412, endPoint x: 581, endPoint y: 365, distance: 333.6
click at [581, 365] on textarea at bounding box center [451, 409] width 593 height 153
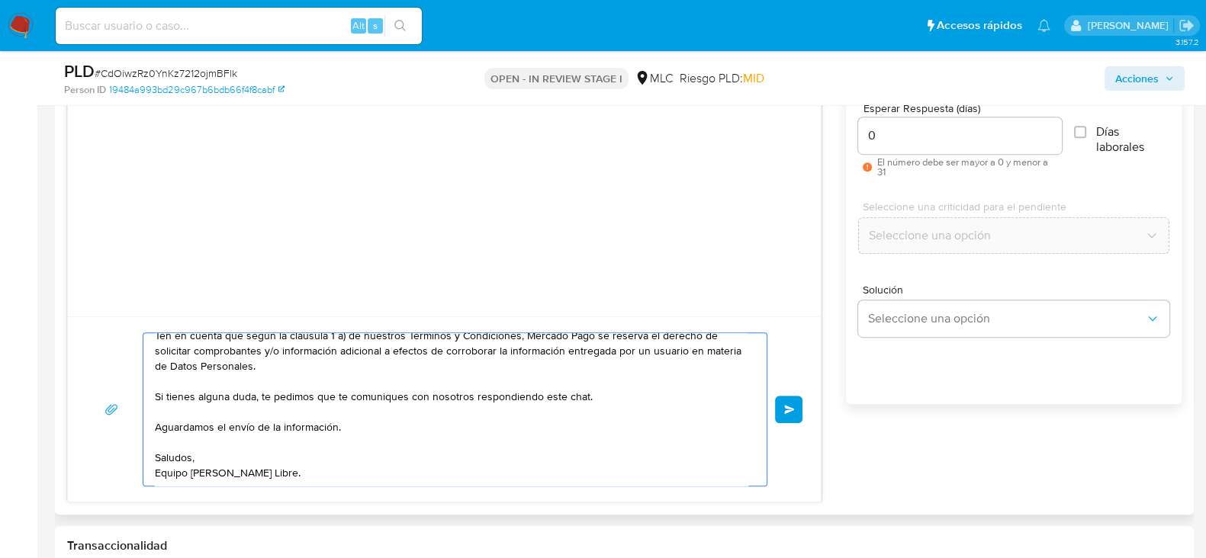
scroll to position [867, 0]
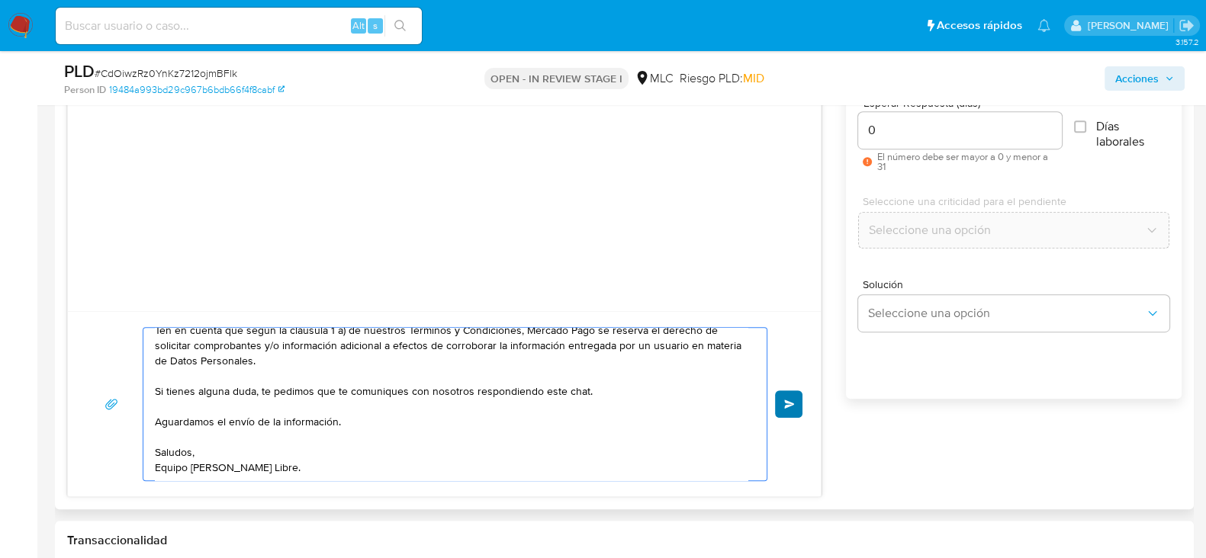
type textarea "Hola. Te estamos contactando, ya que necesitamos verificar algunos datos para p…"
click at [787, 394] on button "Enviar" at bounding box center [788, 404] width 27 height 27
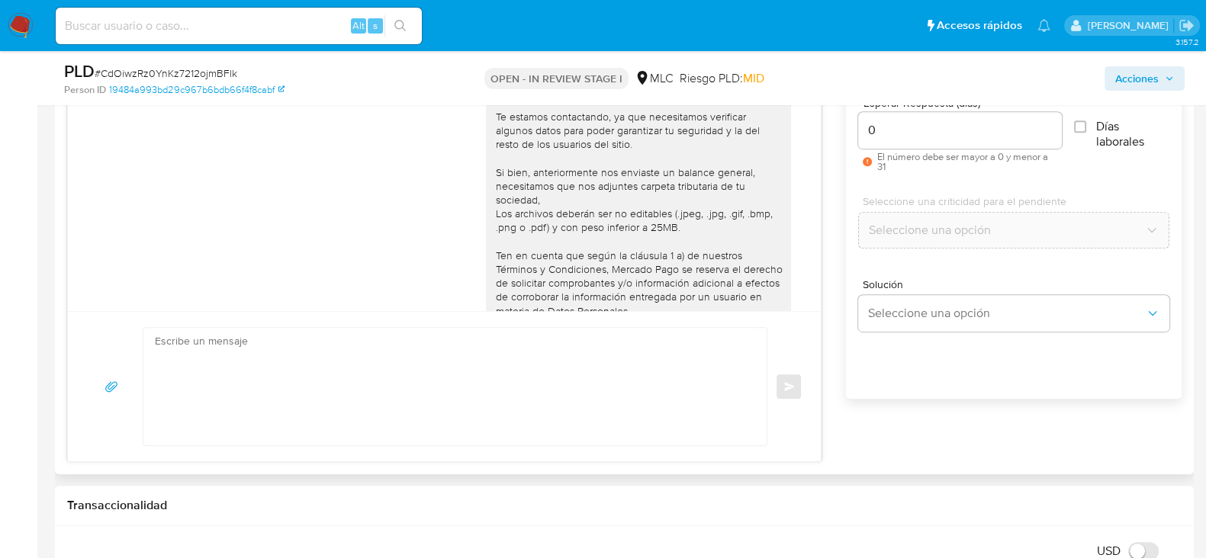
scroll to position [167, 0]
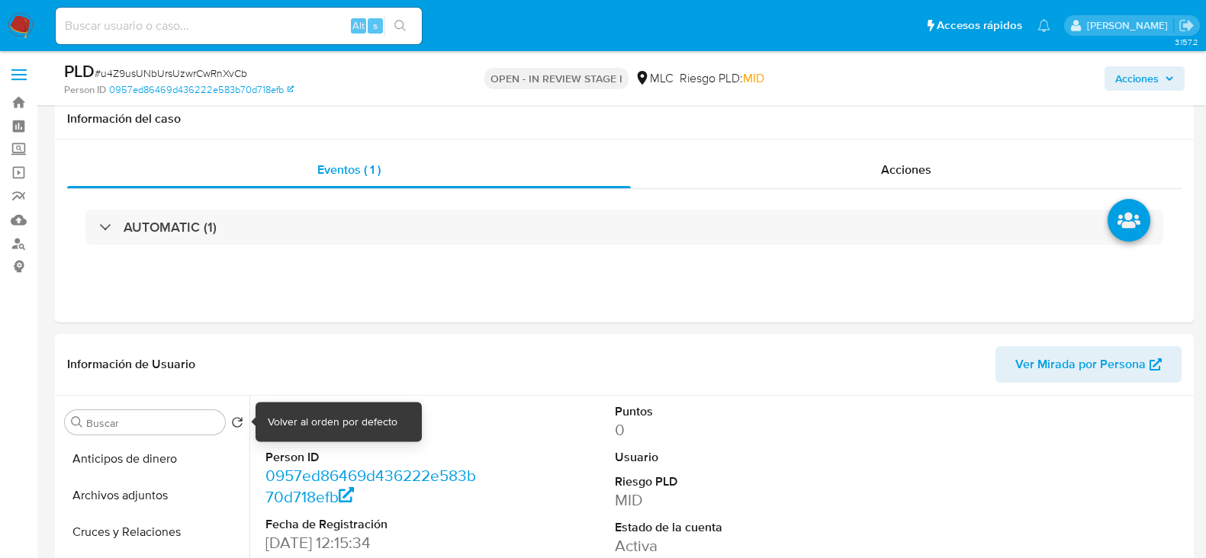
select select "10"
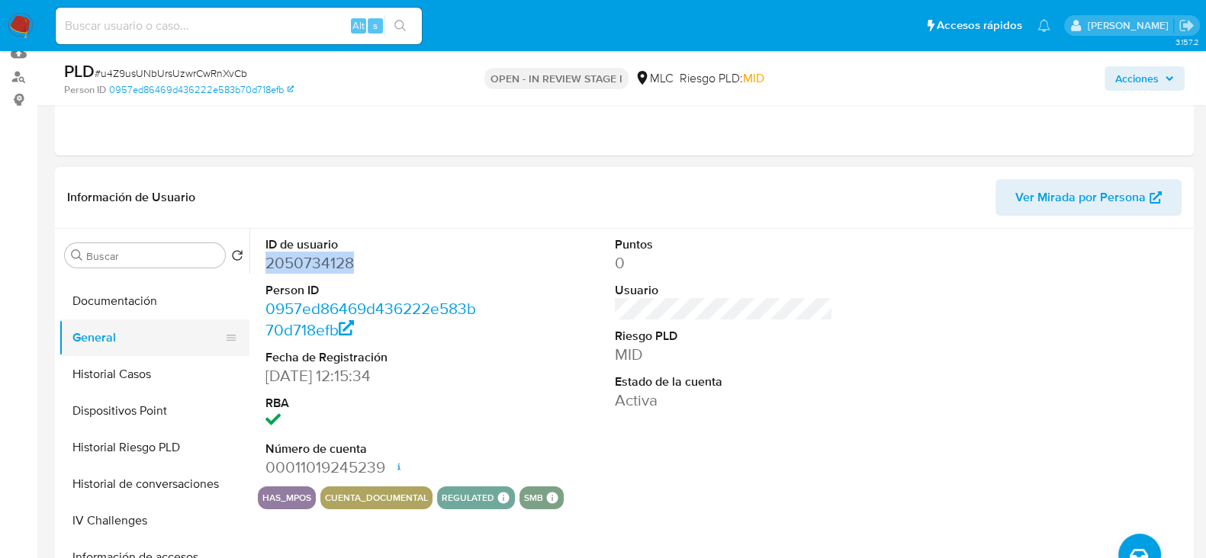
scroll to position [362, 0]
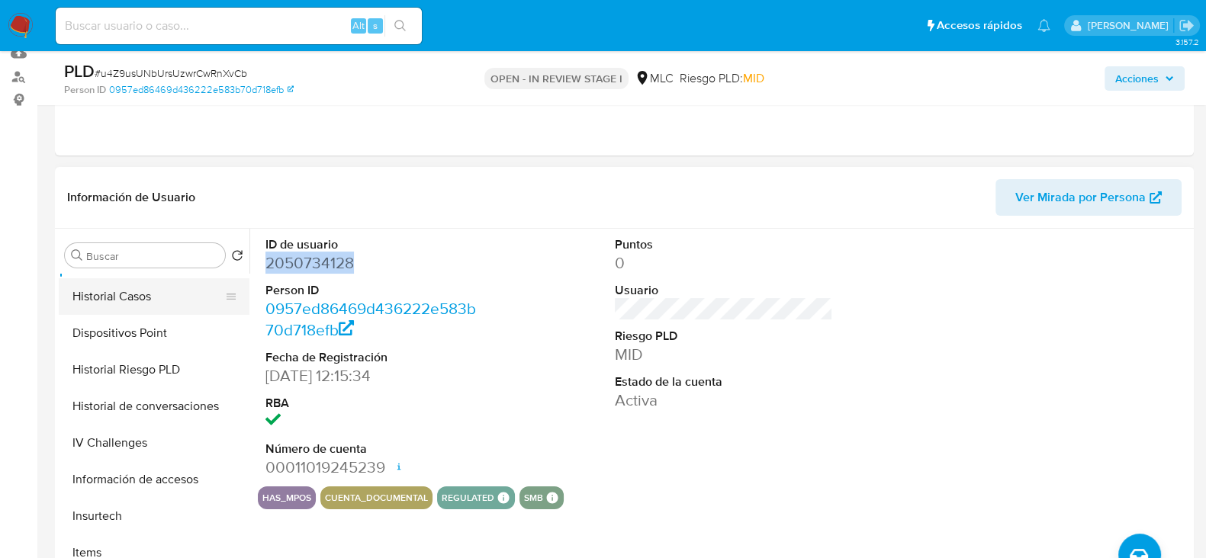
click at [126, 301] on button "Historial Casos" at bounding box center [148, 296] width 179 height 37
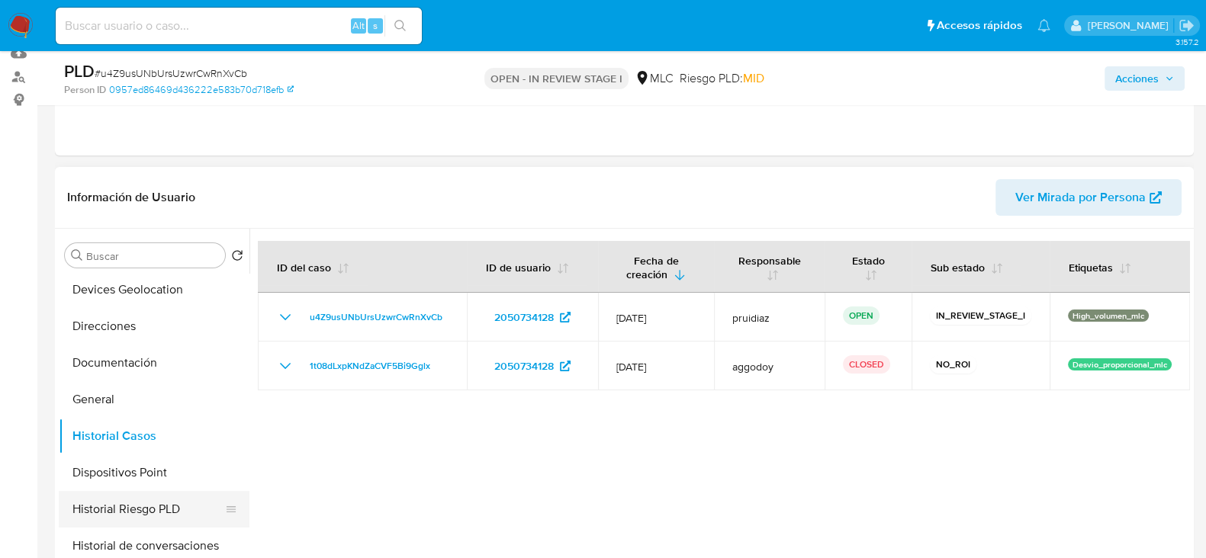
scroll to position [221, 0]
click at [121, 362] on button "Documentación" at bounding box center [148, 364] width 179 height 37
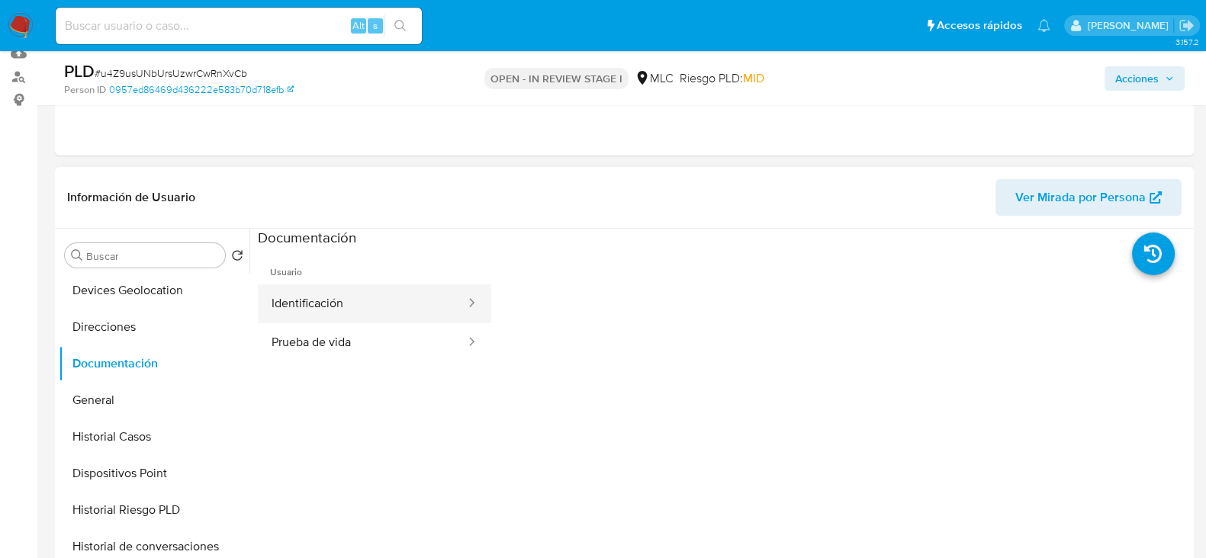
click at [377, 298] on button "Identificación" at bounding box center [362, 304] width 209 height 39
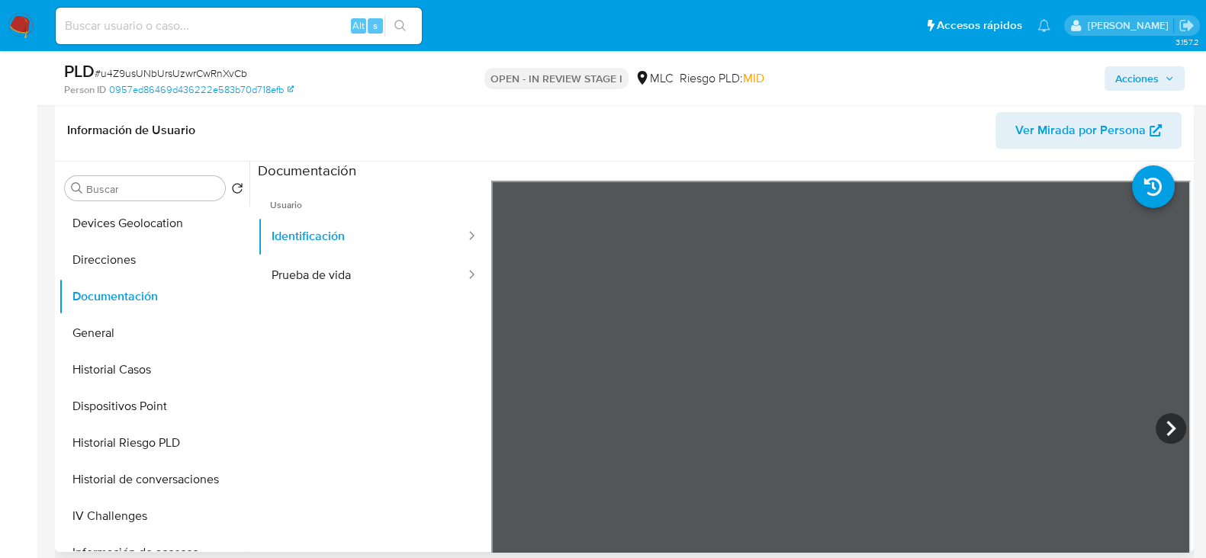
scroll to position [241, 0]
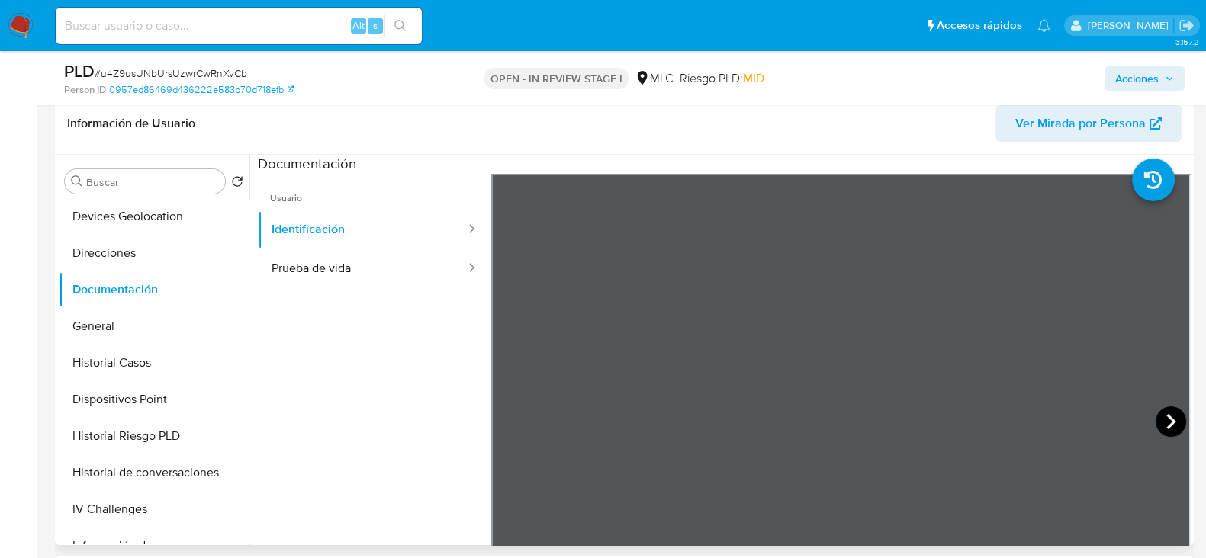
click at [1156, 426] on icon at bounding box center [1171, 422] width 31 height 31
click at [404, 261] on button "Prueba de vida" at bounding box center [362, 268] width 209 height 39
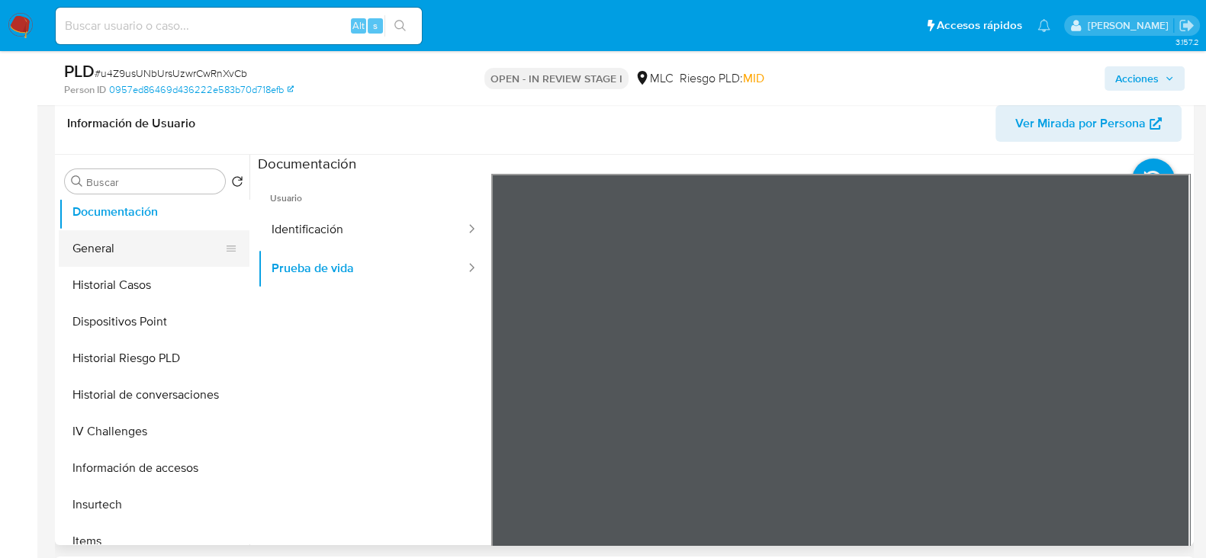
scroll to position [299, 0]
click at [130, 304] on button "Dispositivos Point" at bounding box center [148, 322] width 179 height 37
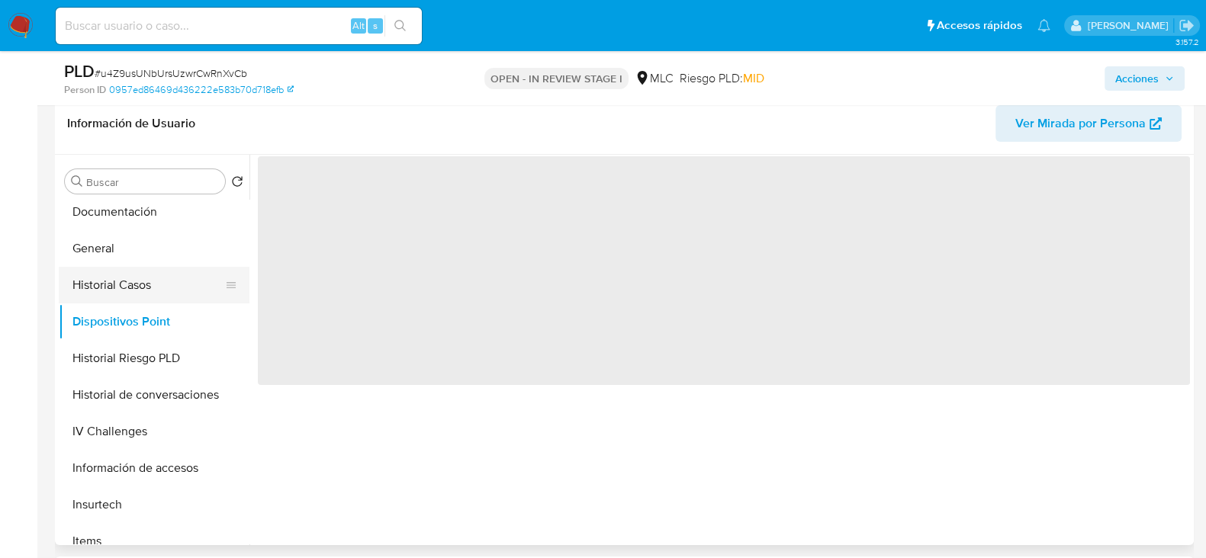
click at [114, 292] on button "Historial Casos" at bounding box center [148, 285] width 179 height 37
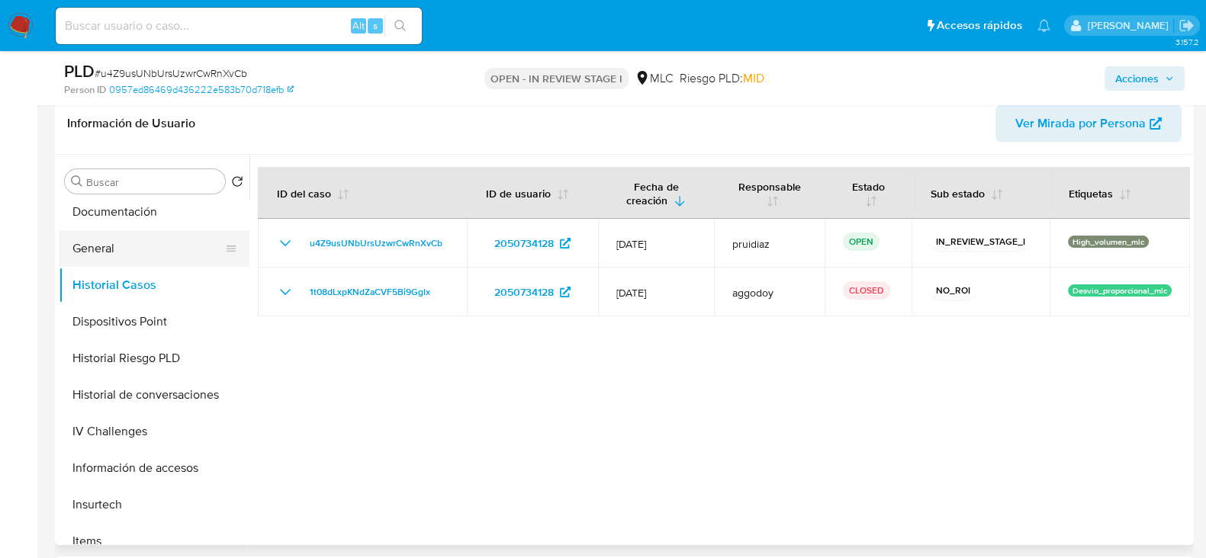
click at [118, 246] on button "General" at bounding box center [148, 248] width 179 height 37
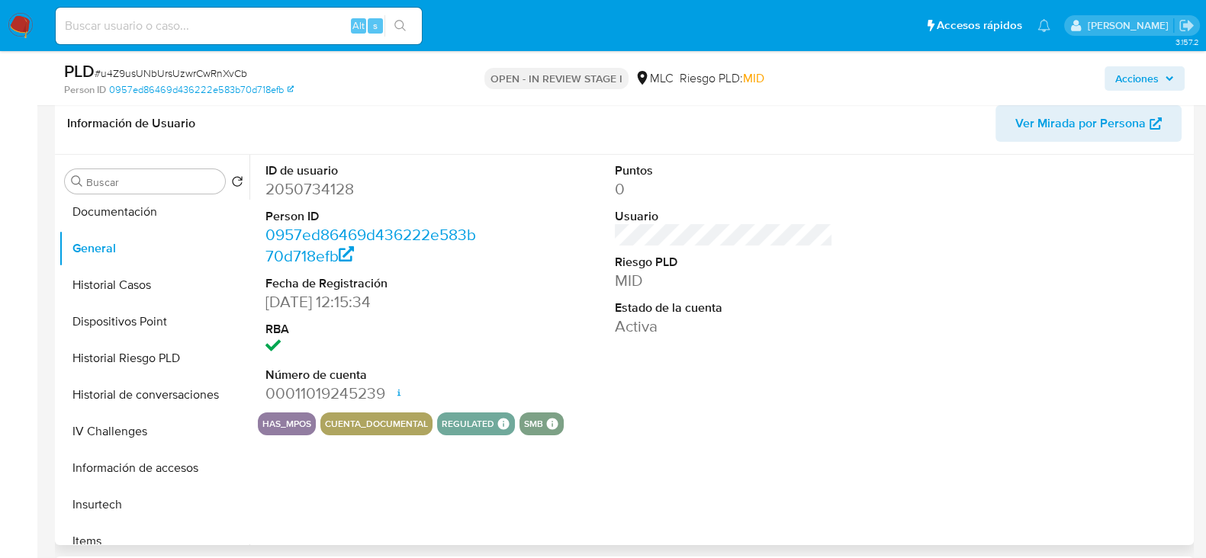
click at [303, 191] on dd "2050734128" at bounding box center [374, 189] width 218 height 21
copy dd "2050734128"
click at [329, 181] on dd "2050734128" at bounding box center [374, 189] width 218 height 21
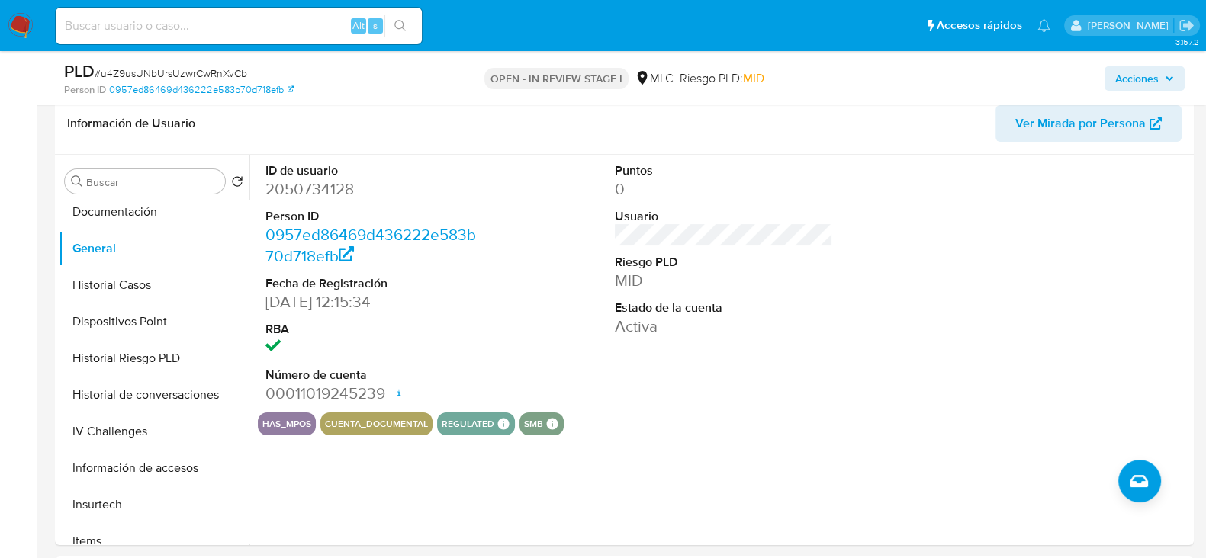
click at [219, 72] on span "# u4Z9usUNbUrsUzwrCwRnXvCb" at bounding box center [171, 73] width 153 height 15
copy span "u4Z9usUNbUrsUzwrCwRnXvCb"
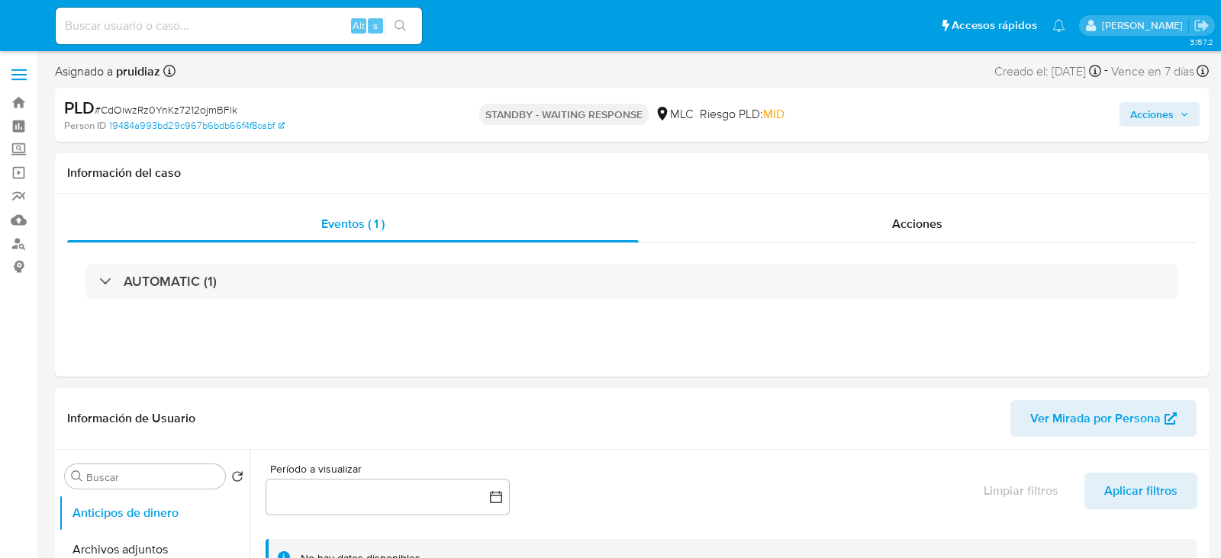
select select "10"
click at [188, 105] on span "# CdOiwzRz0YnKz7212ojmBFlk" at bounding box center [166, 109] width 143 height 15
copy span "CdOiwzRz0YnKz7212ojmBFlk"
